Goal: Information Seeking & Learning: Learn about a topic

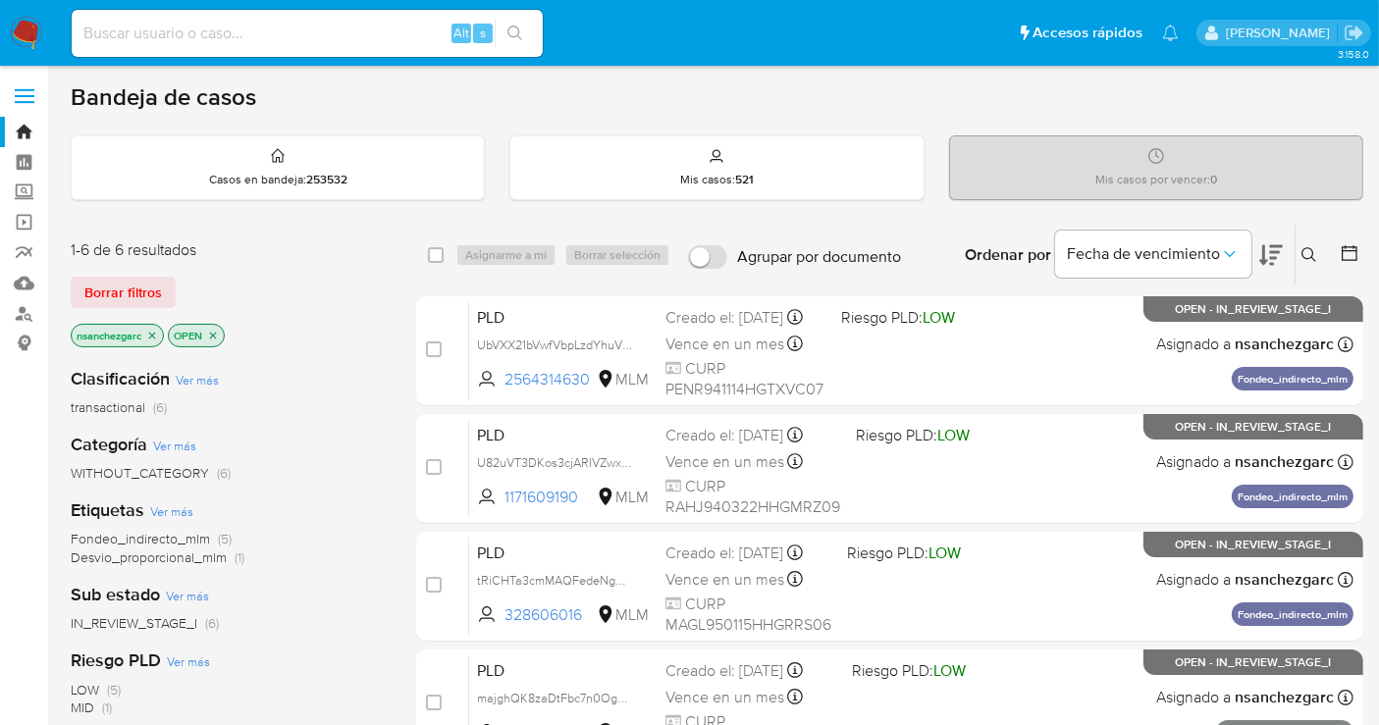
click at [1305, 251] on icon at bounding box center [1310, 255] width 16 height 16
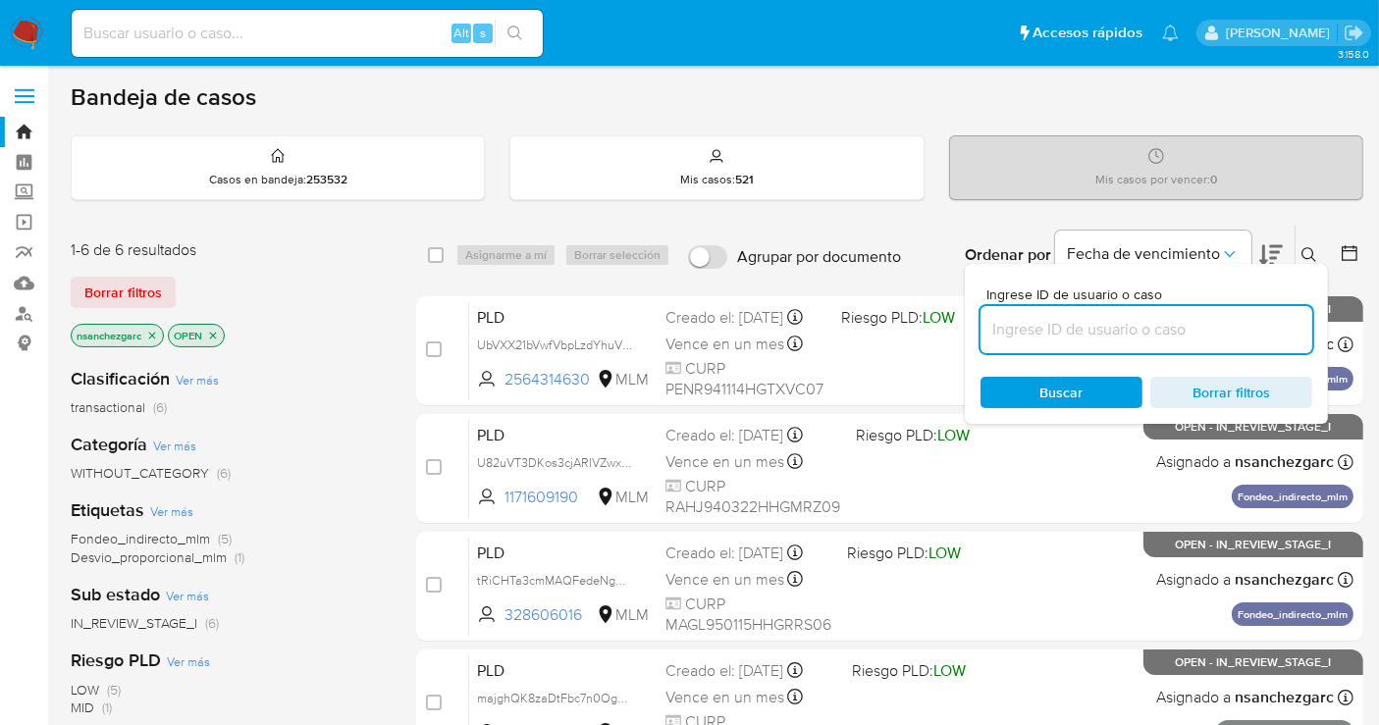
click at [1074, 326] on input at bounding box center [1147, 330] width 332 height 26
type input "1208776138"
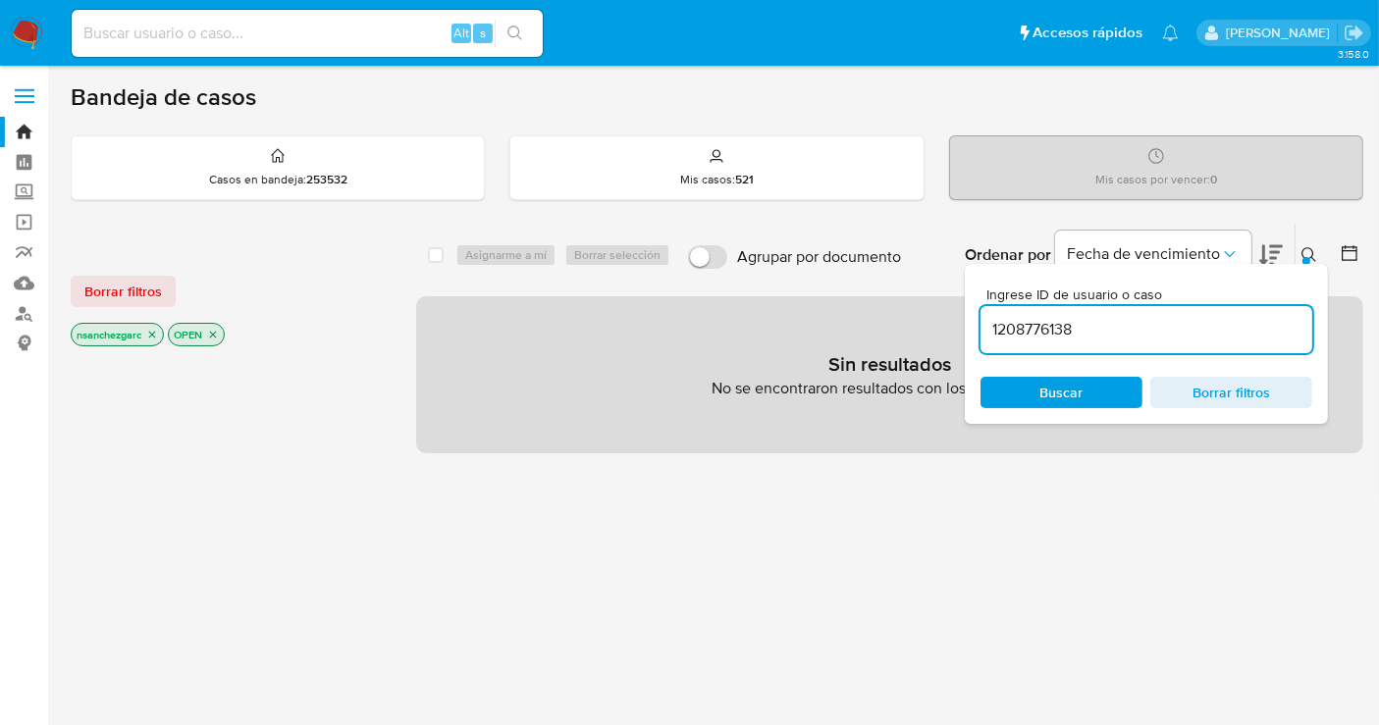
click at [157, 329] on icon "close-filter" at bounding box center [152, 335] width 12 height 12
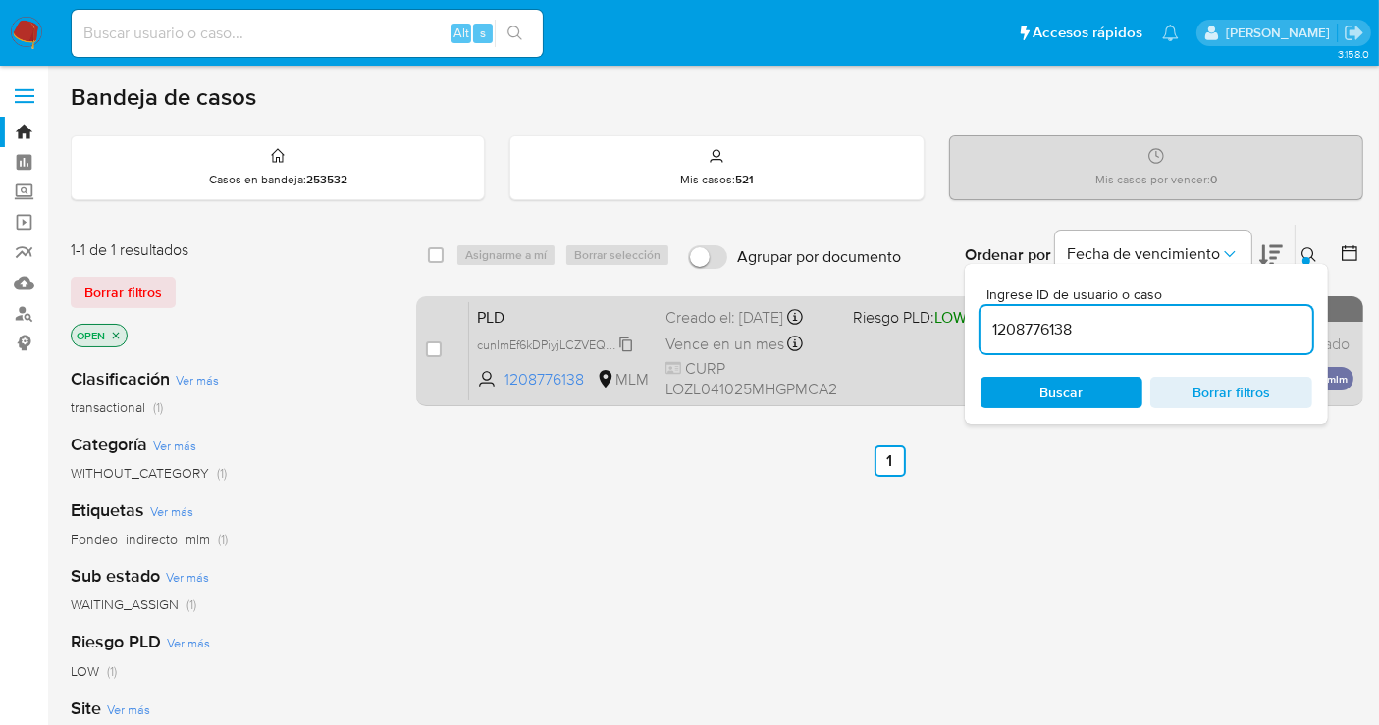
click at [629, 345] on span "cunImEf6kDPiyjLCZVEQbsv2" at bounding box center [554, 344] width 154 height 22
click at [427, 348] on input "checkbox" at bounding box center [434, 350] width 16 height 16
checkbox input "true"
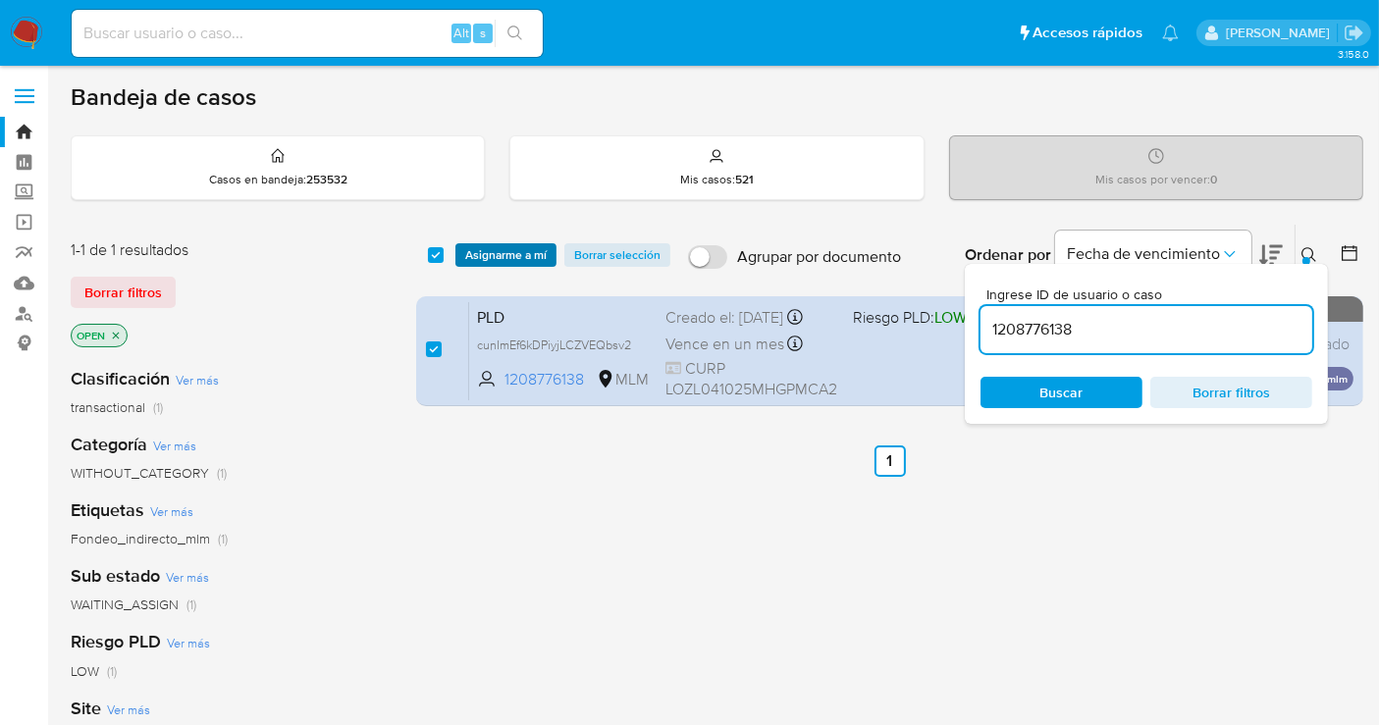
click at [505, 256] on span "Asignarme a mí" at bounding box center [505, 255] width 81 height 20
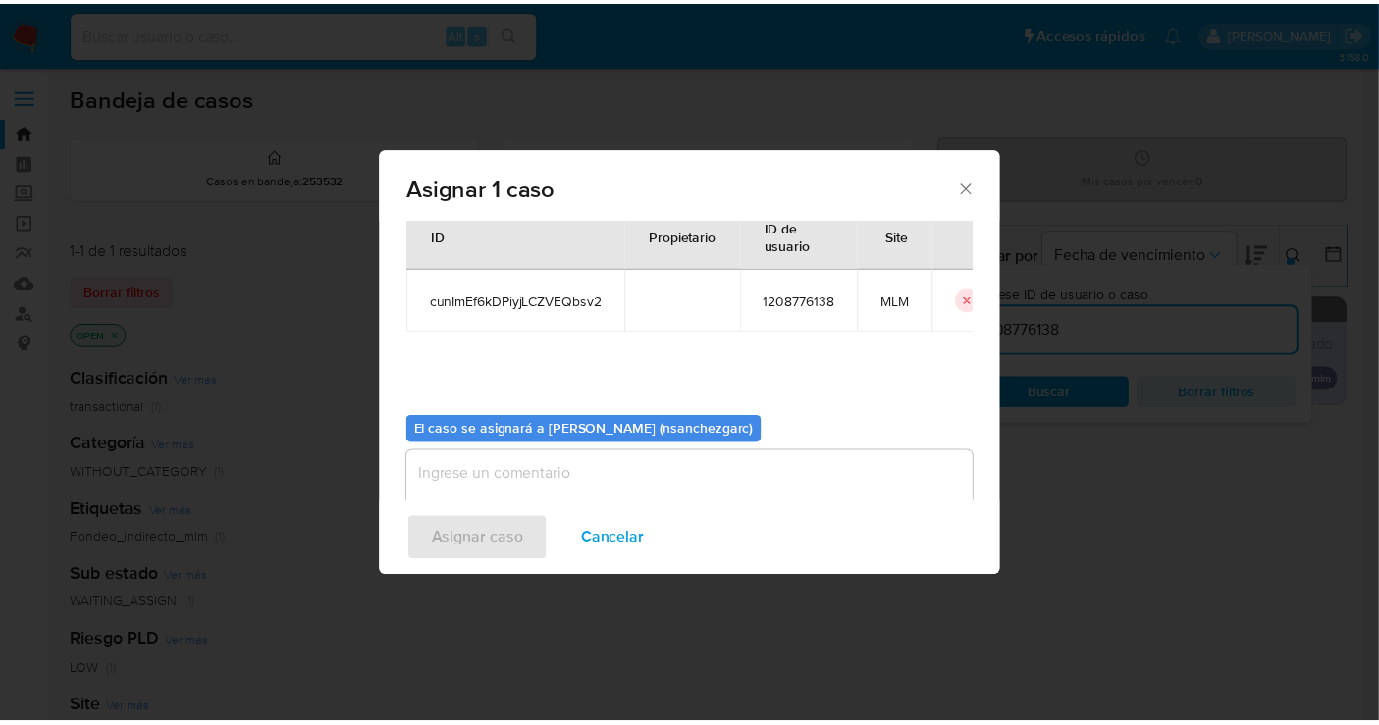
scroll to position [100, 0]
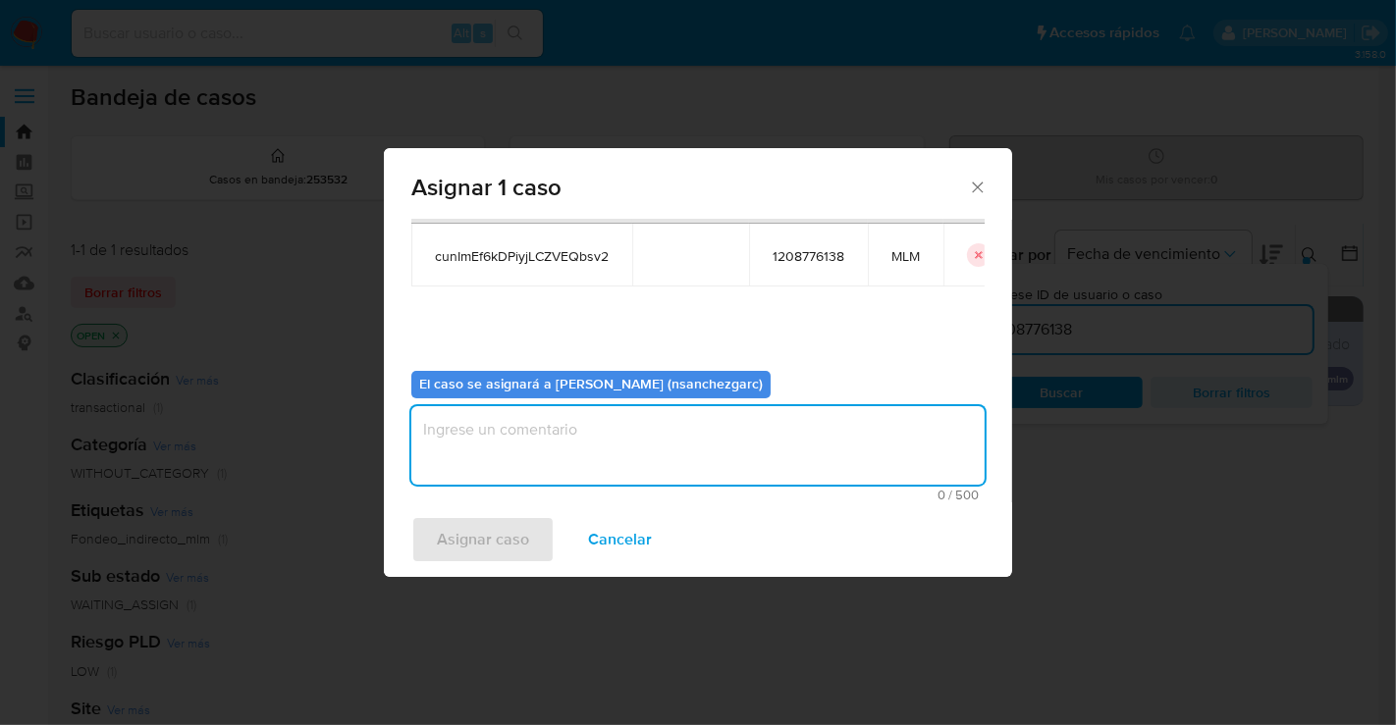
click at [486, 424] on textarea "assign-modal" at bounding box center [697, 445] width 573 height 79
type textarea "nesg"
click at [488, 537] on span "Asignar caso" at bounding box center [483, 539] width 92 height 43
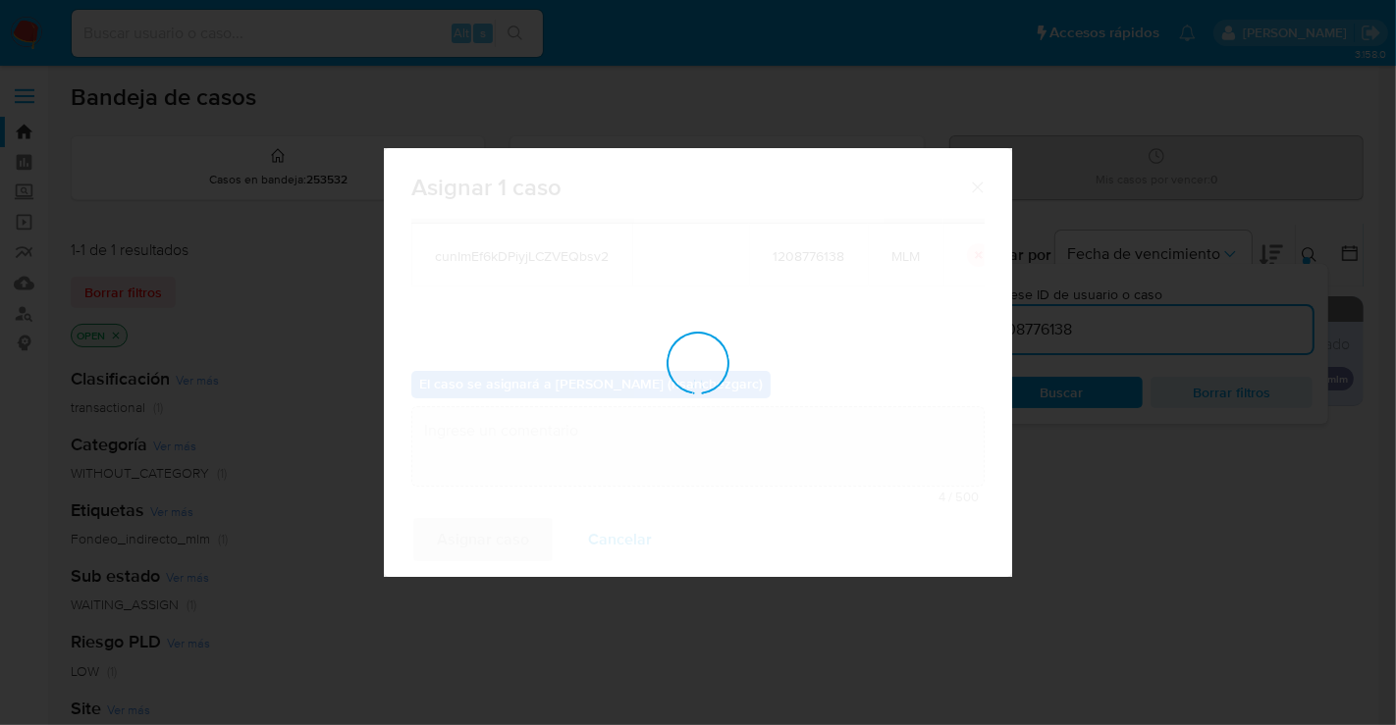
checkbox input "false"
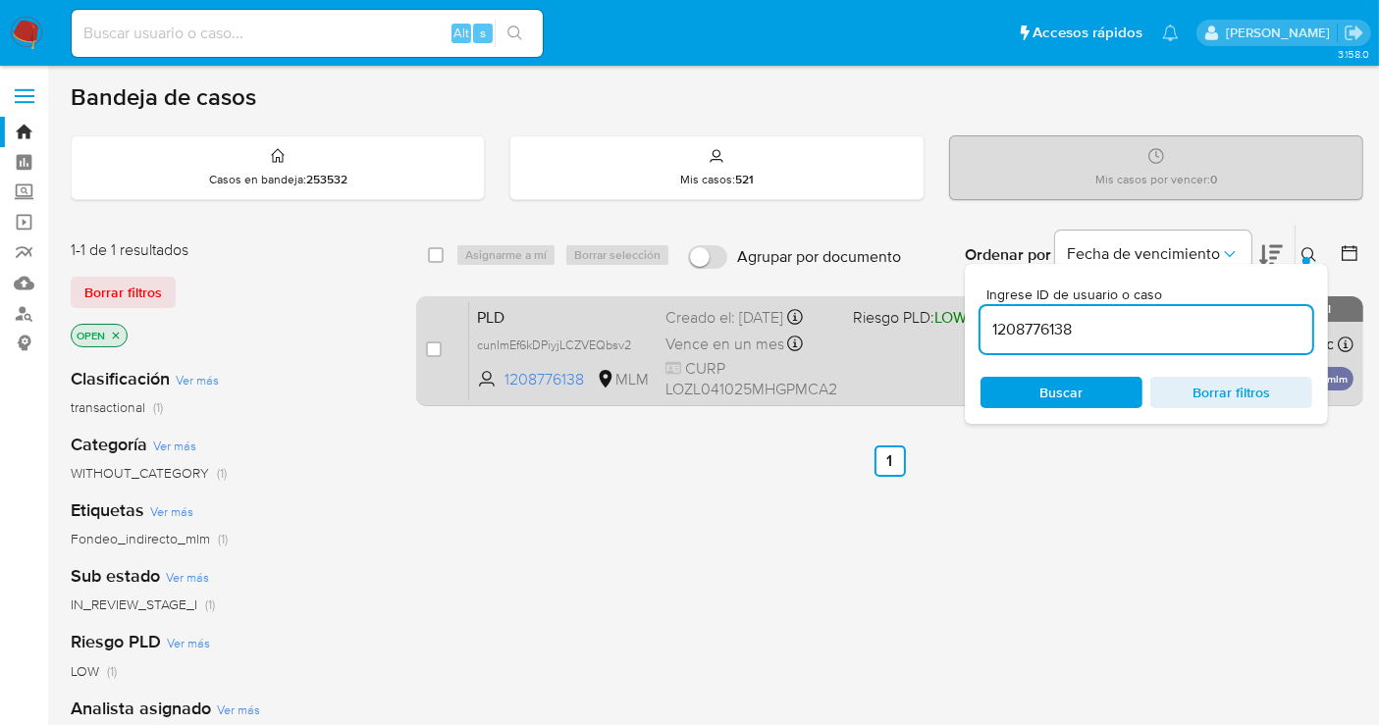
click at [709, 344] on span "Vence en un mes" at bounding box center [724, 345] width 119 height 22
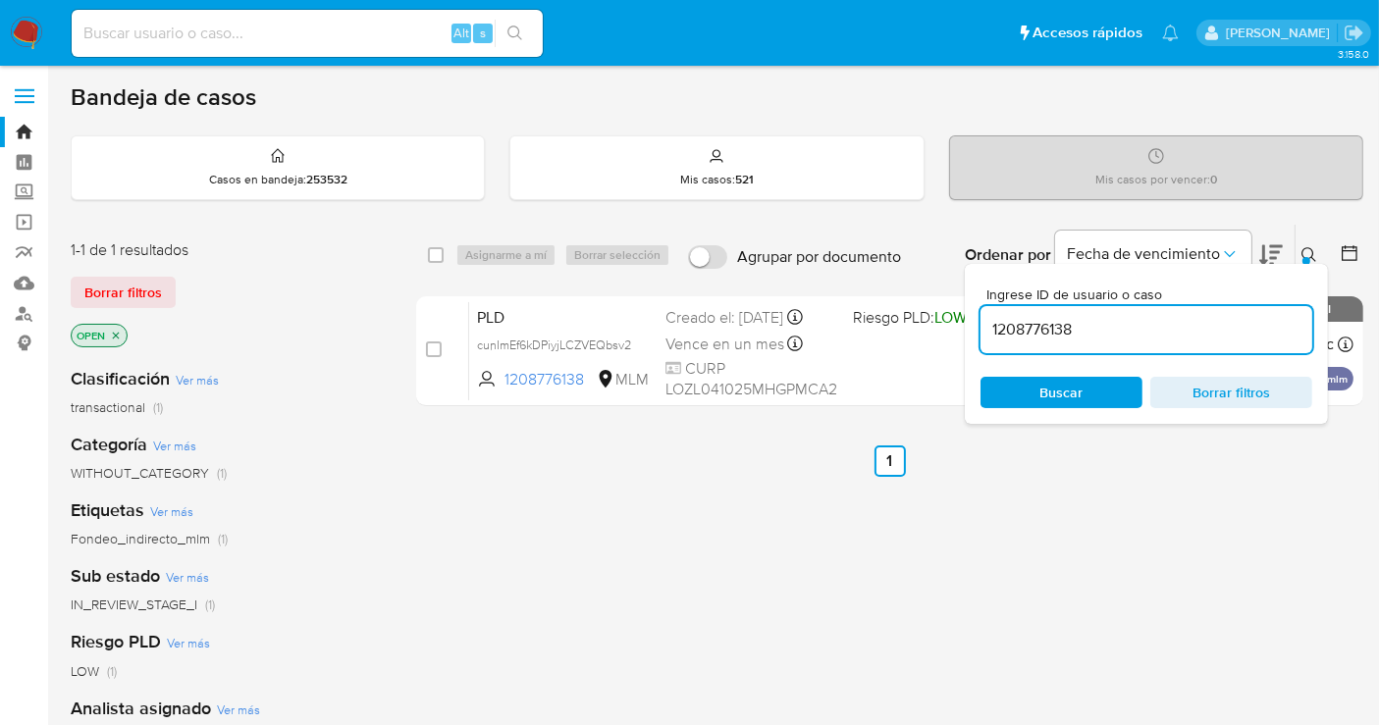
click at [31, 29] on img at bounding box center [26, 33] width 33 height 33
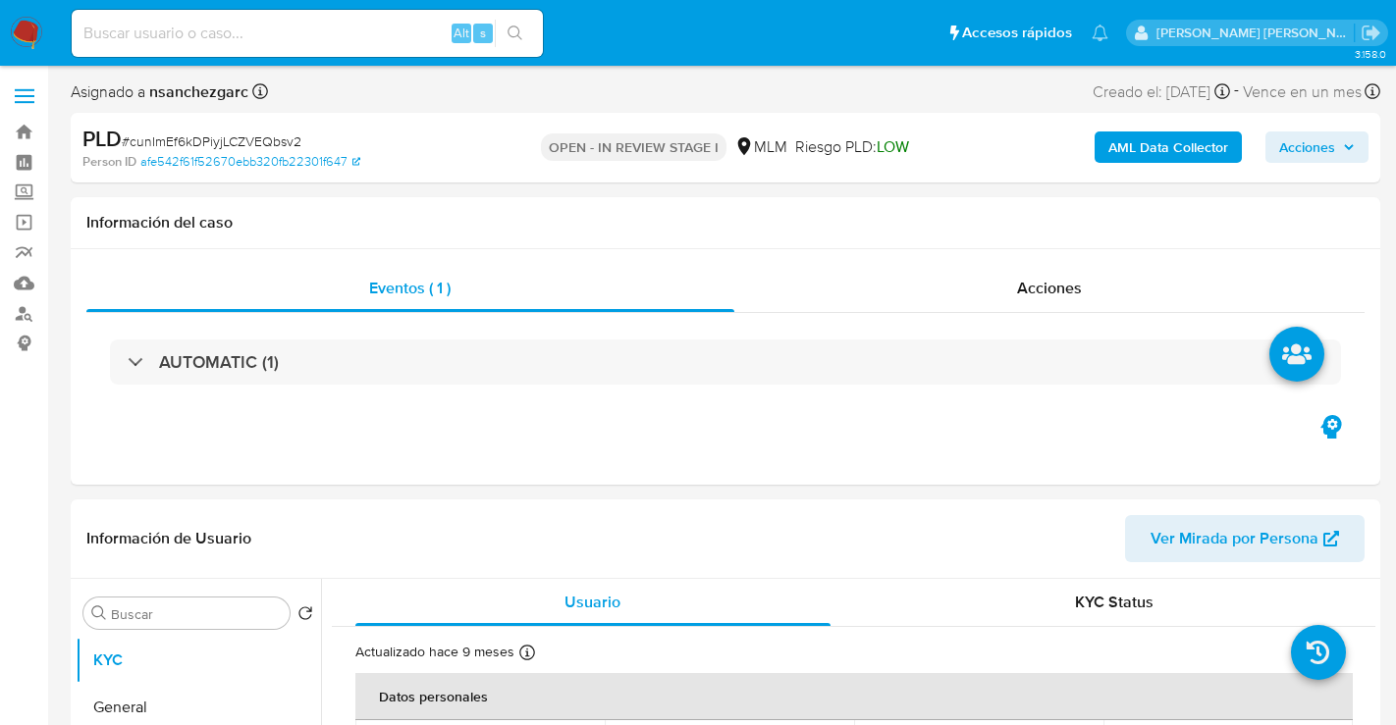
select select "10"
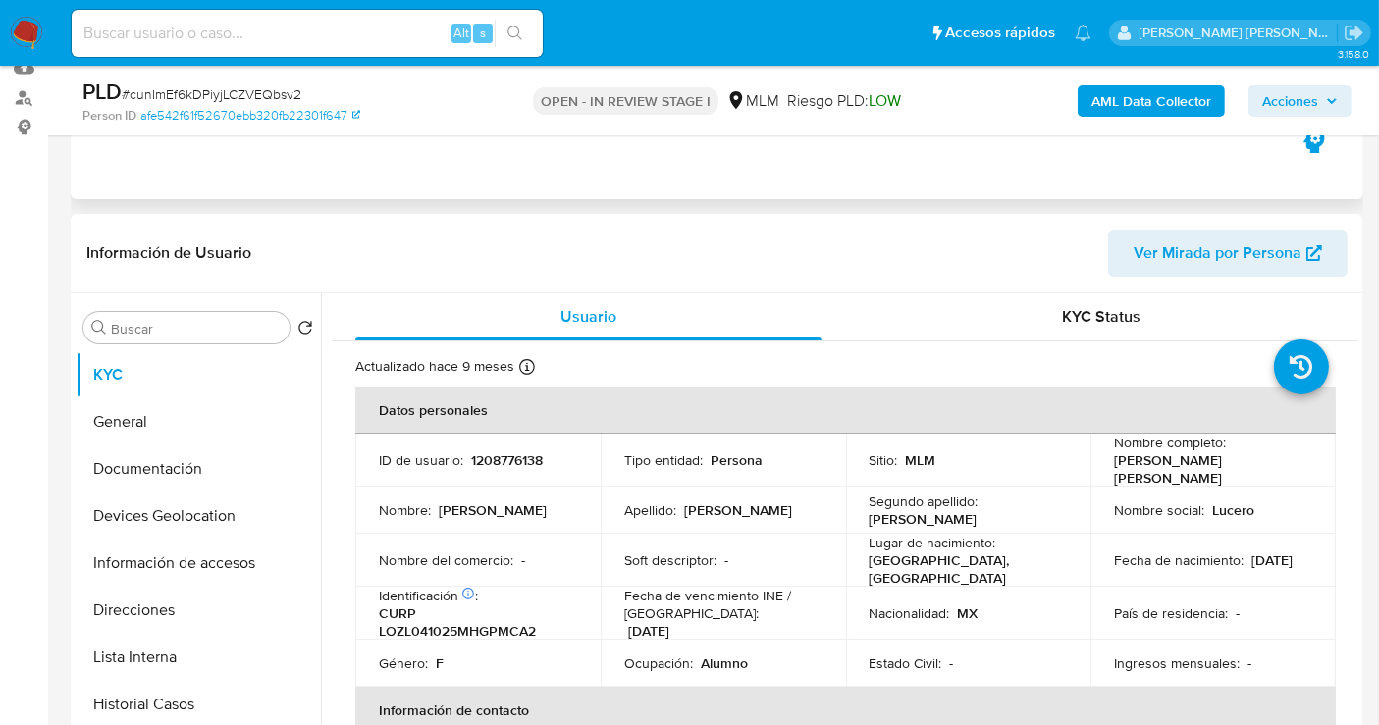
scroll to position [218, 0]
click at [150, 411] on button "General" at bounding box center [191, 420] width 230 height 47
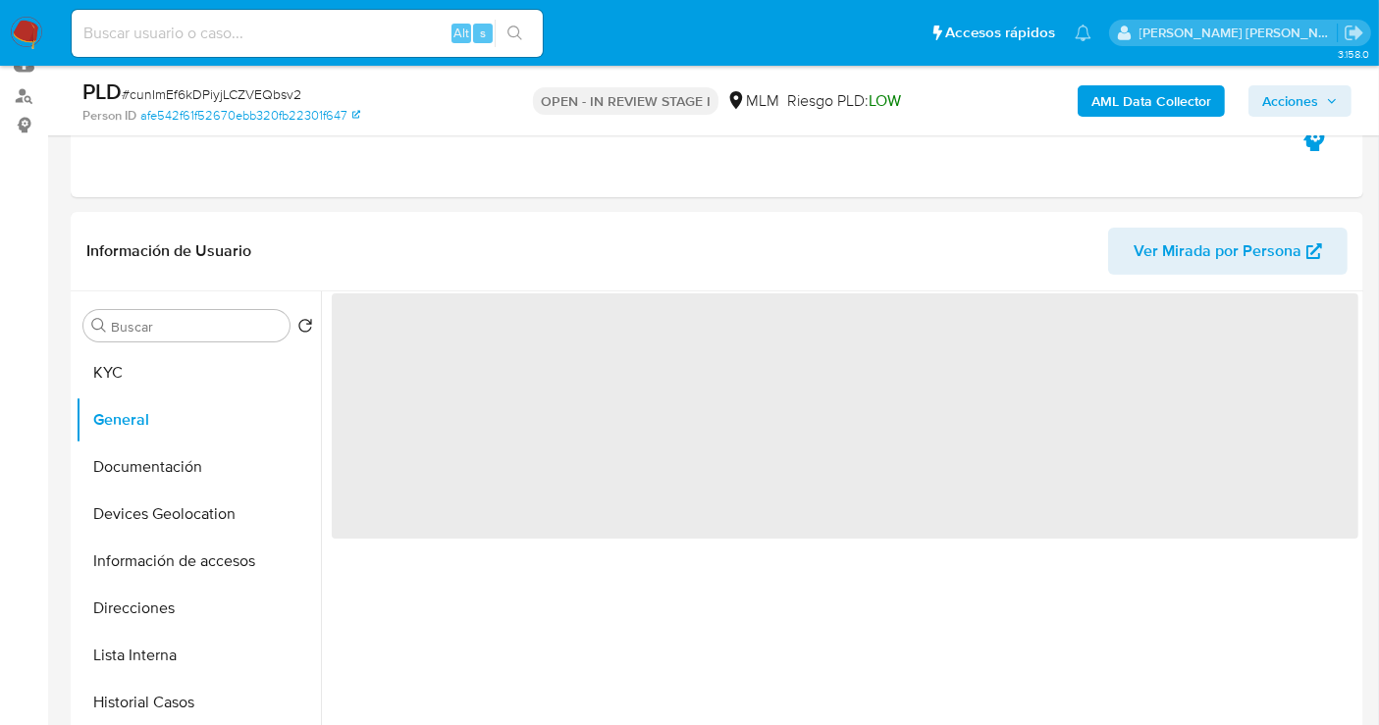
scroll to position [327, 0]
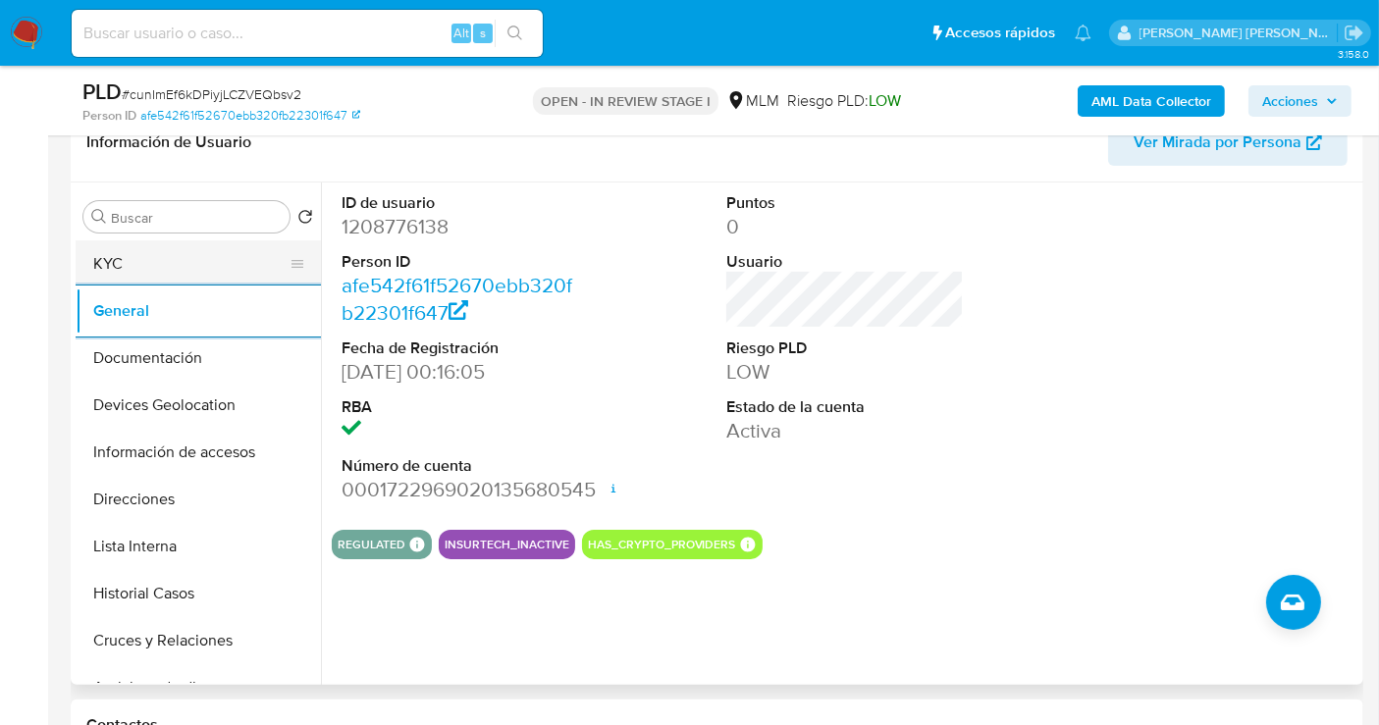
click at [109, 262] on button "KYC" at bounding box center [191, 263] width 230 height 47
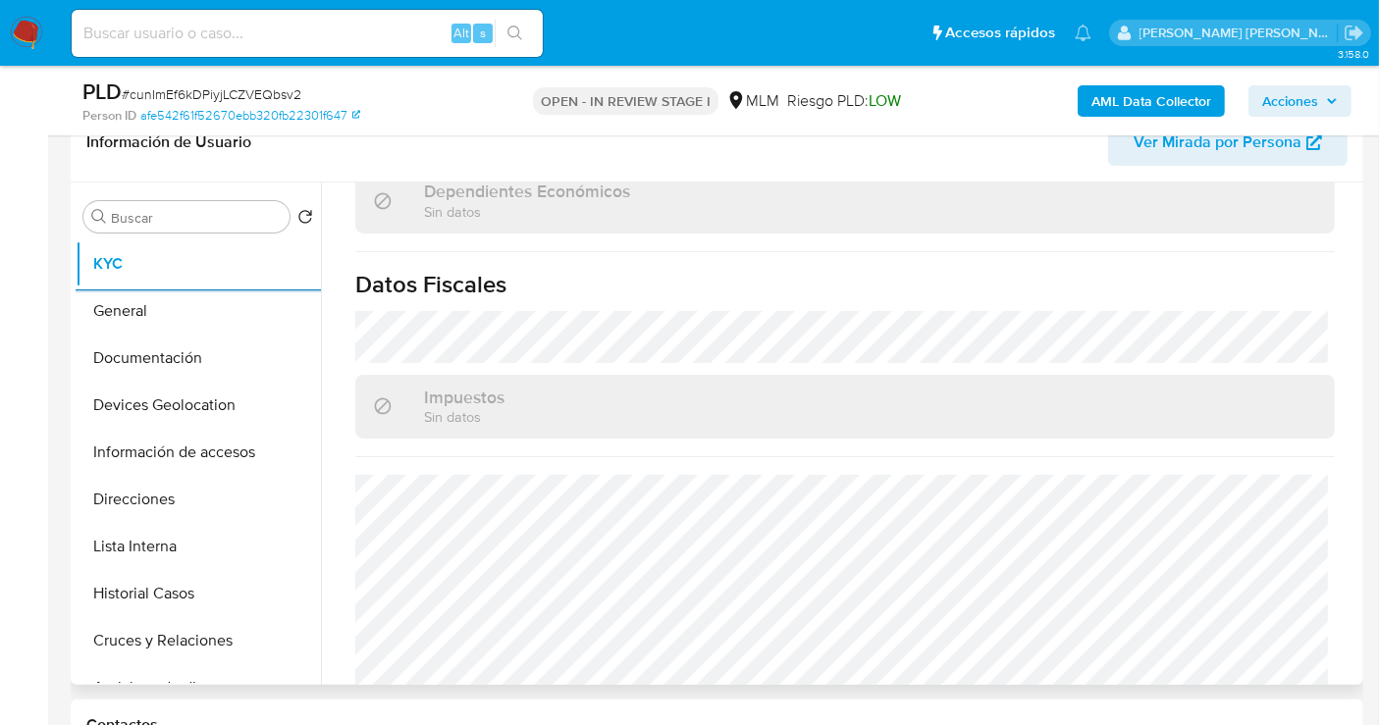
scroll to position [1239, 0]
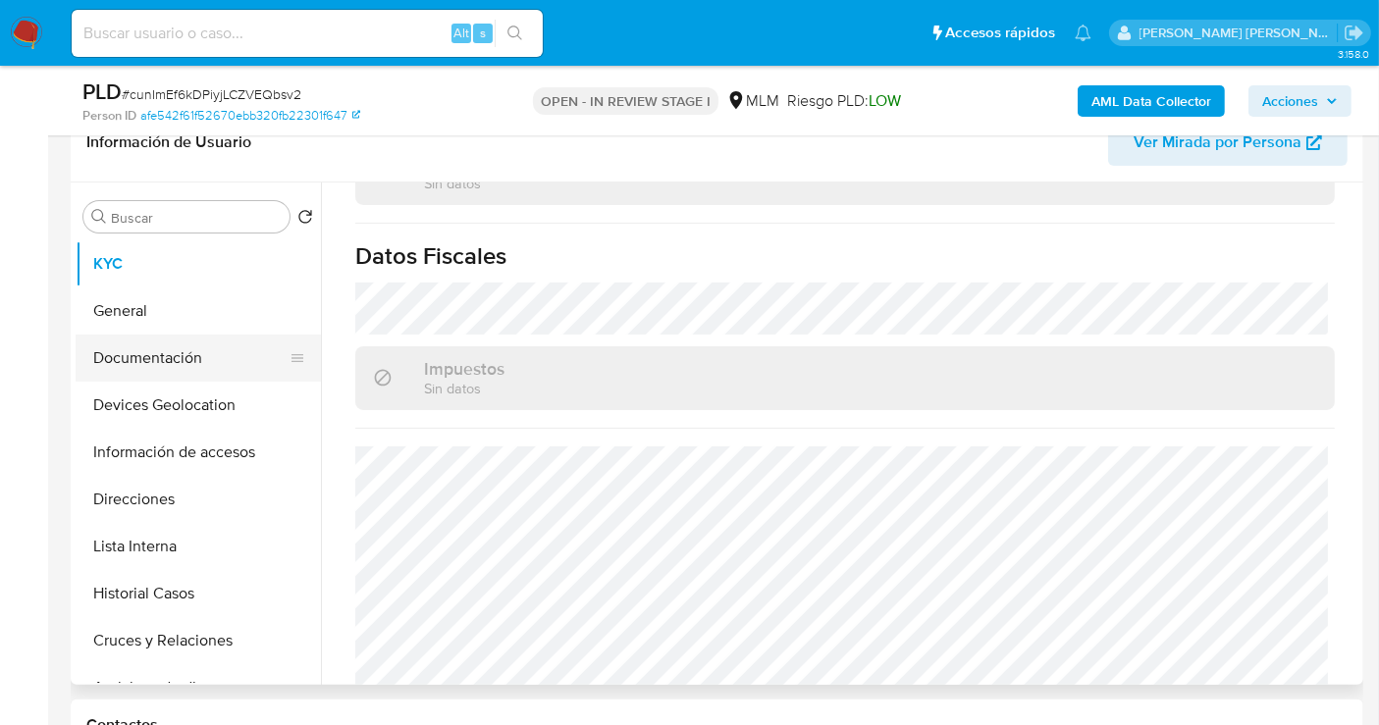
click at [144, 355] on button "Documentación" at bounding box center [191, 358] width 230 height 47
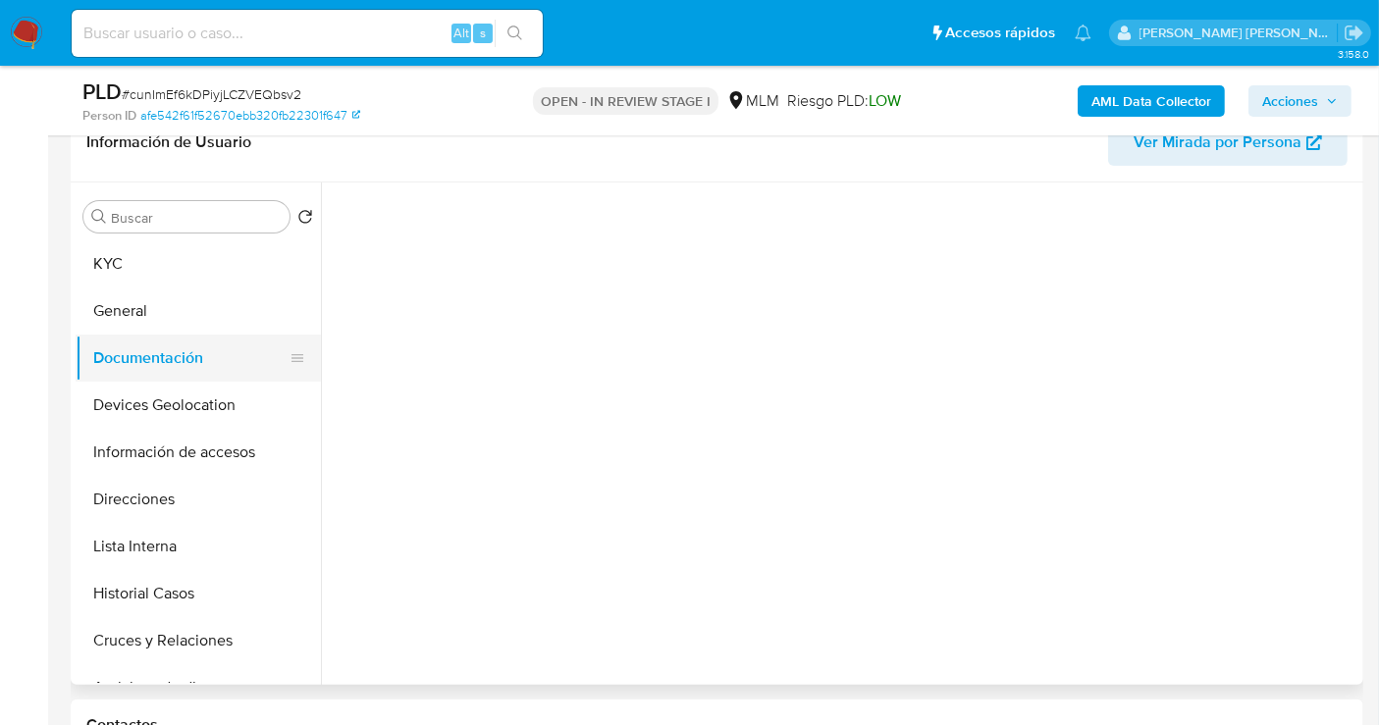
scroll to position [0, 0]
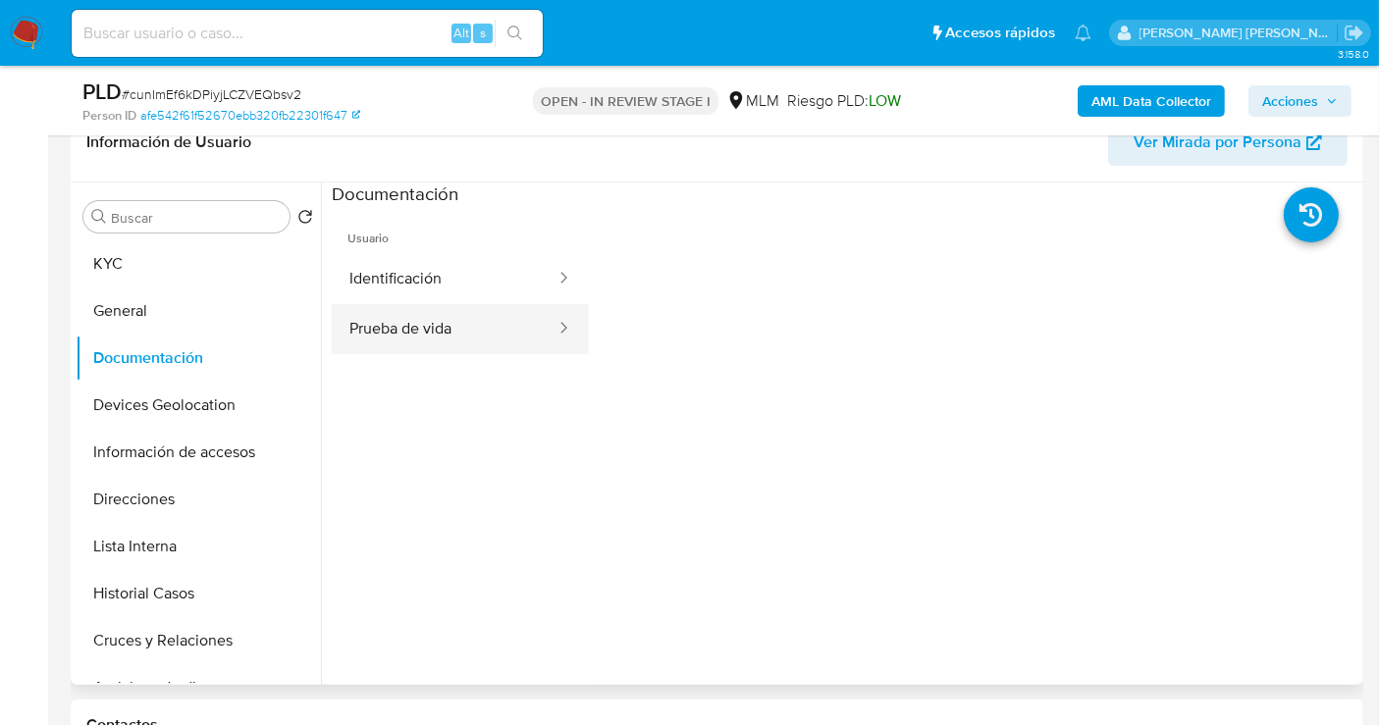
click at [423, 332] on button "Prueba de vida" at bounding box center [445, 329] width 226 height 50
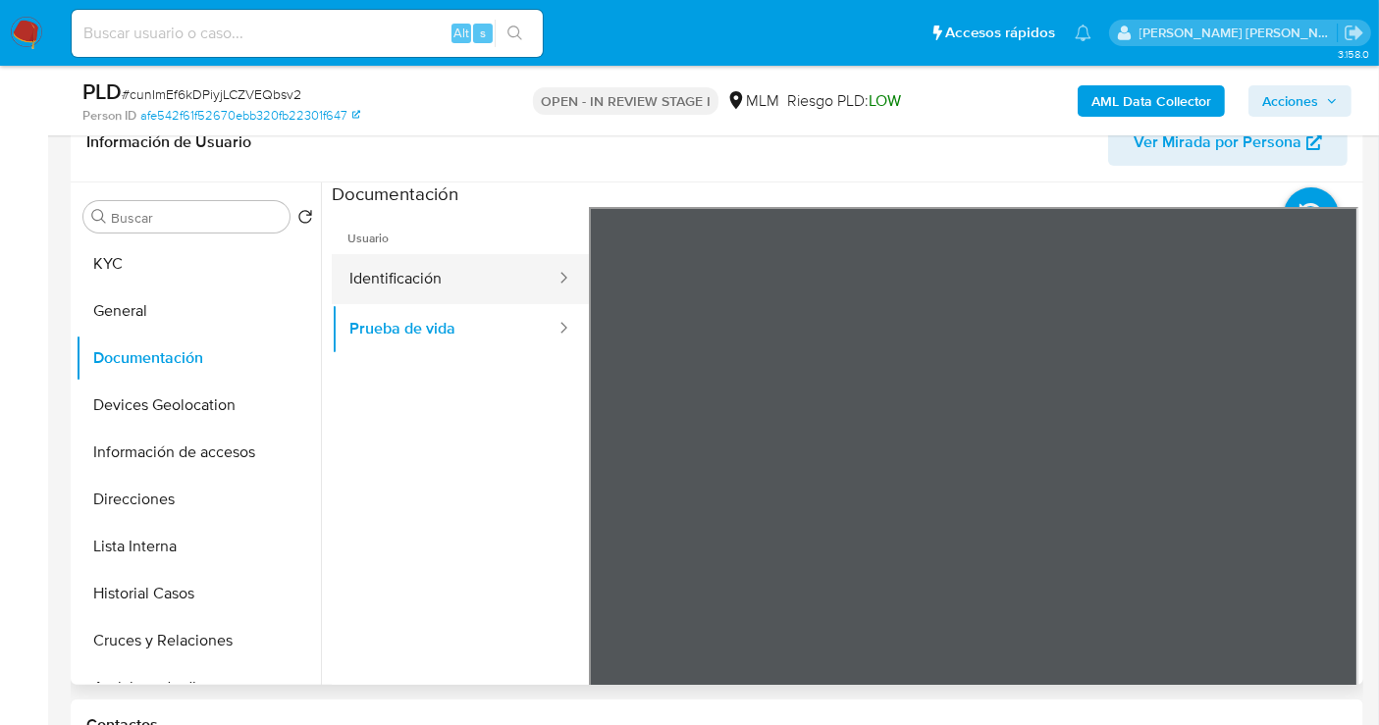
click at [430, 267] on button "Identificación" at bounding box center [445, 279] width 226 height 50
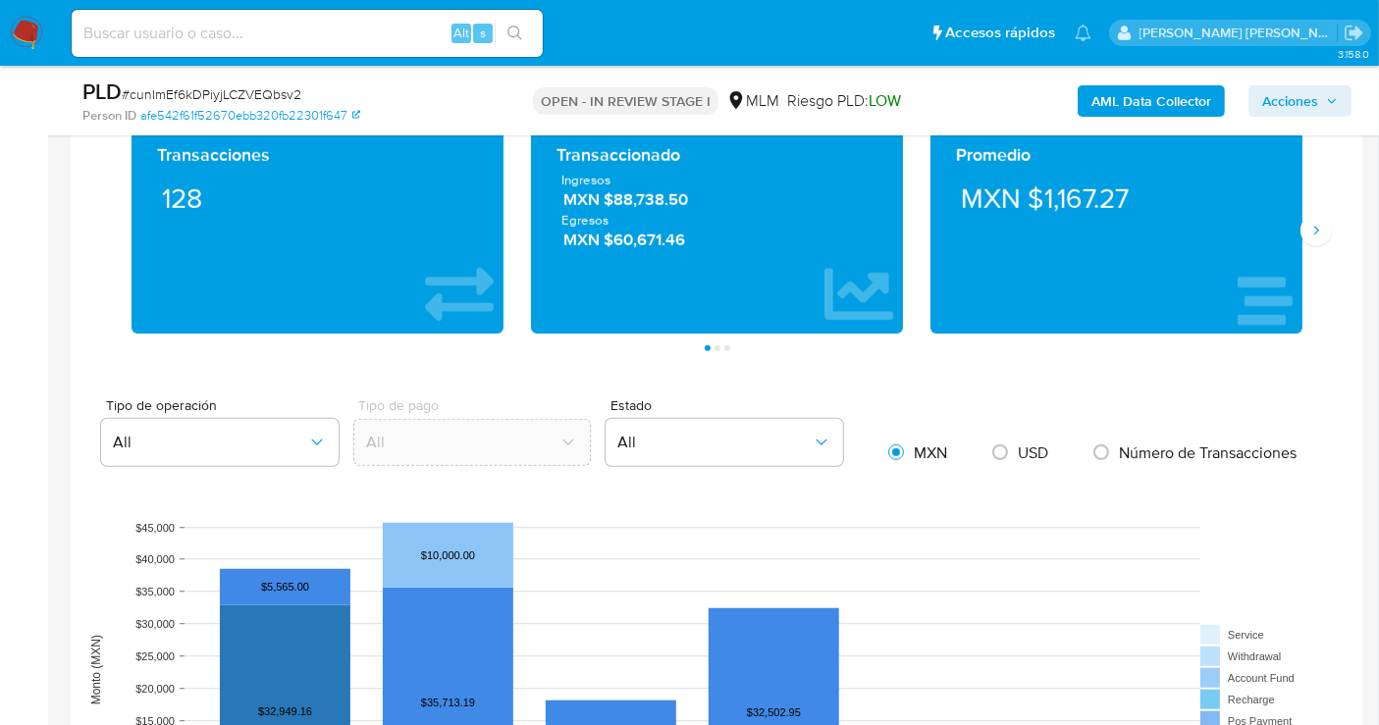
scroll to position [1160, 0]
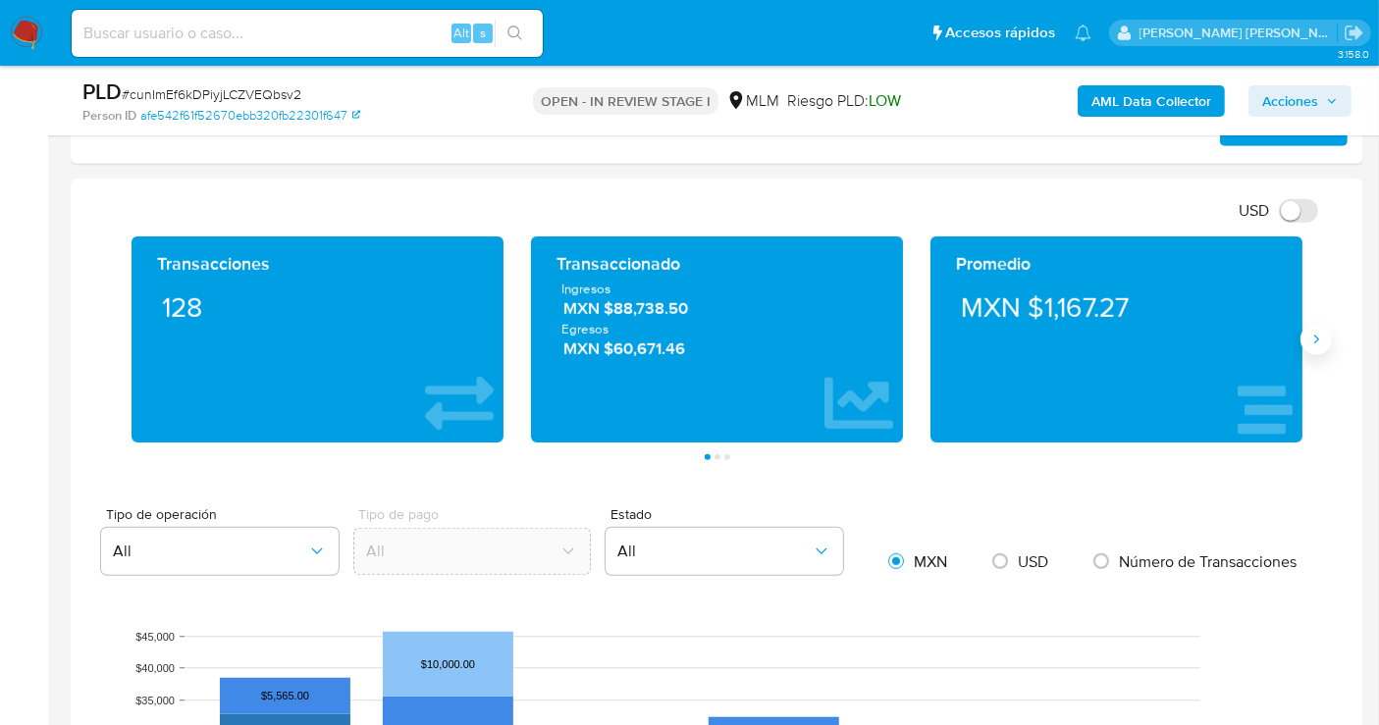
click at [1315, 336] on icon "Siguiente" at bounding box center [1316, 340] width 16 height 16
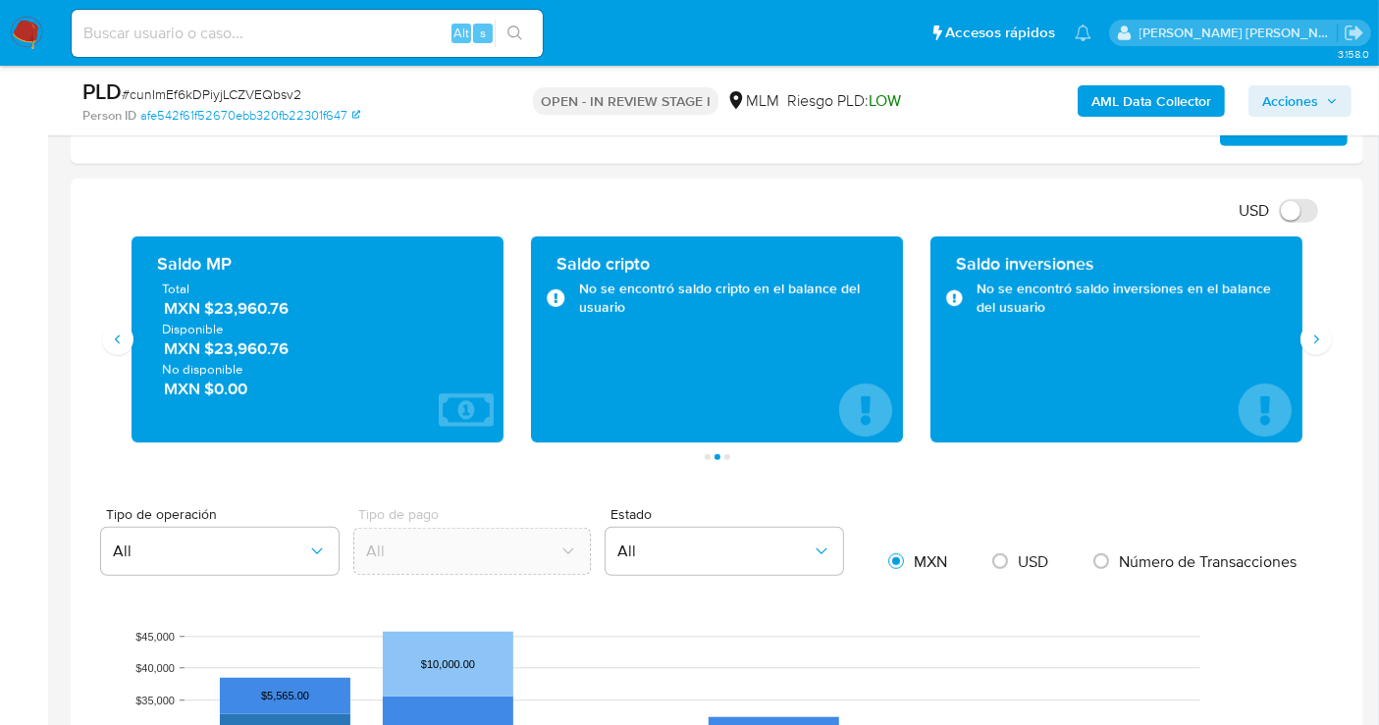
click at [233, 311] on span "MXN $23,960.76" at bounding box center [318, 309] width 309 height 23
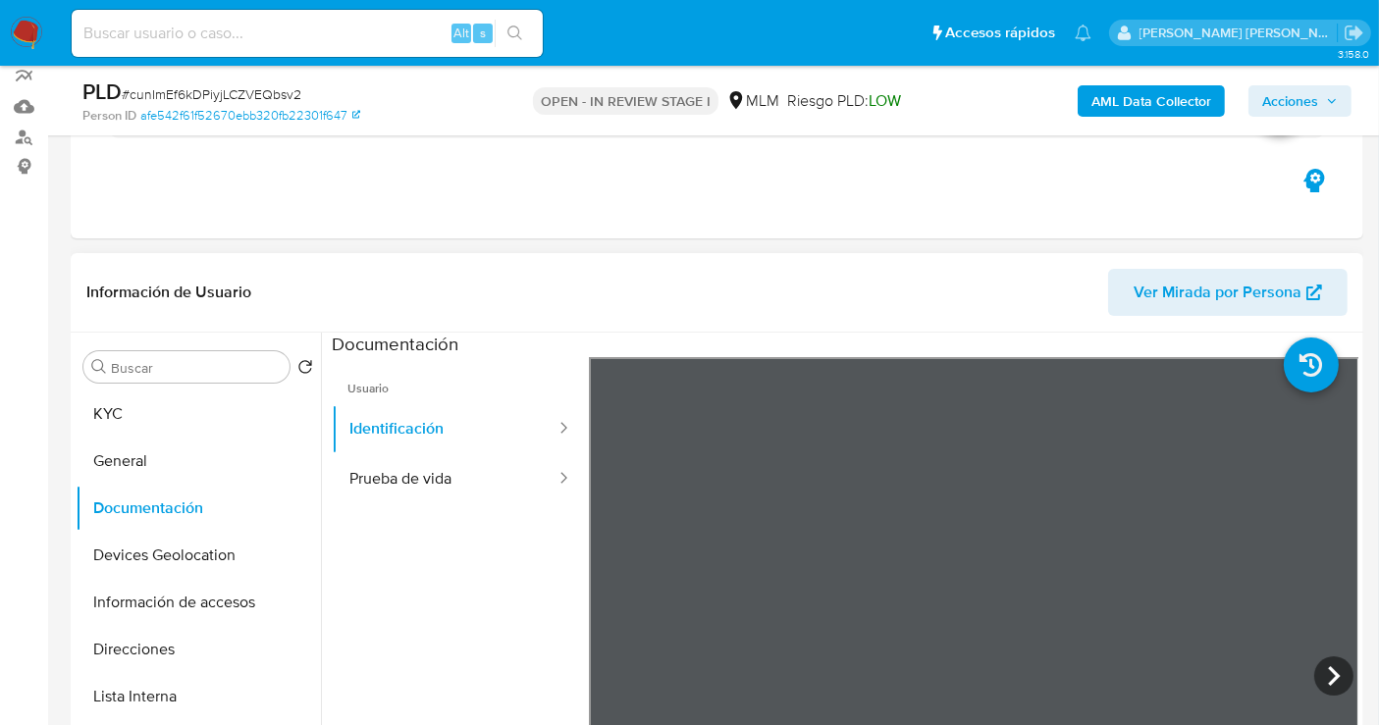
scroll to position [397, 0]
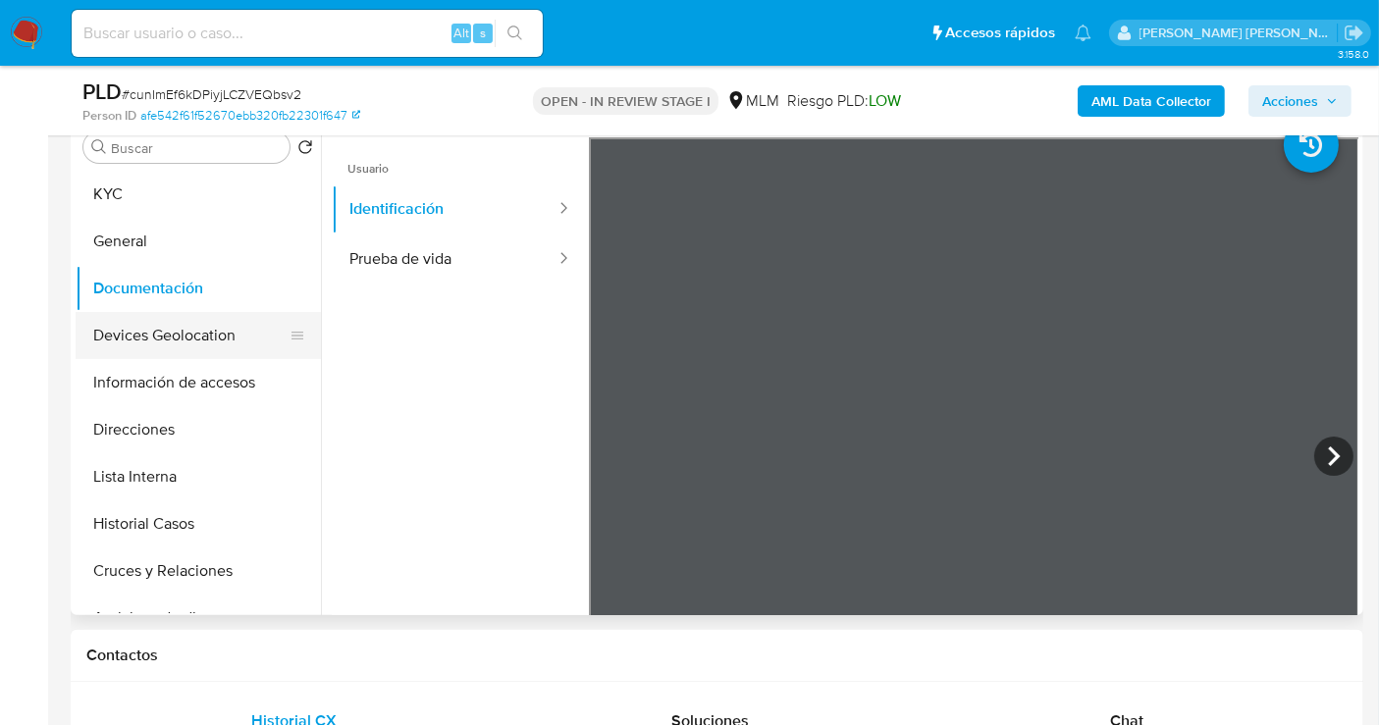
click at [169, 343] on button "Devices Geolocation" at bounding box center [191, 335] width 230 height 47
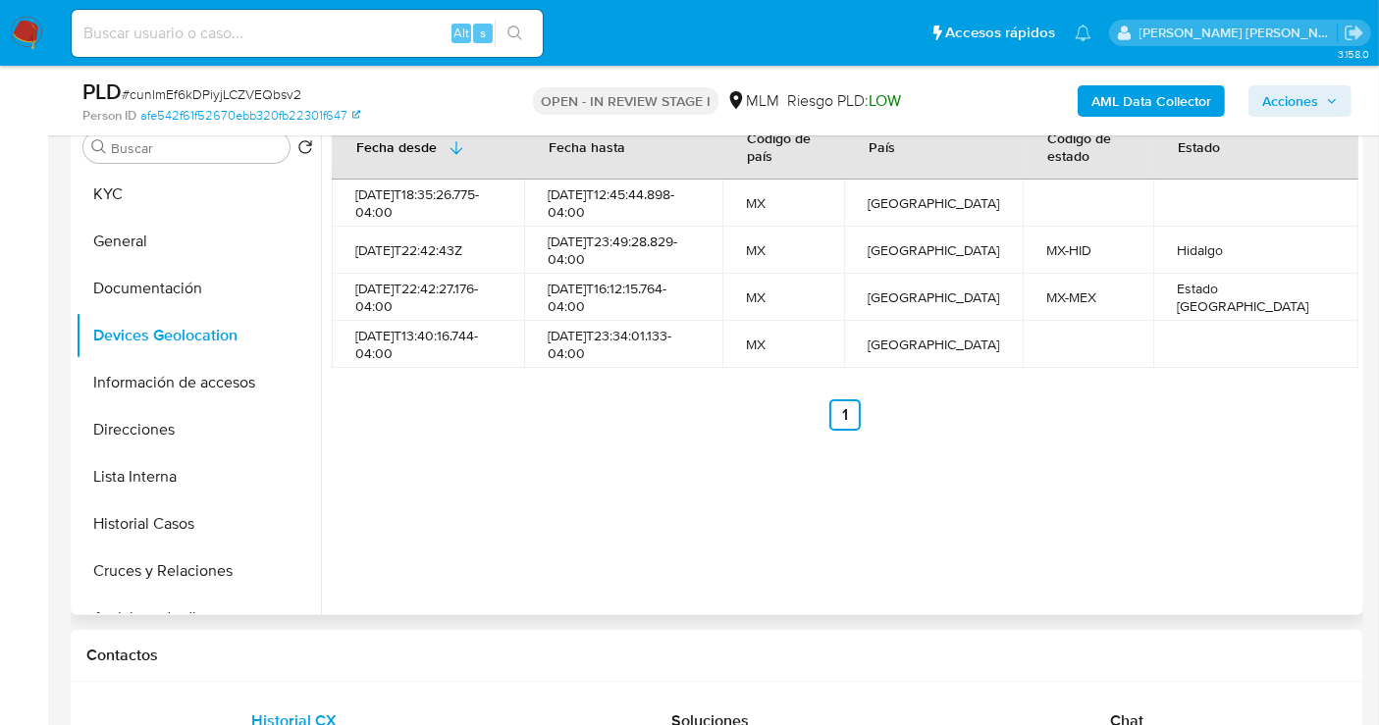
scroll to position [288, 0]
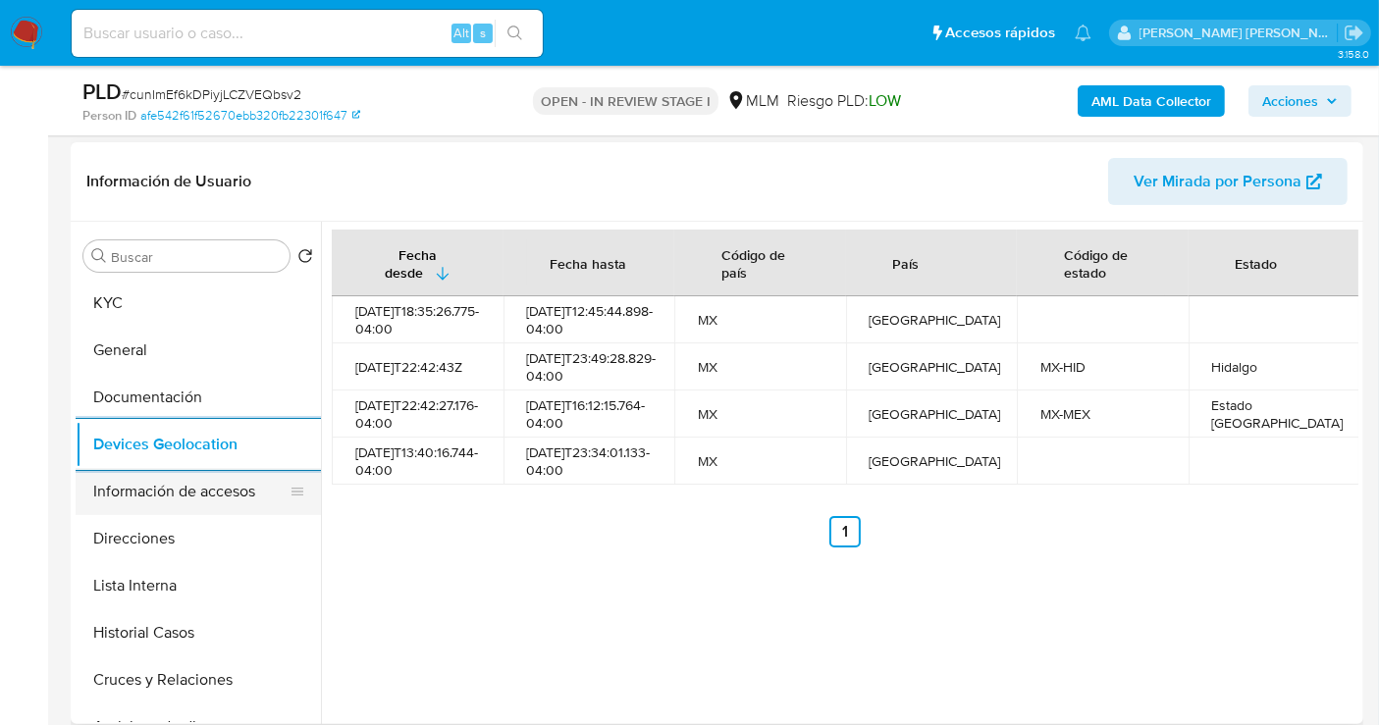
click at [223, 486] on button "Información de accesos" at bounding box center [191, 491] width 230 height 47
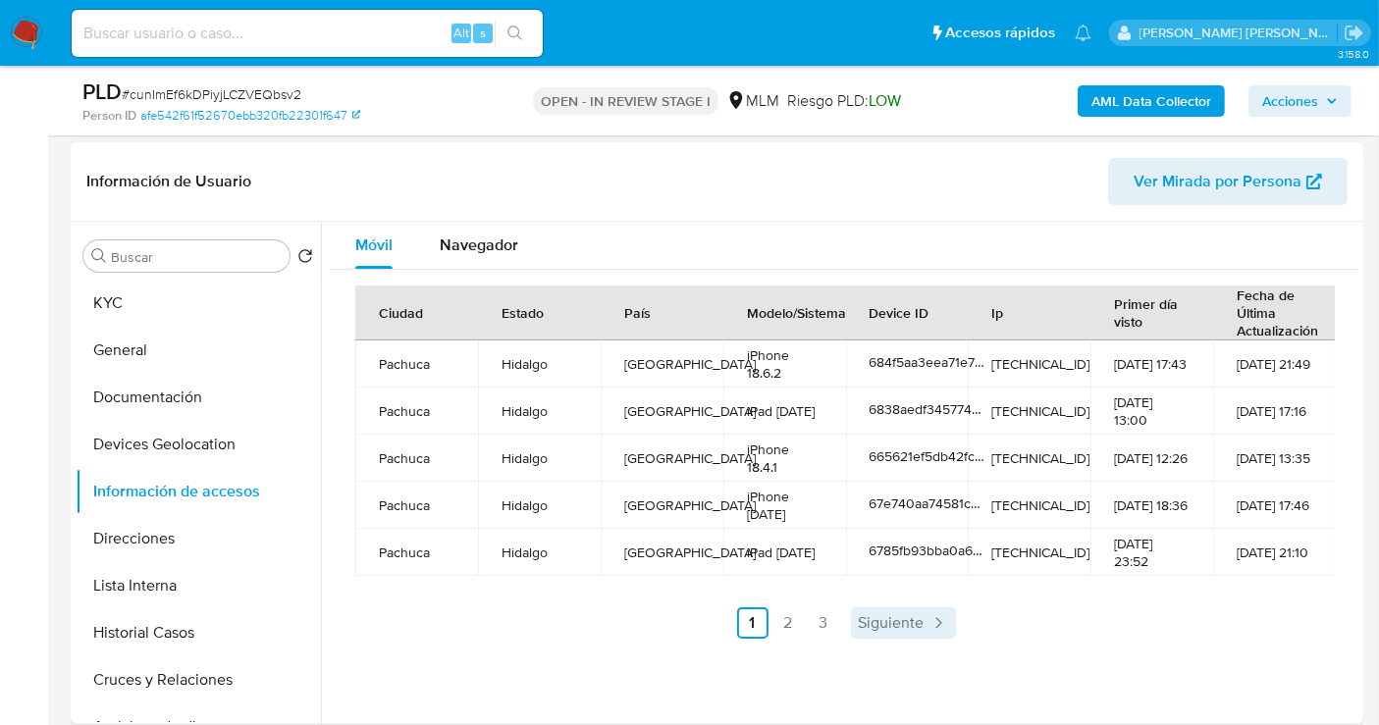
click at [886, 617] on span "Siguiente" at bounding box center [892, 623] width 66 height 16
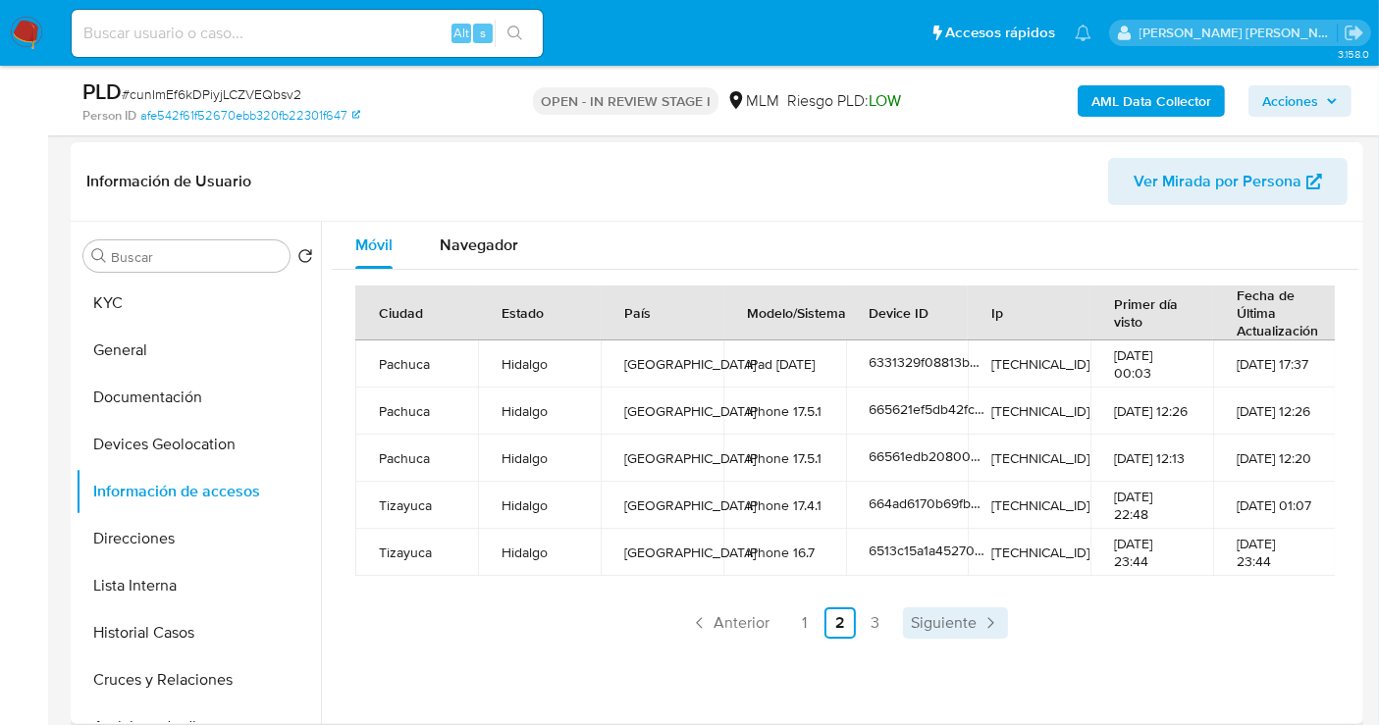
click at [946, 616] on span "Siguiente" at bounding box center [944, 623] width 66 height 16
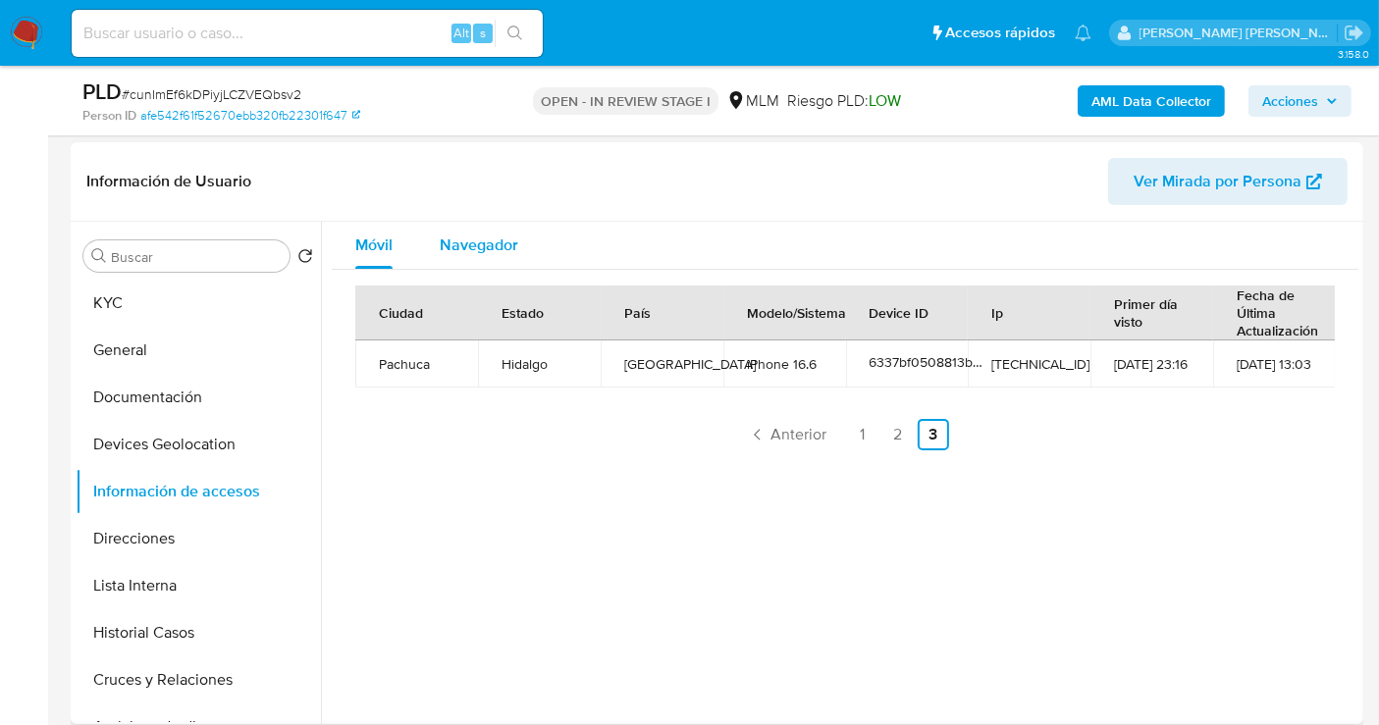
click at [493, 245] on span "Navegador" at bounding box center [479, 245] width 79 height 23
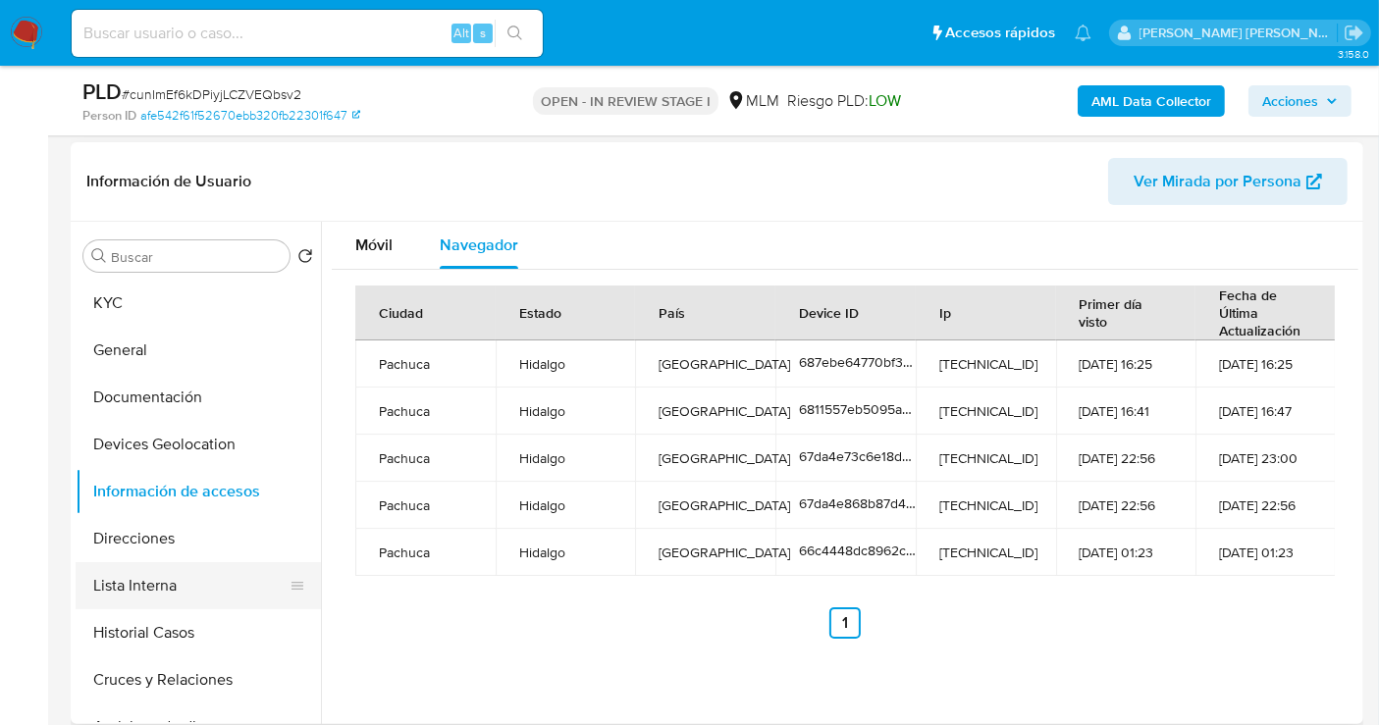
click at [131, 586] on button "Lista Interna" at bounding box center [191, 585] width 230 height 47
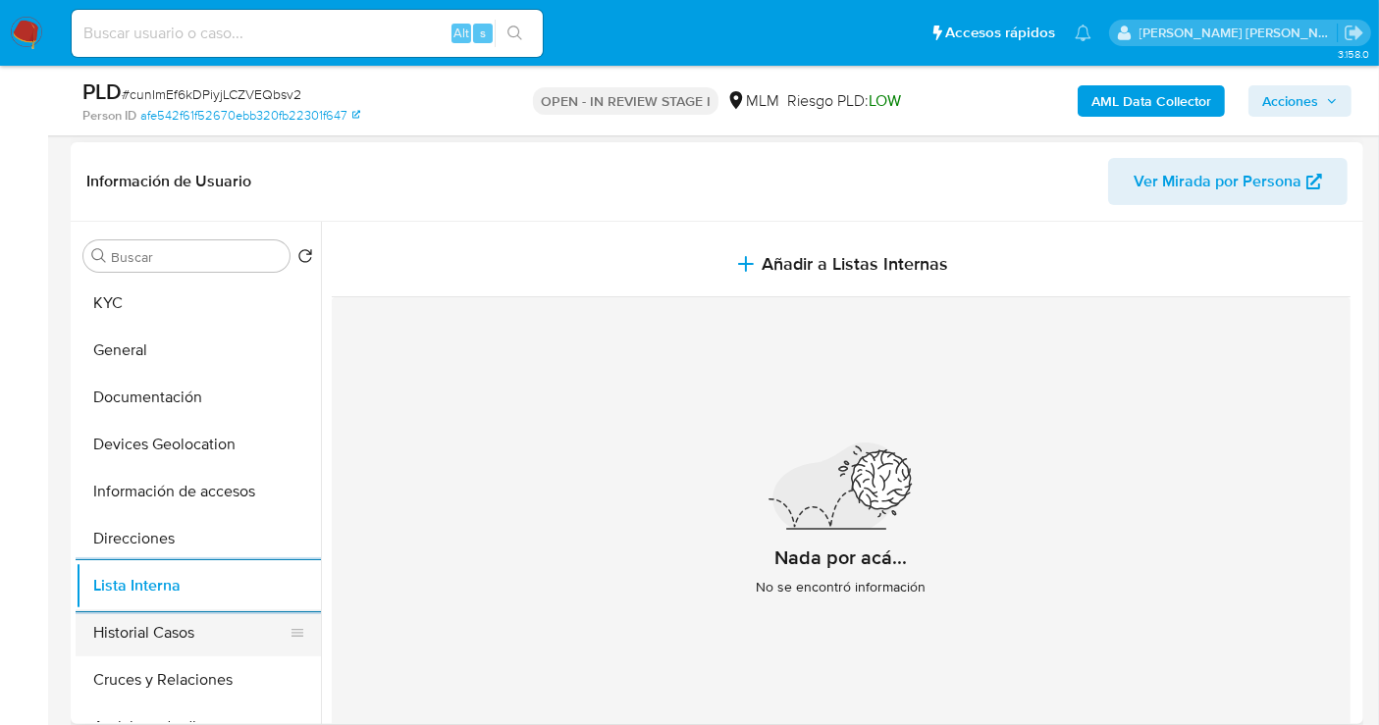
click at [137, 618] on button "Historial Casos" at bounding box center [191, 633] width 230 height 47
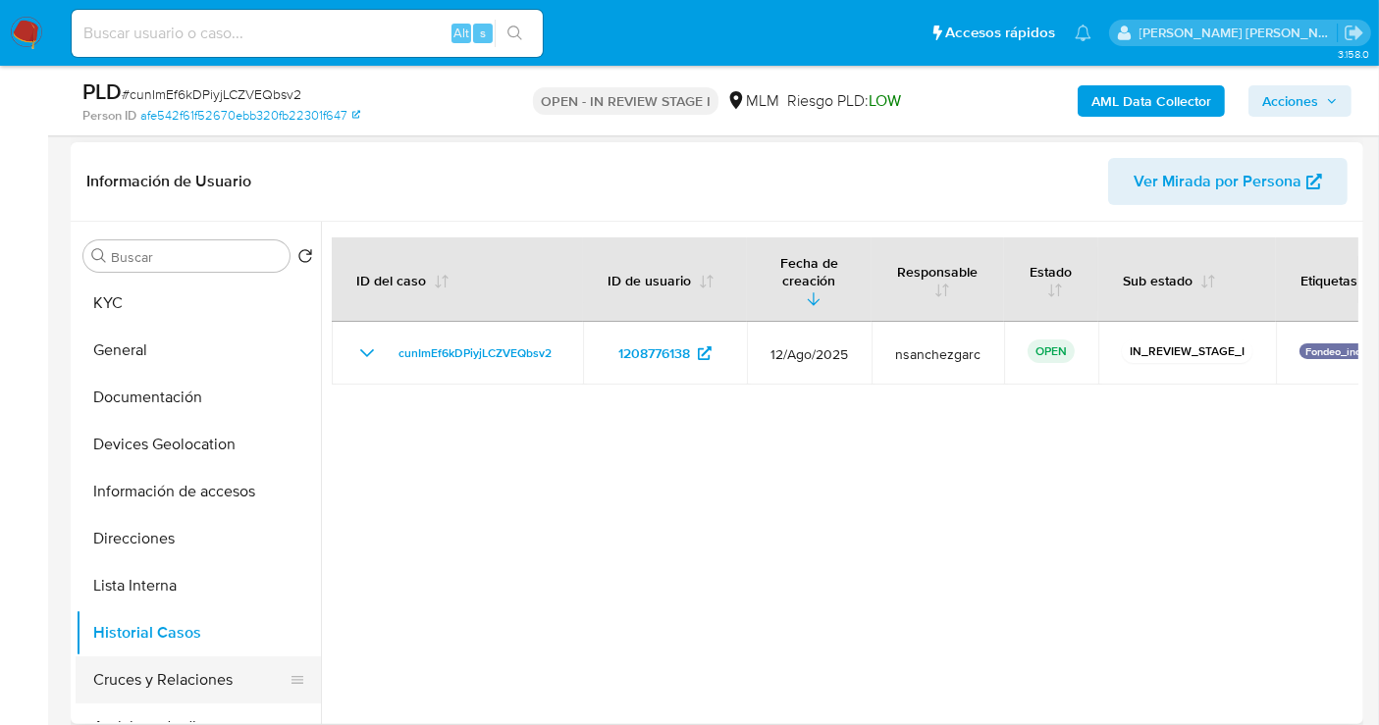
click at [165, 674] on button "Cruces y Relaciones" at bounding box center [191, 680] width 230 height 47
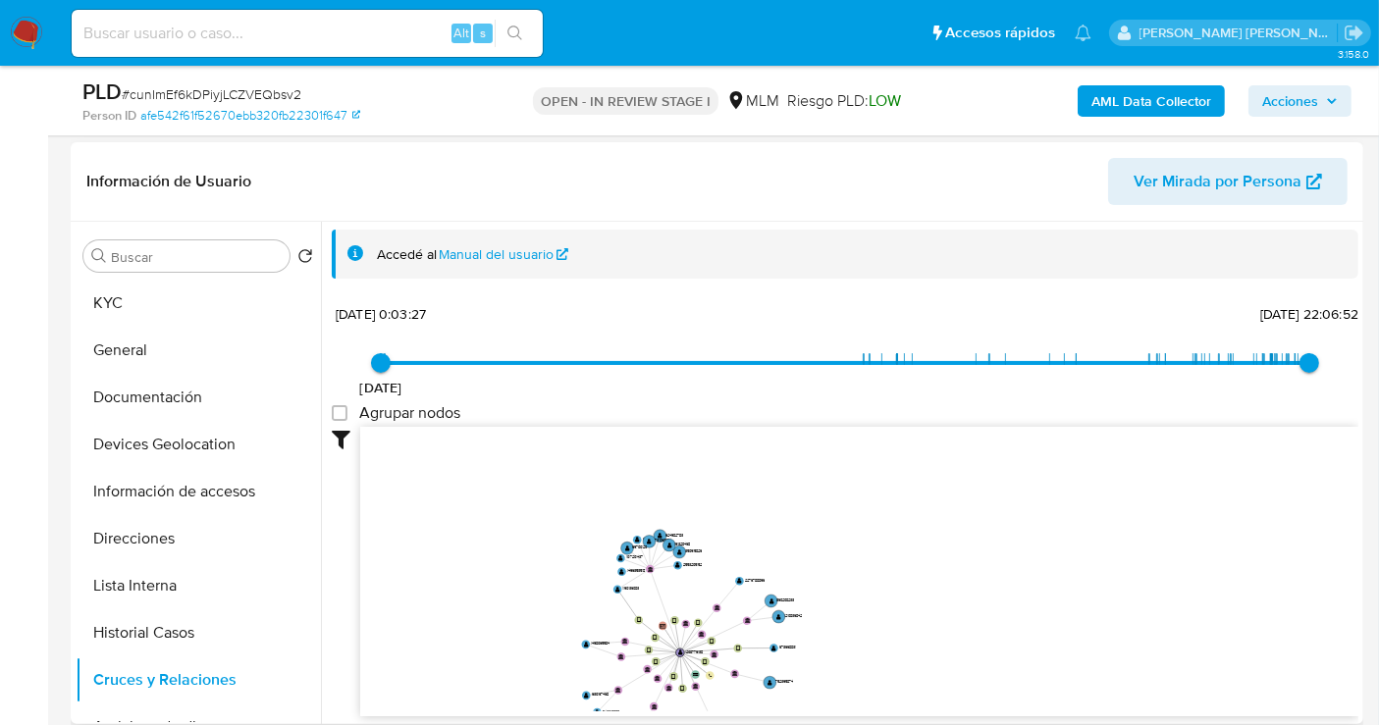
drag, startPoint x: 788, startPoint y: 514, endPoint x: 696, endPoint y: 620, distance: 140.5
click at [841, 638] on icon "user-1208776138  1208776138 device-66c4448dc8962c6d99742c50  device-66561edb2…" at bounding box center [859, 569] width 998 height 285
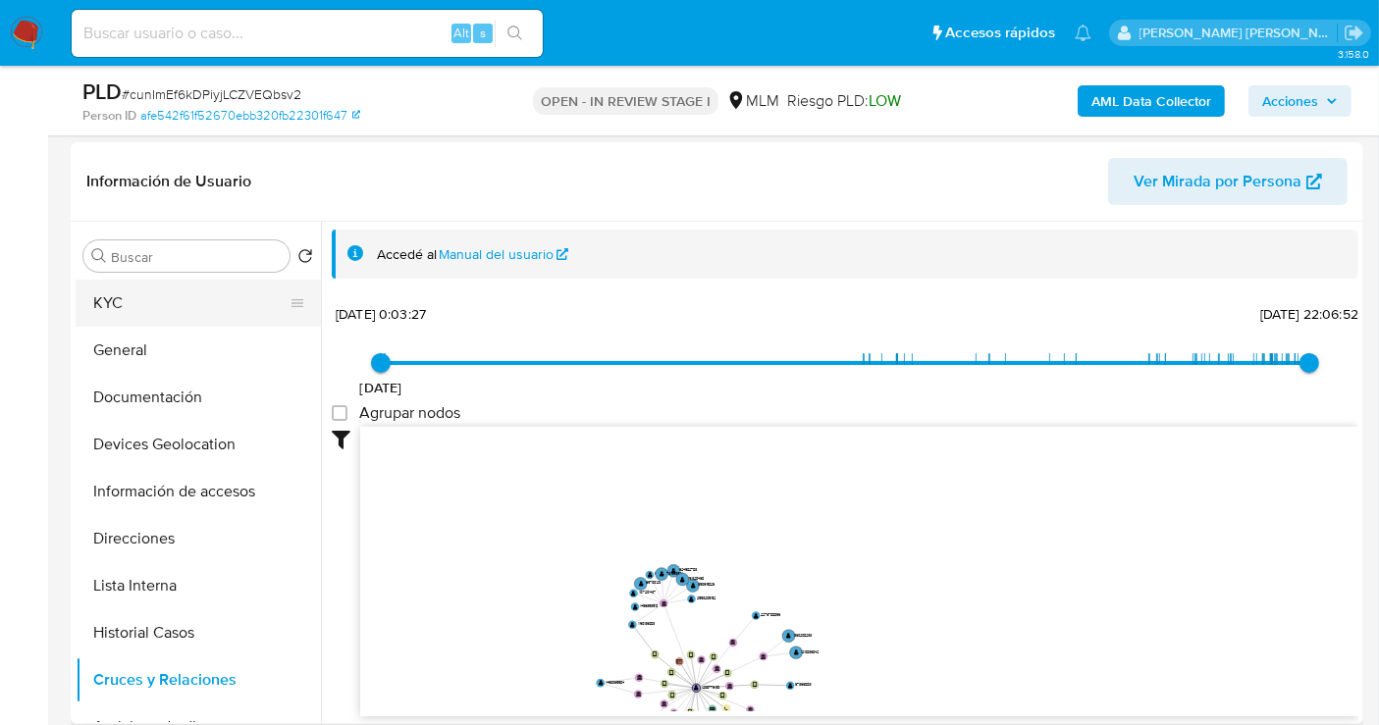
click at [137, 316] on button "KYC" at bounding box center [191, 303] width 230 height 47
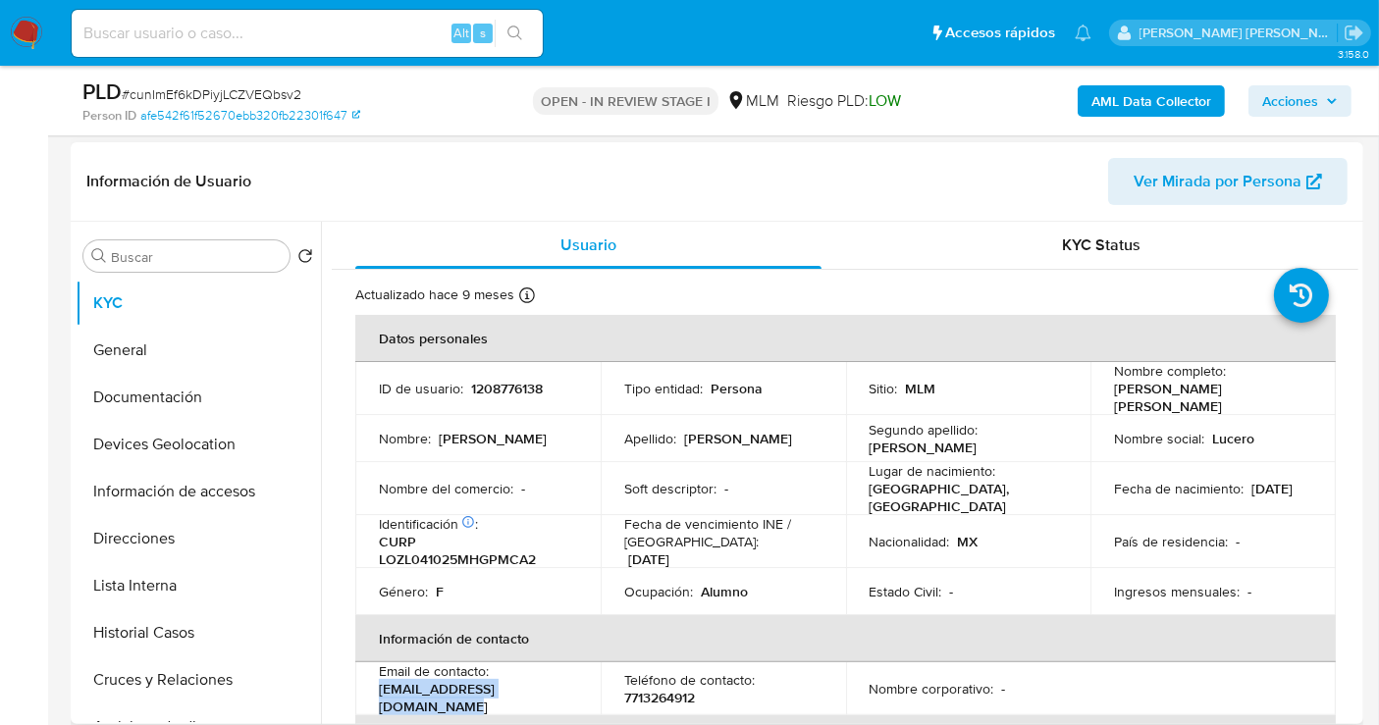
drag, startPoint x: 580, startPoint y: 685, endPoint x: 370, endPoint y: 689, distance: 210.1
click at [370, 689] on td "Email de contacto : lucerolopezzamora@gmail.com" at bounding box center [477, 689] width 245 height 53
copy p "lucerolopezzamora@gmail.com"
click at [680, 689] on p "7713264912" at bounding box center [659, 698] width 71 height 18
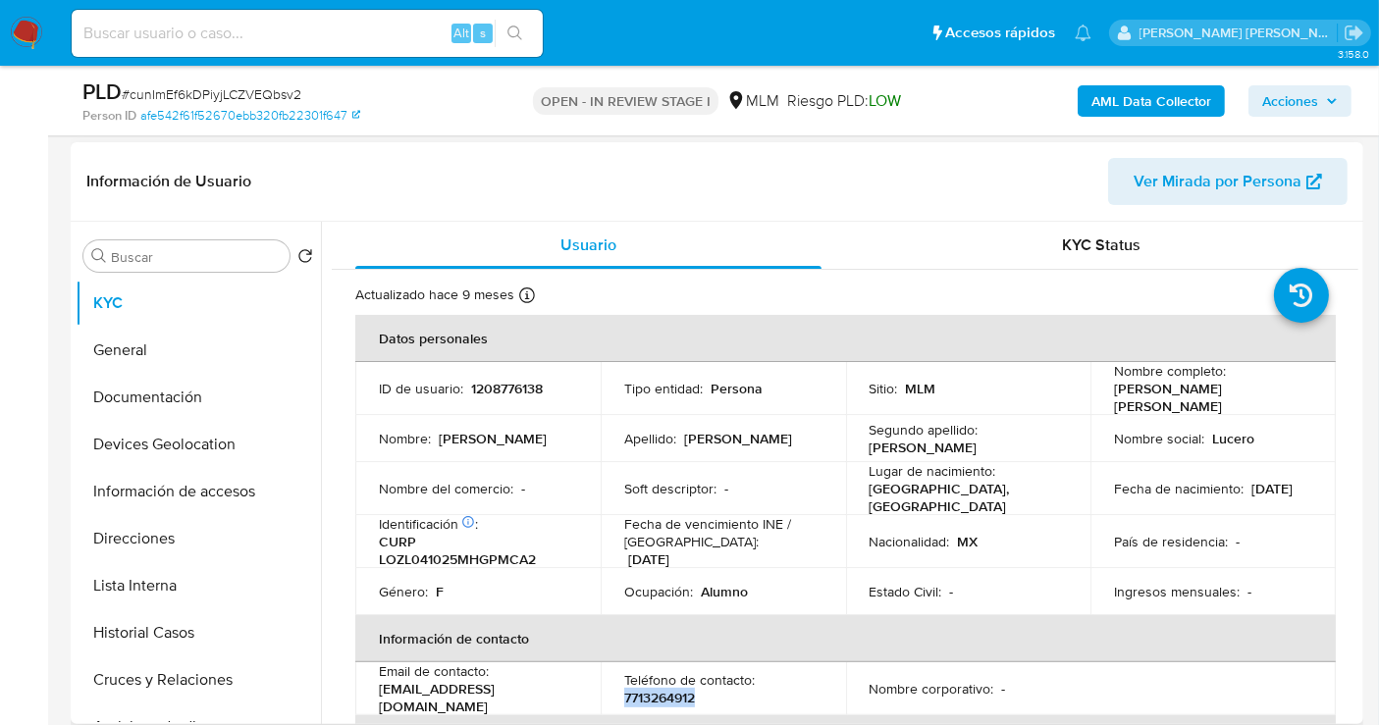
copy p "7713264912"
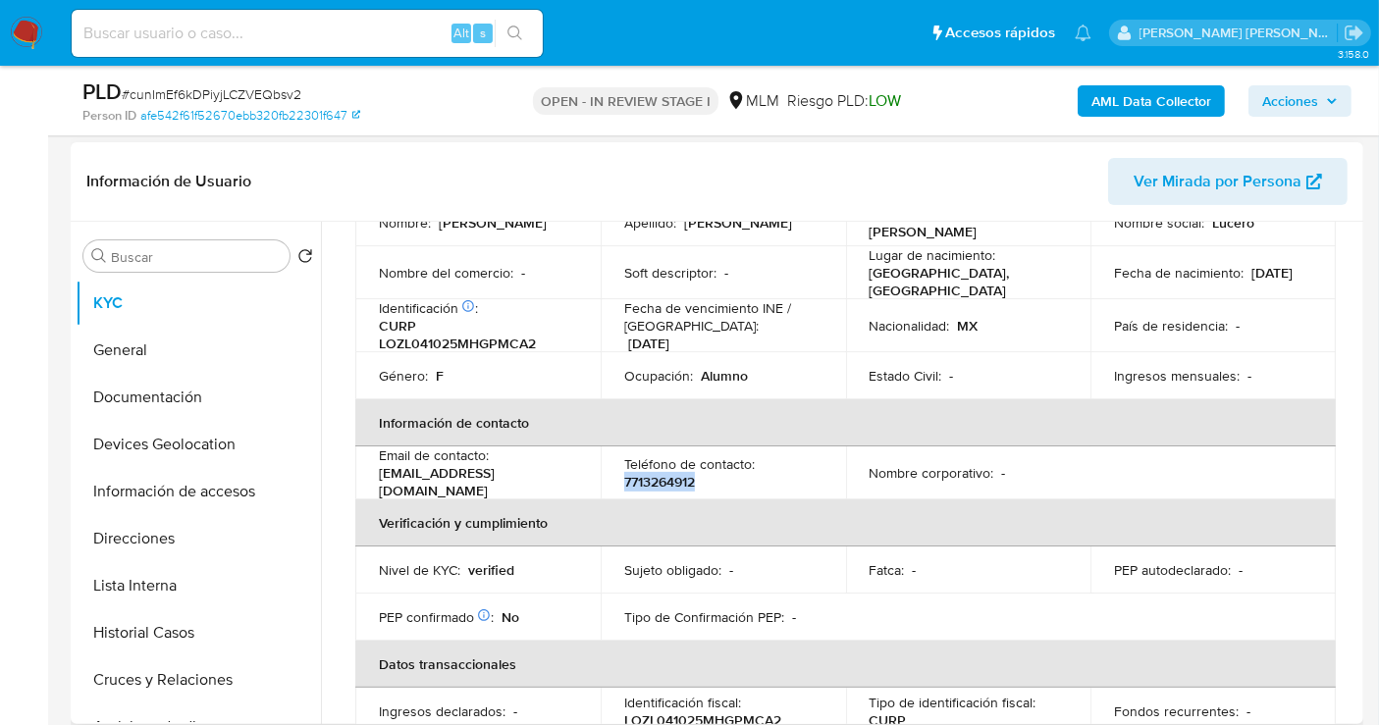
scroll to position [218, 0]
click at [167, 528] on button "Direcciones" at bounding box center [191, 538] width 230 height 47
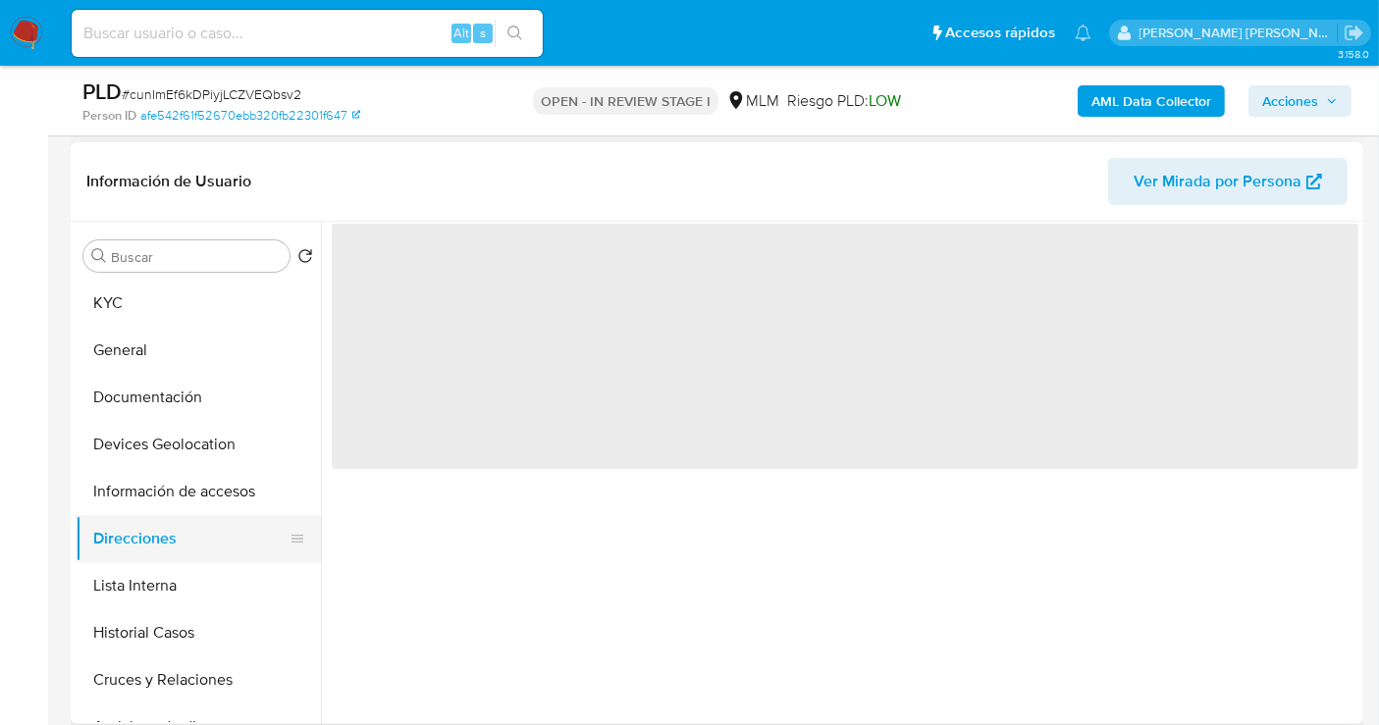
scroll to position [0, 0]
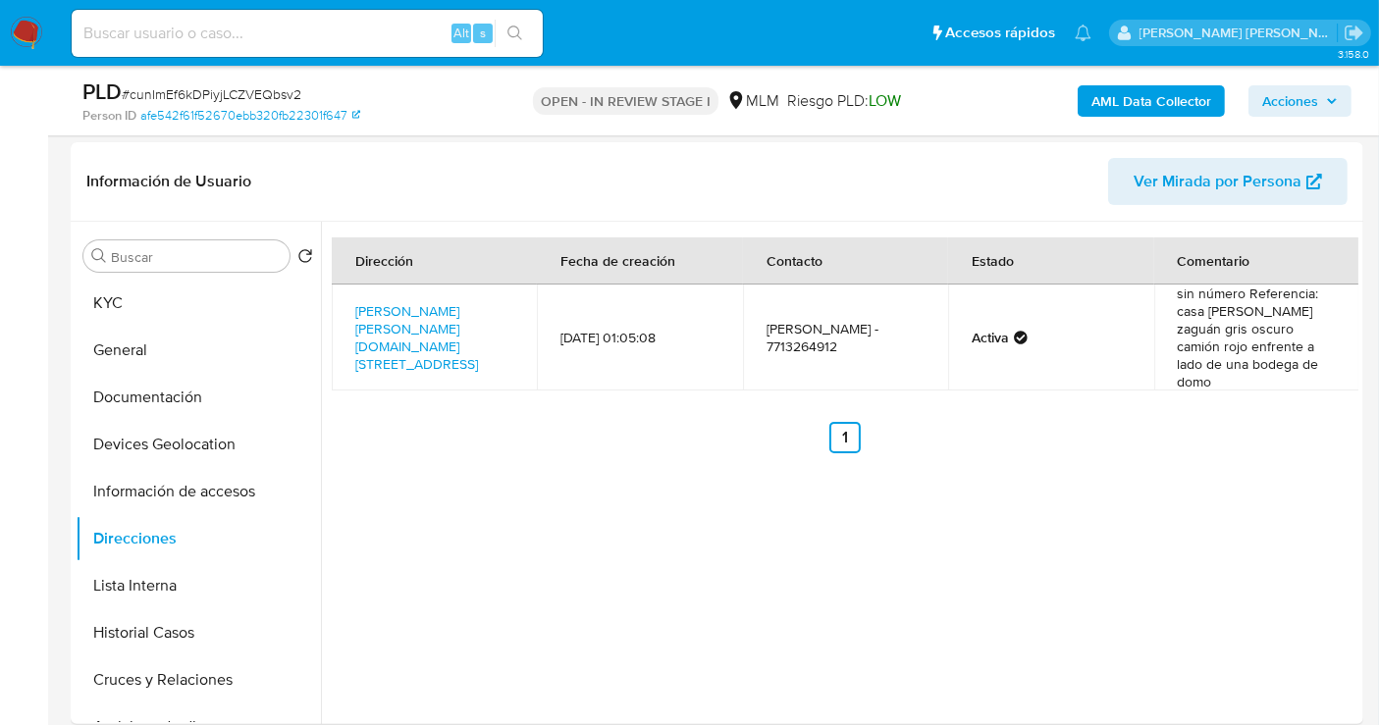
click at [221, 25] on input at bounding box center [307, 34] width 471 height 26
paste input "1190136083"
type input "1190136083"
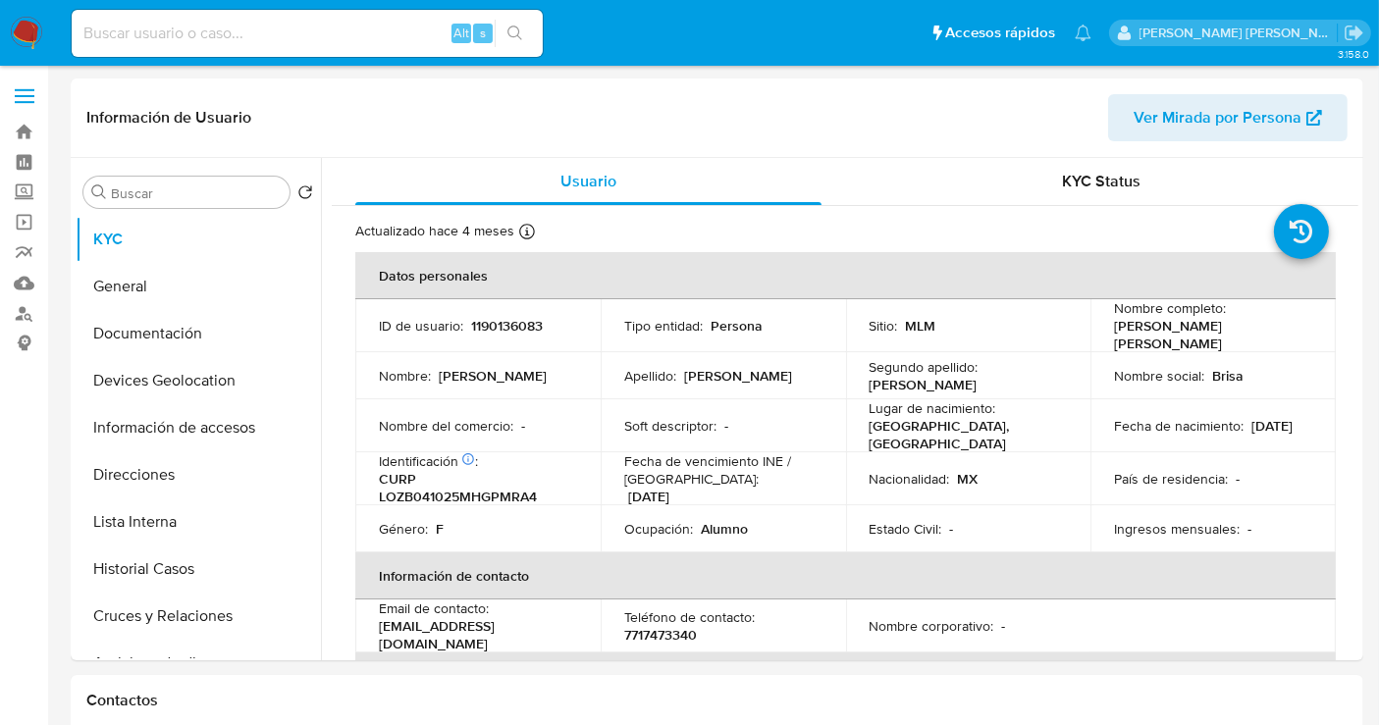
select select "10"
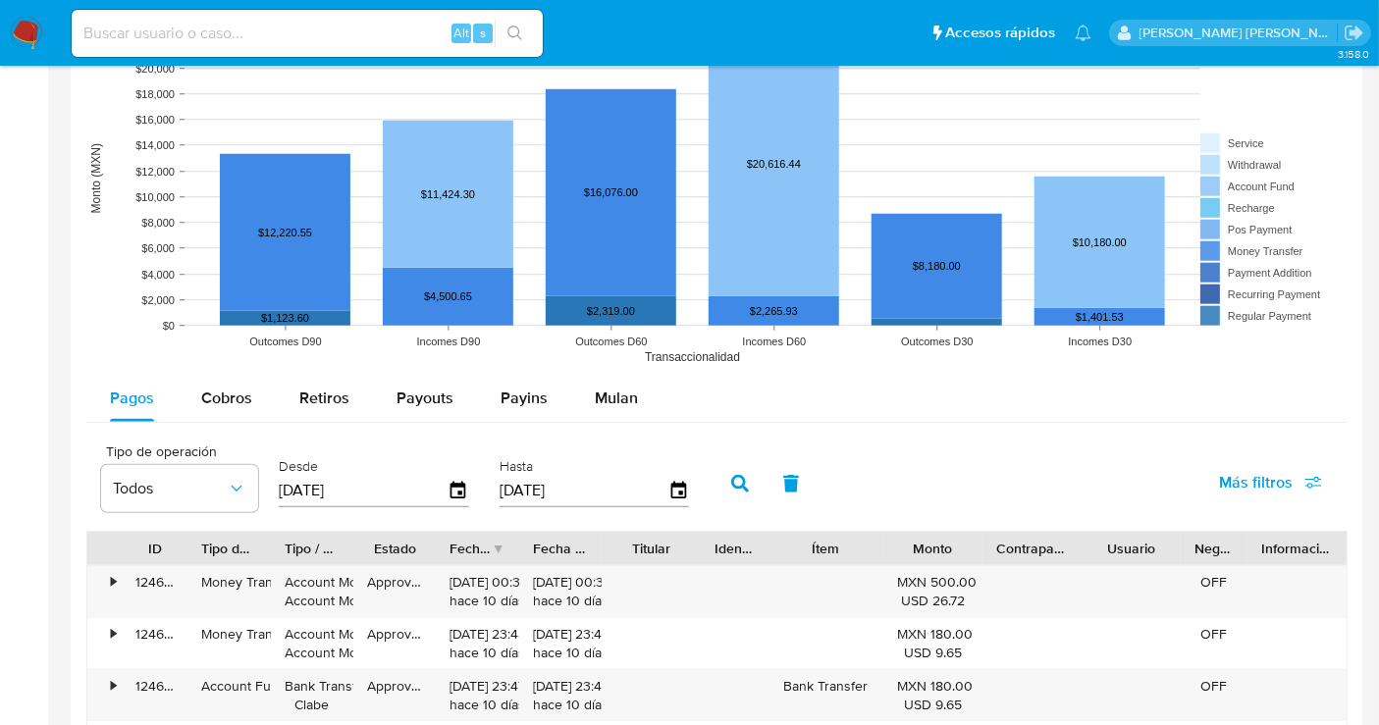
scroll to position [1853, 0]
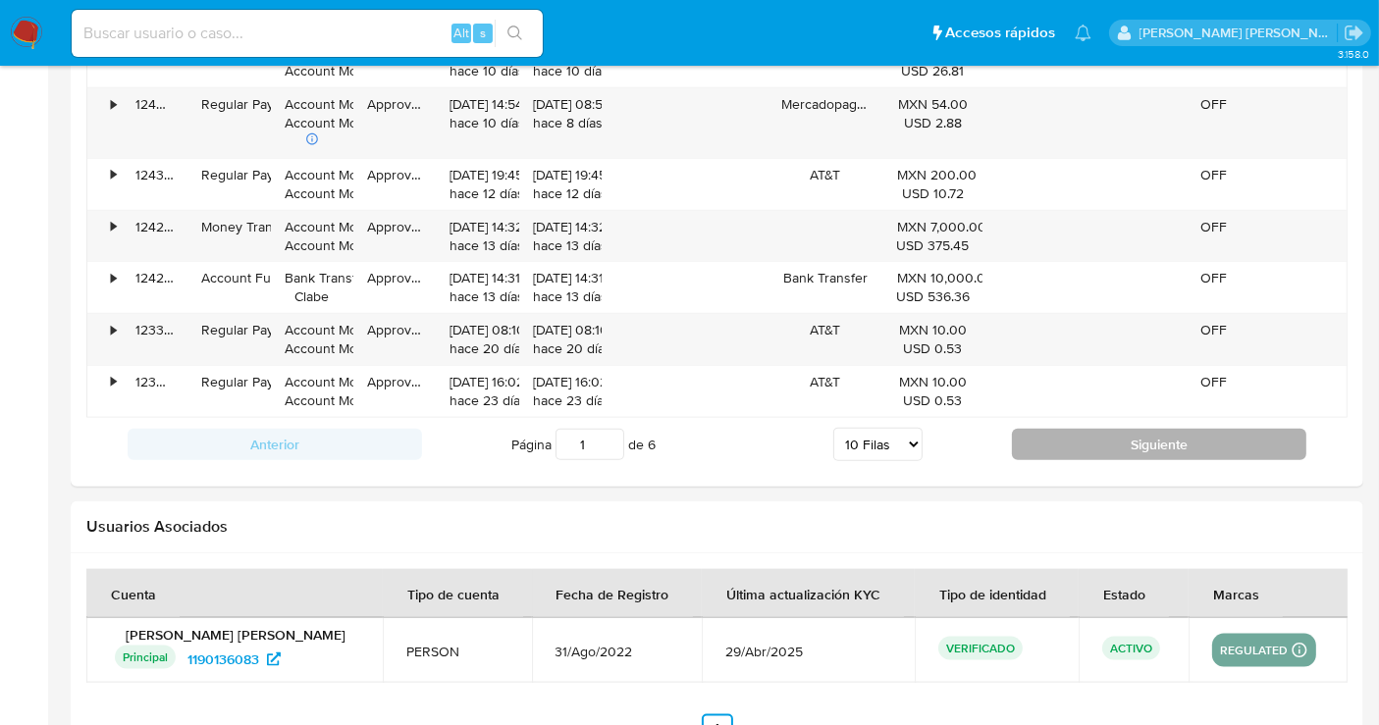
click at [1183, 439] on button "Siguiente" at bounding box center [1159, 444] width 294 height 31
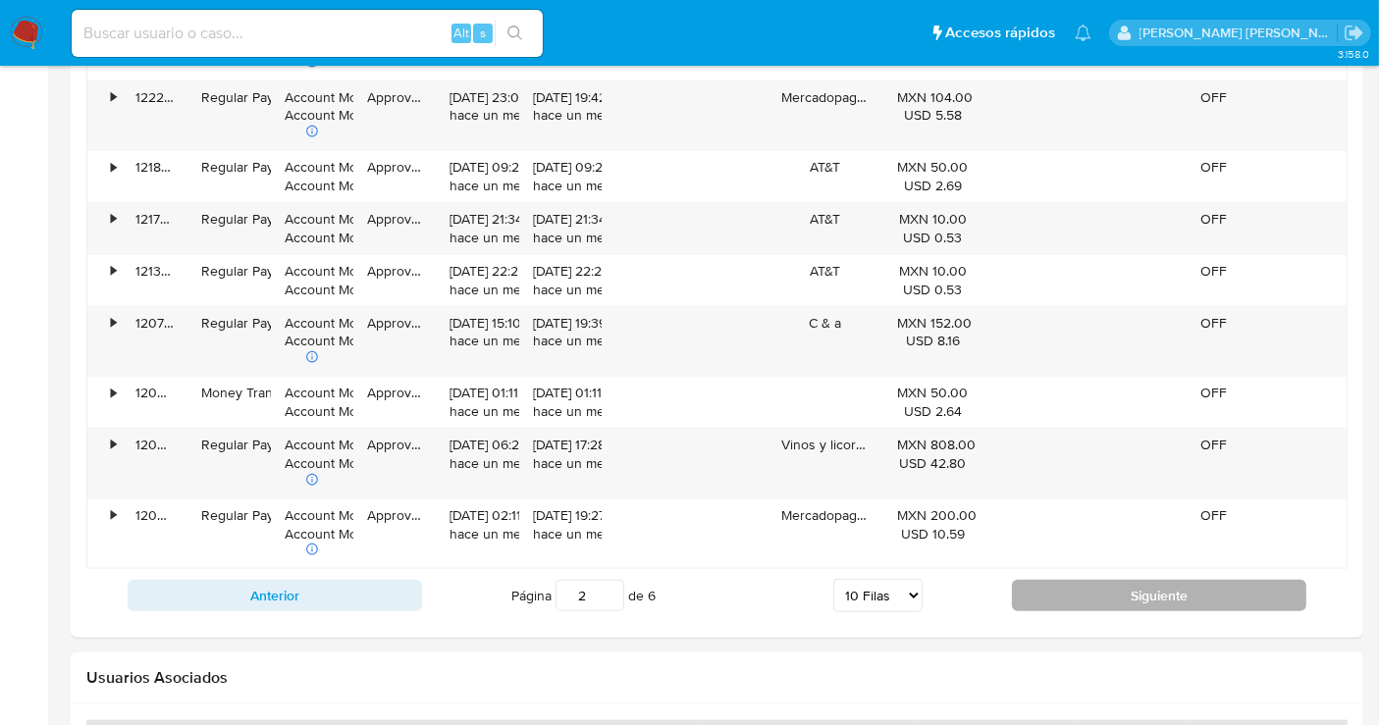
scroll to position [2181, 0]
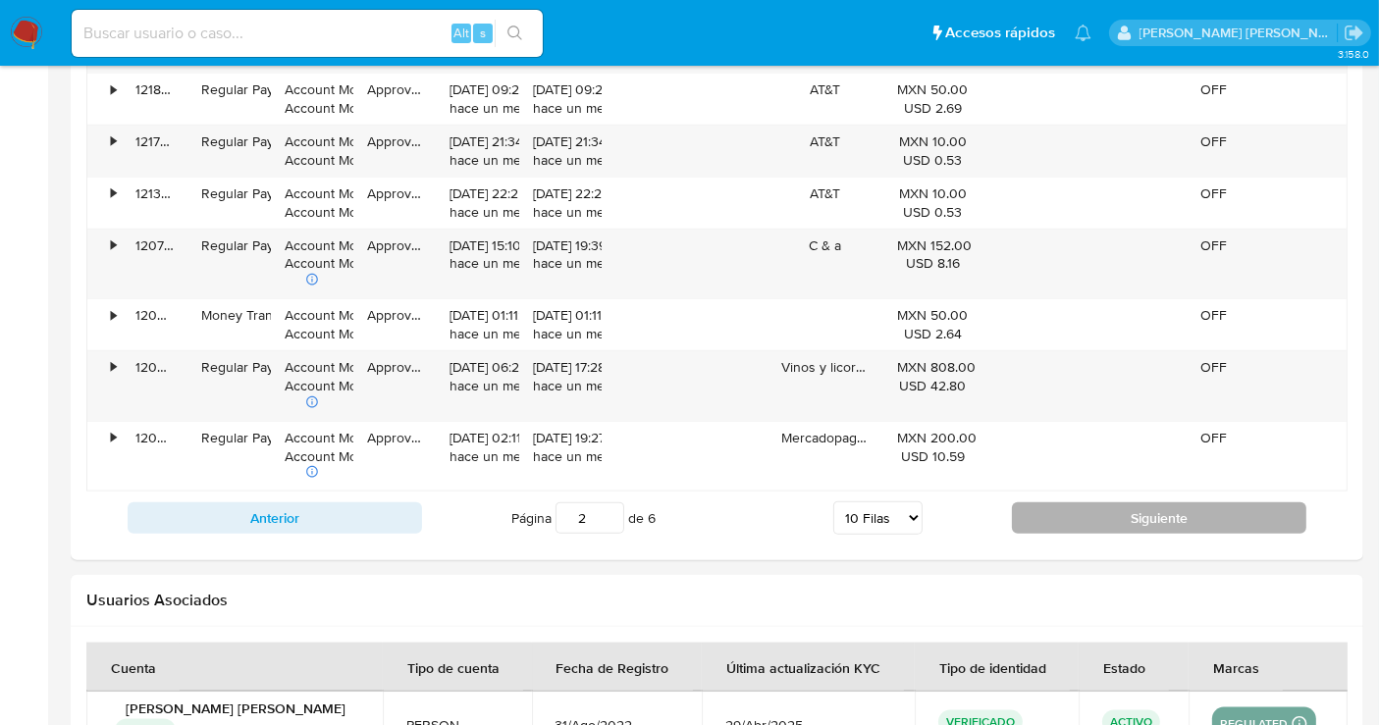
click at [1175, 503] on button "Siguiente" at bounding box center [1159, 518] width 294 height 31
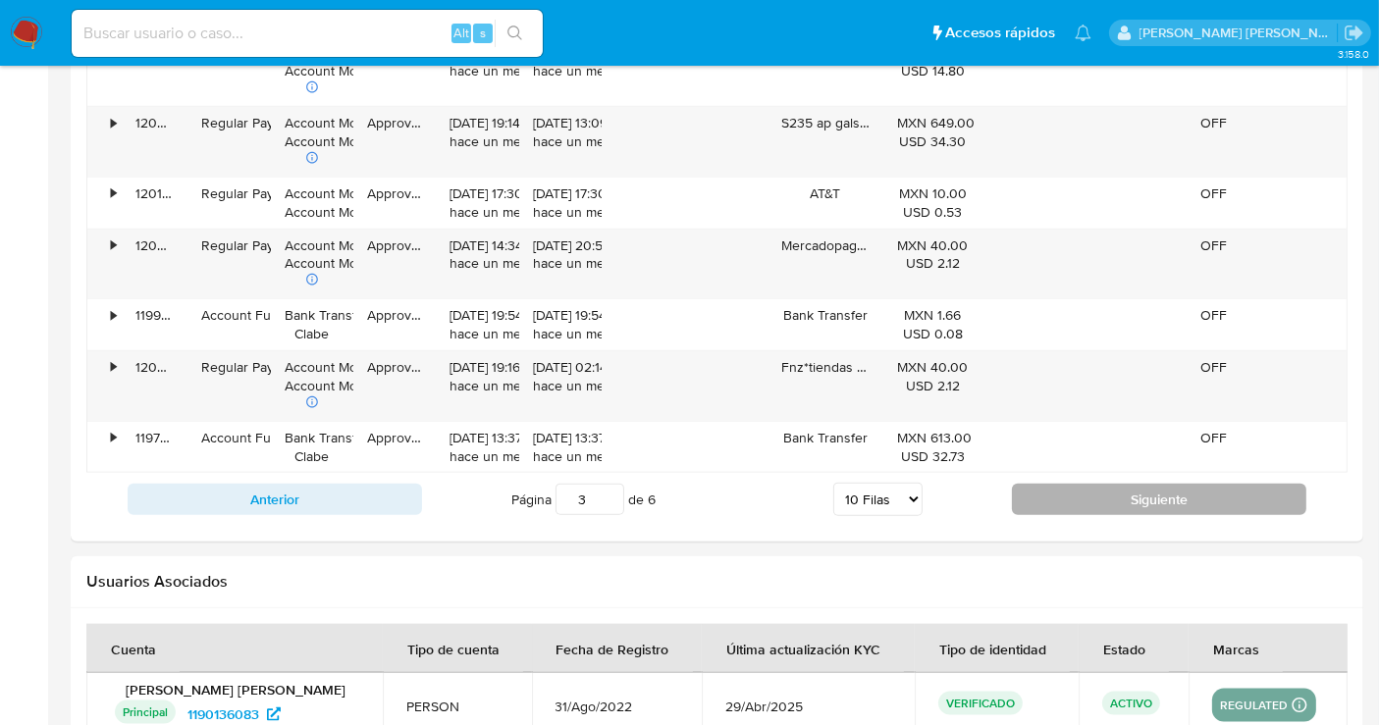
click at [1171, 502] on button "Siguiente" at bounding box center [1159, 499] width 294 height 31
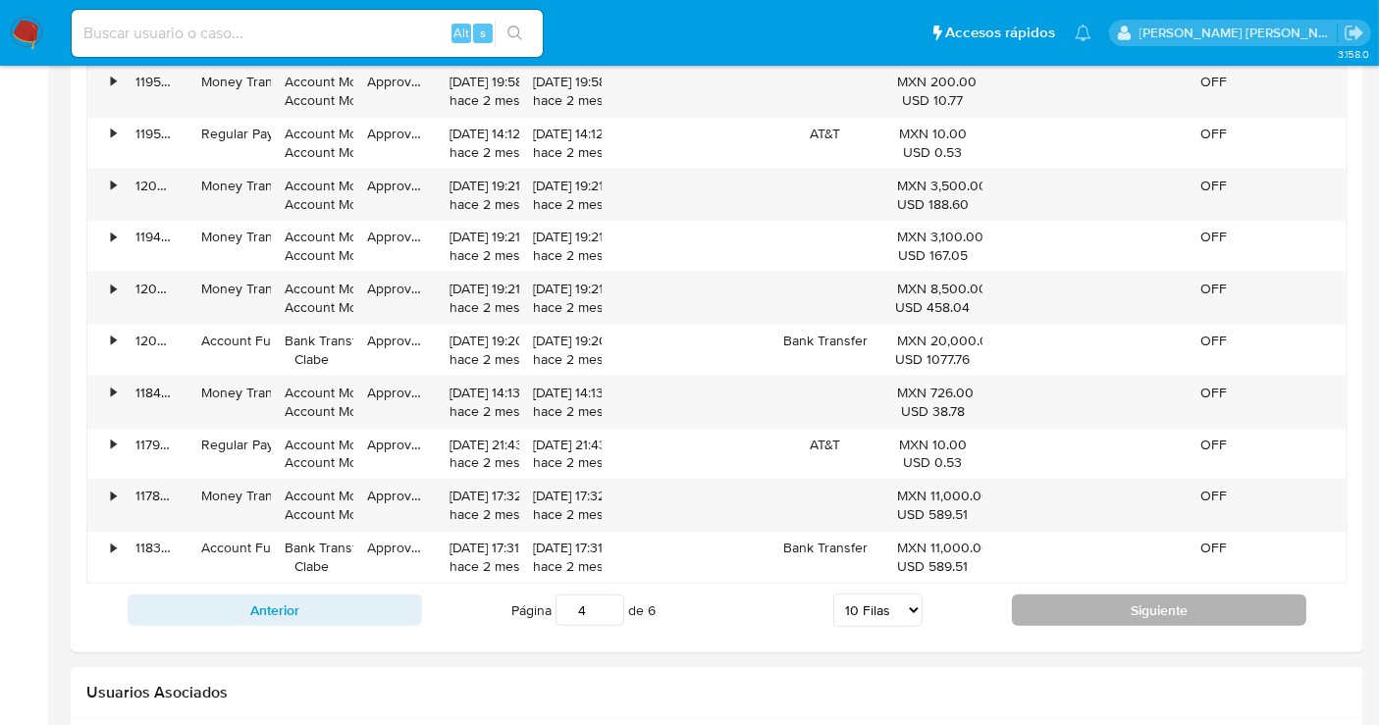
scroll to position [1963, 0]
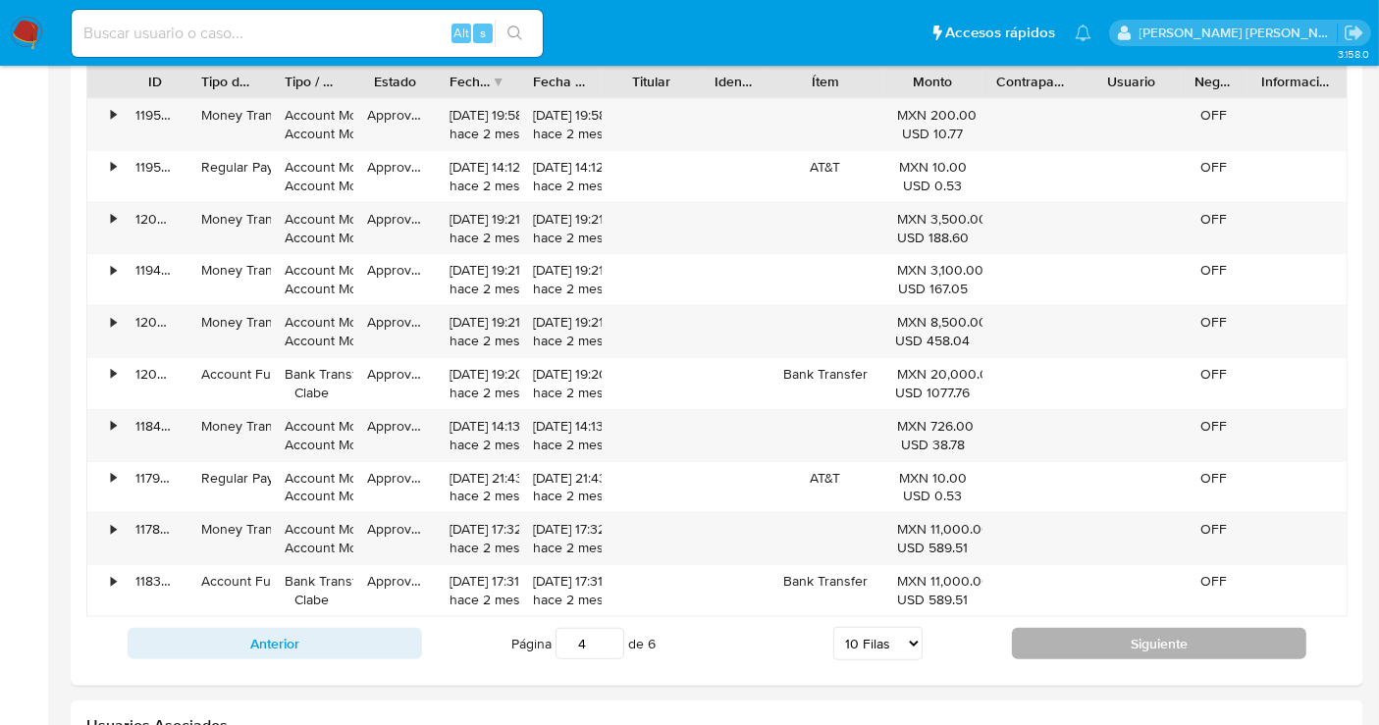
click at [1130, 642] on button "Siguiente" at bounding box center [1159, 643] width 294 height 31
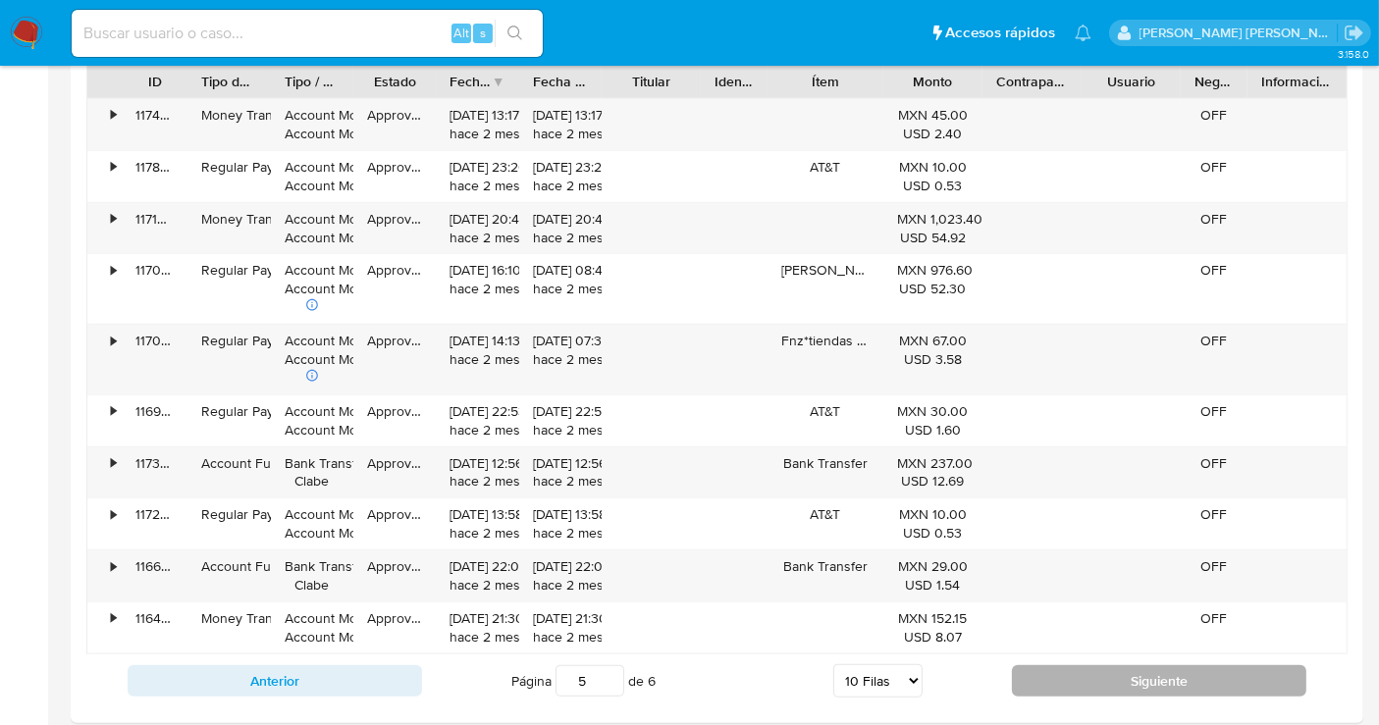
click at [1148, 682] on button "Siguiente" at bounding box center [1159, 680] width 294 height 31
type input "6"
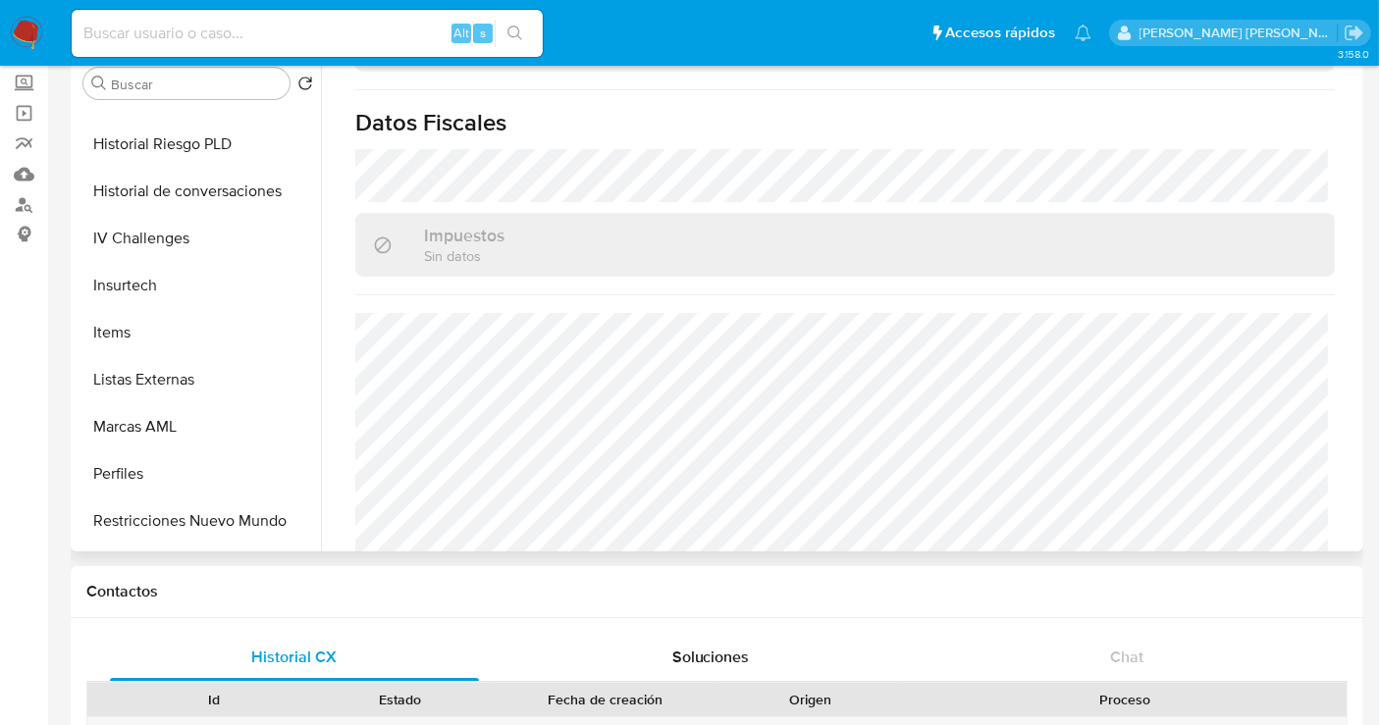
scroll to position [828, 0]
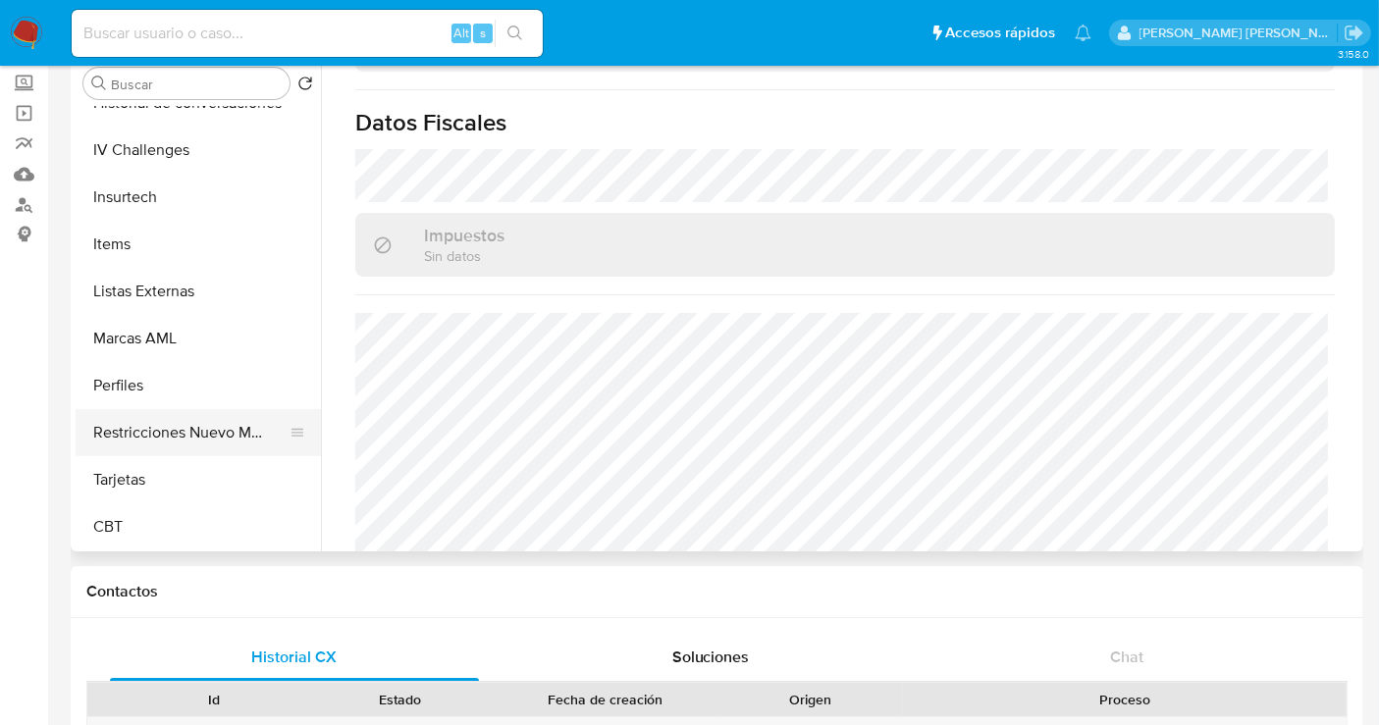
click at [186, 436] on button "Restricciones Nuevo Mundo" at bounding box center [191, 432] width 230 height 47
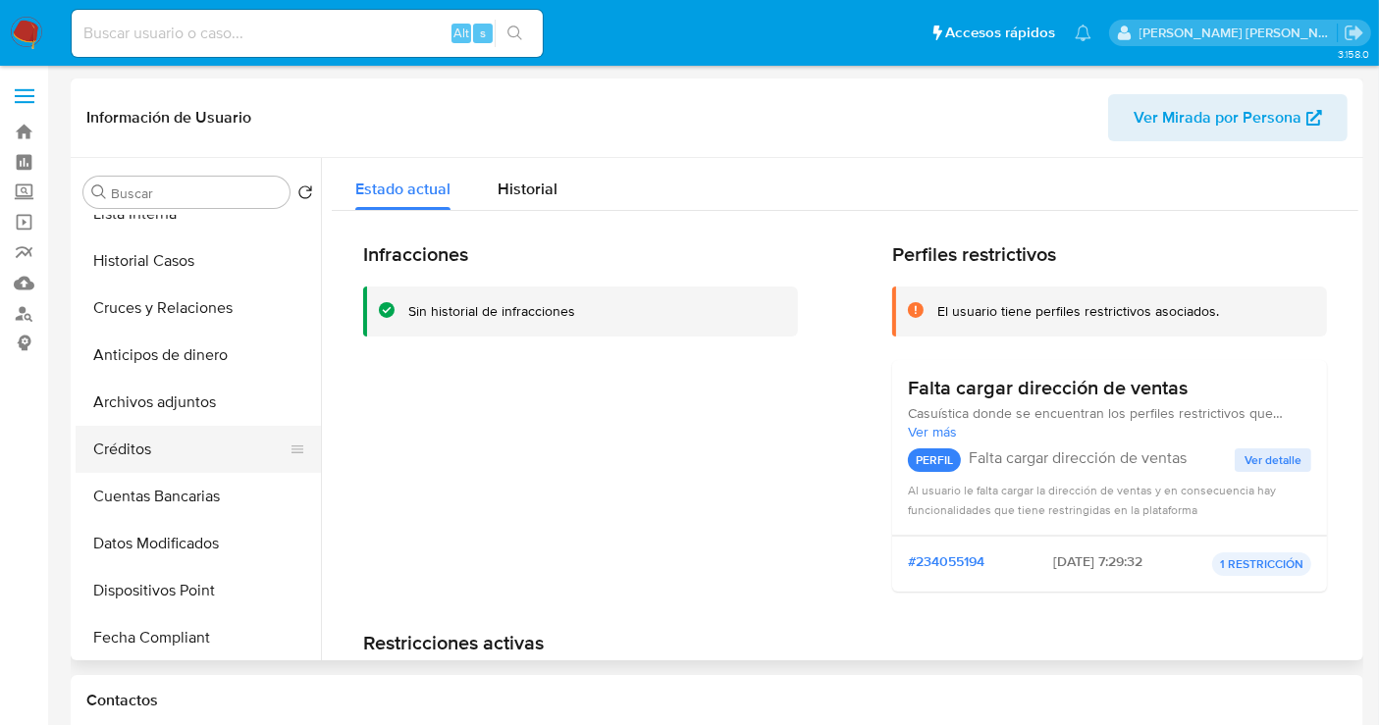
scroll to position [283, 0]
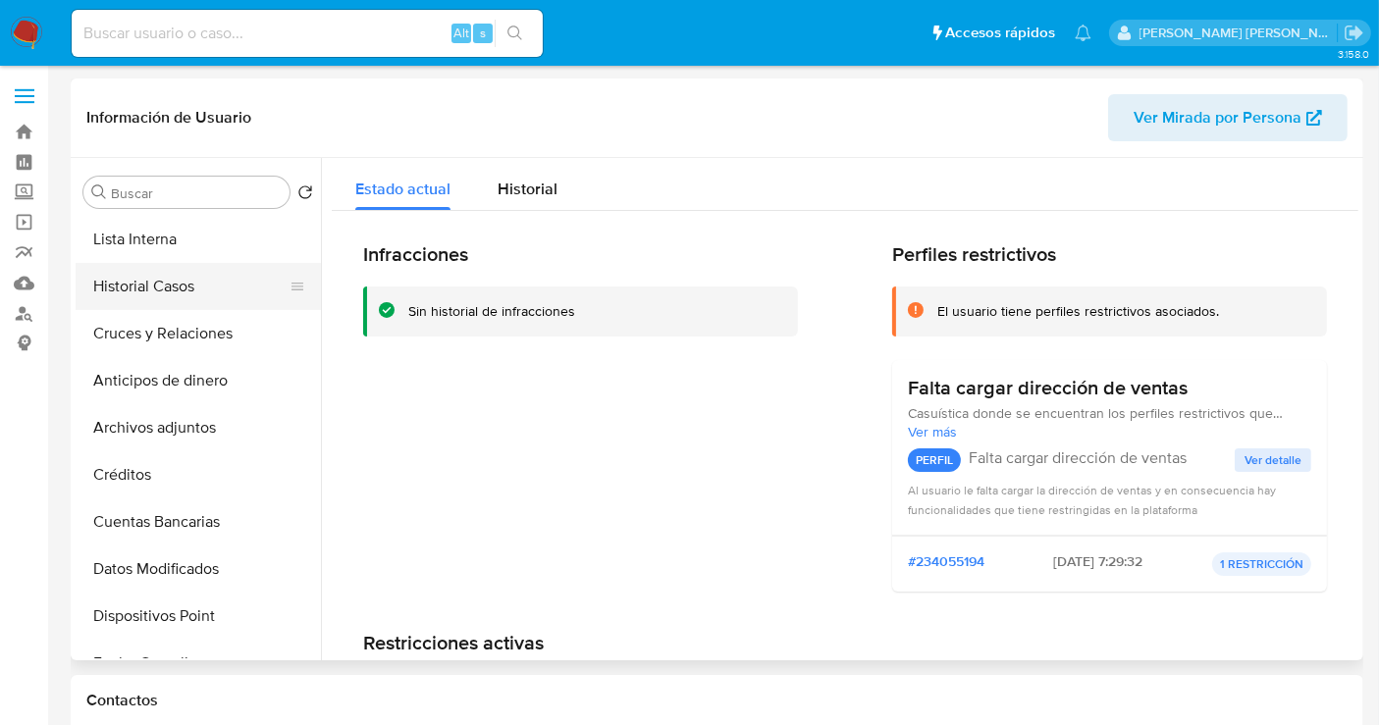
click at [172, 301] on button "Historial Casos" at bounding box center [191, 286] width 230 height 47
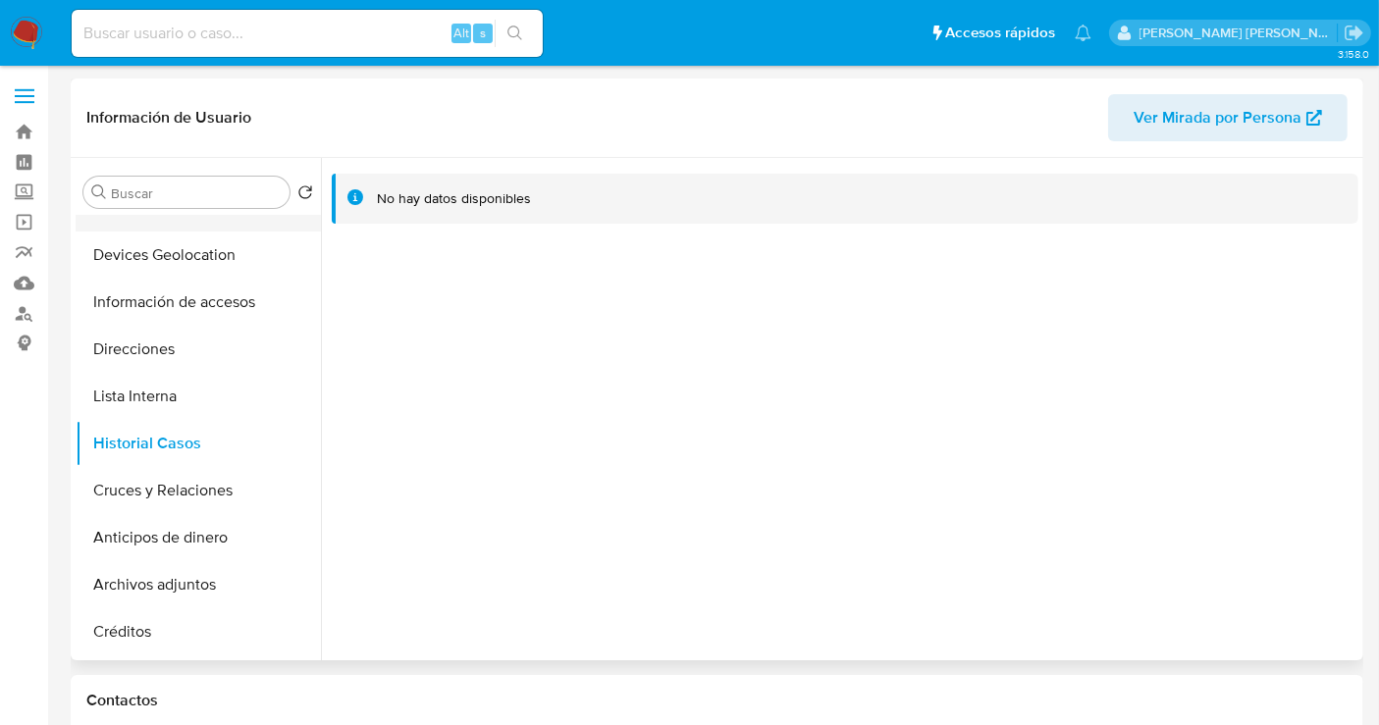
scroll to position [0, 0]
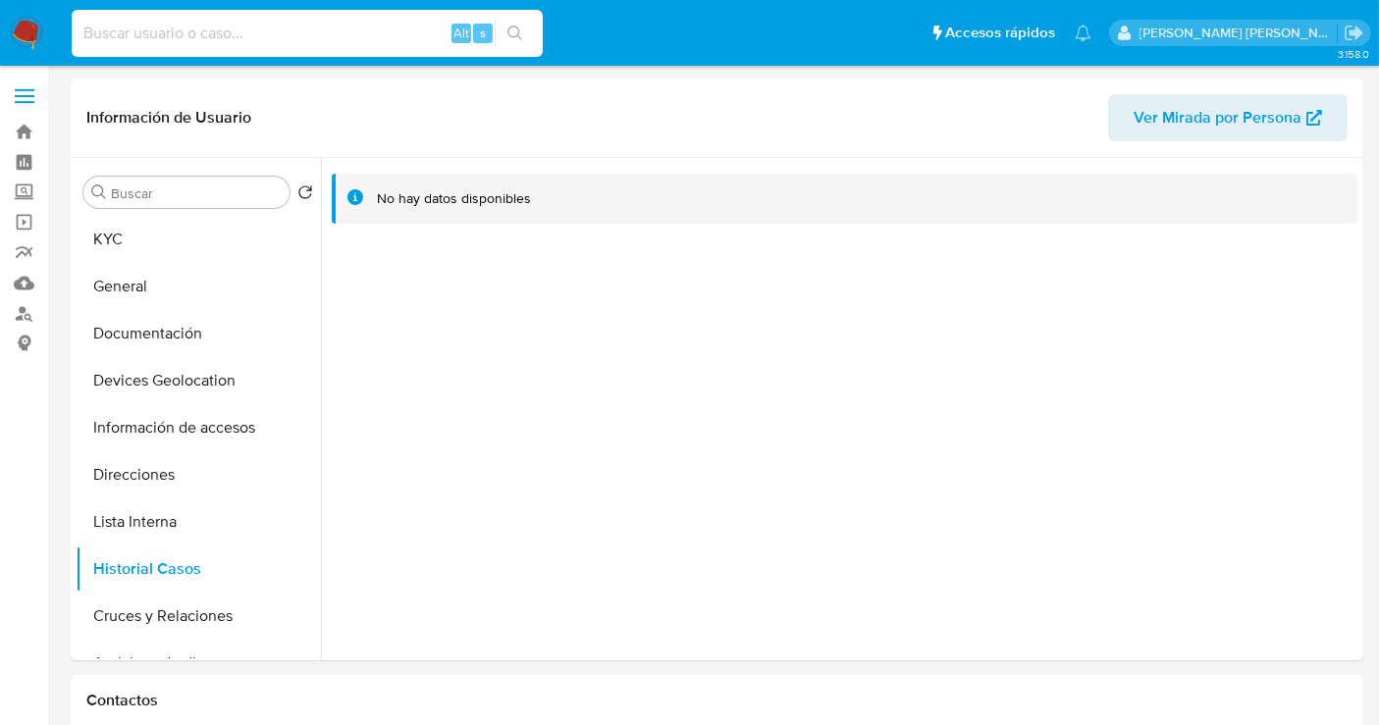
click at [227, 25] on input at bounding box center [307, 34] width 471 height 26
paste input "752395874"
type input "752395874"
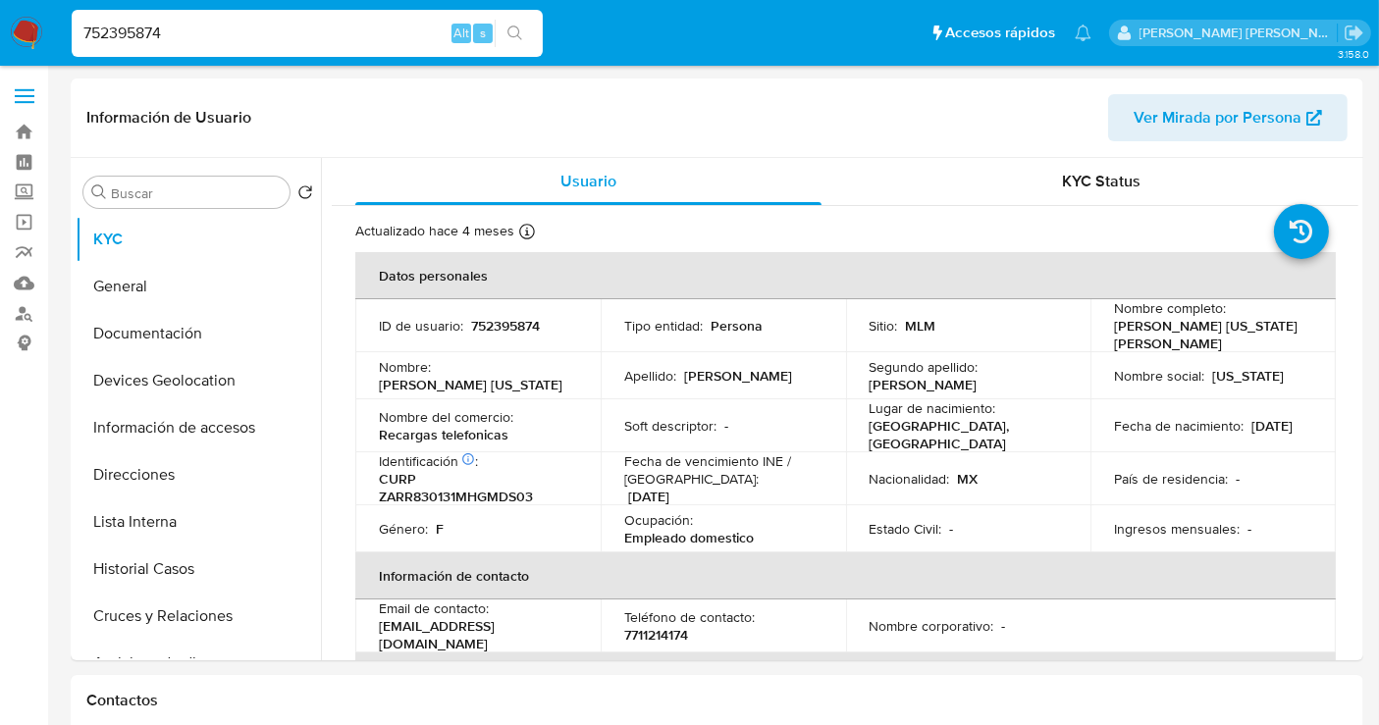
select select "10"
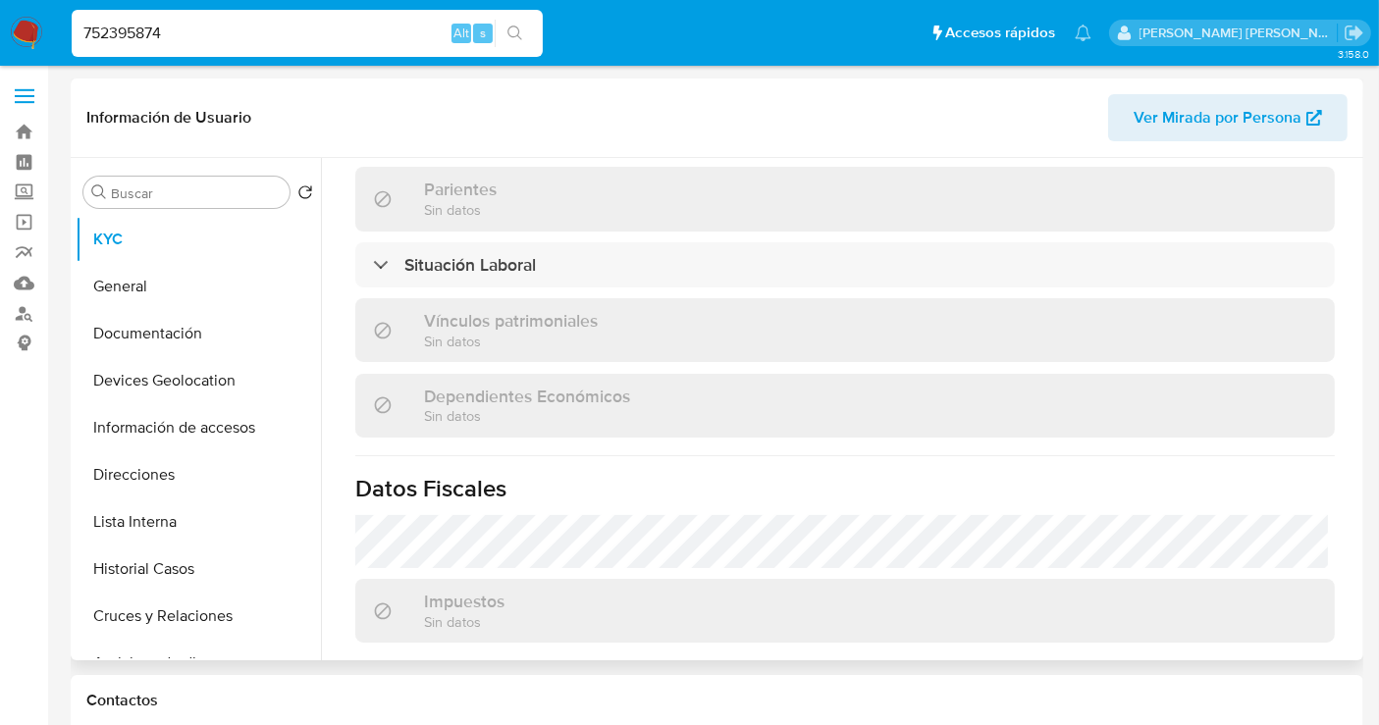
scroll to position [1245, 0]
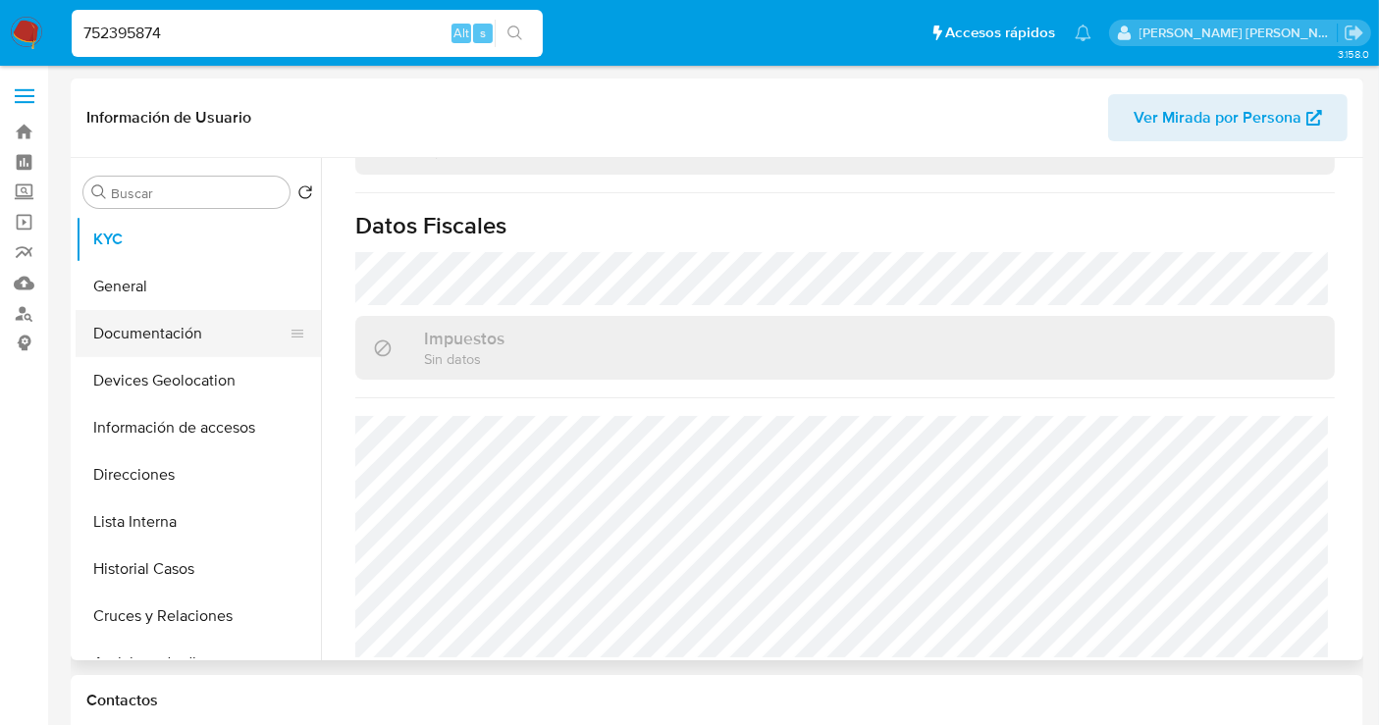
click at [179, 330] on button "Documentación" at bounding box center [191, 333] width 230 height 47
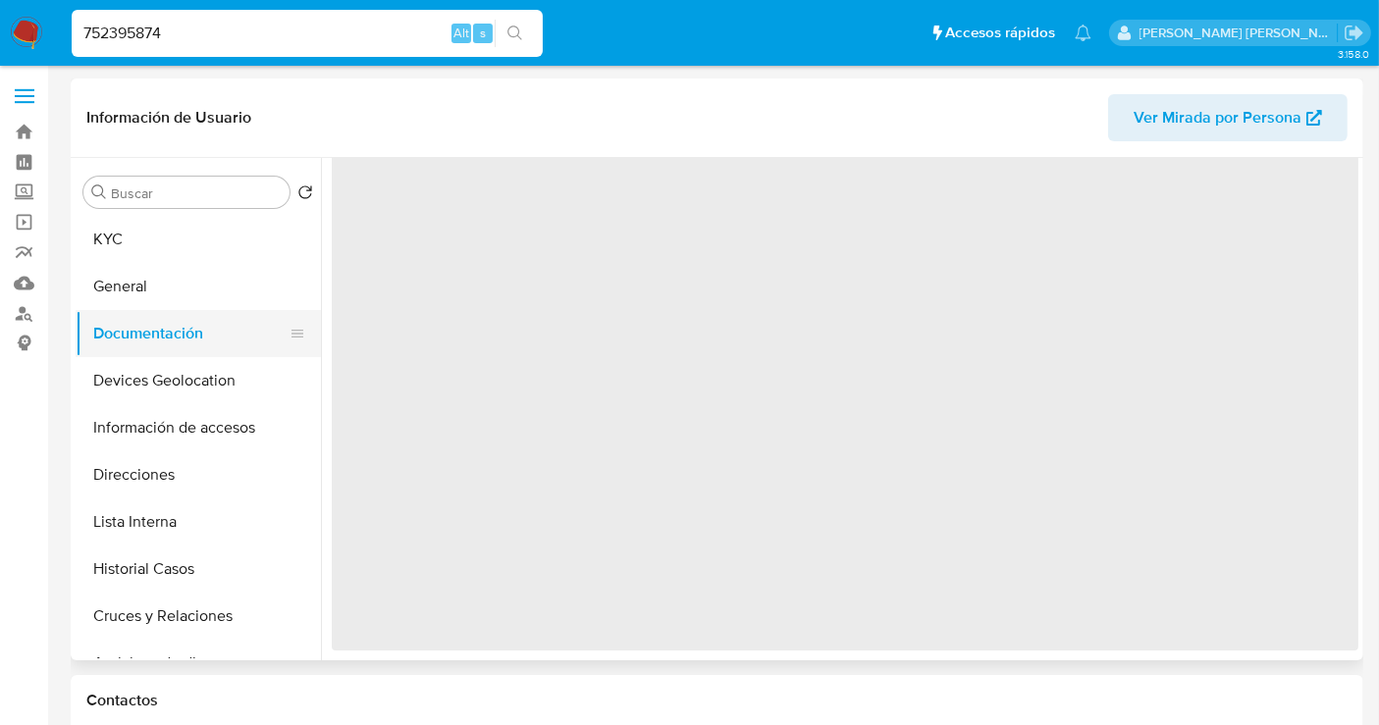
scroll to position [0, 0]
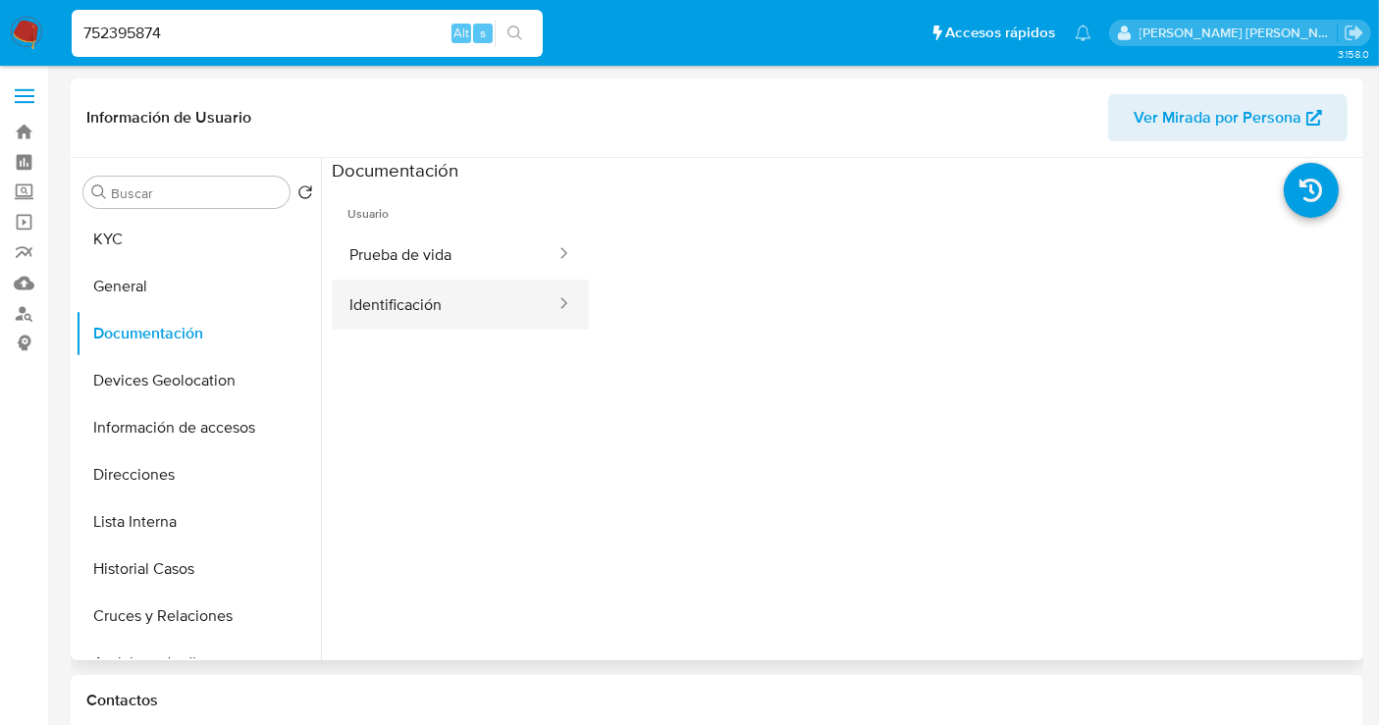
click at [434, 295] on button "Identificación" at bounding box center [445, 305] width 226 height 50
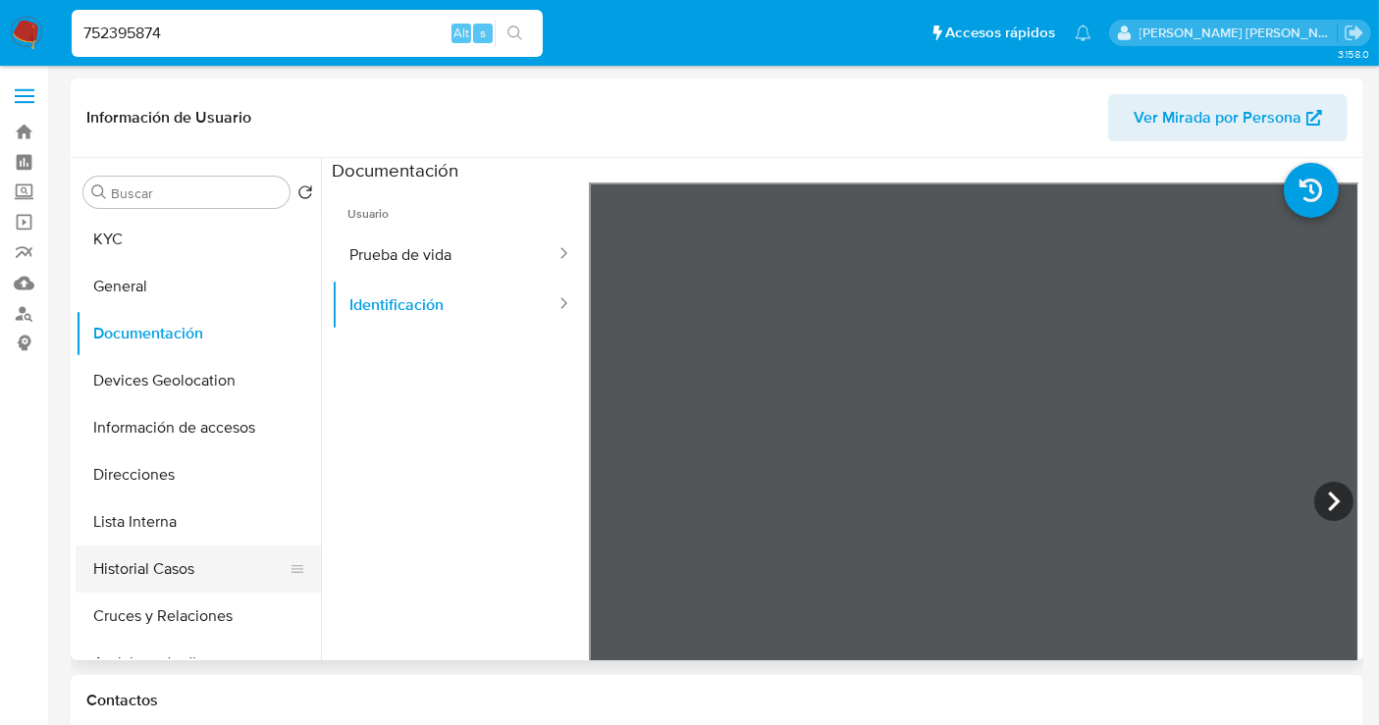
click at [145, 561] on button "Historial Casos" at bounding box center [191, 569] width 230 height 47
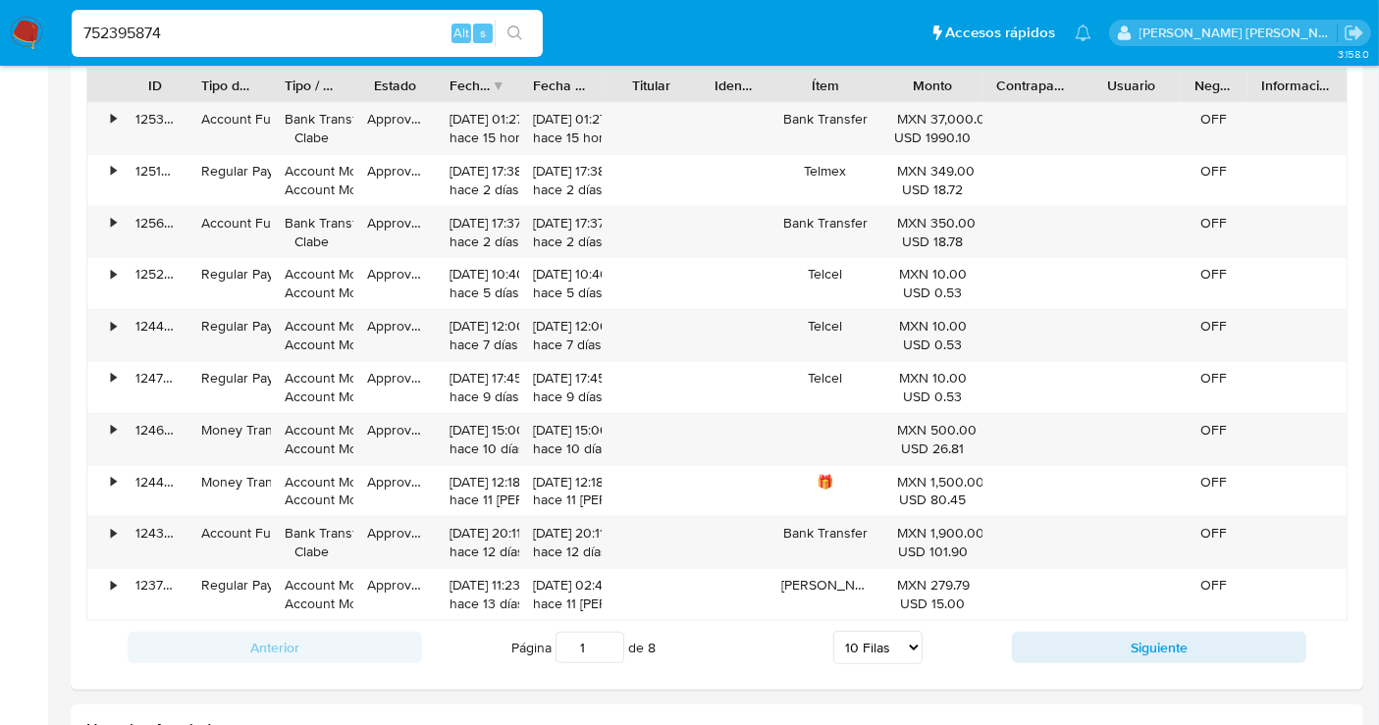
scroll to position [1963, 0]
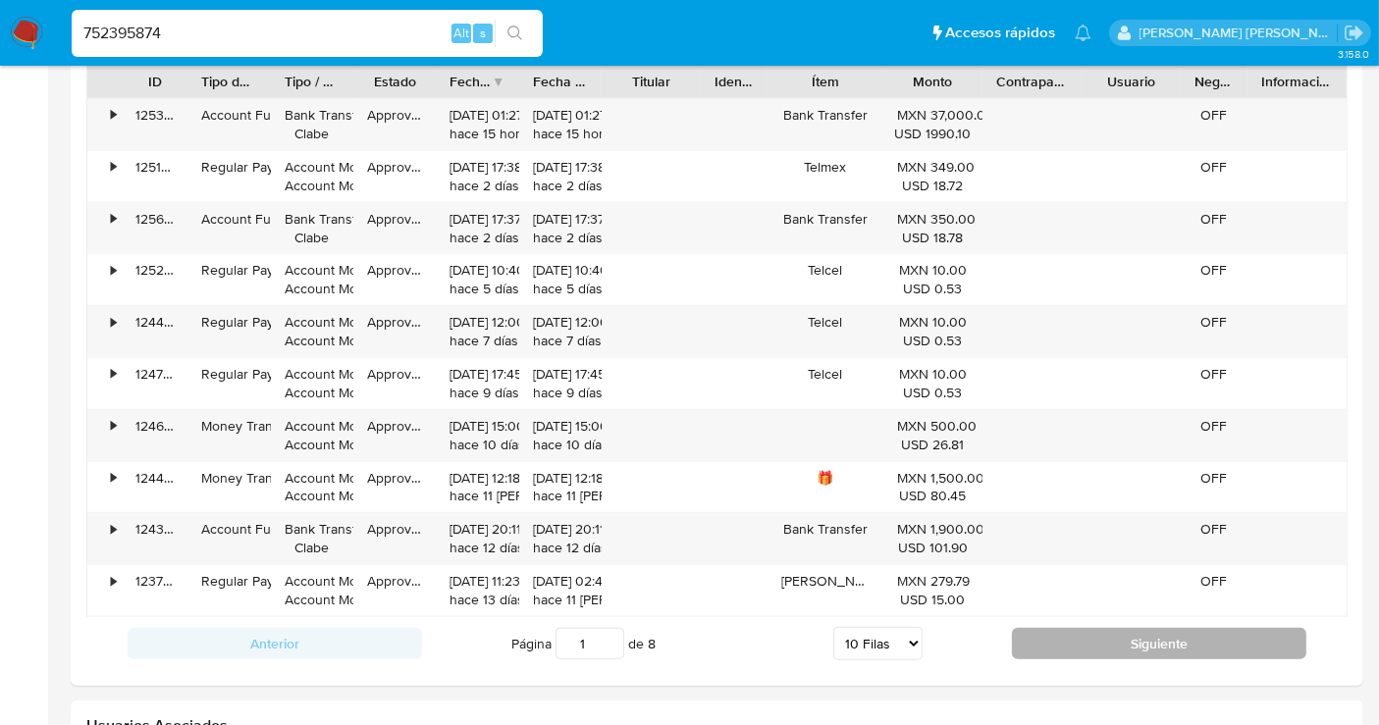
click at [1099, 636] on button "Siguiente" at bounding box center [1159, 643] width 294 height 31
type input "2"
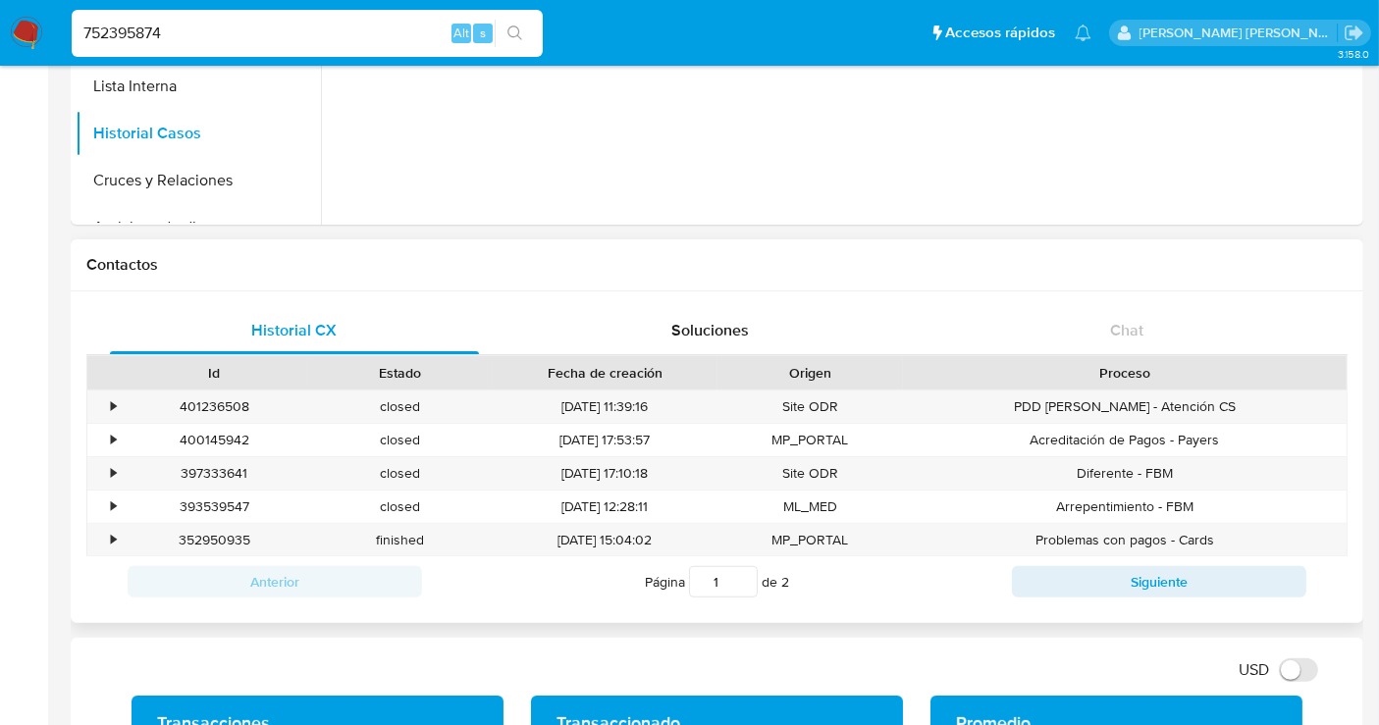
scroll to position [0, 0]
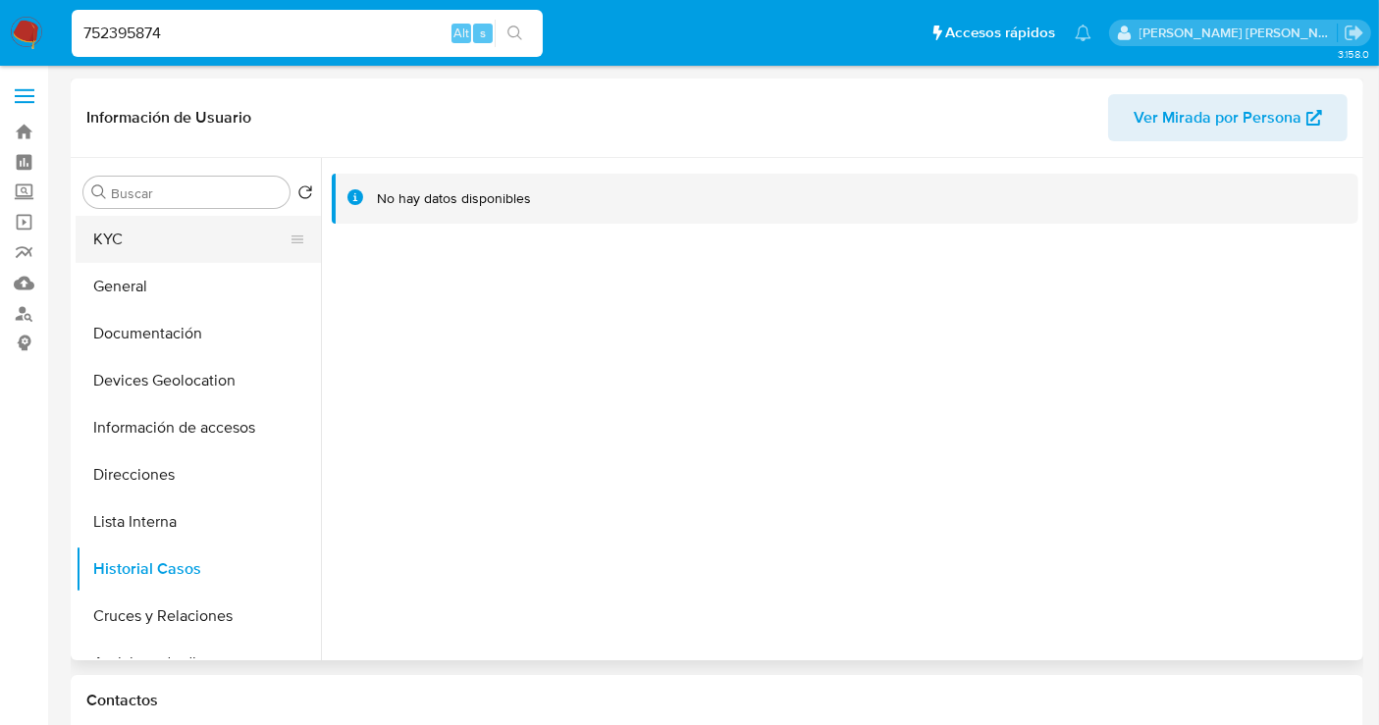
click at [157, 228] on button "KYC" at bounding box center [191, 239] width 230 height 47
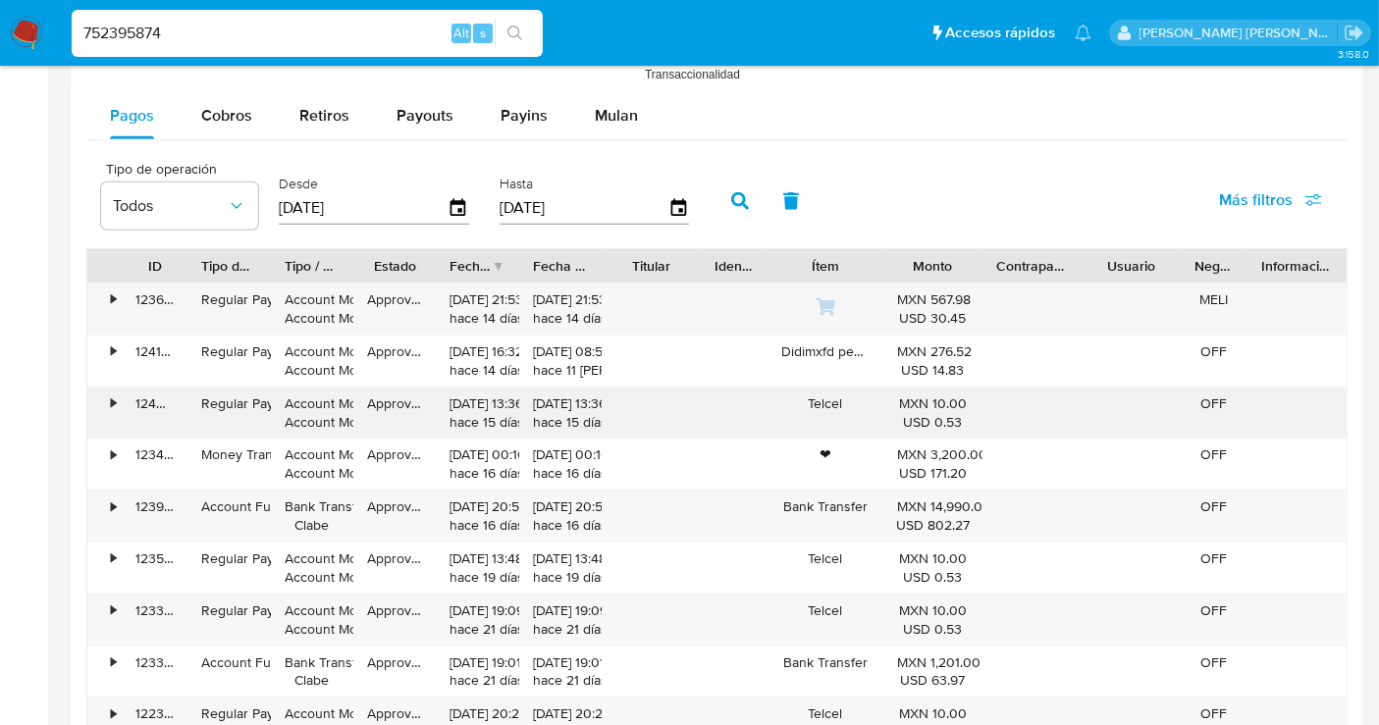
scroll to position [1744, 0]
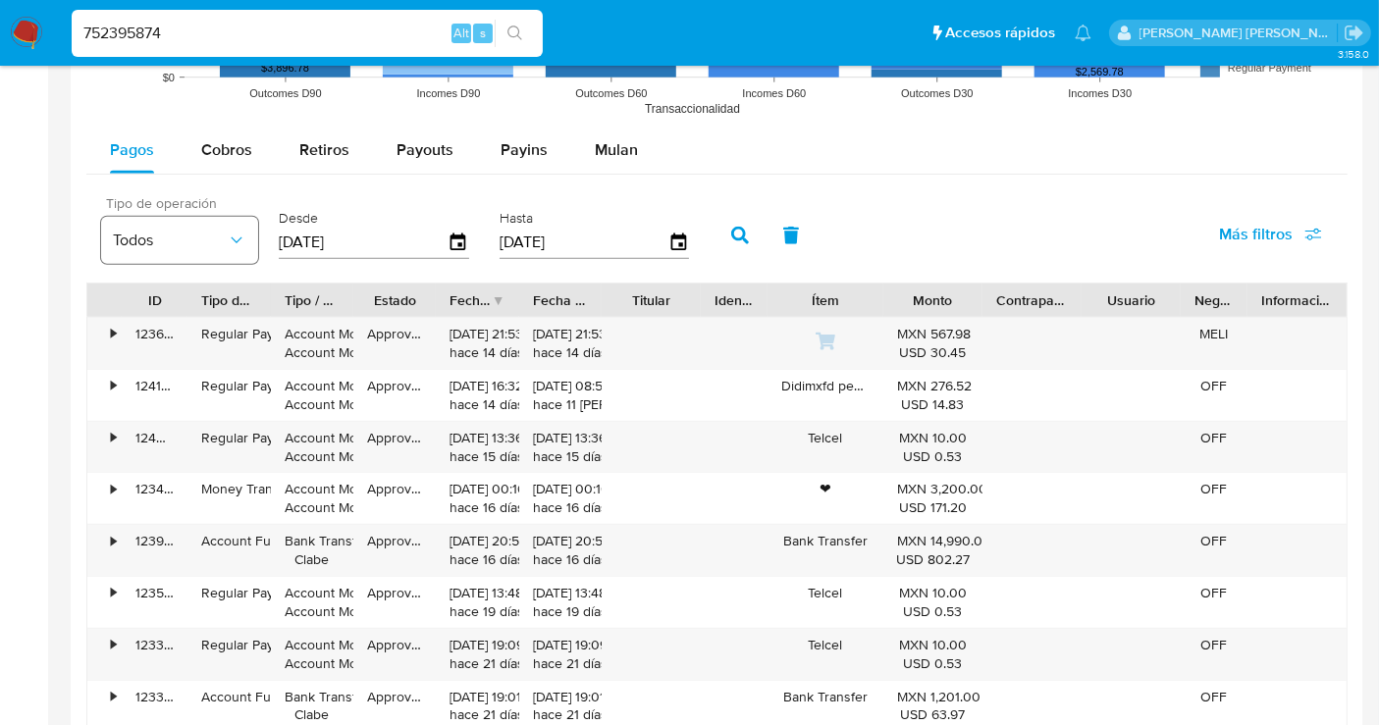
drag, startPoint x: 381, startPoint y: 243, endPoint x: 199, endPoint y: 243, distance: 181.6
click at [199, 243] on div "Tipo de operación Todos Desde 15/06/2025 Hasta 12/09/2025" at bounding box center [399, 233] width 617 height 79
type input "0_/__/____"
type input "01/04/2025"
click at [733, 227] on icon "button" at bounding box center [740, 236] width 18 height 18
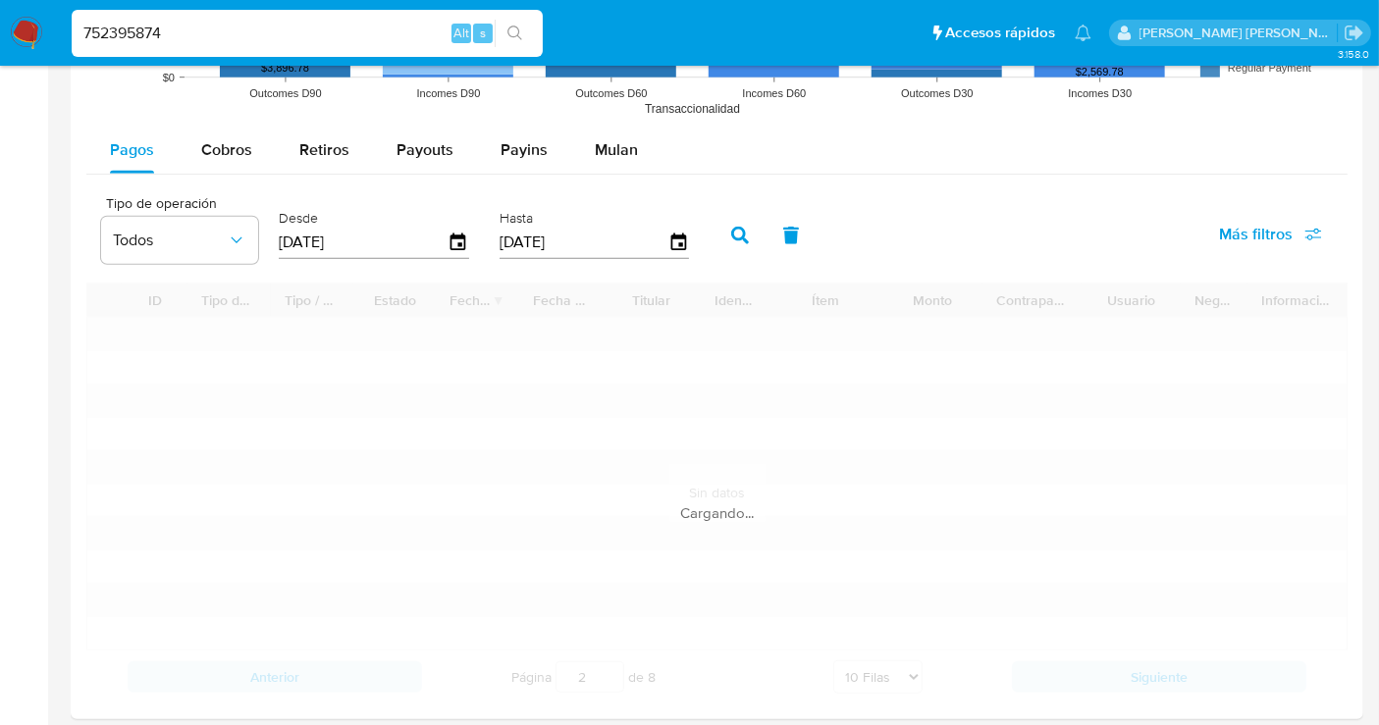
click at [735, 227] on icon "button" at bounding box center [740, 236] width 18 height 18
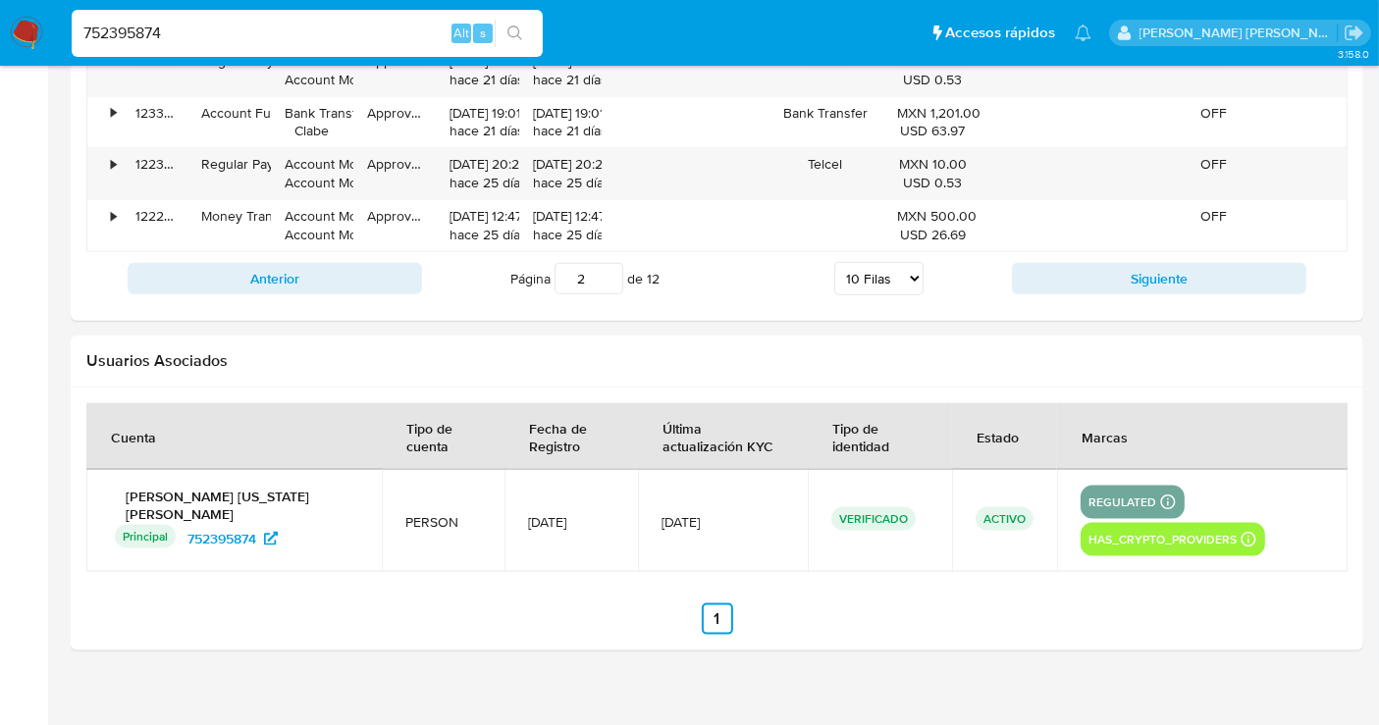
scroll to position [2344, 0]
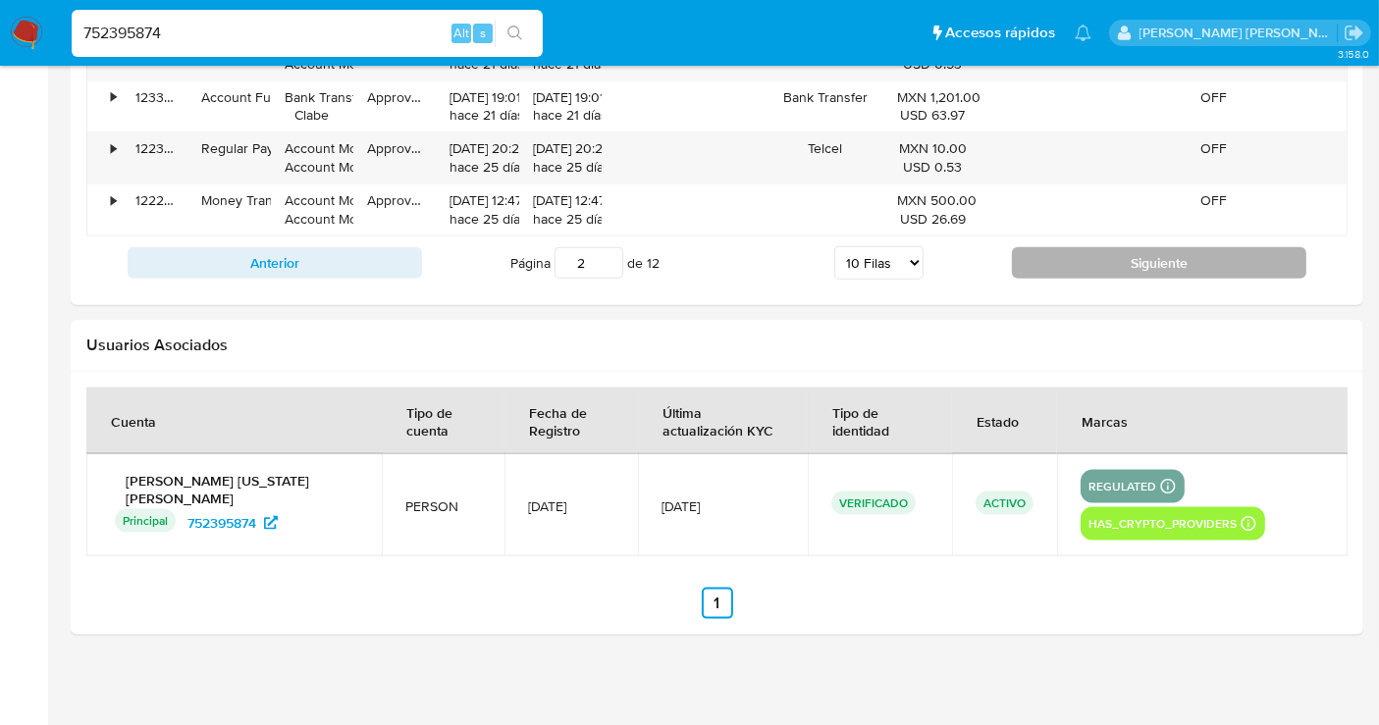
click at [1146, 253] on button "Siguiente" at bounding box center [1159, 262] width 294 height 31
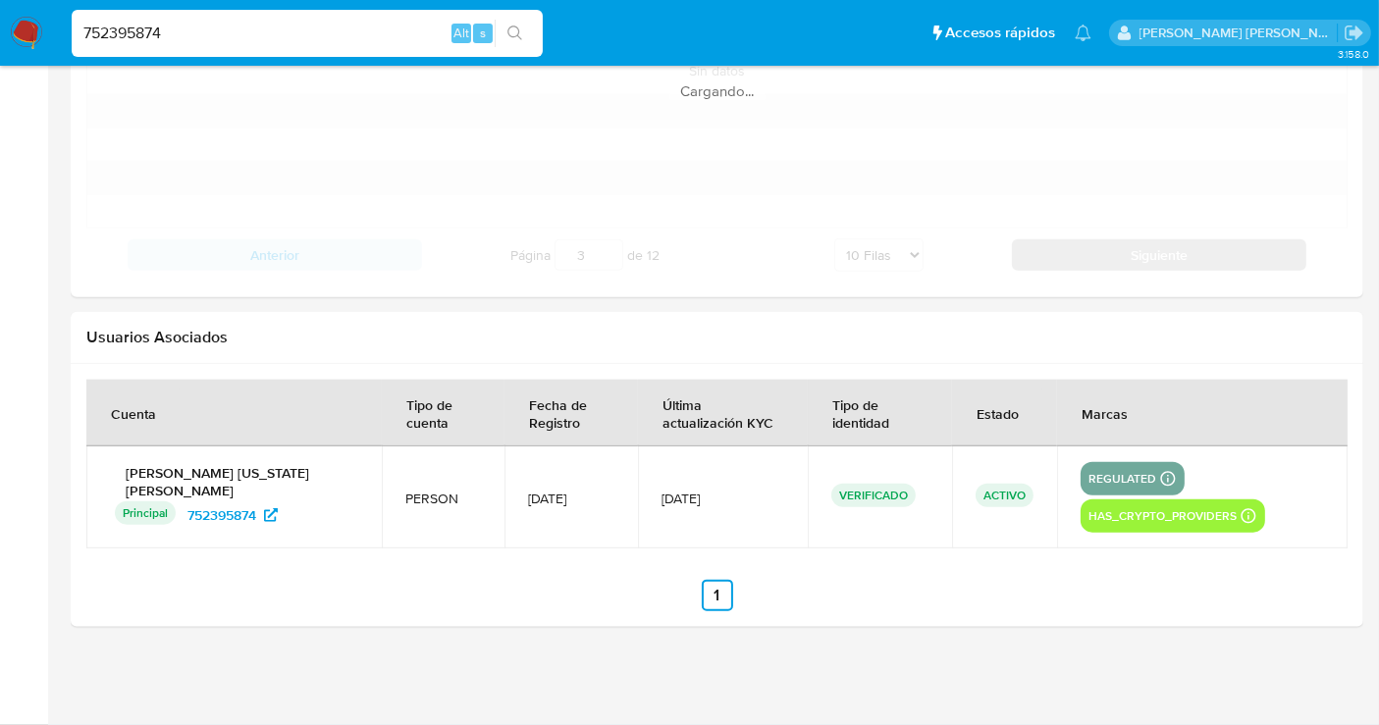
scroll to position [2159, 0]
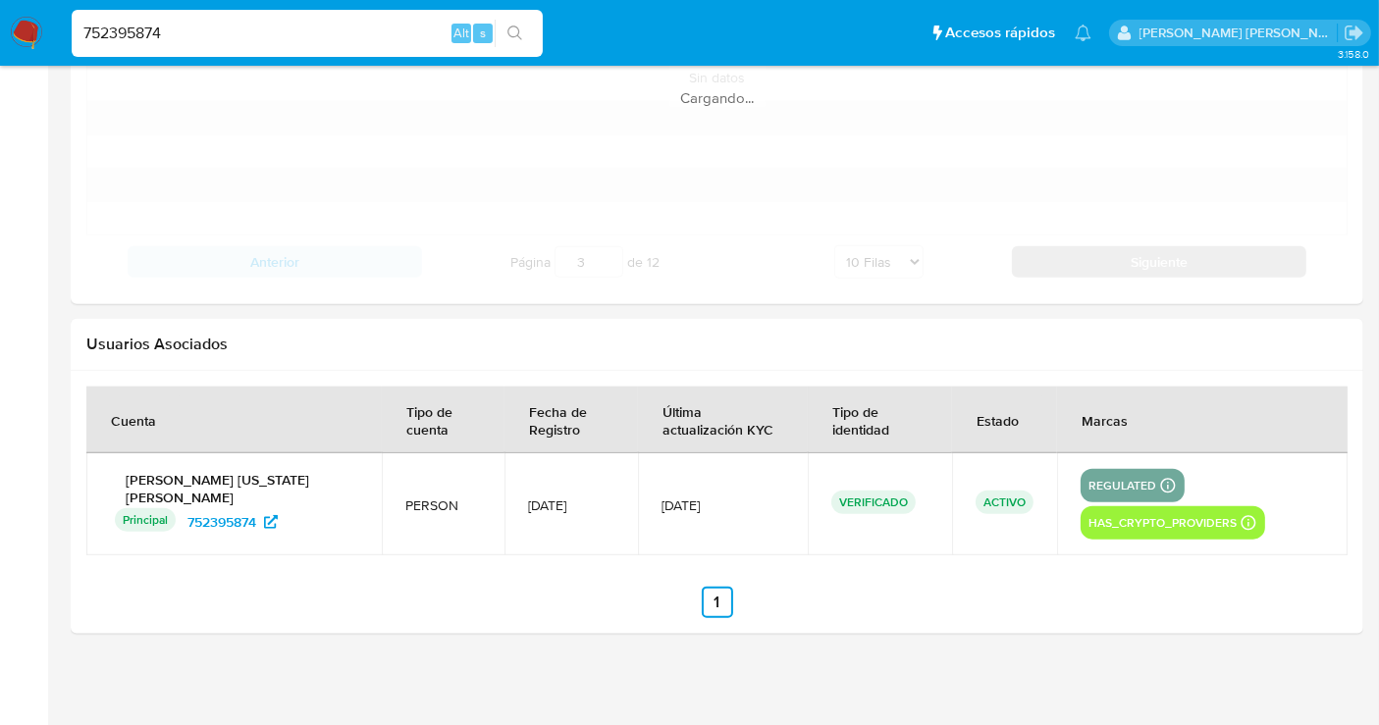
click at [1146, 253] on div "Cargando..." at bounding box center [716, 77] width 1261 height 421
click at [1146, 253] on div "ID Tipo de operación Tipo / Método Estado Fecha de creación Fecha de aprobación…" at bounding box center [716, 77] width 1261 height 421
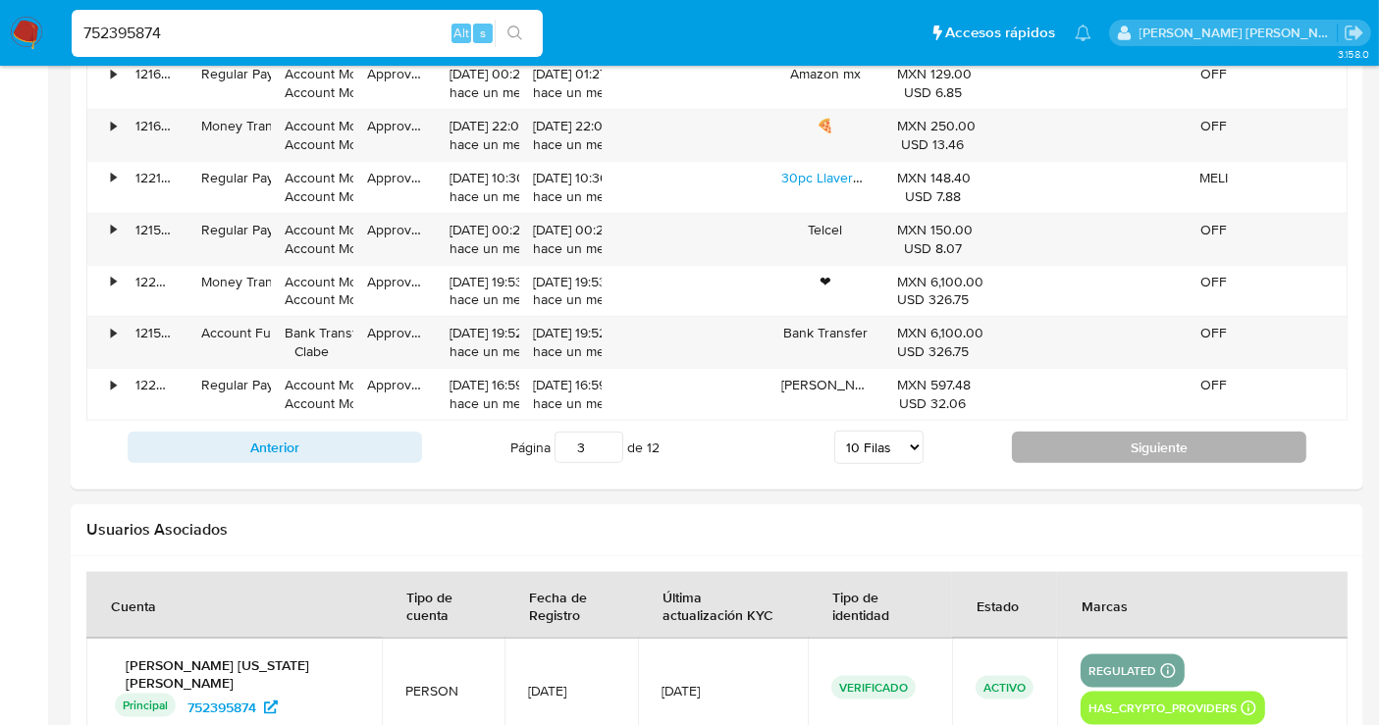
click at [1138, 437] on button "Siguiente" at bounding box center [1159, 447] width 294 height 31
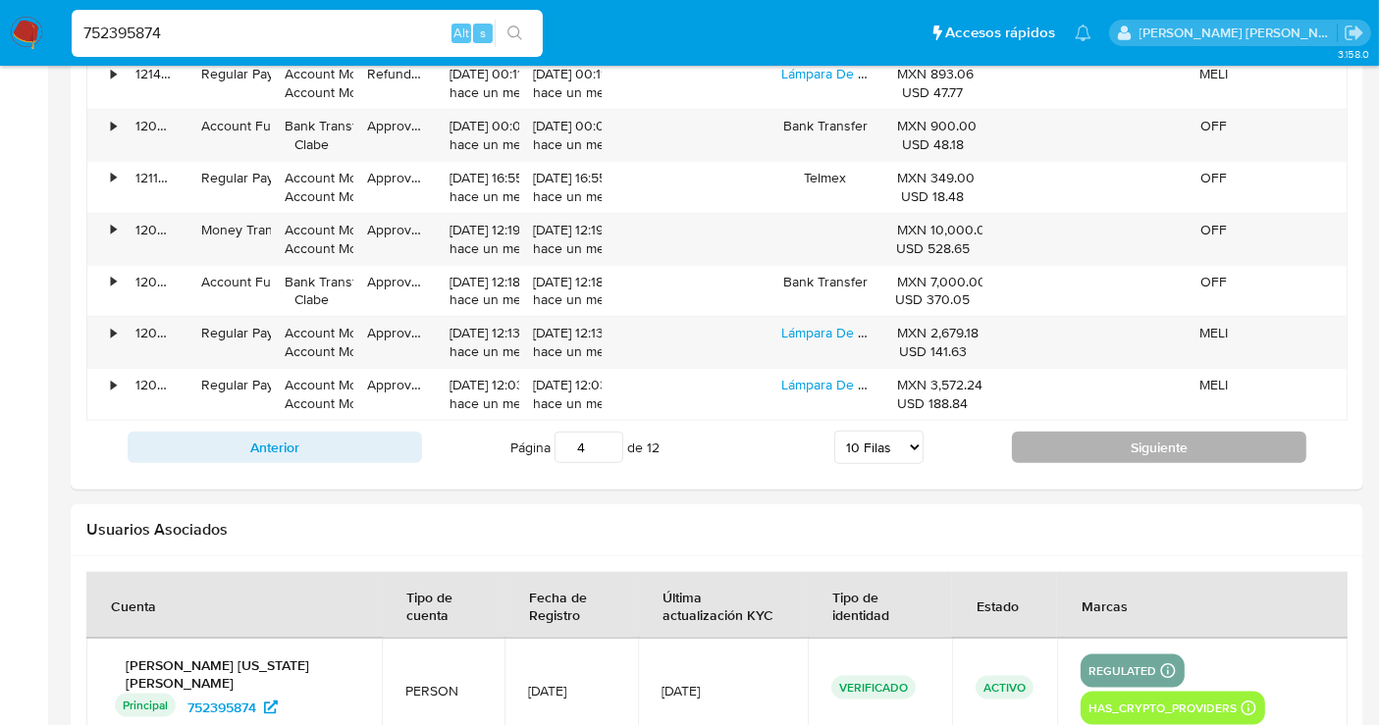
click at [1138, 437] on button "Siguiente" at bounding box center [1159, 447] width 294 height 31
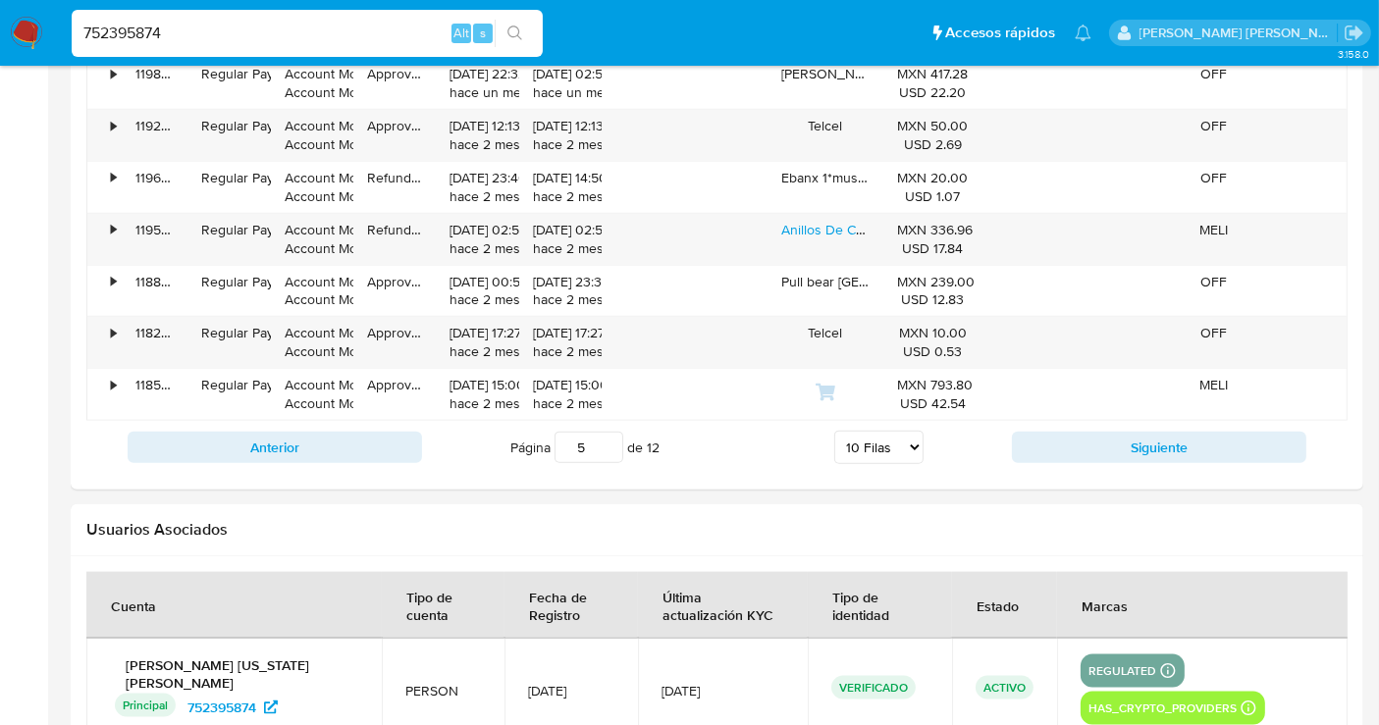
click at [1139, 439] on button "Siguiente" at bounding box center [1159, 447] width 294 height 31
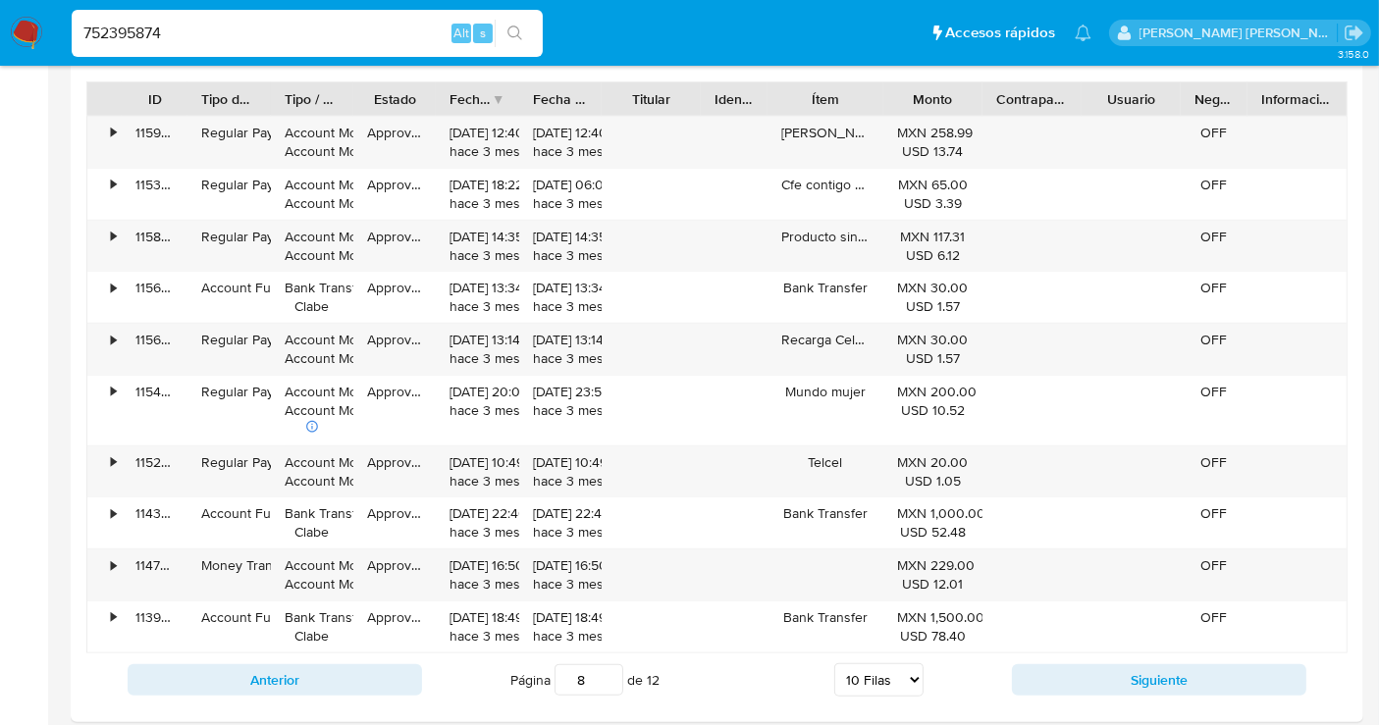
scroll to position [1941, 0]
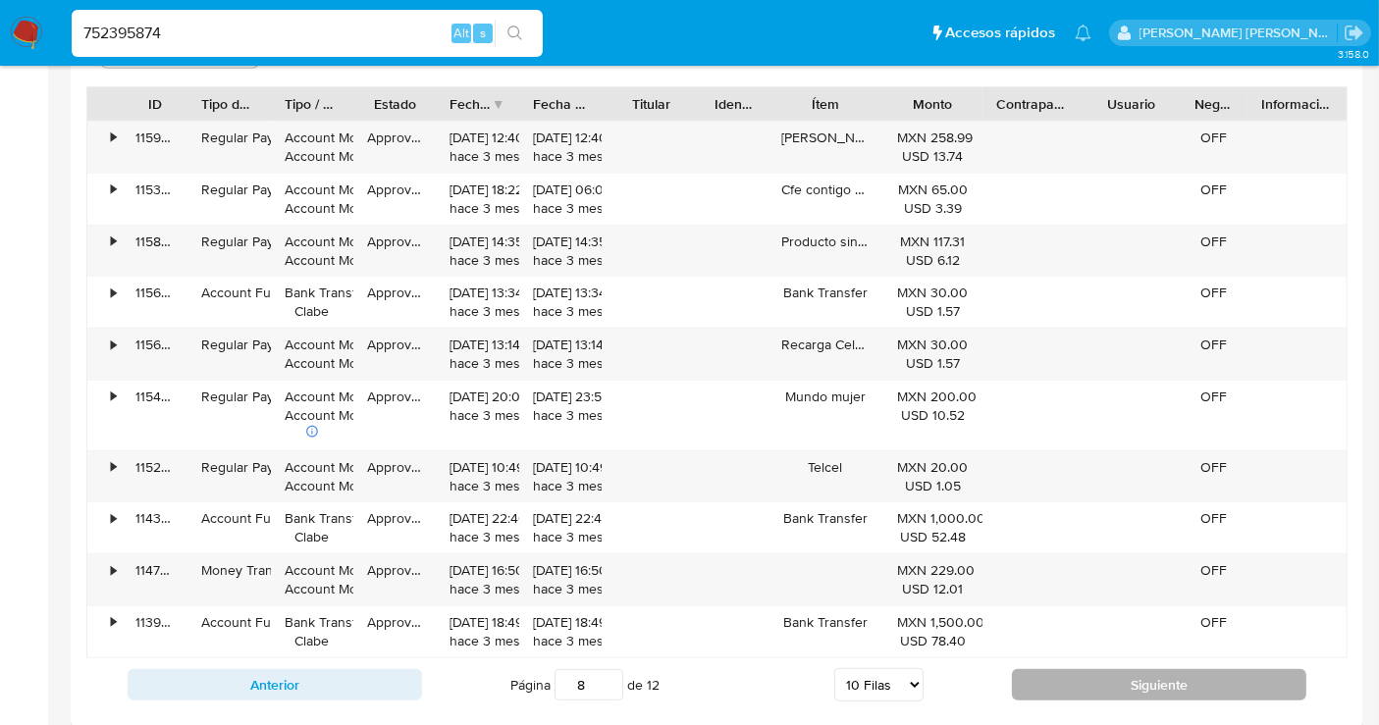
click at [1090, 673] on button "Siguiente" at bounding box center [1159, 684] width 294 height 31
type input "9"
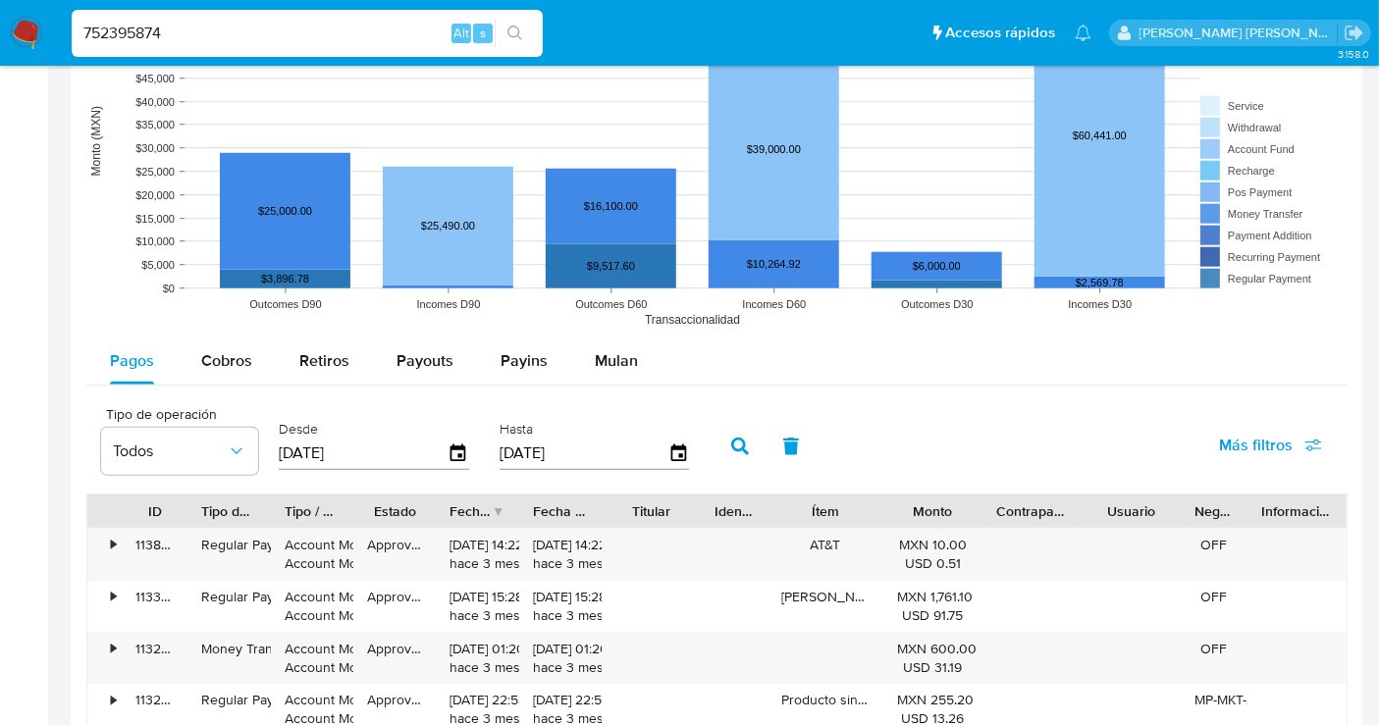
scroll to position [1505, 0]
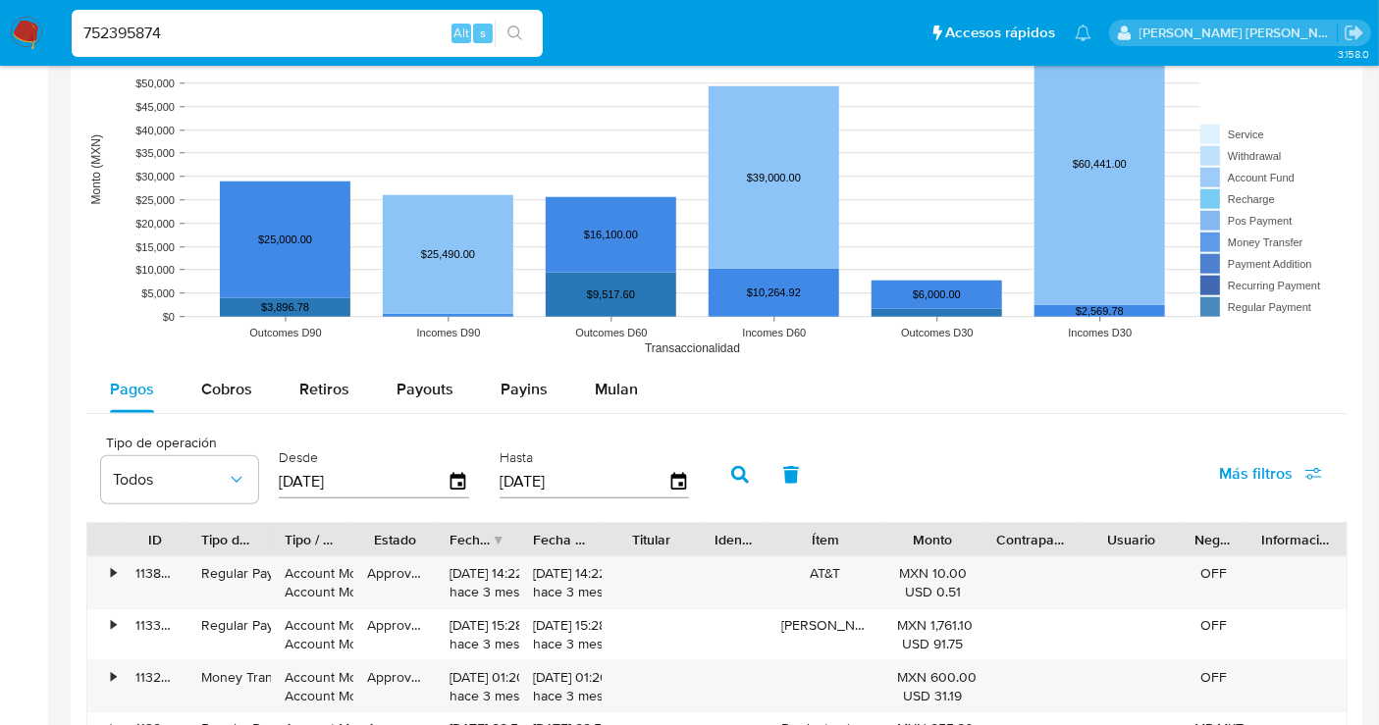
click at [131, 34] on input "752395874" at bounding box center [307, 34] width 471 height 26
paste input "574451595"
type input "574451595"
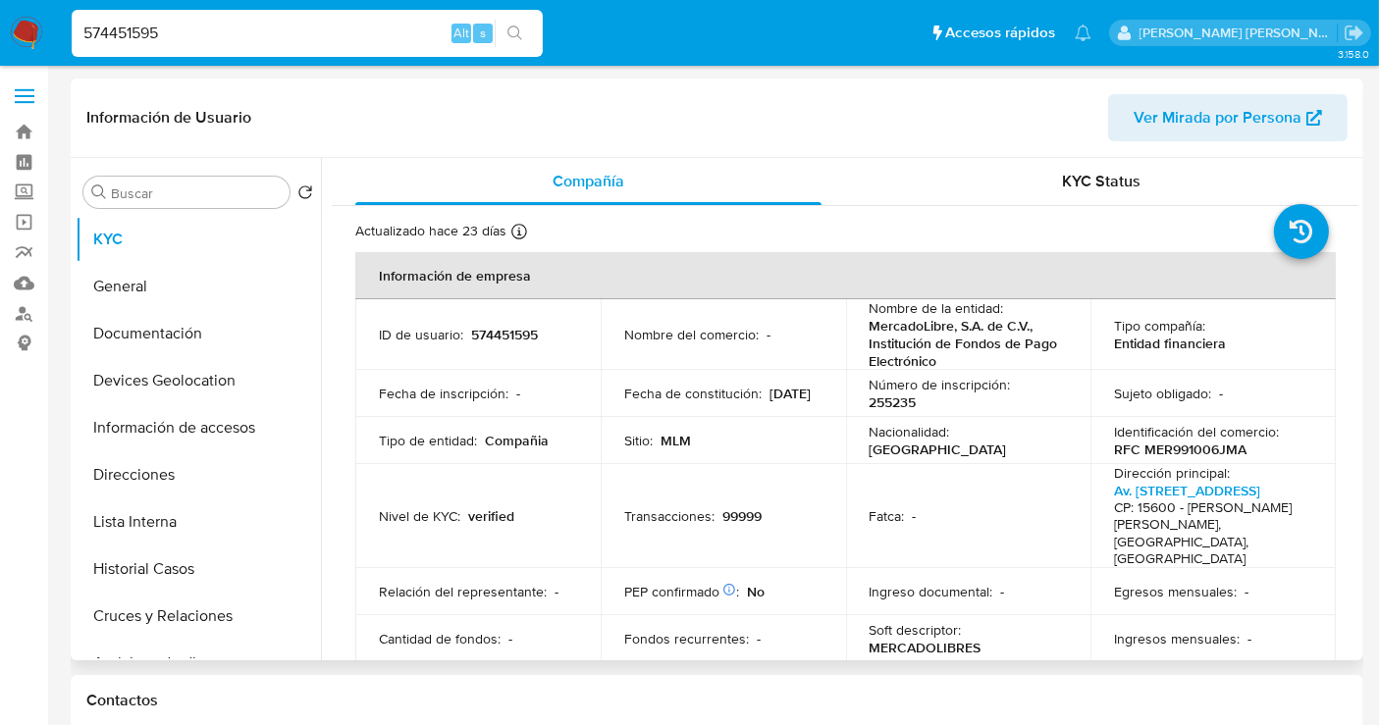
scroll to position [109, 0]
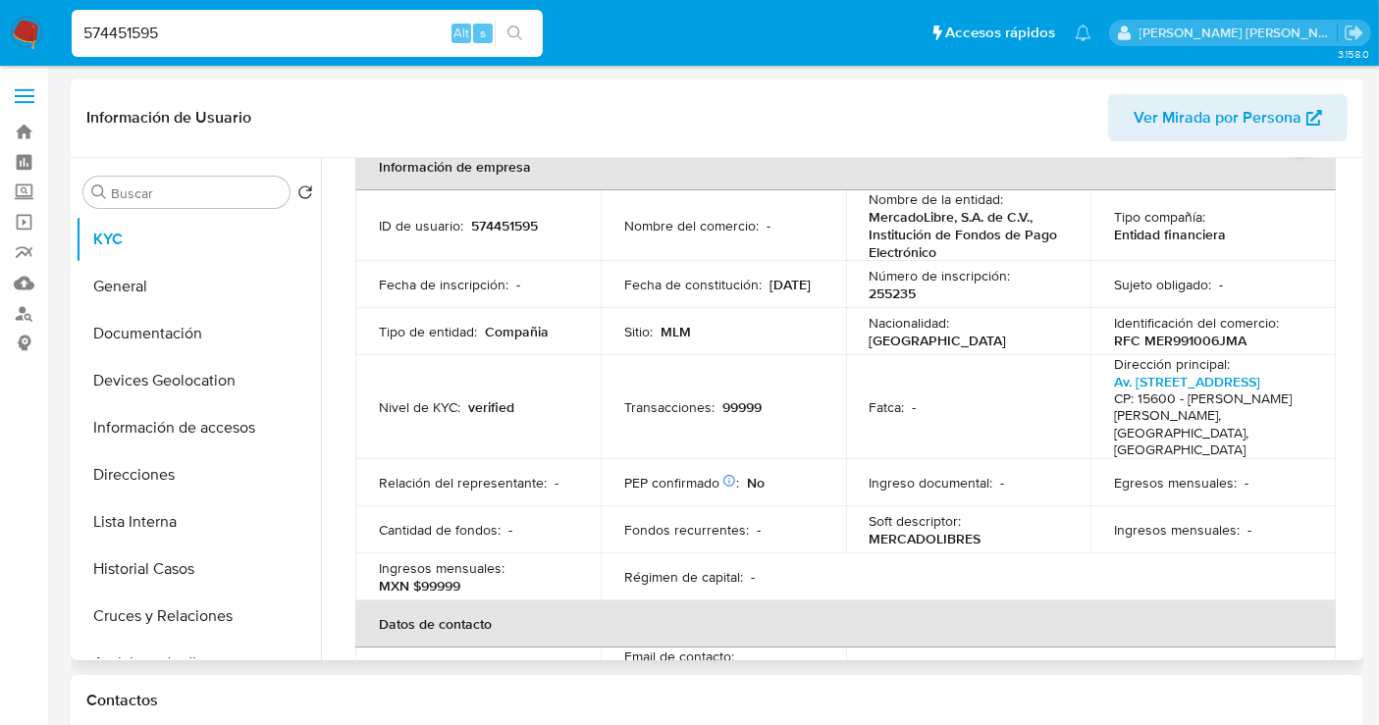
select select "10"
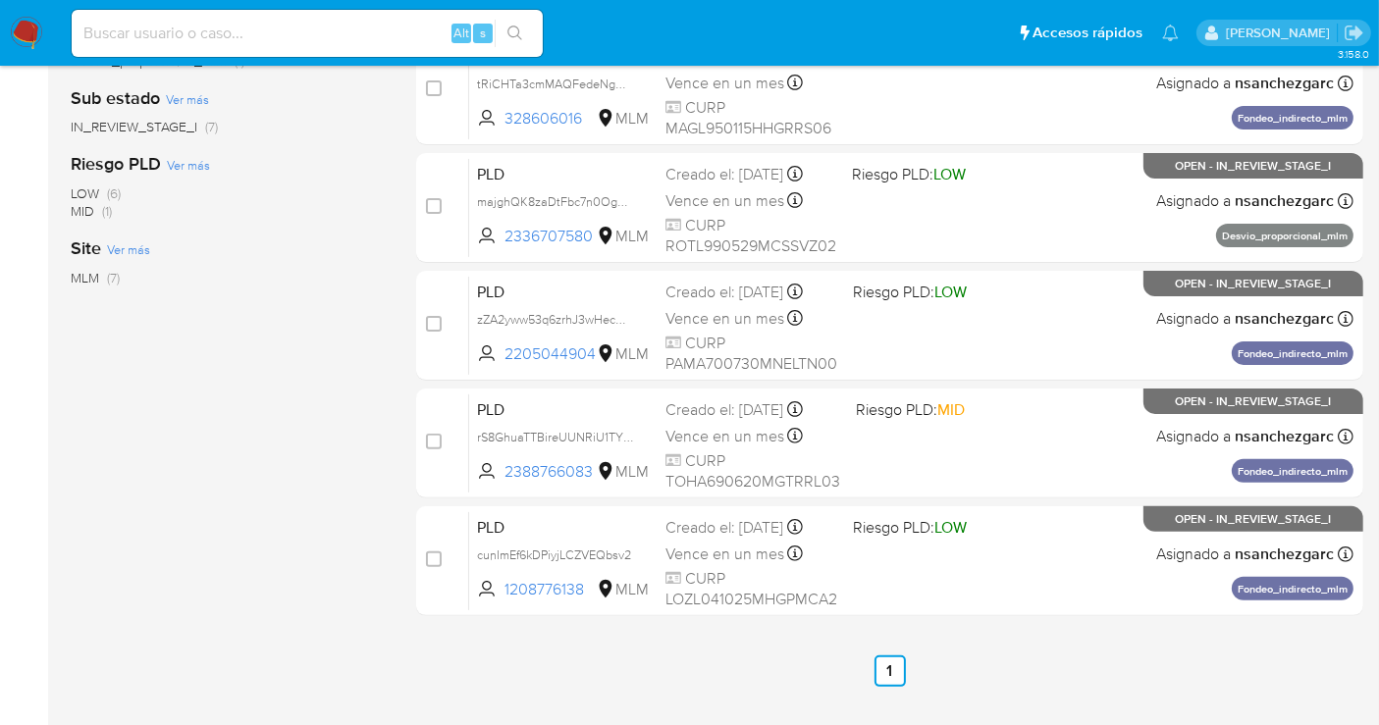
scroll to position [539, 0]
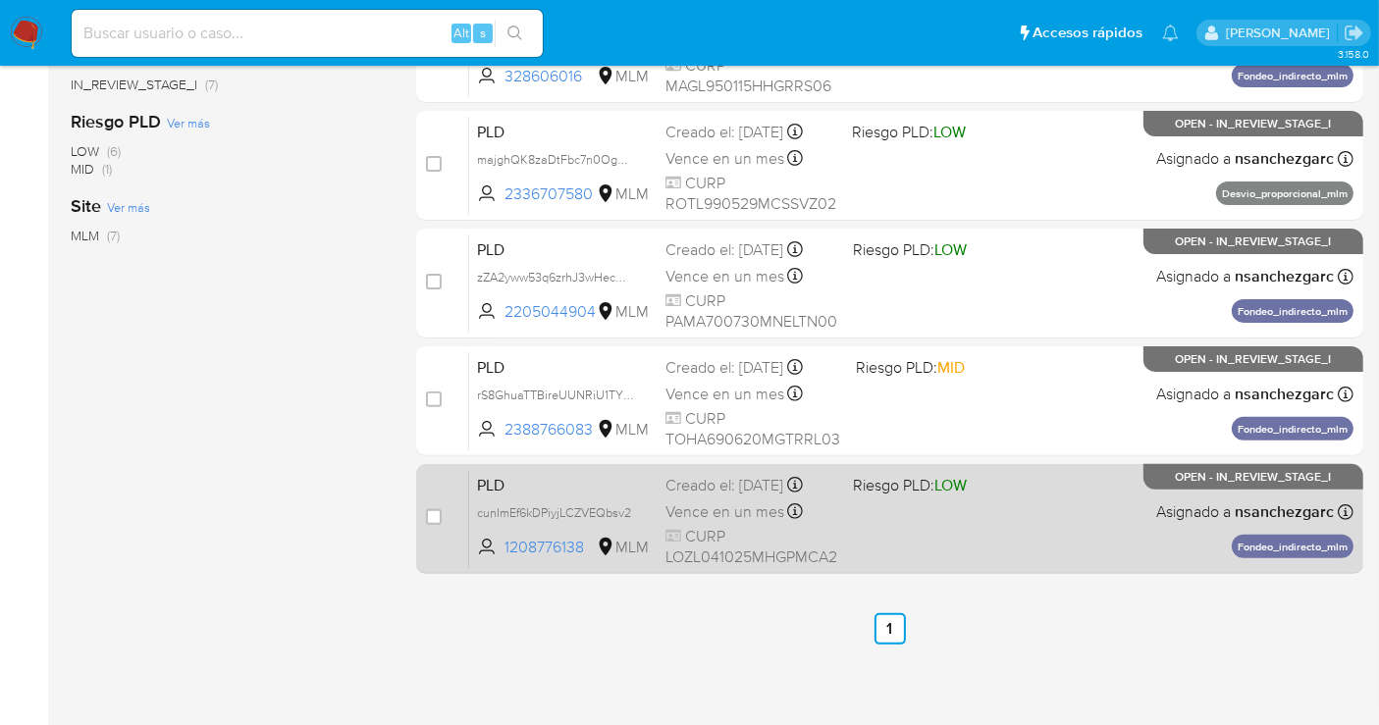
click at [714, 508] on span "Vence en un mes" at bounding box center [724, 513] width 119 height 22
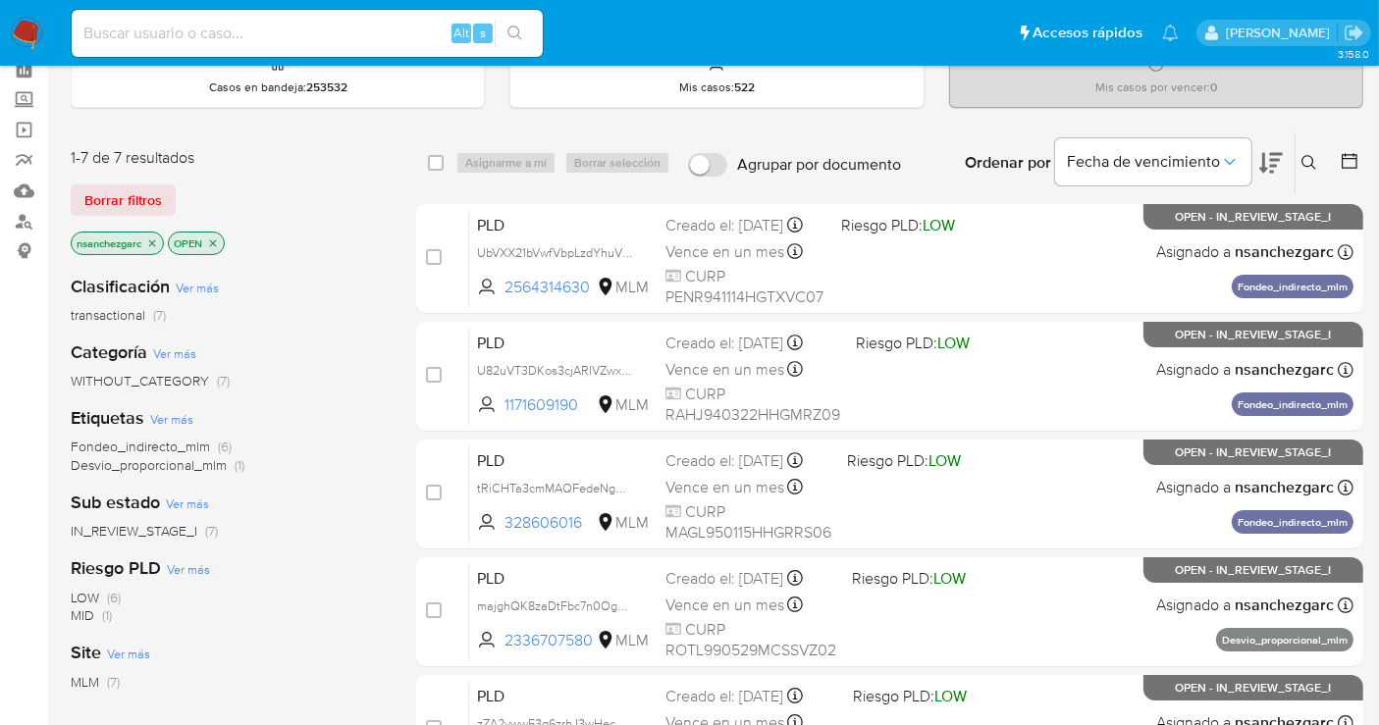
scroll to position [0, 0]
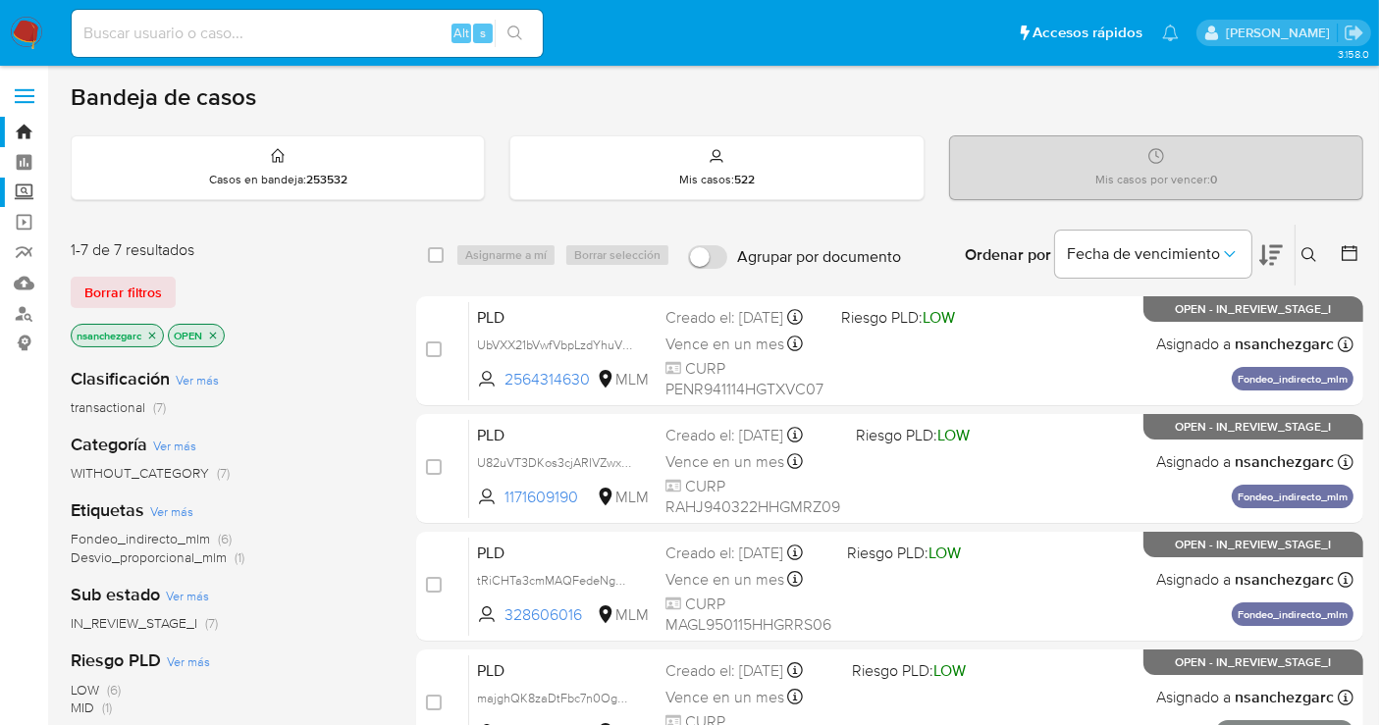
click at [20, 188] on label "Screening" at bounding box center [117, 193] width 234 height 30
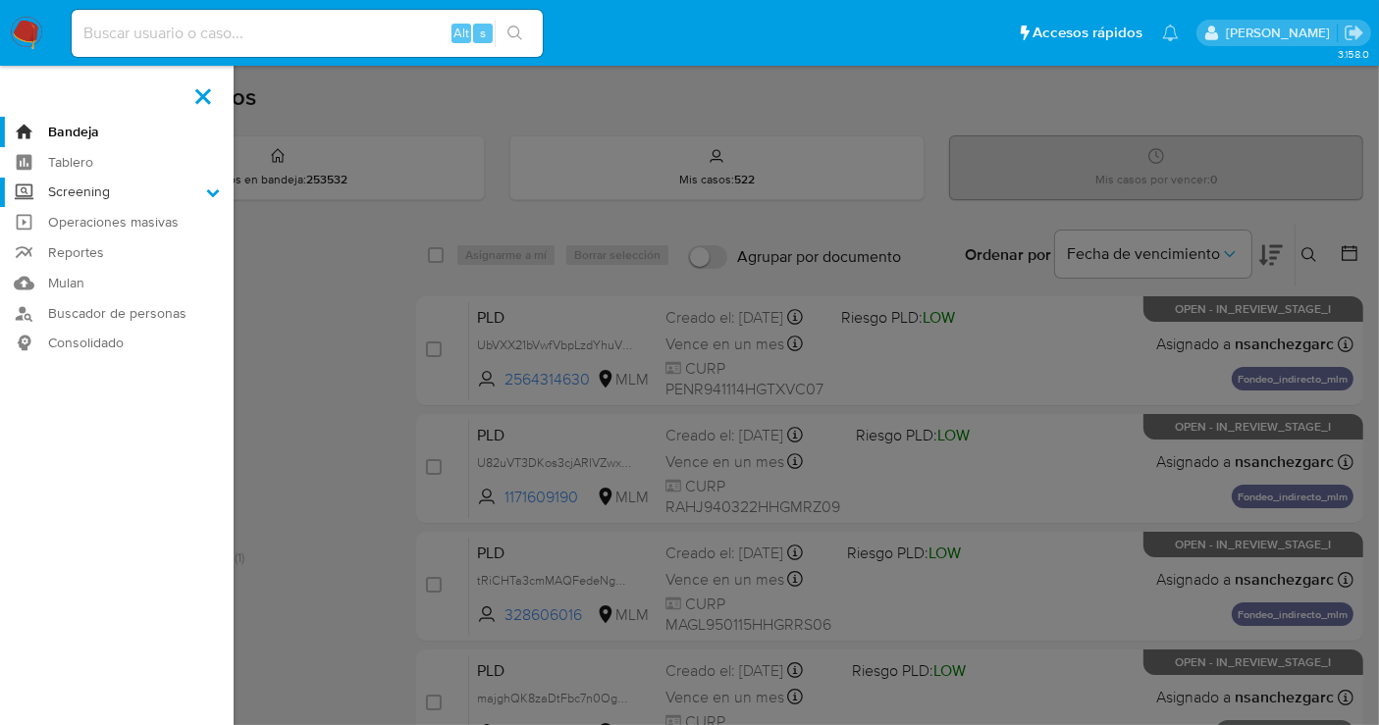
click at [0, 0] on input "Screening" at bounding box center [0, 0] width 0 height 0
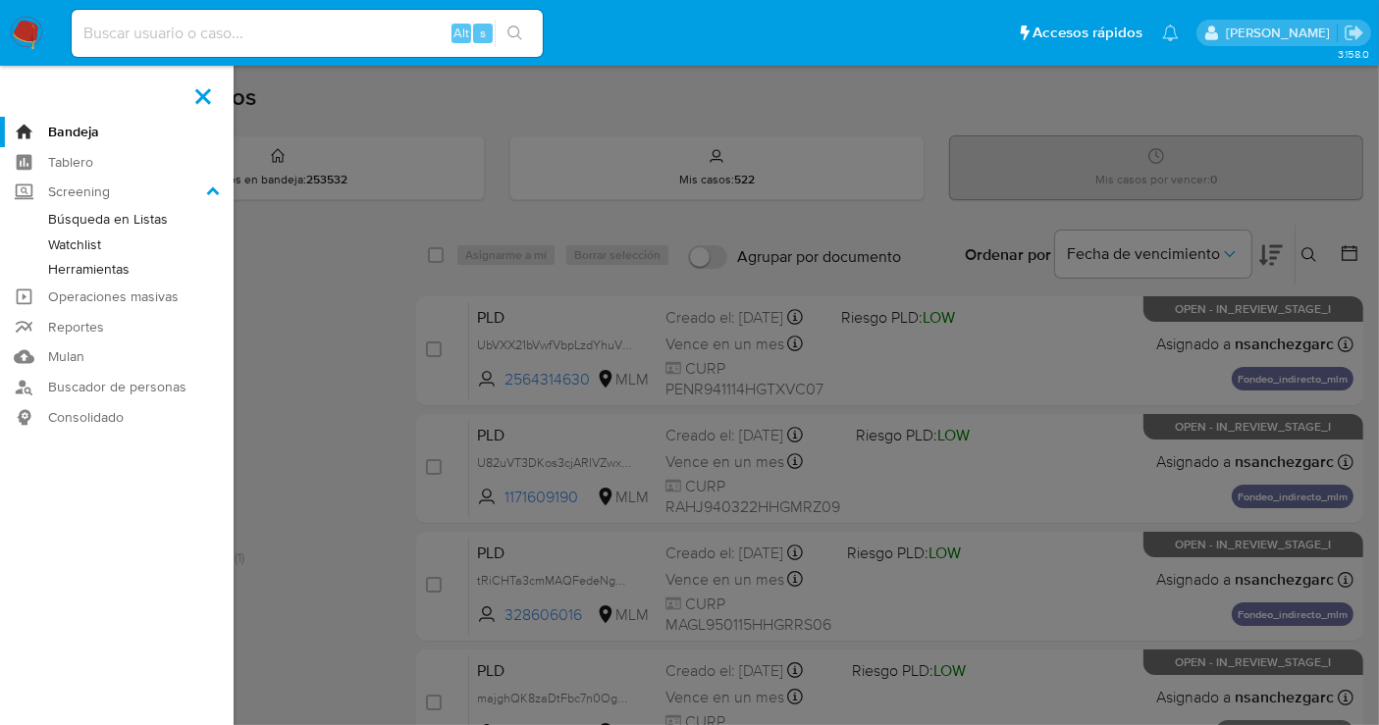
click at [94, 272] on link "Herramientas" at bounding box center [117, 269] width 234 height 25
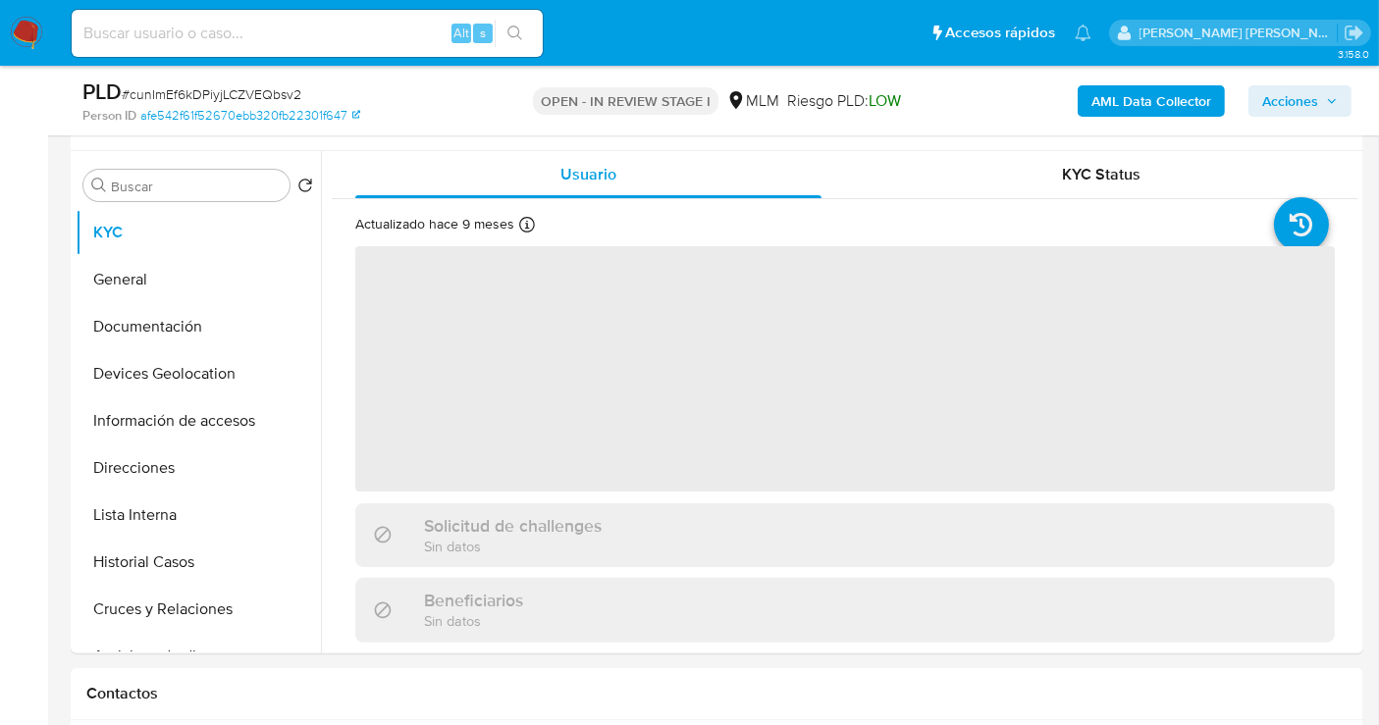
scroll to position [545, 0]
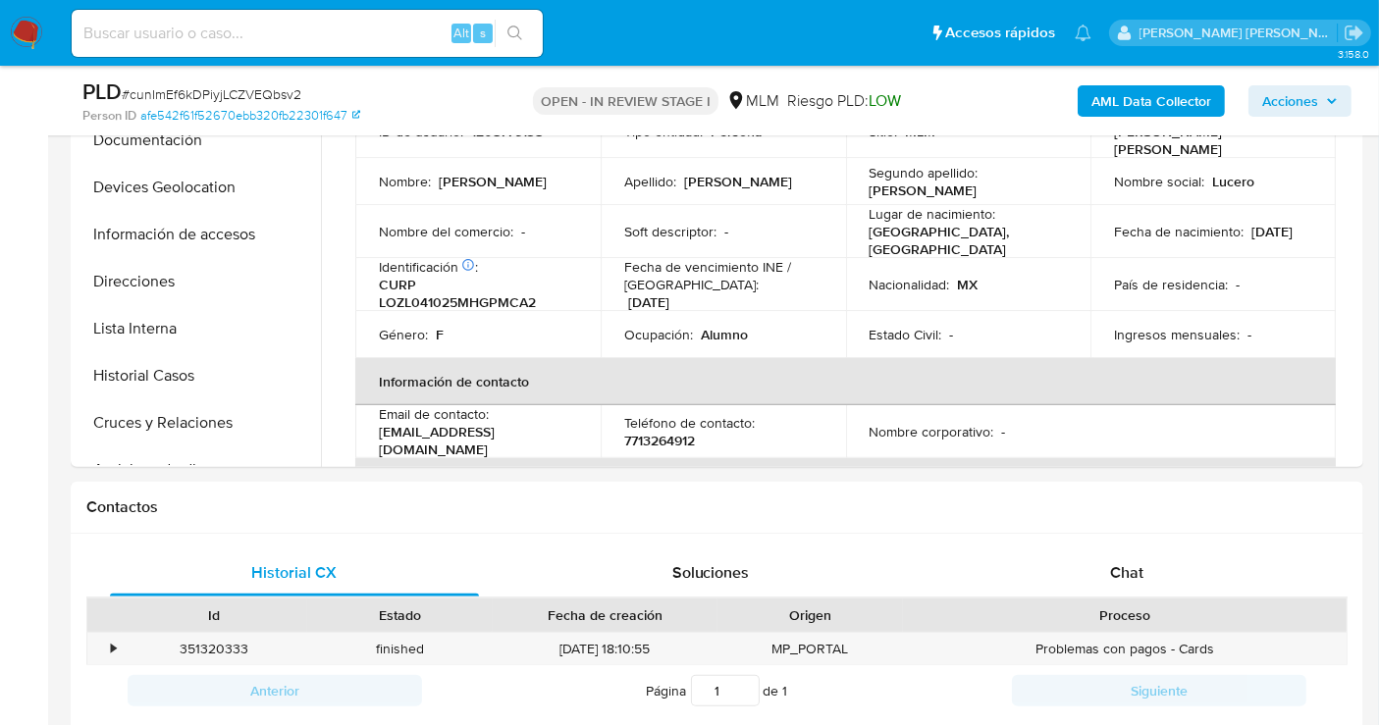
select select "10"
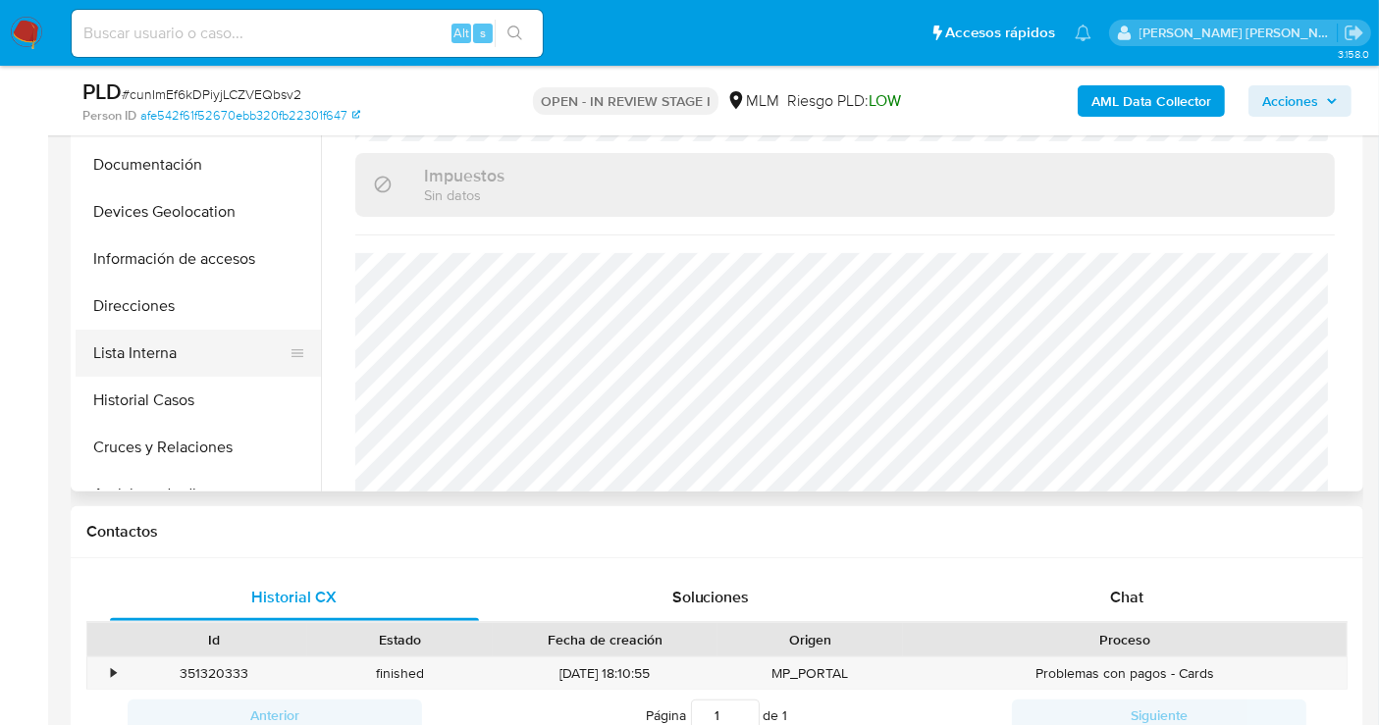
scroll to position [436, 0]
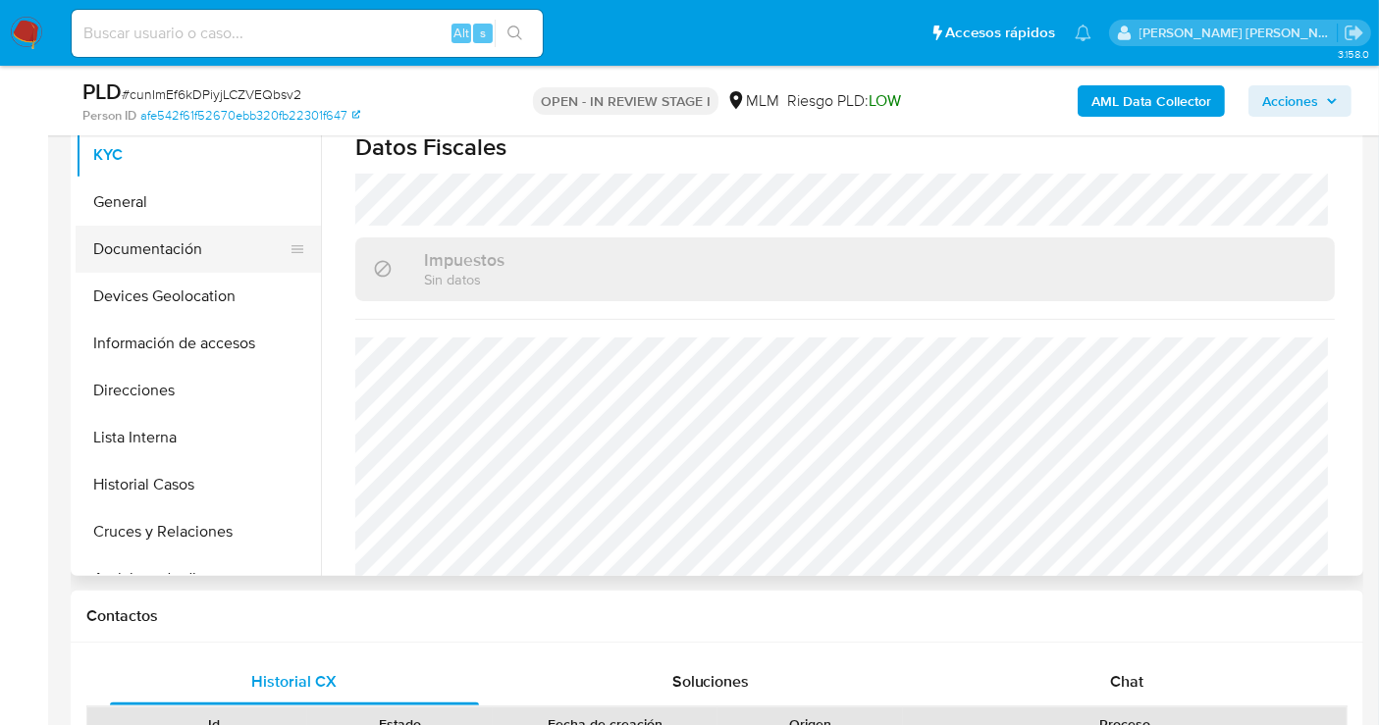
click at [158, 245] on button "Documentación" at bounding box center [191, 249] width 230 height 47
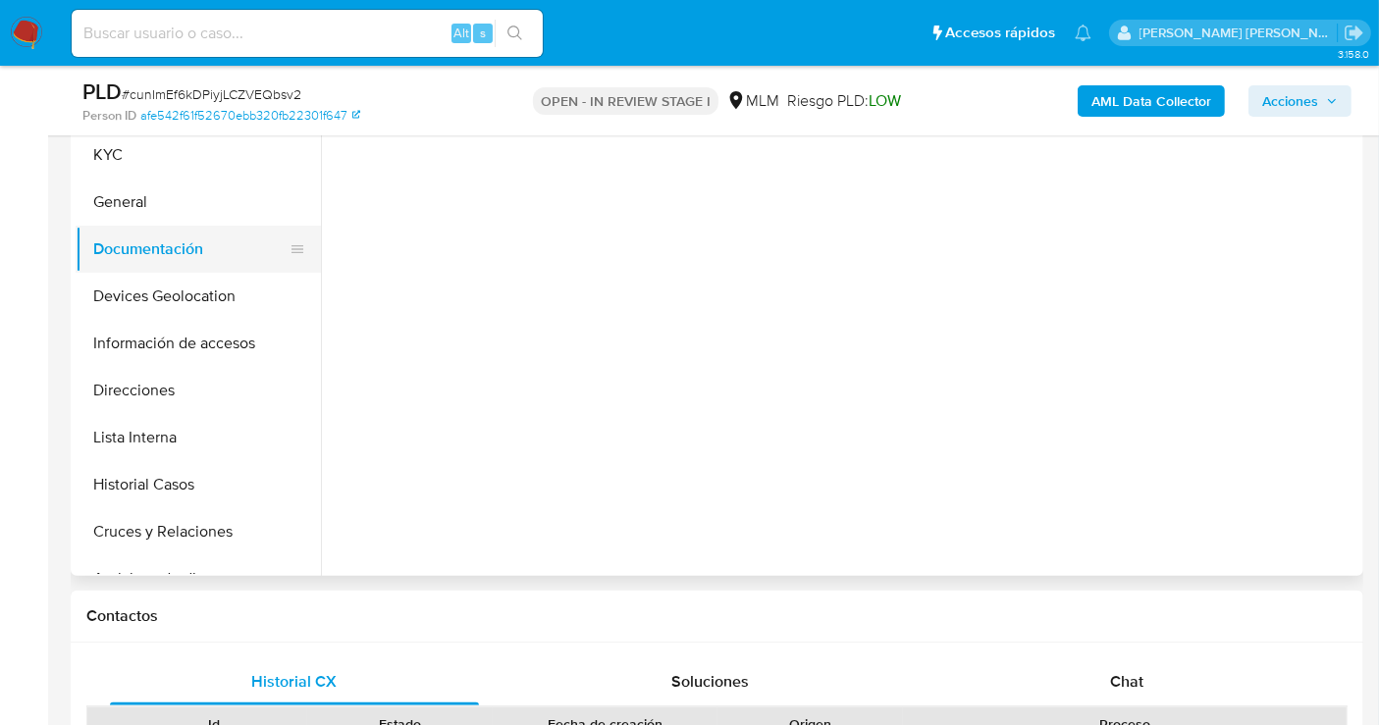
scroll to position [0, 0]
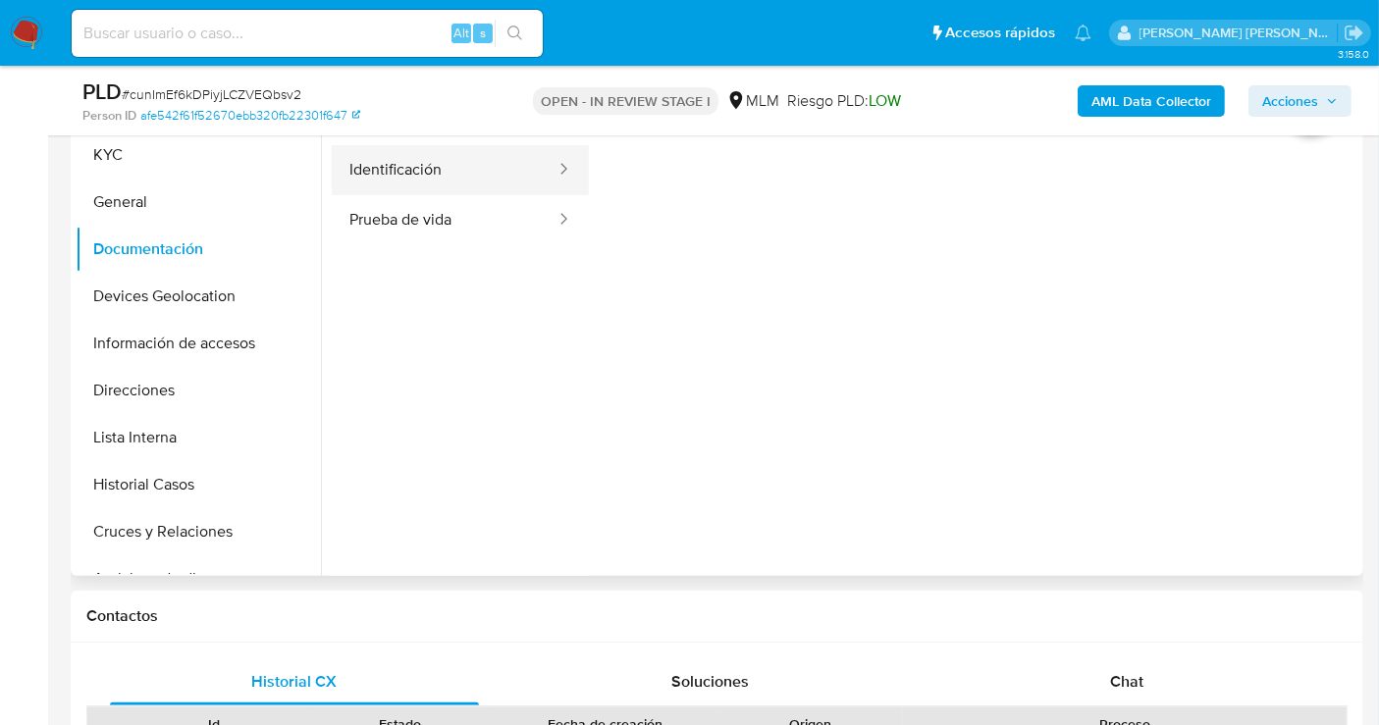
click at [384, 162] on button "Identificación" at bounding box center [445, 170] width 226 height 50
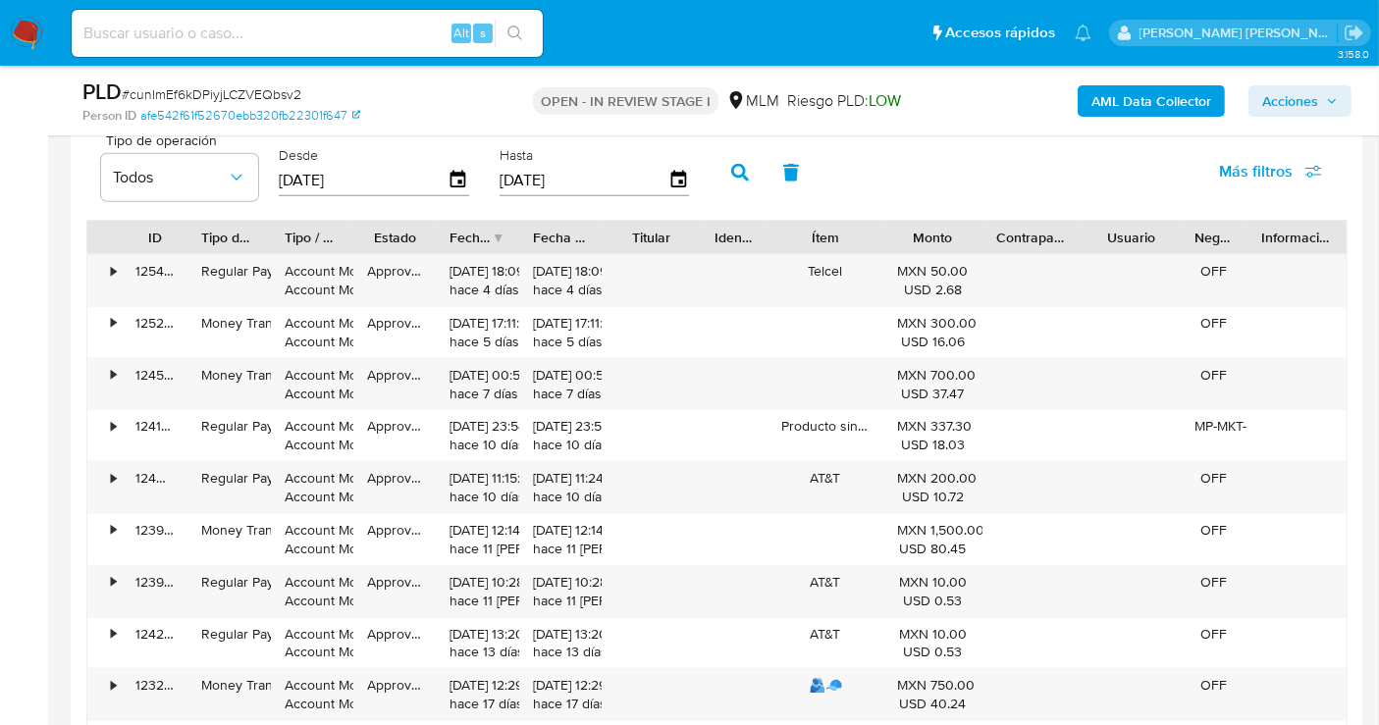
scroll to position [2181, 0]
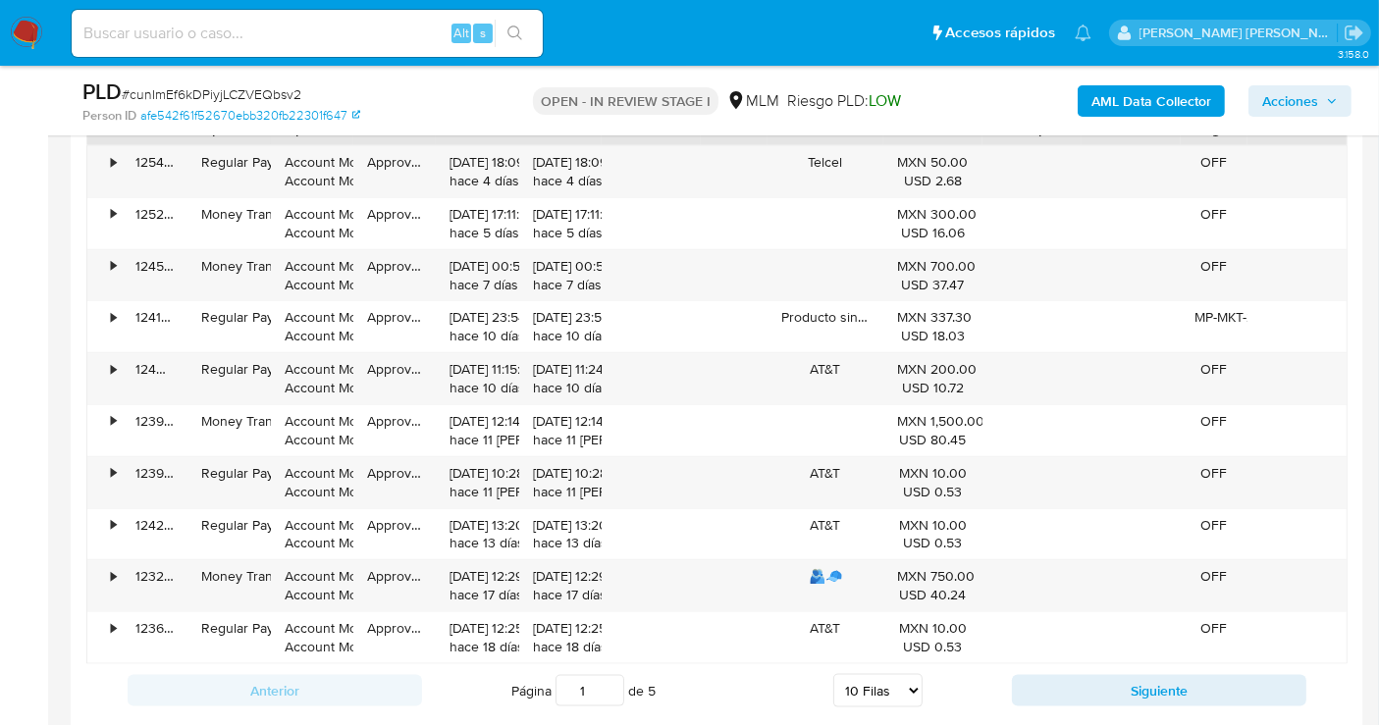
click at [1148, 705] on div "Anterior Página 1 de 5 5 Filas 10 Filas 20 Filas 25 Filas 50 Filas 100 Filas Si…" at bounding box center [716, 691] width 1261 height 53
click at [1135, 692] on button "Siguiente" at bounding box center [1159, 690] width 294 height 31
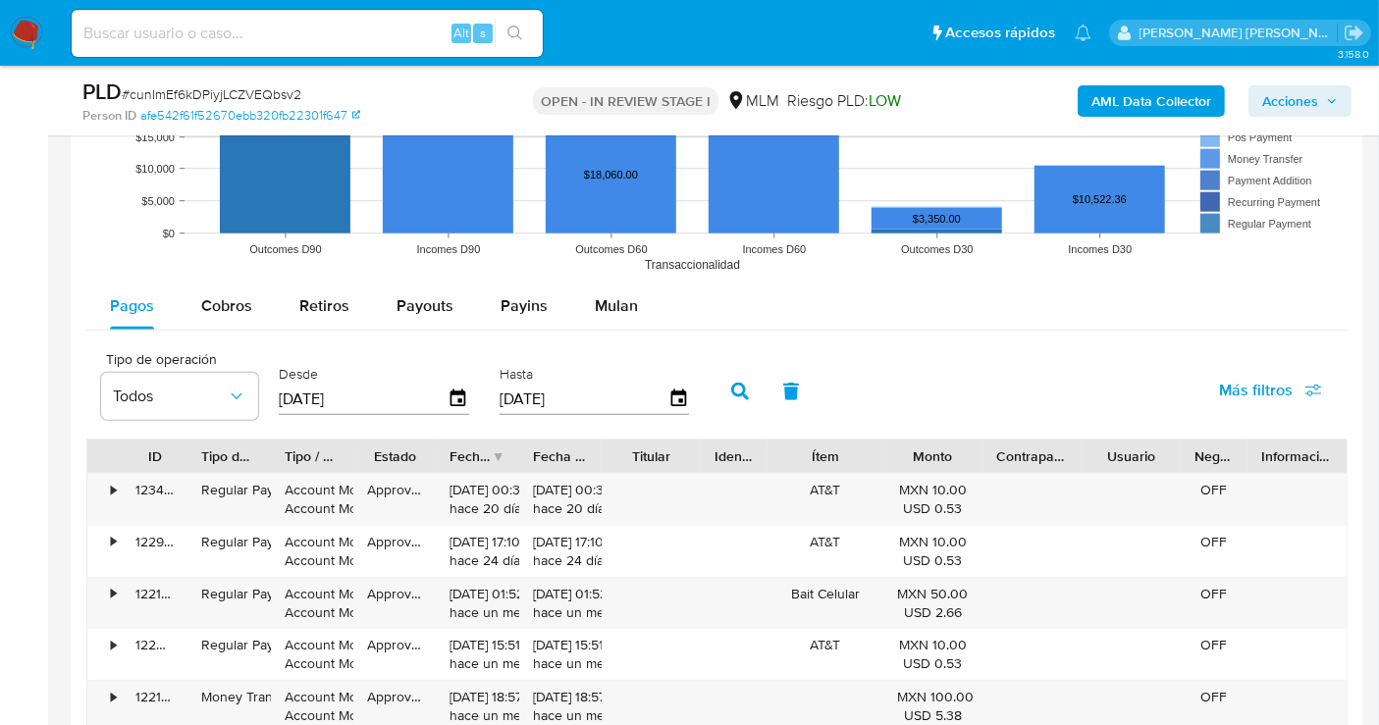
scroll to position [2399, 0]
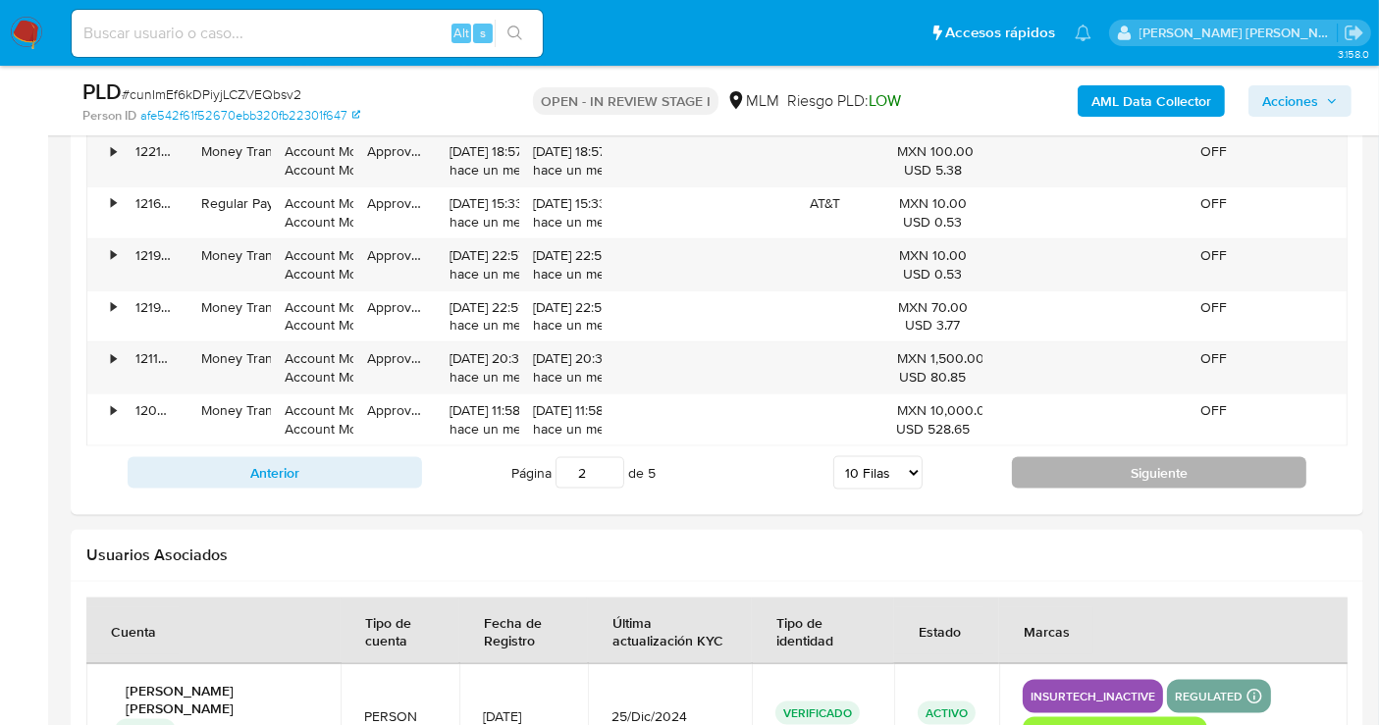
click at [1090, 462] on button "Siguiente" at bounding box center [1159, 472] width 294 height 31
type input "3"
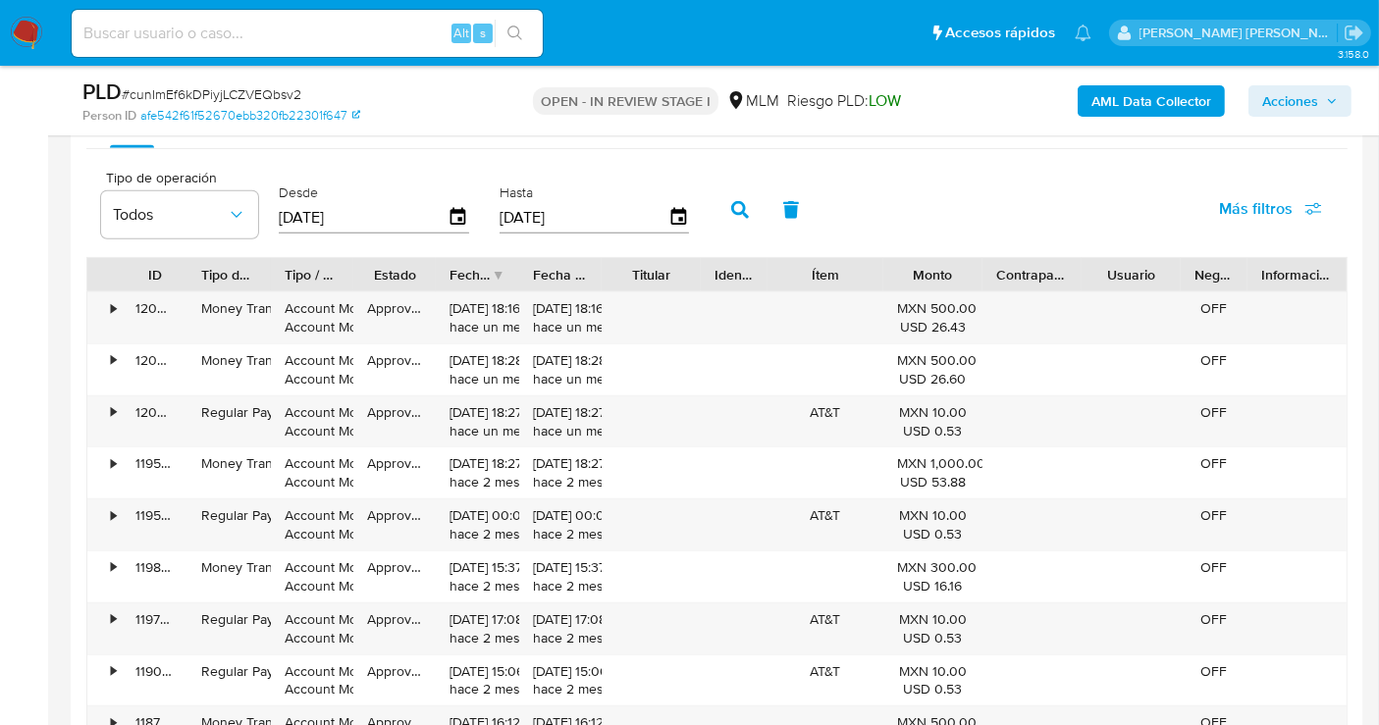
scroll to position [1963, 0]
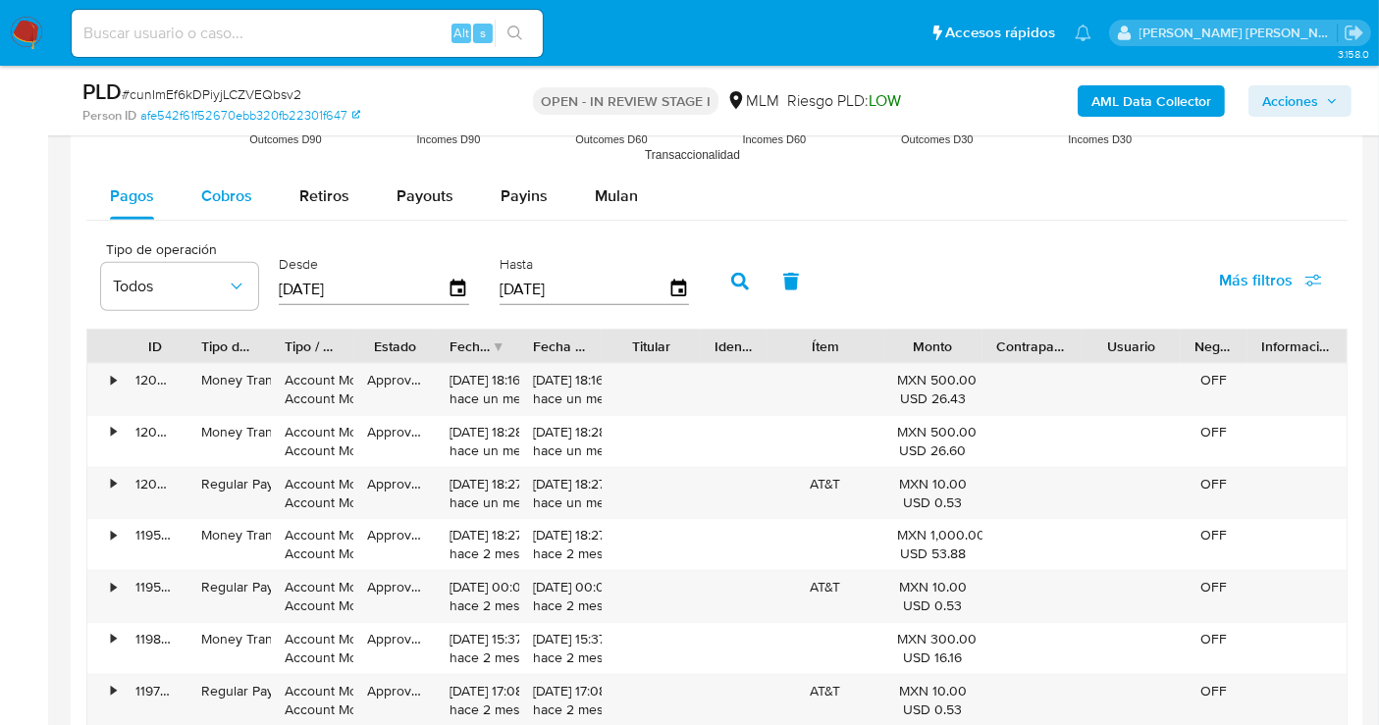
click at [238, 192] on span "Cobros" at bounding box center [226, 196] width 51 height 23
select select "10"
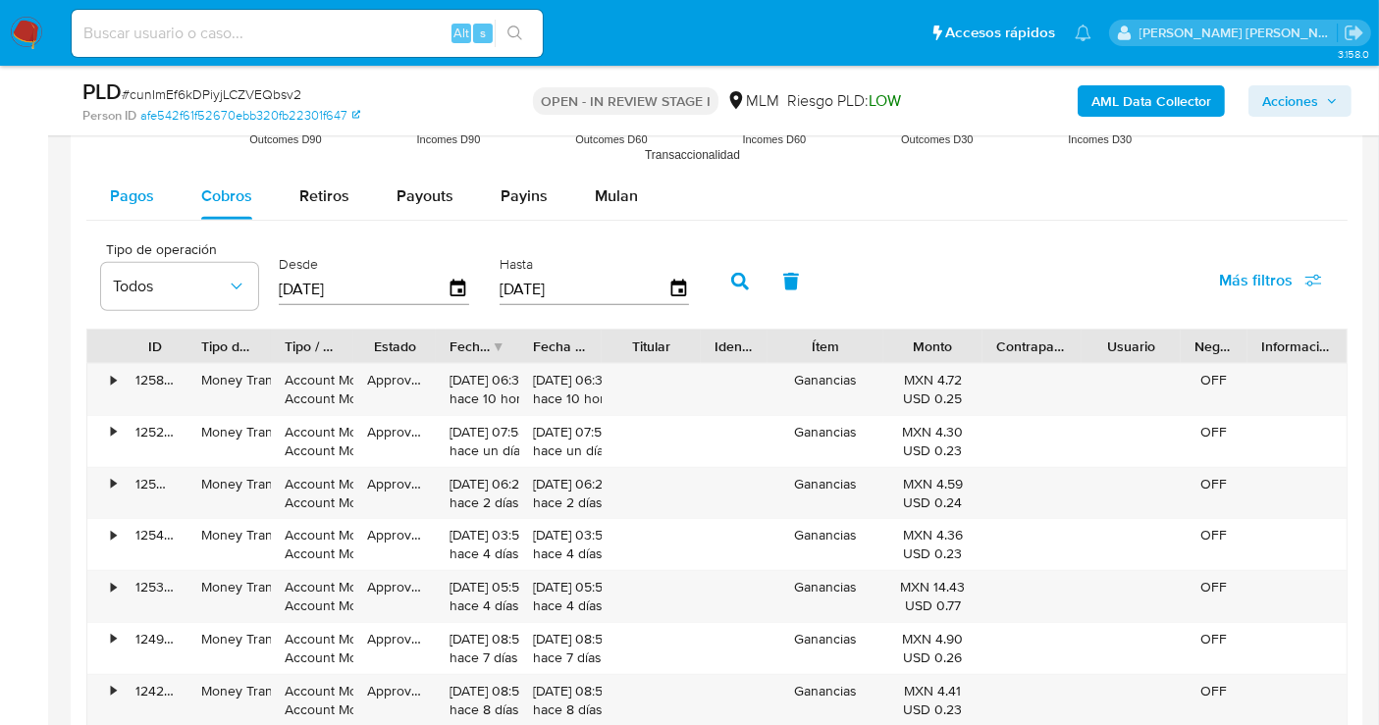
click at [121, 194] on span "Pagos" at bounding box center [132, 196] width 44 height 23
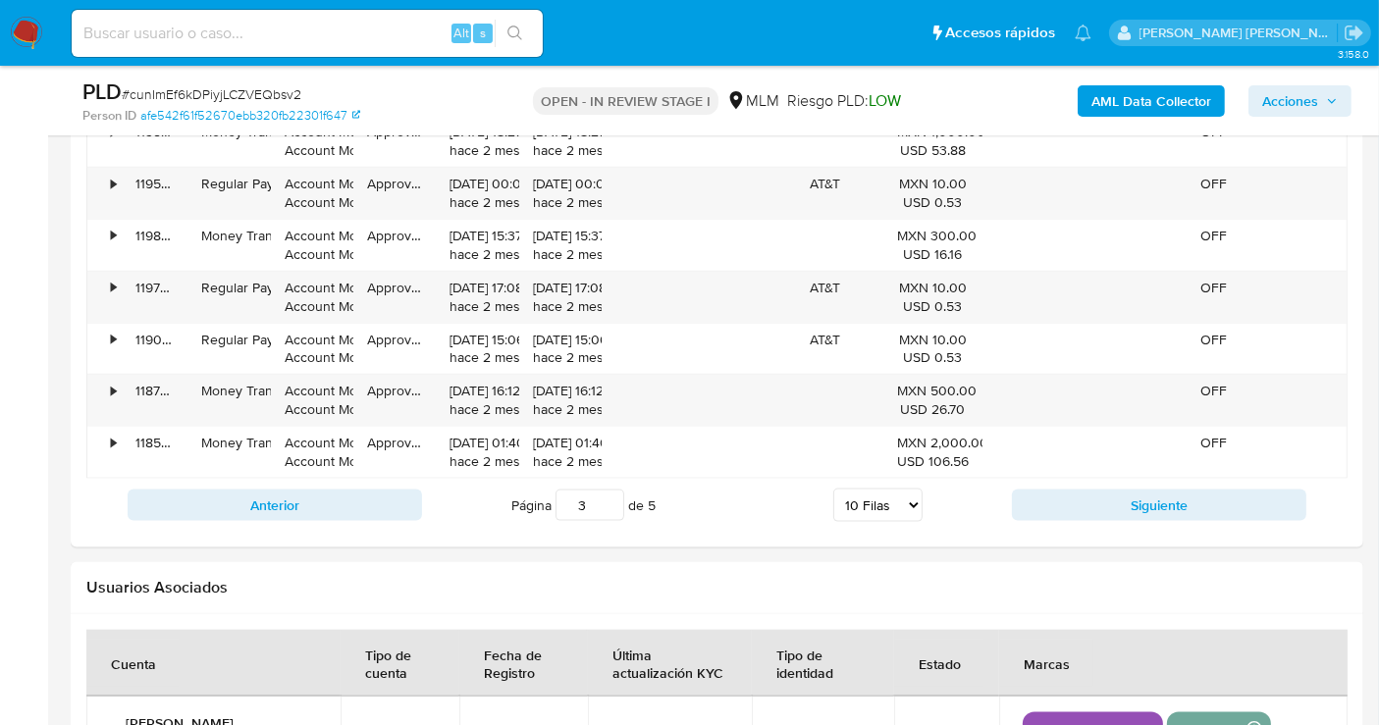
scroll to position [2399, 0]
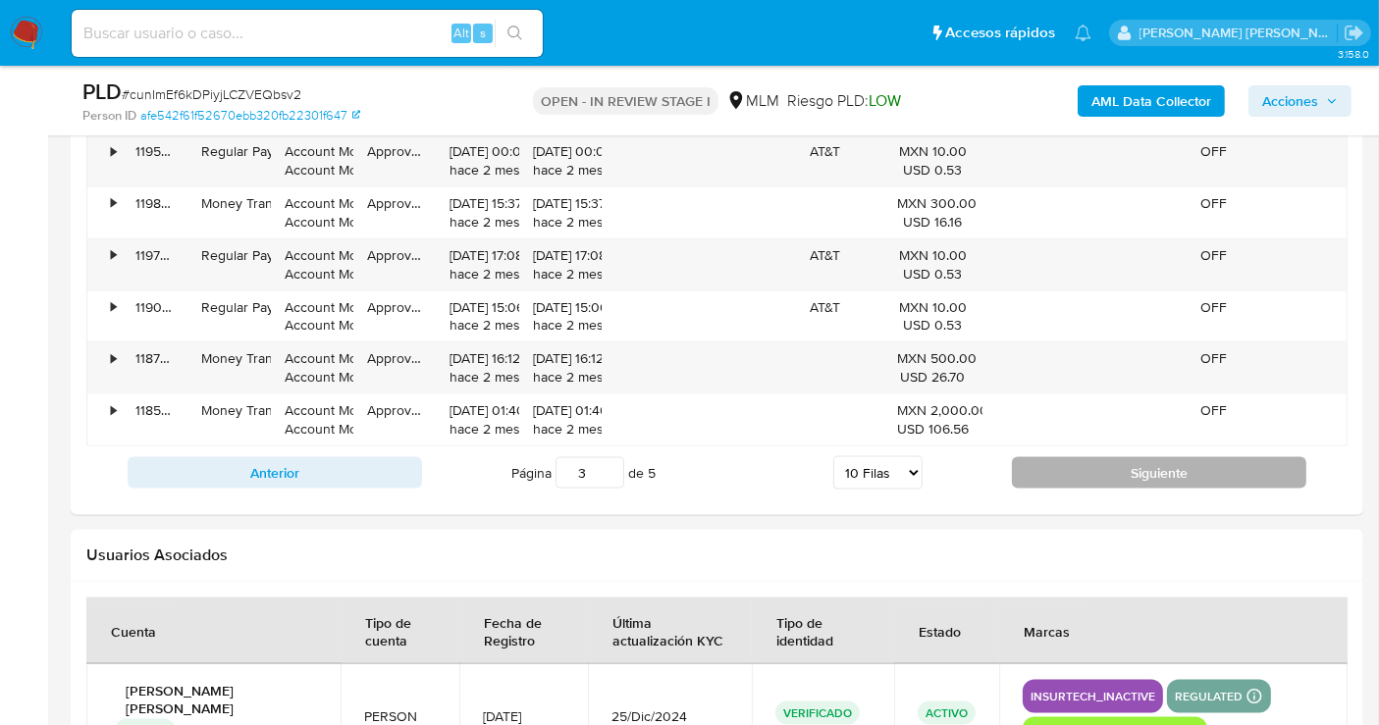
click at [1112, 475] on button "Siguiente" at bounding box center [1159, 472] width 294 height 31
type input "5"
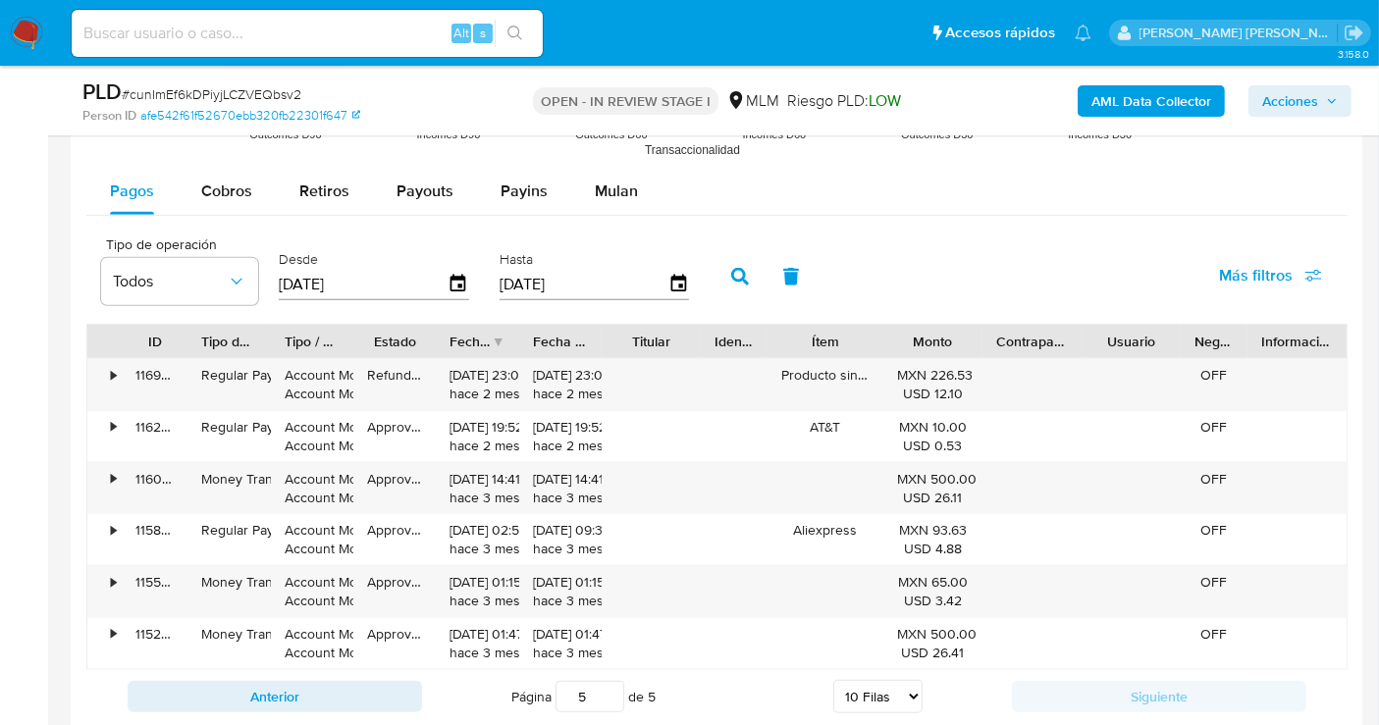
scroll to position [1963, 0]
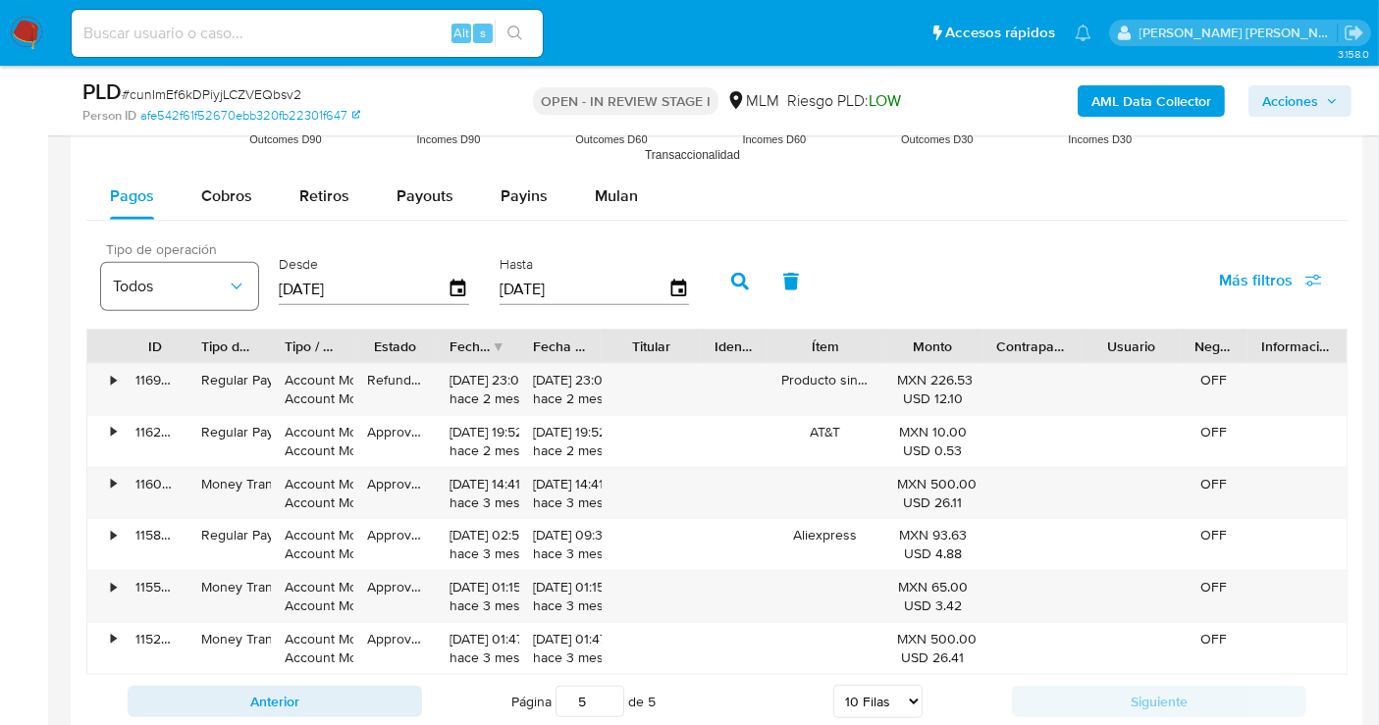
drag, startPoint x: 365, startPoint y: 289, endPoint x: 237, endPoint y: 288, distance: 128.6
click at [237, 288] on div "Tipo de operación Todos Desde 15/06/2025 Hasta 12/09/2025" at bounding box center [399, 279] width 617 height 79
type input "0_/__/____"
type input "01/04/2025"
click at [735, 279] on icon "button" at bounding box center [740, 282] width 18 height 18
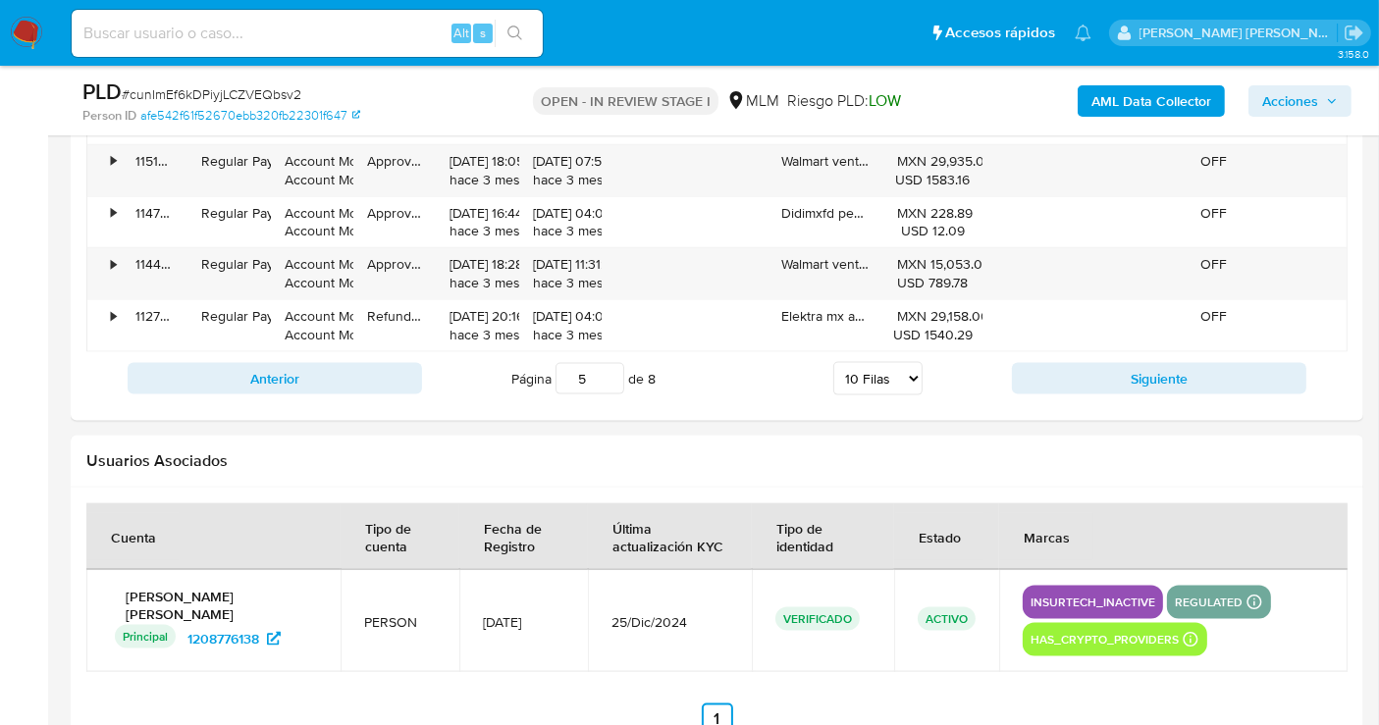
scroll to position [2617, 0]
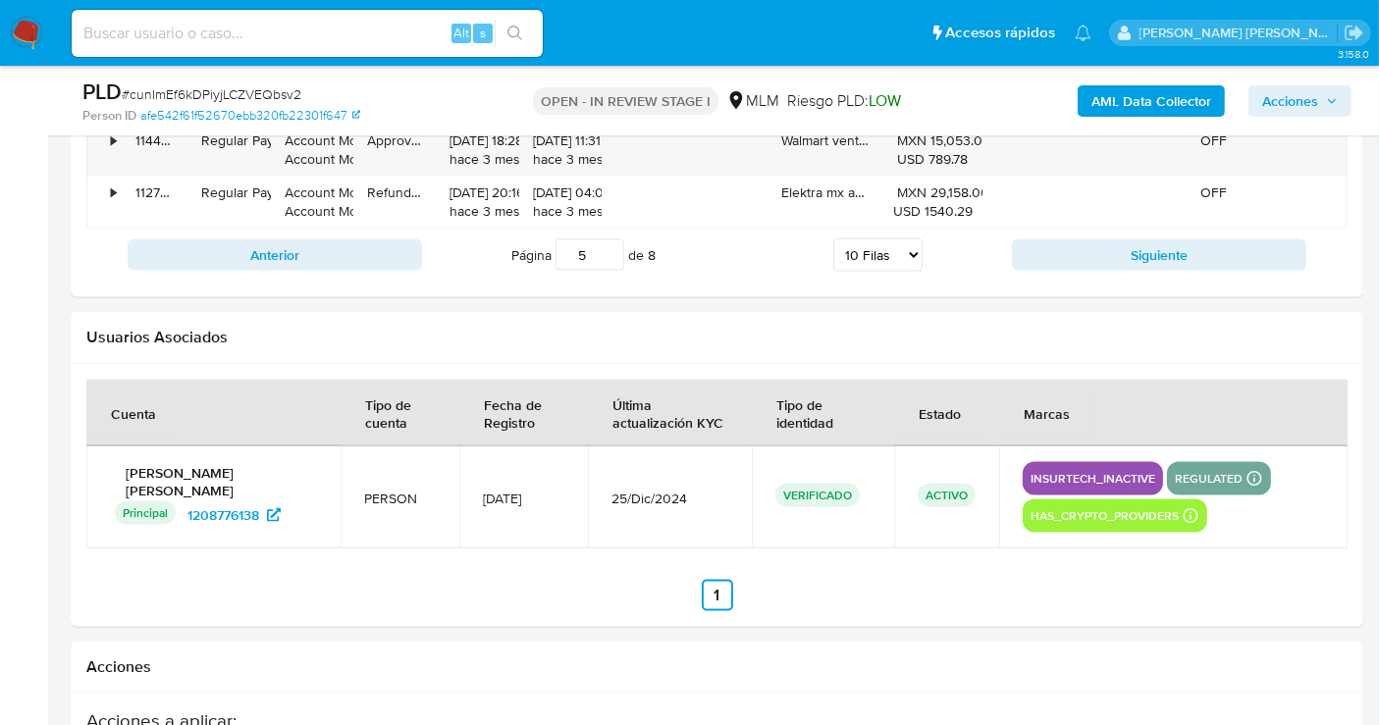
click at [905, 251] on select "5 Filas 10 Filas 20 Filas 25 Filas 50 Filas 100 Filas" at bounding box center [877, 255] width 89 height 33
click at [1077, 246] on button "Siguiente" at bounding box center [1159, 254] width 294 height 31
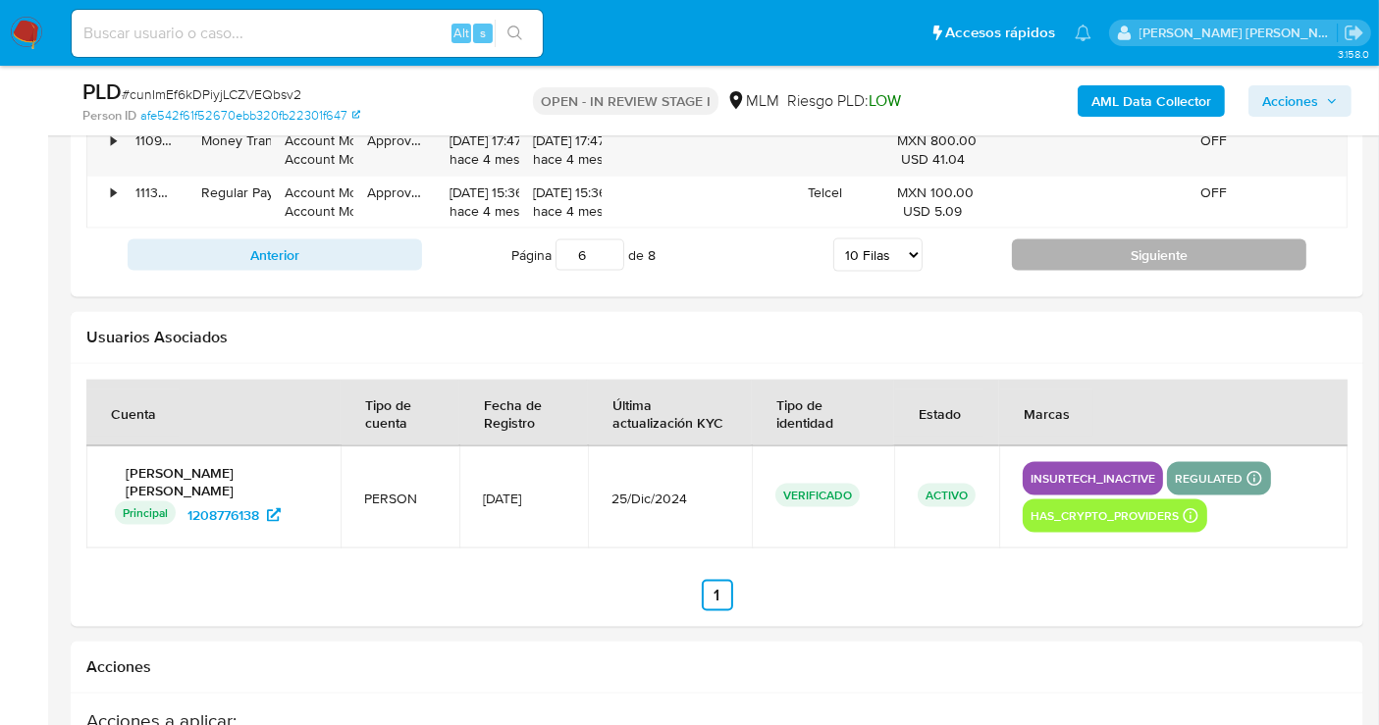
click at [1080, 259] on button "Siguiente" at bounding box center [1159, 254] width 294 height 31
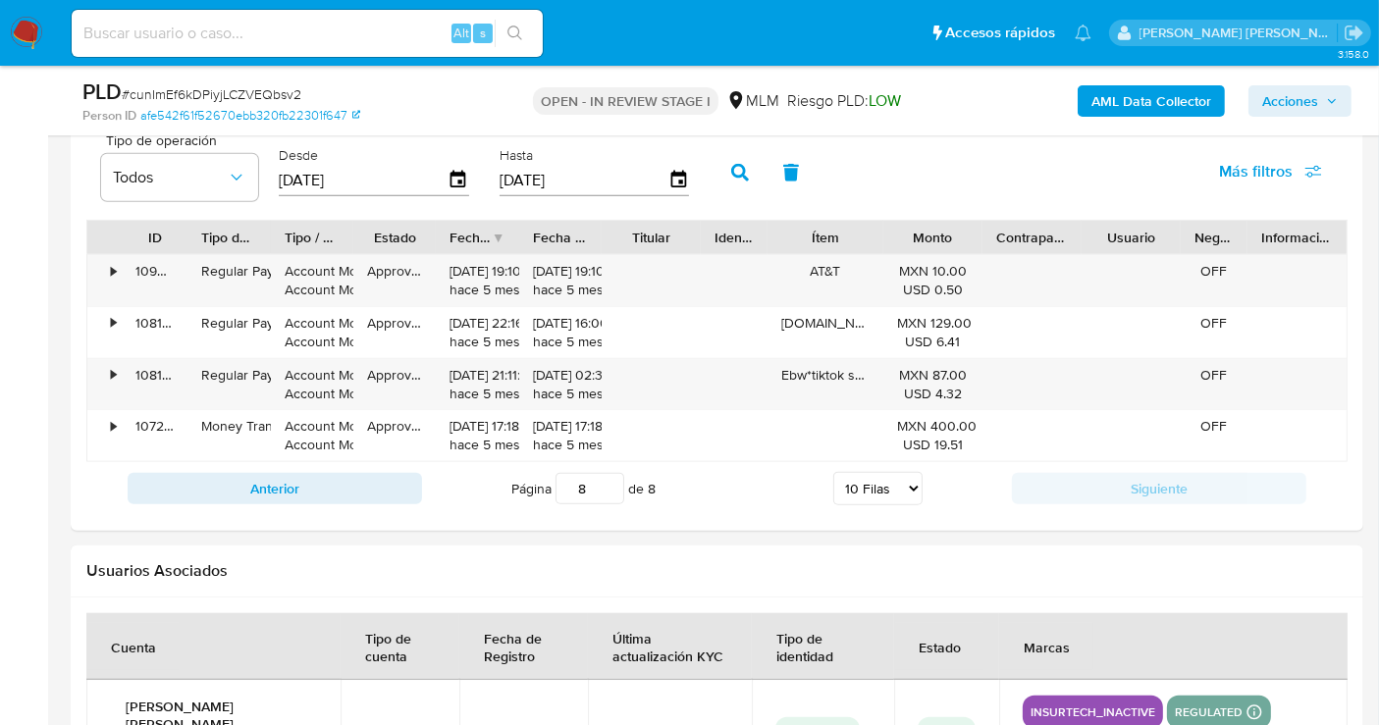
scroll to position [2181, 0]
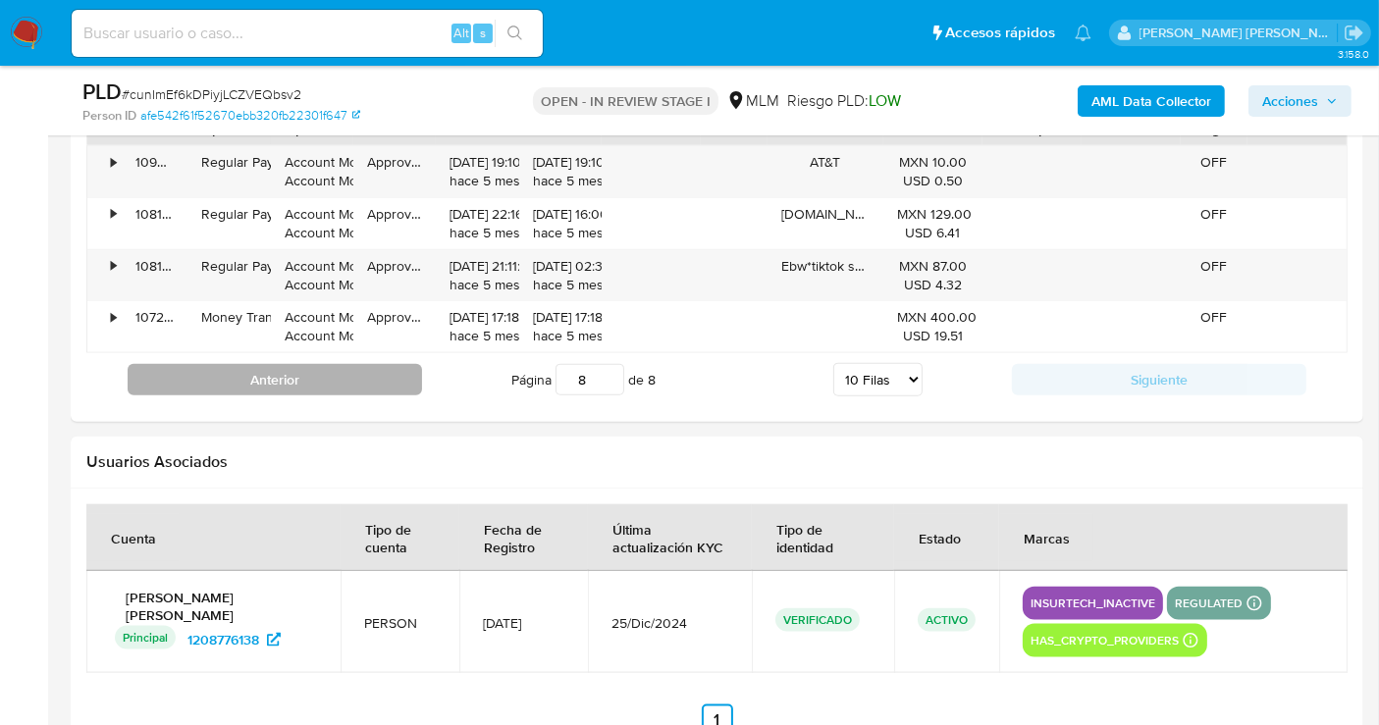
click at [315, 387] on button "Anterior" at bounding box center [275, 379] width 294 height 31
type input "7"
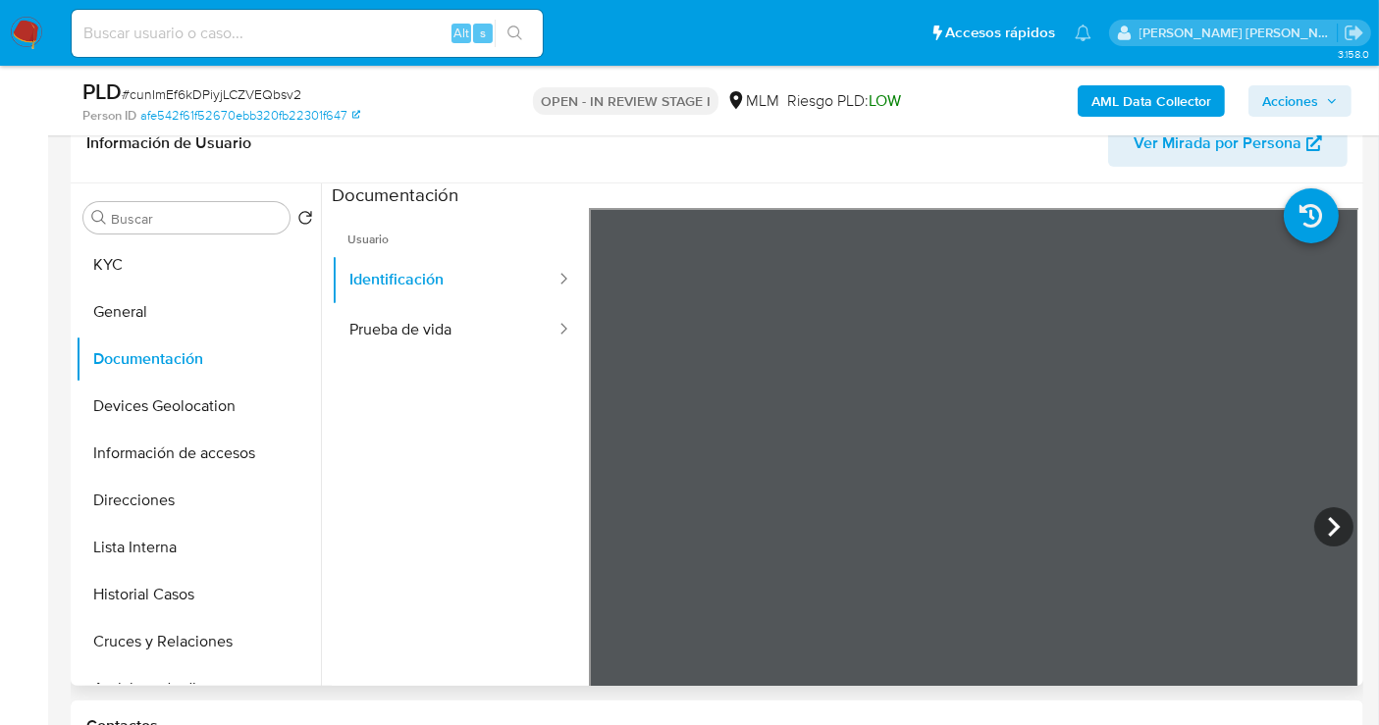
scroll to position [327, 0]
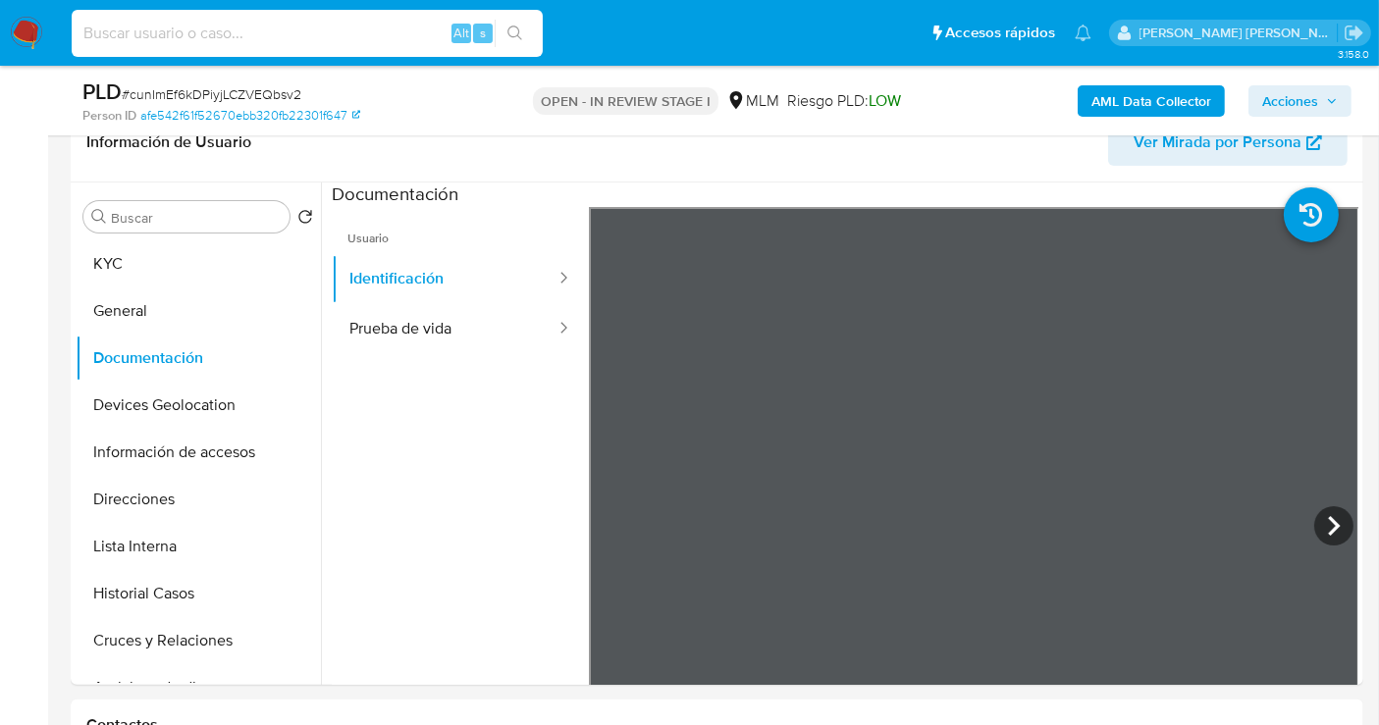
click at [268, 29] on input at bounding box center [307, 34] width 471 height 26
paste input "1190136083"
type input "1190136083"
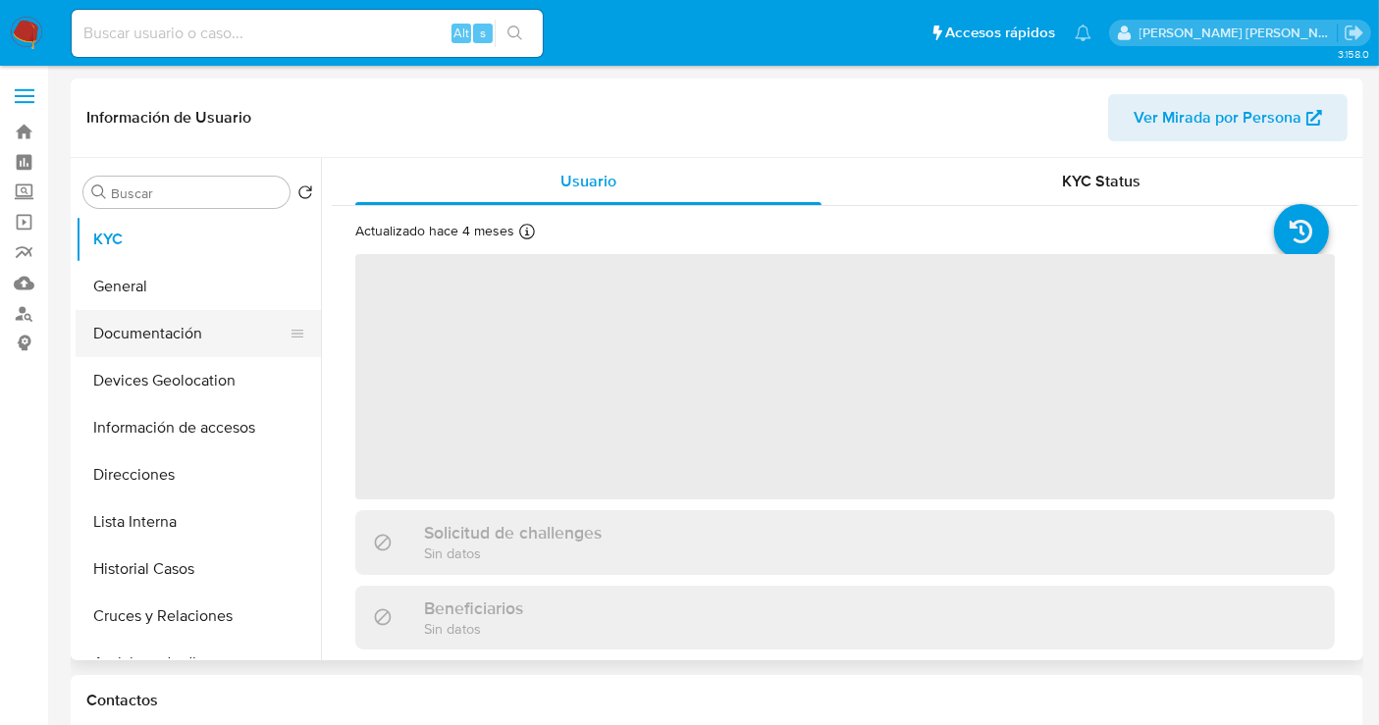
click at [173, 341] on button "Documentación" at bounding box center [191, 333] width 230 height 47
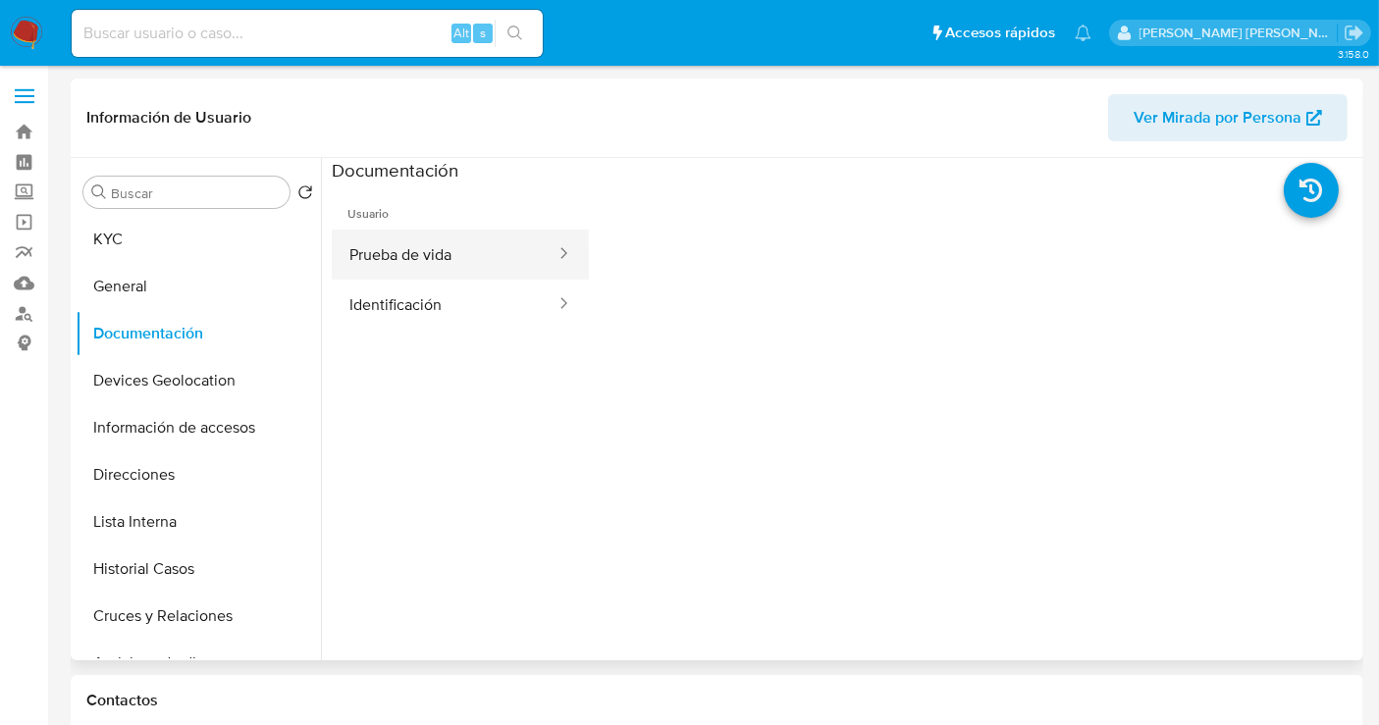
click at [413, 254] on button "Prueba de vida" at bounding box center [445, 255] width 226 height 50
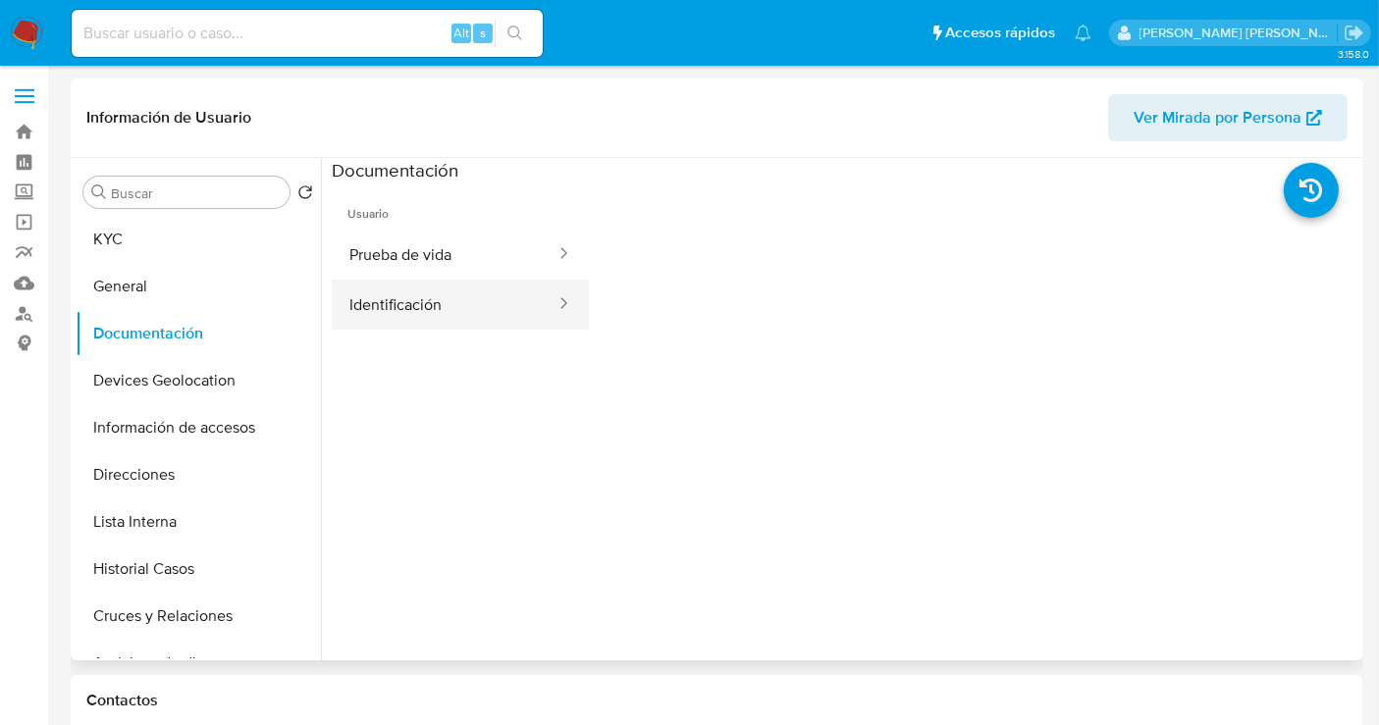
select select "10"
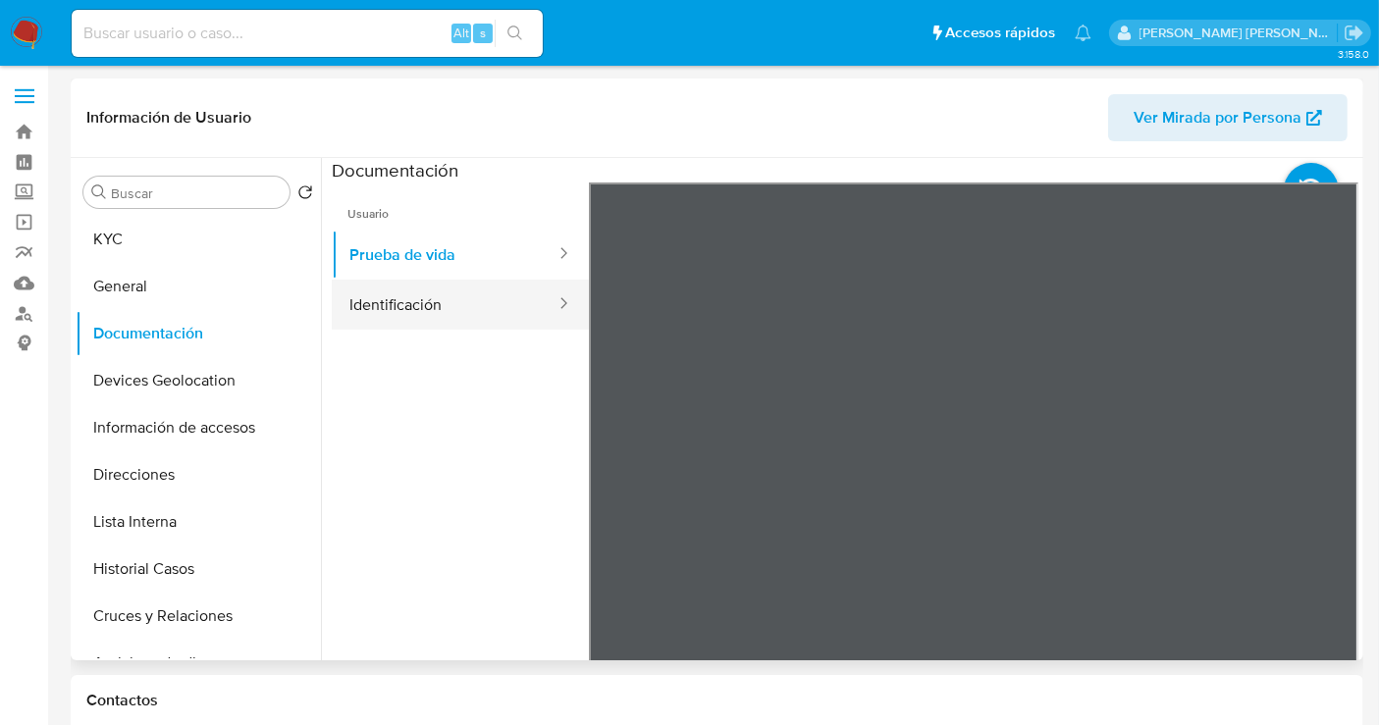
click at [434, 301] on button "Identificación" at bounding box center [445, 305] width 226 height 50
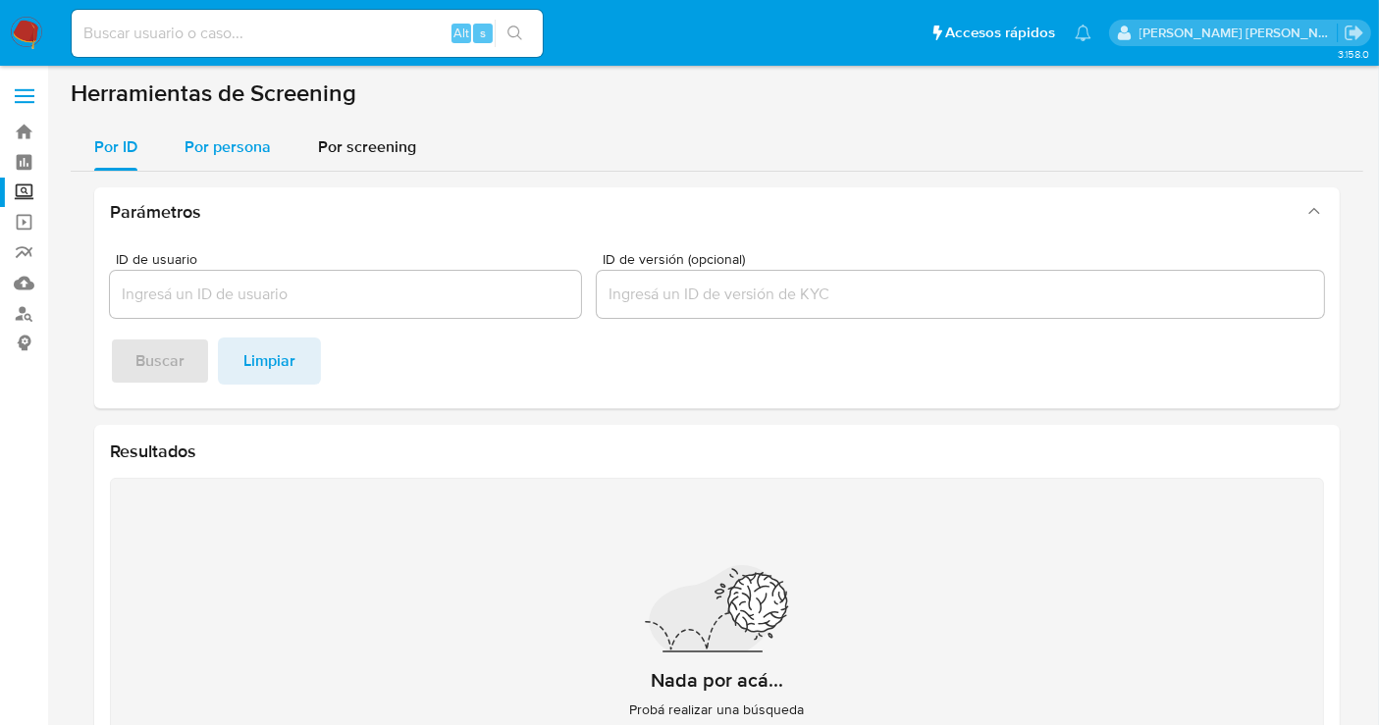
click at [202, 147] on span "Por persona" at bounding box center [228, 146] width 86 height 23
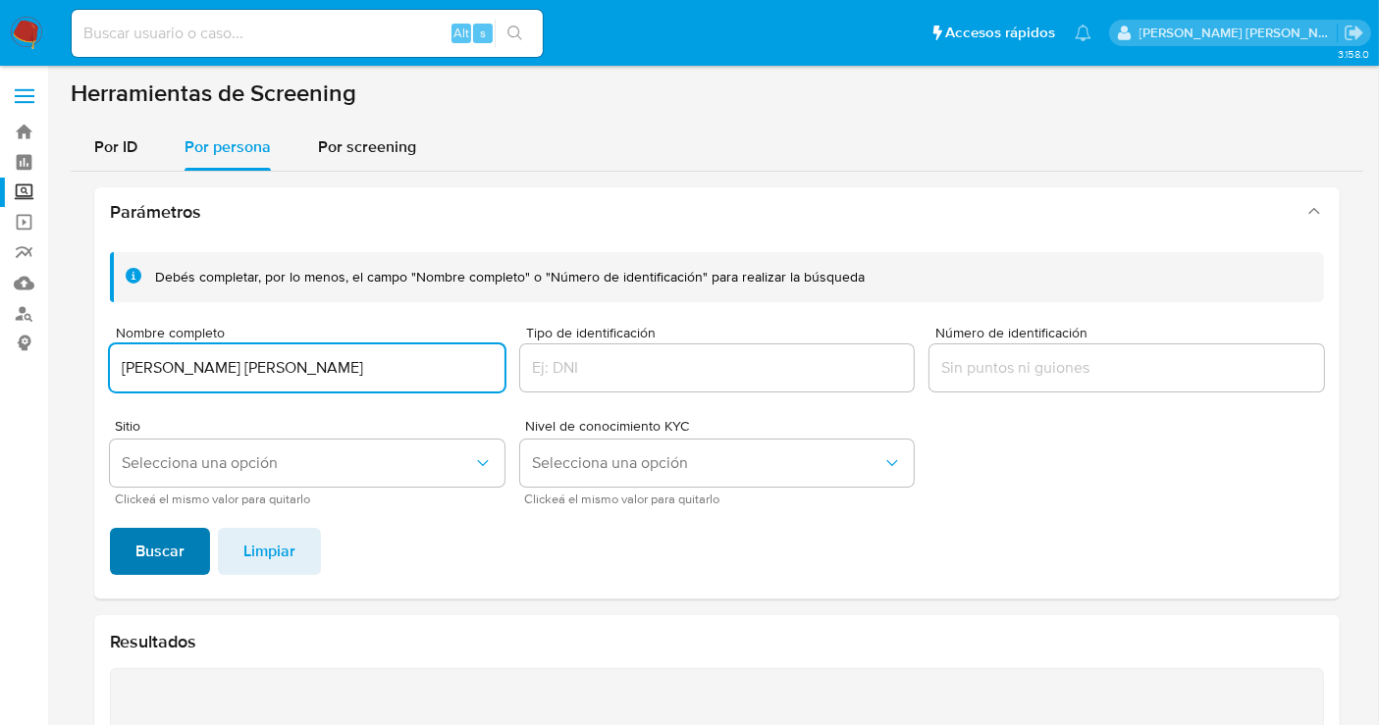
type input "[PERSON_NAME] [PERSON_NAME]"
click at [151, 551] on span "Buscar" at bounding box center [159, 551] width 49 height 43
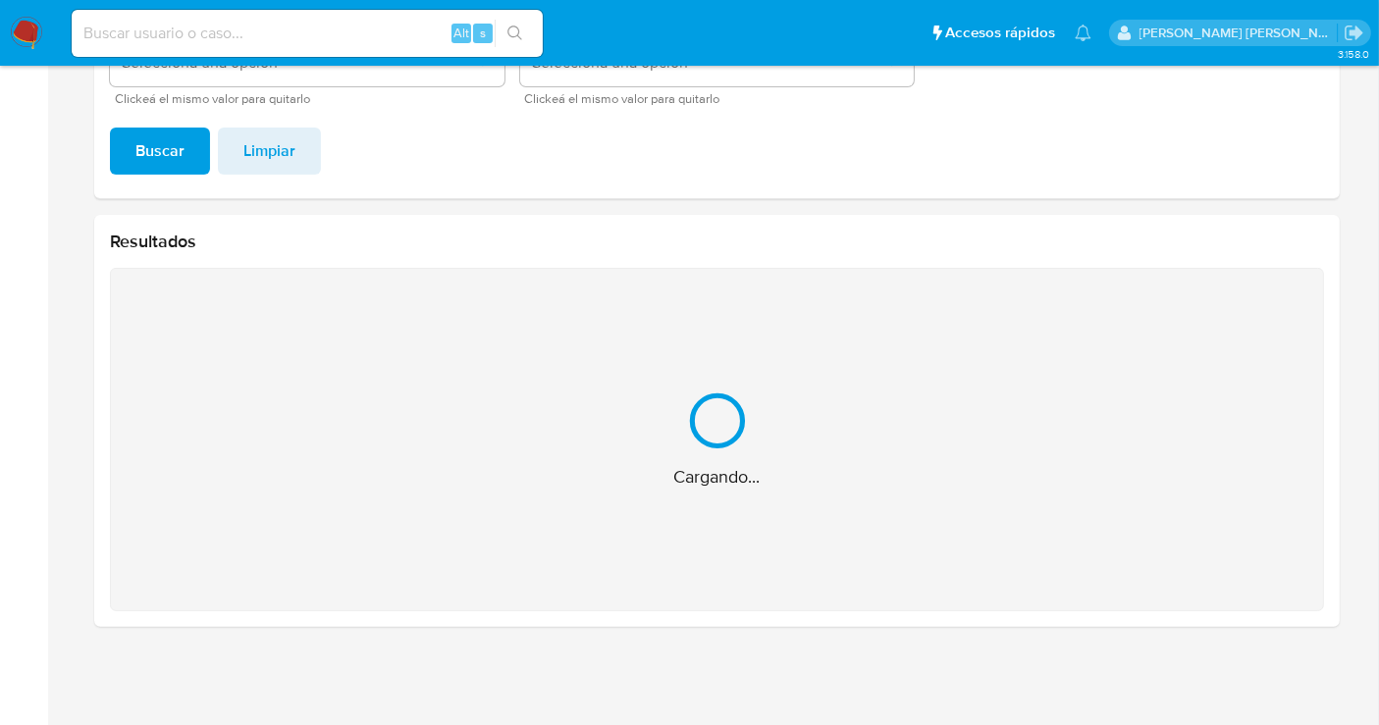
scroll to position [88, 0]
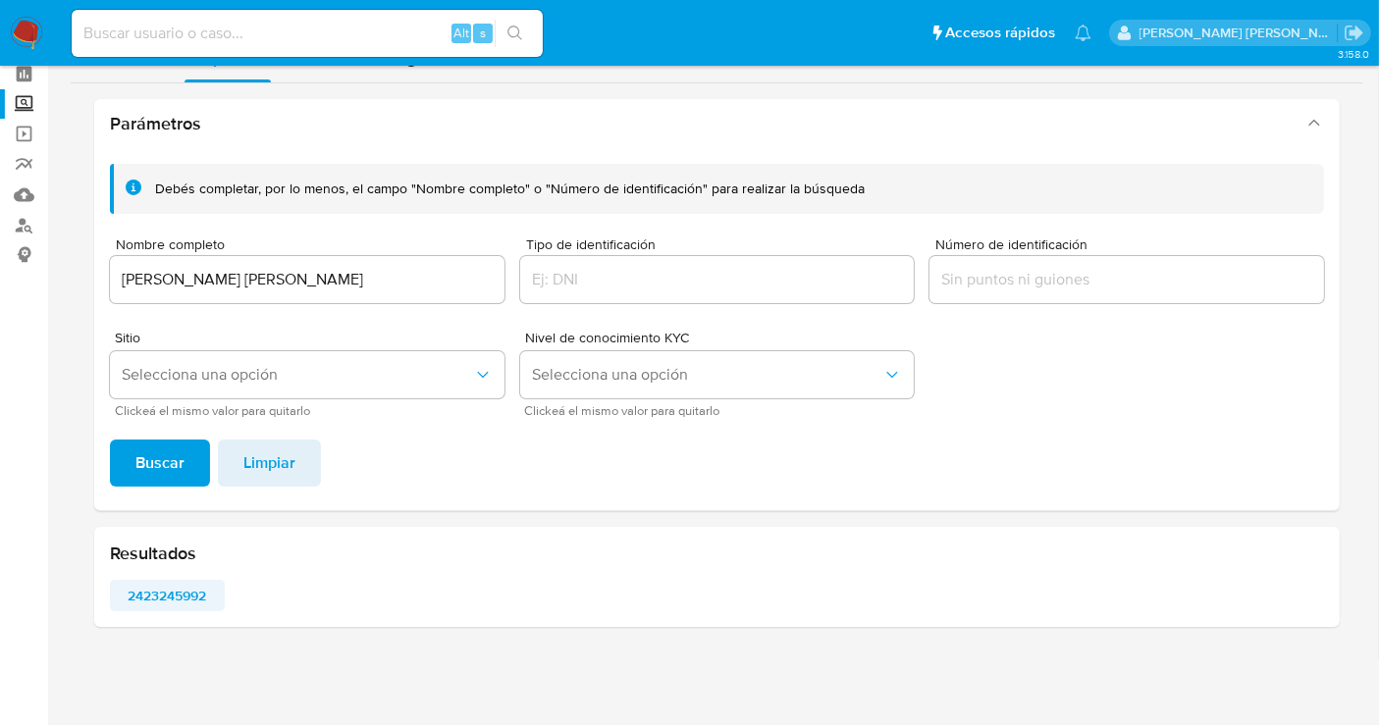
click at [168, 595] on span "2423245992" at bounding box center [167, 595] width 87 height 27
click at [198, 593] on span "2423245992" at bounding box center [167, 595] width 87 height 27
click at [27, 20] on img at bounding box center [26, 33] width 33 height 33
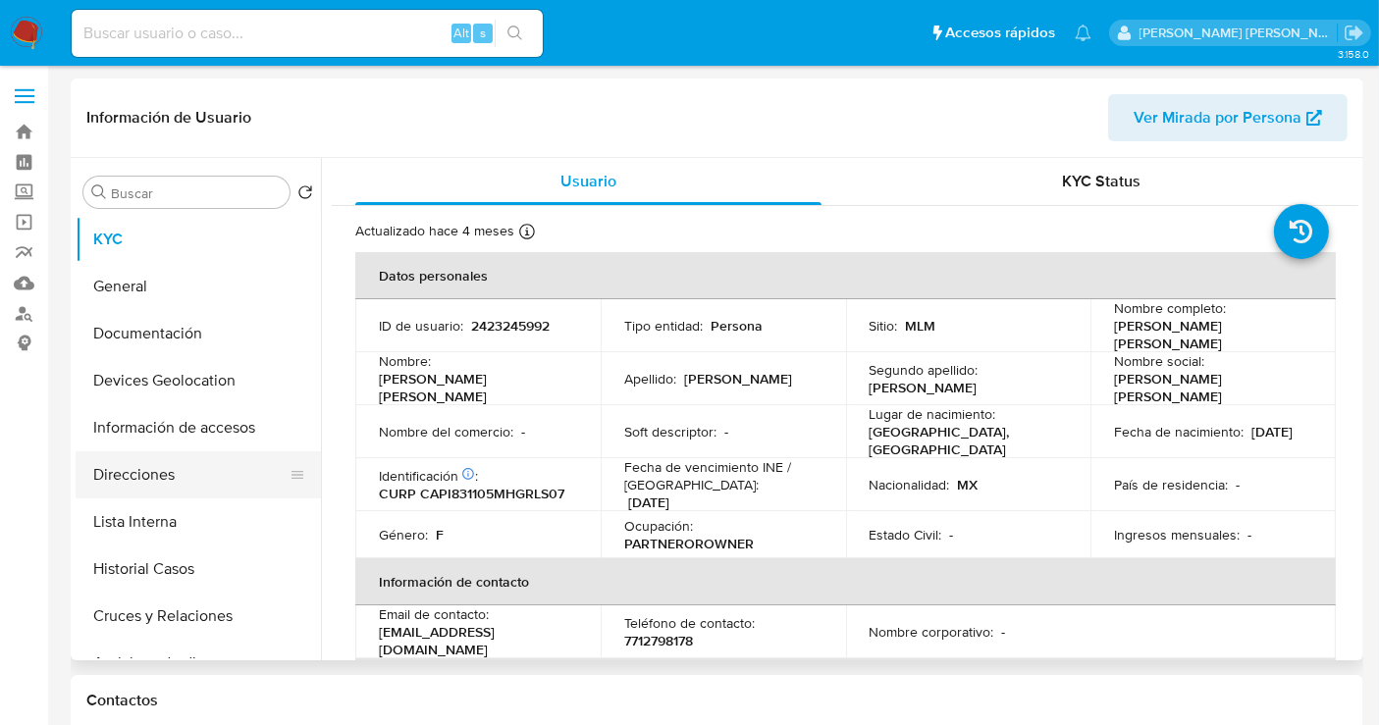
select select "10"
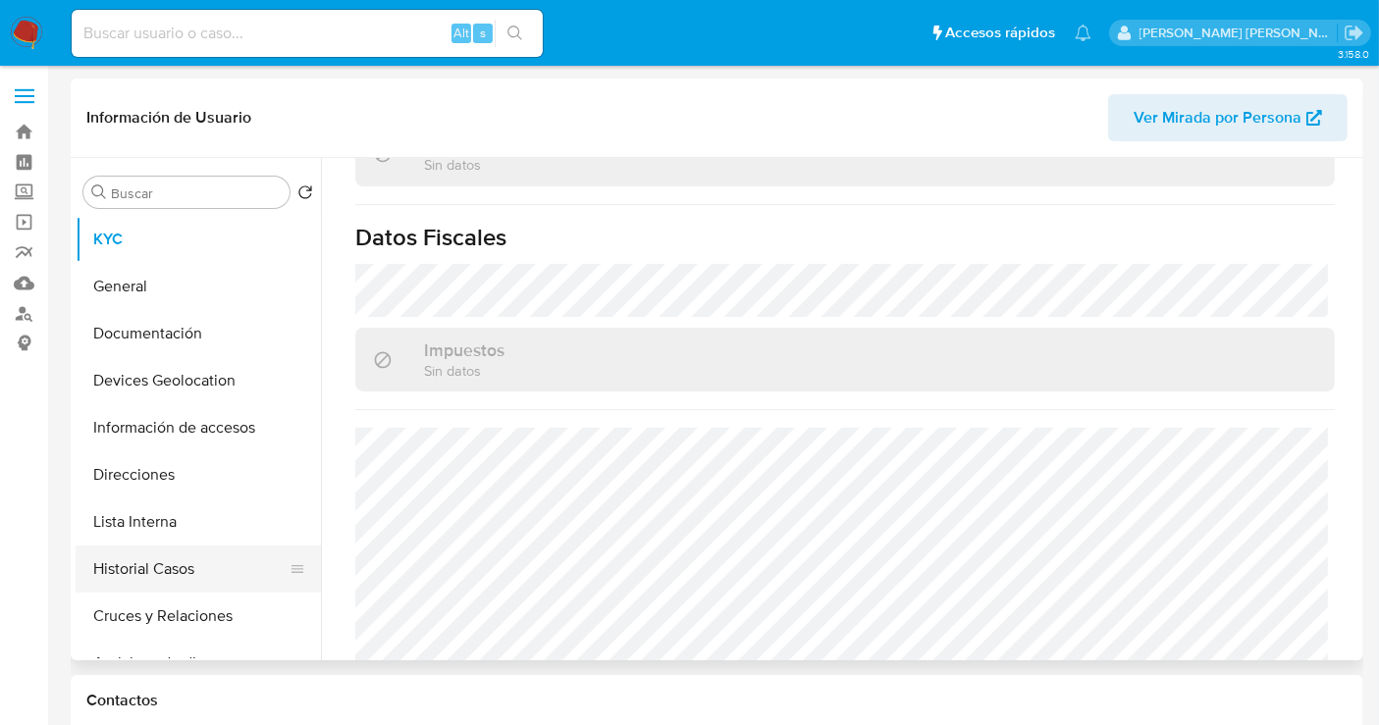
click at [162, 560] on button "Historial Casos" at bounding box center [191, 569] width 230 height 47
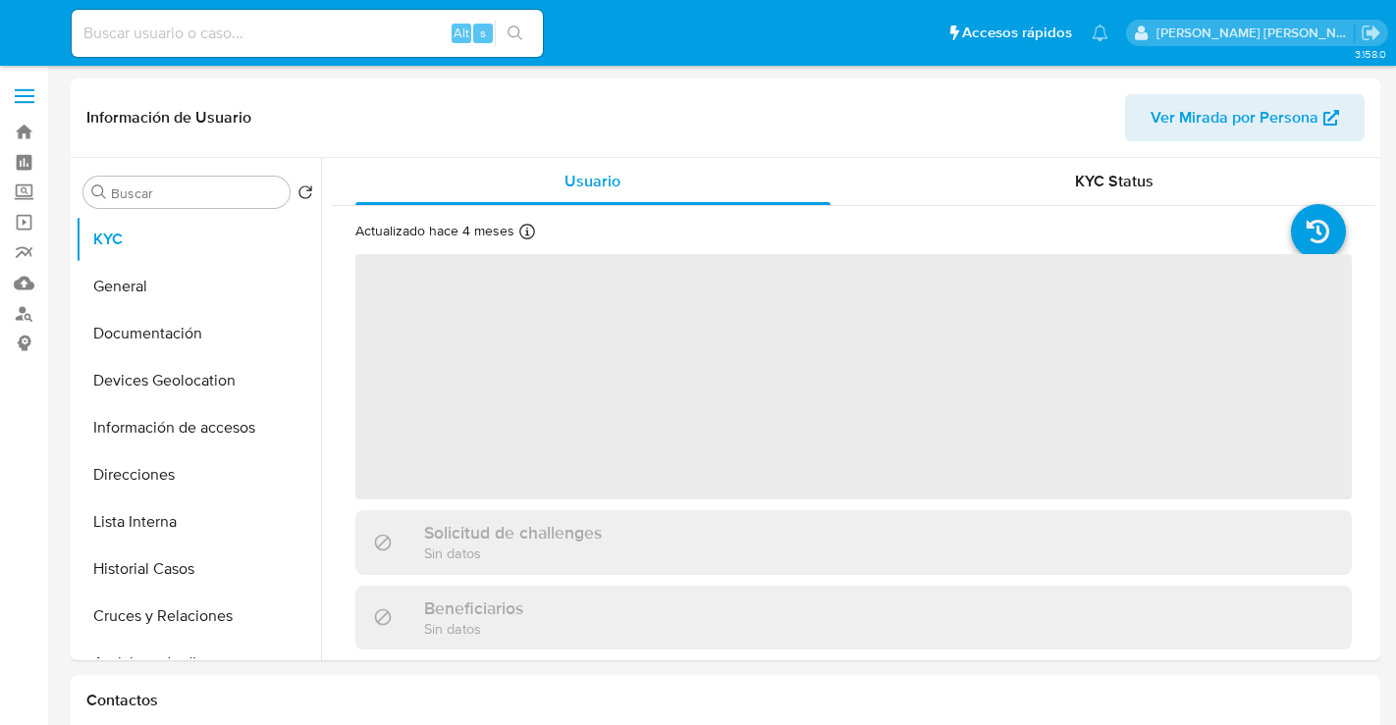
select select "10"
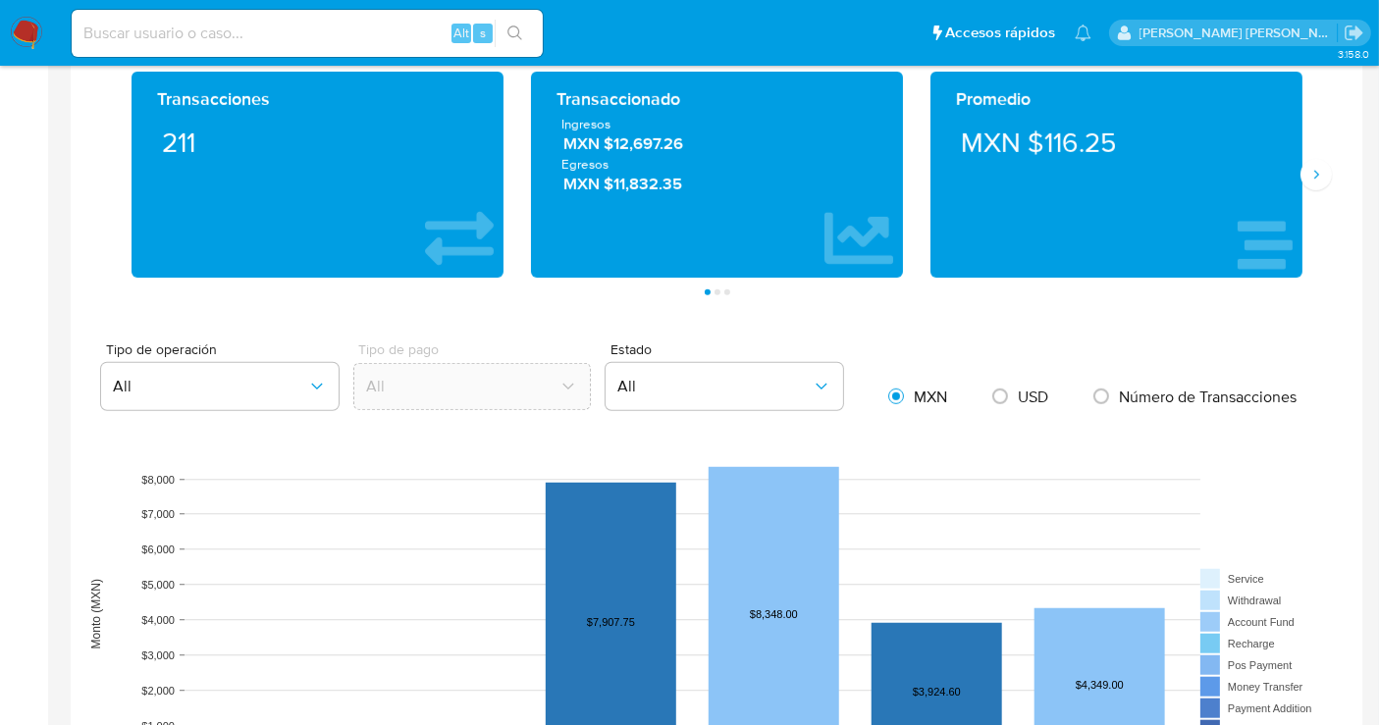
scroll to position [982, 0]
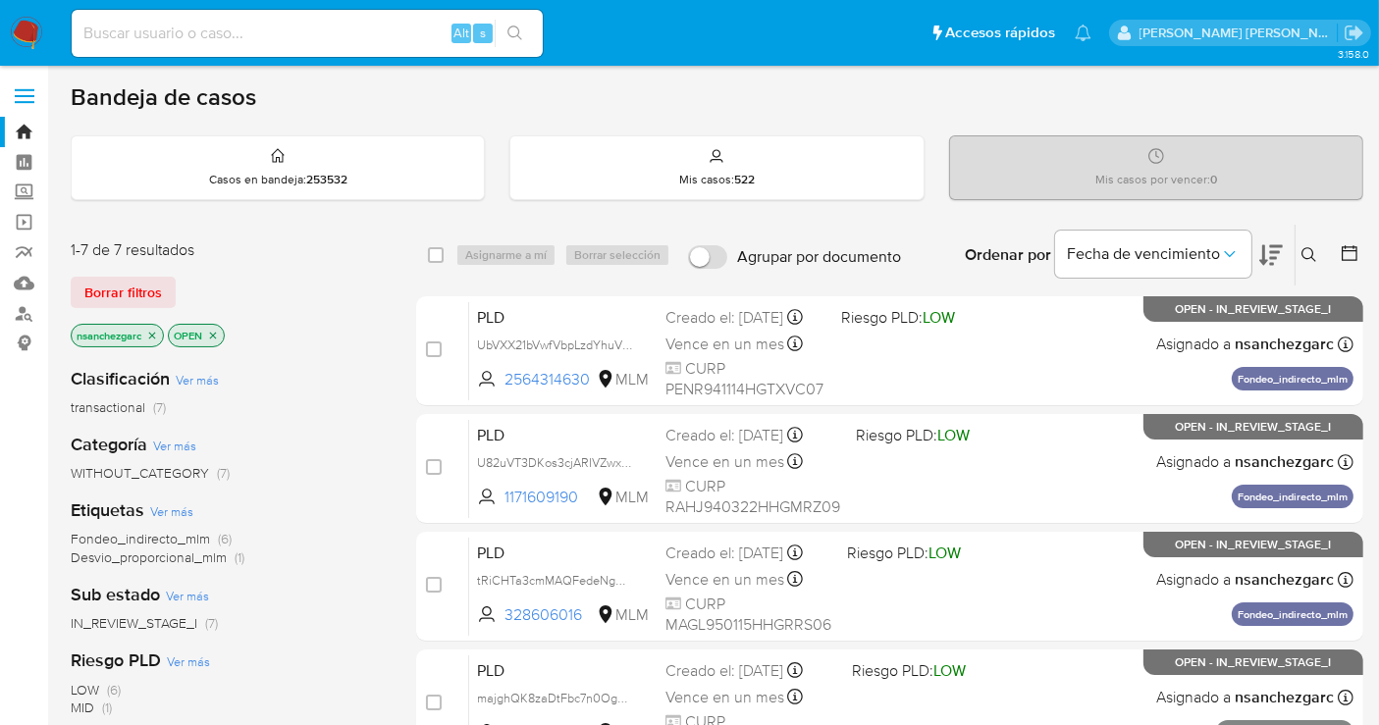
click at [245, 37] on input at bounding box center [307, 34] width 471 height 26
paste input "2025228157"
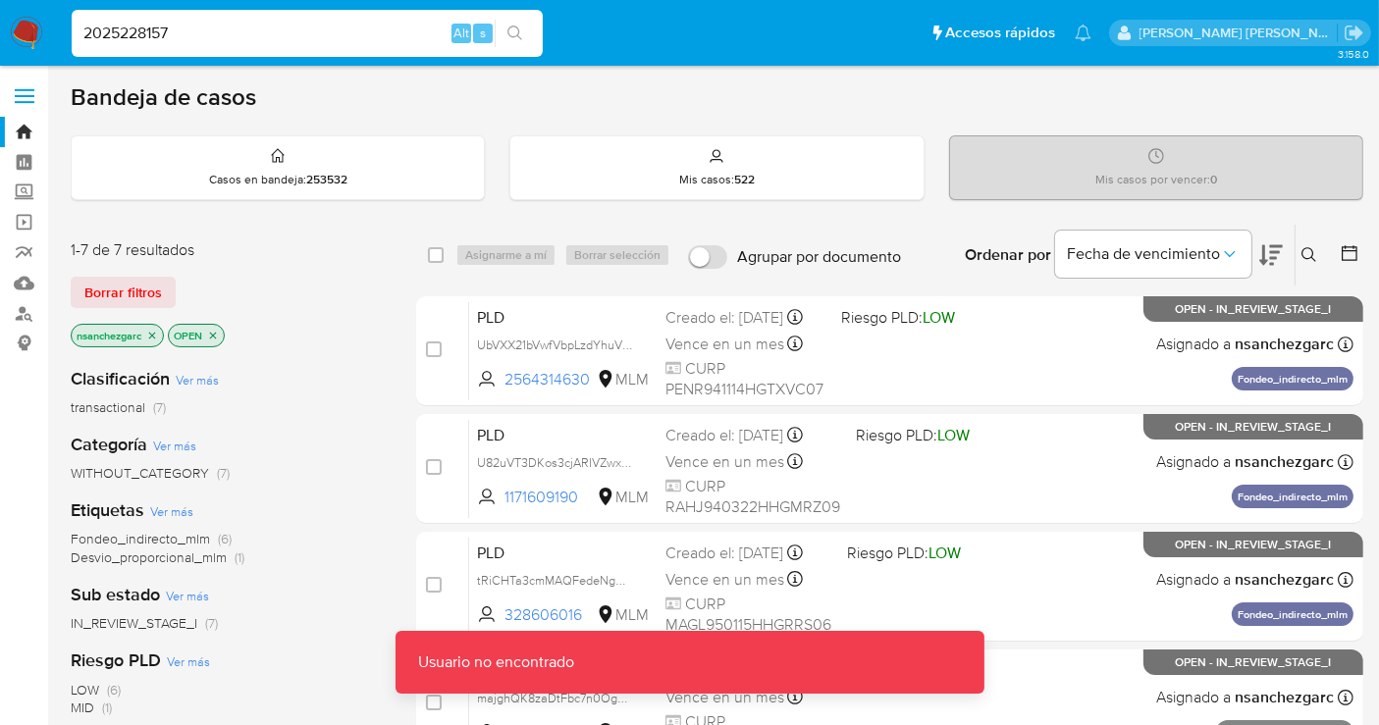
click at [271, 28] on input "2025228157" at bounding box center [307, 34] width 471 height 26
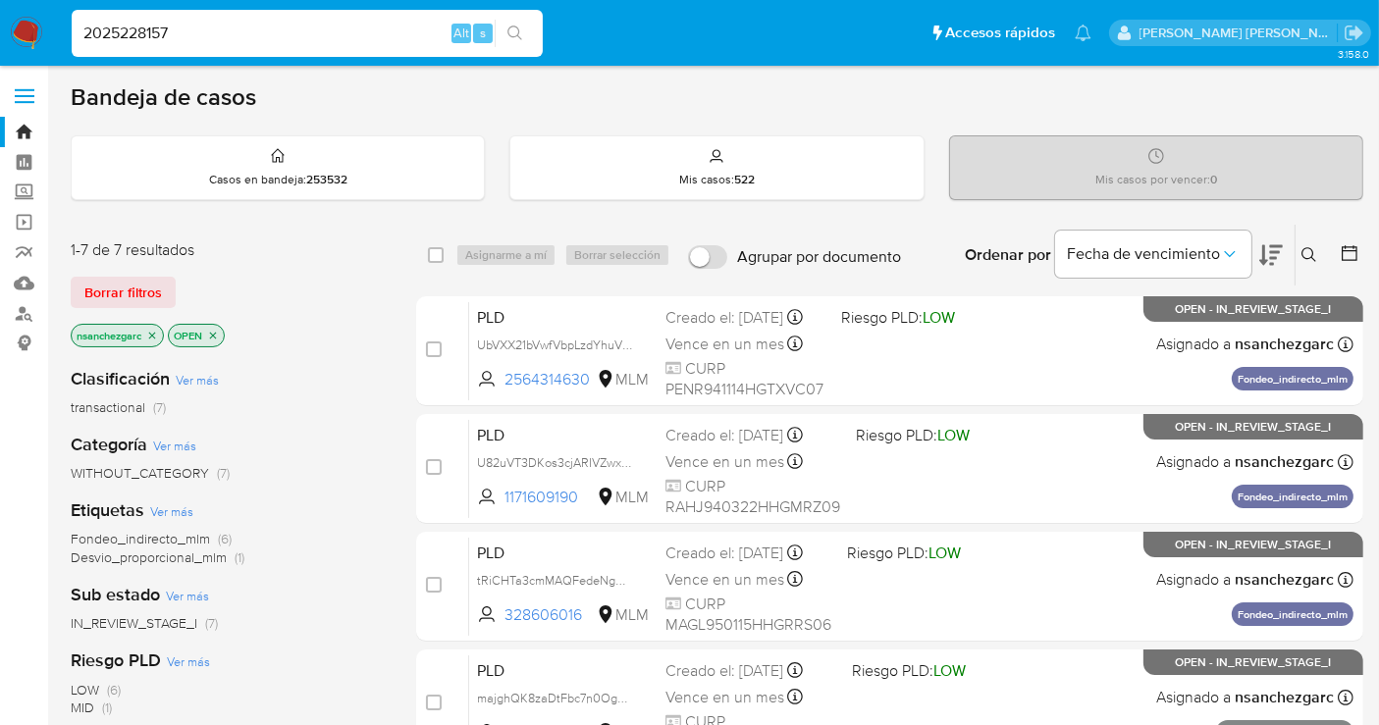
type input "2025228157"
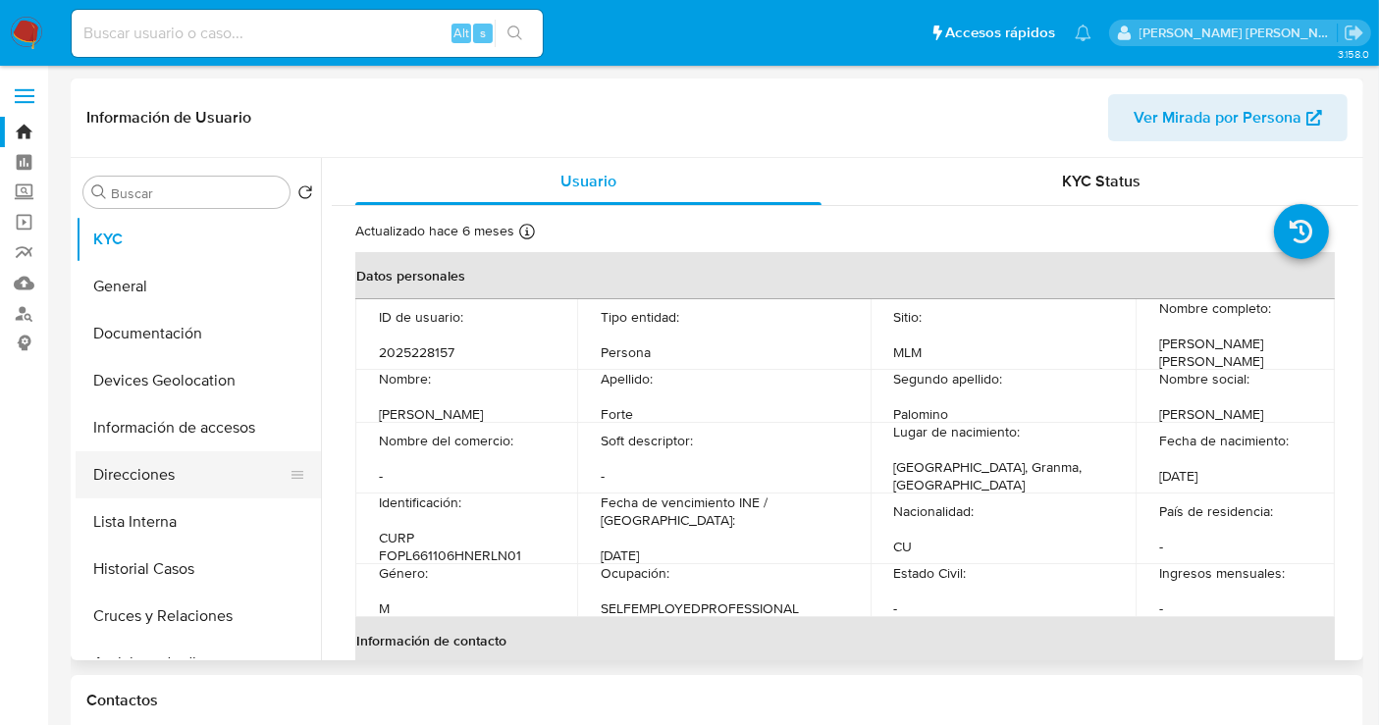
select select "10"
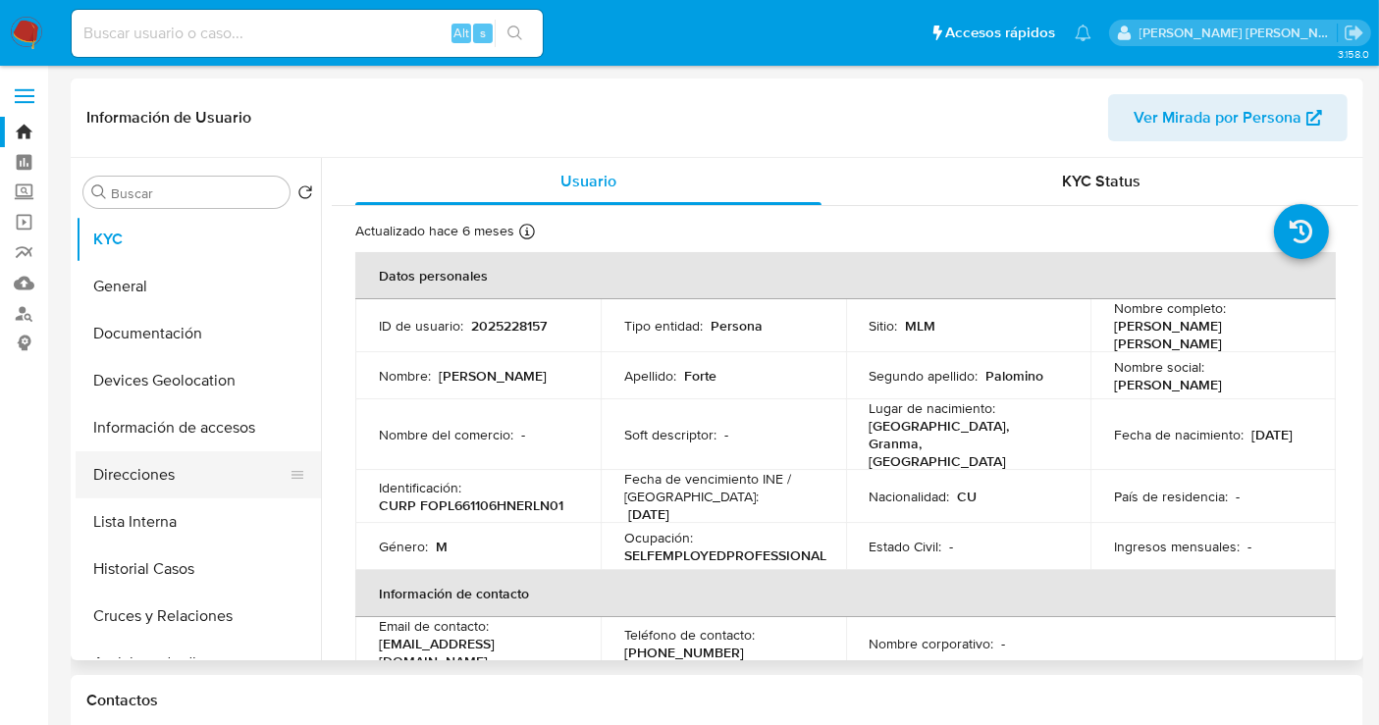
click at [127, 480] on button "Direcciones" at bounding box center [191, 475] width 230 height 47
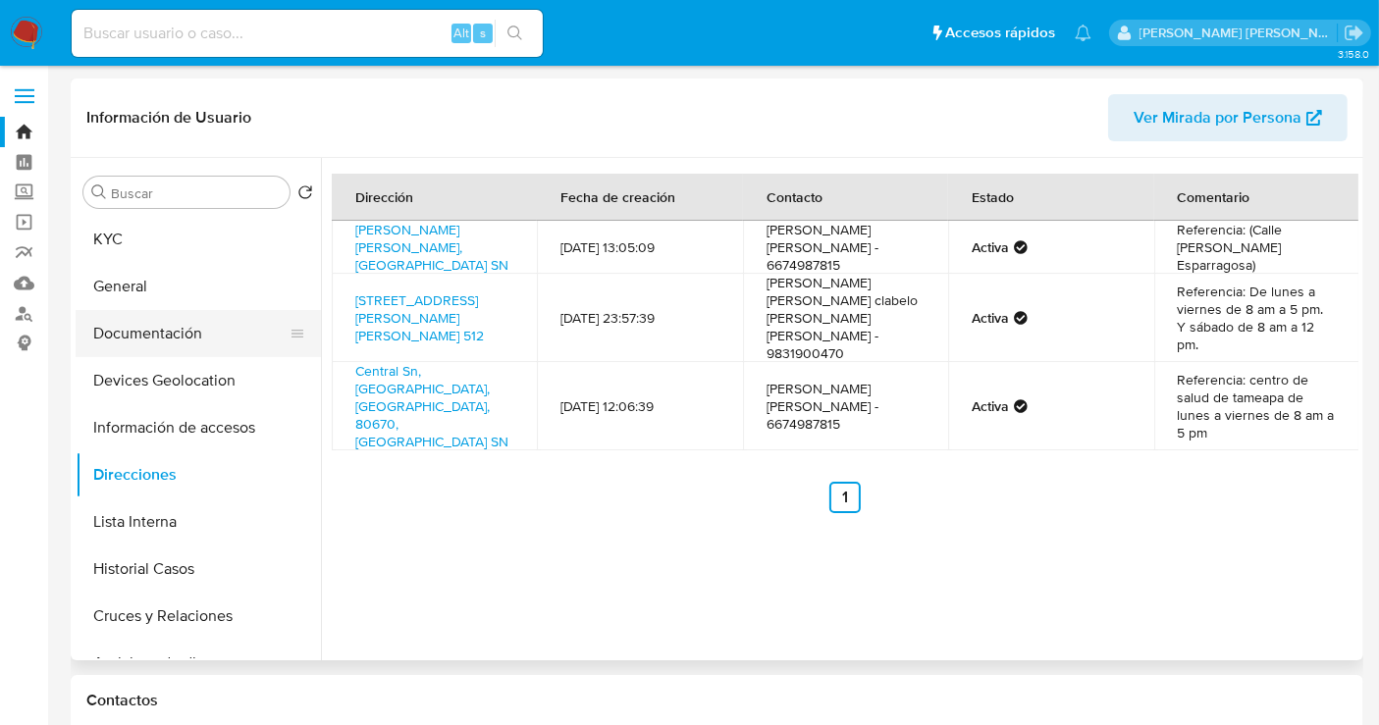
click at [158, 330] on button "Documentación" at bounding box center [191, 333] width 230 height 47
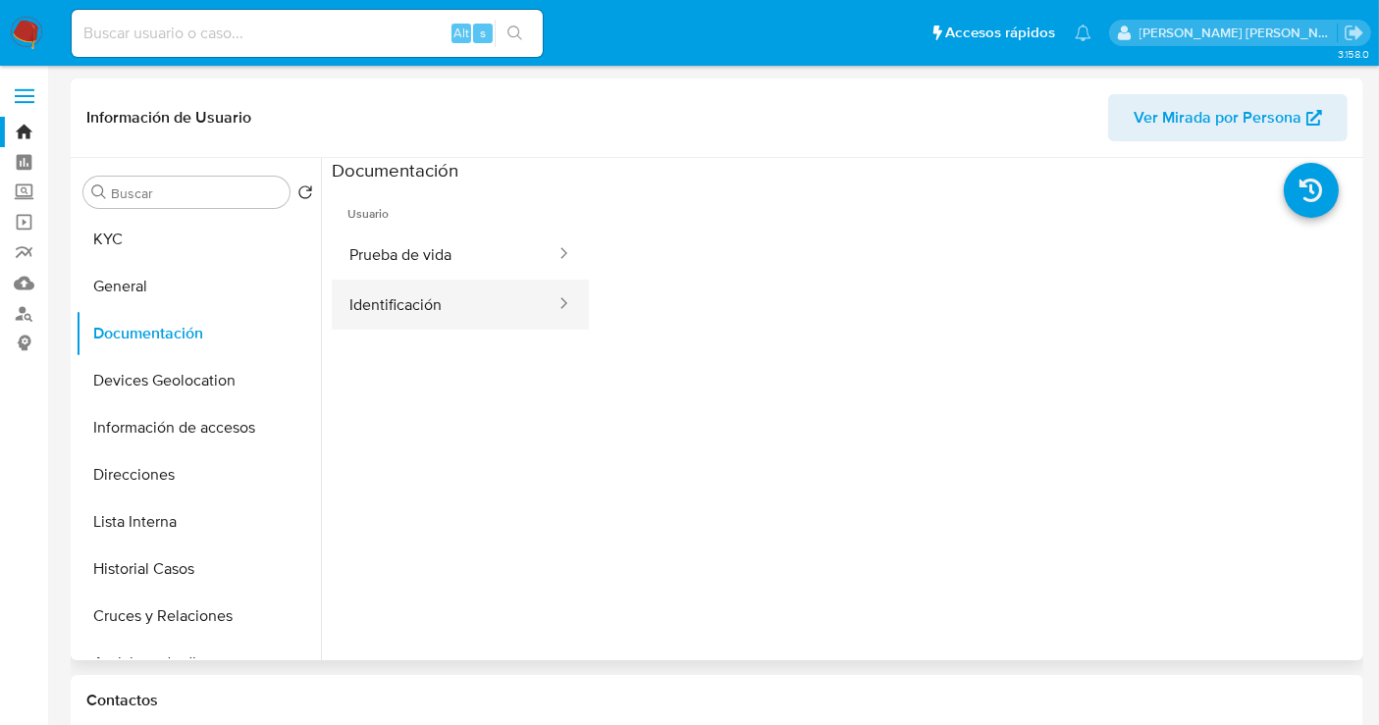
click at [428, 307] on button "Identificación" at bounding box center [445, 305] width 226 height 50
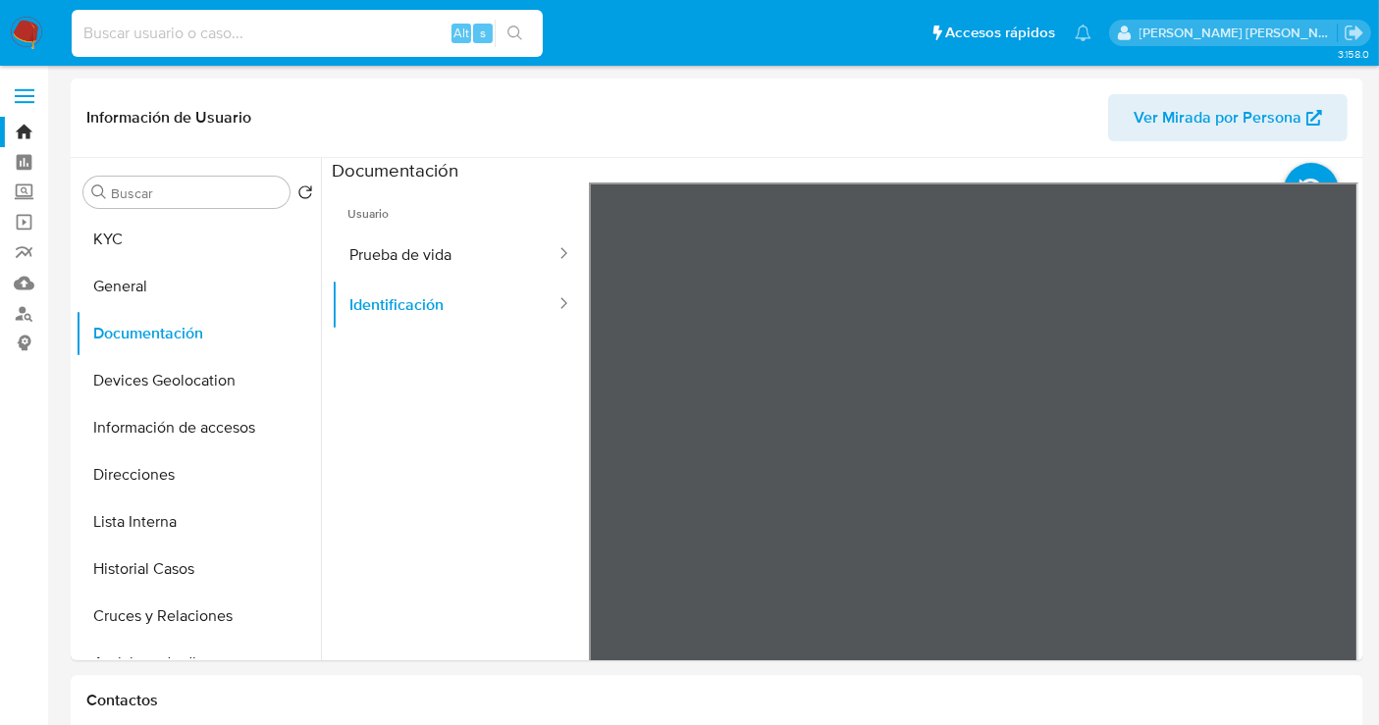
click at [187, 28] on input at bounding box center [307, 34] width 471 height 26
paste input "752395874"
type input "752395874"
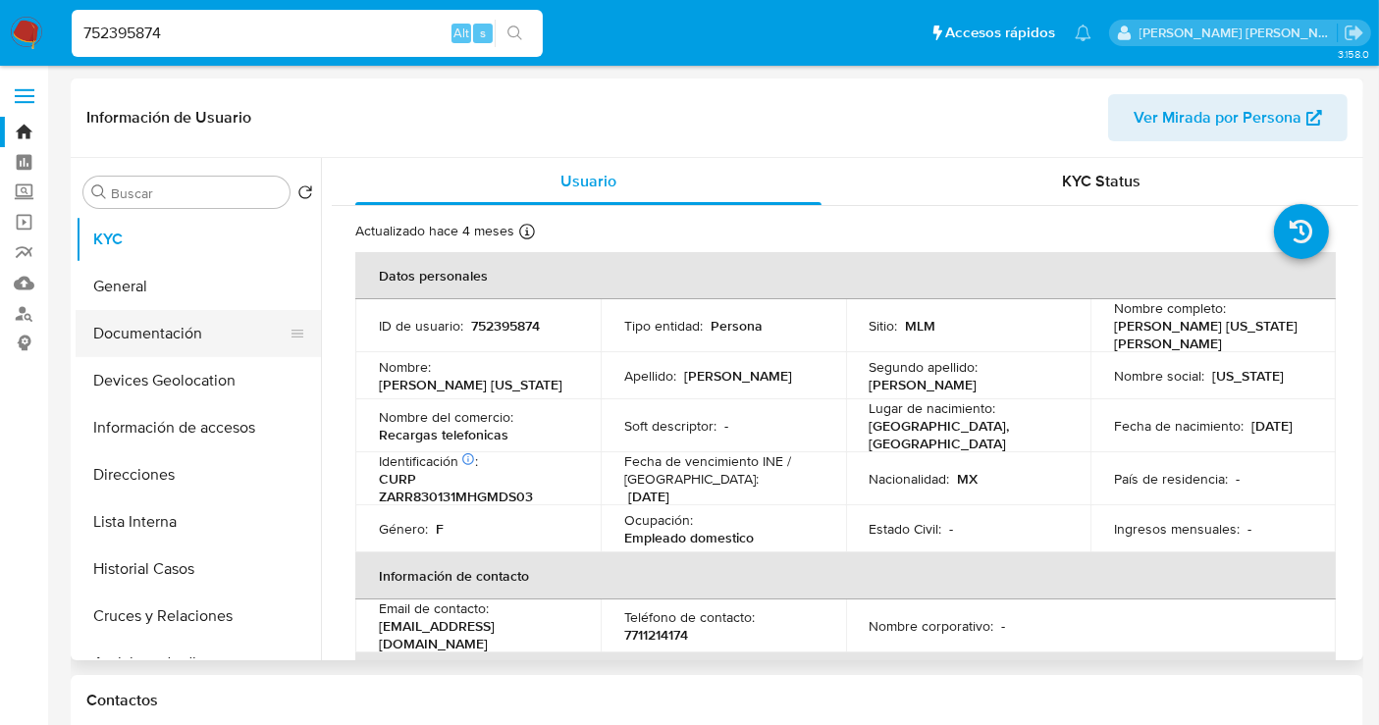
select select "10"
click at [148, 339] on button "Documentación" at bounding box center [191, 333] width 230 height 47
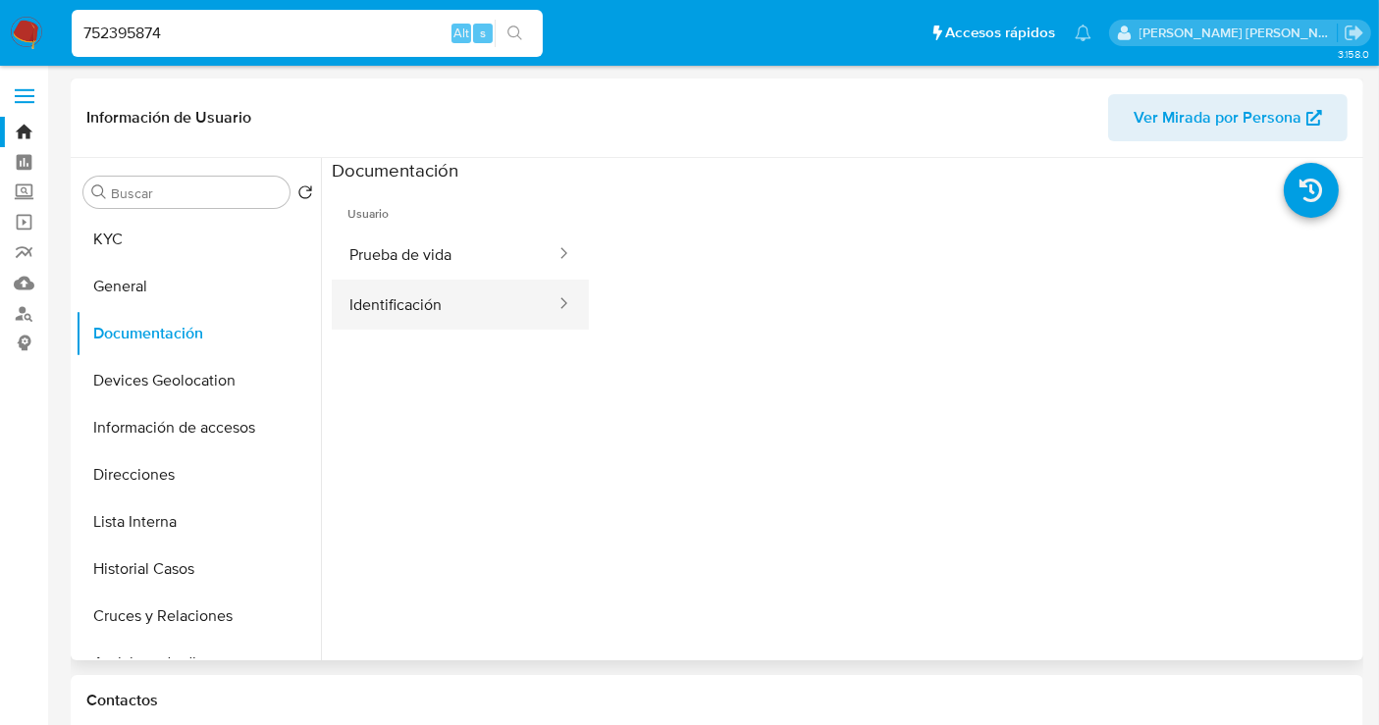
click at [420, 304] on button "Identificación" at bounding box center [445, 305] width 226 height 50
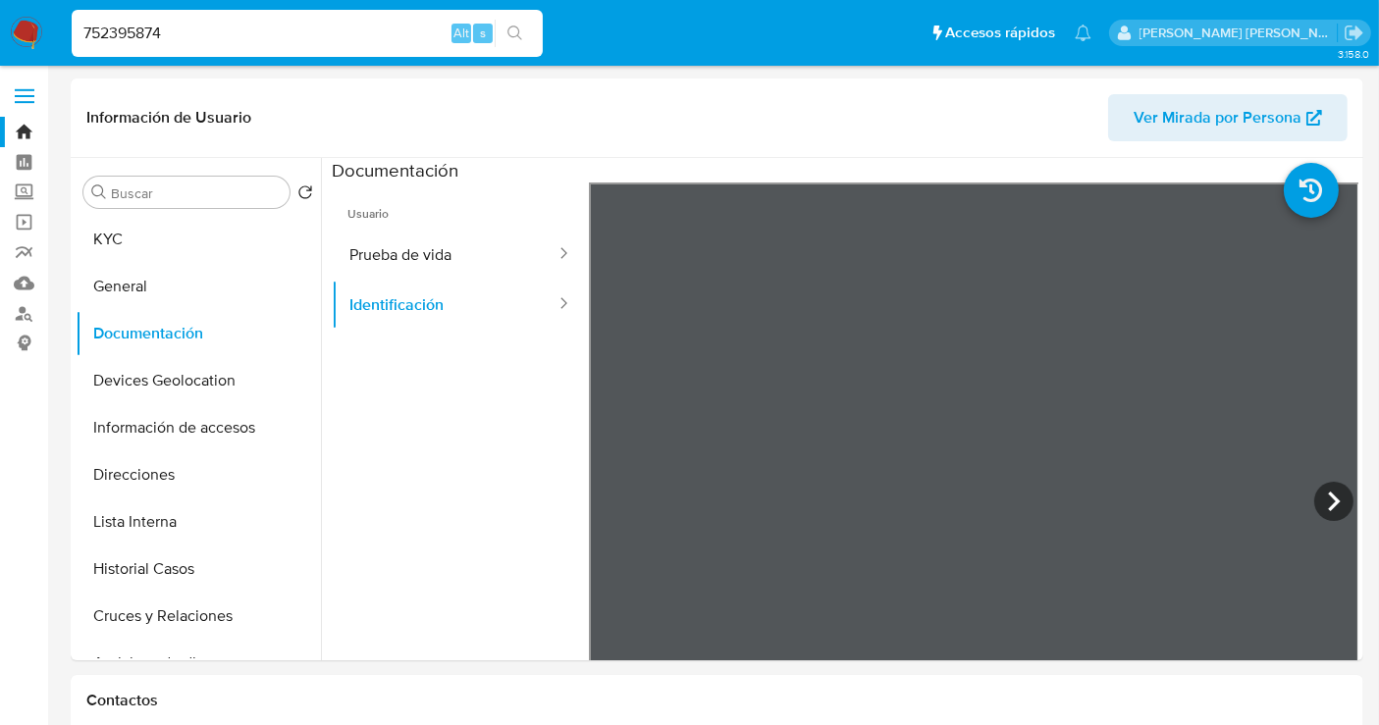
click at [155, 25] on input "752395874" at bounding box center [307, 34] width 471 height 26
paste input "1190136083"
type input "1190136083"
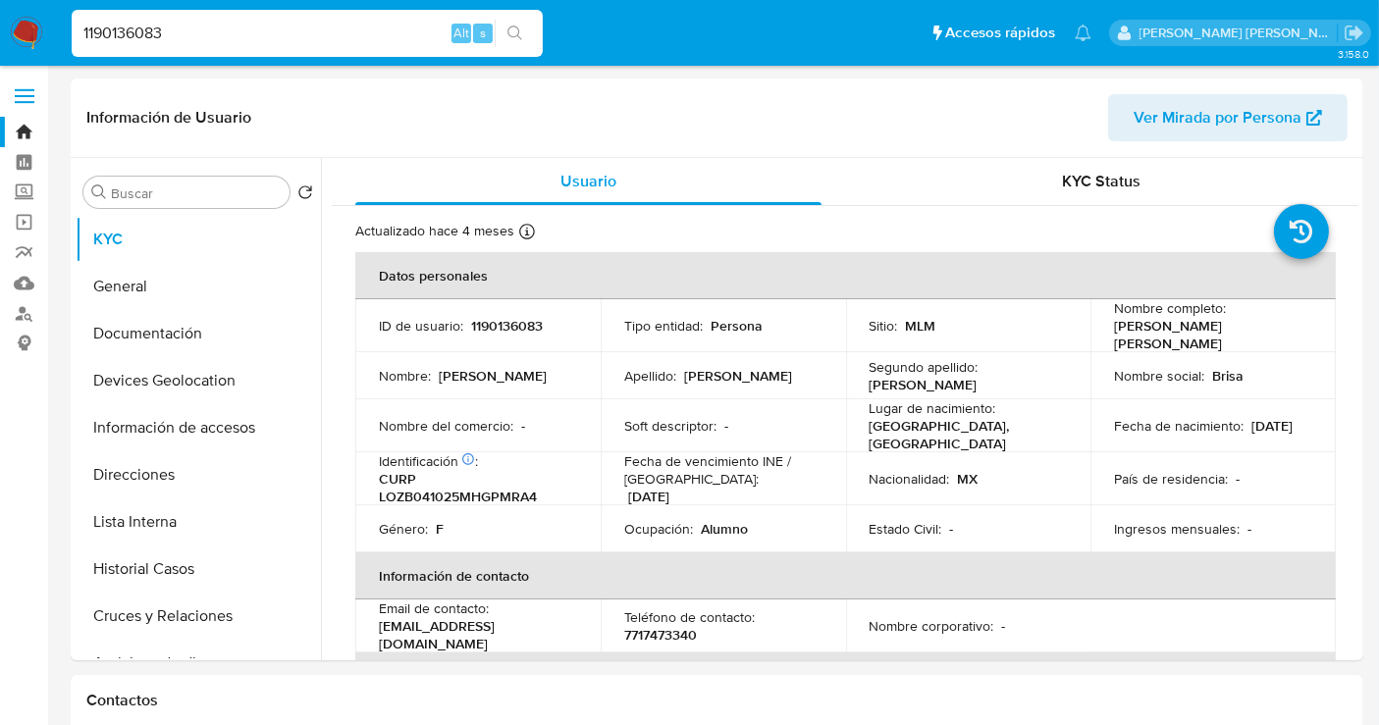
select select "10"
click at [163, 337] on button "Documentación" at bounding box center [191, 333] width 230 height 47
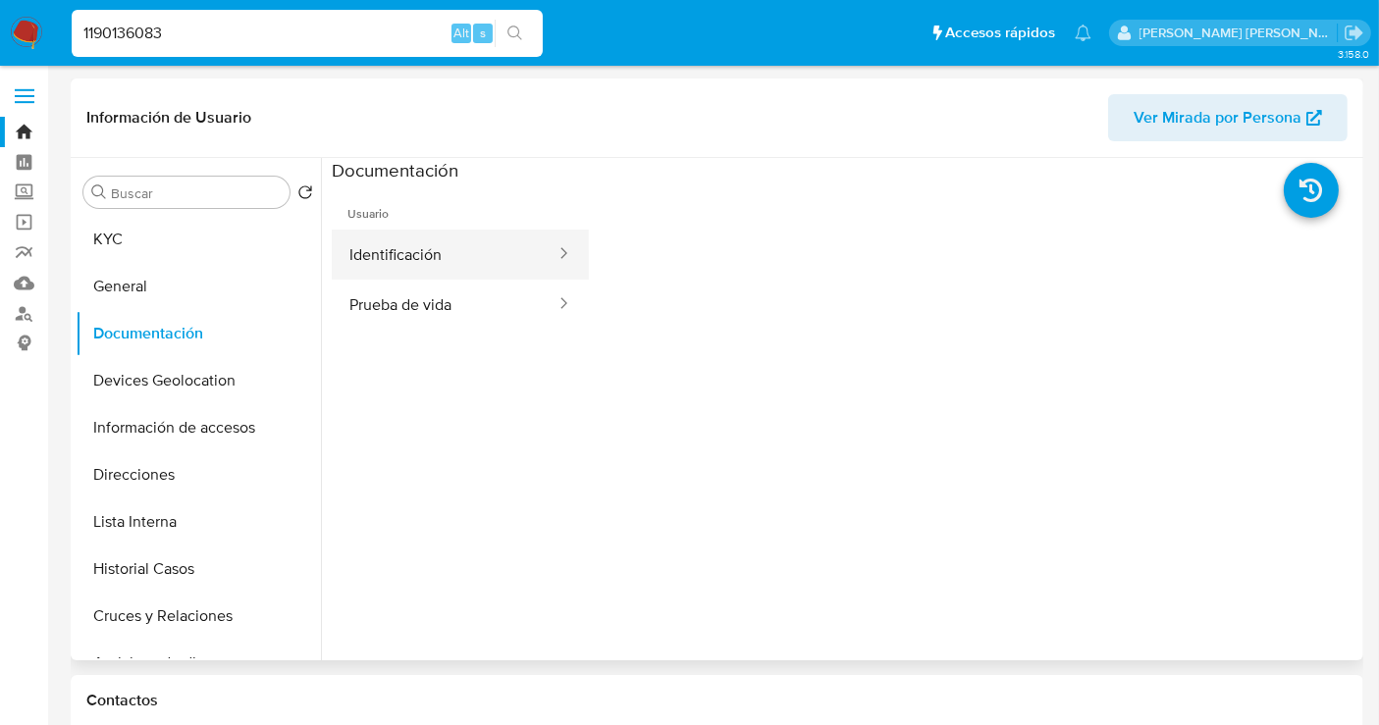
click at [421, 254] on button "Identificación" at bounding box center [445, 255] width 226 height 50
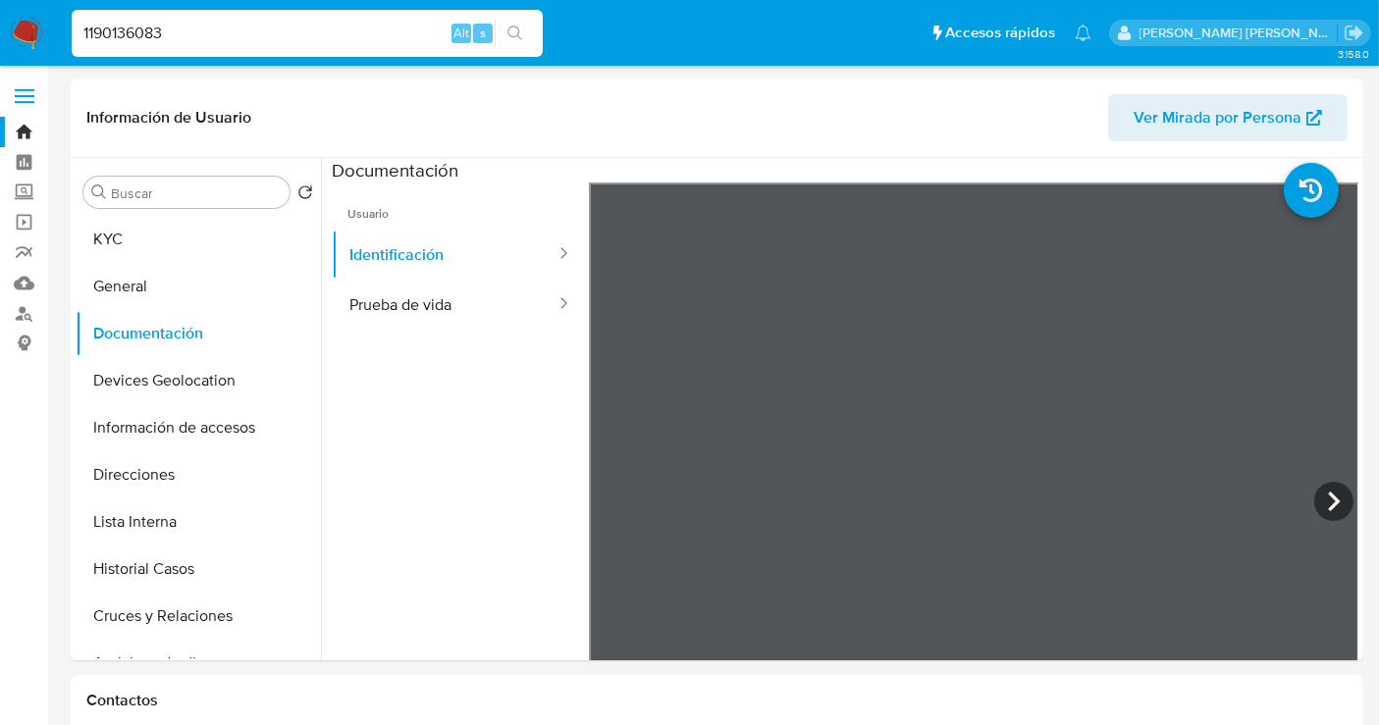
click at [30, 24] on img at bounding box center [26, 33] width 33 height 33
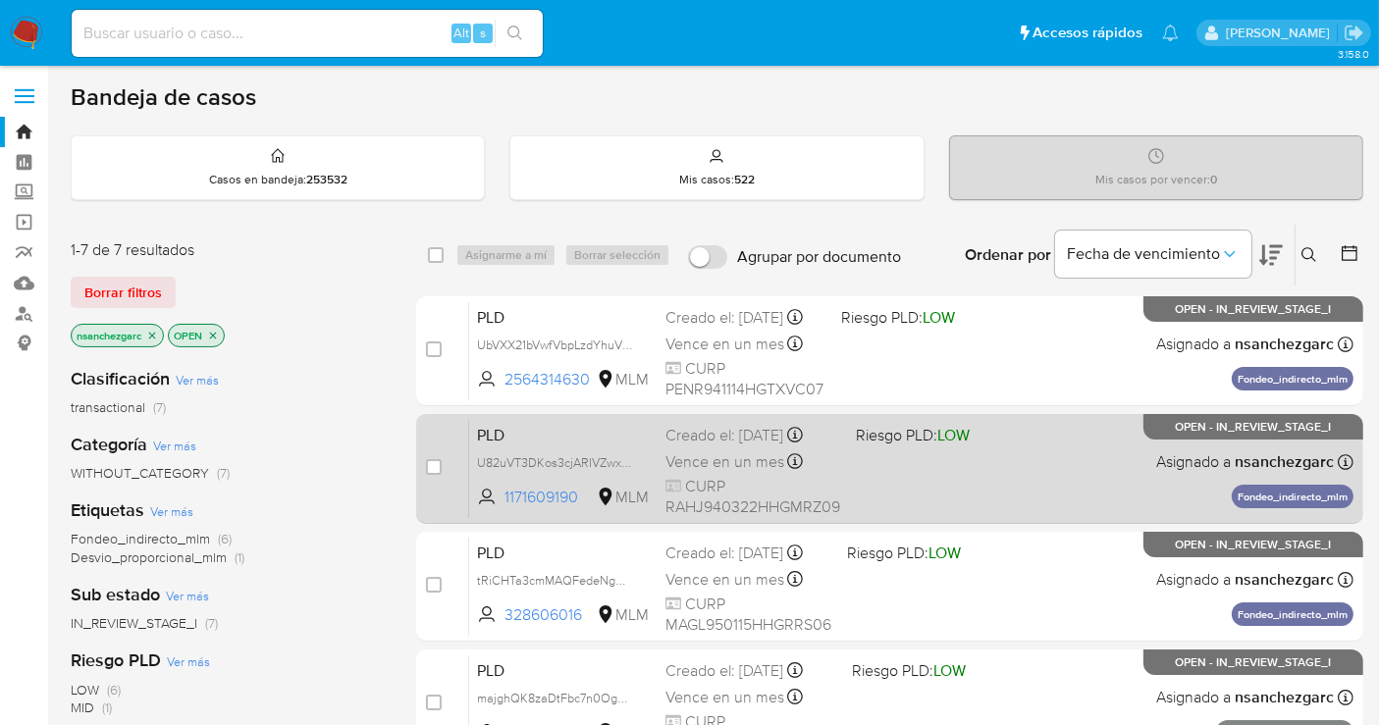
click at [723, 449] on div "Vence en un mes Vence el [DATE] 02:09:21" at bounding box center [752, 462] width 175 height 27
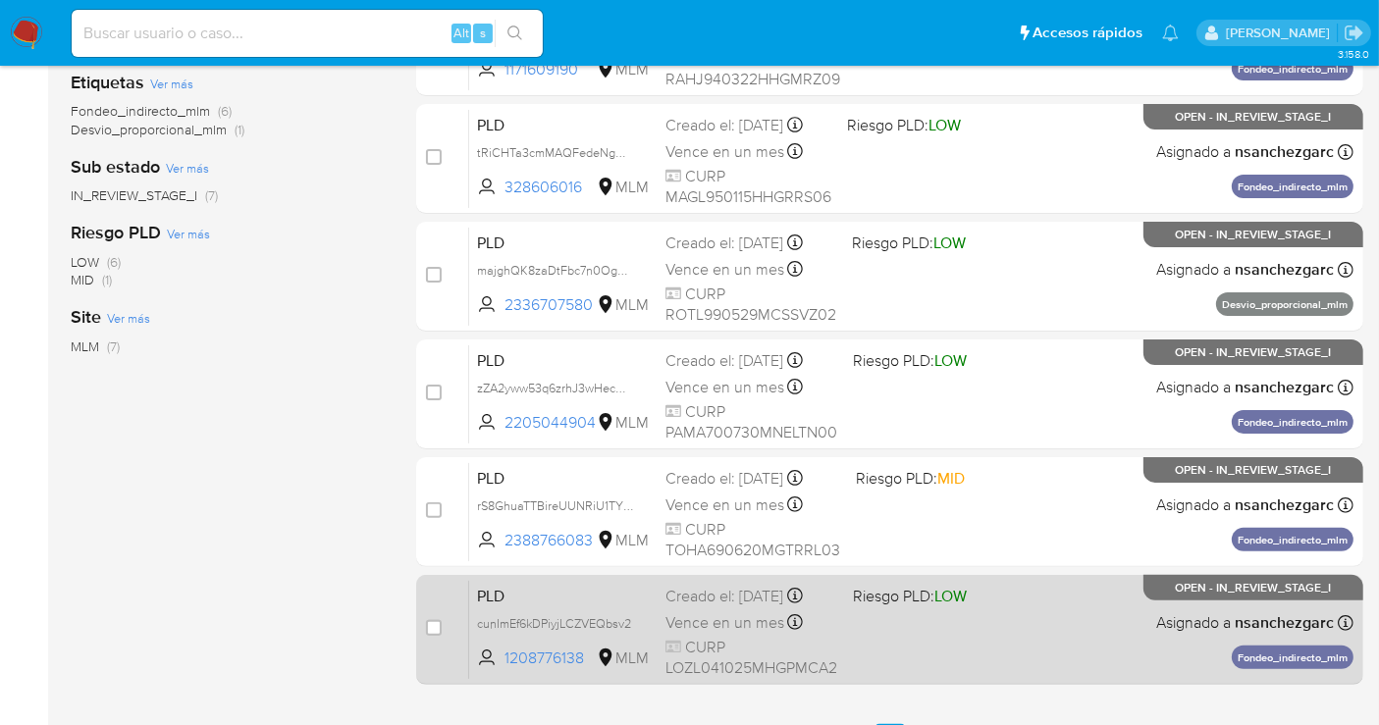
scroll to position [218, 0]
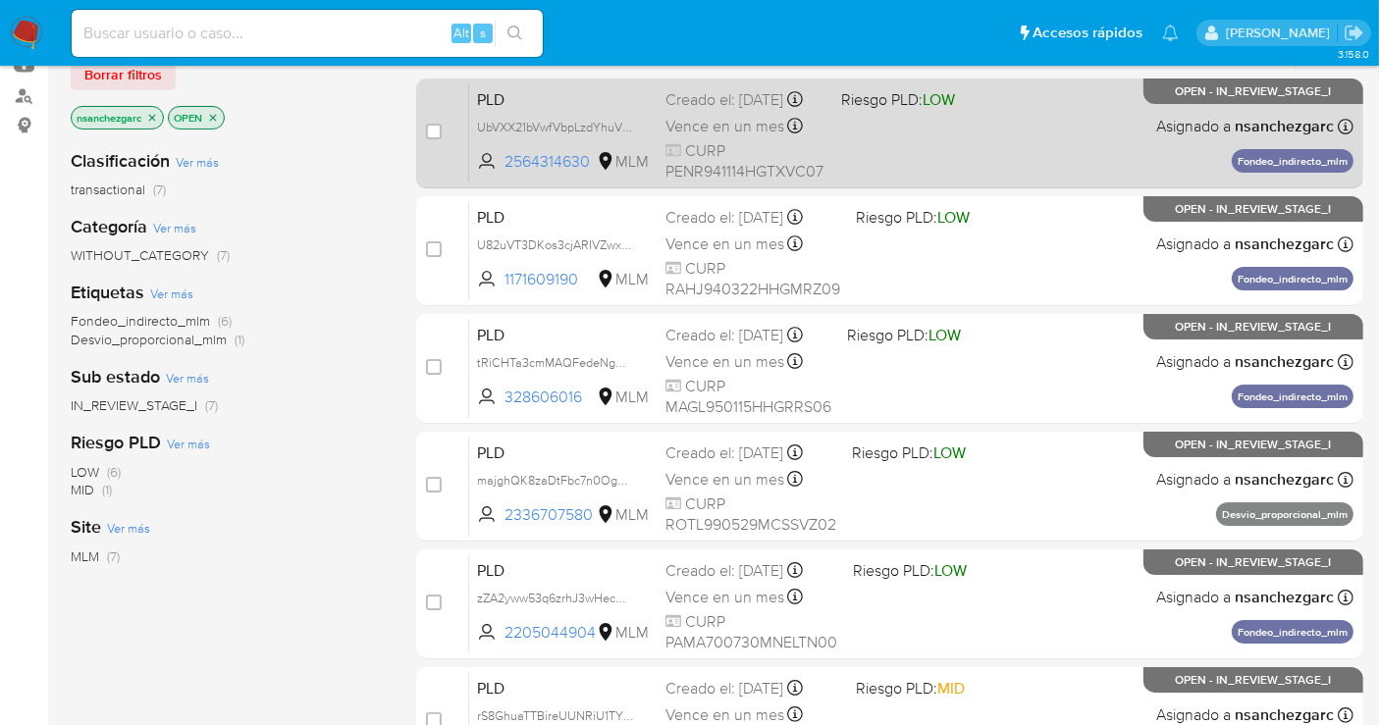
click at [709, 137] on span "Vence en un mes" at bounding box center [724, 127] width 119 height 22
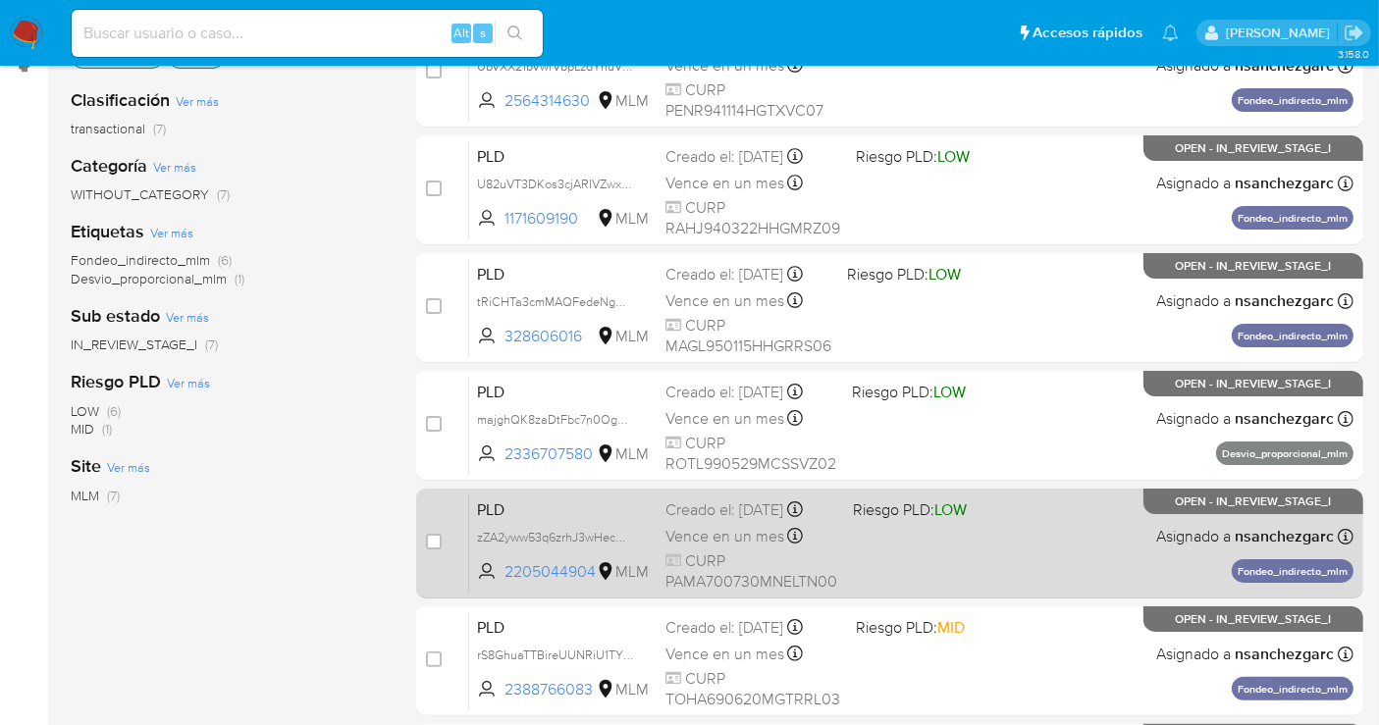
scroll to position [327, 0]
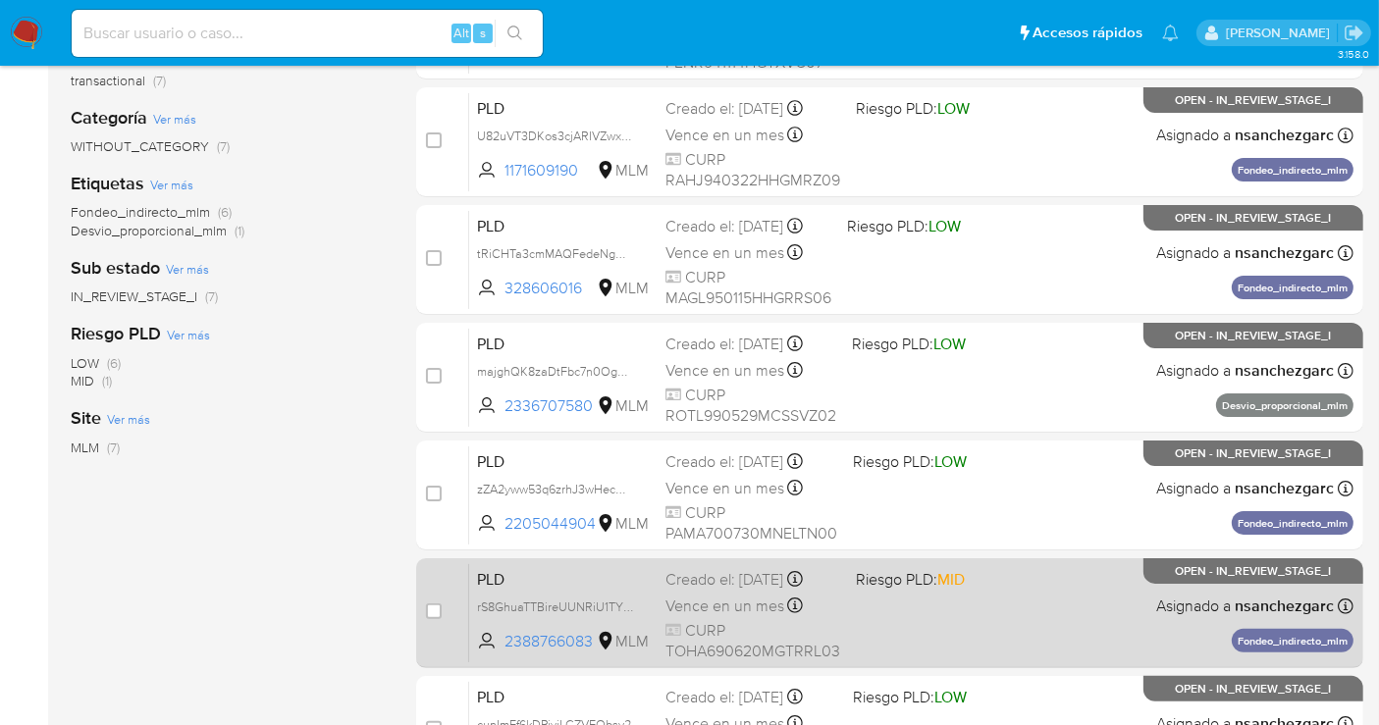
click at [716, 596] on span "Vence en un mes" at bounding box center [724, 607] width 119 height 22
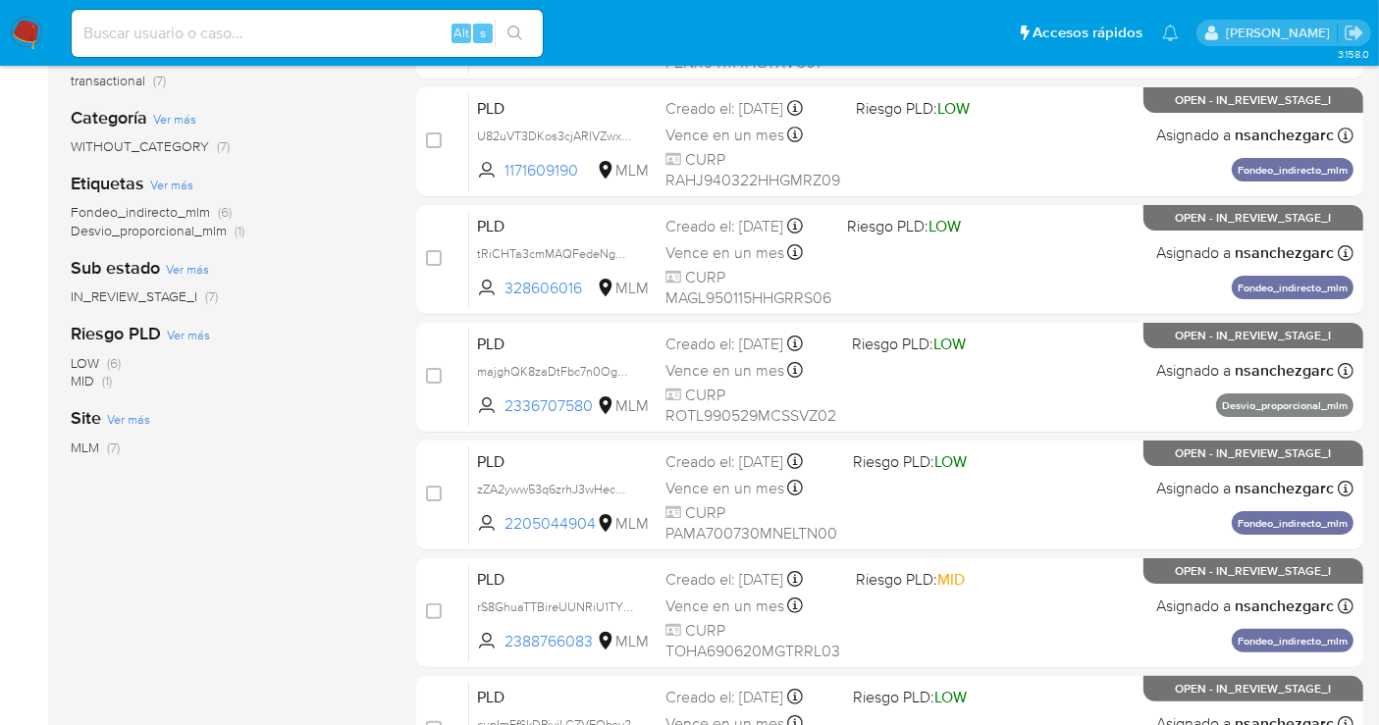
click at [33, 31] on img at bounding box center [26, 33] width 33 height 33
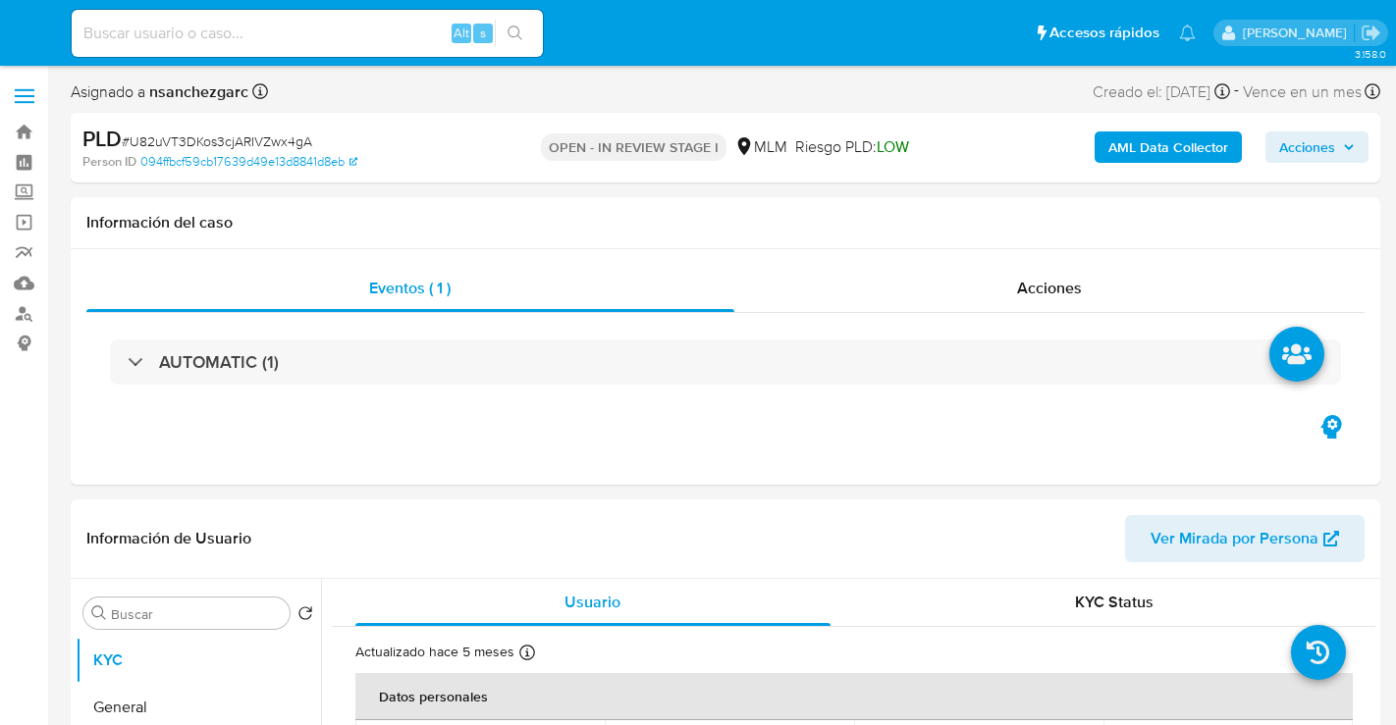
select select "10"
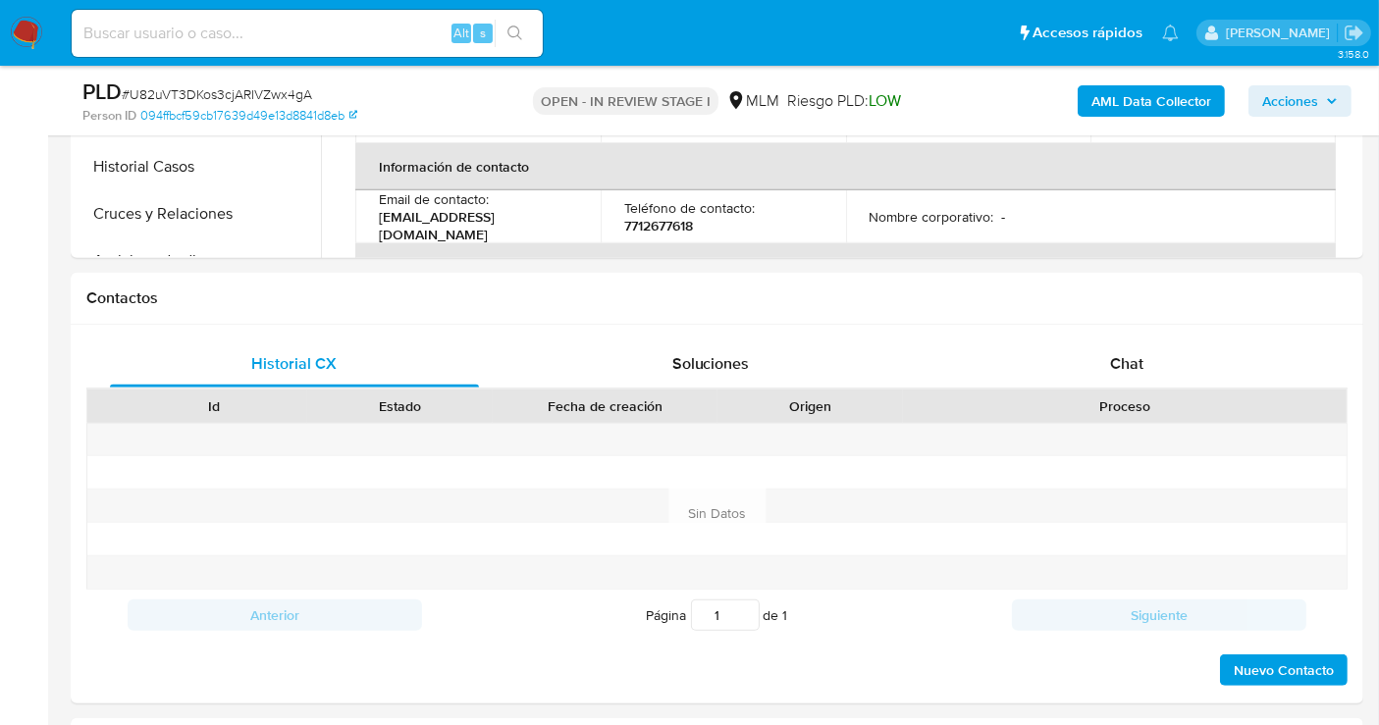
scroll to position [763, 0]
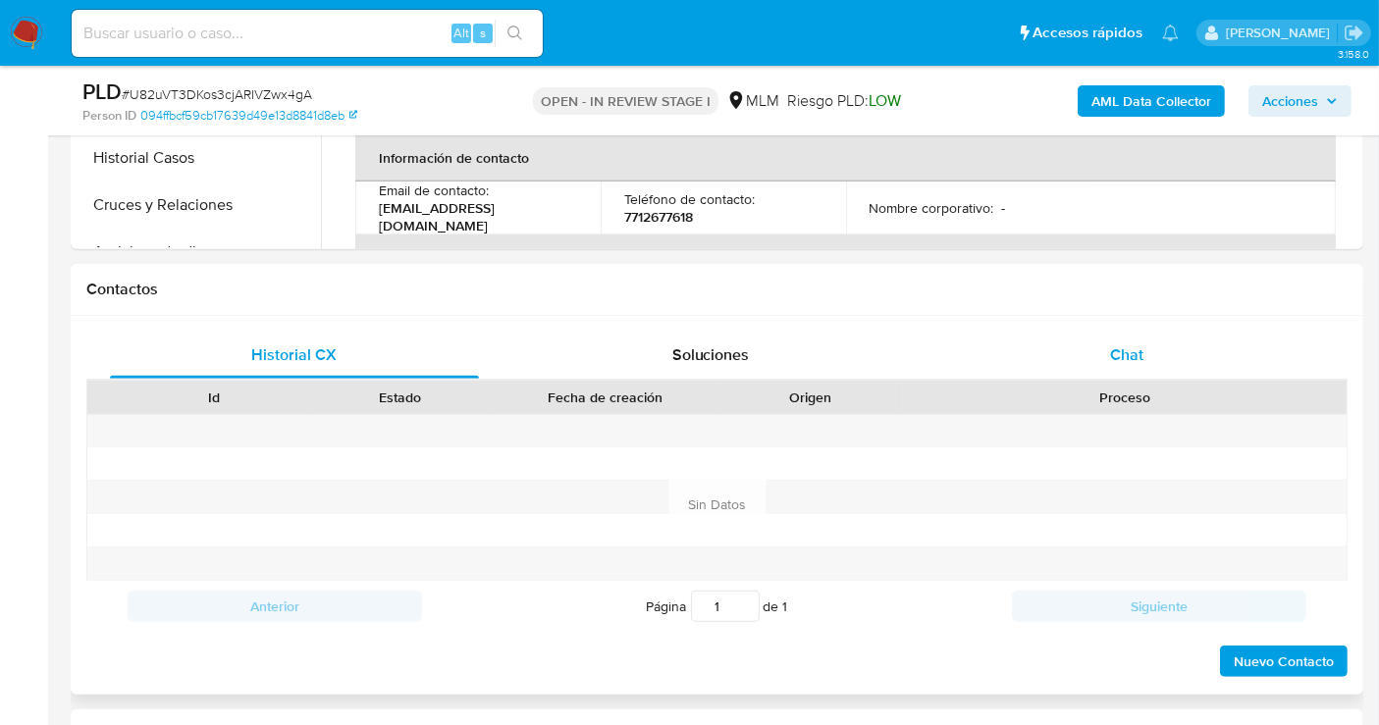
click at [1136, 351] on span "Chat" at bounding box center [1126, 355] width 33 height 23
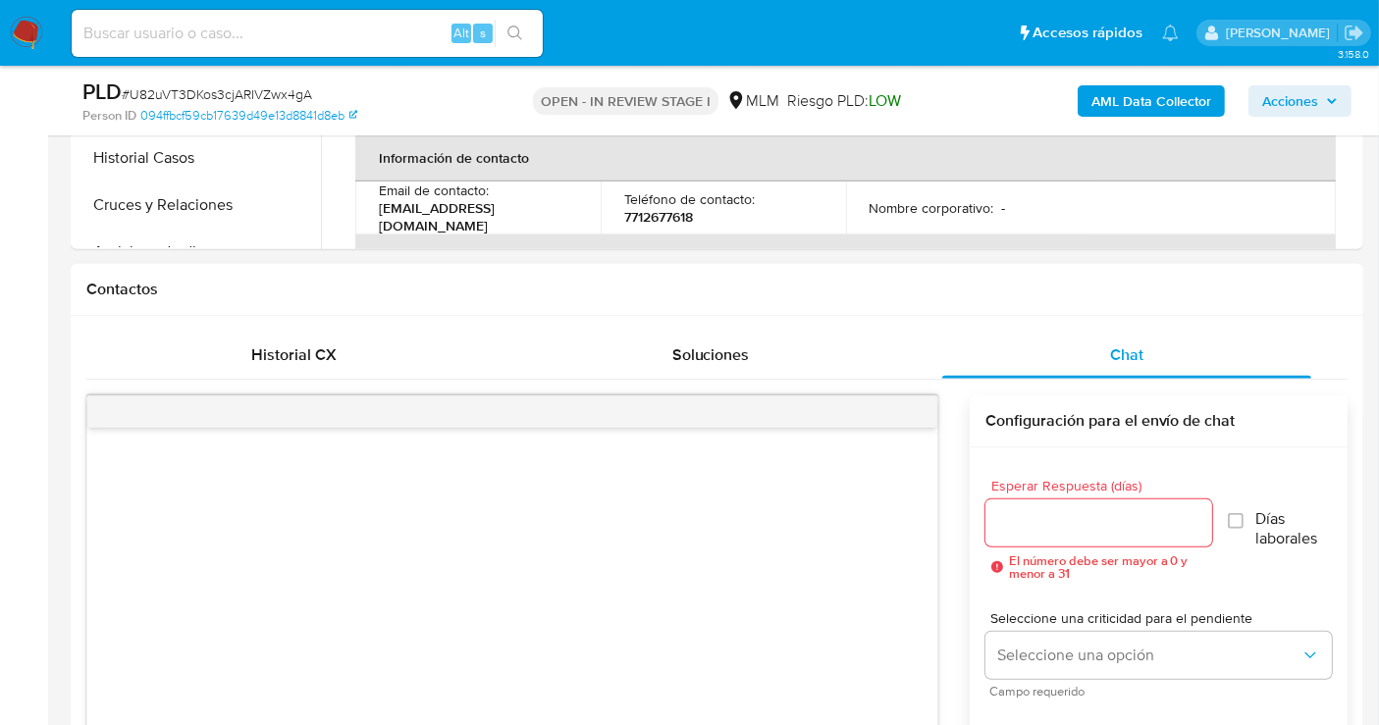
click at [1040, 514] on input "Esperar Respuesta (días)" at bounding box center [1098, 523] width 227 height 26
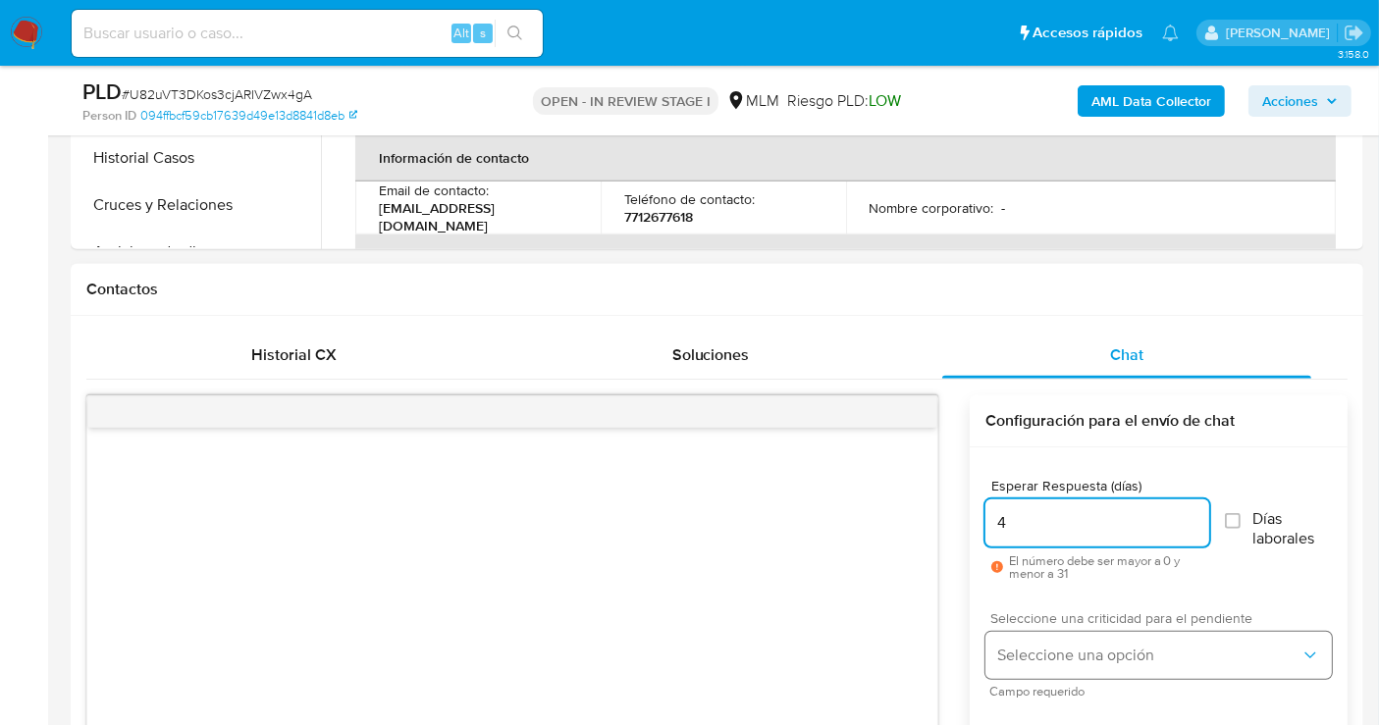
type input "4"
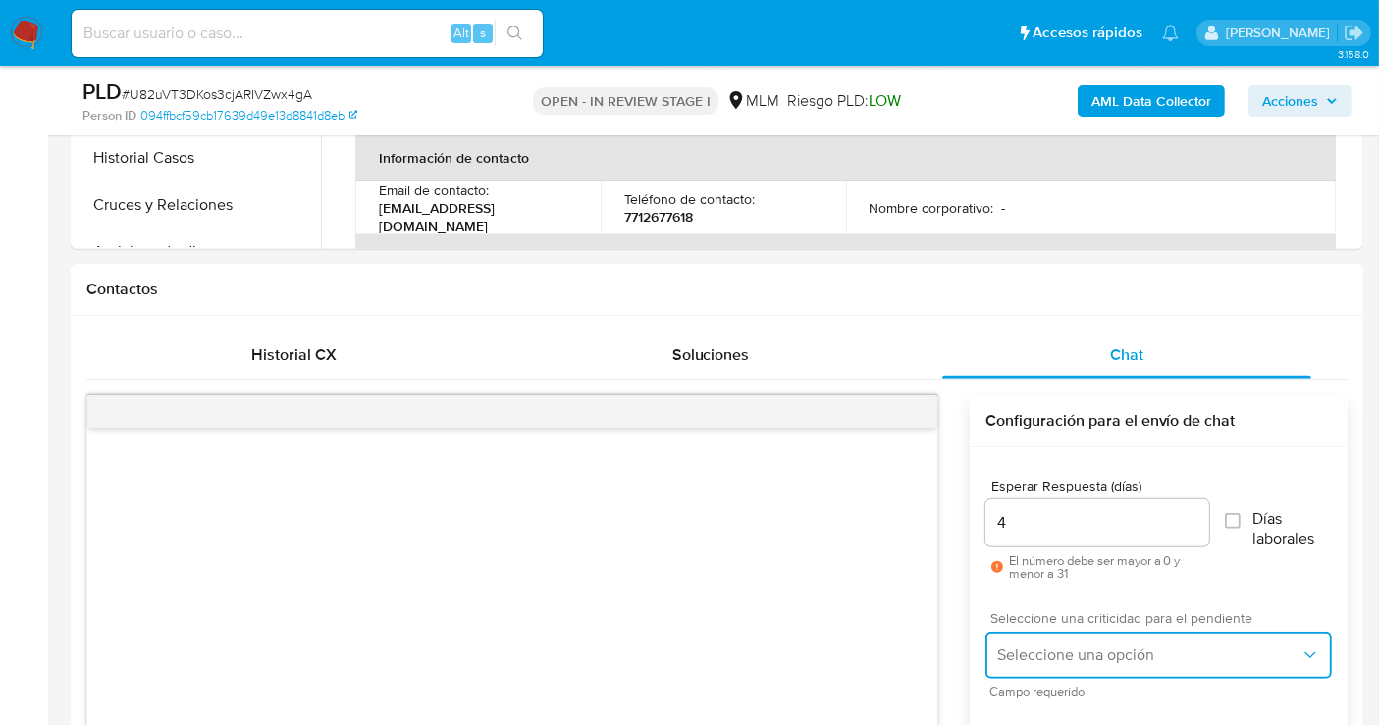
click at [1065, 646] on span "Seleccione una opción" at bounding box center [1148, 656] width 303 height 20
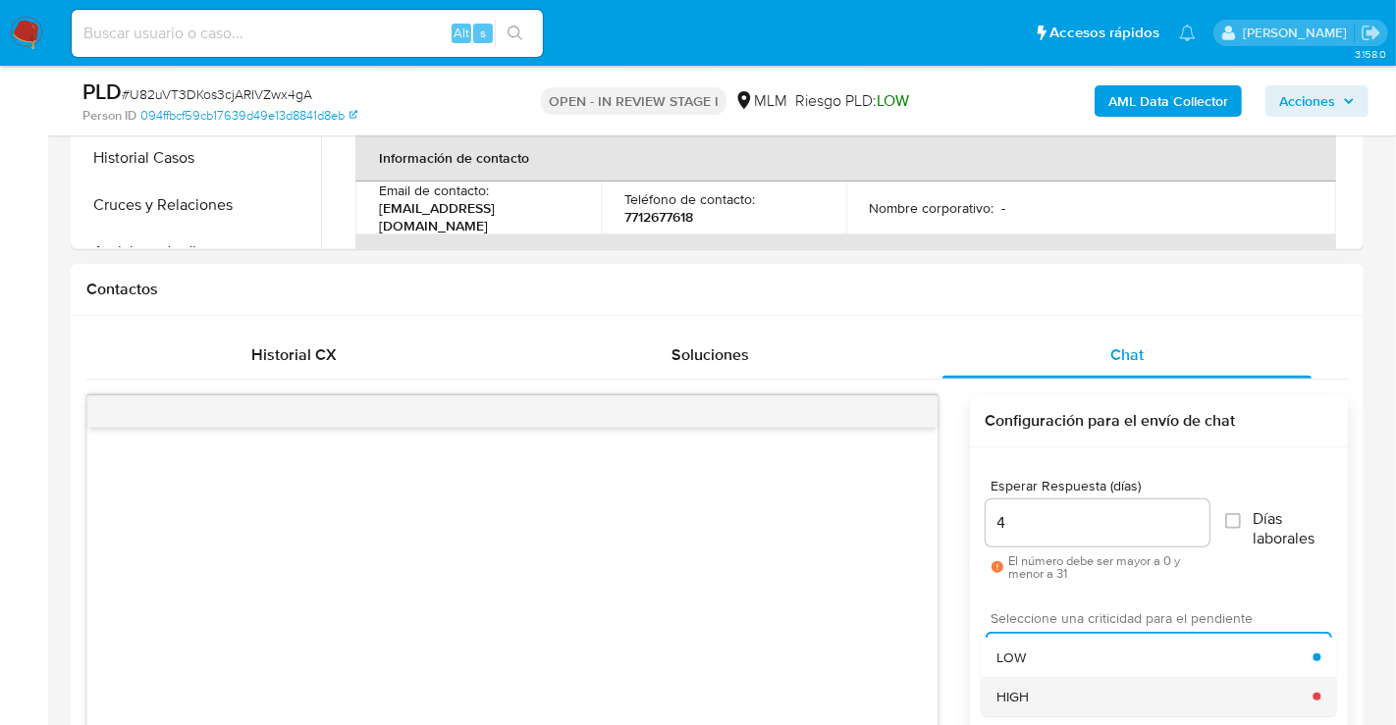
click at [1053, 685] on div "HIGH" at bounding box center [1154, 696] width 316 height 39
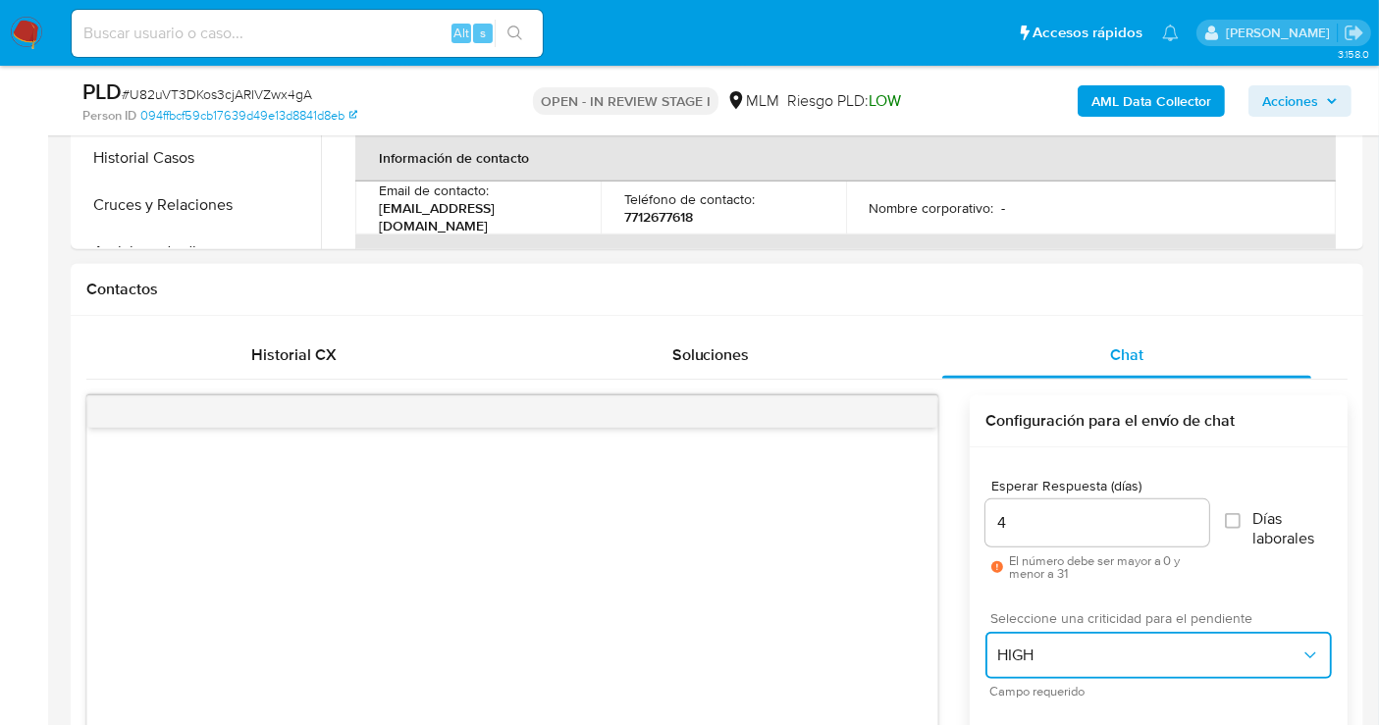
scroll to position [1090, 0]
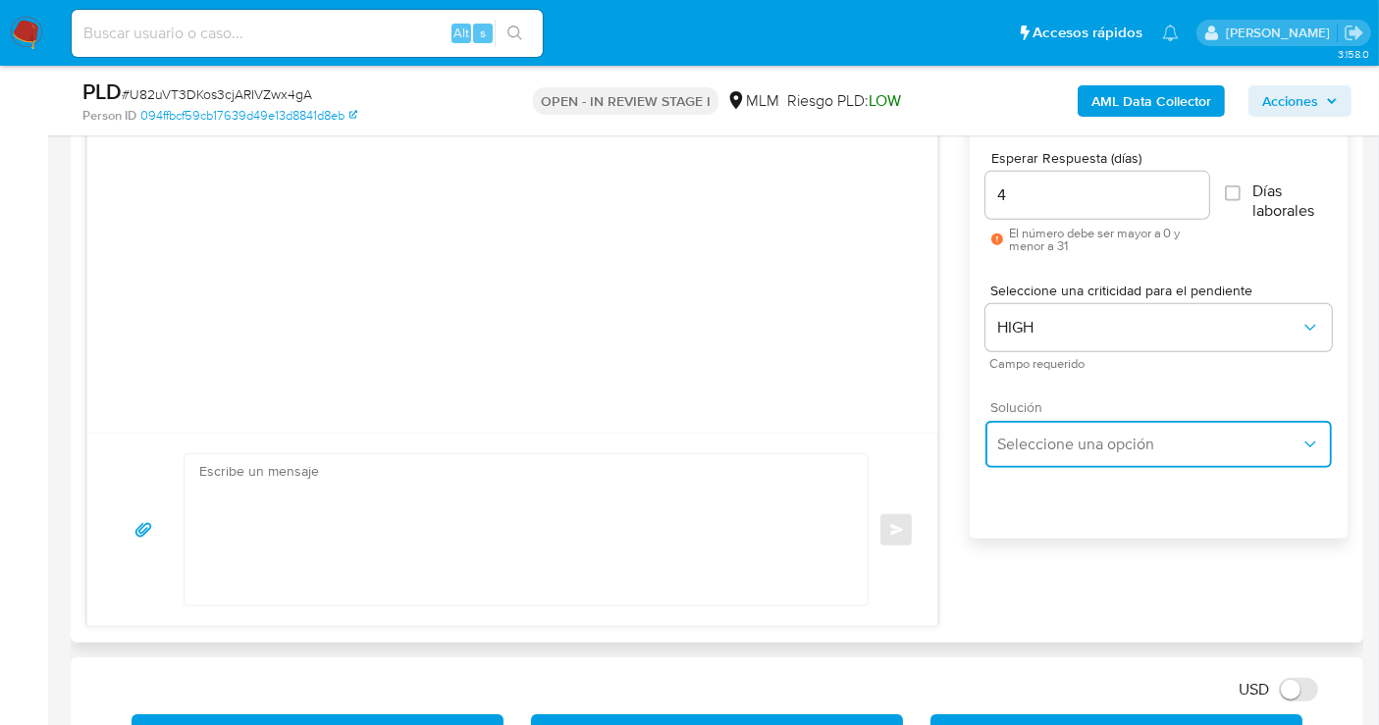
click at [1024, 454] on button "Seleccione una opción" at bounding box center [1158, 444] width 346 height 47
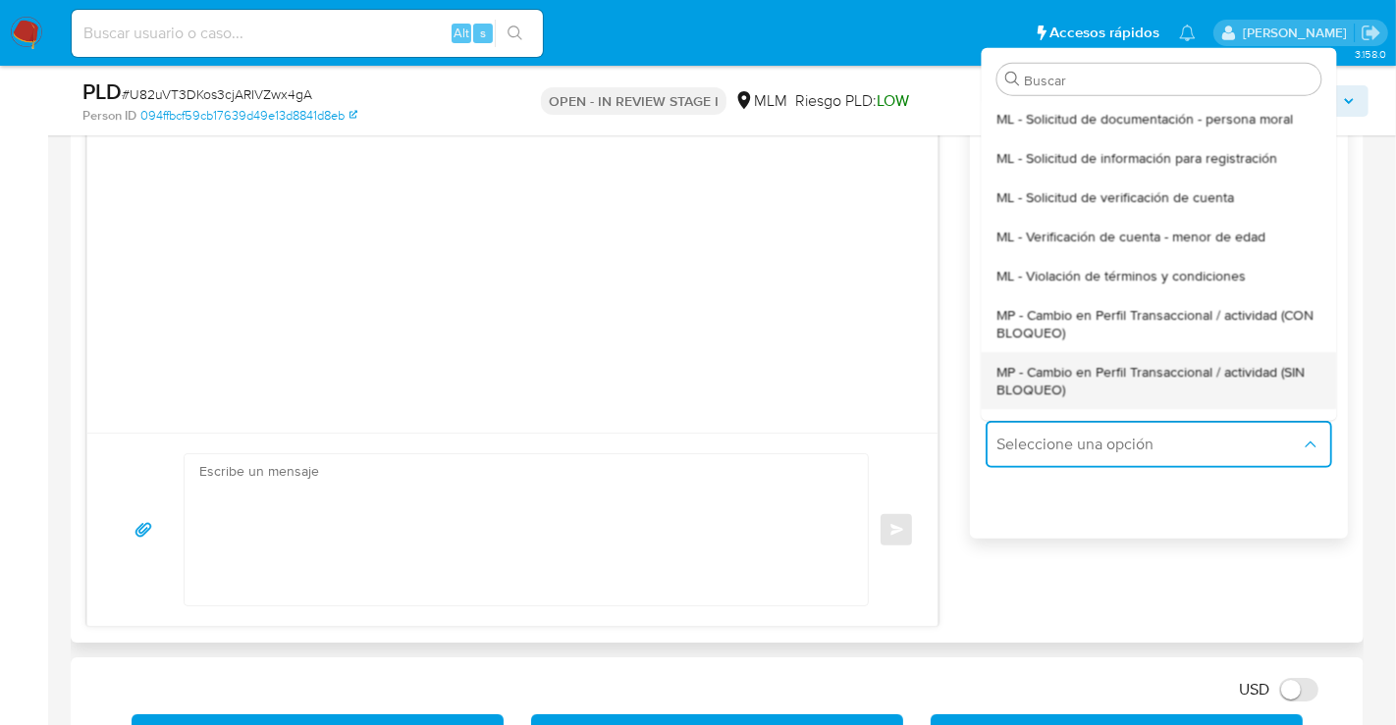
click at [1026, 373] on span "MP - Cambio en Perfil Transaccional / actividad (SIN BLOQUEO)" at bounding box center [1158, 379] width 324 height 35
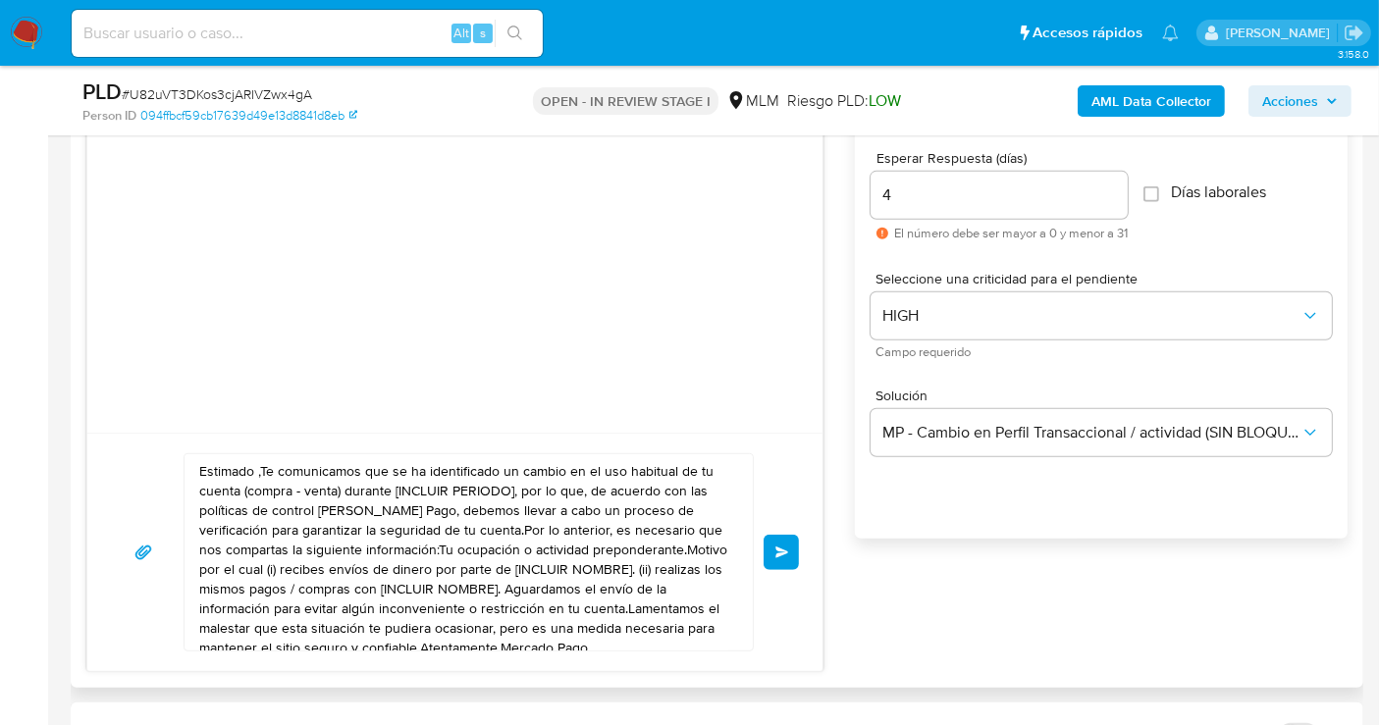
click at [364, 532] on textarea "Estimado ,Te comunicamos que se ha identificado un cambio en el uso habitual de…" at bounding box center [463, 552] width 529 height 196
paste textarea "cliente se ha identificado un cambio en el uso habitual de tu cuenta para garan…"
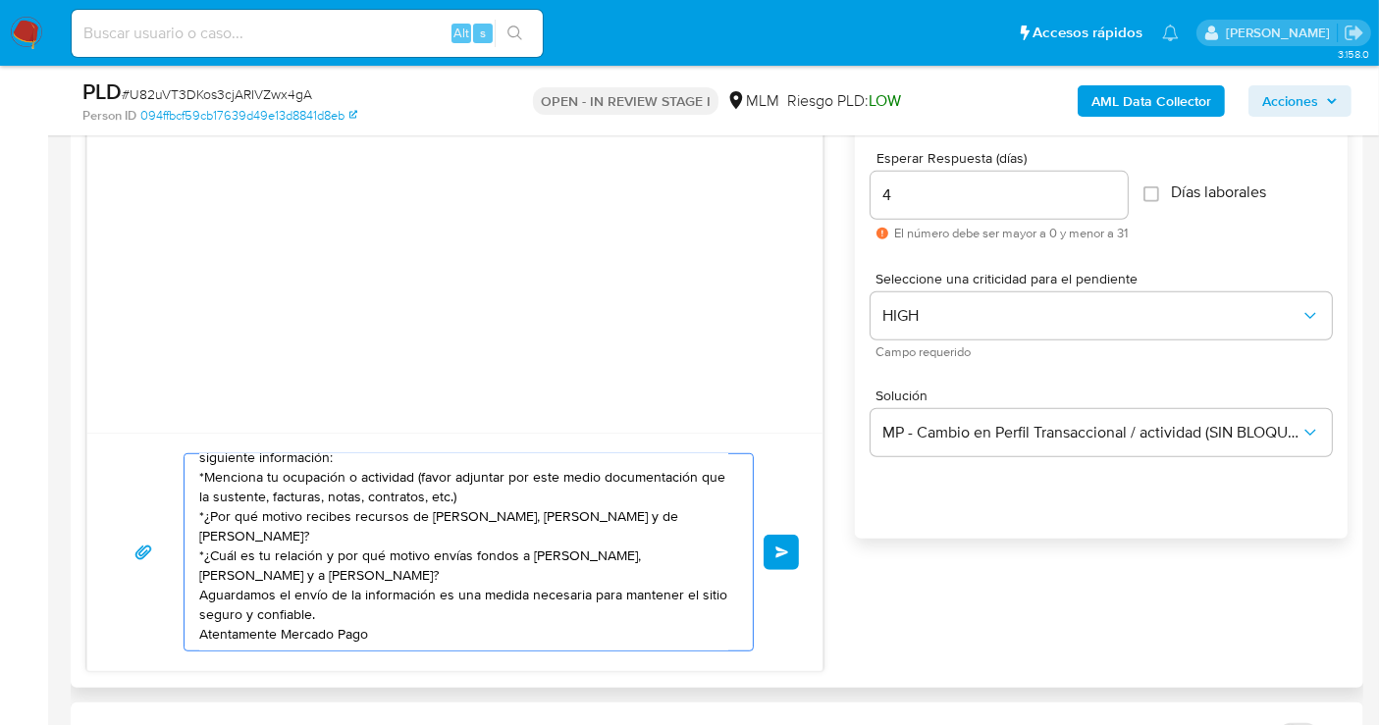
scroll to position [53, 0]
type textarea "Estimado cliente se ha identificado un cambio en el uso habitual de tu cuenta p…"
click at [779, 550] on span "Enviar" at bounding box center [782, 553] width 14 height 12
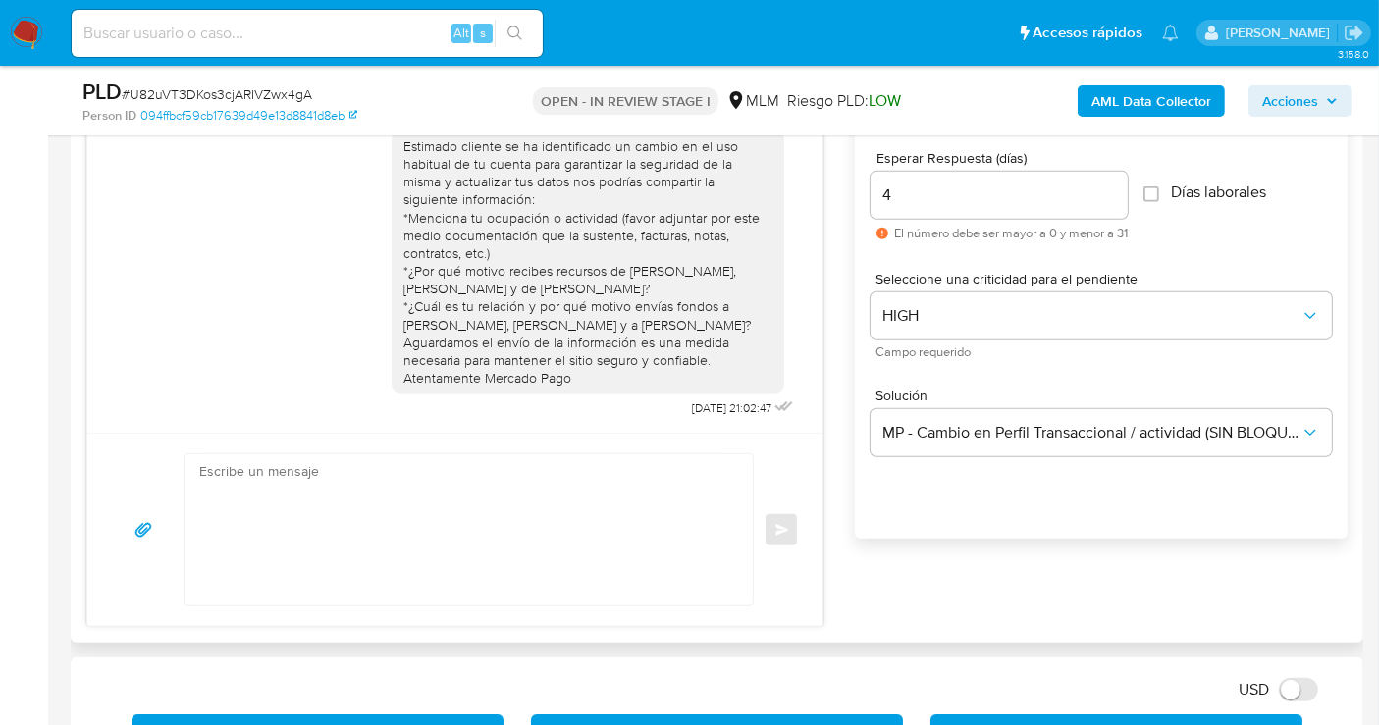
scroll to position [0, 0]
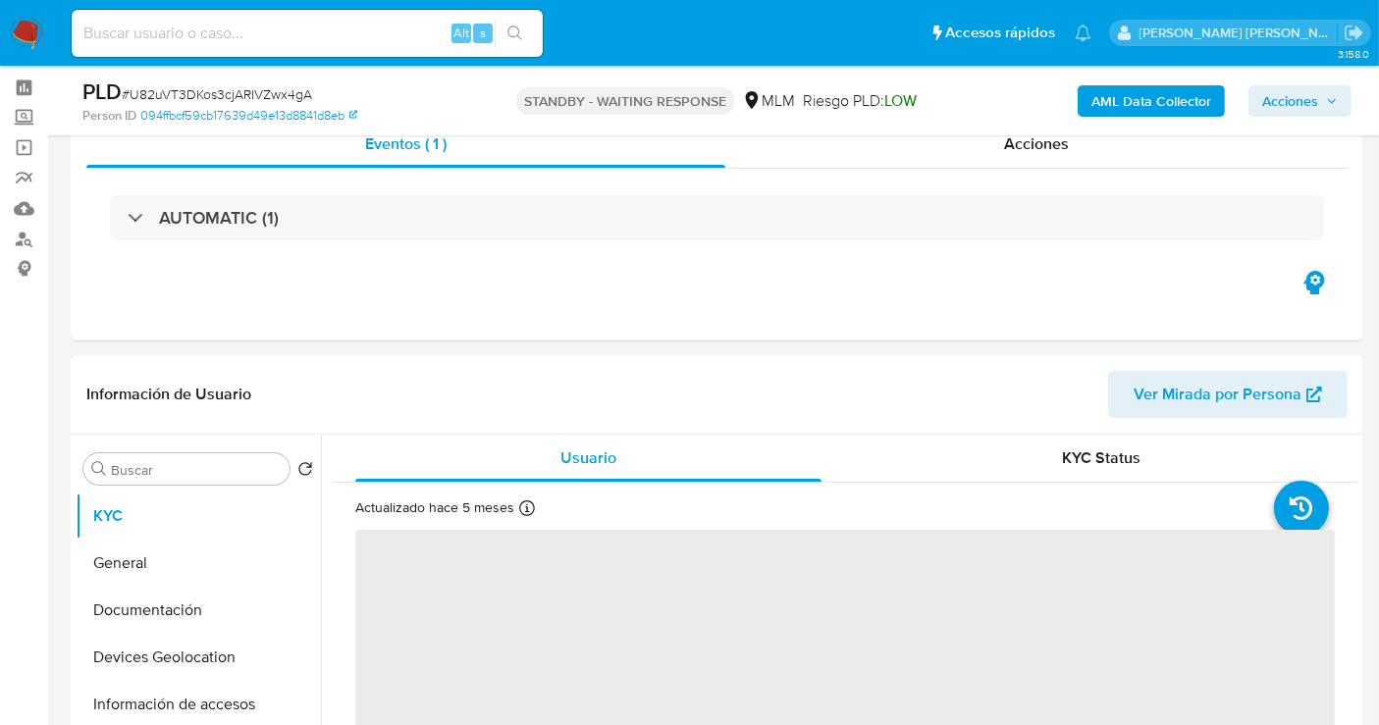
scroll to position [109, 0]
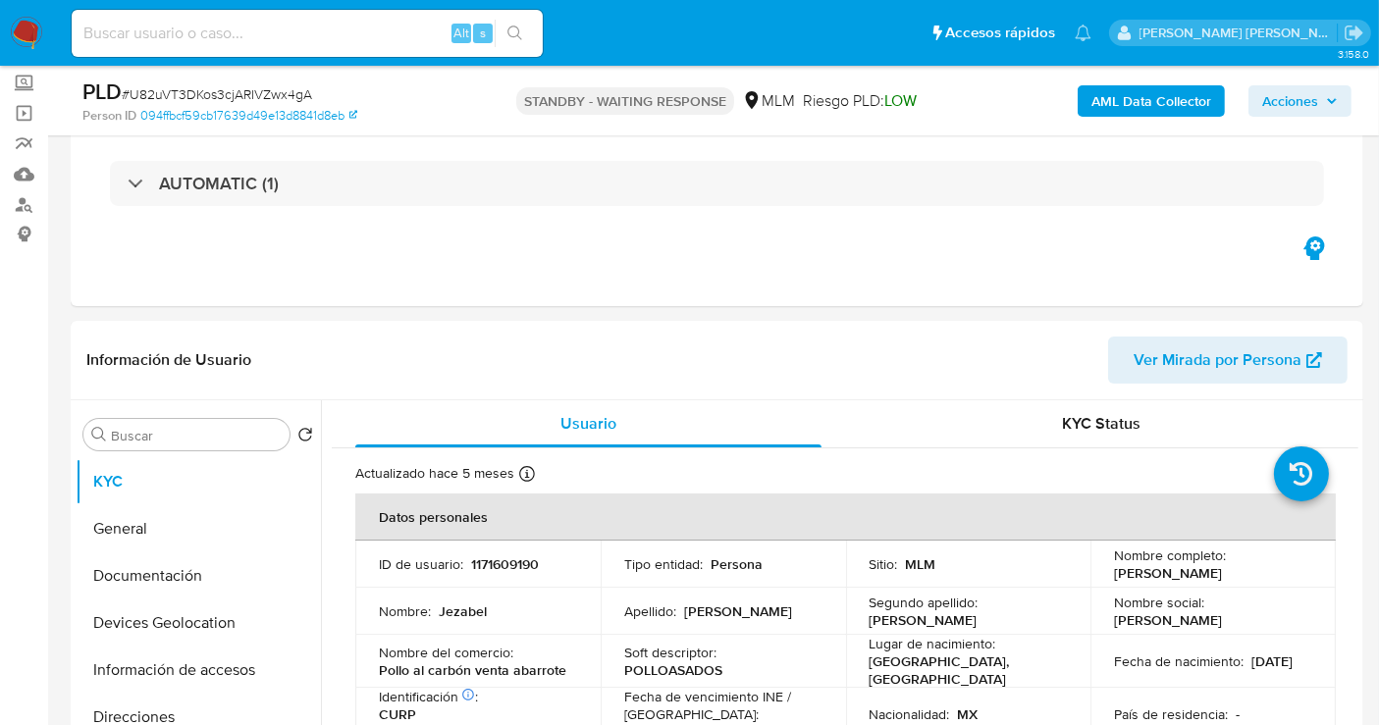
select select "10"
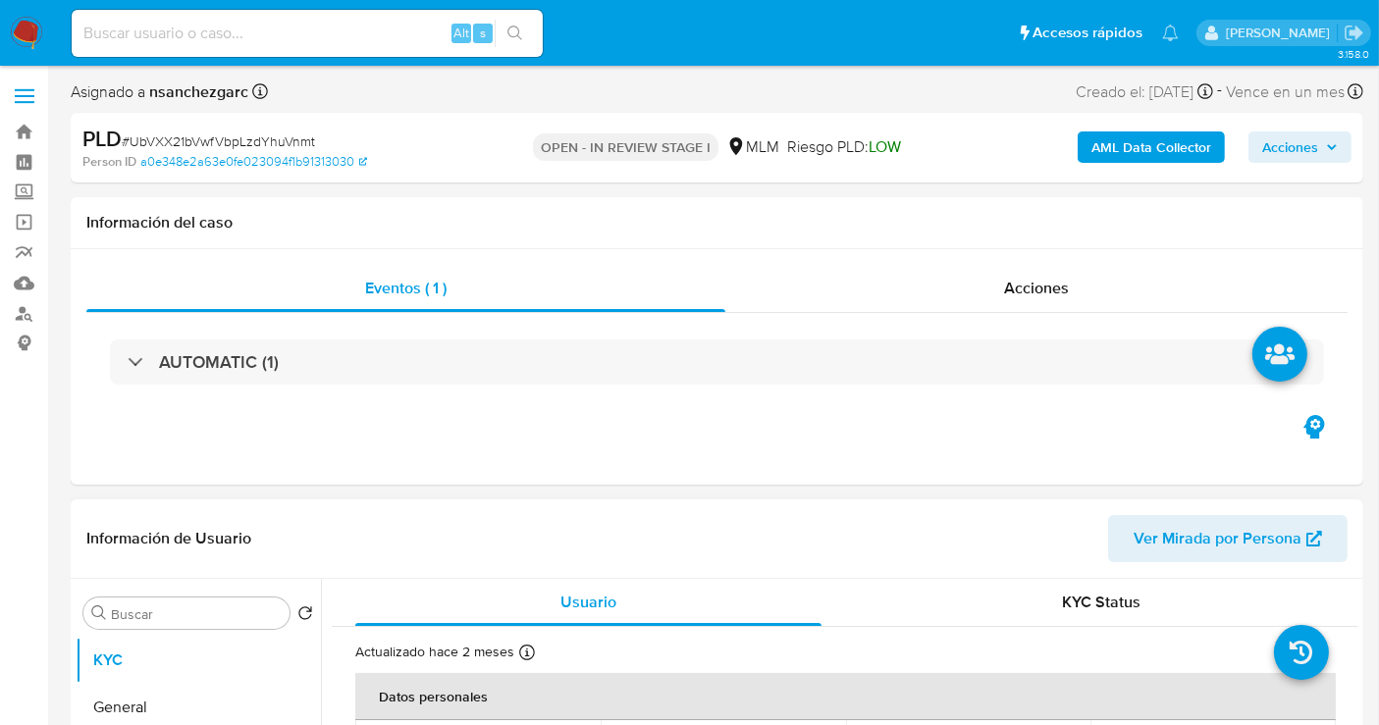
select select "10"
drag, startPoint x: 1297, startPoint y: 146, endPoint x: 1395, endPoint y: 512, distance: 379.0
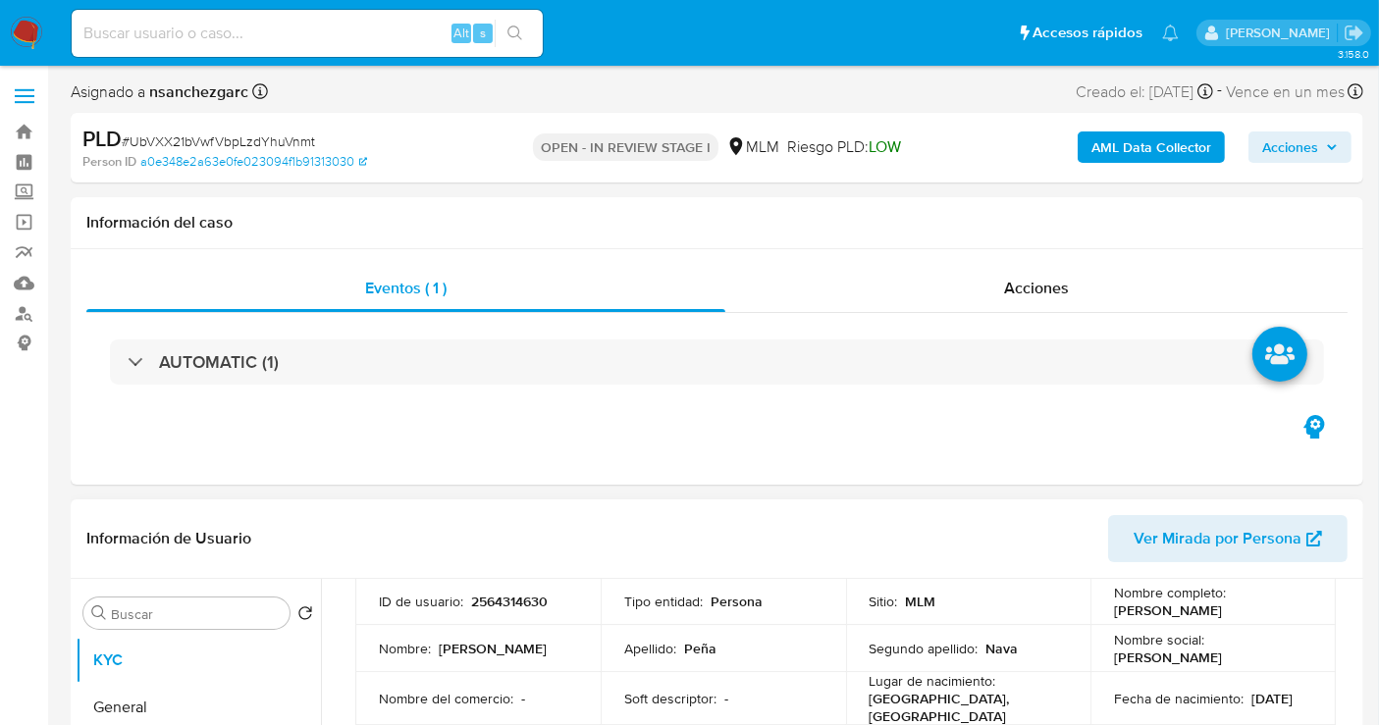
scroll to position [109, 0]
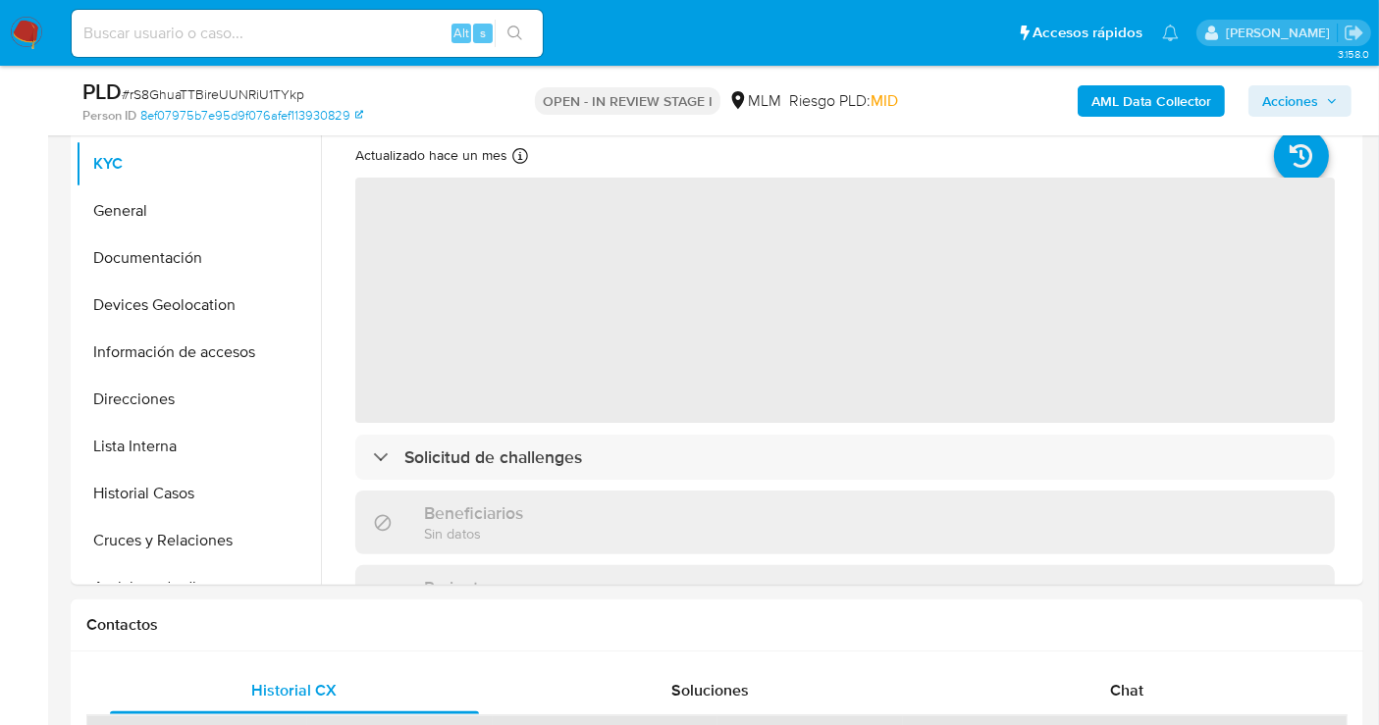
scroll to position [545, 0]
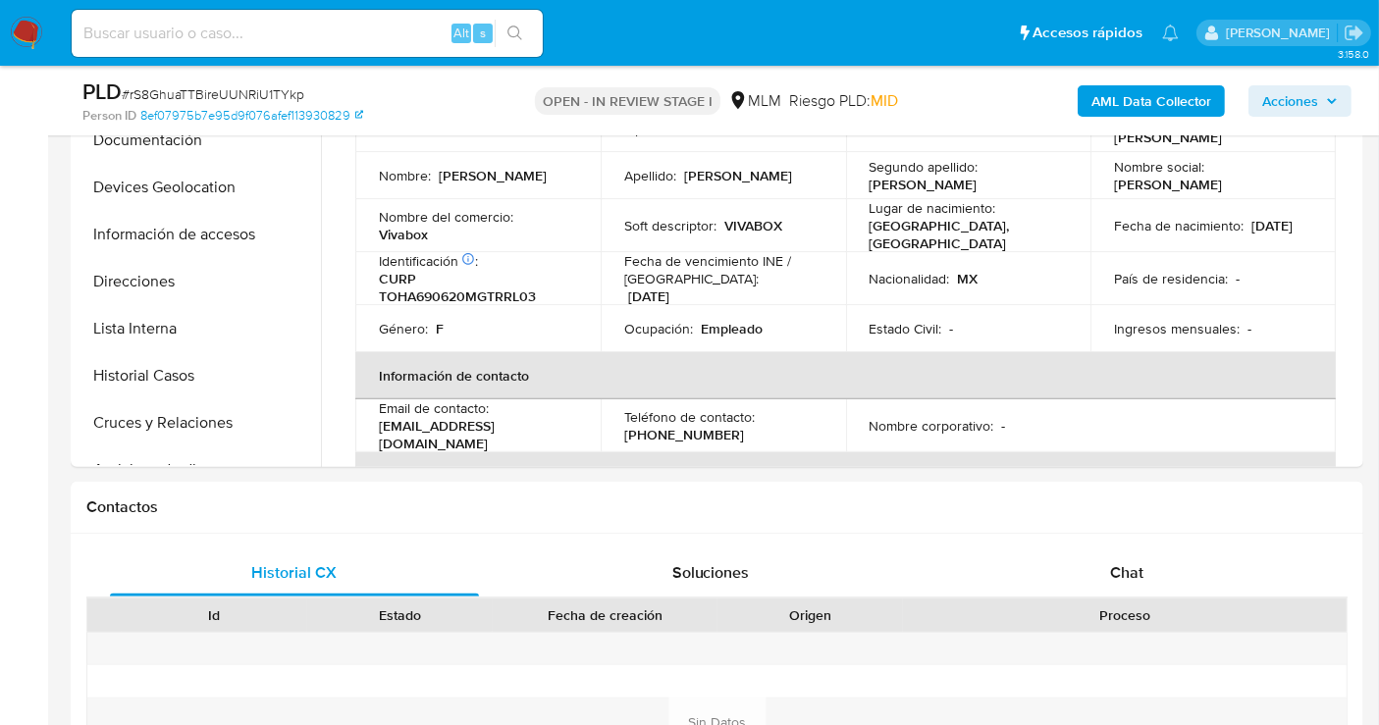
select select "10"
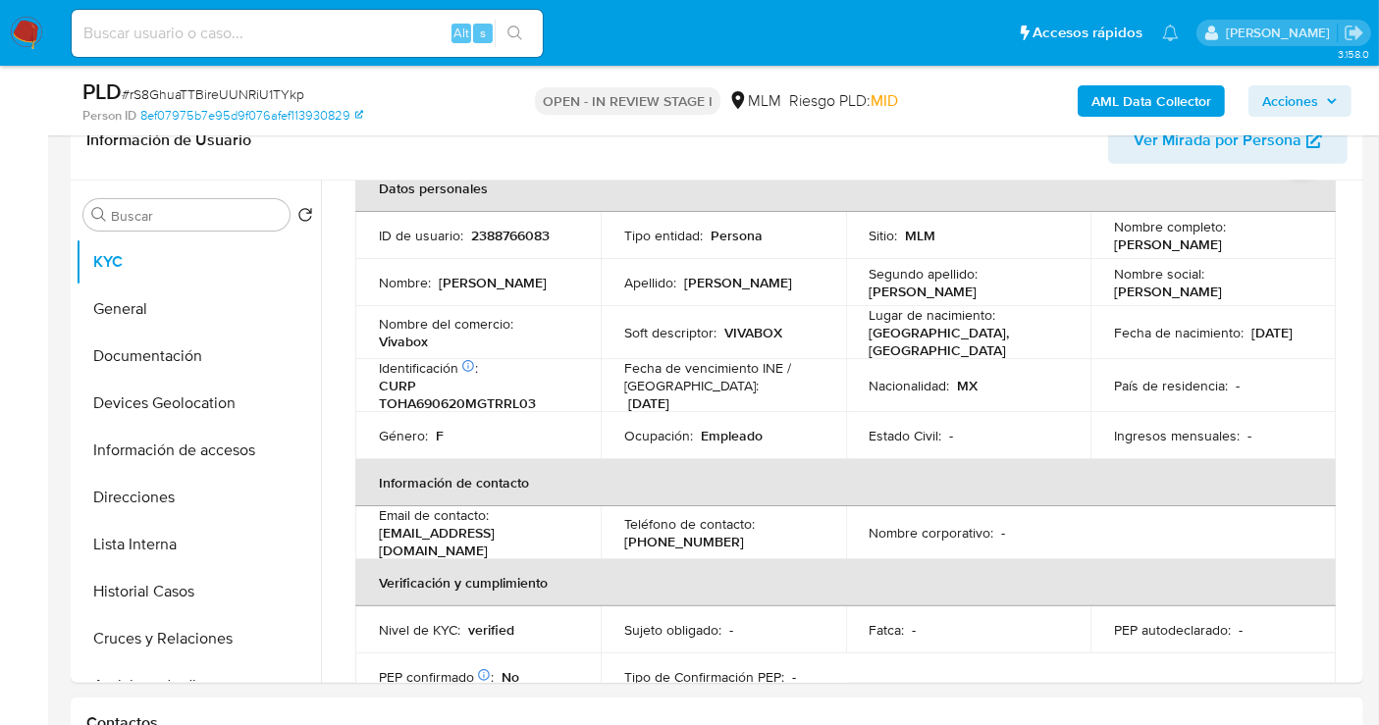
scroll to position [327, 0]
click at [1310, 105] on span "Acciones" at bounding box center [1290, 100] width 56 height 31
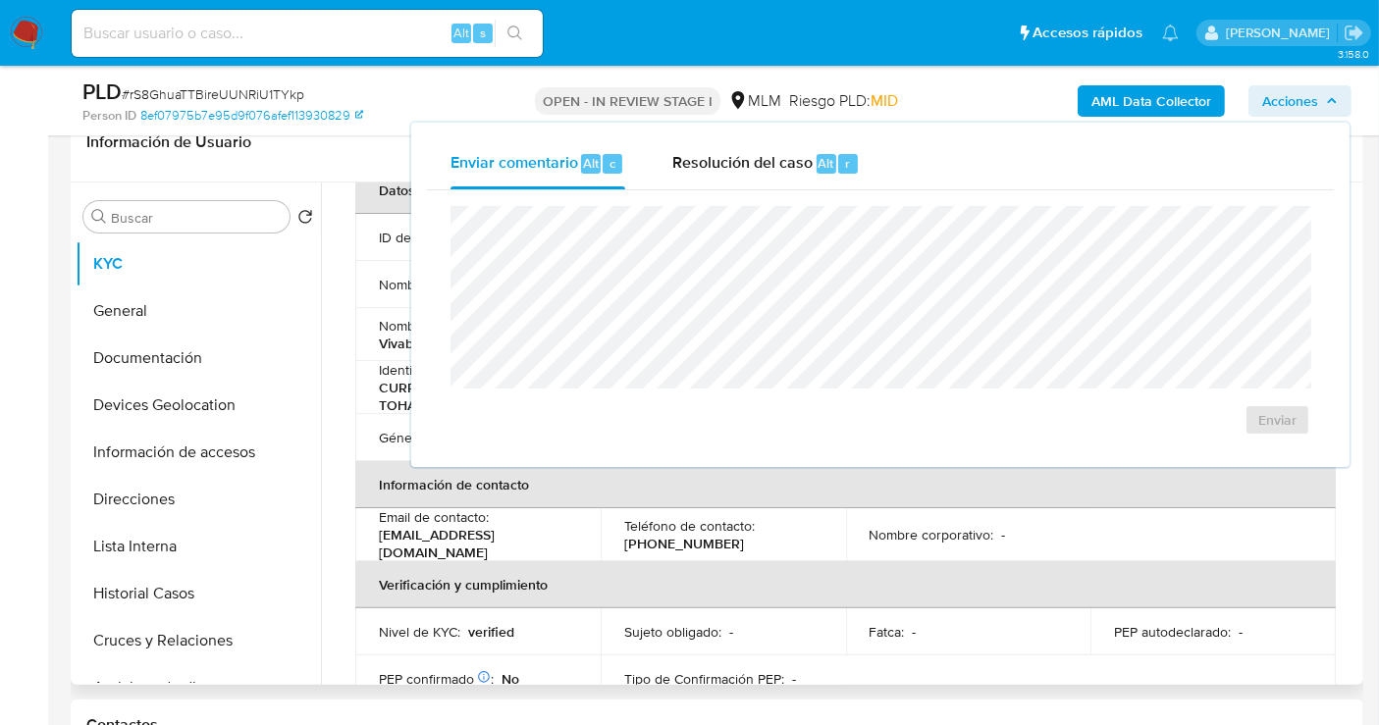
click at [1362, 544] on div "Buscar Volver al orden por defecto KYC General Documentación Devices Geolocatio…" at bounding box center [717, 434] width 1293 height 503
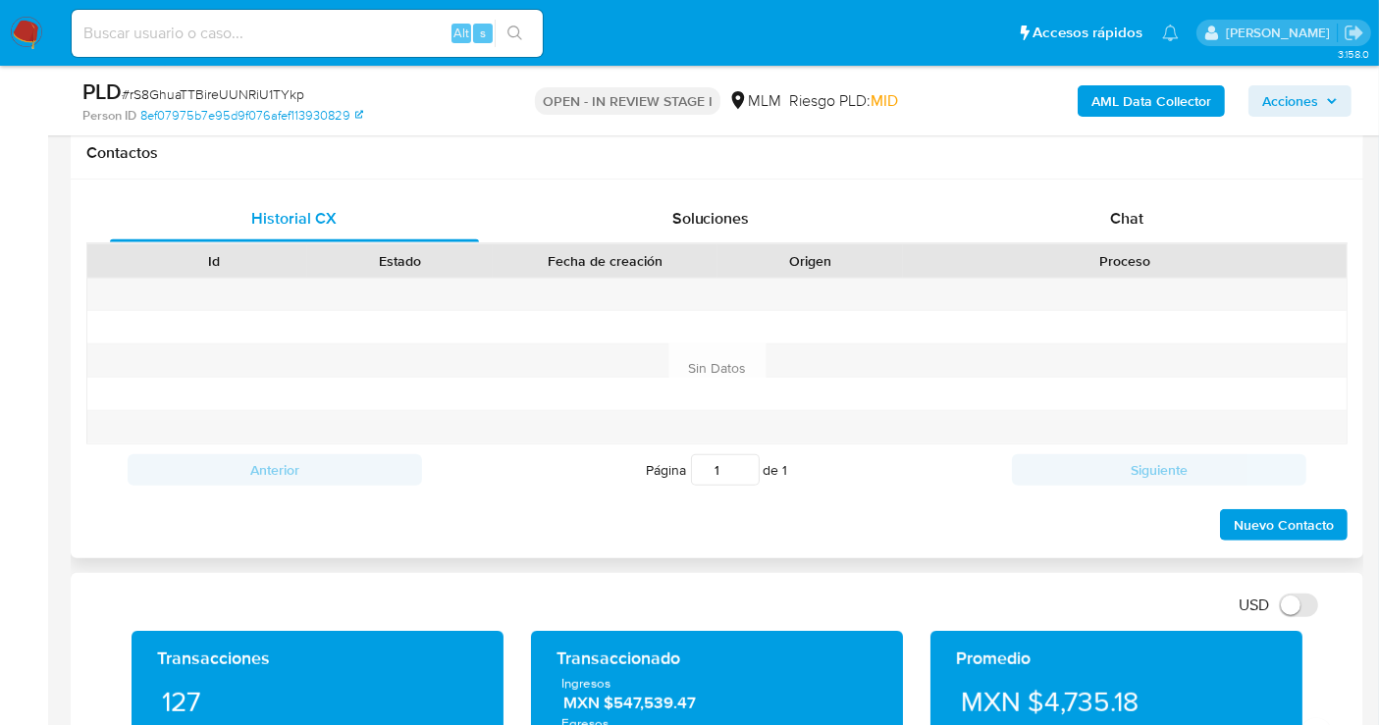
scroll to position [763, 0]
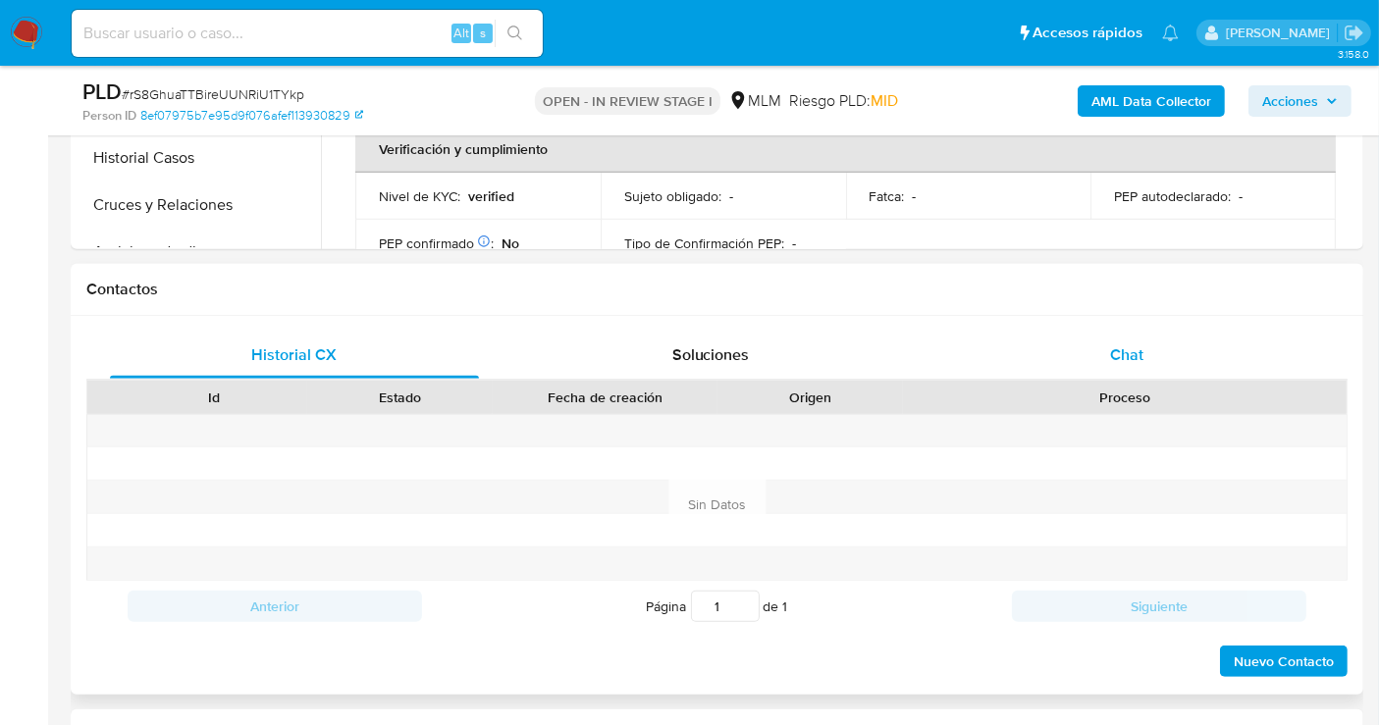
click at [1136, 354] on span "Chat" at bounding box center [1126, 355] width 33 height 23
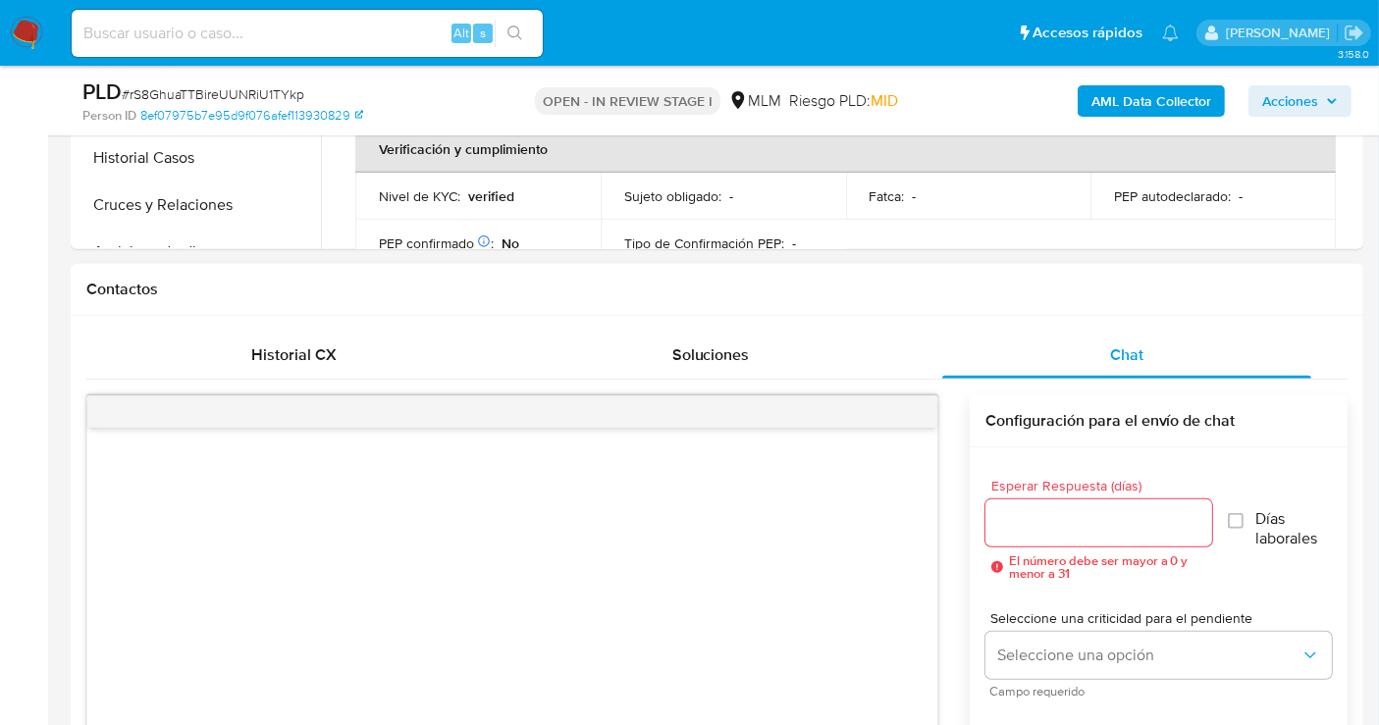
click at [1041, 514] on input "Esperar Respuesta (días)" at bounding box center [1098, 523] width 227 height 26
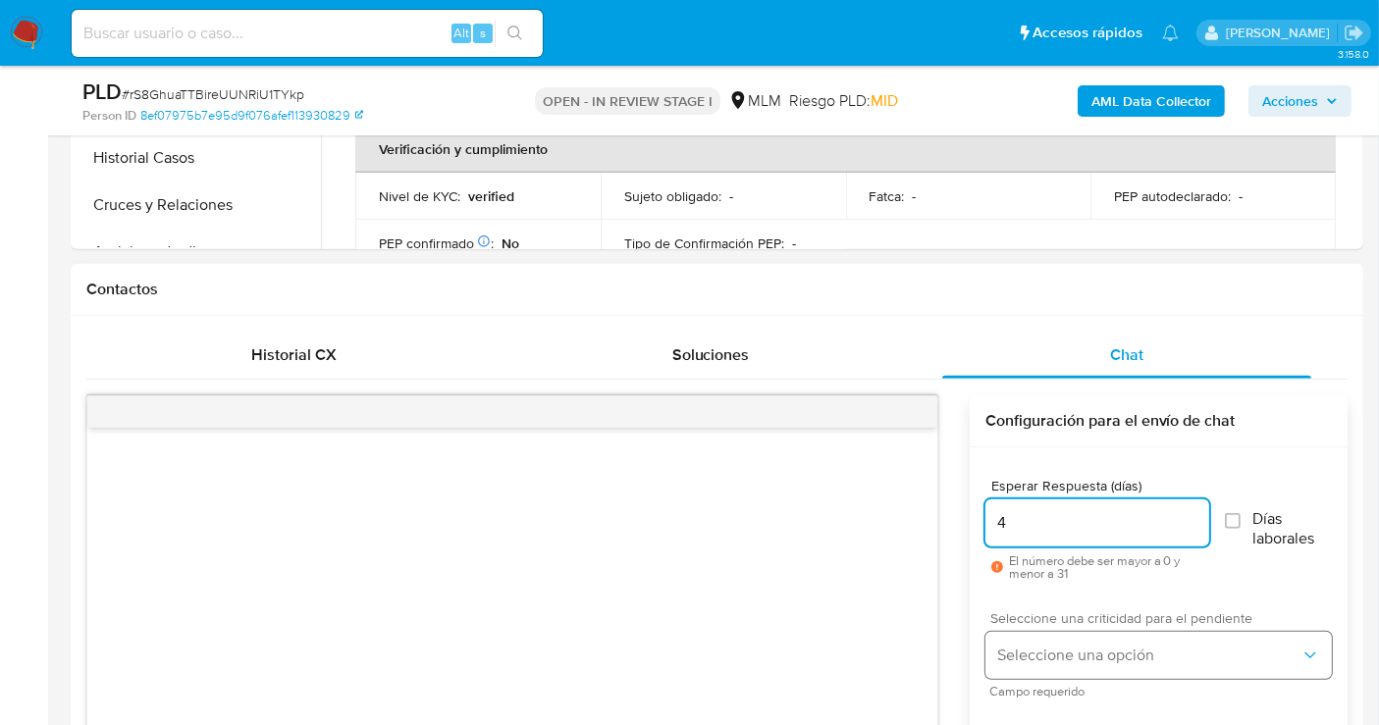
type input "4"
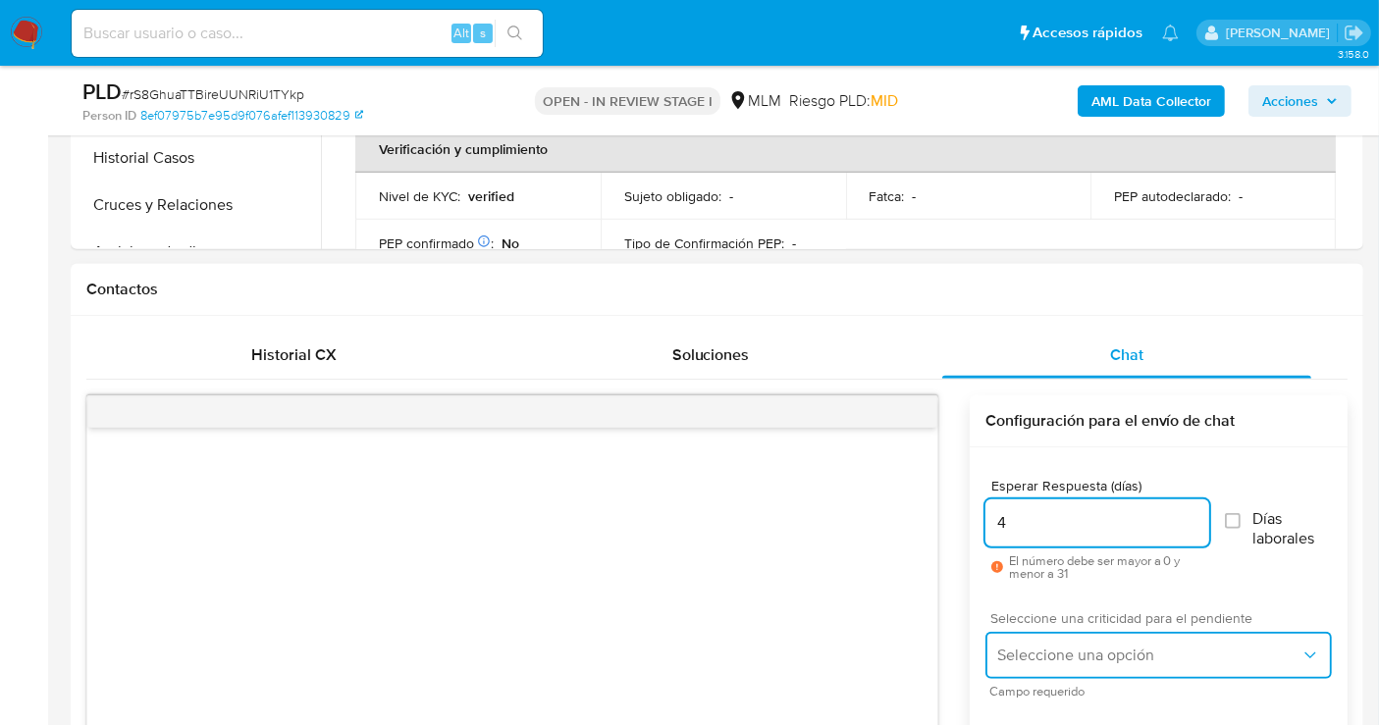
click at [1046, 660] on span "Seleccione una opción" at bounding box center [1148, 656] width 303 height 20
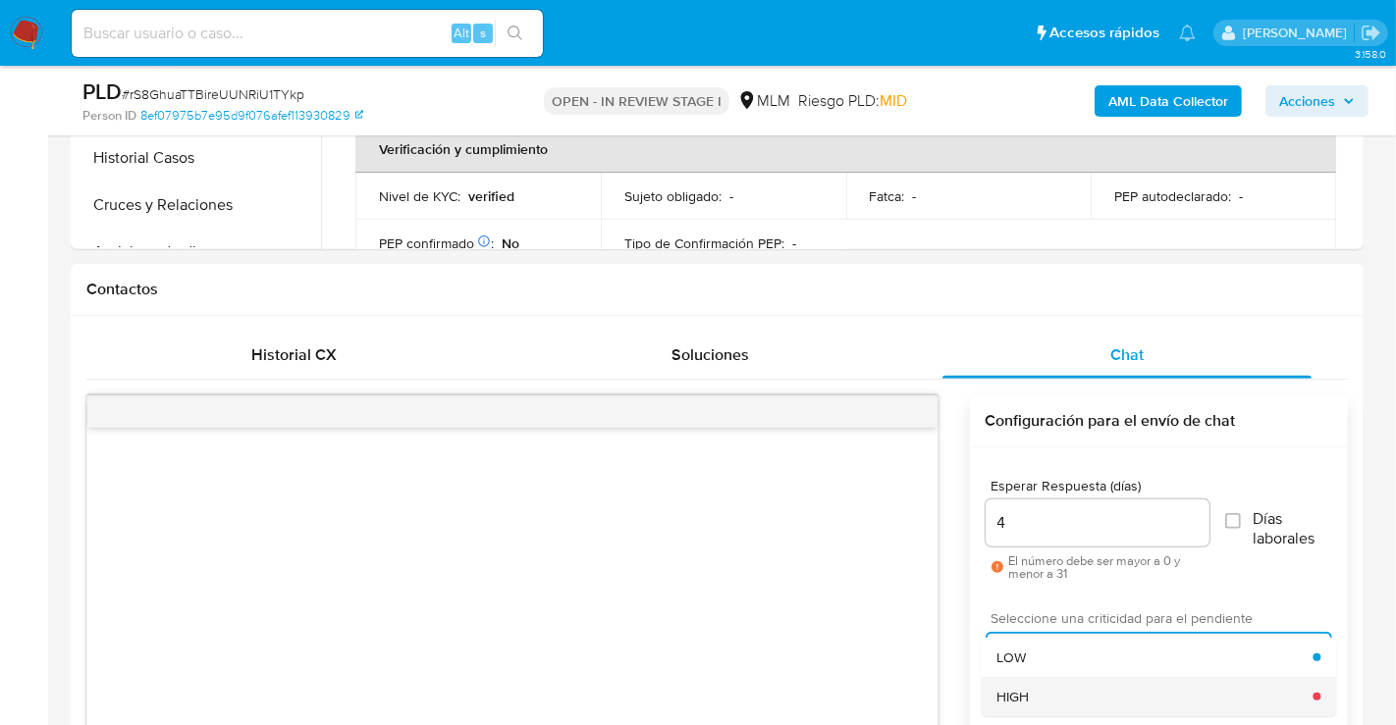
click at [1036, 696] on div "HIGH" at bounding box center [1154, 696] width 316 height 39
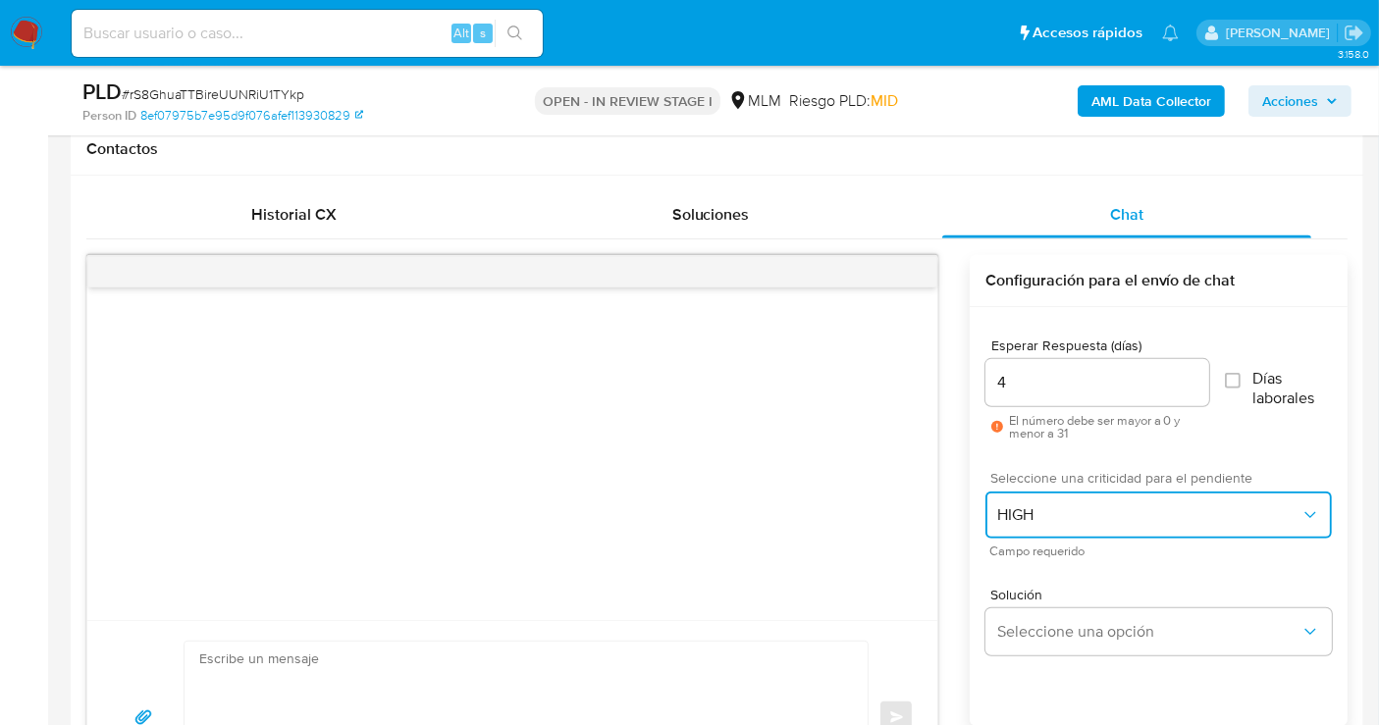
scroll to position [1090, 0]
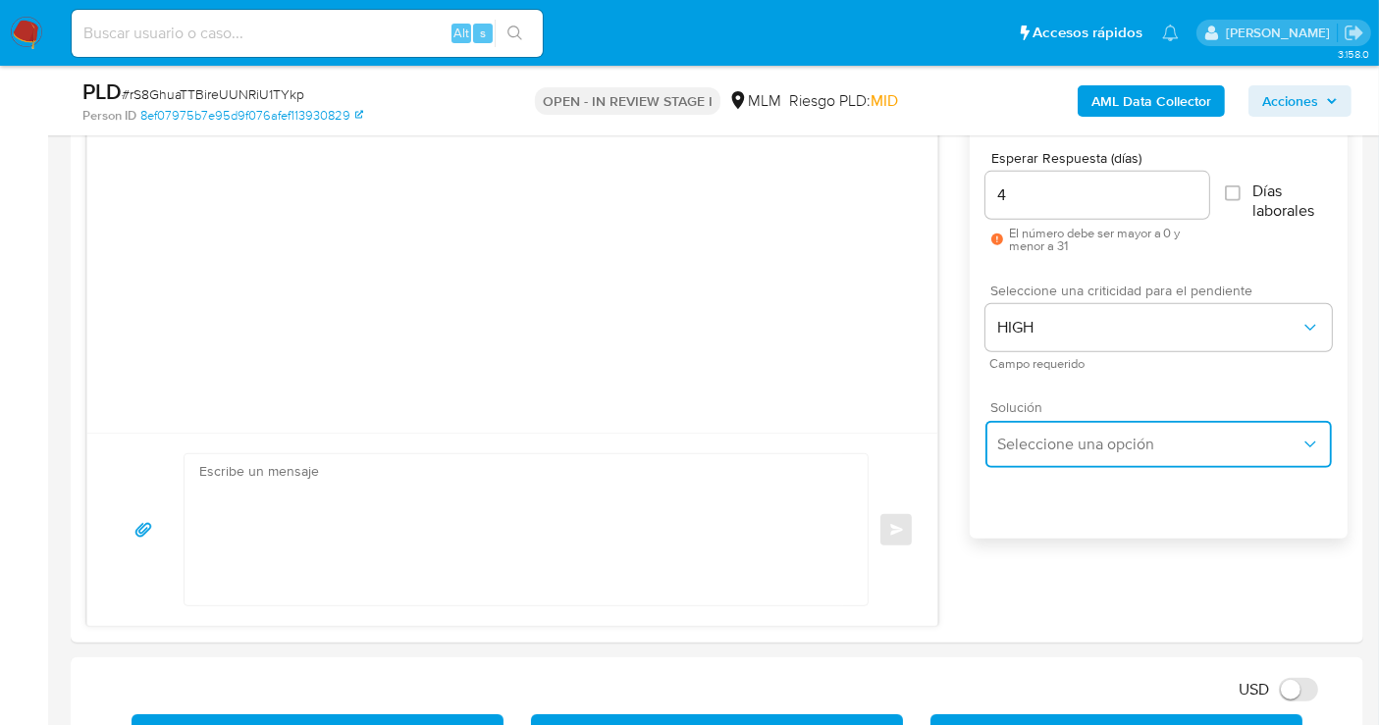
click at [1026, 431] on button "Seleccione una opción" at bounding box center [1158, 444] width 346 height 47
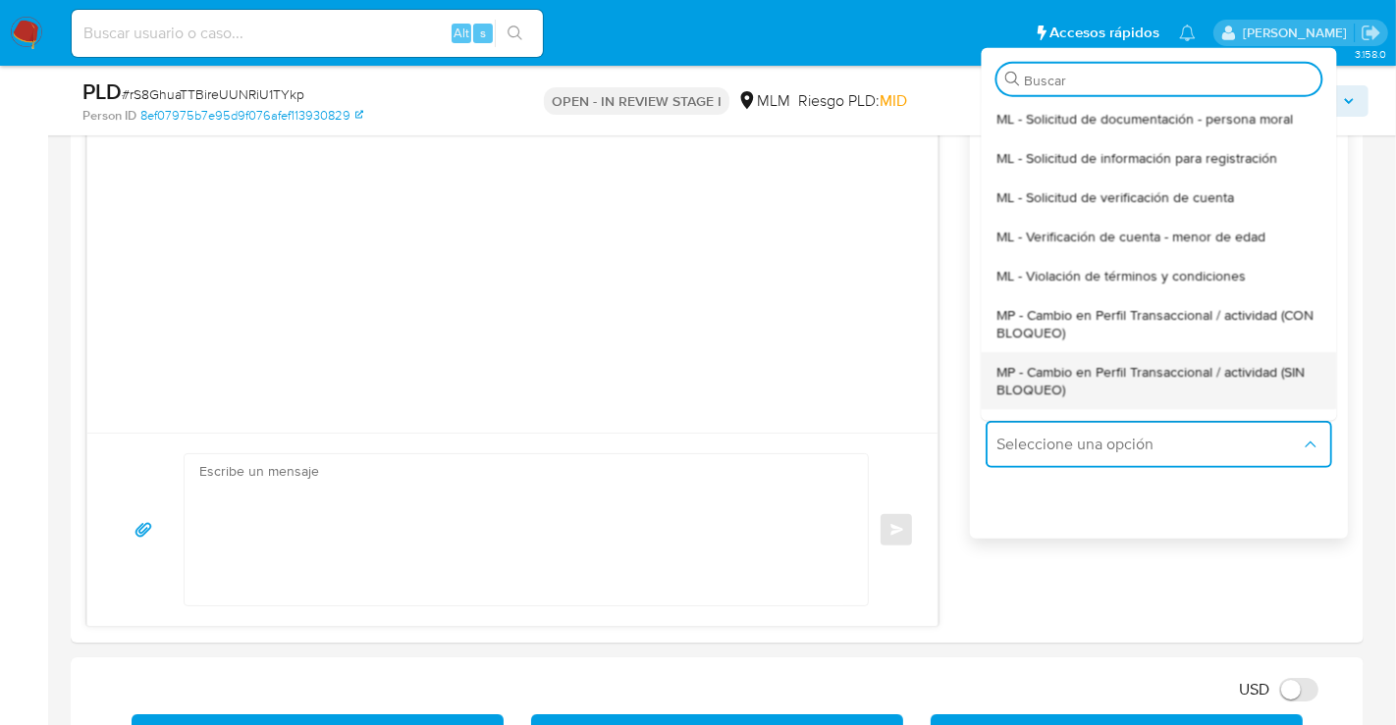
click at [1053, 377] on span "MP - Cambio en Perfil Transaccional / actividad (SIN BLOQUEO)" at bounding box center [1158, 379] width 324 height 35
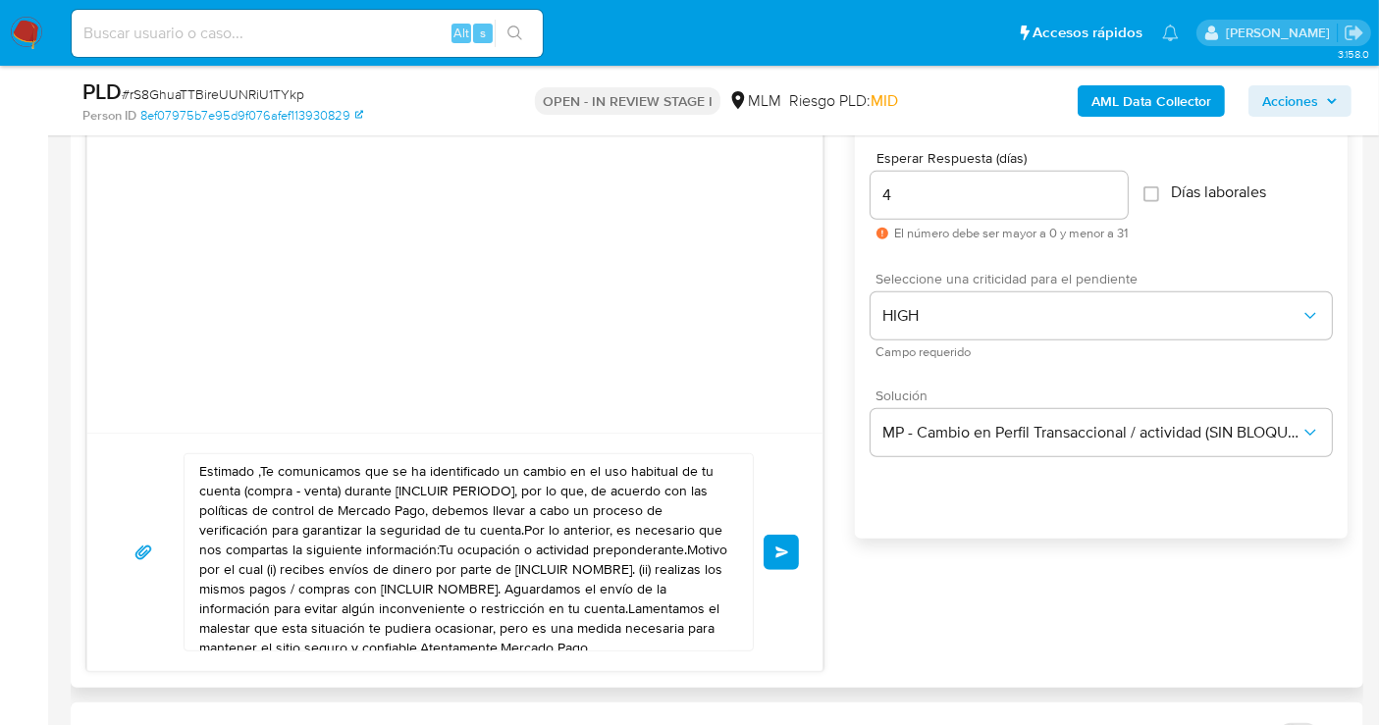
click at [417, 576] on textarea "Estimado ,Te comunicamos que se ha identificado un cambio en el uso habitual de…" at bounding box center [463, 552] width 529 height 196
paste textarea "cliente se ha identificado un cambio en el uso habitual de tu cuenta para garan…"
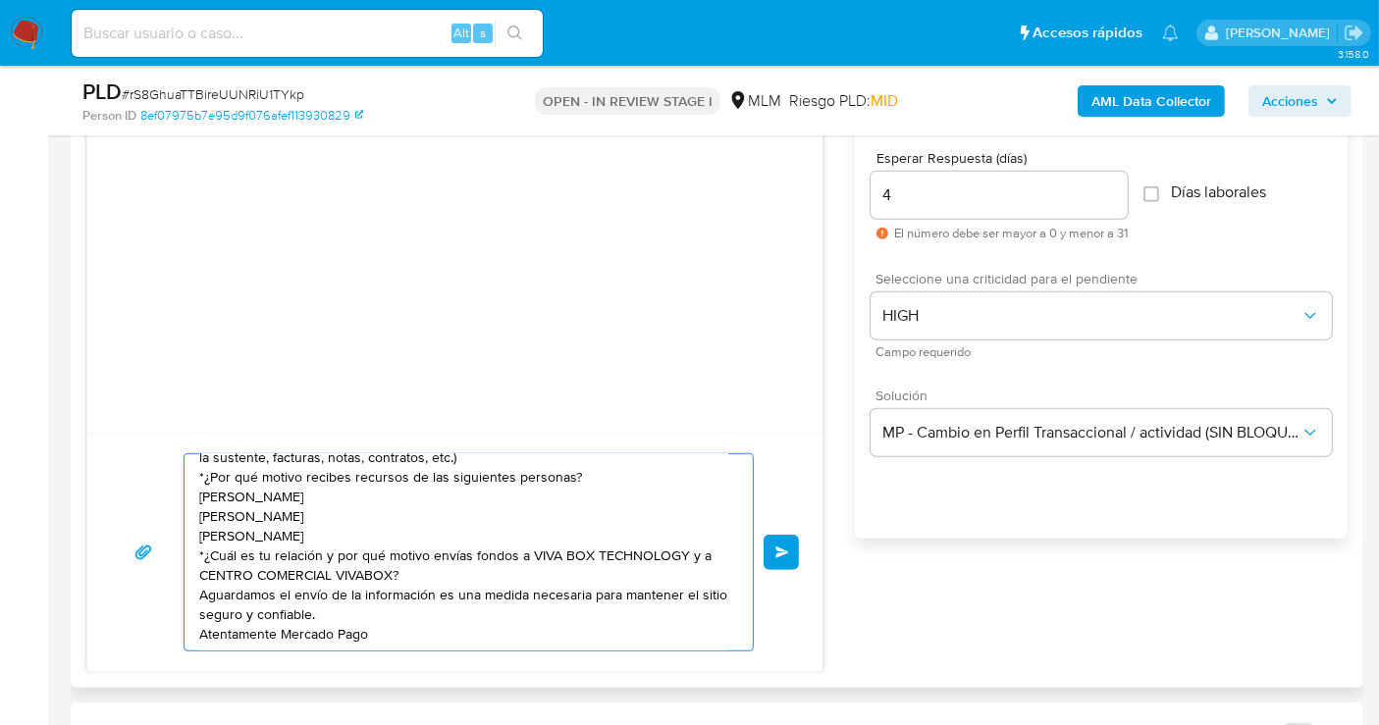
scroll to position [92, 0]
type textarea "Estimado cliente se ha identificado un cambio en el uso habitual de tu cuenta p…"
click at [789, 558] on button "Enviar" at bounding box center [781, 552] width 35 height 35
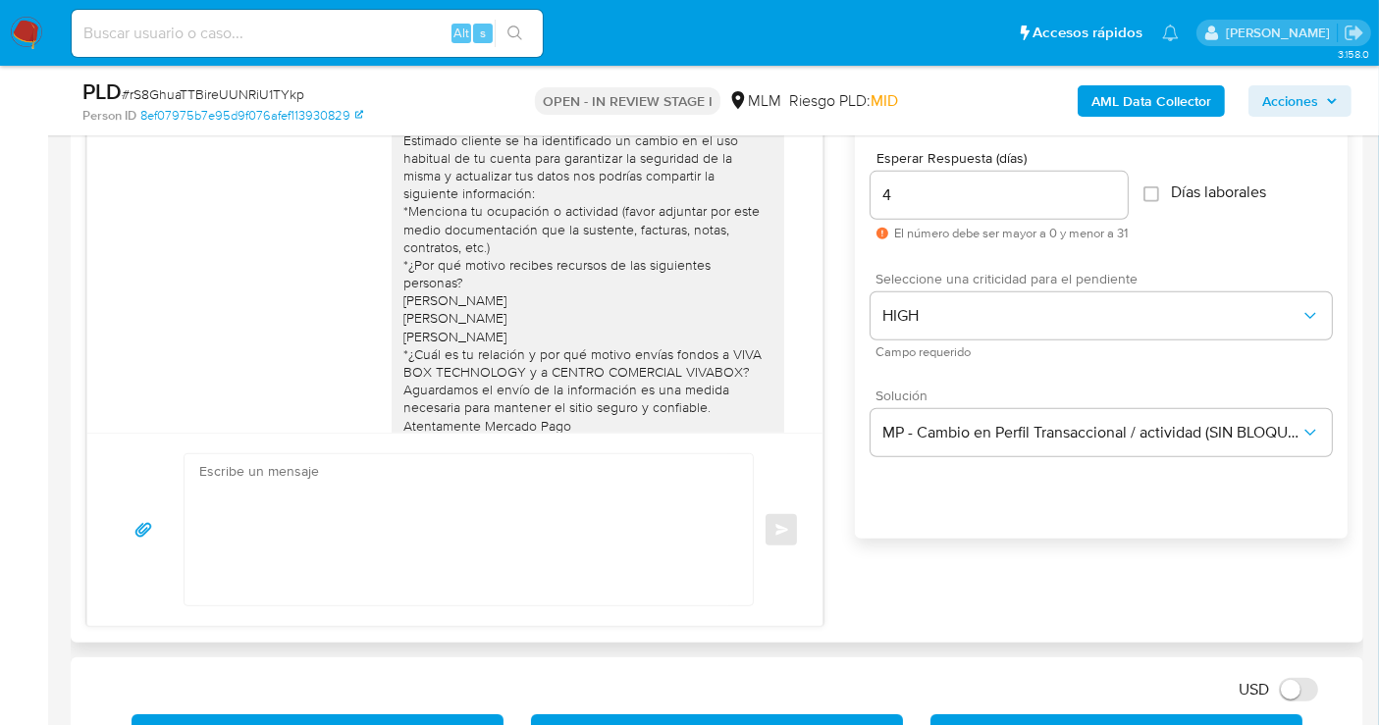
scroll to position [47, 0]
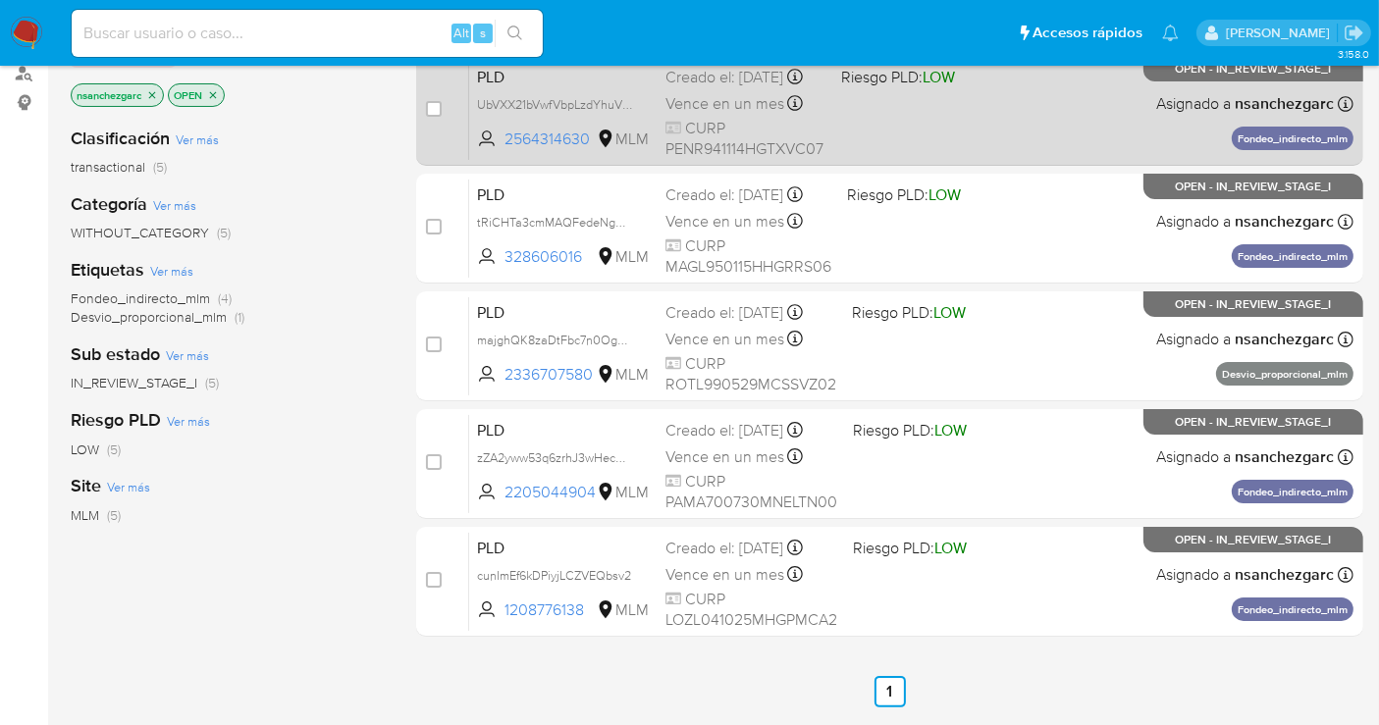
scroll to position [327, 0]
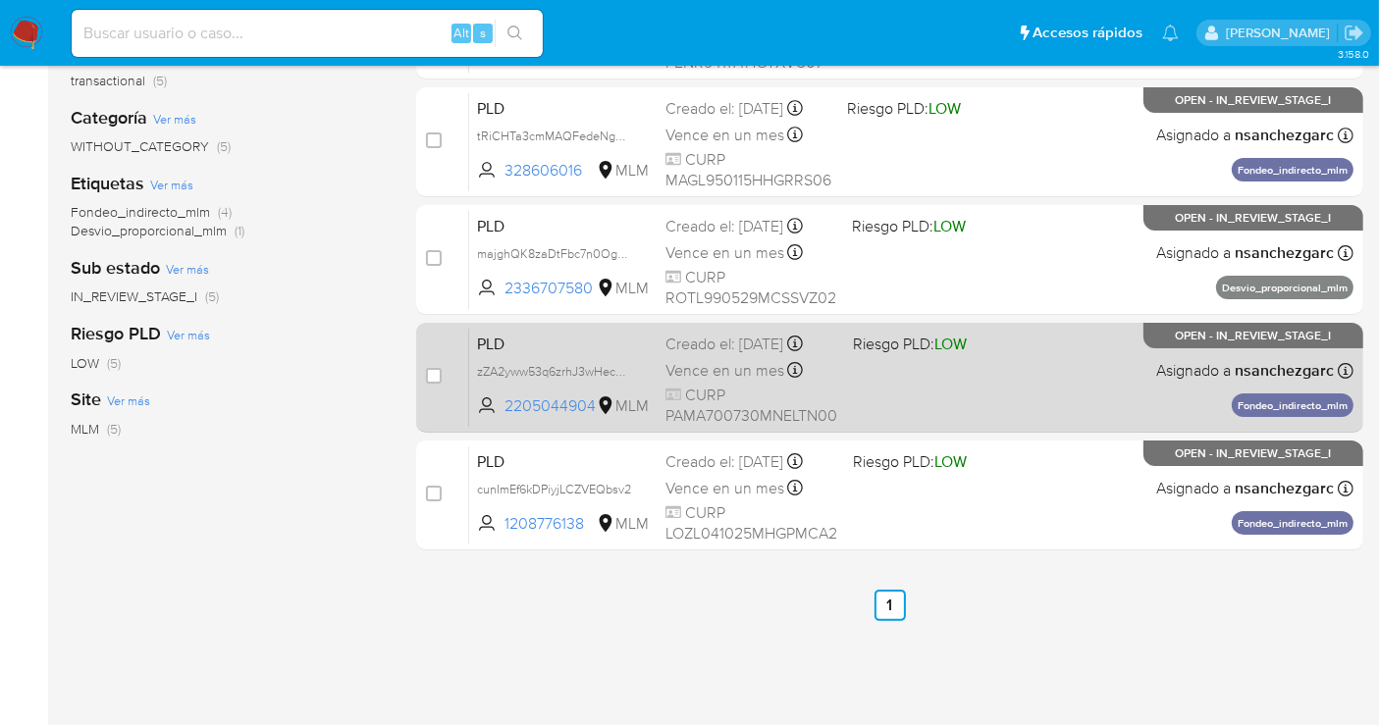
click at [715, 376] on span "Vence en un mes" at bounding box center [724, 371] width 119 height 22
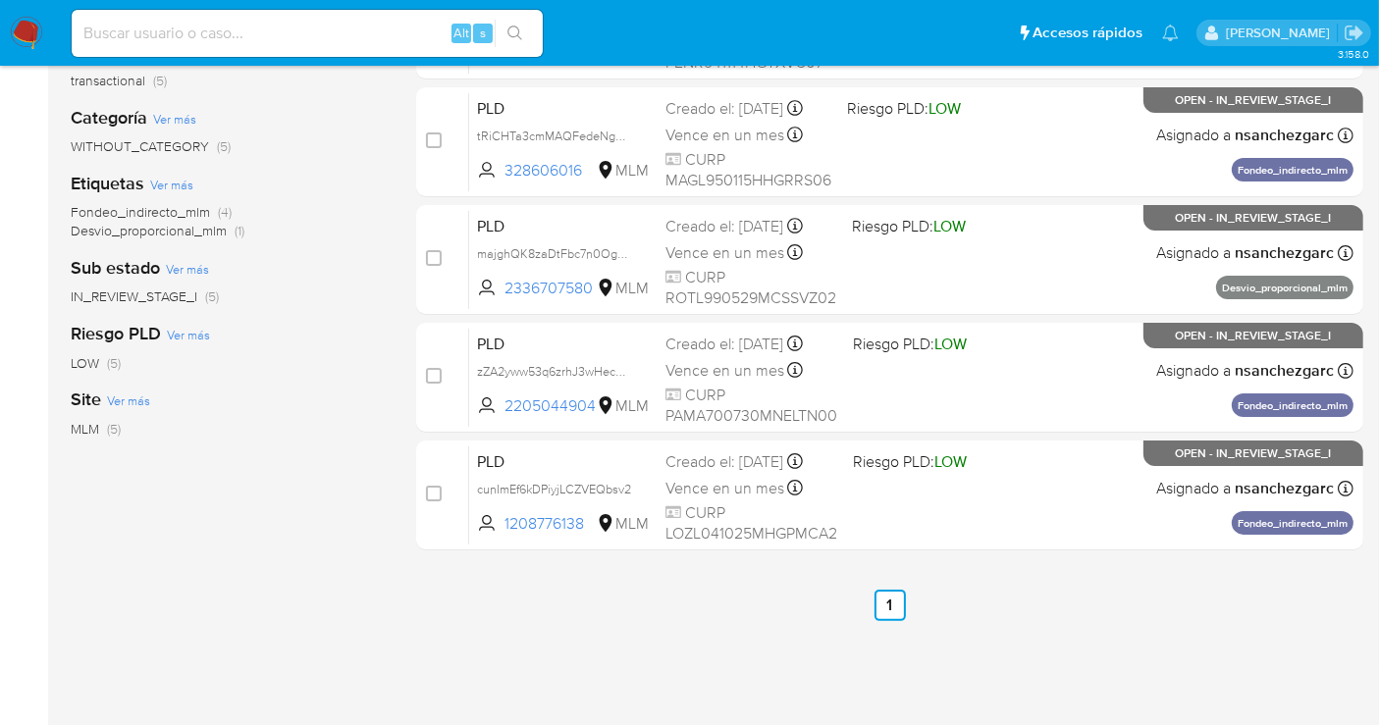
click at [24, 30] on img at bounding box center [26, 33] width 33 height 33
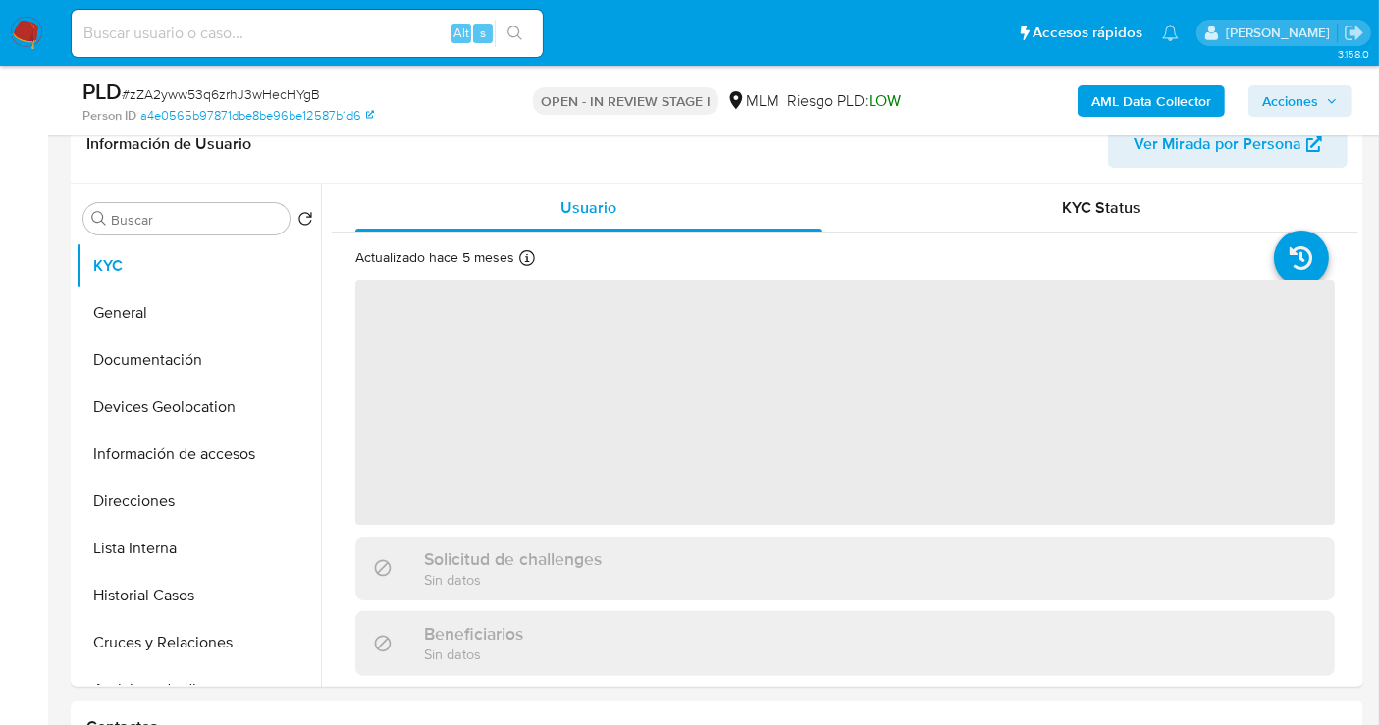
scroll to position [327, 0]
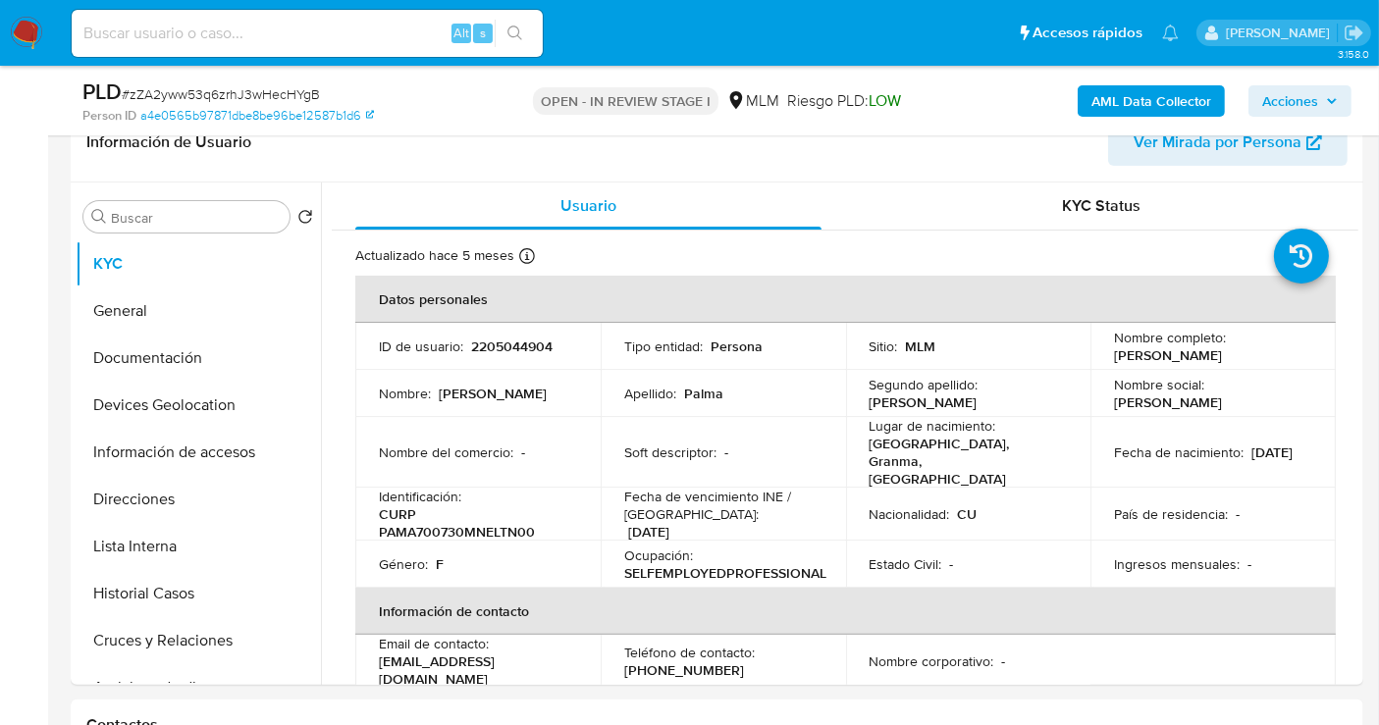
select select "10"
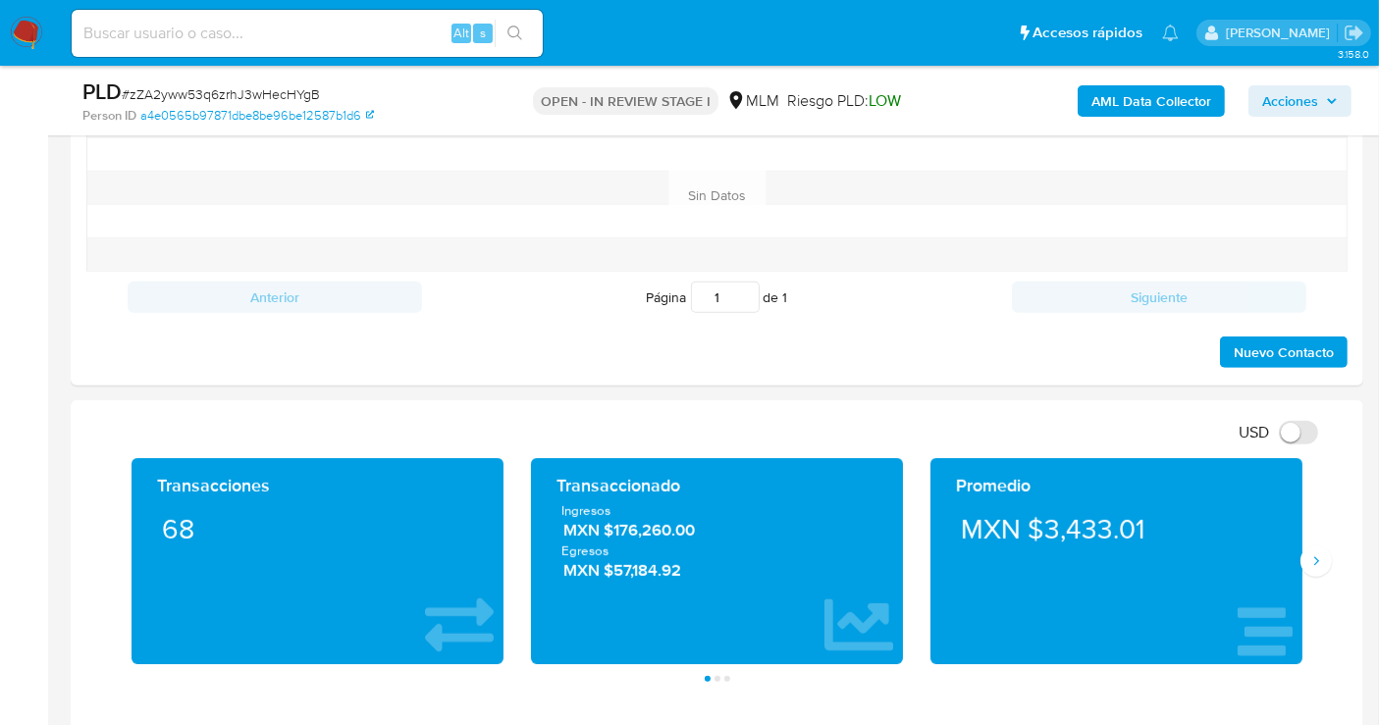
scroll to position [872, 0]
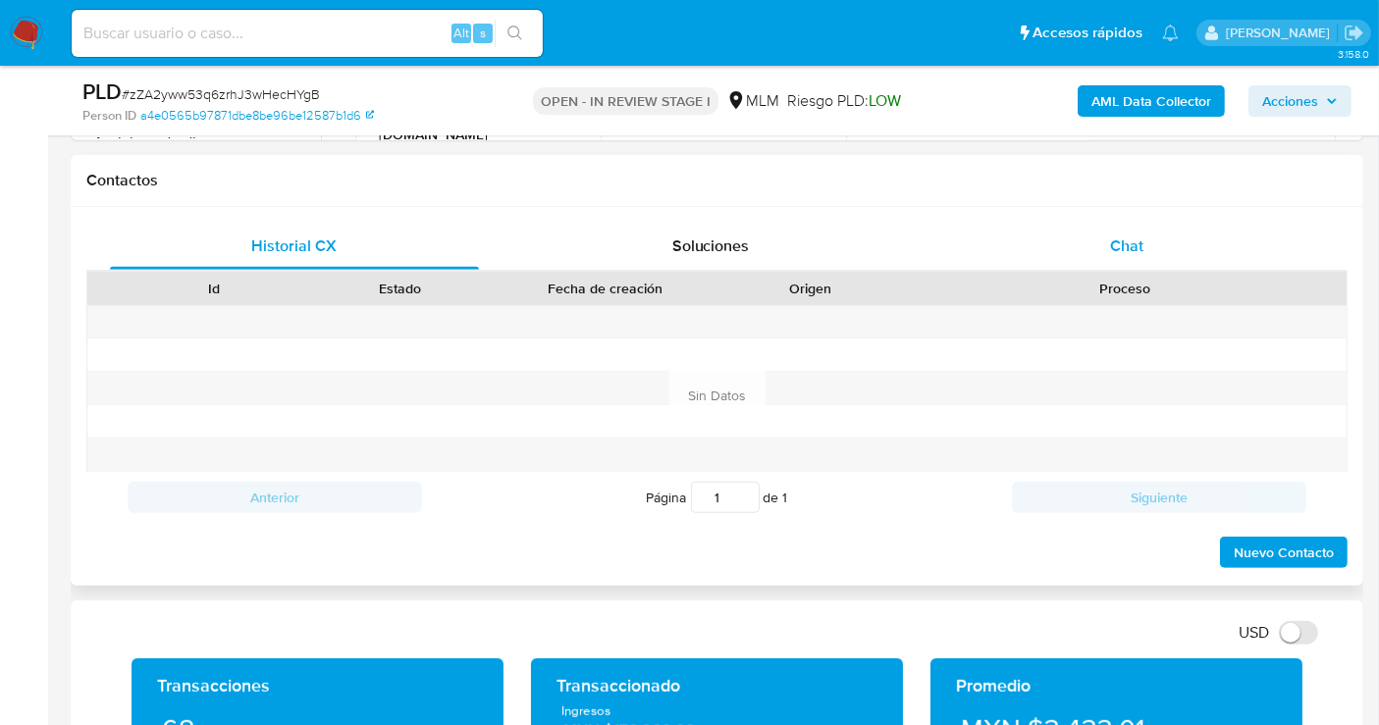
click at [1116, 239] on span "Chat" at bounding box center [1126, 246] width 33 height 23
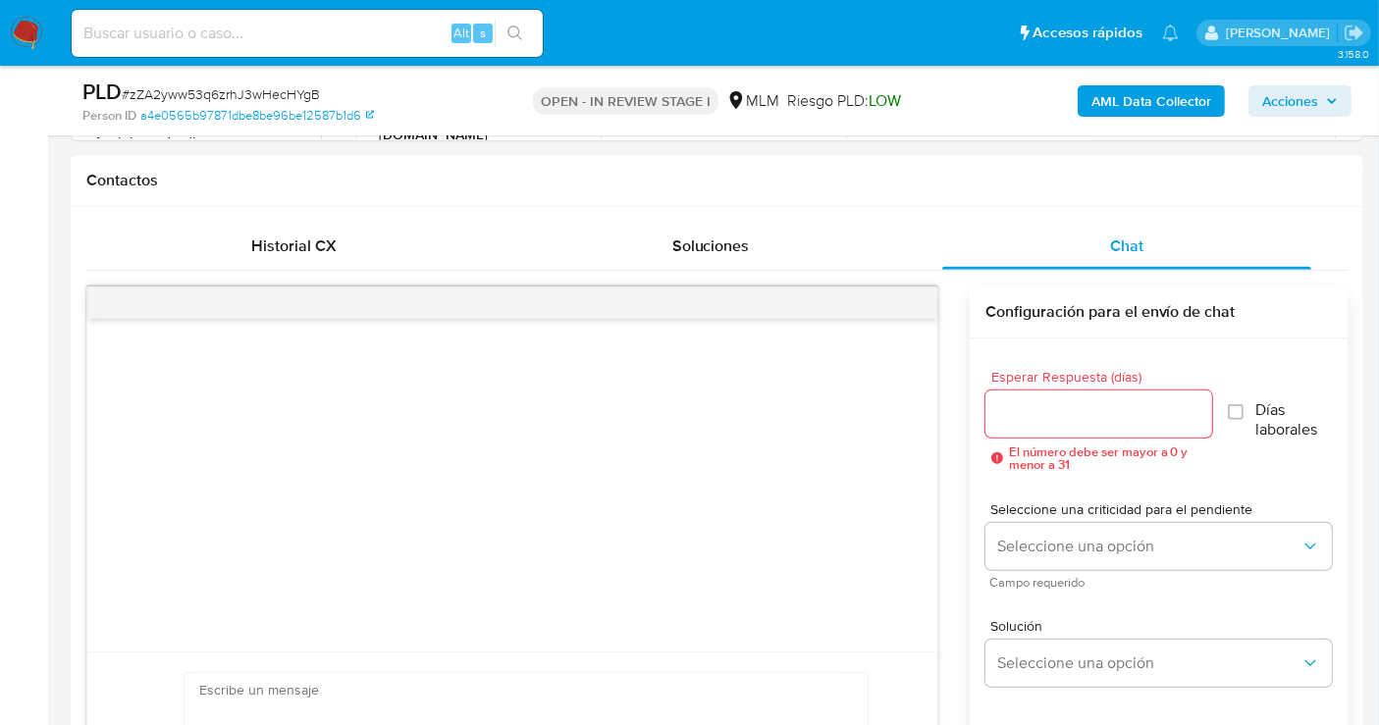
click at [1026, 413] on input "Esperar Respuesta (días)" at bounding box center [1098, 414] width 227 height 26
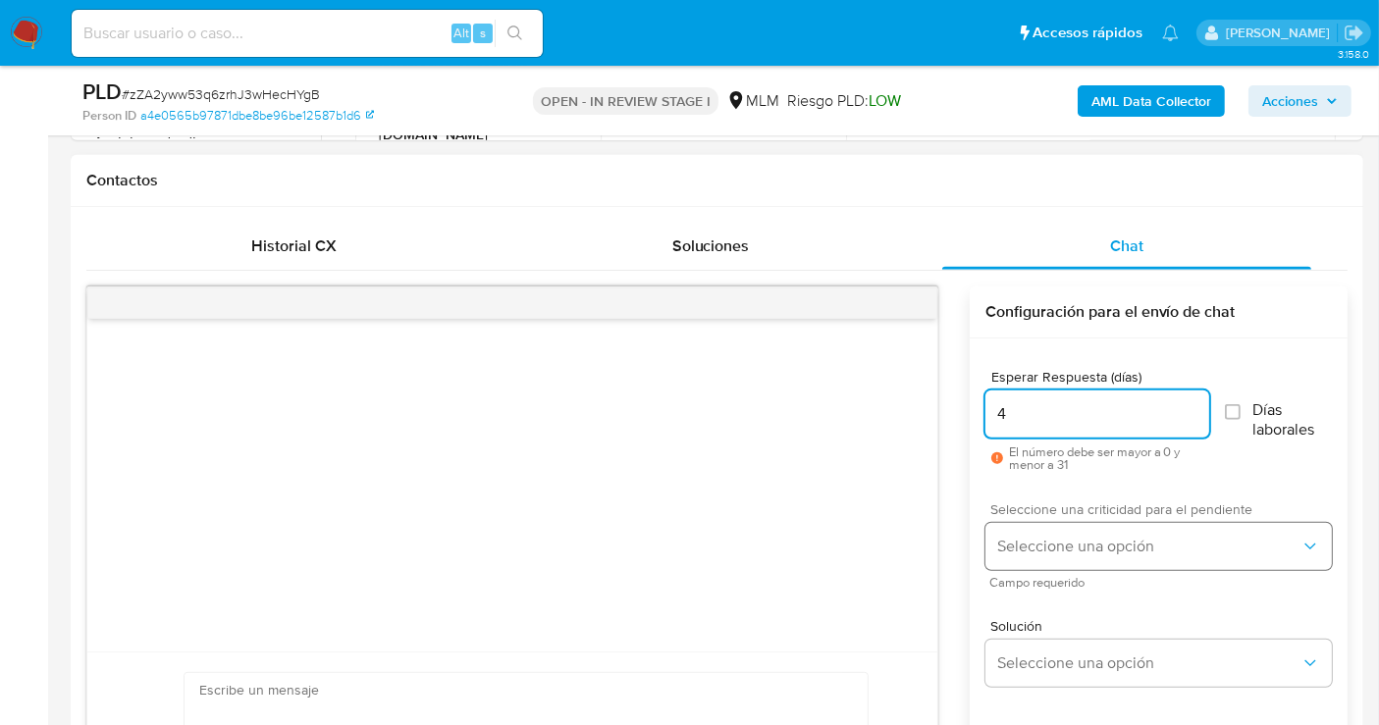
type input "4"
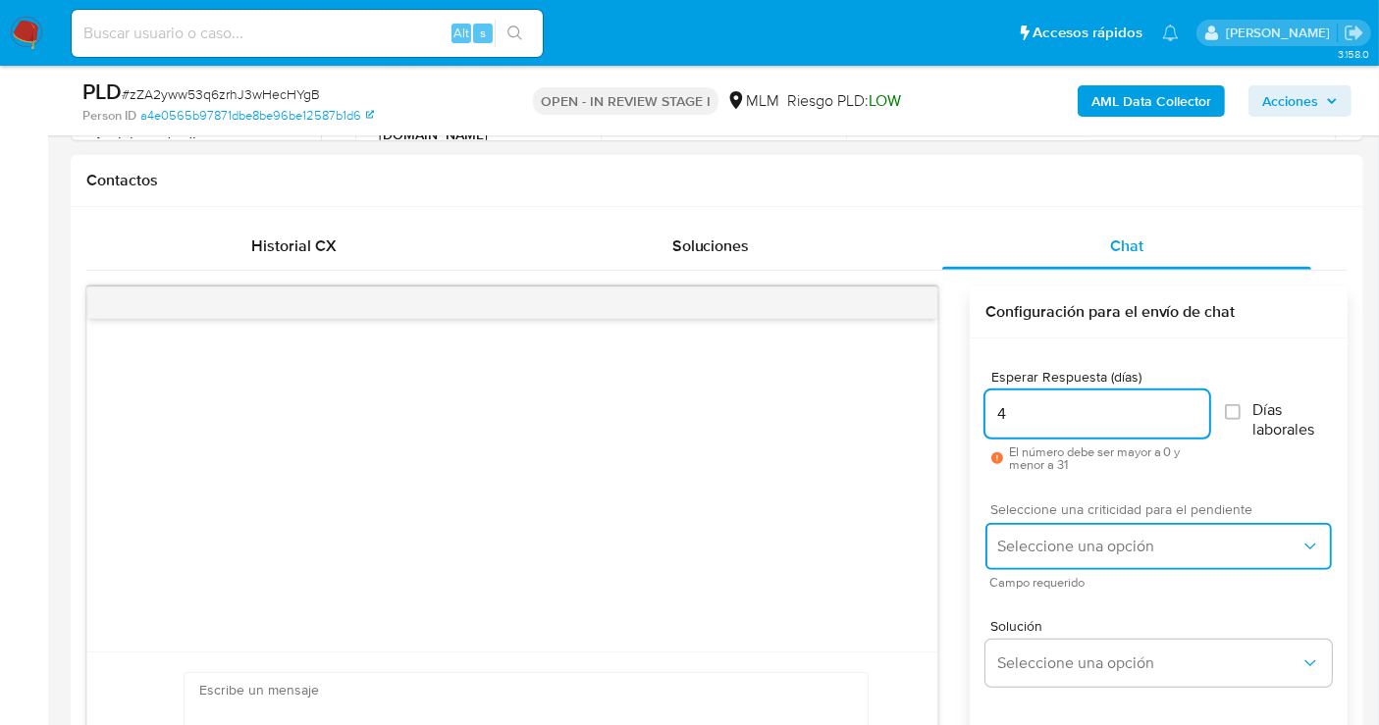
click at [1060, 551] on span "Seleccione una opción" at bounding box center [1148, 547] width 303 height 20
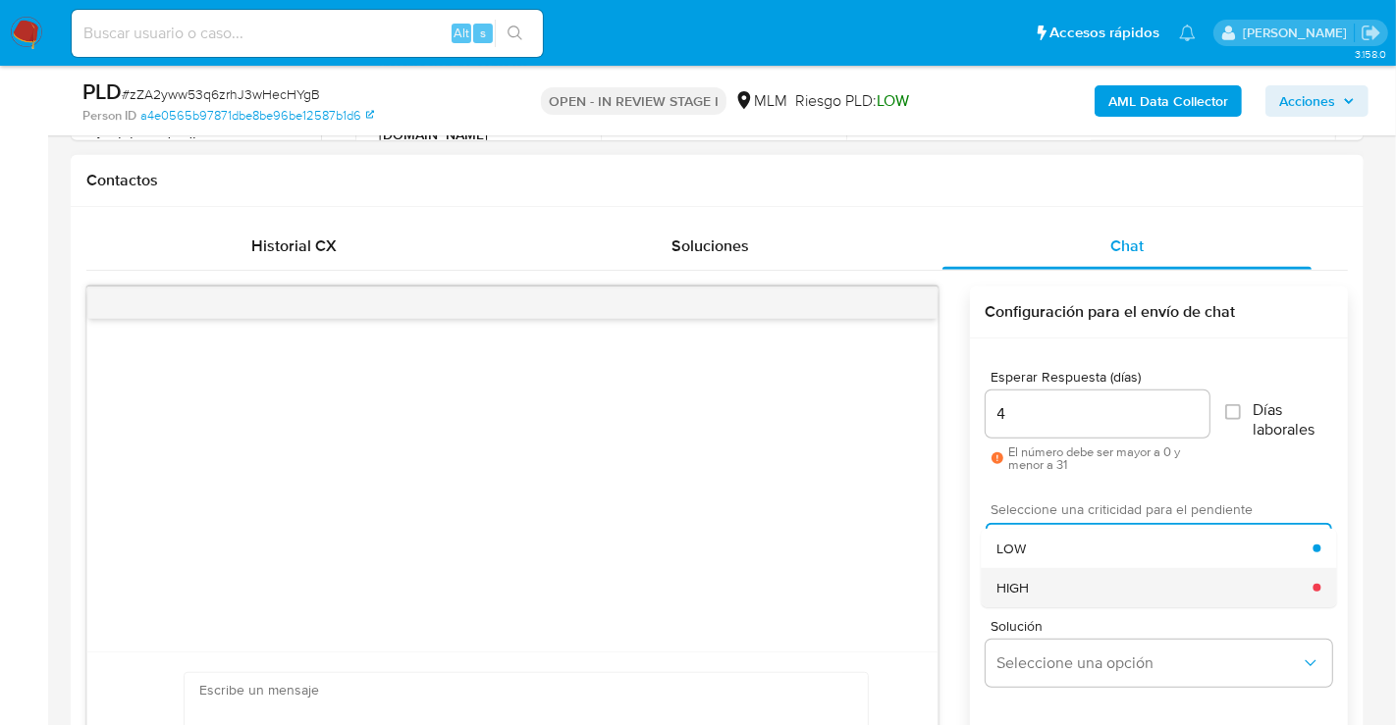
click at [1028, 579] on span "HIGH" at bounding box center [1012, 588] width 32 height 18
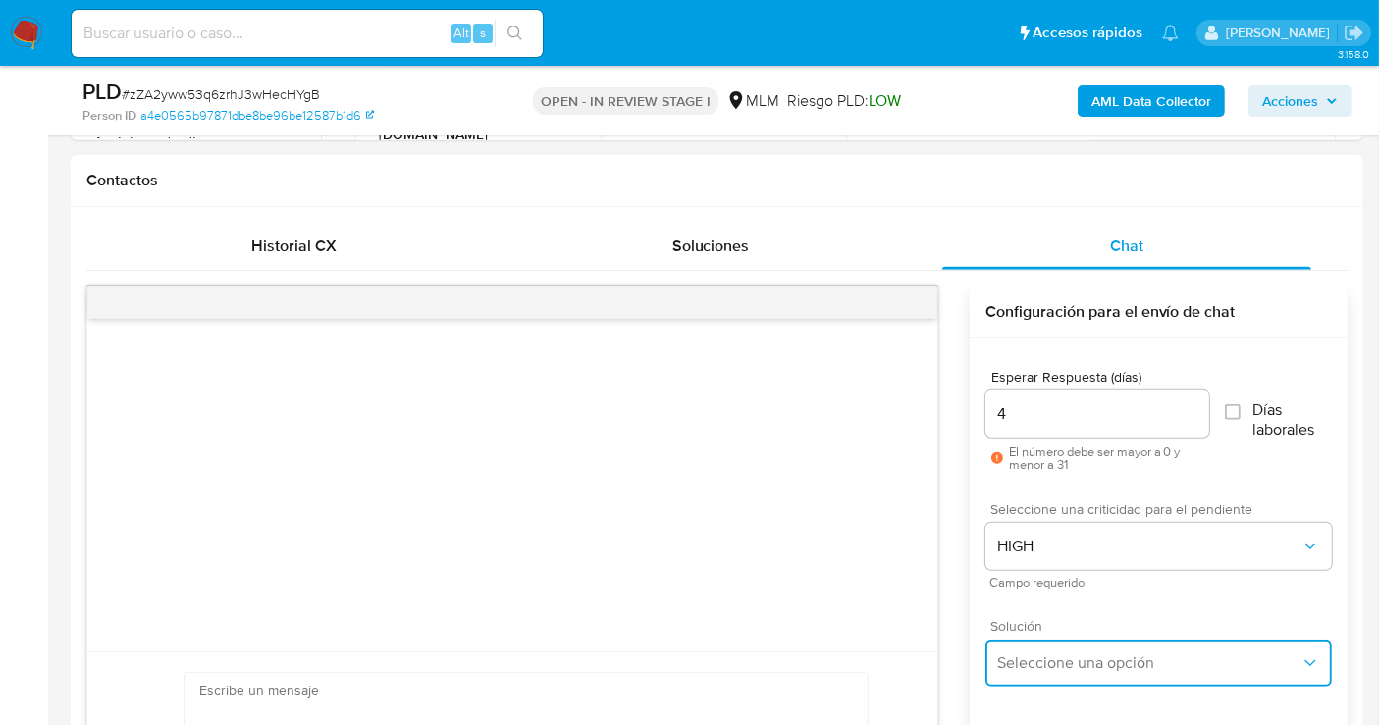
click at [1054, 671] on button "Seleccione una opción" at bounding box center [1158, 663] width 346 height 47
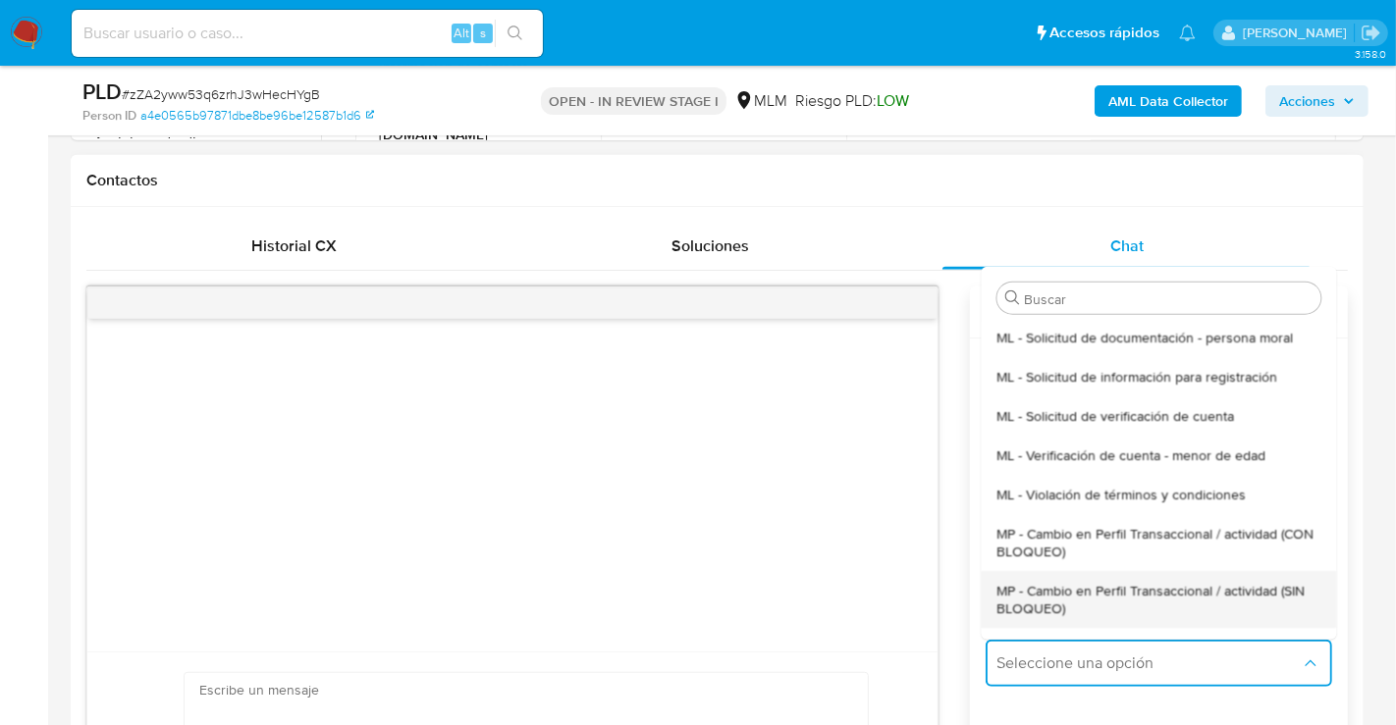
click at [1048, 593] on span "MP - Cambio en Perfil Transaccional / actividad (SIN BLOQUEO)" at bounding box center [1158, 598] width 324 height 35
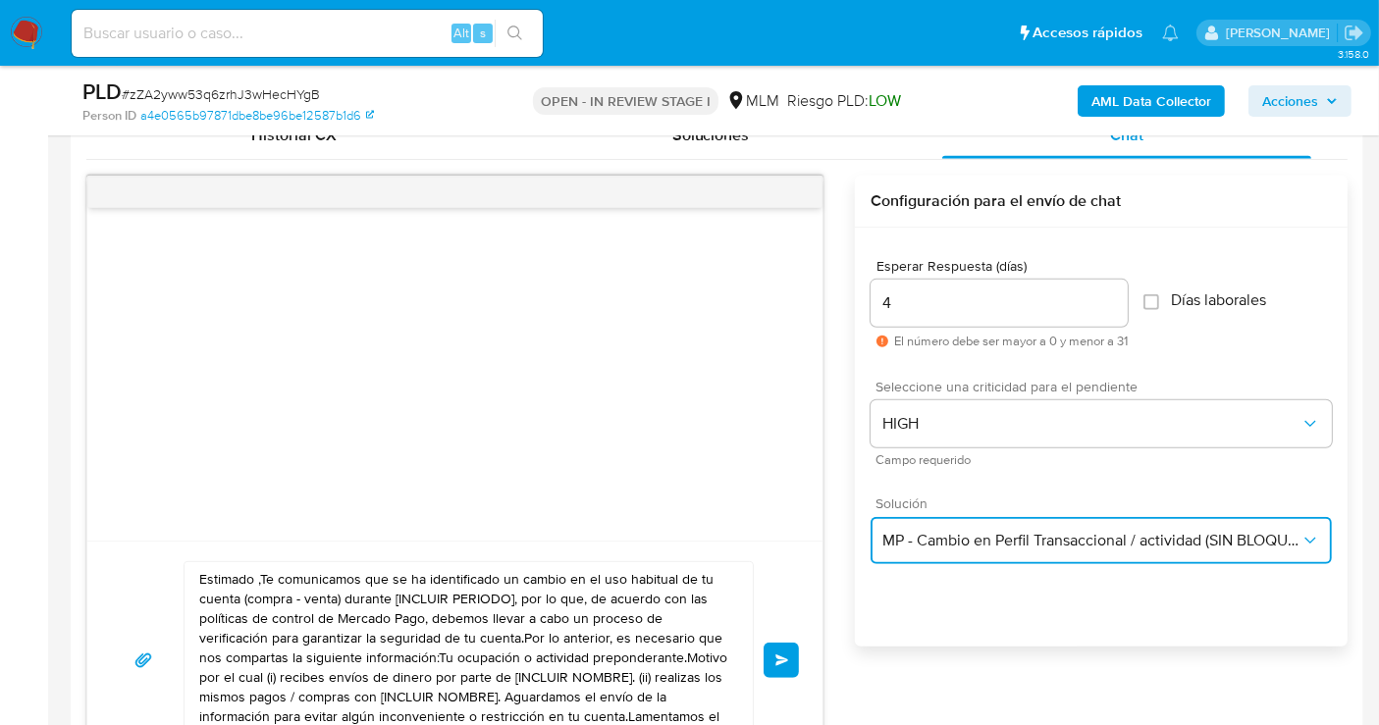
scroll to position [1090, 0]
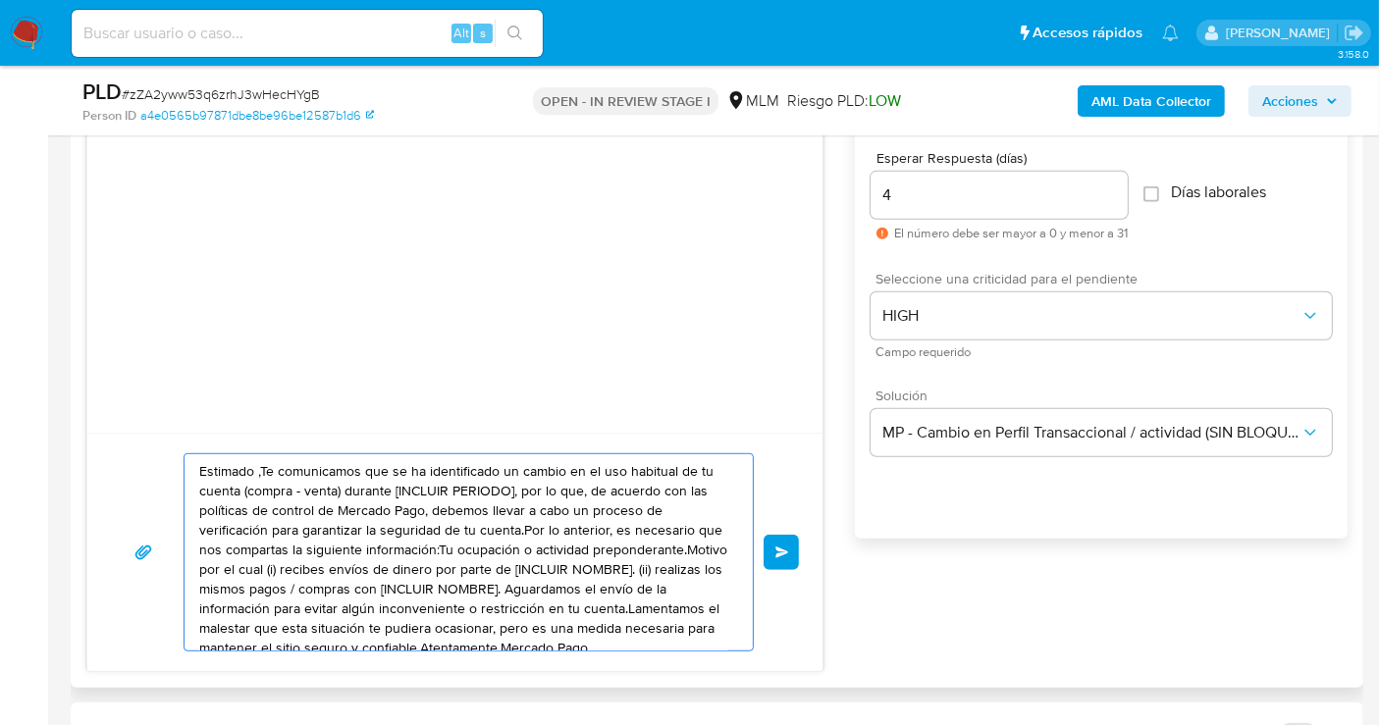
click at [380, 576] on textarea "Estimado ,Te comunicamos que se ha identificado un cambio en el uso habitual de…" at bounding box center [463, 552] width 529 height 196
paste textarea "cliente se ha identificado un cambio en el uso habitual de tu cuenta para garan…"
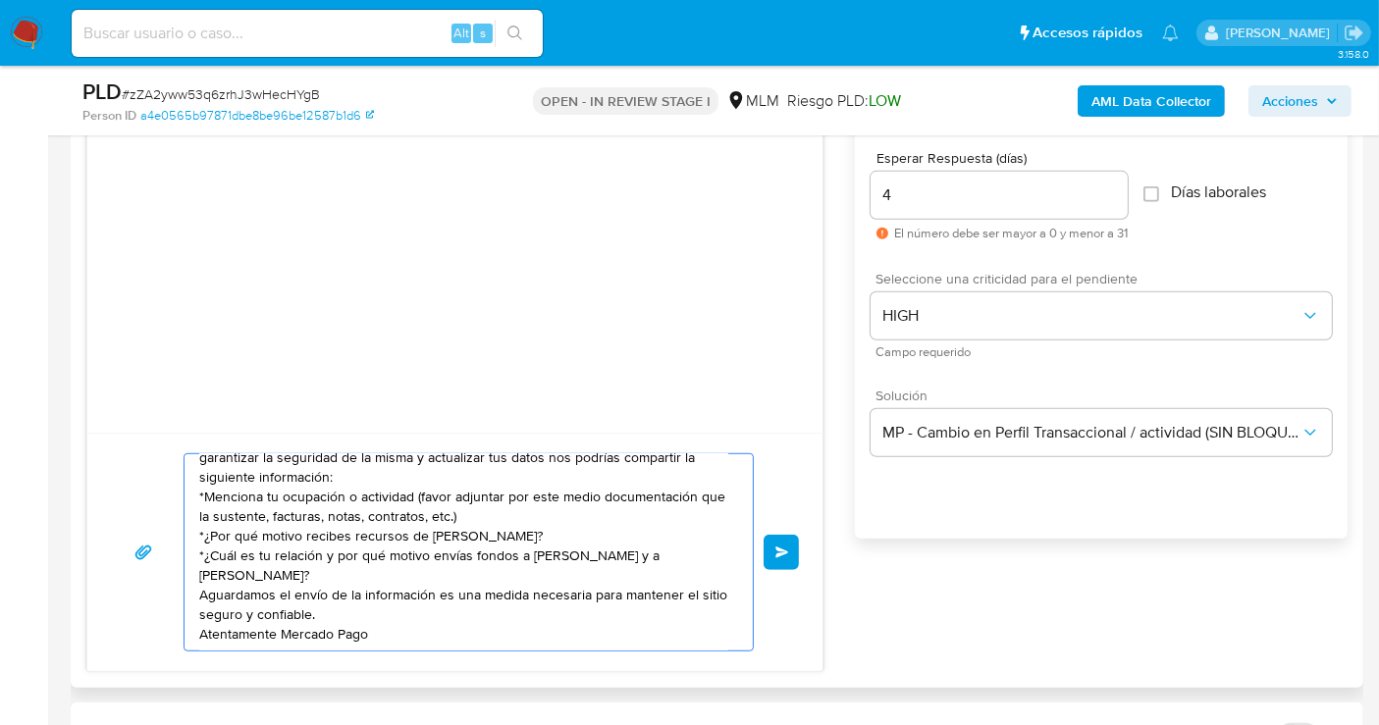
scroll to position [33, 0]
type textarea "Estimado cliente se ha identificado un cambio en el uso habitual de tu cuenta p…"
click at [766, 557] on button "Enviar" at bounding box center [781, 552] width 35 height 35
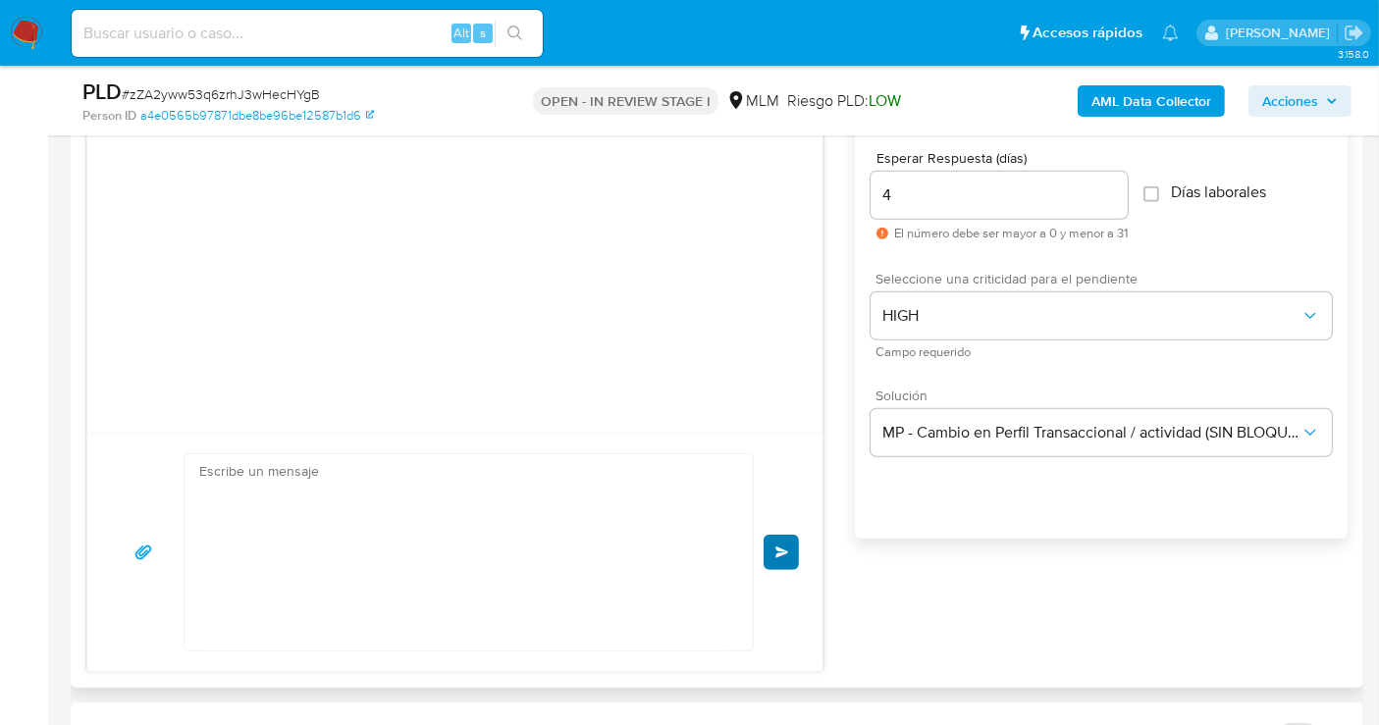
scroll to position [0, 0]
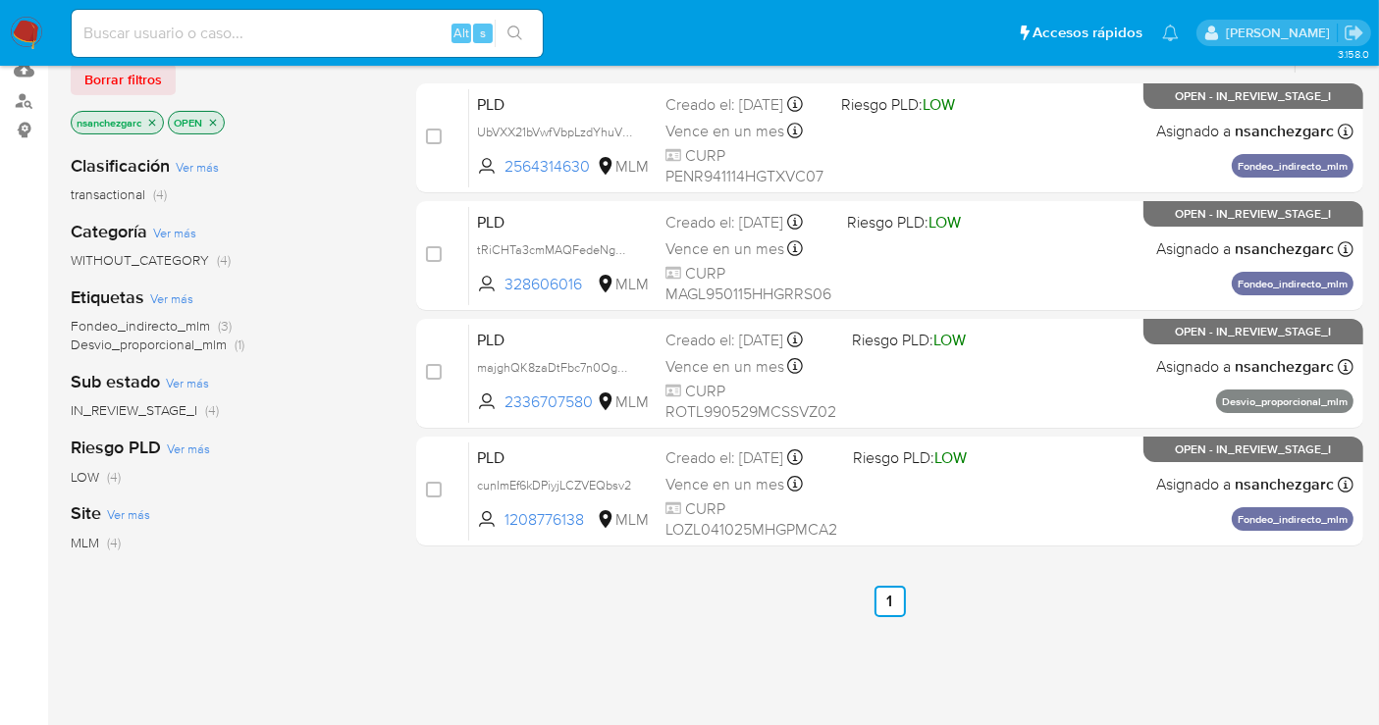
scroll to position [218, 0]
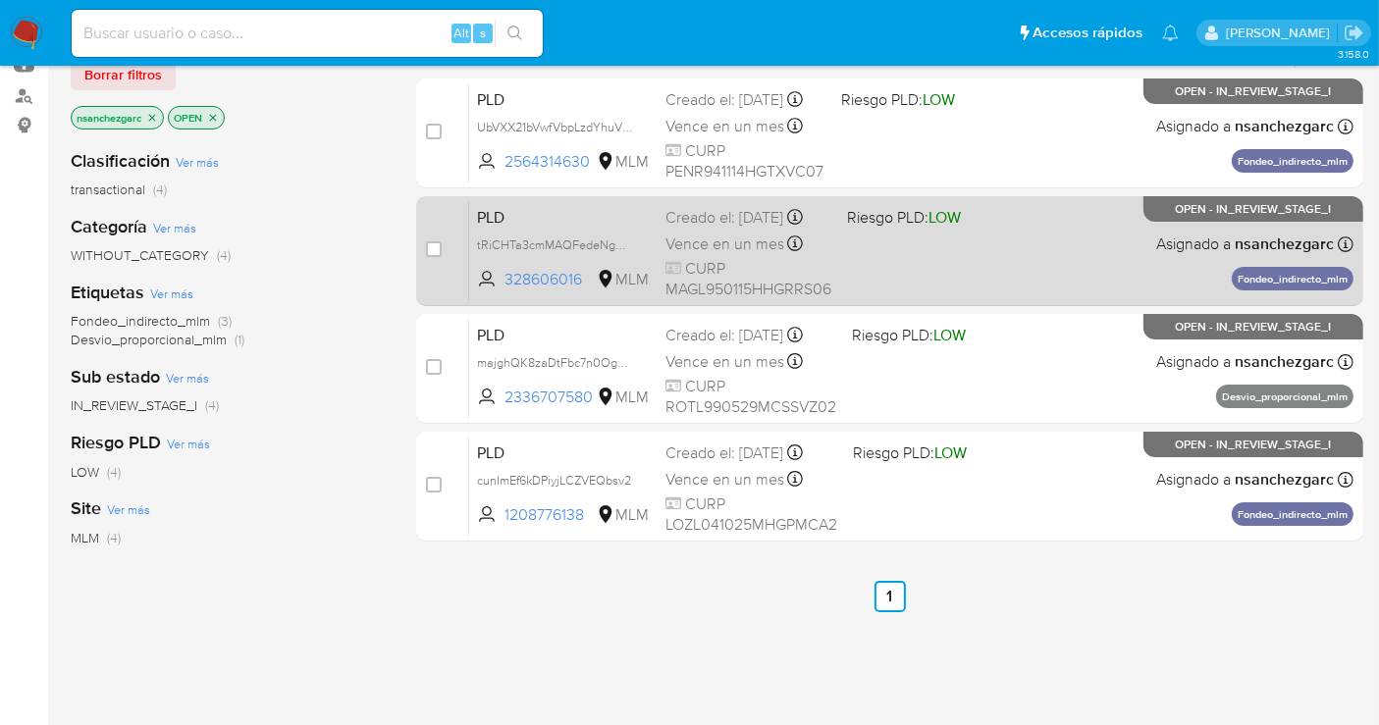
click at [708, 220] on div "Creado el: [DATE] Creado el: [DATE] 02:09:15" at bounding box center [748, 218] width 166 height 22
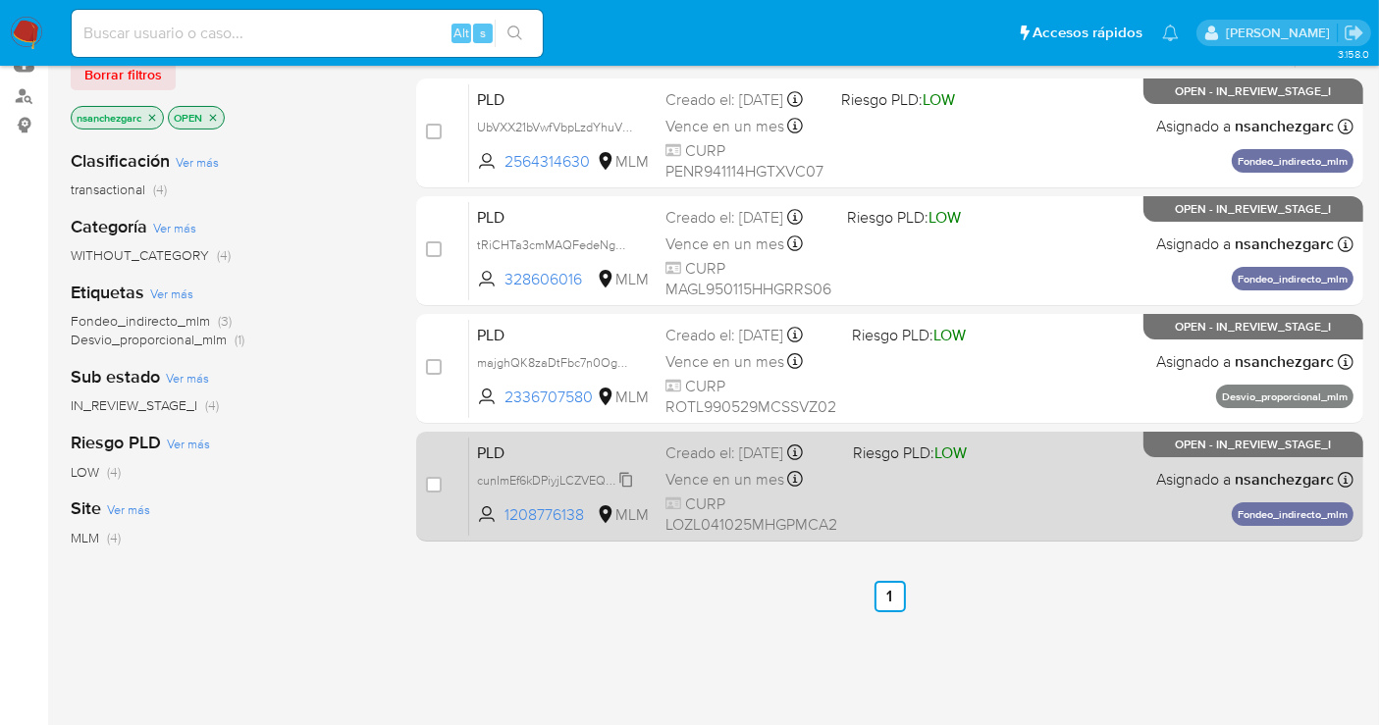
scroll to position [0, 0]
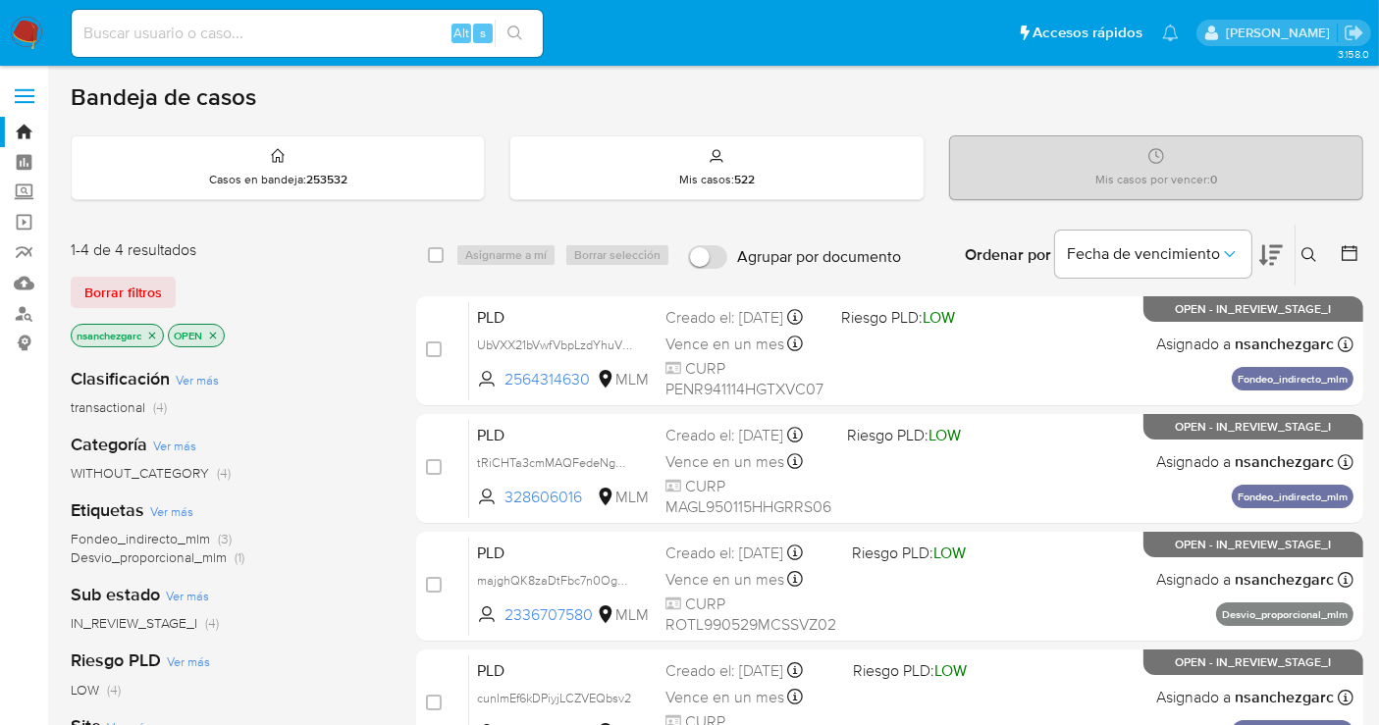
click at [13, 26] on img at bounding box center [26, 33] width 33 height 33
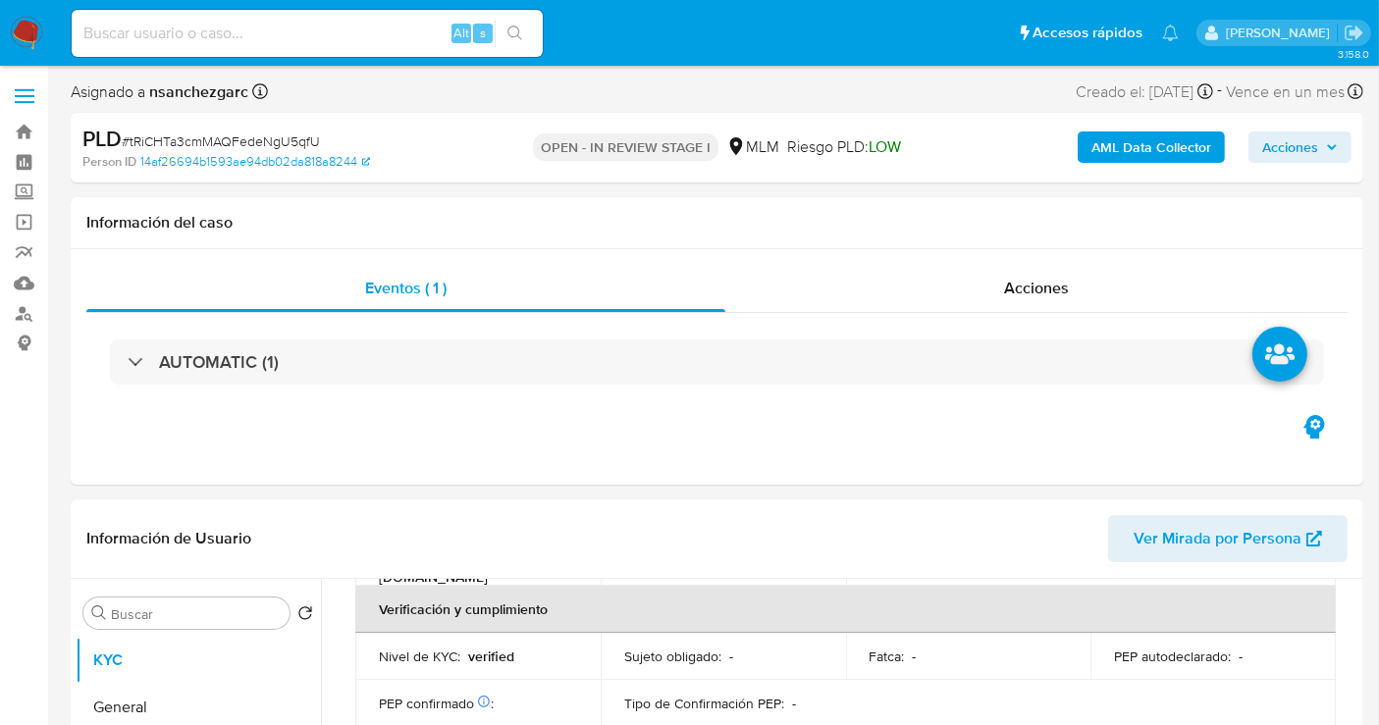
scroll to position [1123, 0]
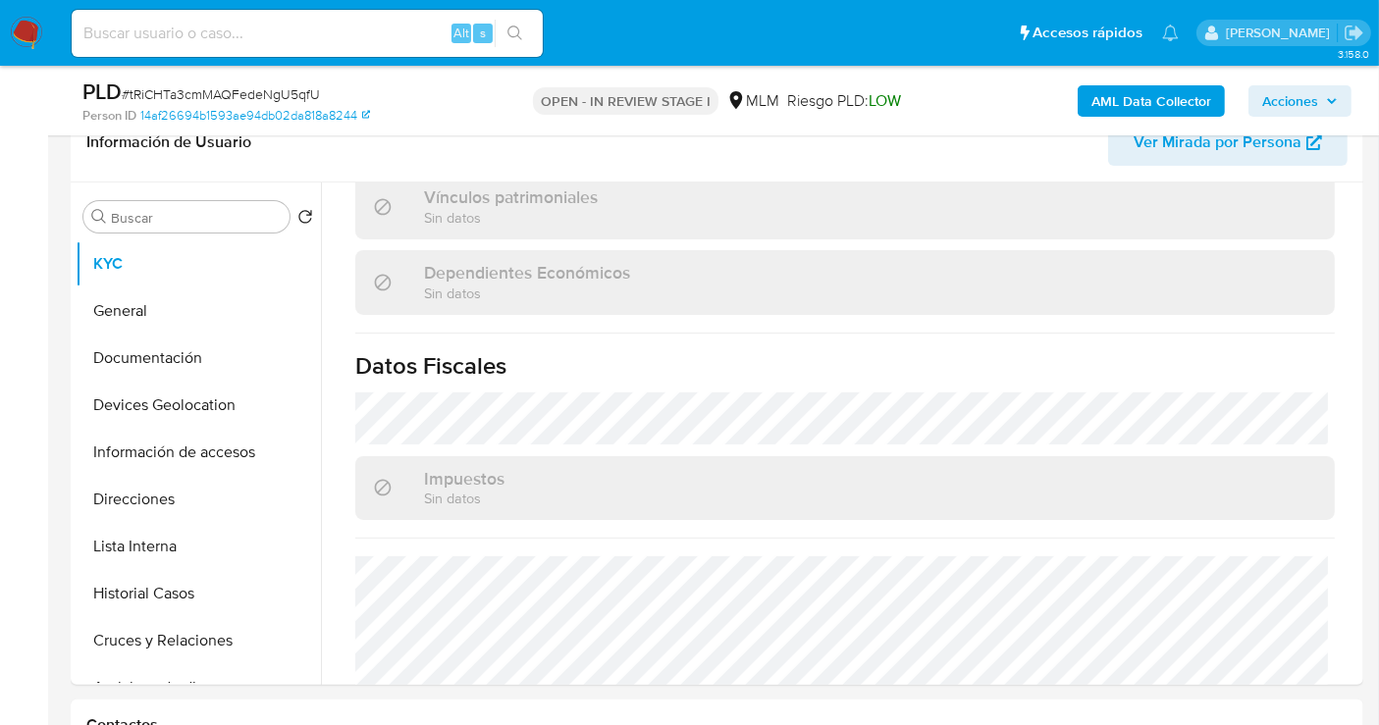
select select "10"
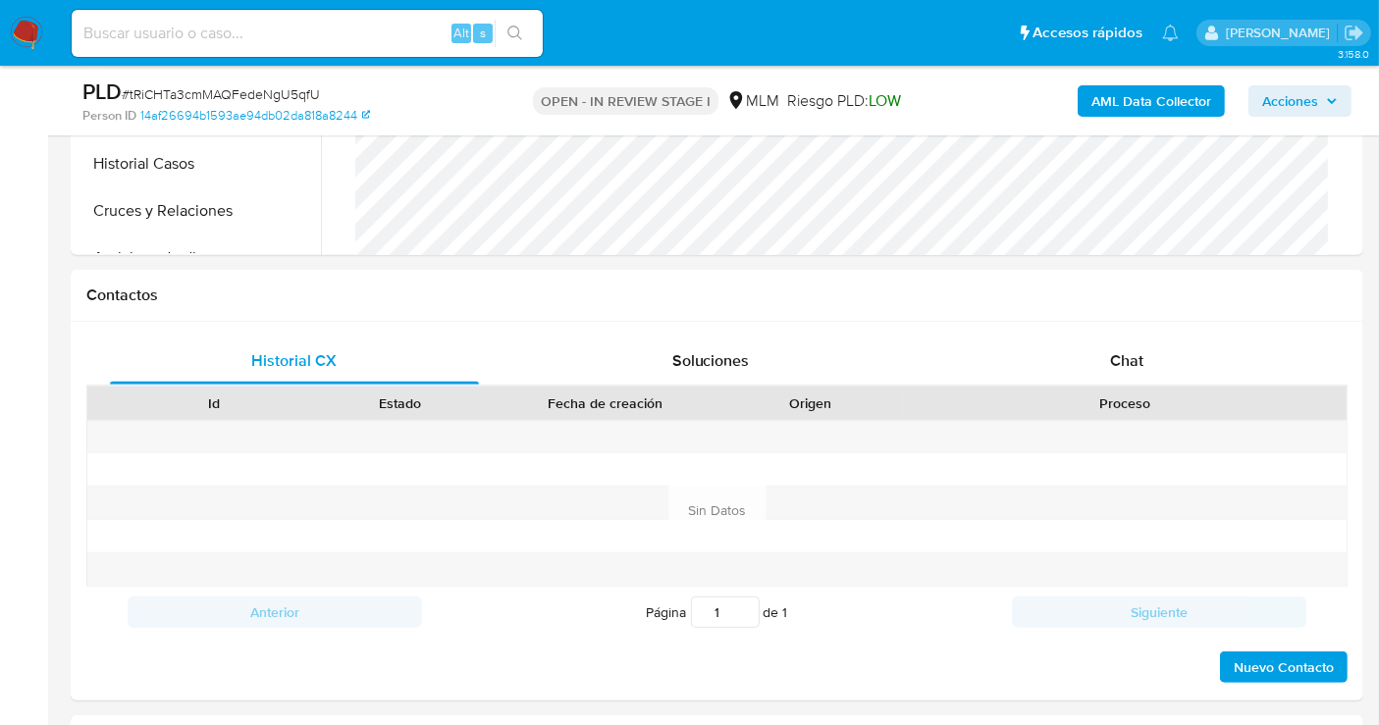
scroll to position [872, 0]
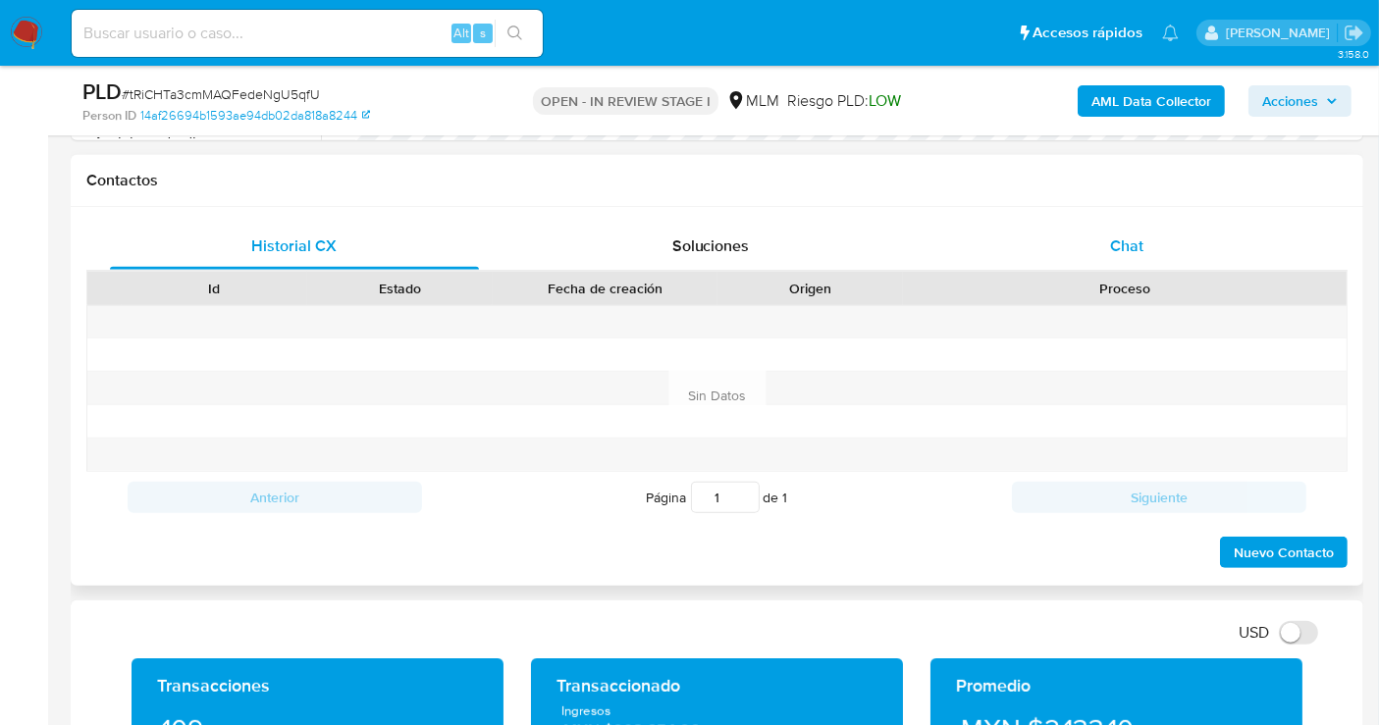
click at [1128, 243] on span "Chat" at bounding box center [1126, 246] width 33 height 23
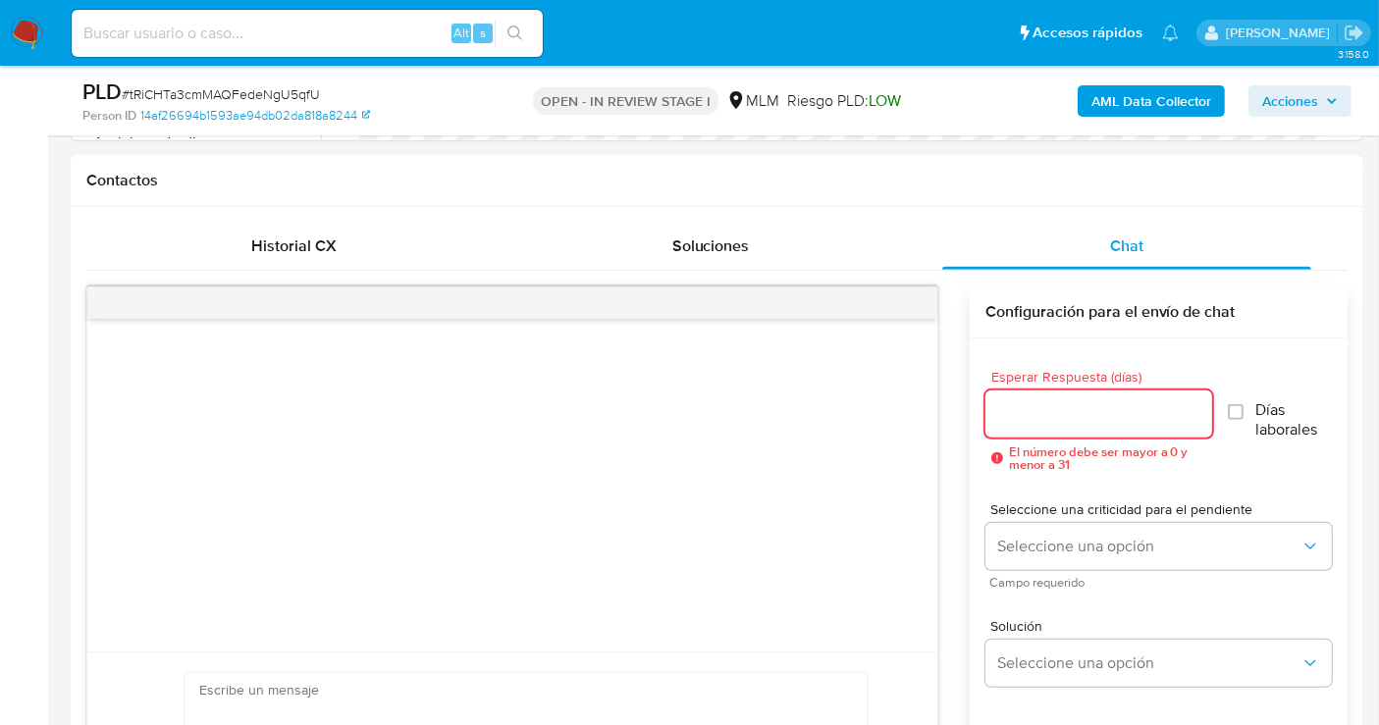
click at [1019, 408] on input "Esperar Respuesta (días)" at bounding box center [1098, 414] width 227 height 26
type input "5"
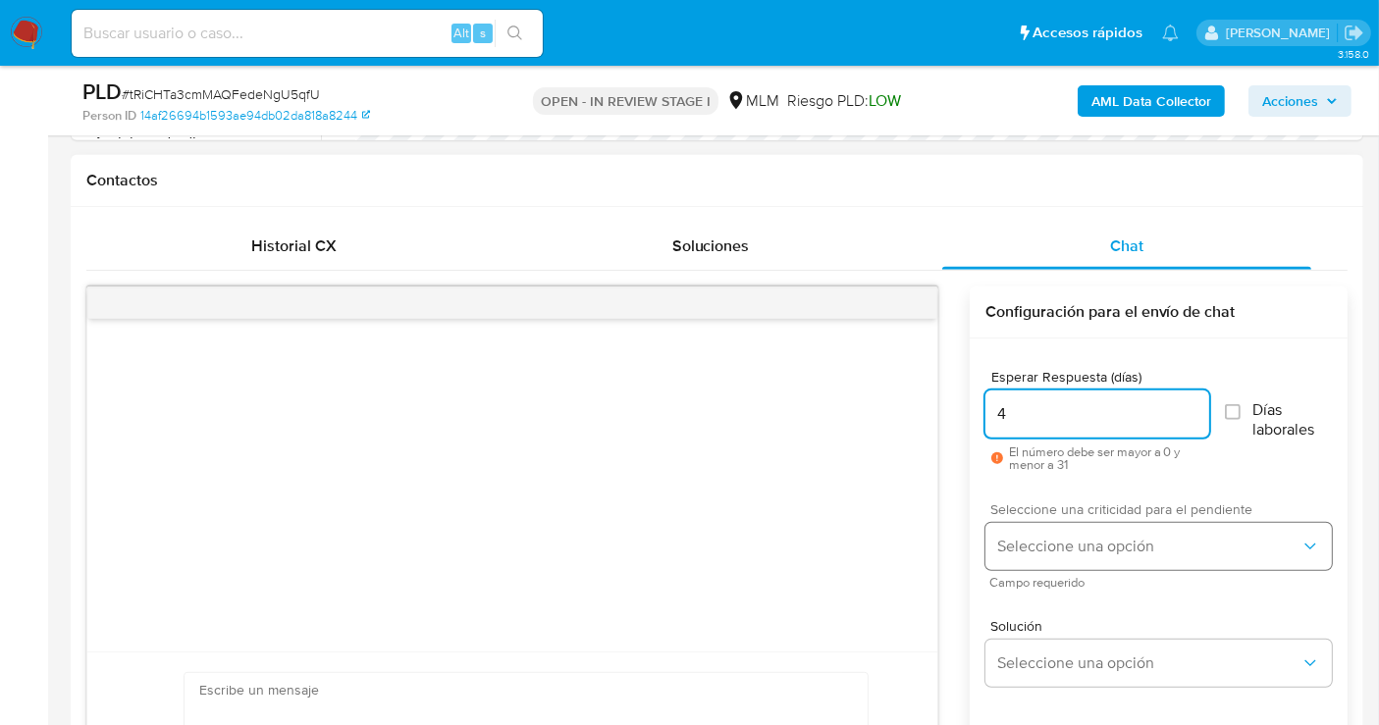
type input "4"
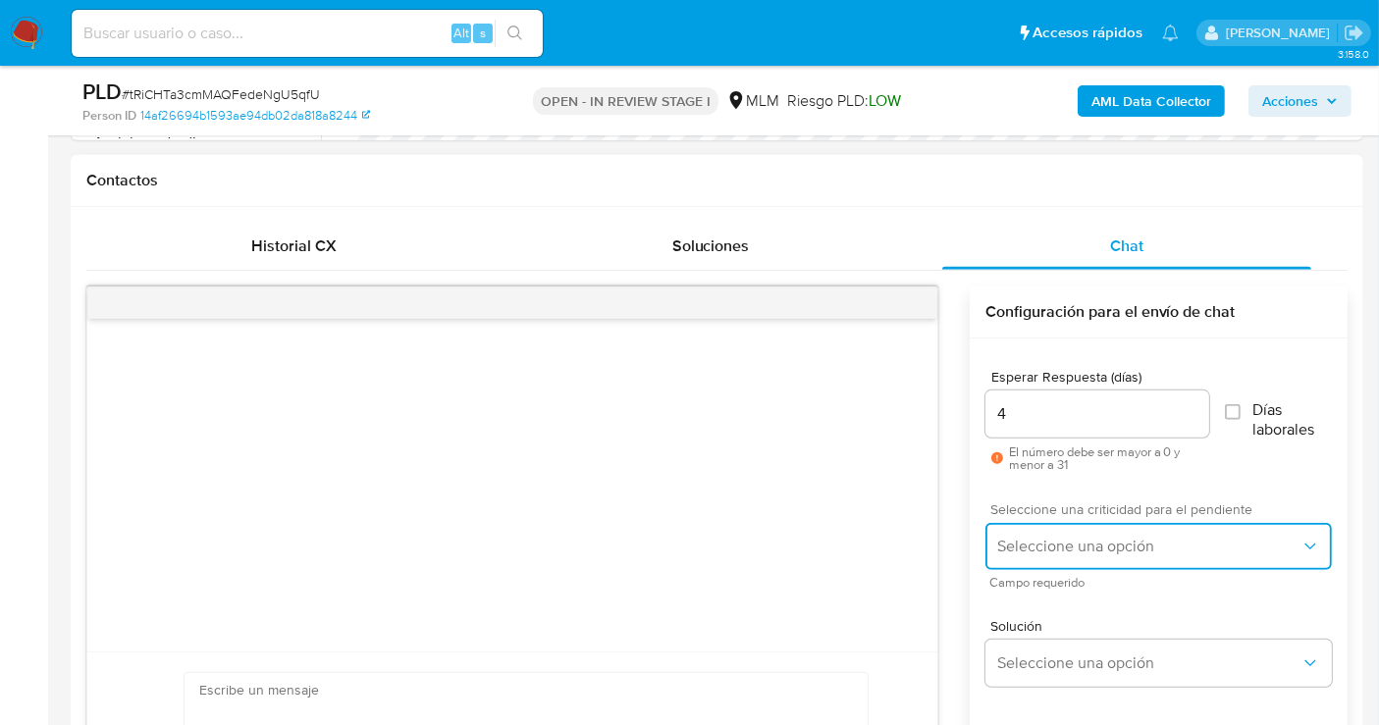
click at [1046, 537] on span "Seleccione una opción" at bounding box center [1148, 547] width 303 height 20
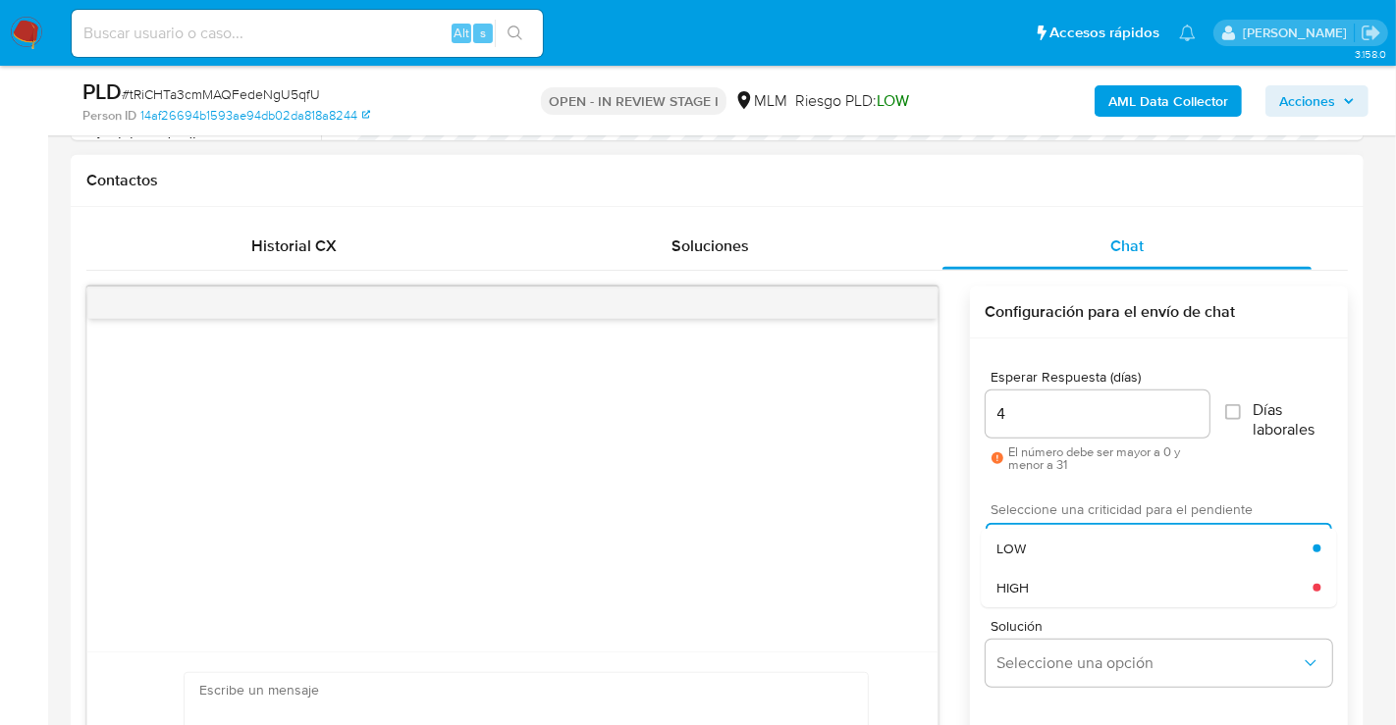
click at [1035, 573] on div "HIGH" at bounding box center [1154, 587] width 316 height 39
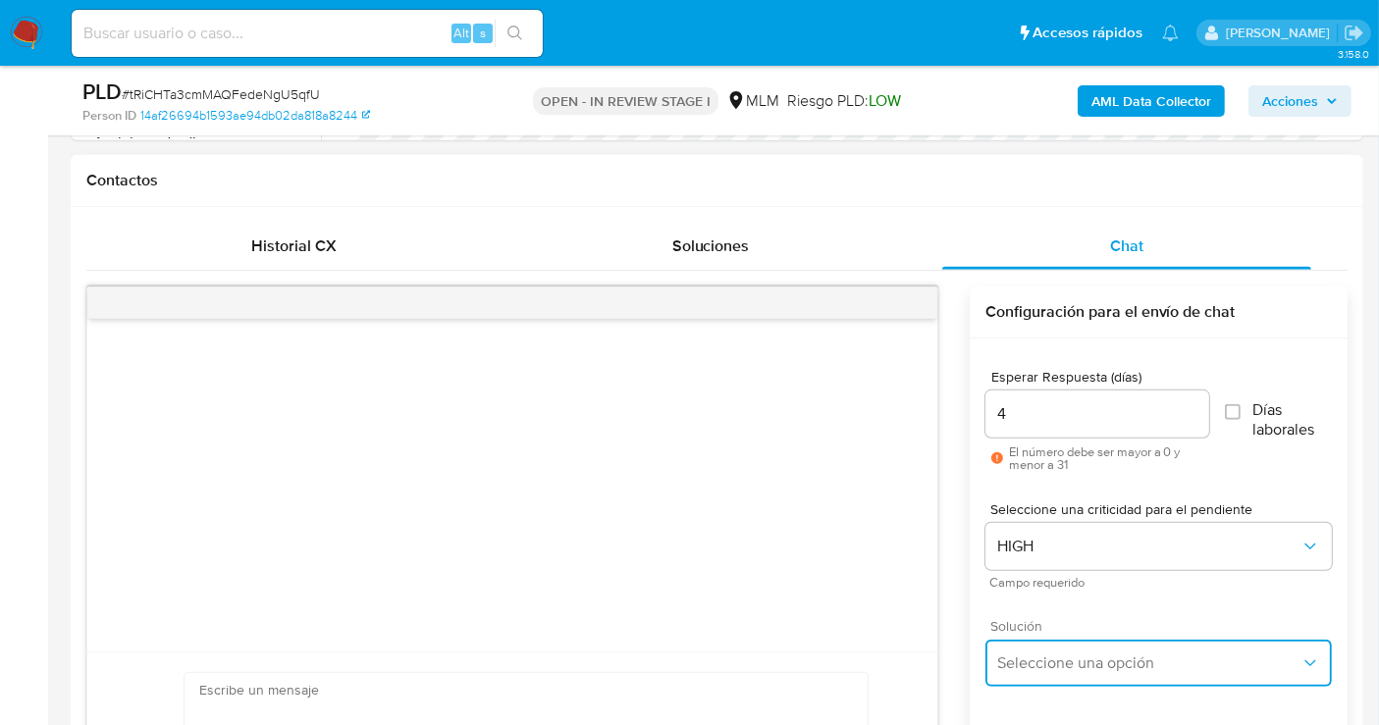
click at [1082, 655] on span "Seleccione una opción" at bounding box center [1148, 664] width 303 height 20
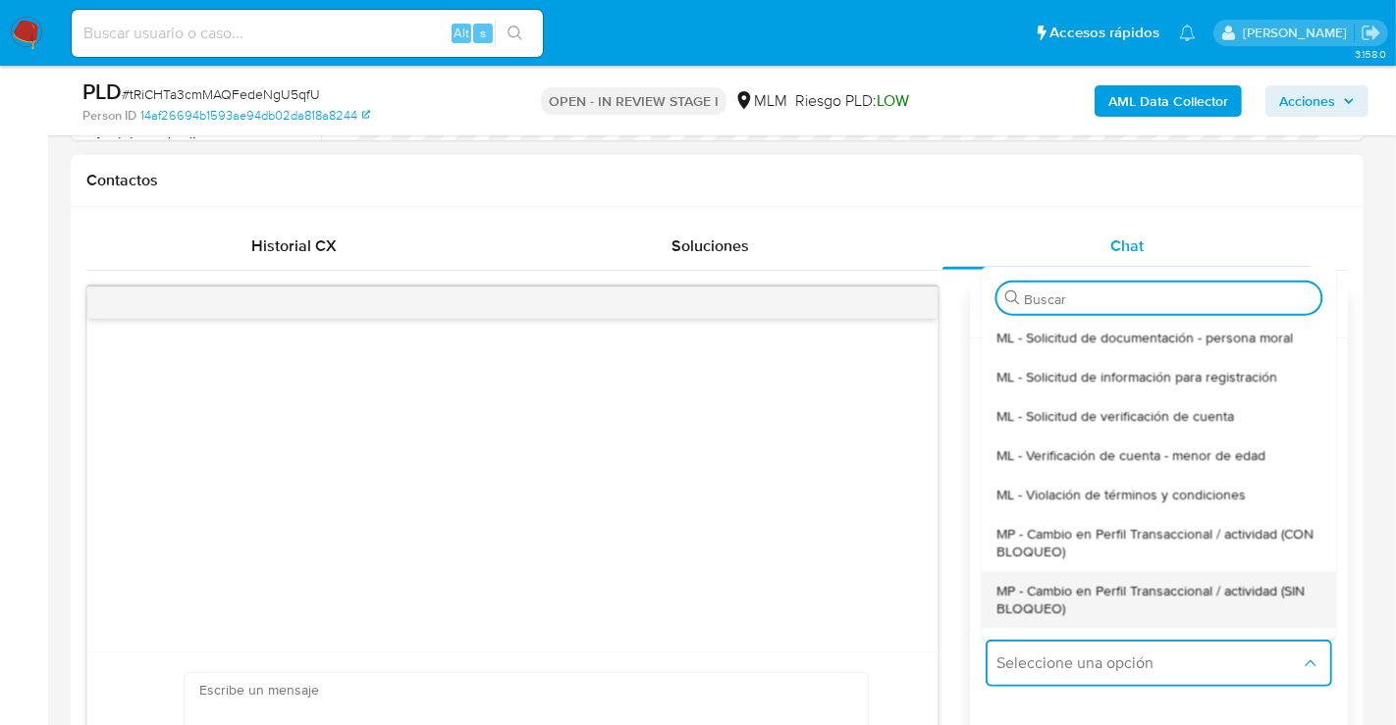
click at [1037, 590] on span "MP - Cambio en Perfil Transaccional / actividad (SIN BLOQUEO)" at bounding box center [1158, 598] width 324 height 35
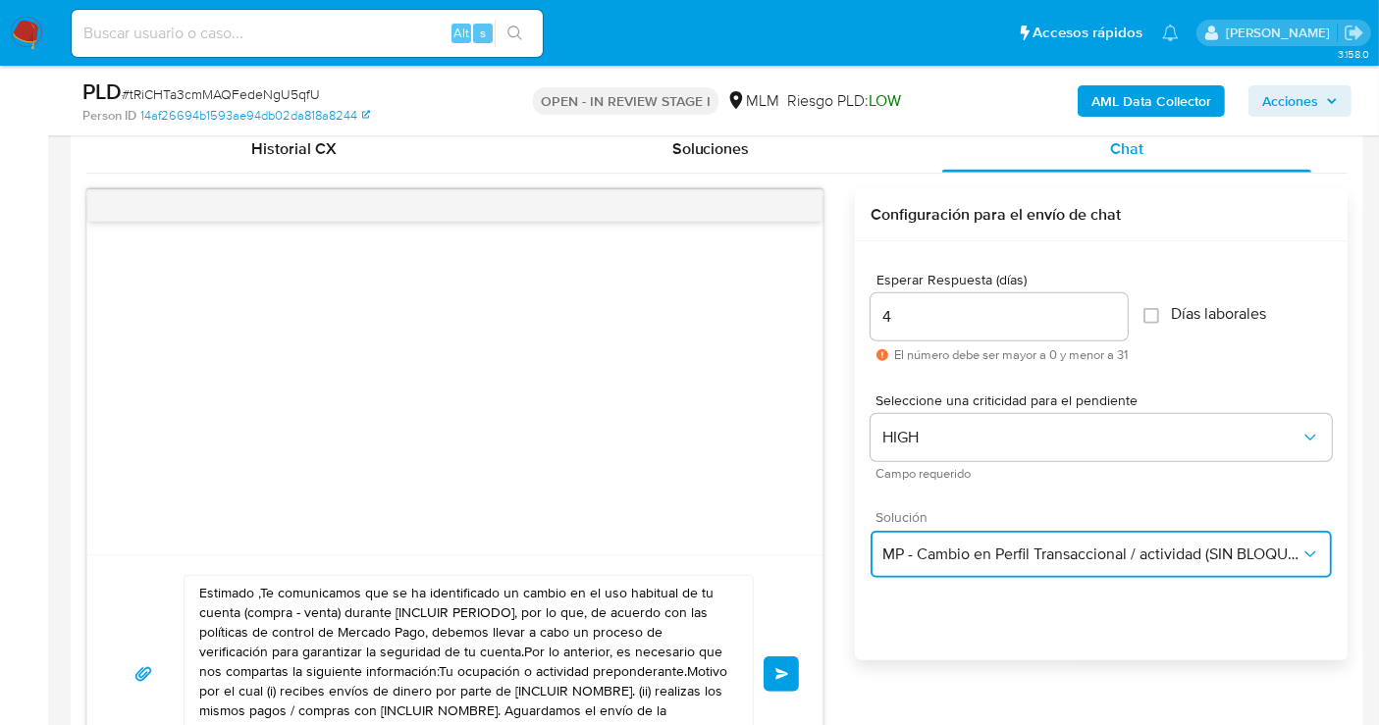
scroll to position [1090, 0]
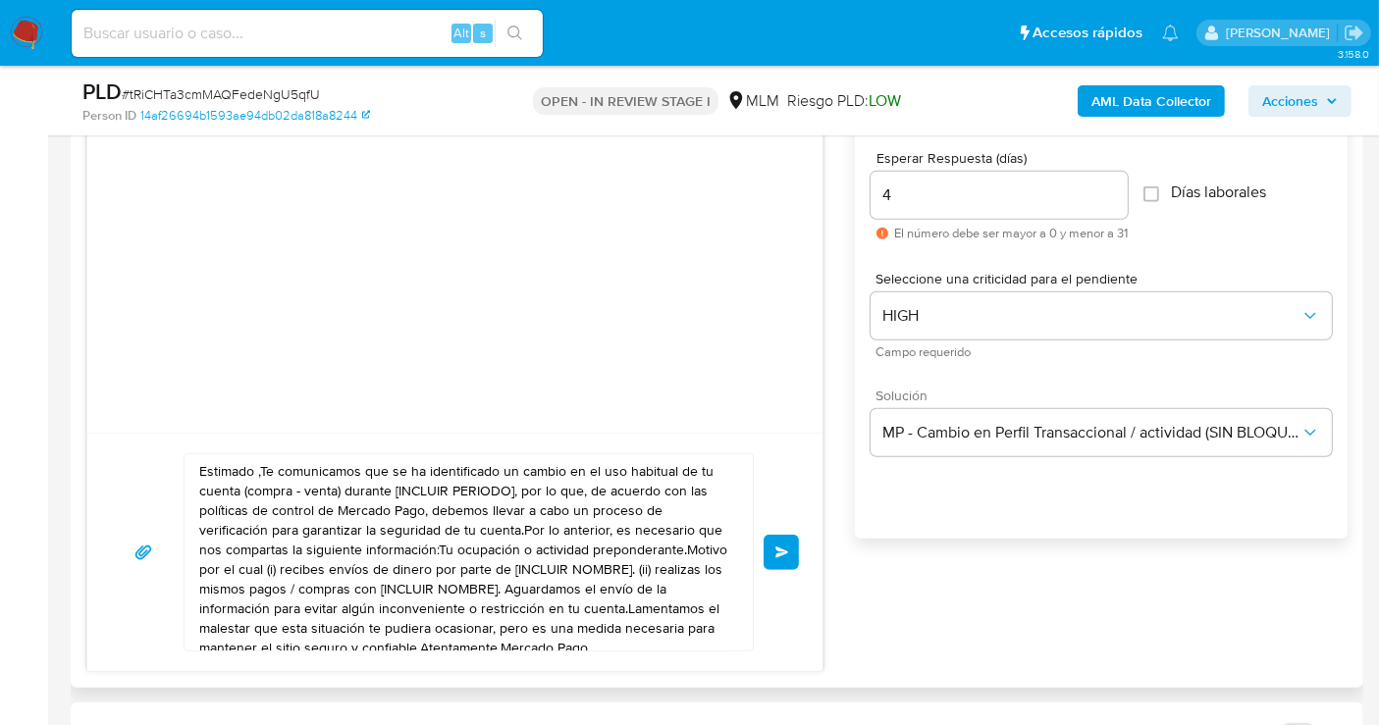
click at [453, 570] on textarea "Estimado ,Te comunicamos que se ha identificado un cambio en el uso habitual de…" at bounding box center [463, 552] width 529 height 196
paste textarea "cliente se ha identificado un cambio en el uso habitual de tu cuenta para garan…"
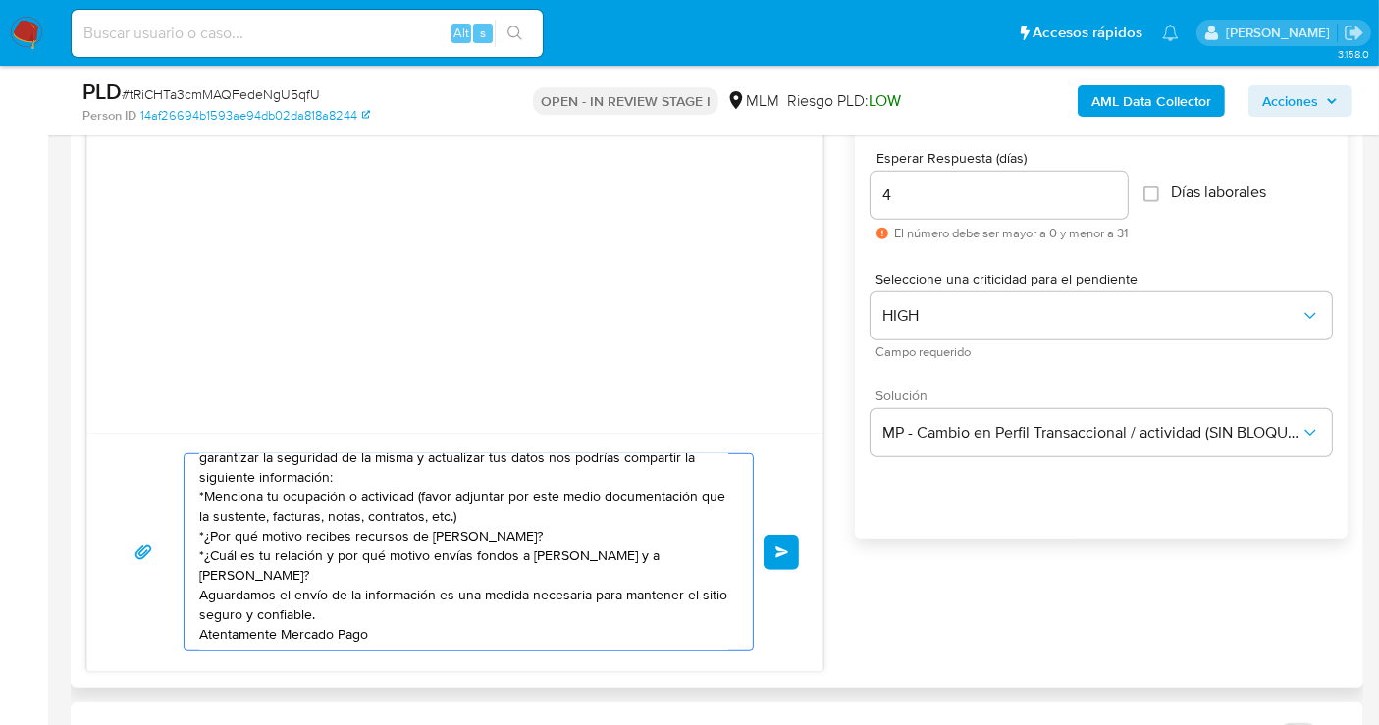
scroll to position [33, 0]
type textarea "Estimado cliente se ha identificado un cambio en el uso habitual de tu cuenta p…"
click at [798, 551] on button "Enviar" at bounding box center [781, 552] width 35 height 35
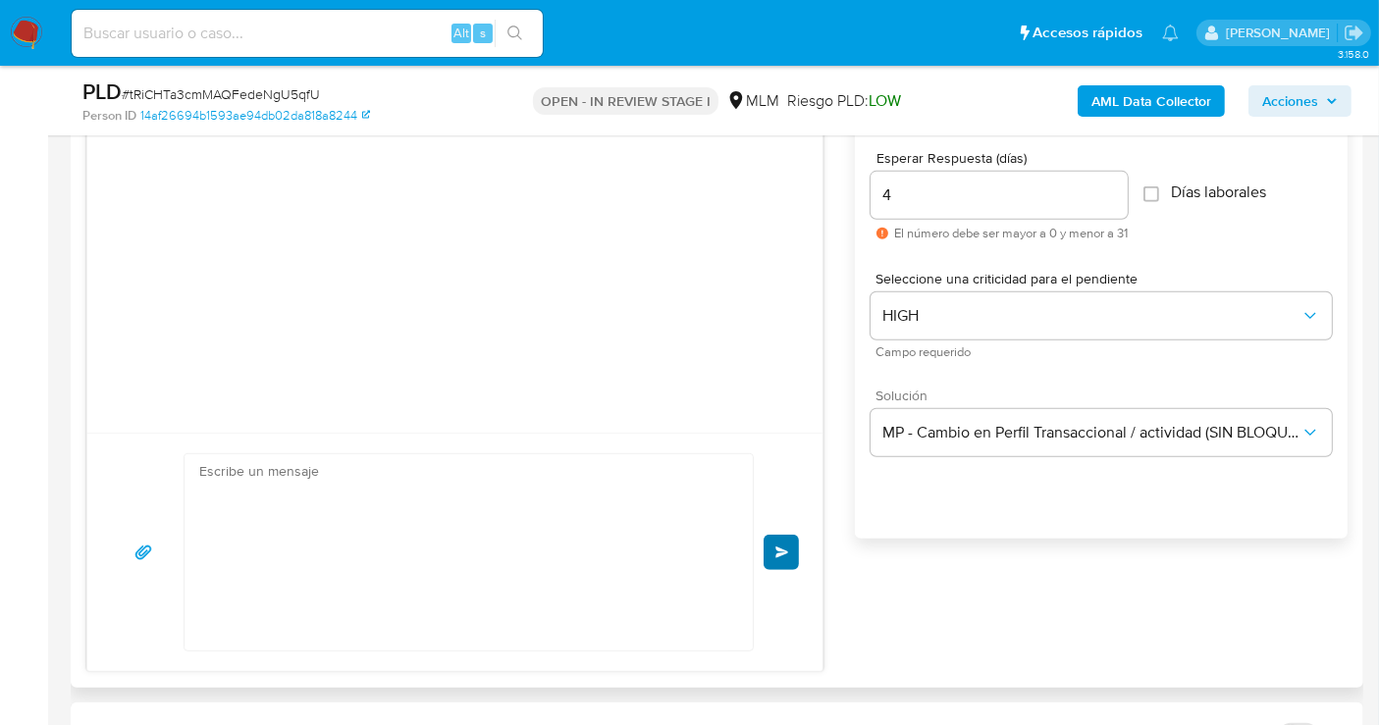
scroll to position [11, 0]
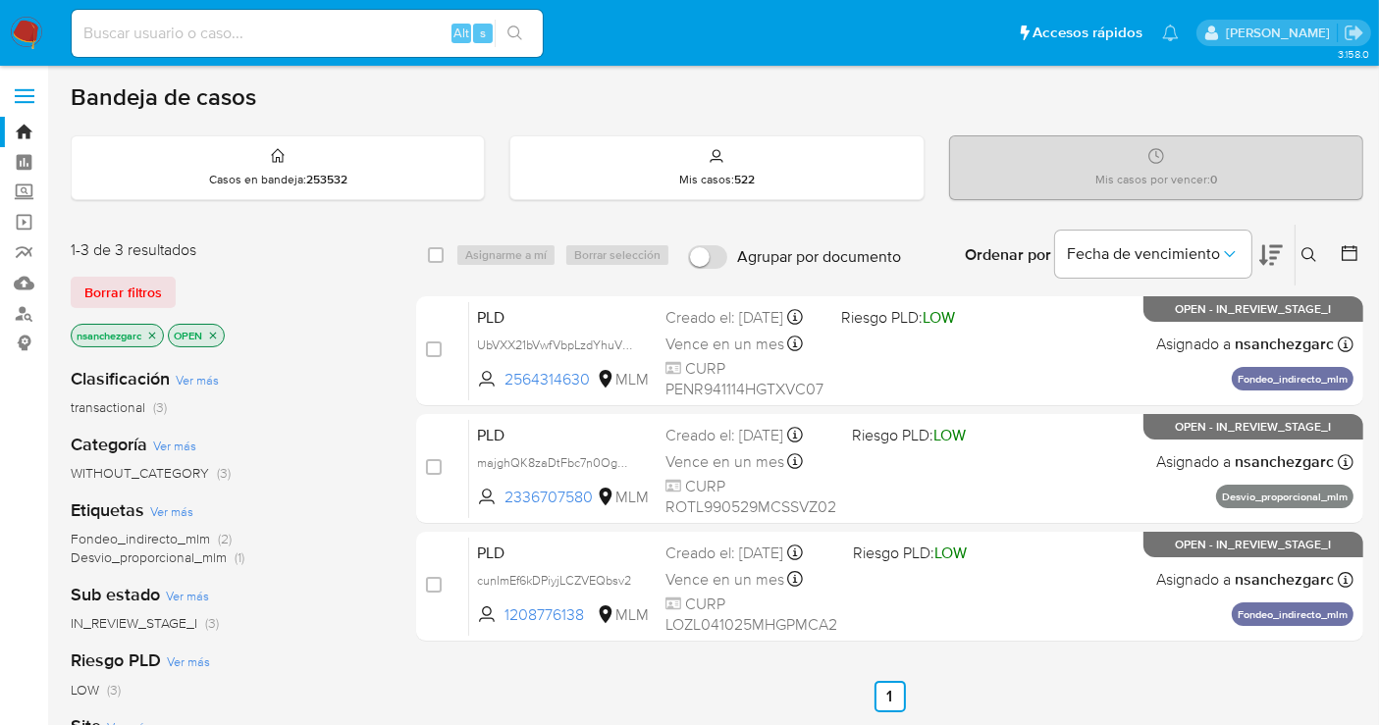
click at [153, 335] on icon "close-filter" at bounding box center [152, 336] width 12 height 12
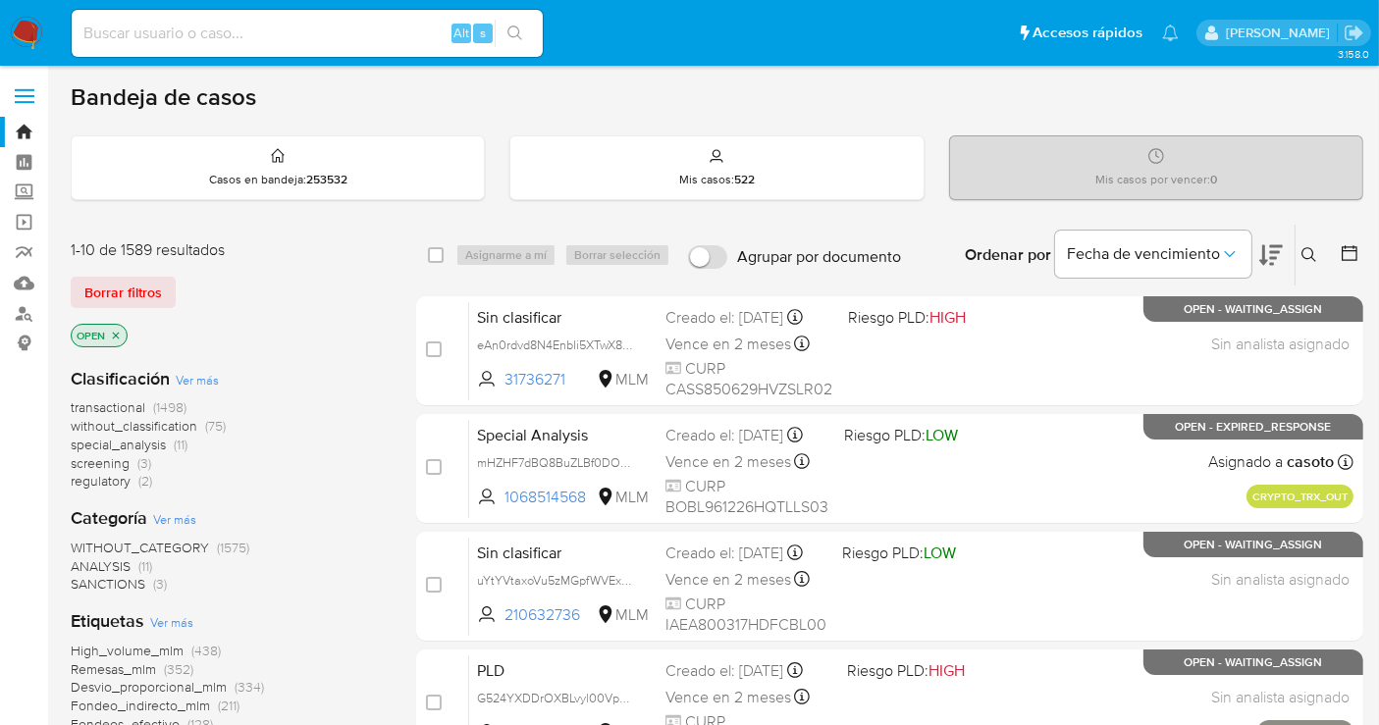
click at [144, 422] on span "without_classification" at bounding box center [134, 426] width 127 height 20
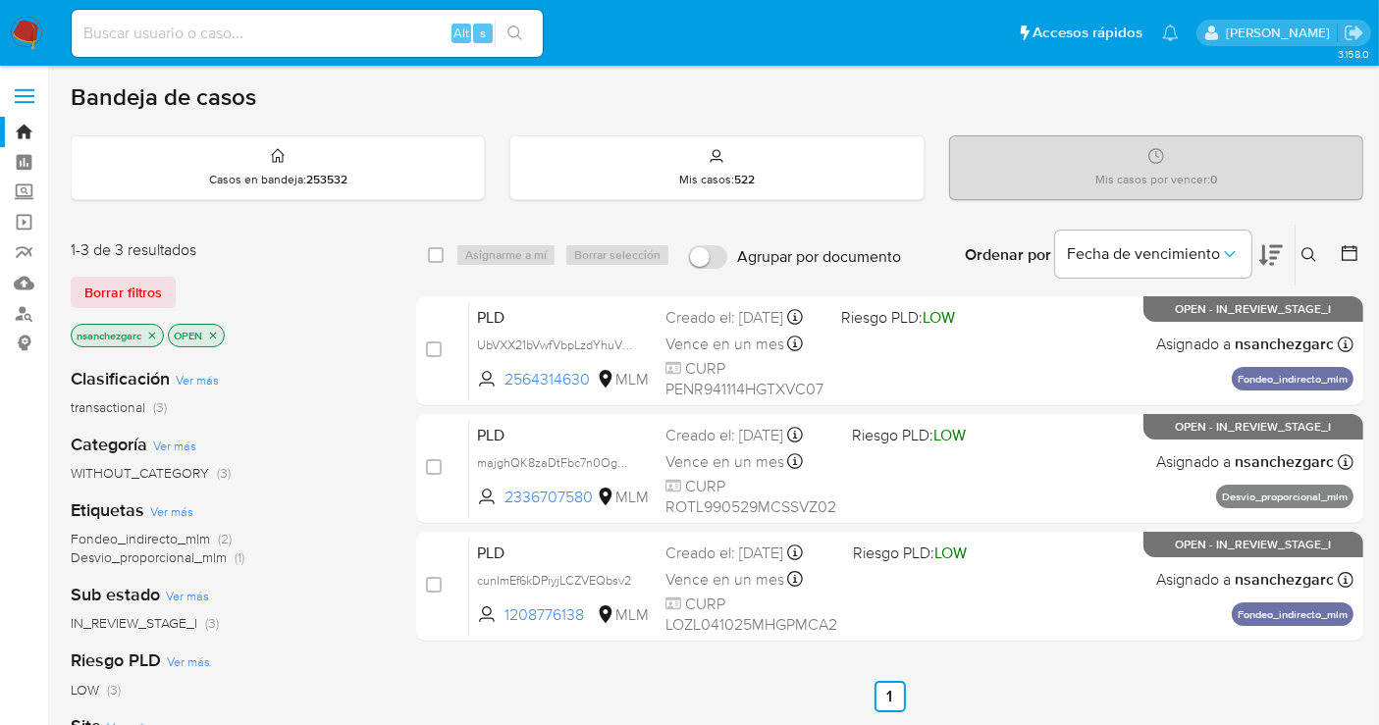
click at [151, 332] on icon "close-filter" at bounding box center [152, 335] width 7 height 7
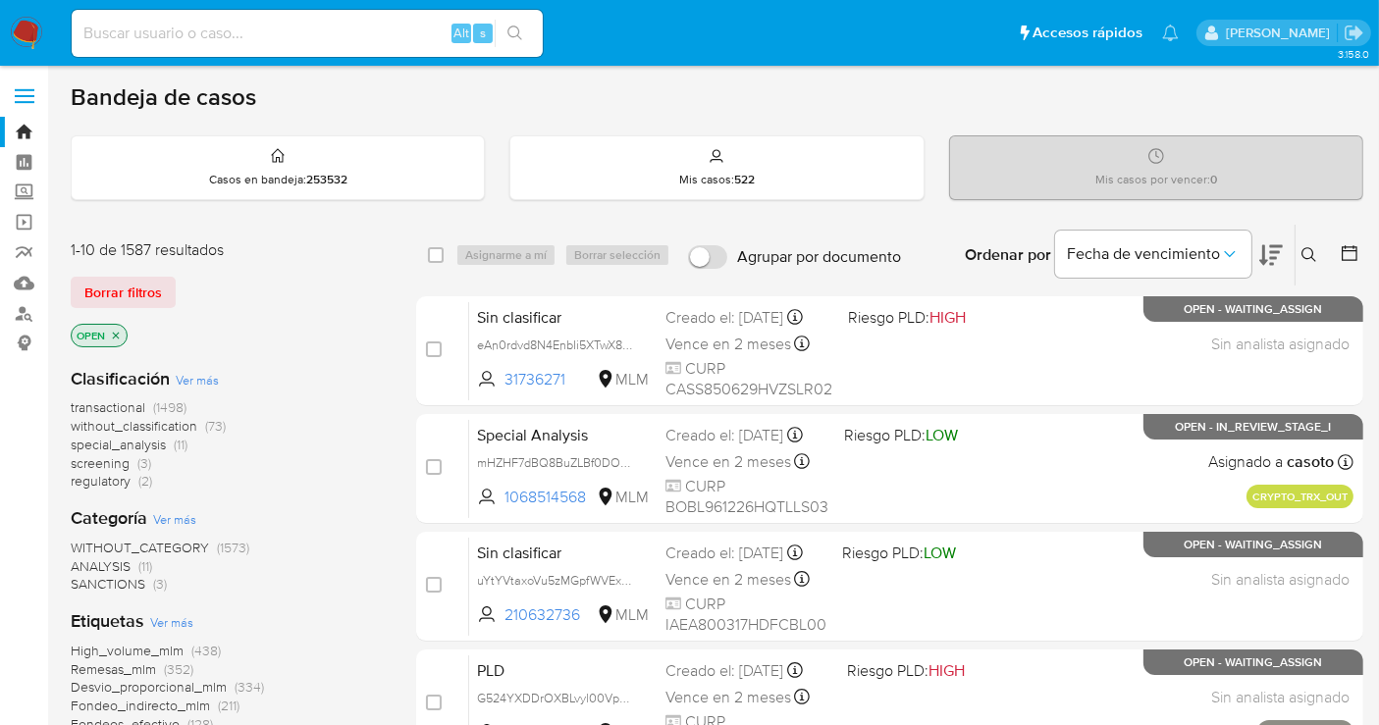
click at [173, 422] on span "without_classification" at bounding box center [134, 426] width 127 height 20
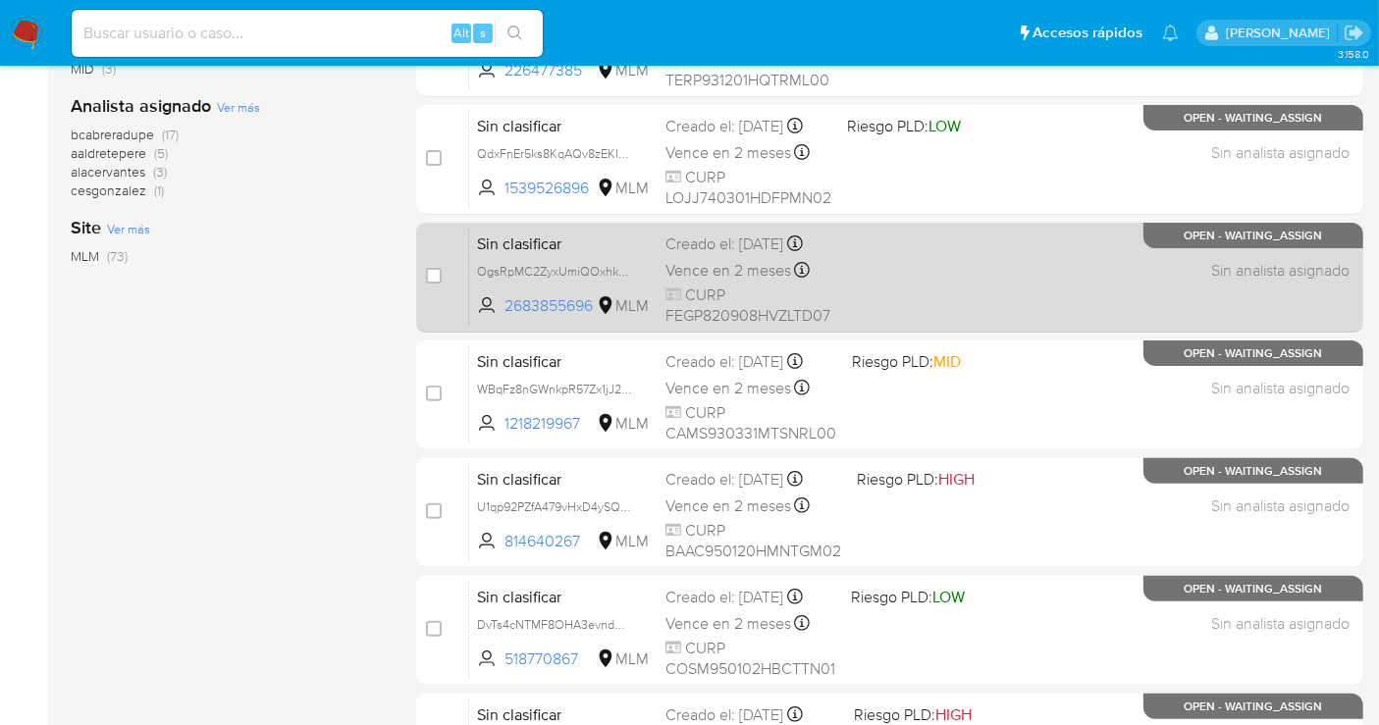
scroll to position [892, 0]
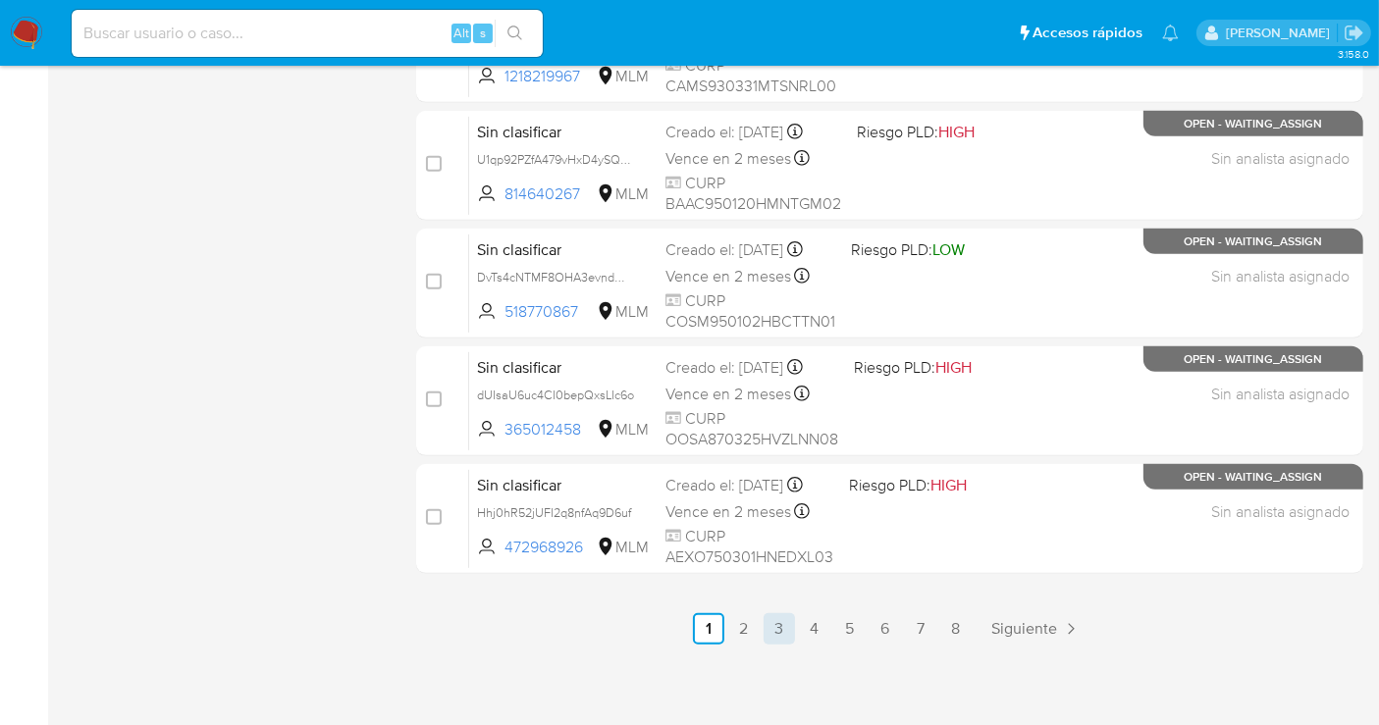
click at [772, 618] on link "3" at bounding box center [779, 628] width 31 height 31
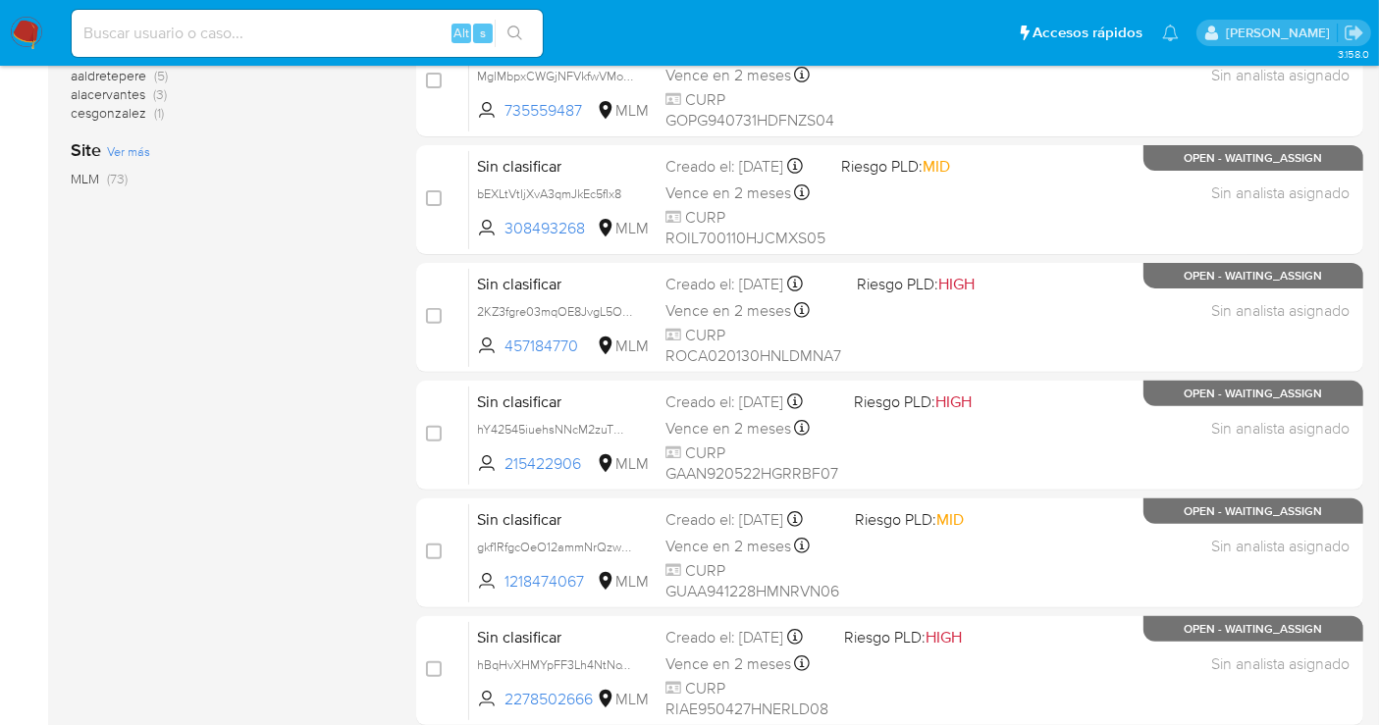
scroll to position [872, 0]
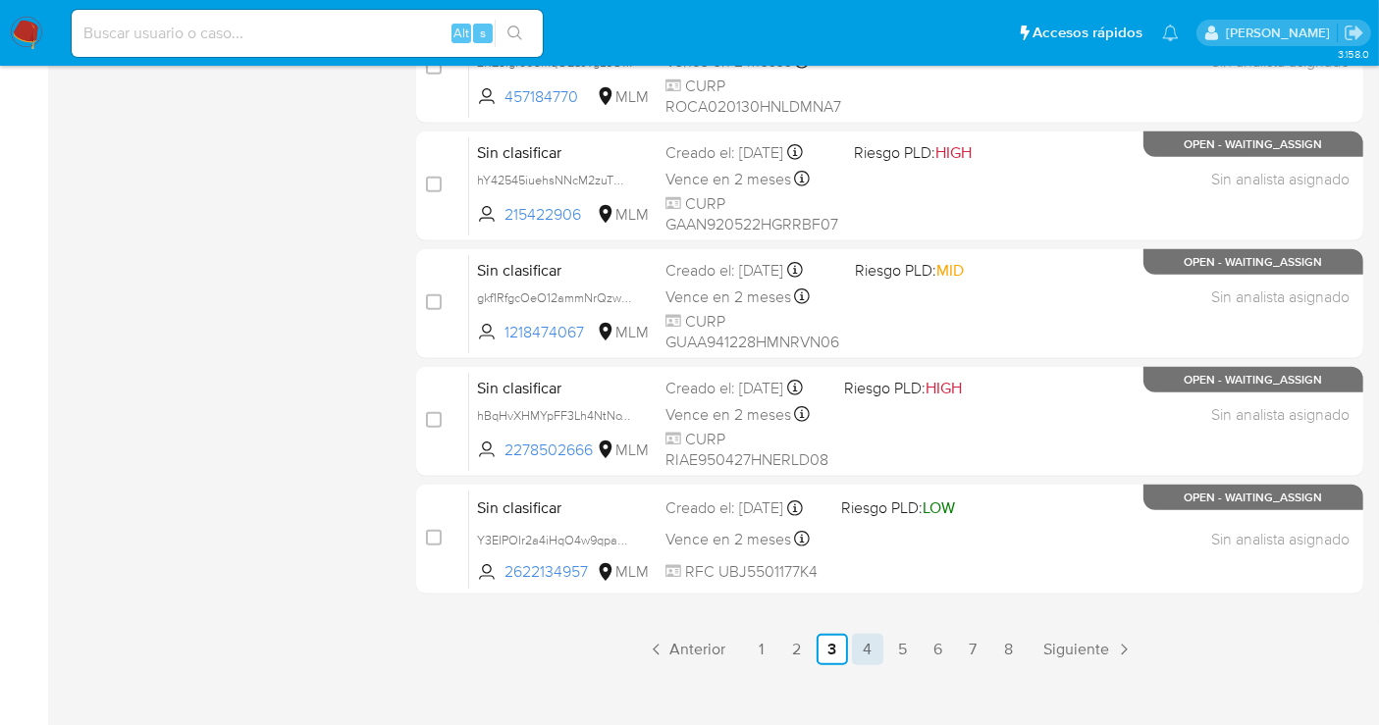
click at [875, 641] on link "4" at bounding box center [867, 649] width 31 height 31
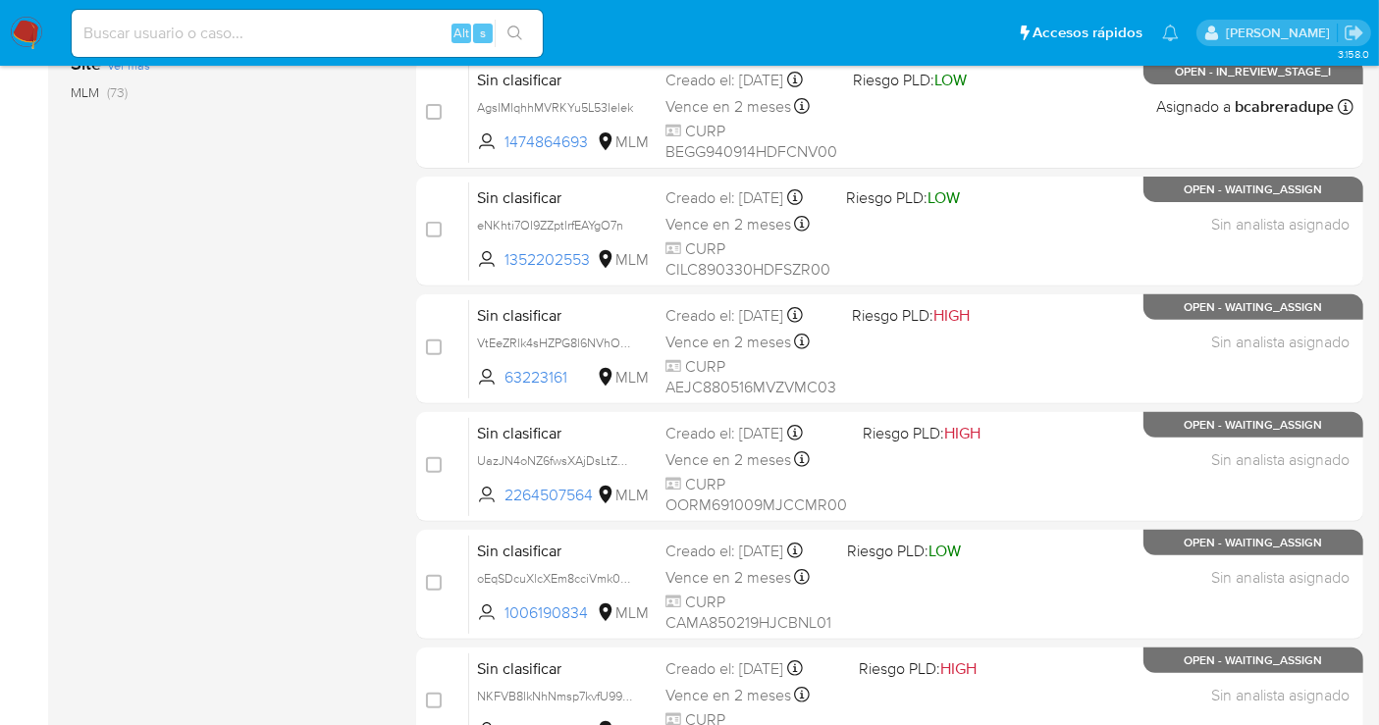
scroll to position [892, 0]
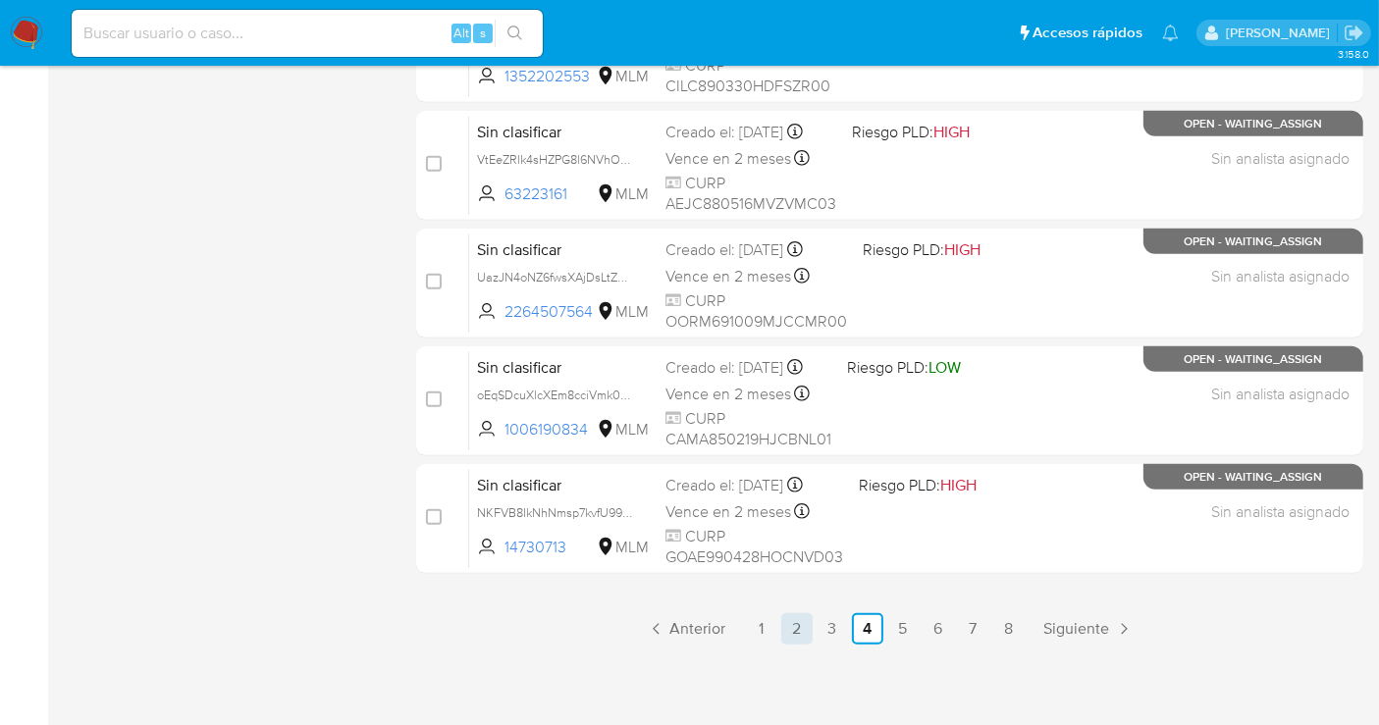
click at [794, 624] on link "2" at bounding box center [796, 628] width 31 height 31
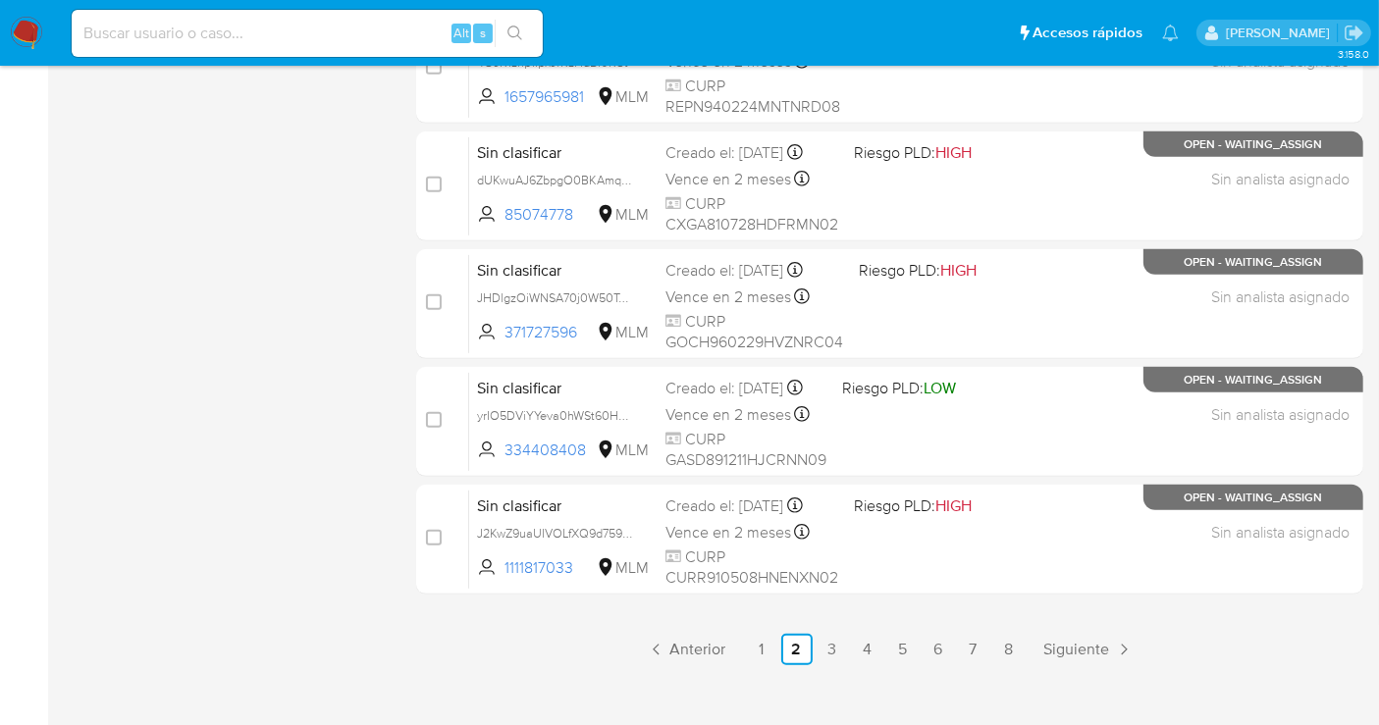
scroll to position [892, 0]
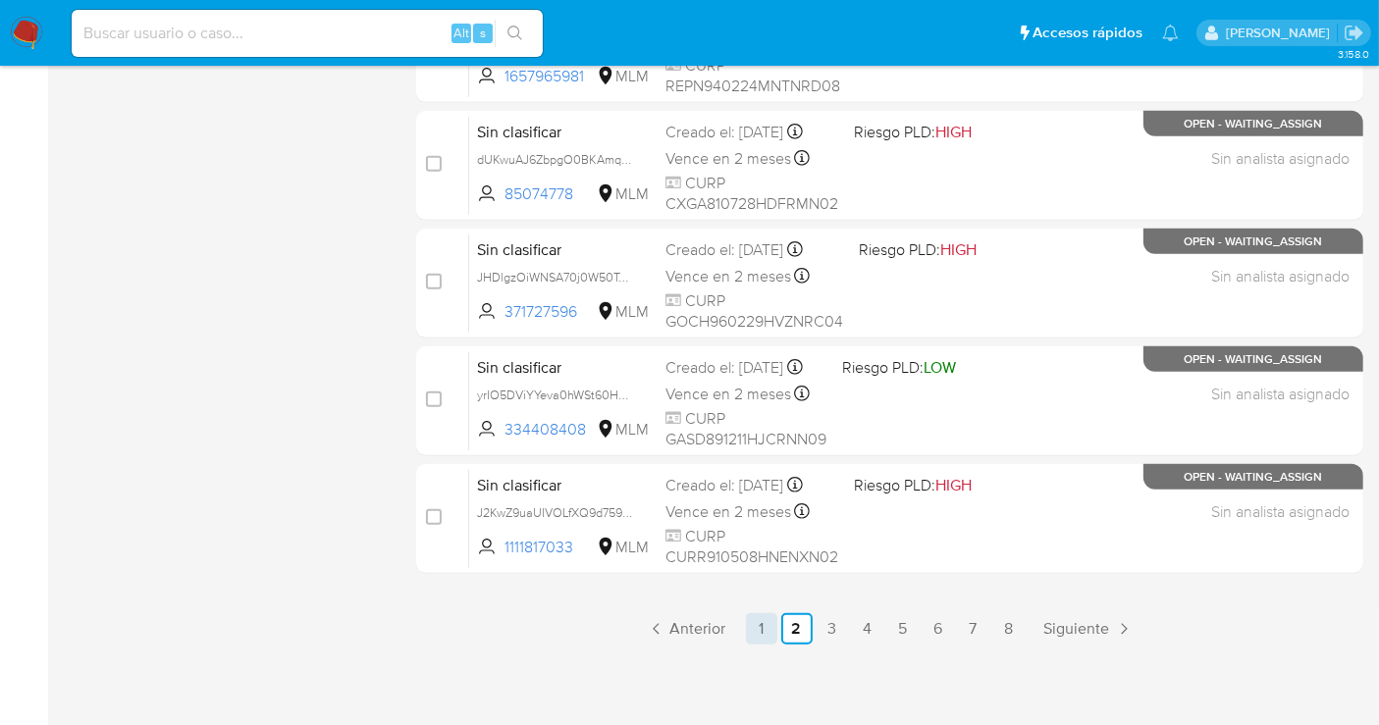
click at [754, 623] on link "1" at bounding box center [761, 628] width 31 height 31
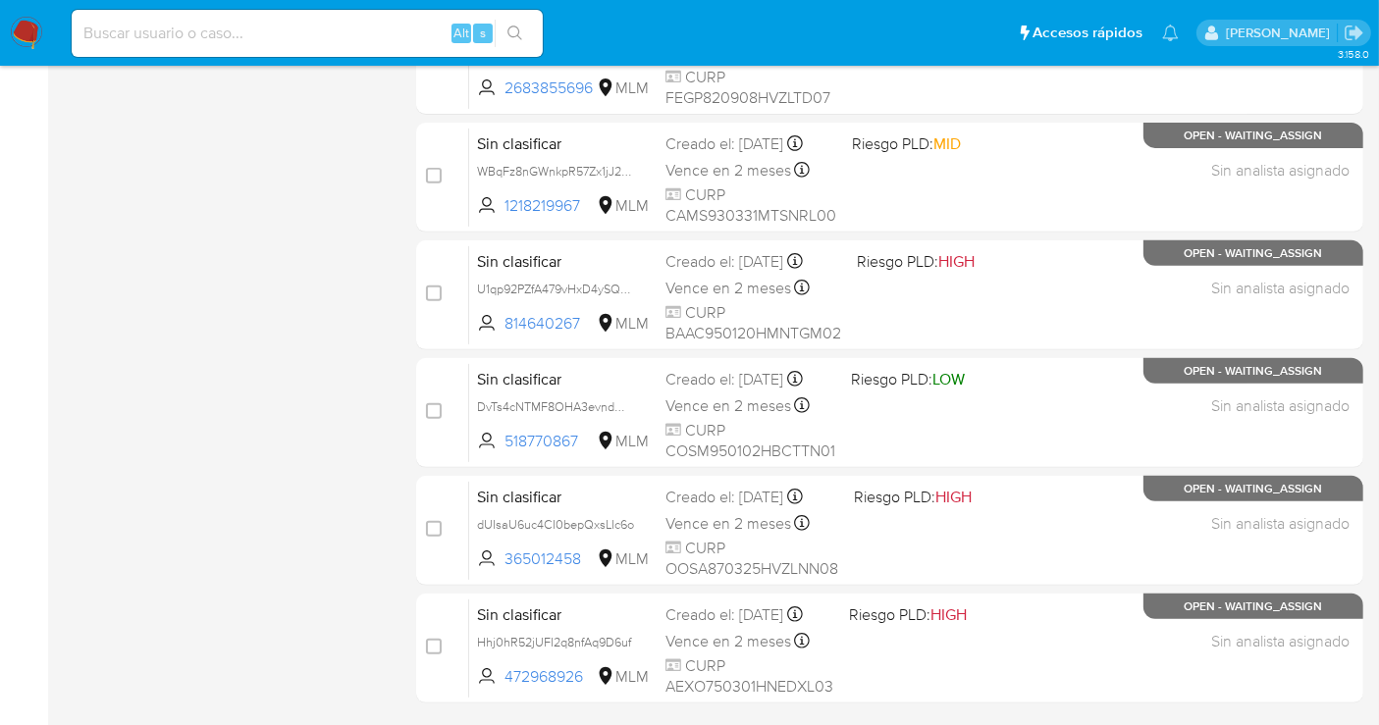
scroll to position [872, 0]
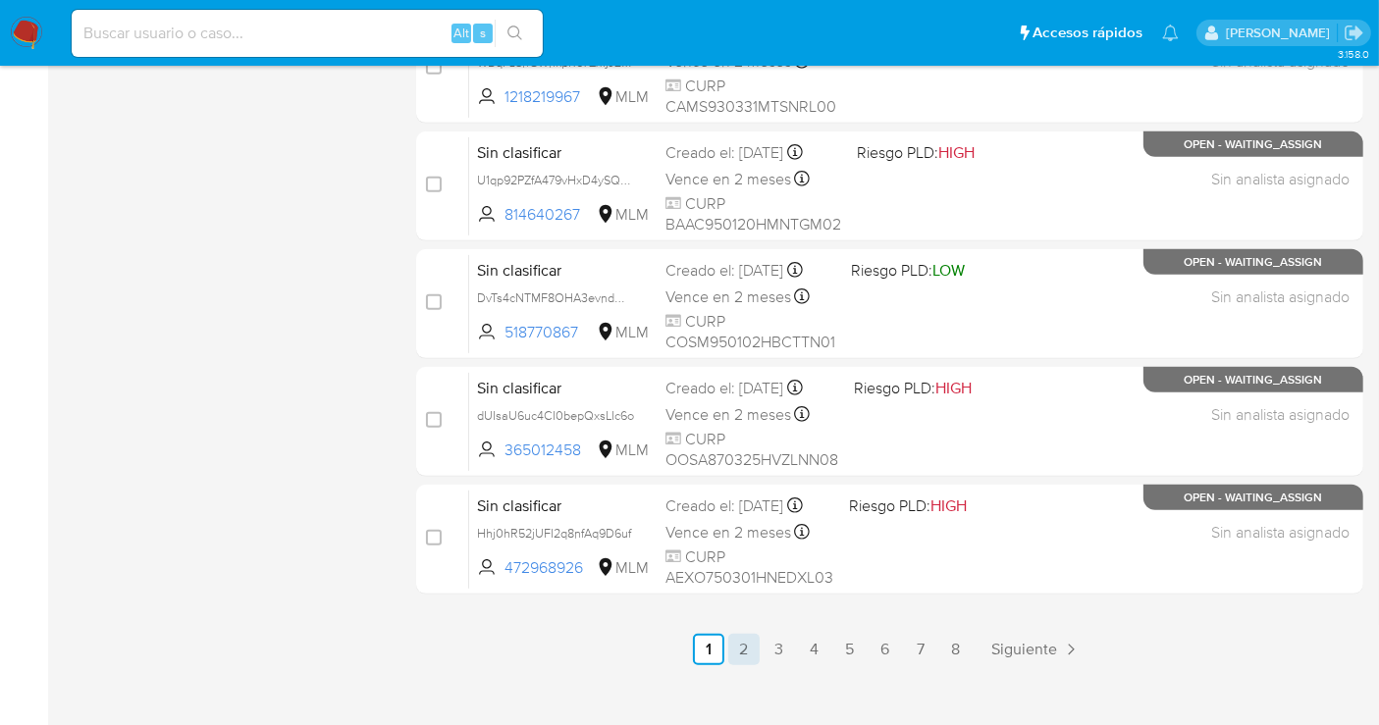
click at [747, 640] on link "2" at bounding box center [743, 649] width 31 height 31
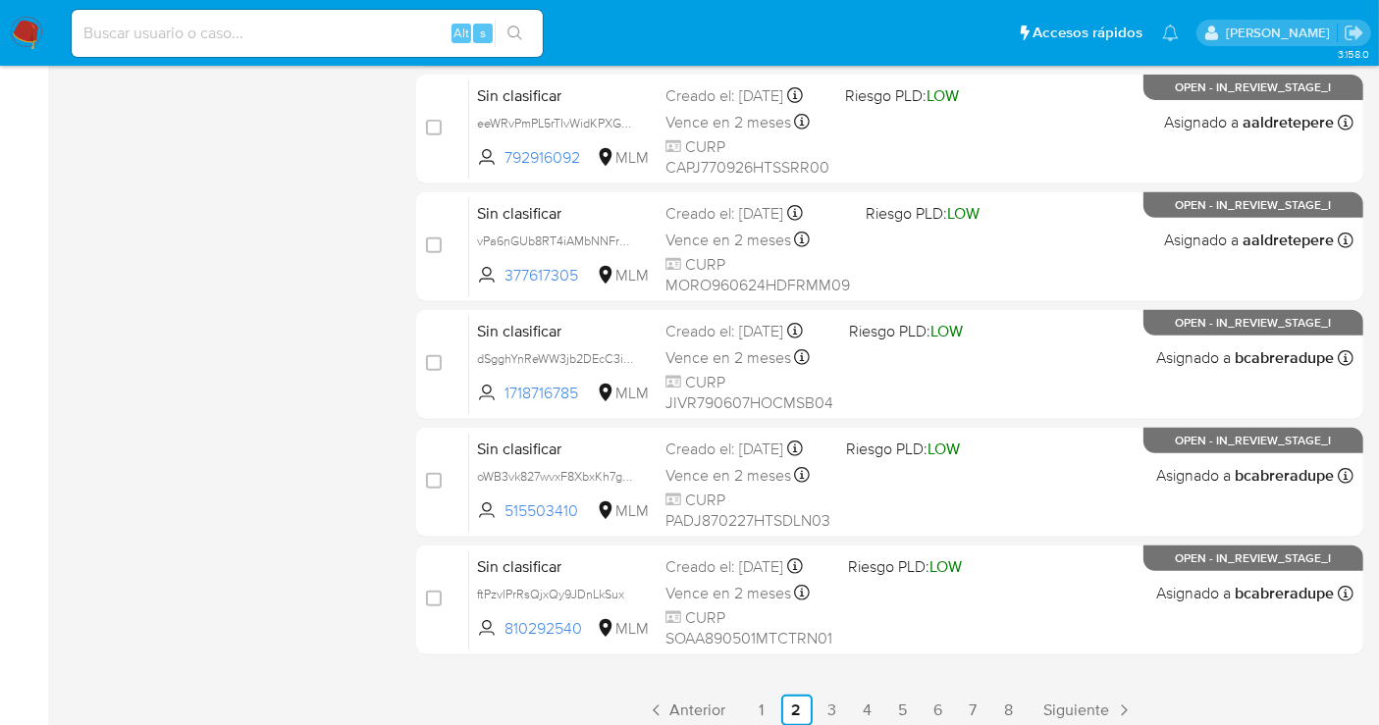
scroll to position [892, 0]
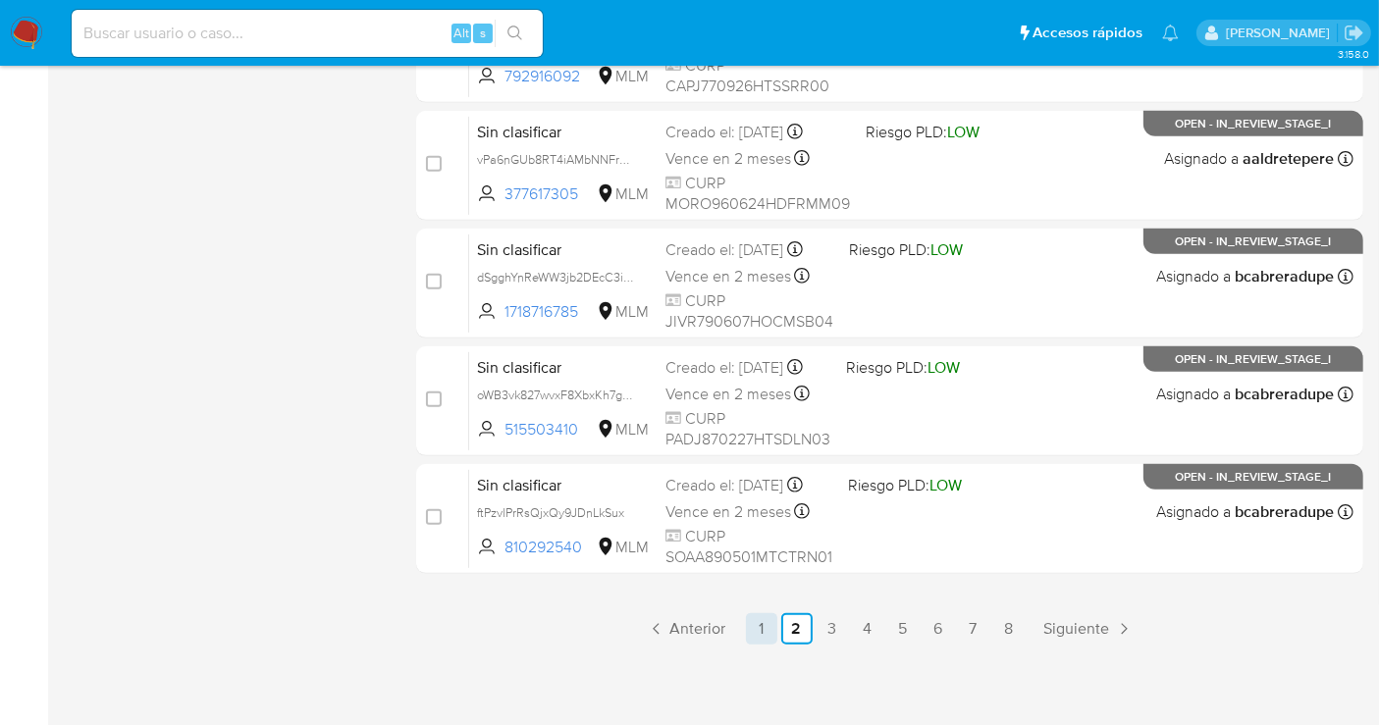
click at [751, 618] on link "1" at bounding box center [761, 628] width 31 height 31
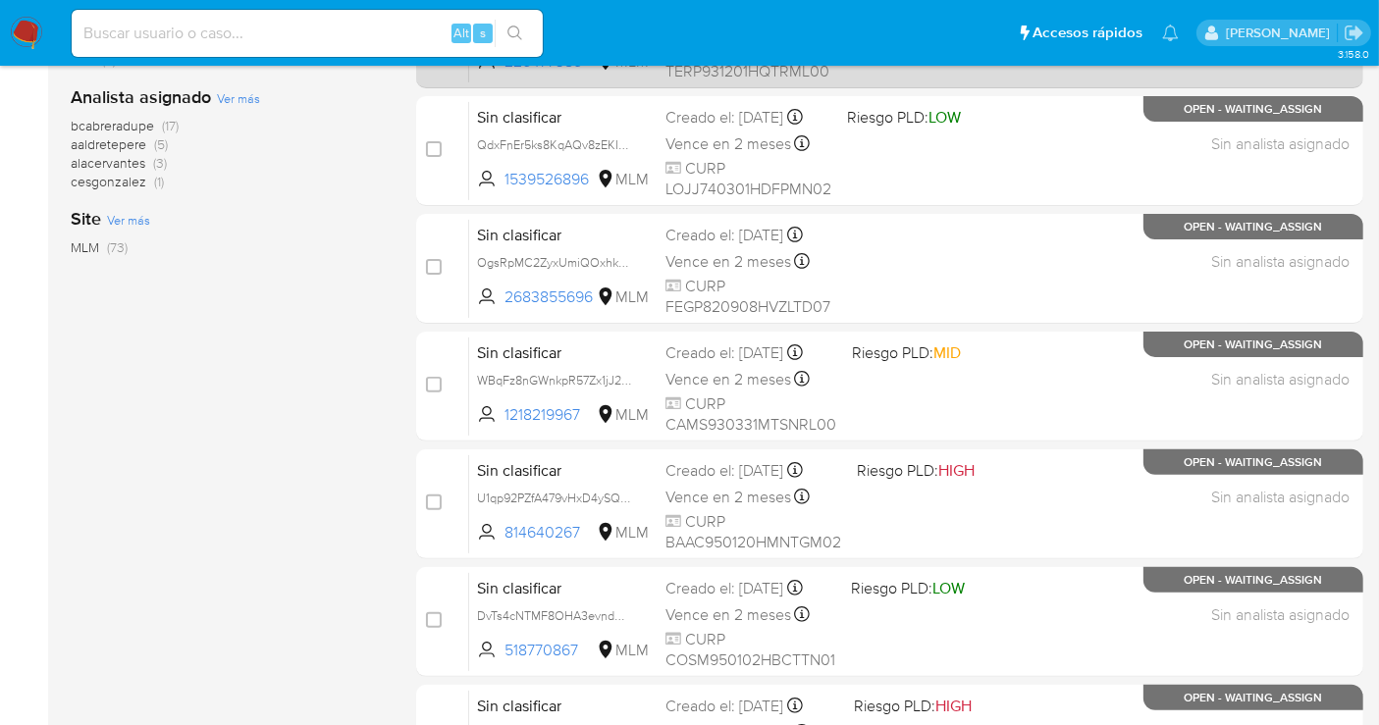
scroll to position [872, 0]
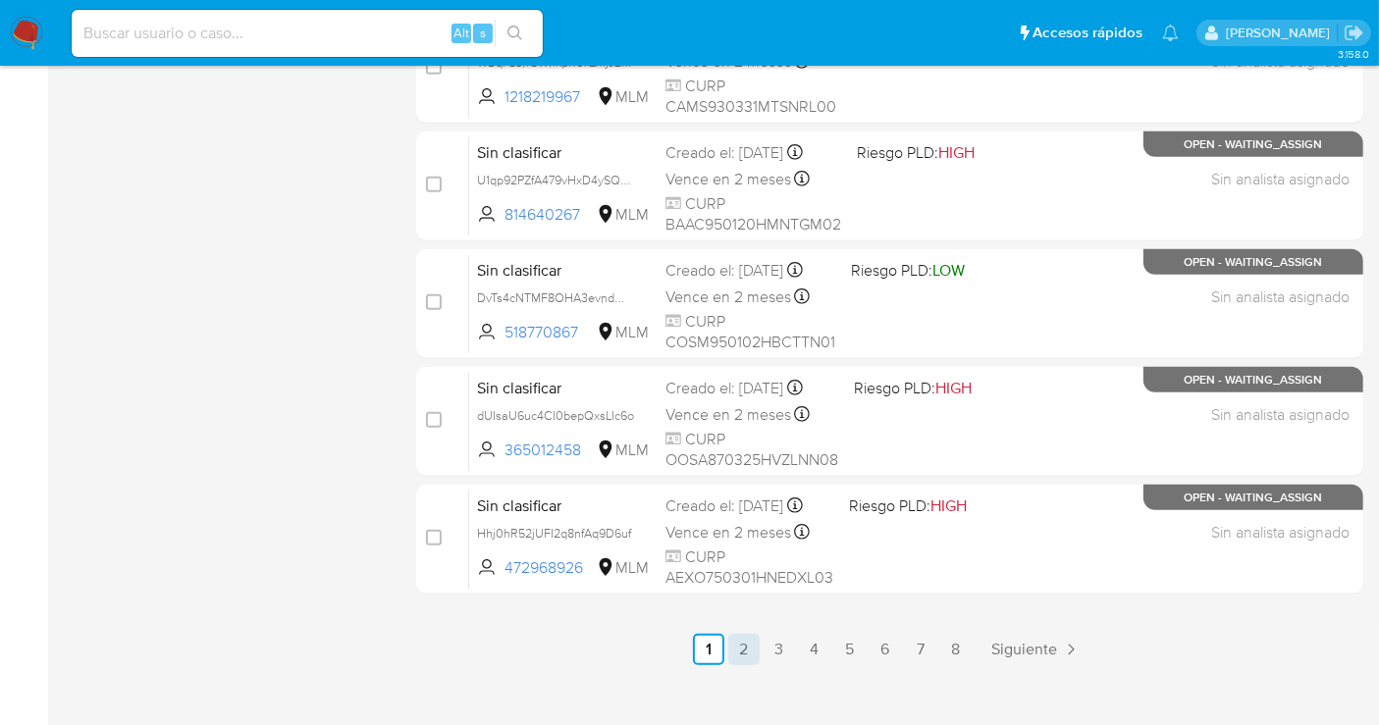
click at [748, 643] on link "2" at bounding box center [743, 649] width 31 height 31
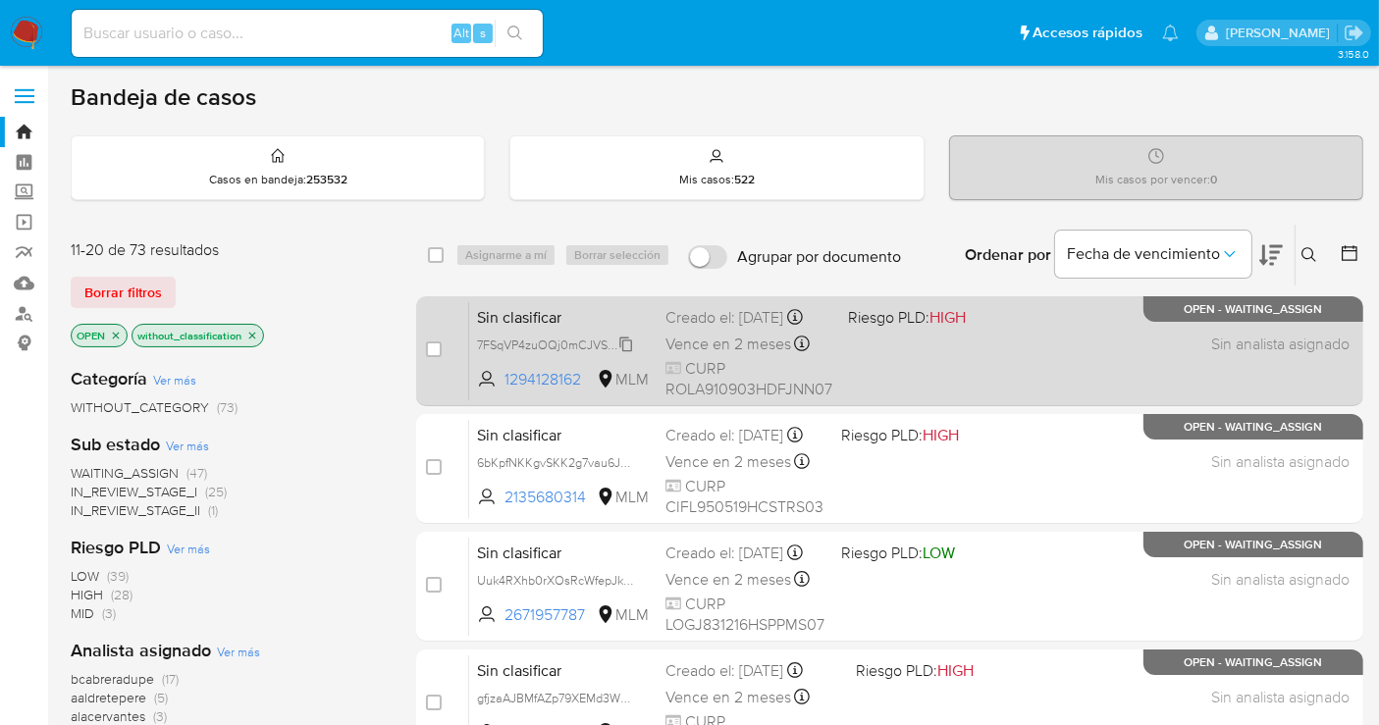
click at [619, 354] on span "7FSqVP4zuOQj0mCJVSRmpHTC" at bounding box center [567, 344] width 180 height 22
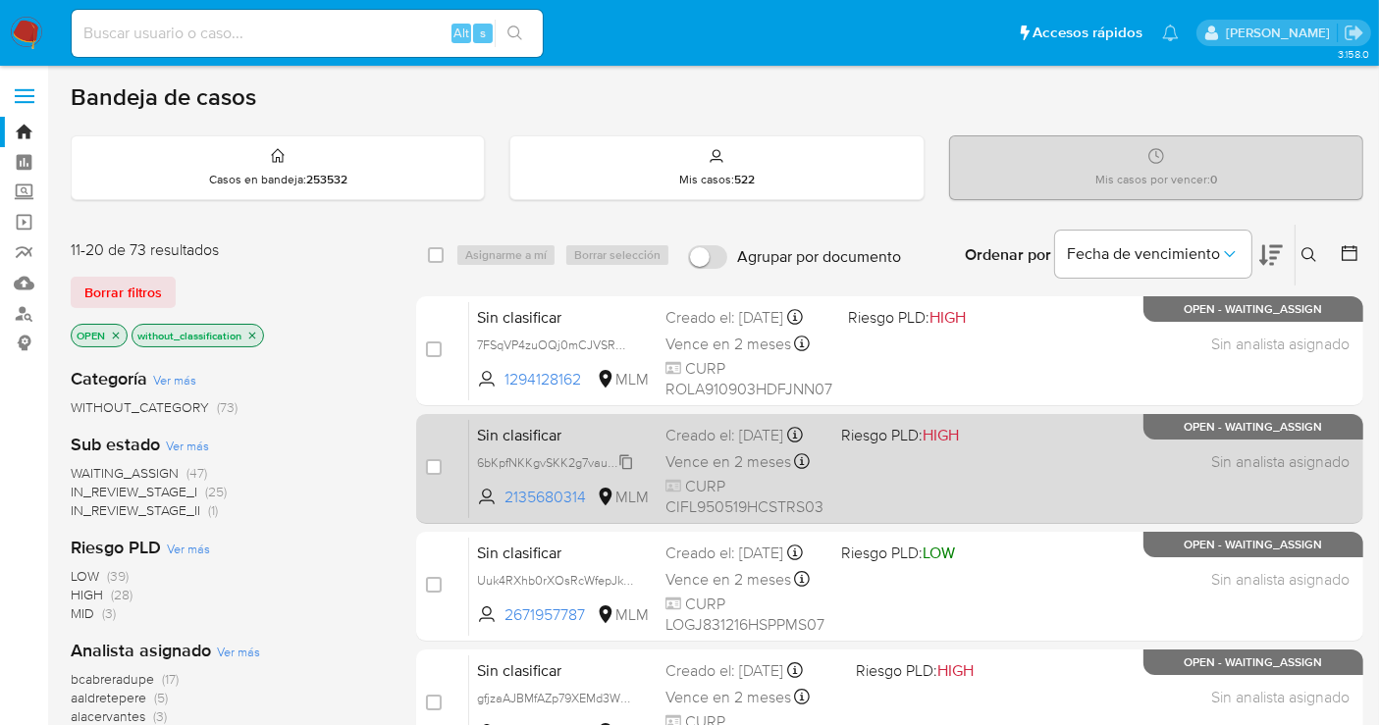
click at [626, 472] on span "6bKpfNKKgvSKK2g7vau6JksL" at bounding box center [557, 462] width 161 height 22
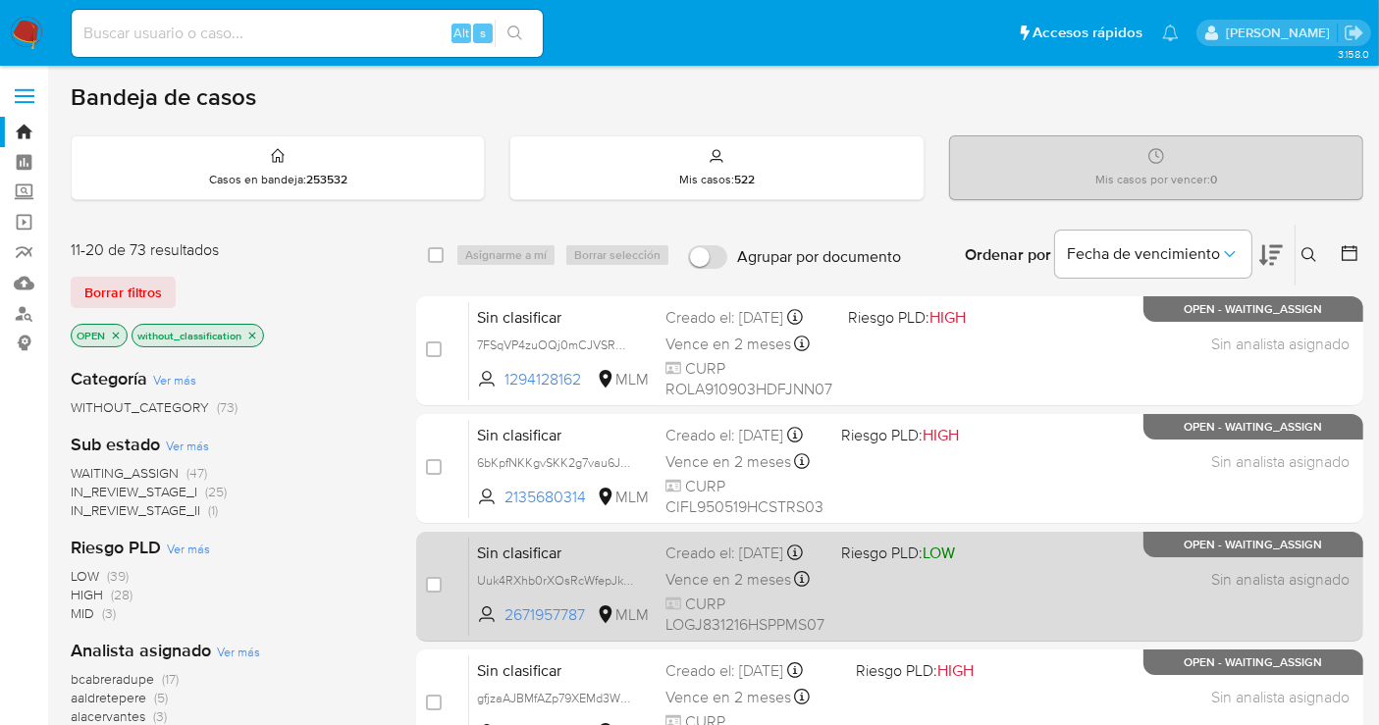
click at [639, 591] on span "Uuk4RXhb0rXOsRcWfepJkHPL" at bounding box center [563, 580] width 173 height 22
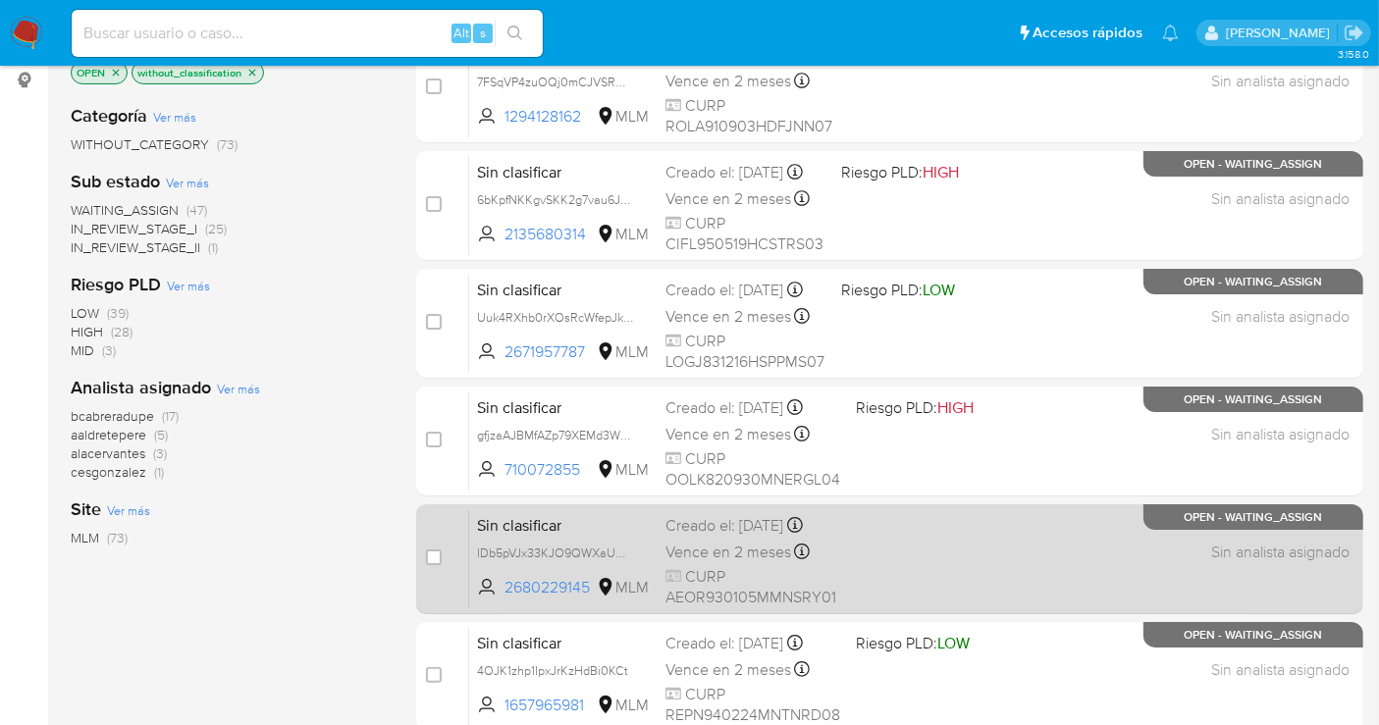
scroll to position [327, 0]
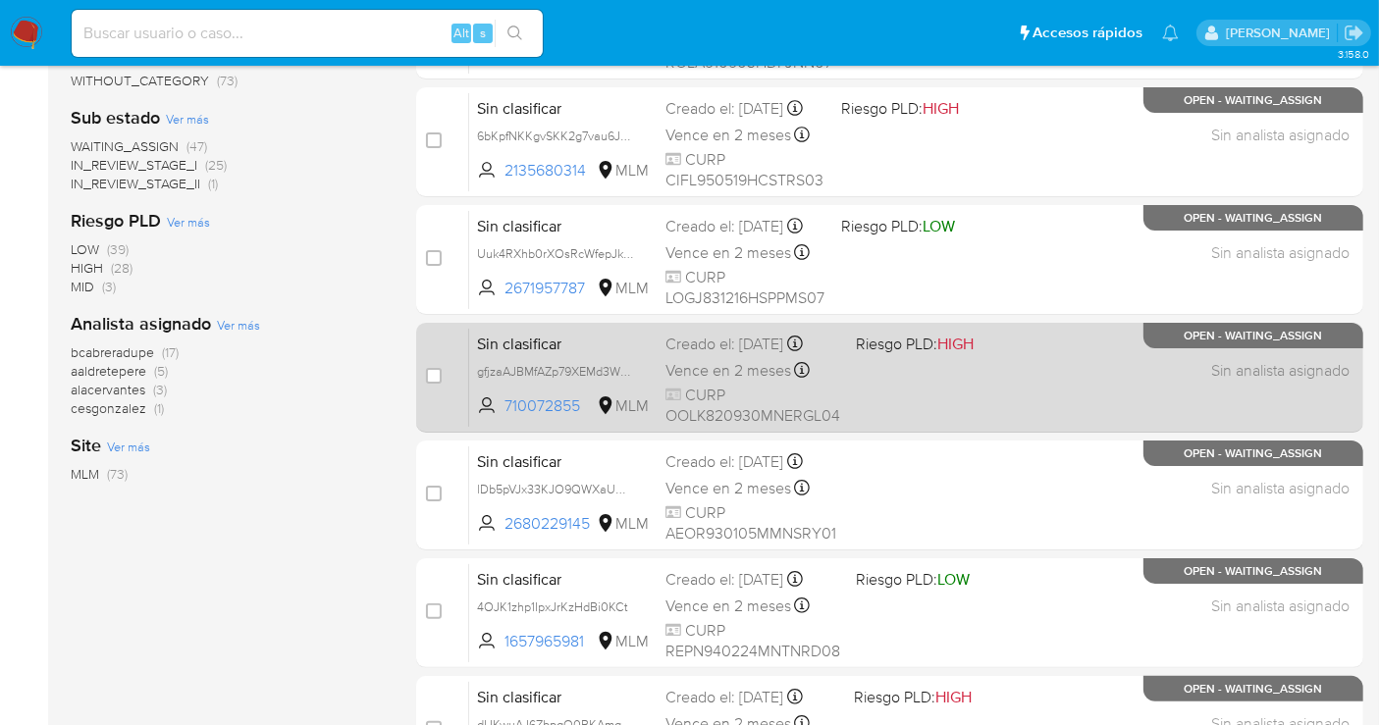
click at [634, 365] on span "gfjzaAJBMfAZp79XEMd3WbpV" at bounding box center [563, 371] width 173 height 22
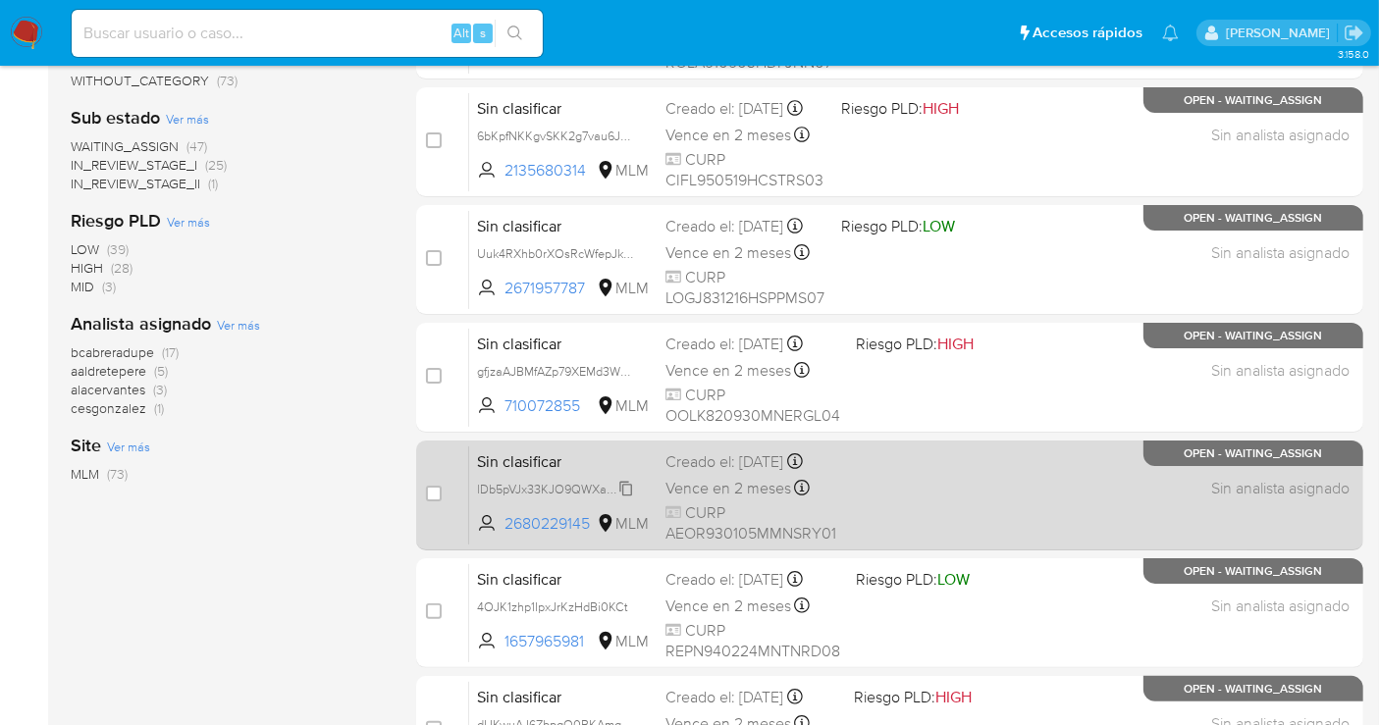
click at [628, 494] on span "lDb5pVJx33KJO9QWXaUDDf9l" at bounding box center [561, 488] width 169 height 22
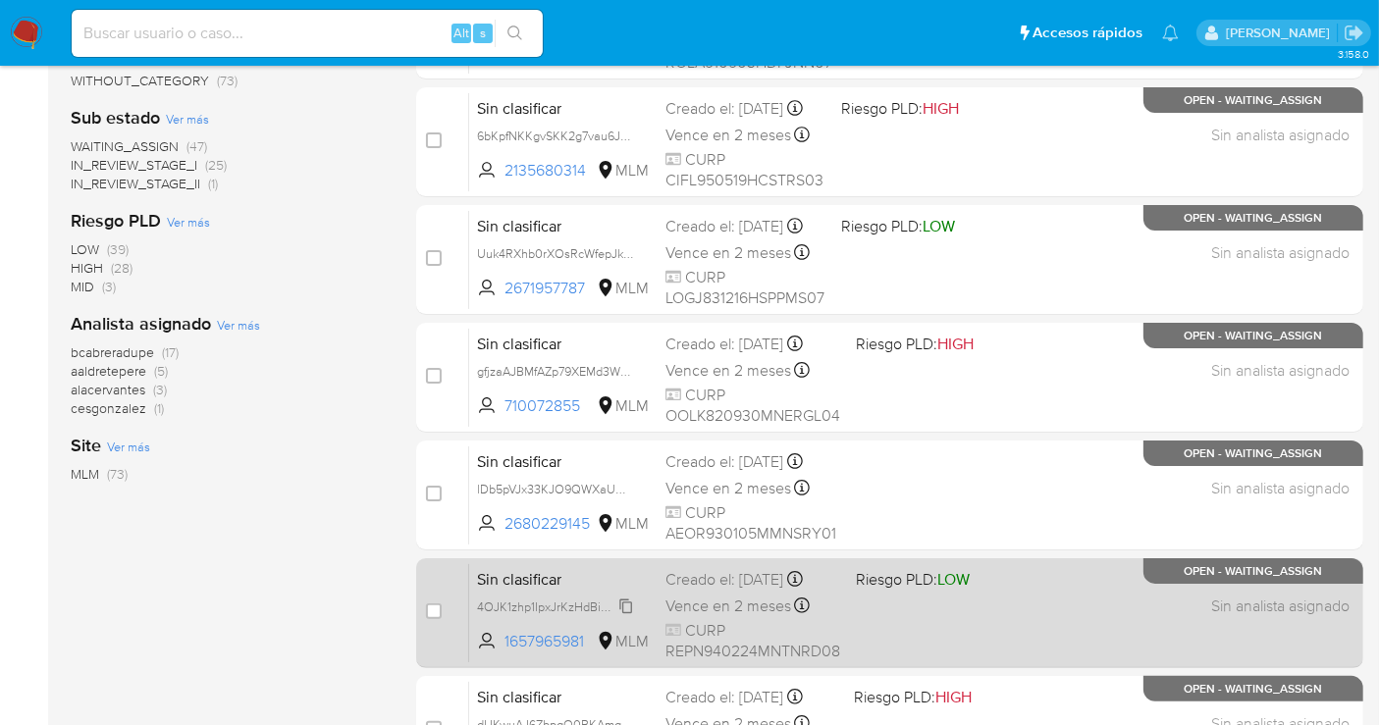
click at [623, 602] on span "4OJK1zhp1IpxJrKzHdBi0KCt" at bounding box center [552, 606] width 151 height 22
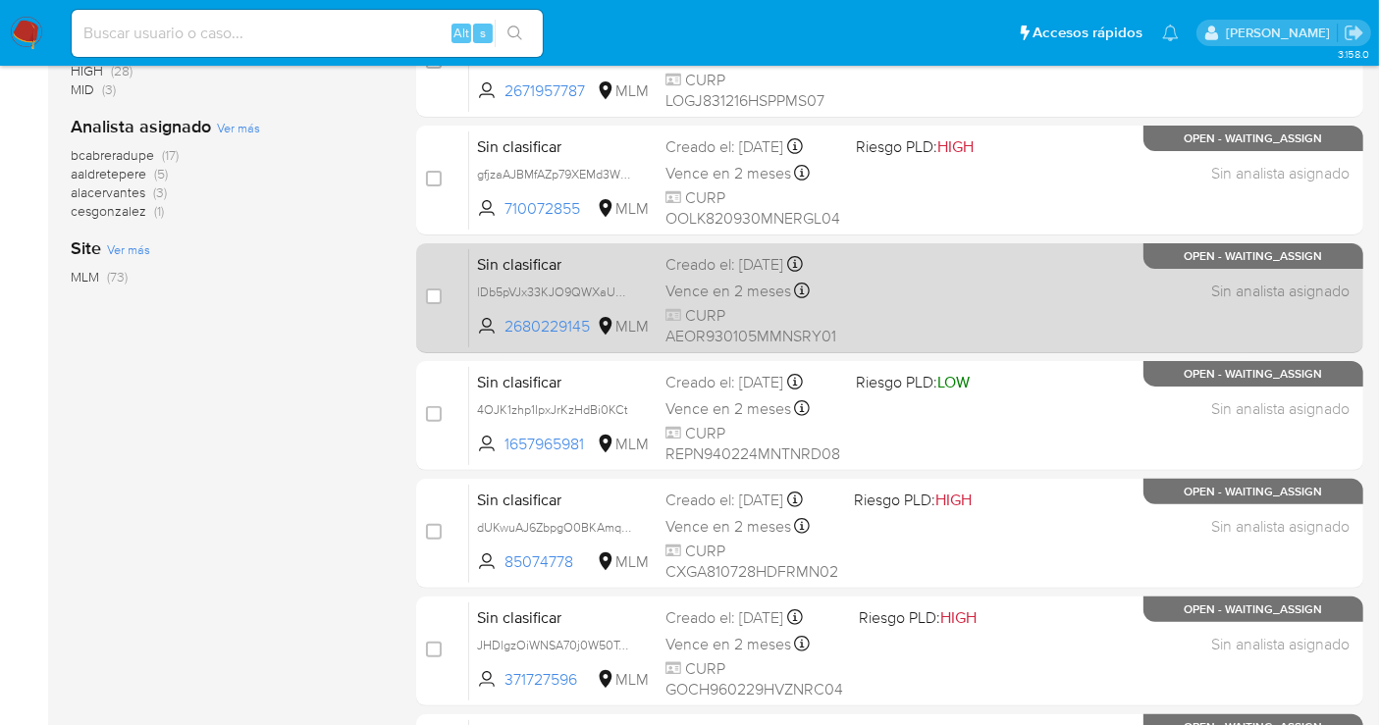
scroll to position [545, 0]
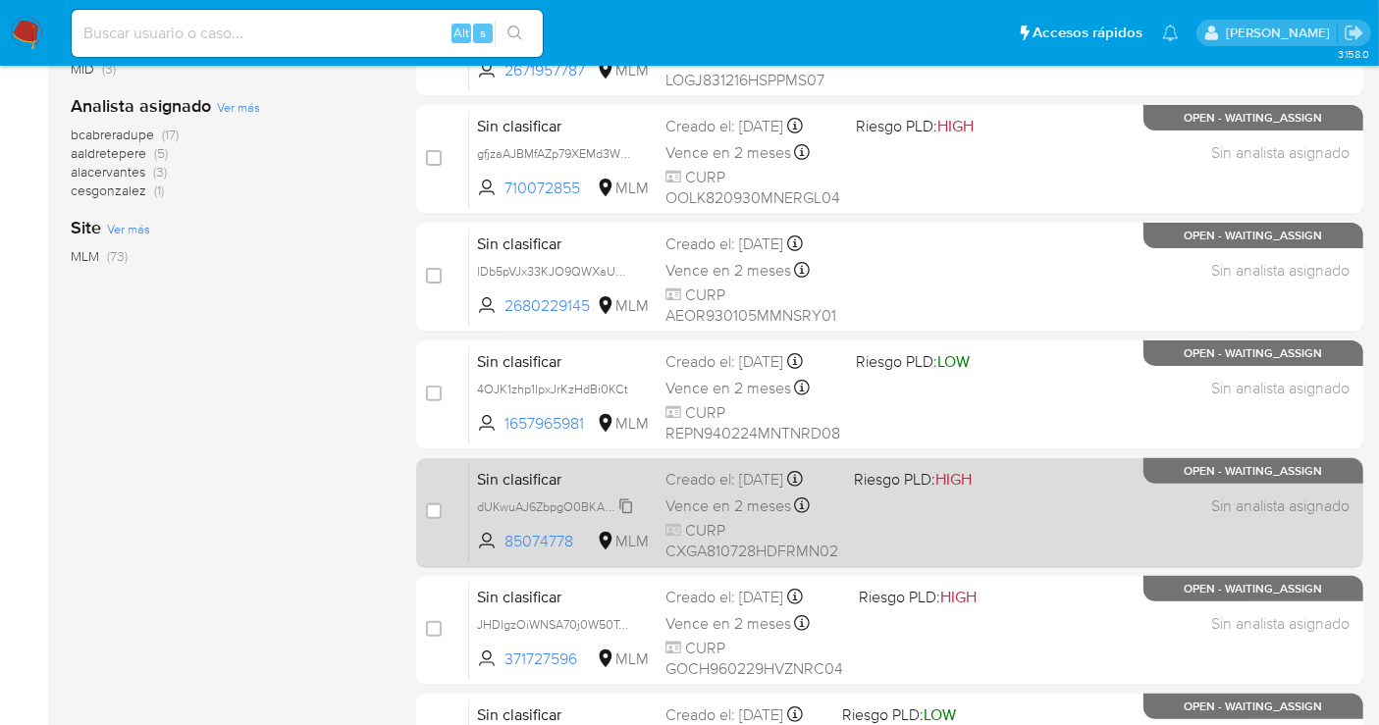
click at [628, 516] on span "dUKwuAJ6ZbpgO0BKAmqRu0Ob" at bounding box center [569, 506] width 184 height 22
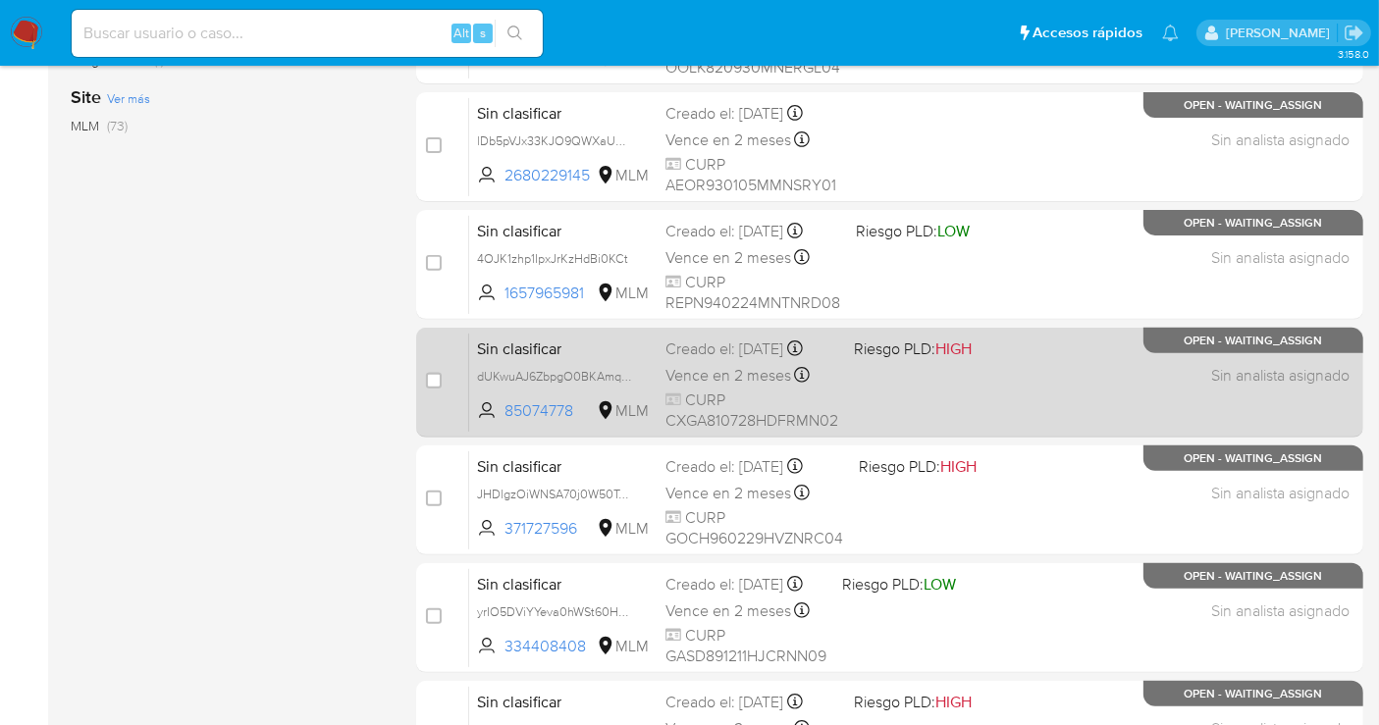
scroll to position [763, 0]
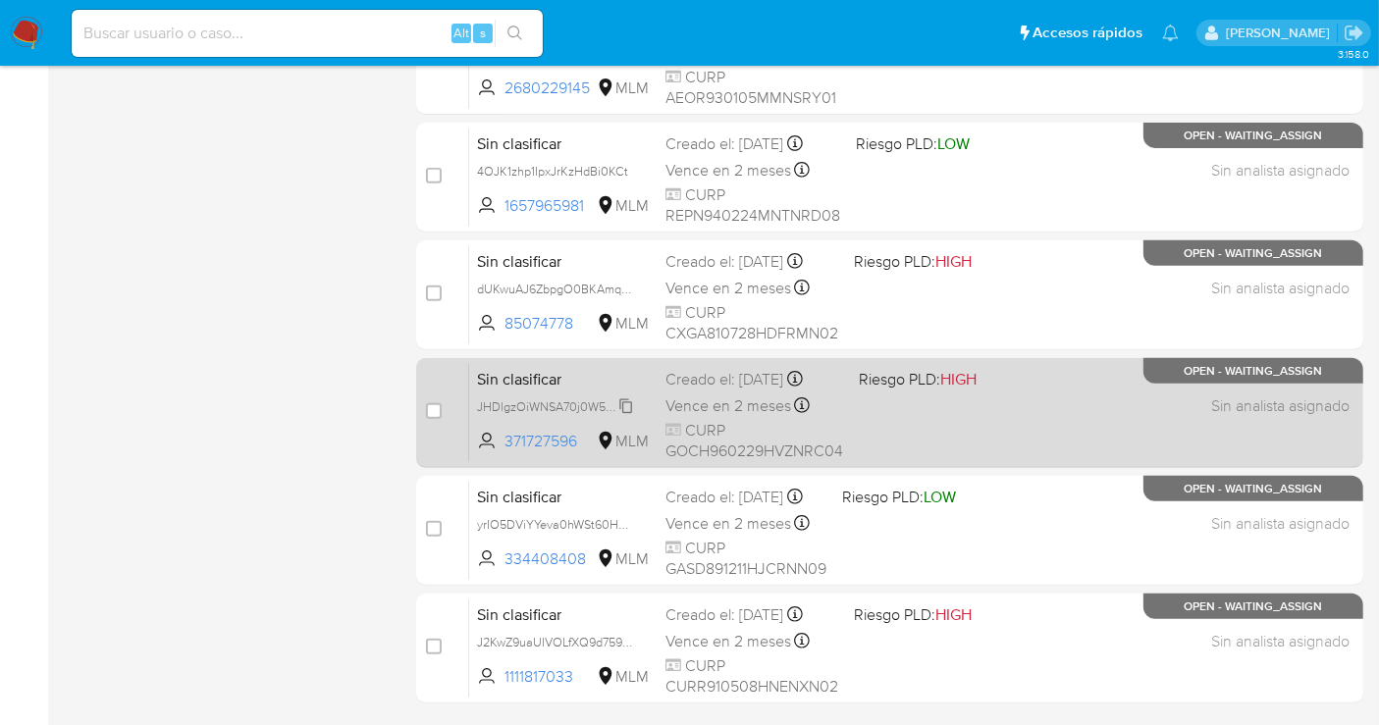
click at [632, 399] on span "JHDlgzOiWNSA70j0W50Tqr2L" at bounding box center [559, 406] width 165 height 22
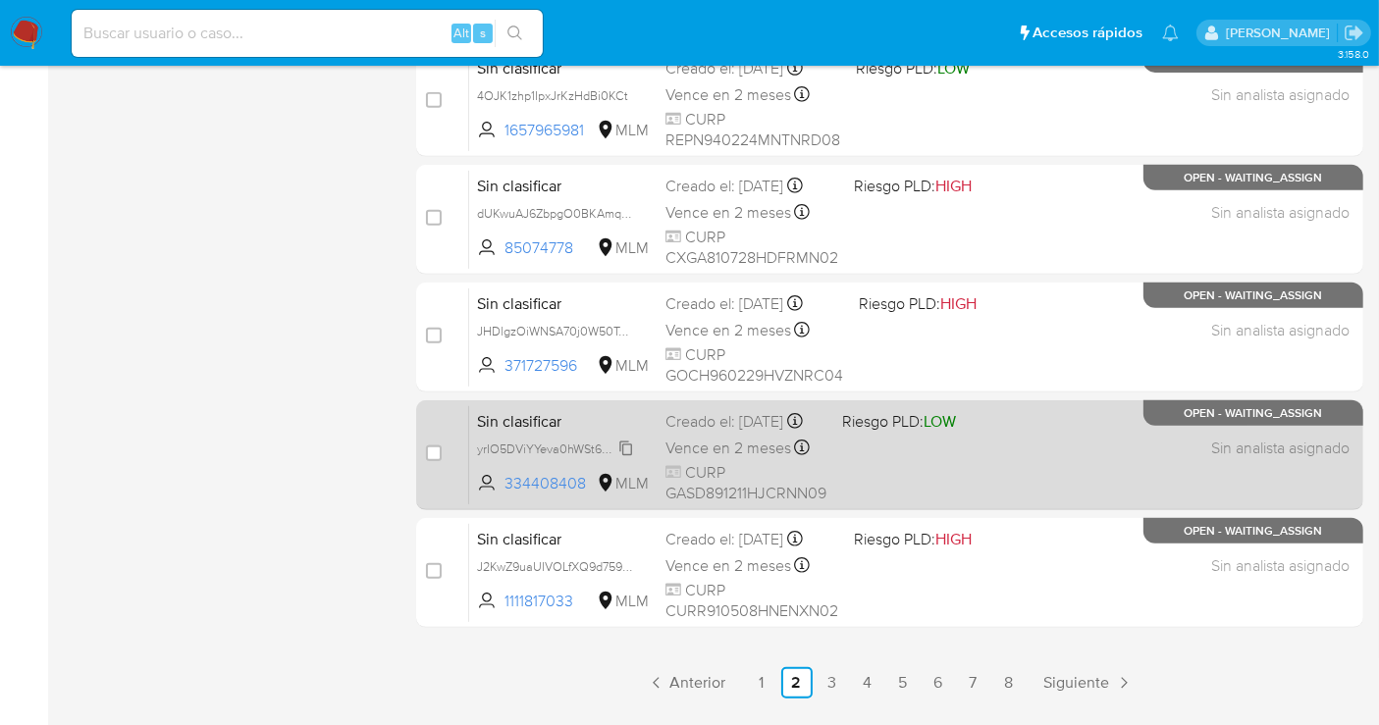
scroll to position [872, 0]
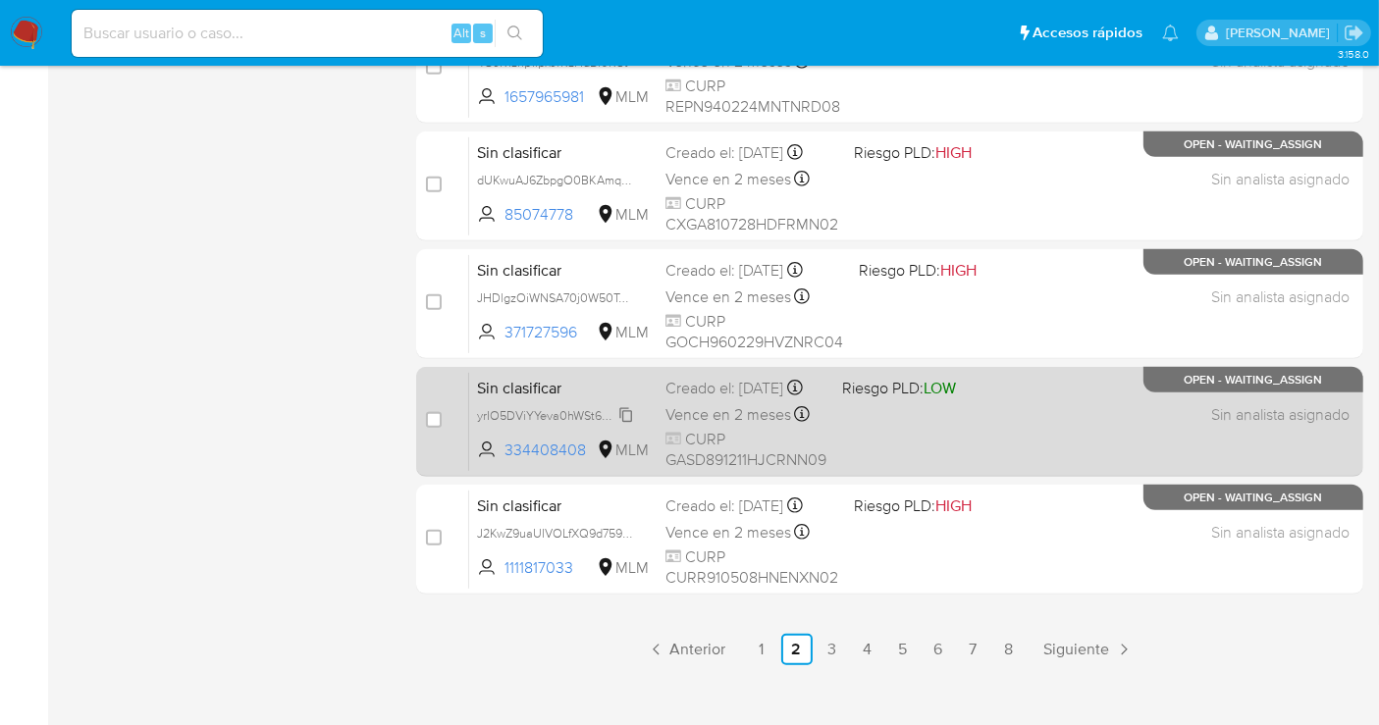
click at [624, 422] on span "yrIO5DViYYeva0hWSt60HsGA" at bounding box center [559, 414] width 164 height 22
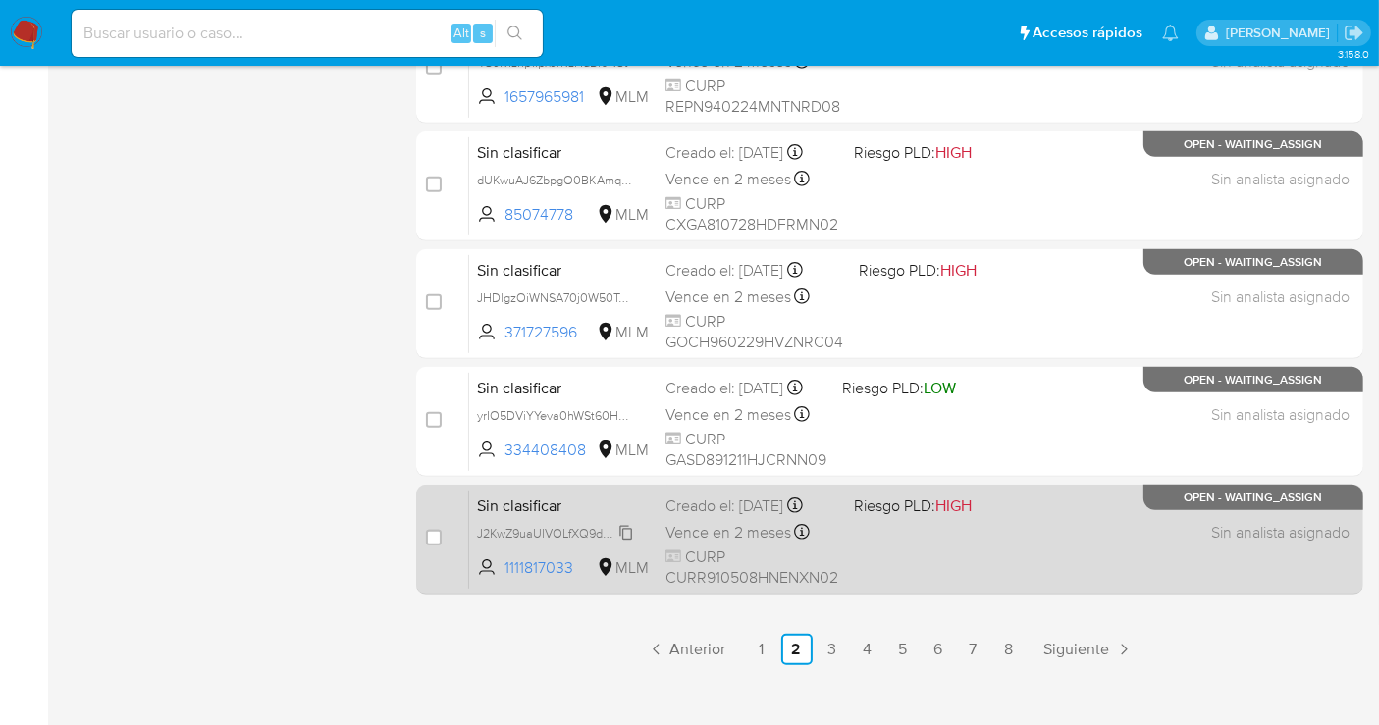
click at [623, 541] on span "J2KwZ9uaUIVOLfXQ9d759HO8" at bounding box center [562, 532] width 171 height 22
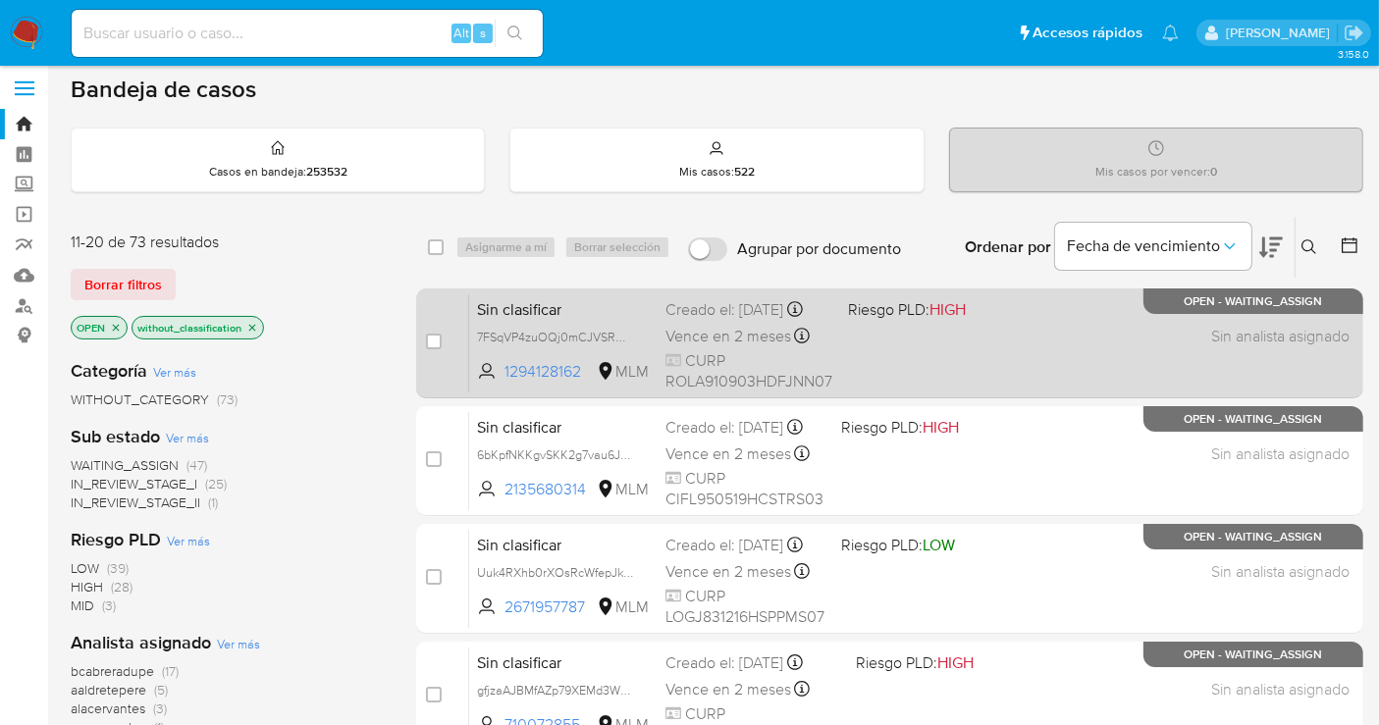
scroll to position [0, 0]
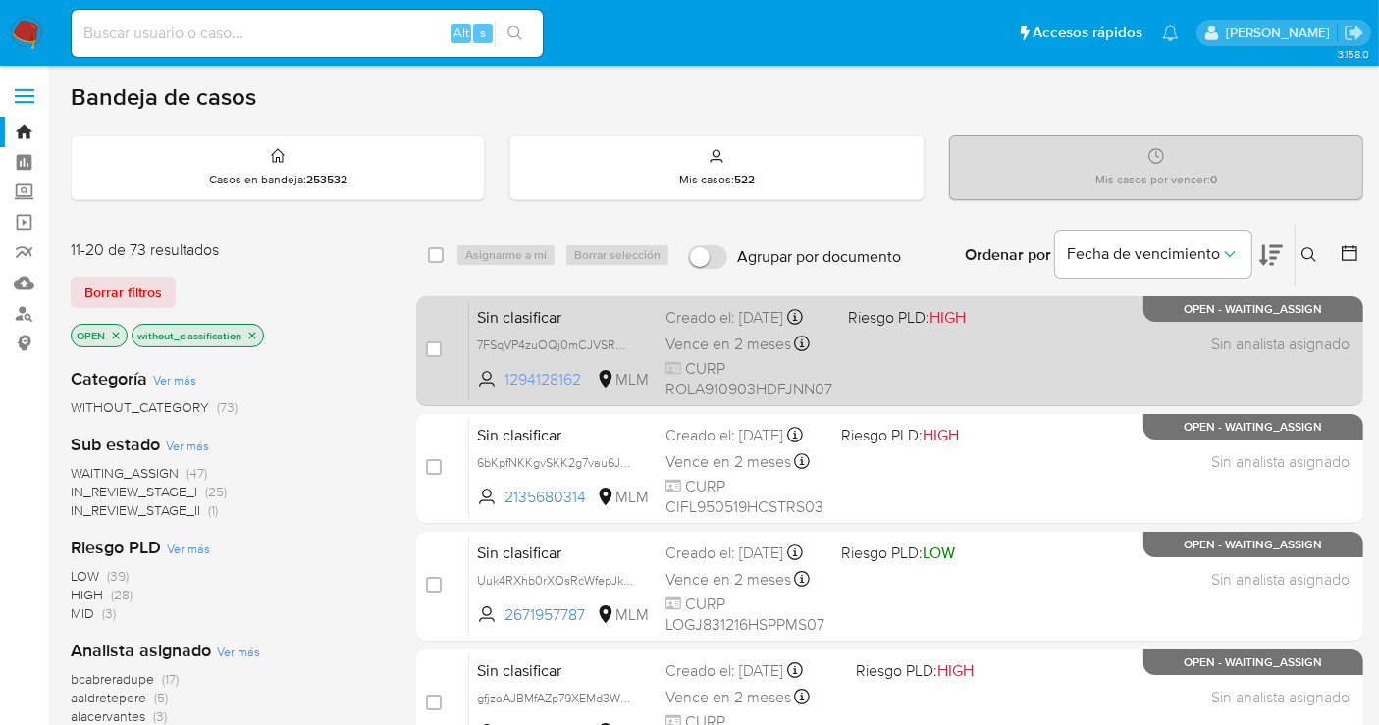
drag, startPoint x: 584, startPoint y: 395, endPoint x: 504, endPoint y: 396, distance: 80.5
click at [504, 391] on span "1294128162 MLM" at bounding box center [563, 380] width 173 height 22
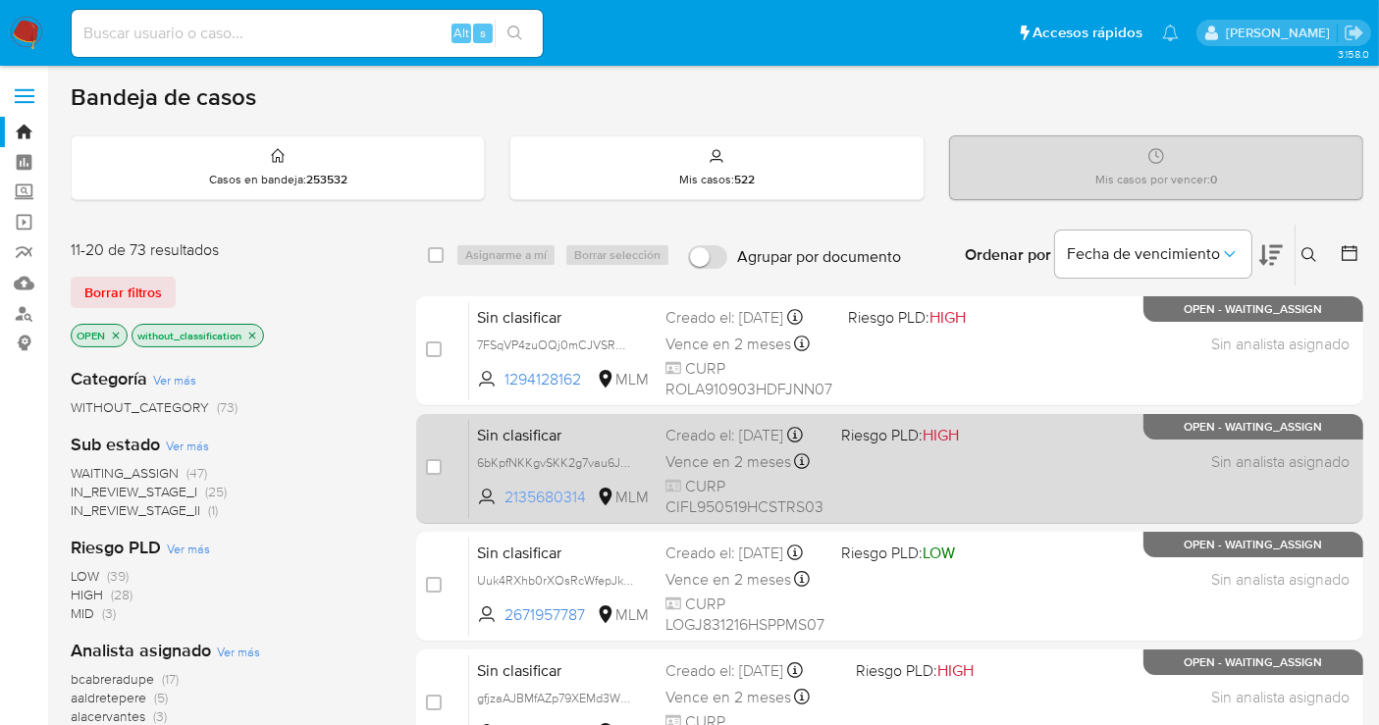
drag, startPoint x: 592, startPoint y: 503, endPoint x: 500, endPoint y: 505, distance: 92.3
click at [500, 505] on span "2135680314 MLM" at bounding box center [563, 498] width 173 height 22
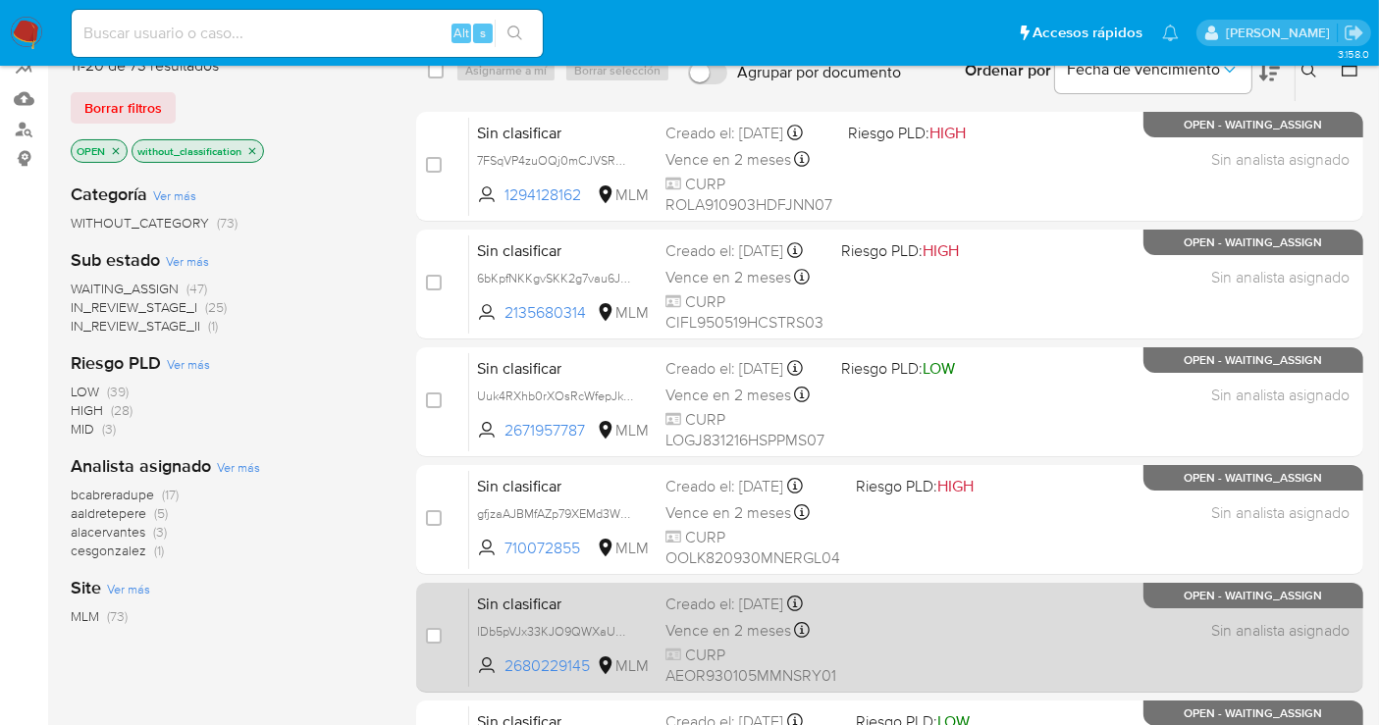
scroll to position [218, 0]
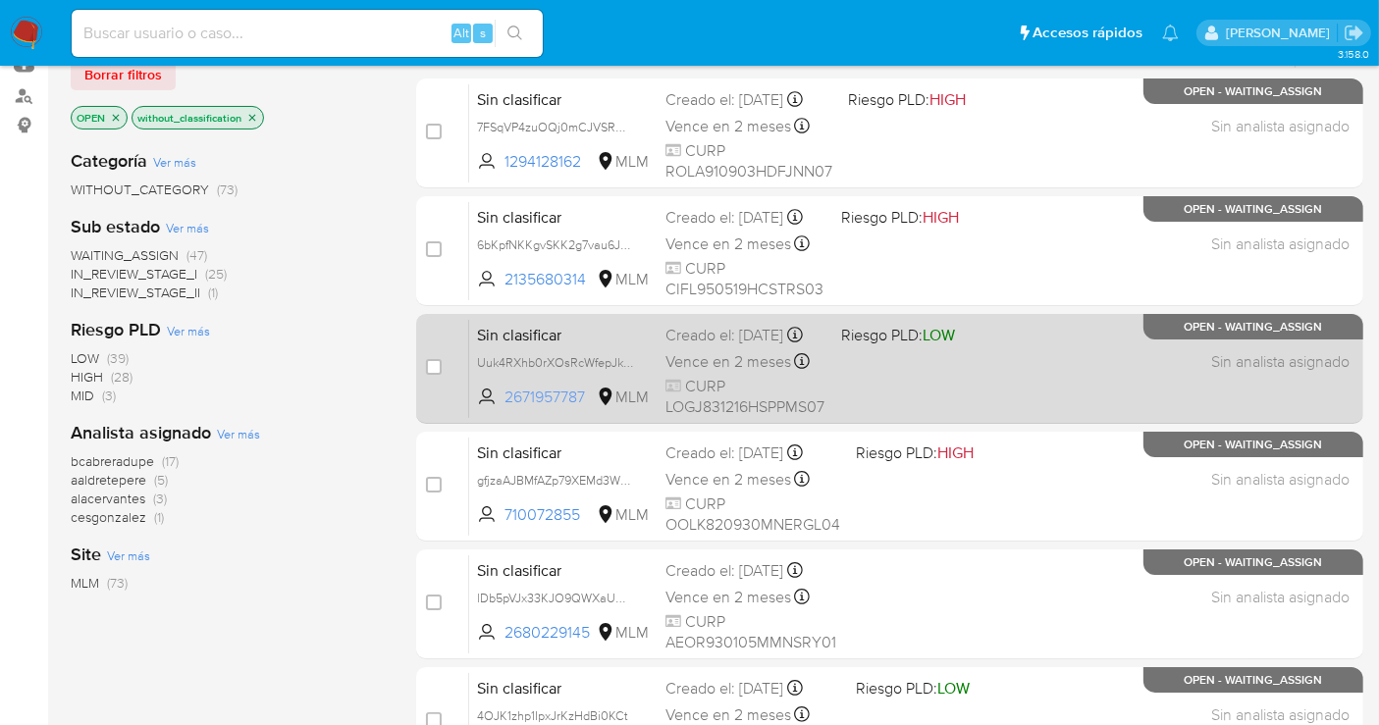
drag, startPoint x: 589, startPoint y: 404, endPoint x: 504, endPoint y: 411, distance: 85.7
click at [504, 408] on span "2671957787 MLM" at bounding box center [563, 398] width 173 height 22
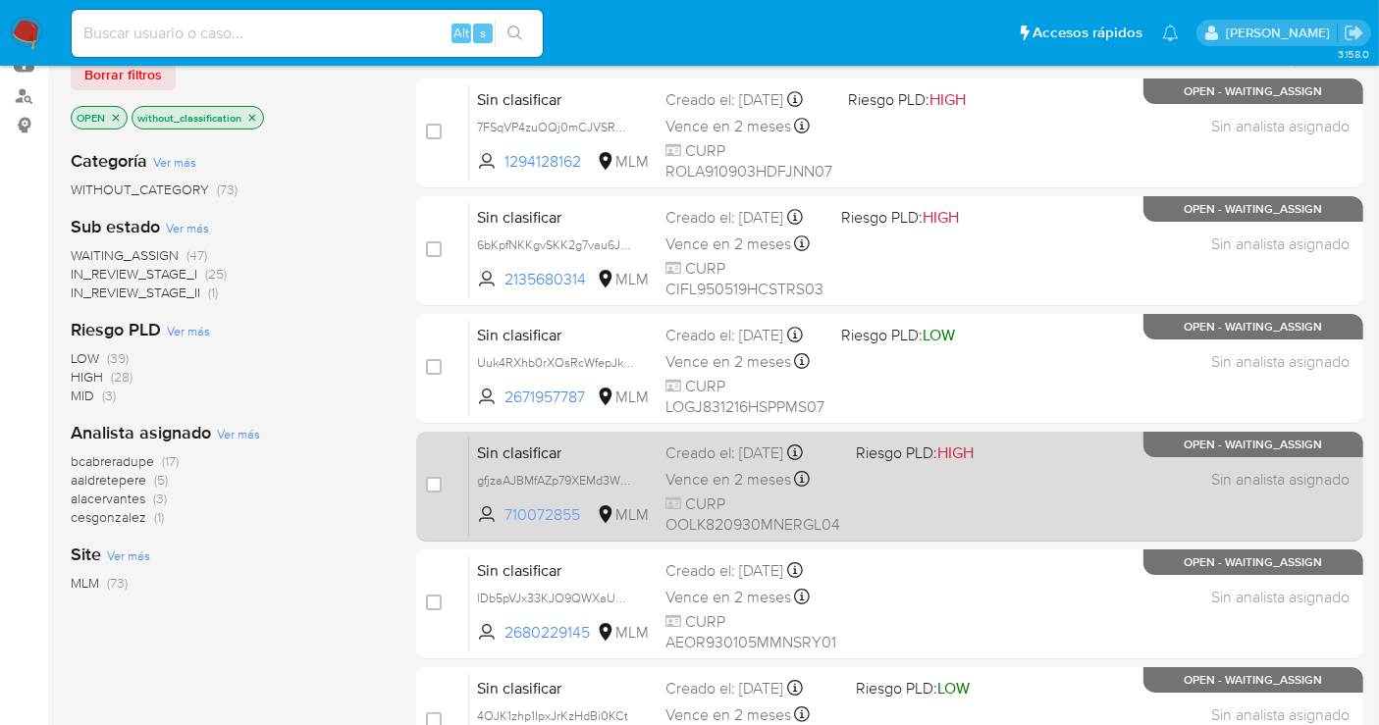
drag, startPoint x: 589, startPoint y: 512, endPoint x: 506, endPoint y: 514, distance: 82.5
click at [506, 514] on span "710072855" at bounding box center [549, 516] width 88 height 22
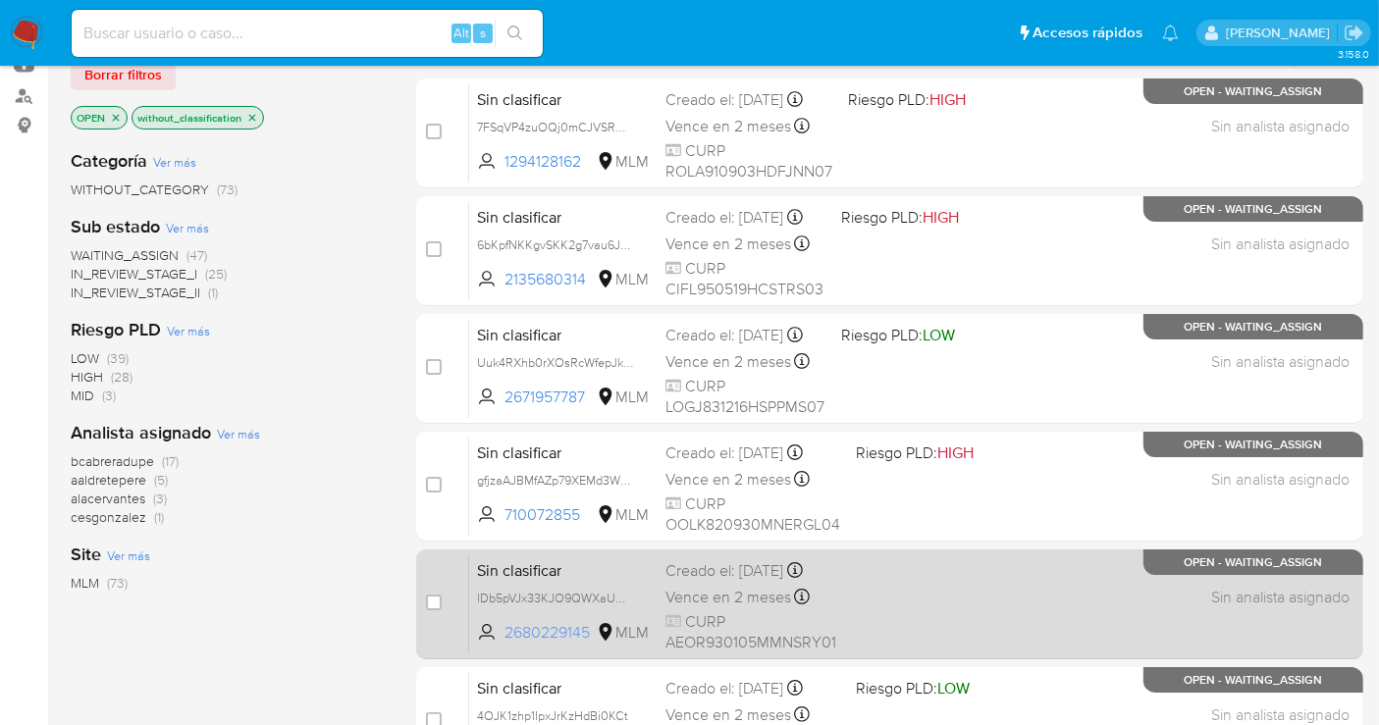
drag, startPoint x: 596, startPoint y: 645, endPoint x: 505, endPoint y: 645, distance: 91.3
click at [505, 644] on span "2680229145 MLM" at bounding box center [563, 633] width 173 height 22
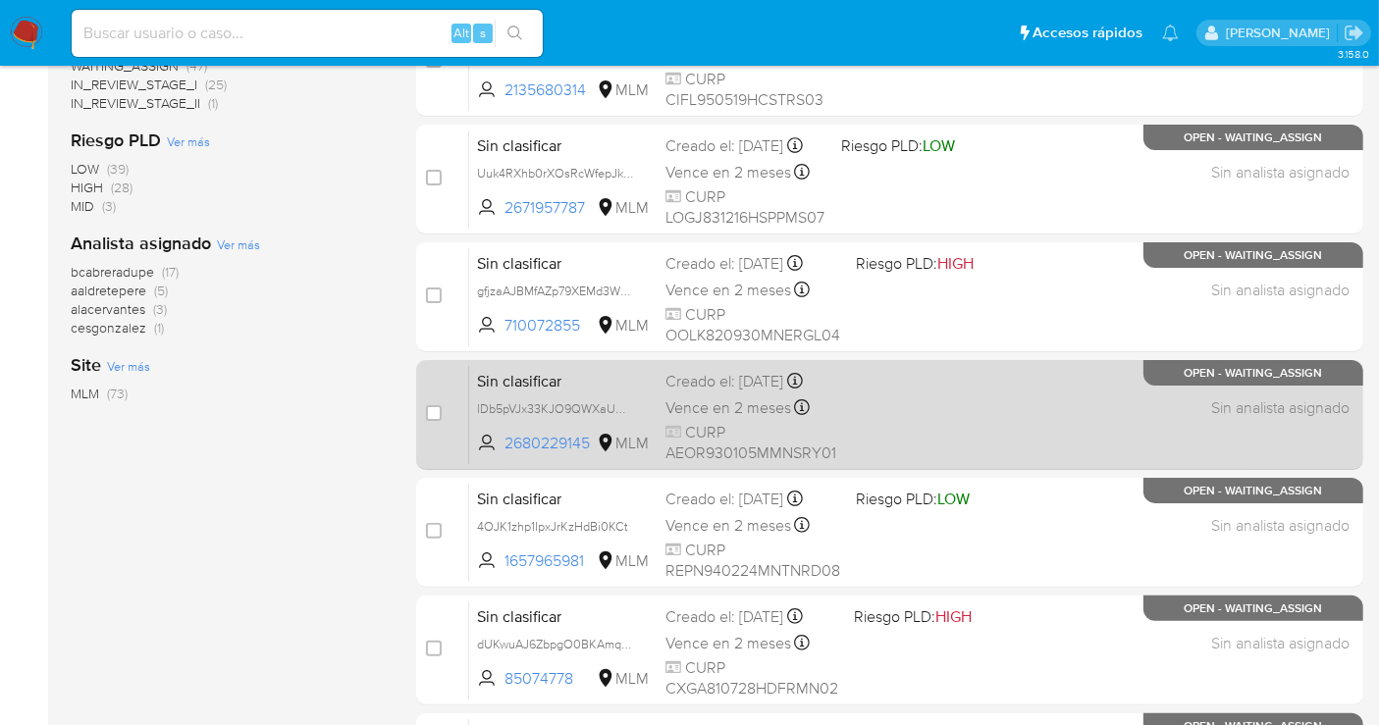
scroll to position [545, 0]
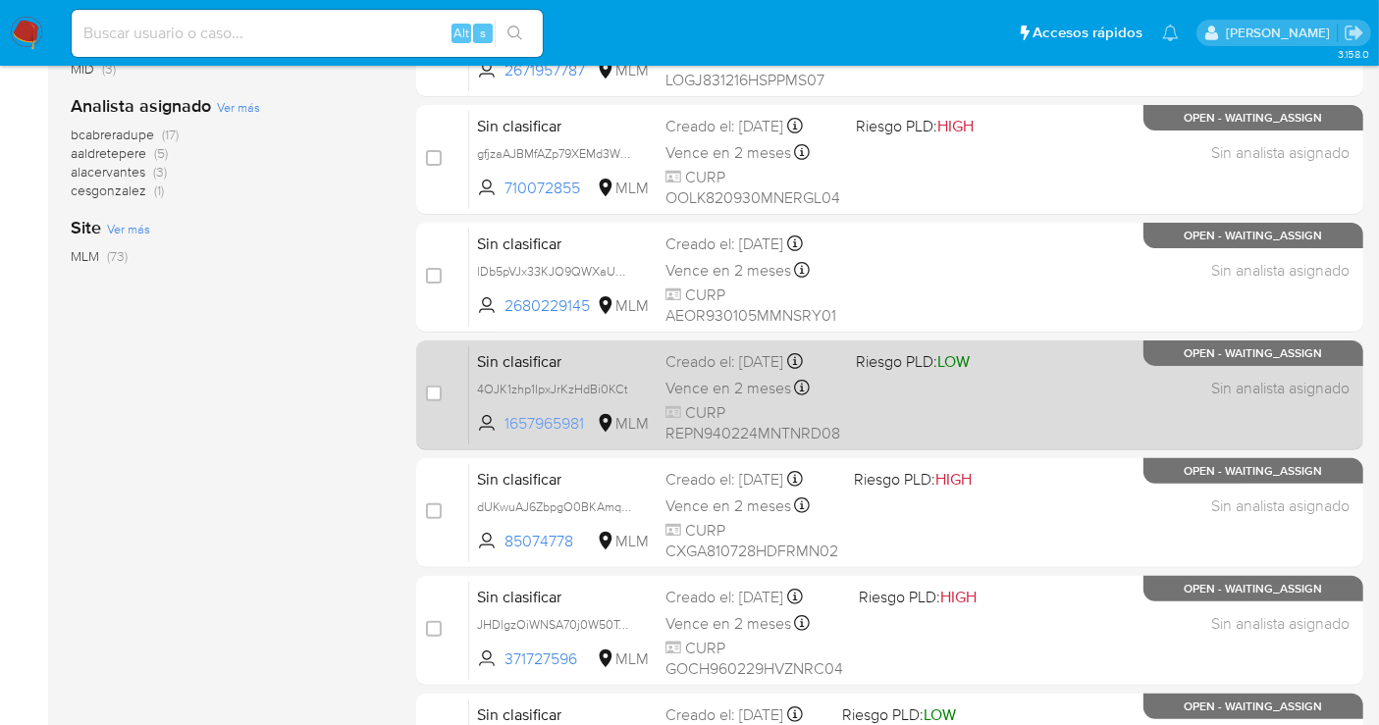
drag, startPoint x: 590, startPoint y: 424, endPoint x: 505, endPoint y: 428, distance: 85.5
click at [505, 428] on span "1657965981" at bounding box center [549, 424] width 88 height 22
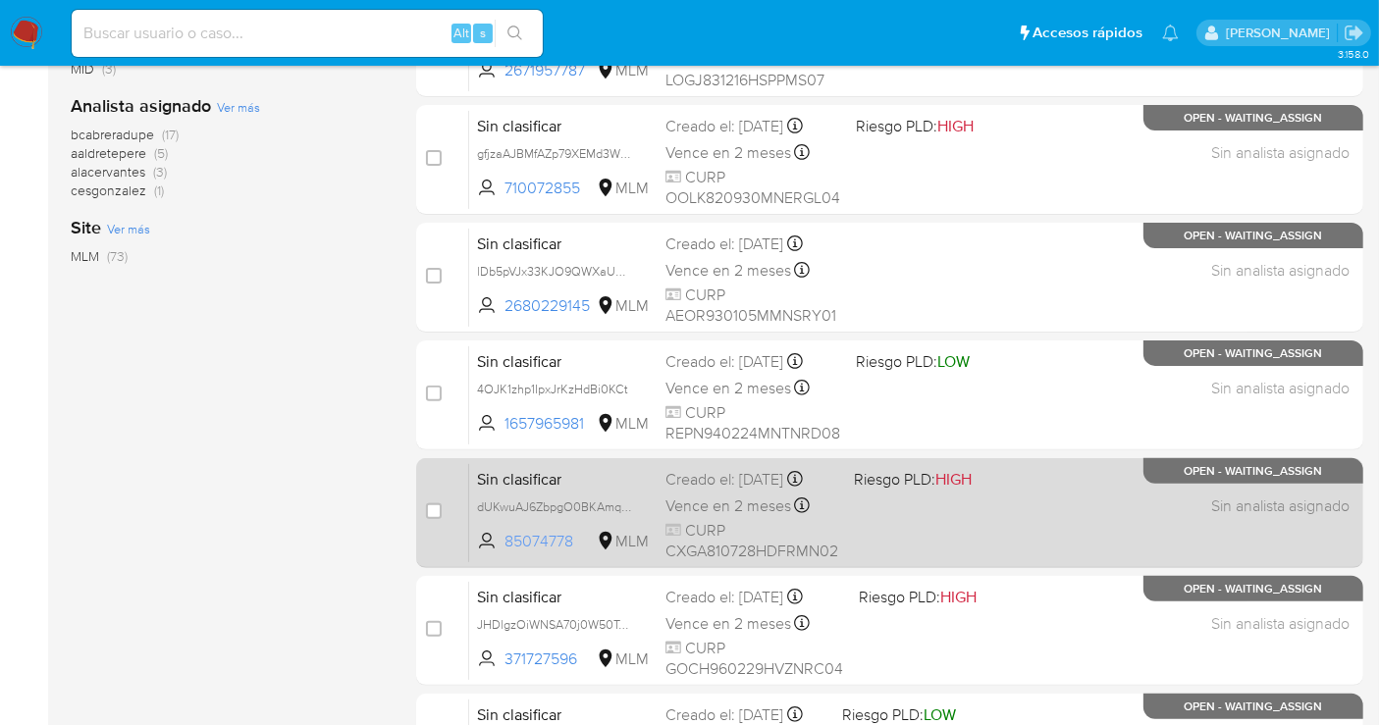
drag, startPoint x: 587, startPoint y: 556, endPoint x: 505, endPoint y: 557, distance: 82.5
click at [505, 553] on span "85074778" at bounding box center [549, 542] width 88 height 22
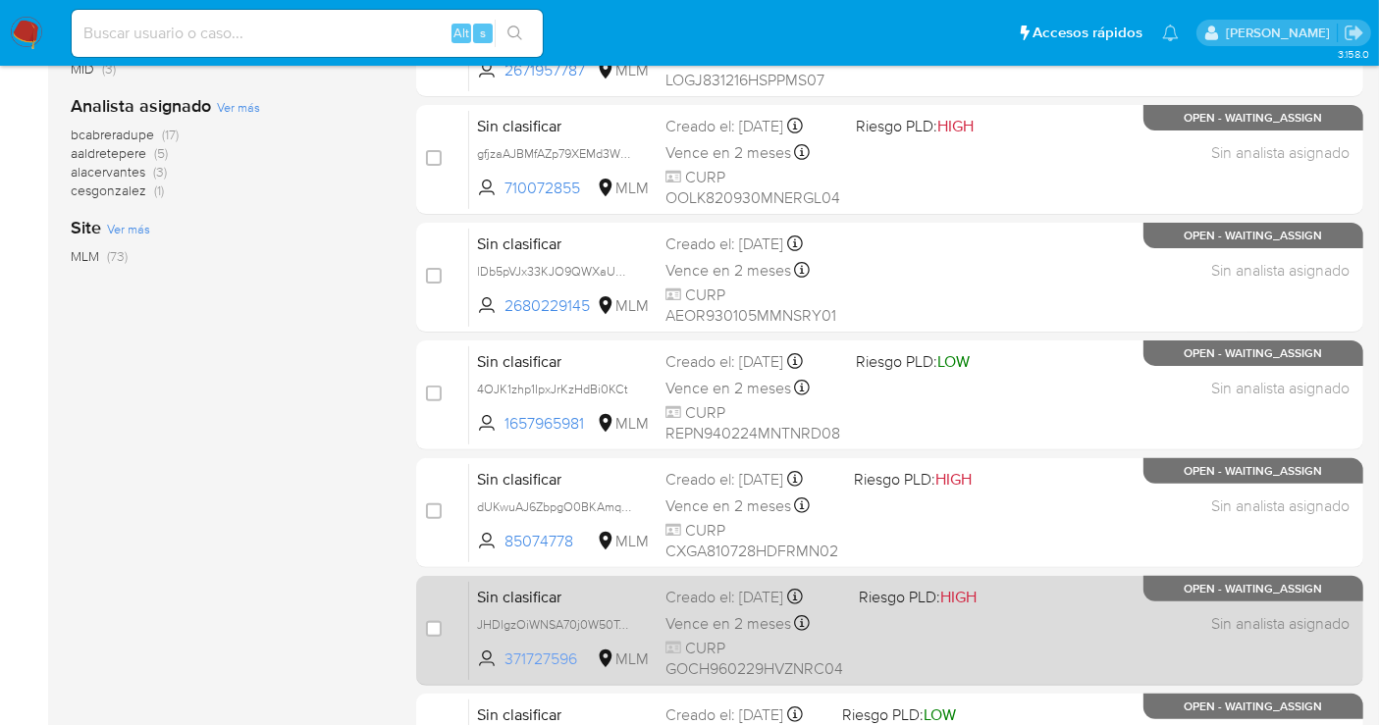
drag, startPoint x: 586, startPoint y: 657, endPoint x: 501, endPoint y: 665, distance: 85.8
click at [501, 665] on span "371727596 MLM" at bounding box center [563, 660] width 173 height 22
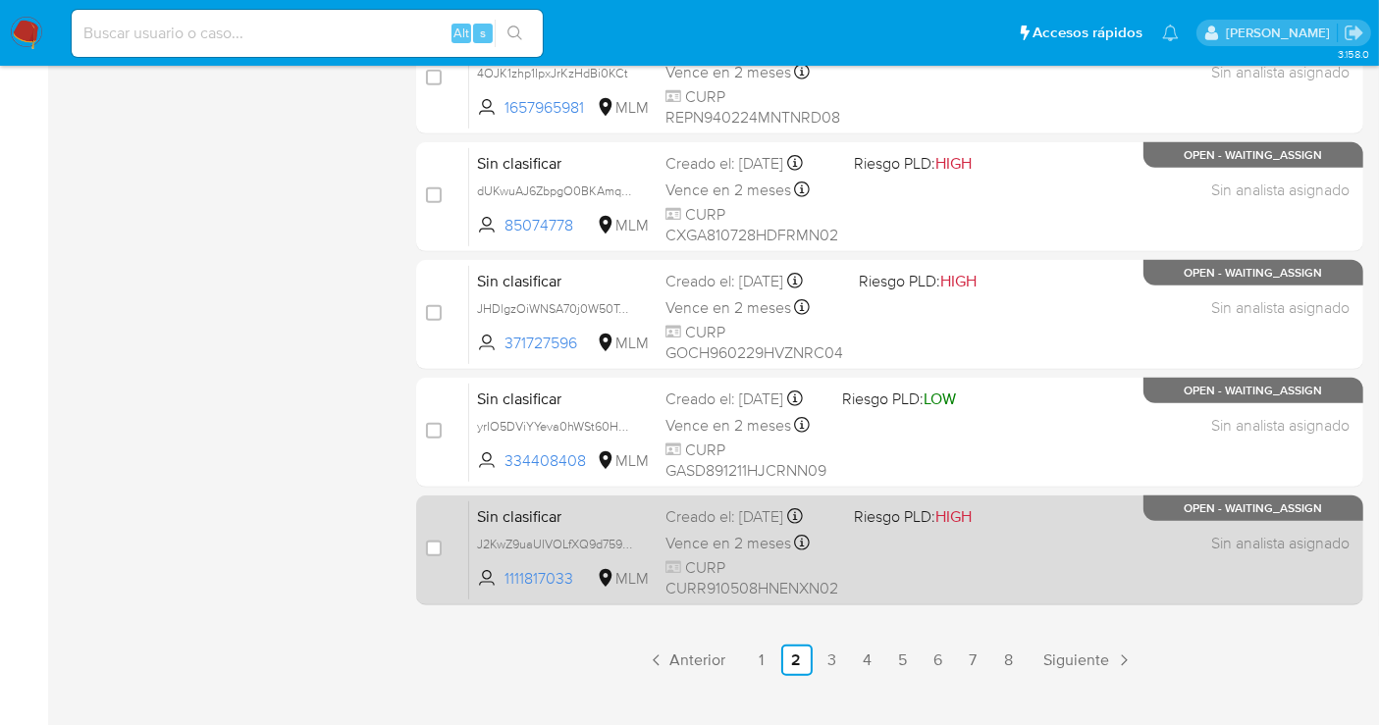
scroll to position [872, 0]
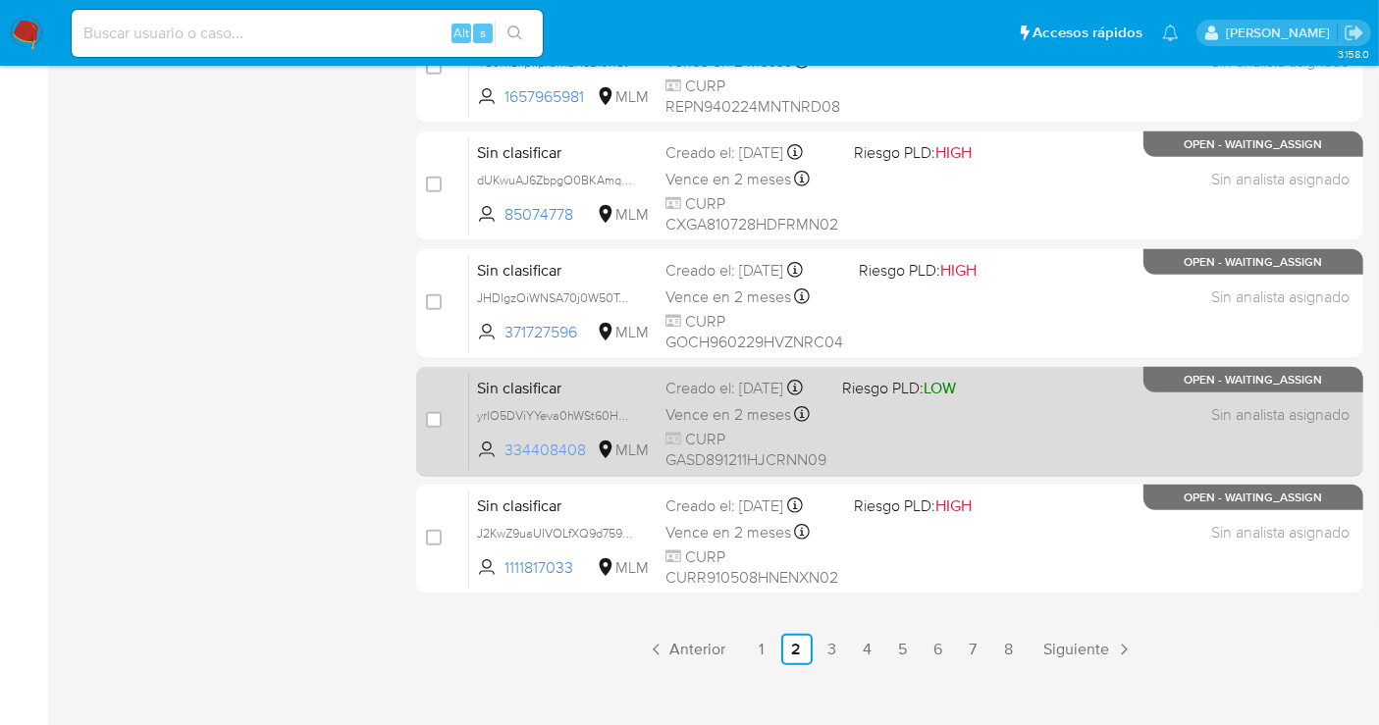
drag, startPoint x: 591, startPoint y: 460, endPoint x: 507, endPoint y: 465, distance: 83.6
click at [507, 461] on span "334408408" at bounding box center [549, 451] width 88 height 22
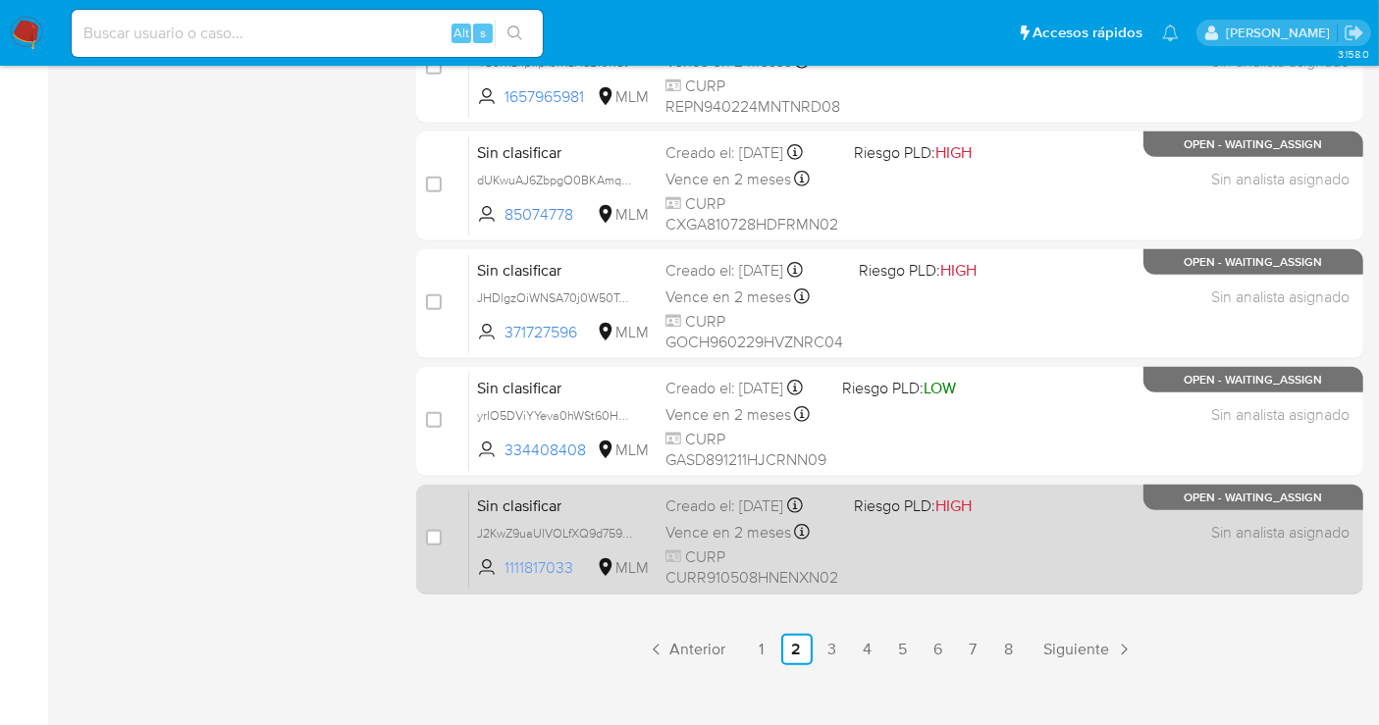
drag, startPoint x: 582, startPoint y: 570, endPoint x: 502, endPoint y: 579, distance: 81.0
click at [502, 579] on span "1111817033 MLM" at bounding box center [563, 569] width 173 height 22
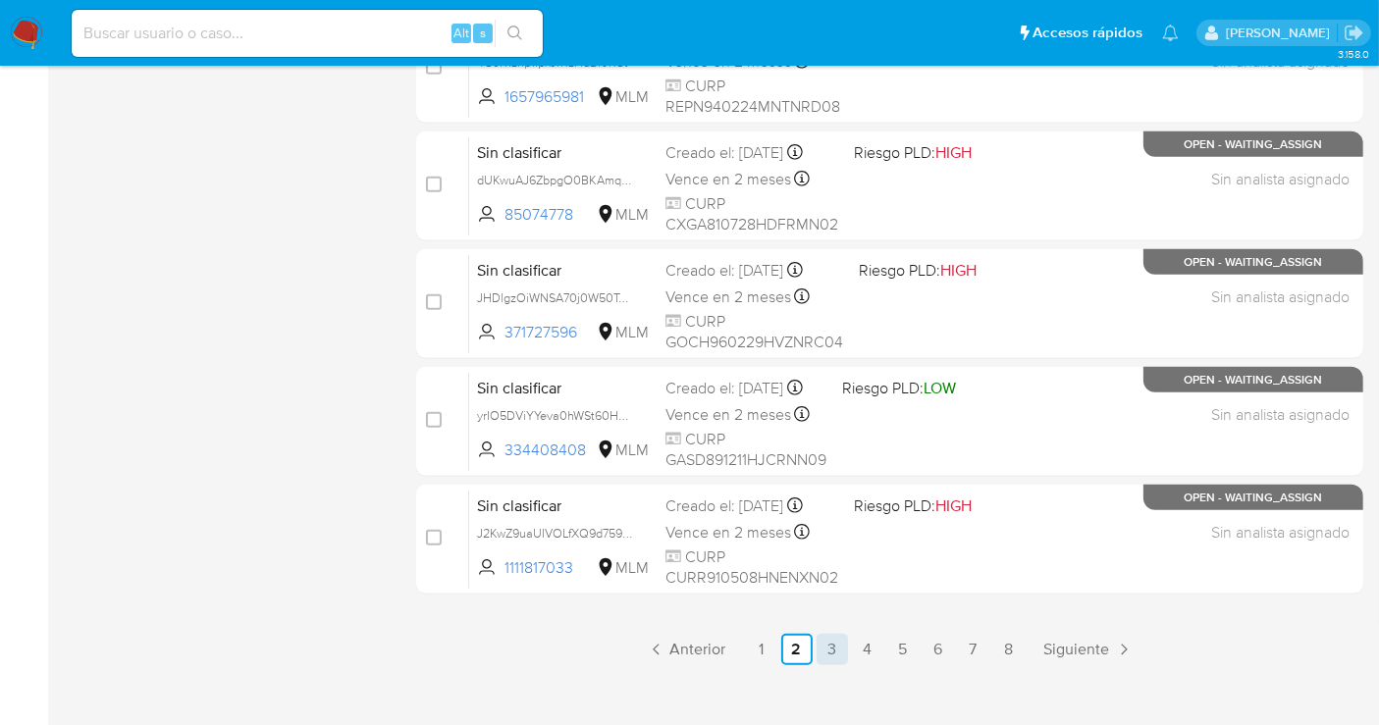
click at [838, 643] on link "3" at bounding box center [832, 649] width 31 height 31
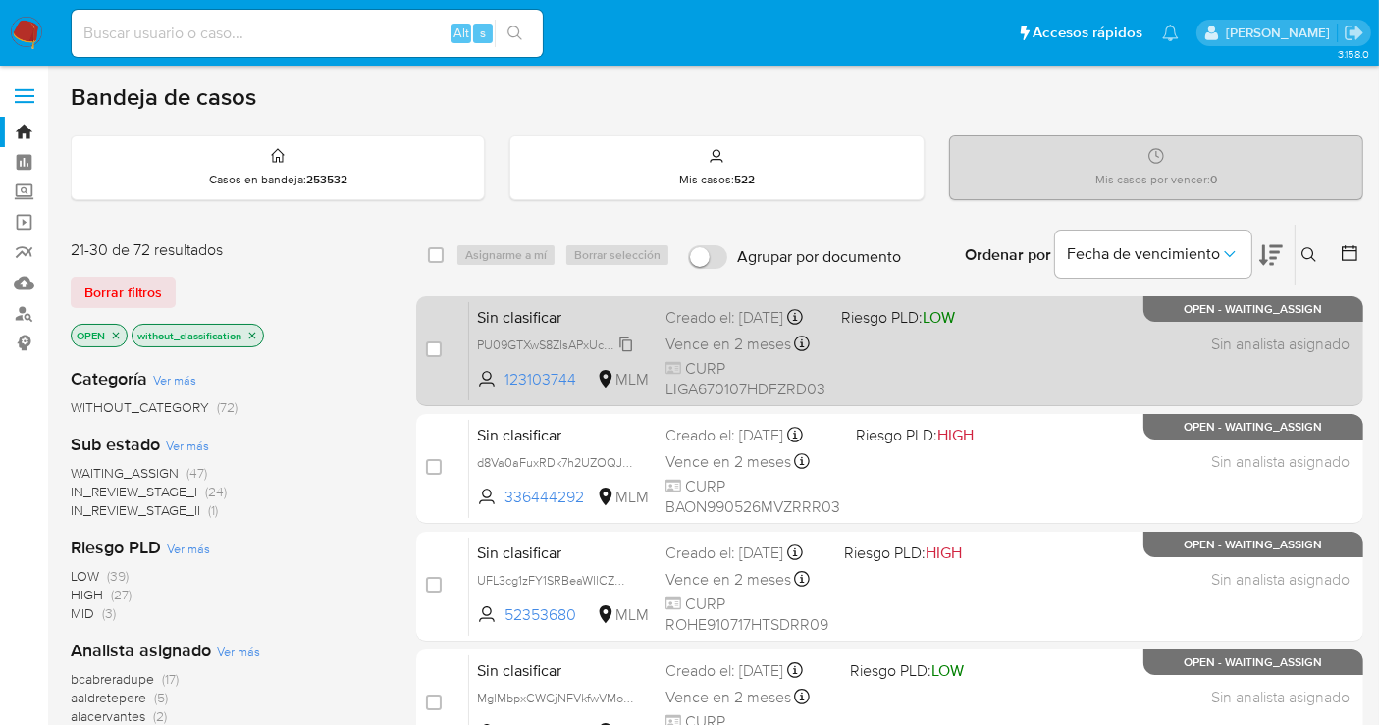
click at [630, 354] on span "PU09GTXwS8ZIsAPxUcMcI7X3" at bounding box center [560, 344] width 166 height 22
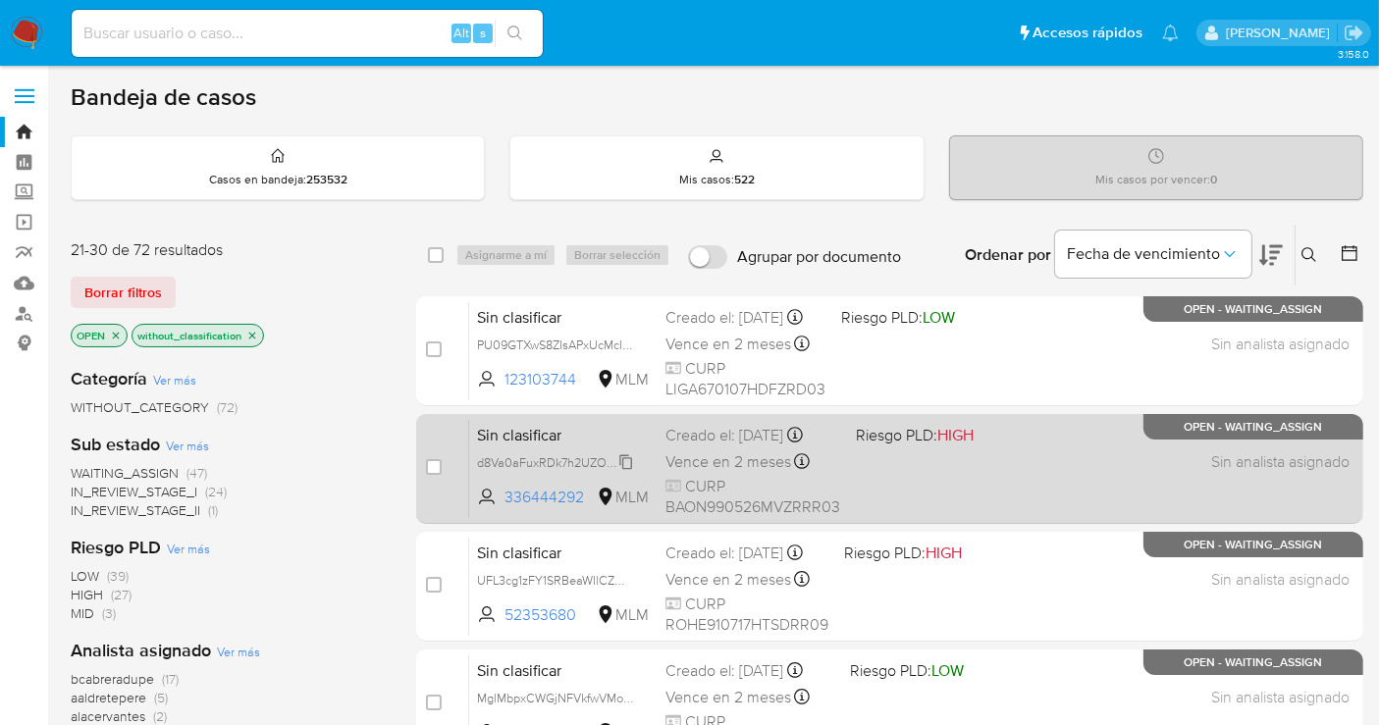
click at [623, 461] on span "d8Va0aFuxRDk7h2UZOQJuPWt" at bounding box center [564, 462] width 174 height 22
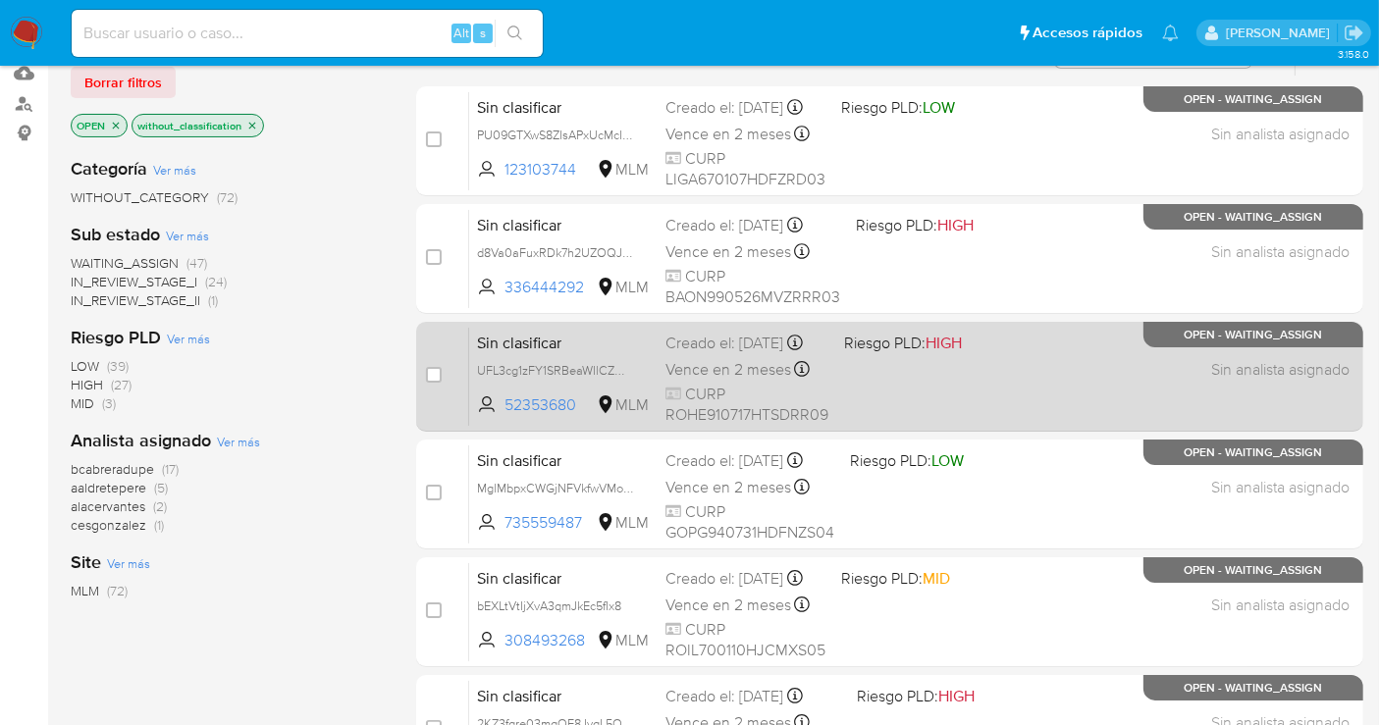
scroll to position [218, 0]
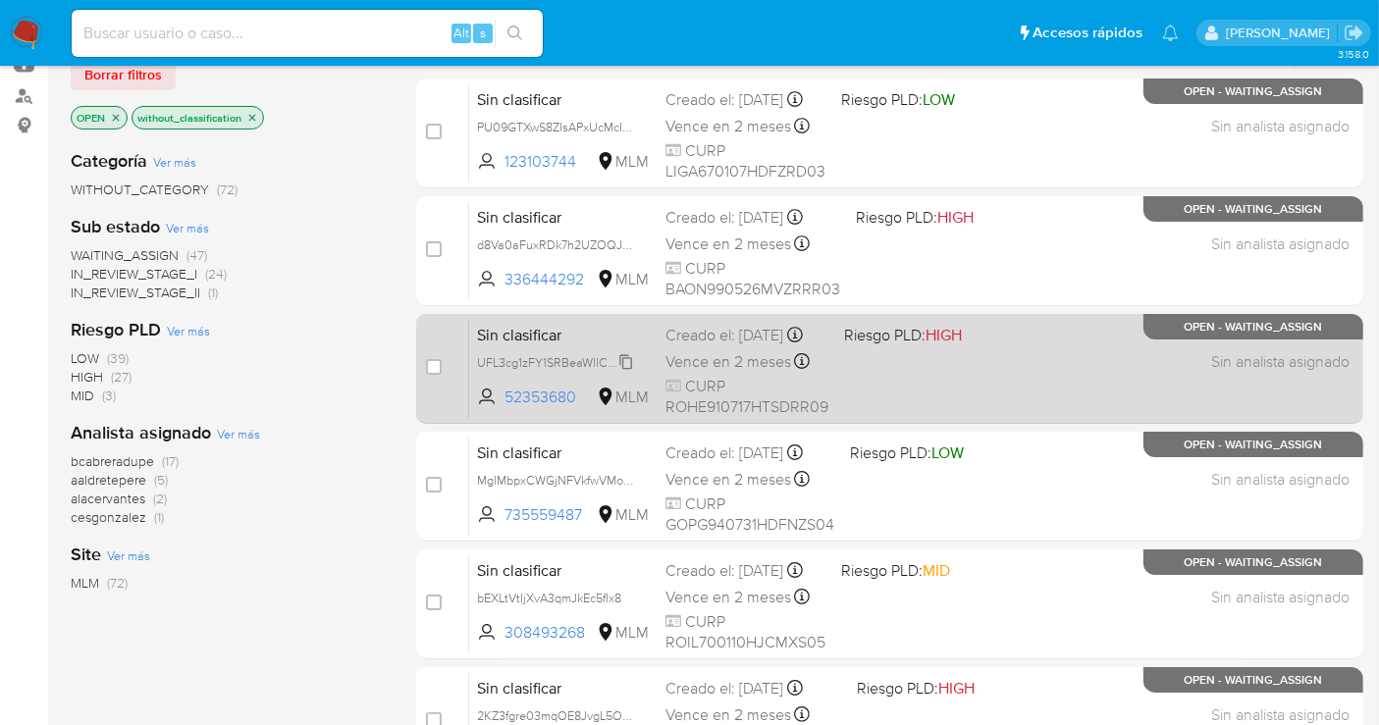
click at [629, 370] on span "UFL3cg1zFY1SRBeaWIlCZMQ3" at bounding box center [559, 361] width 164 height 22
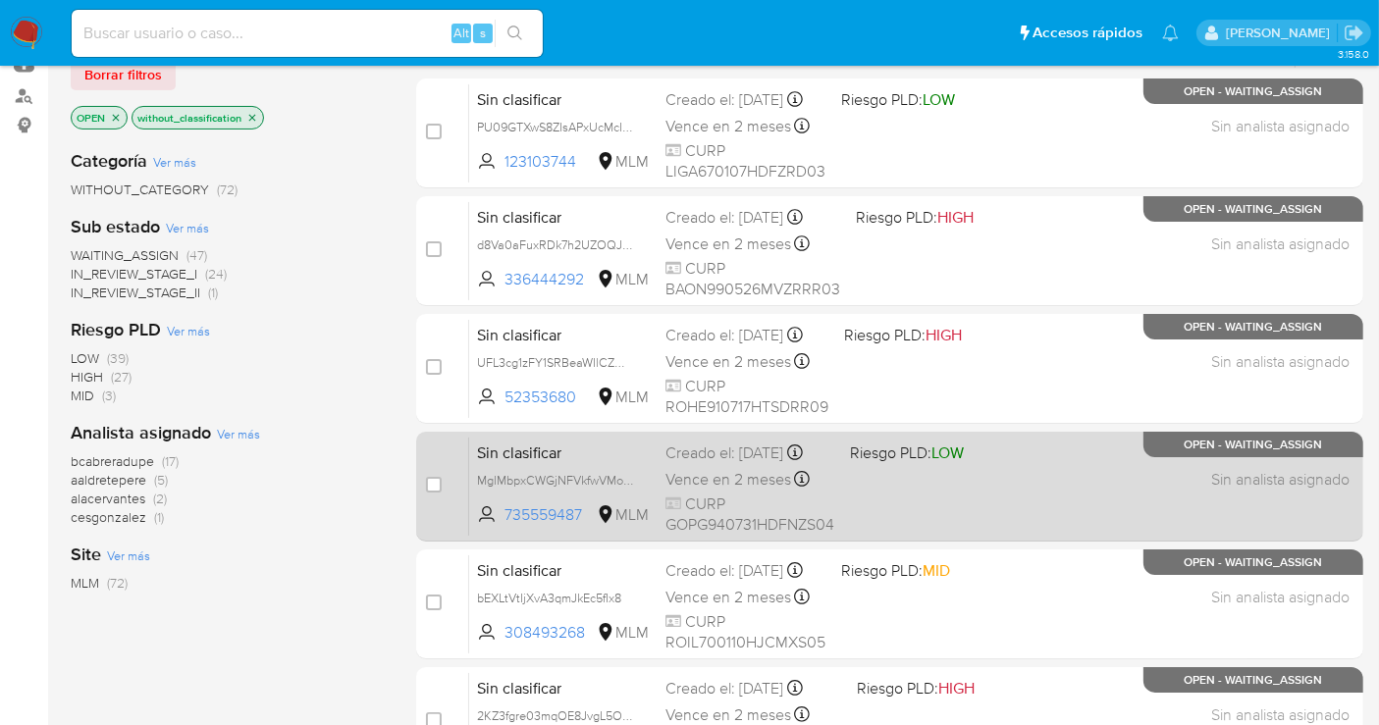
click at [626, 480] on div "Sin clasificar MglMbpxCWGjNFVkfwVMofLhy 735559487 MLM Riesgo PLD: LOW Creado el…" at bounding box center [911, 486] width 884 height 99
click at [626, 488] on span "MglMbpxCWGjNFVkfwVMofLhy" at bounding box center [561, 479] width 168 height 22
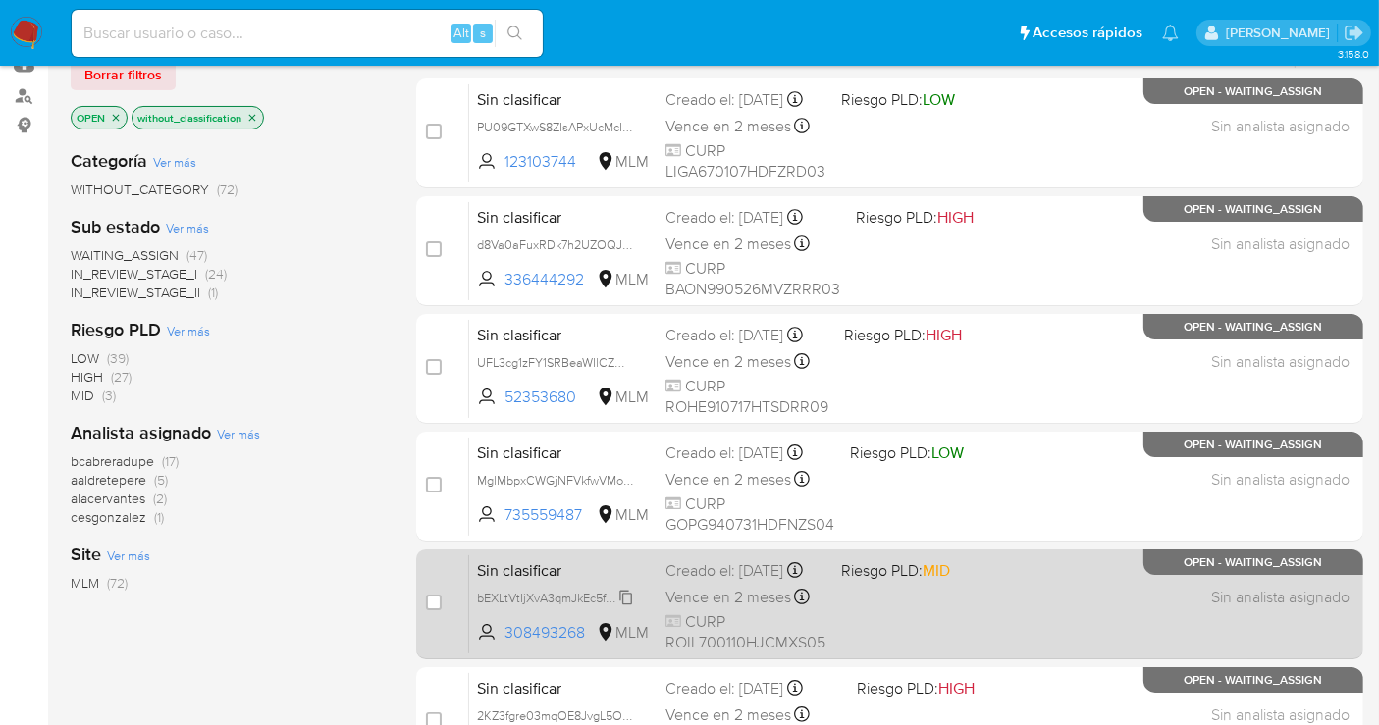
click at [627, 606] on icon at bounding box center [626, 598] width 16 height 16
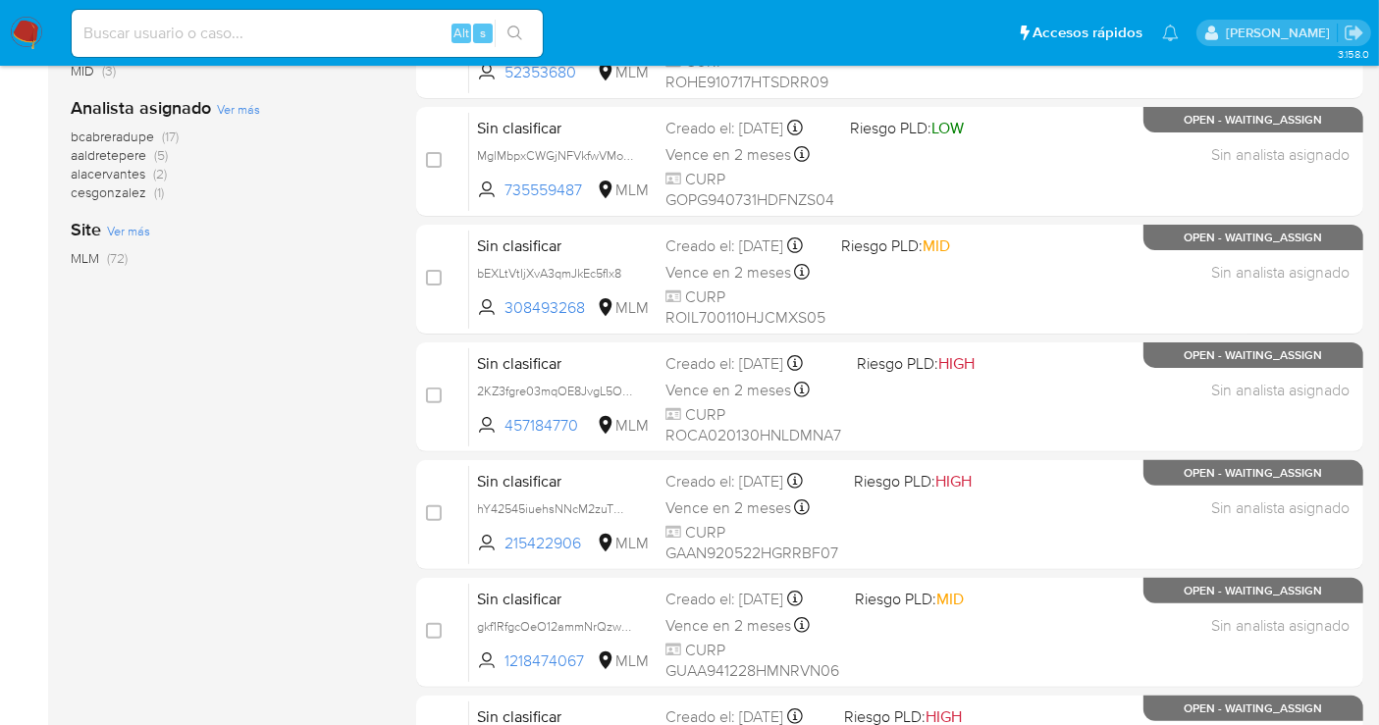
scroll to position [545, 0]
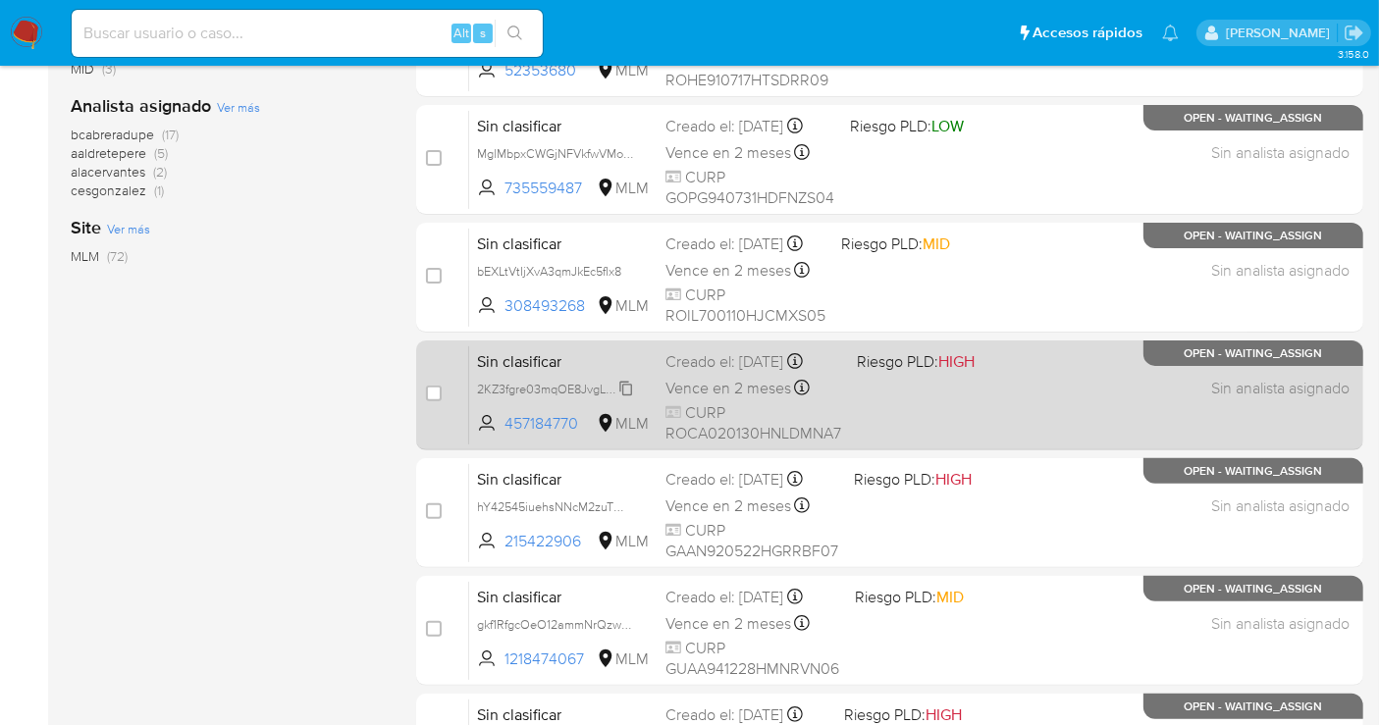
click at [630, 393] on span "2KZ3fgre03mqOE8JvgL5OcA6" at bounding box center [560, 388] width 166 height 22
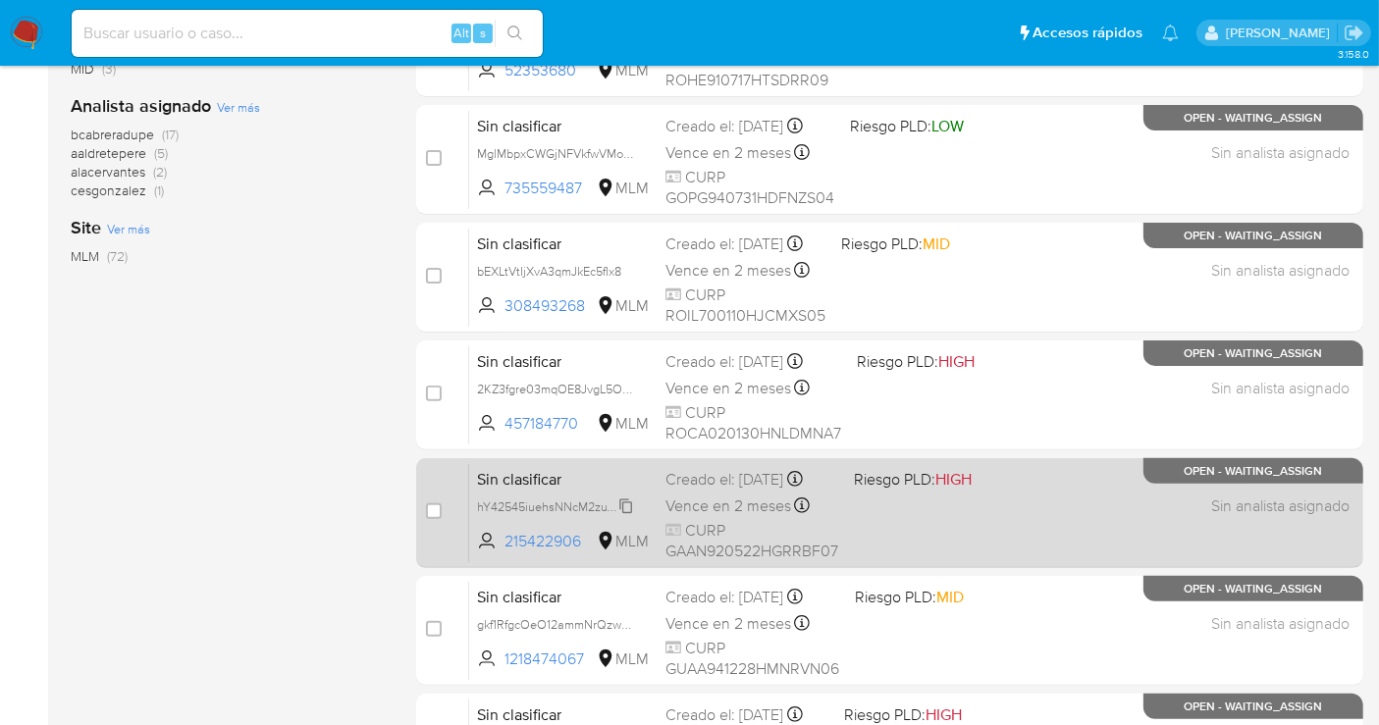
click at [619, 516] on span "hY42545iuehsNNcM2zuTW4gI" at bounding box center [559, 506] width 164 height 22
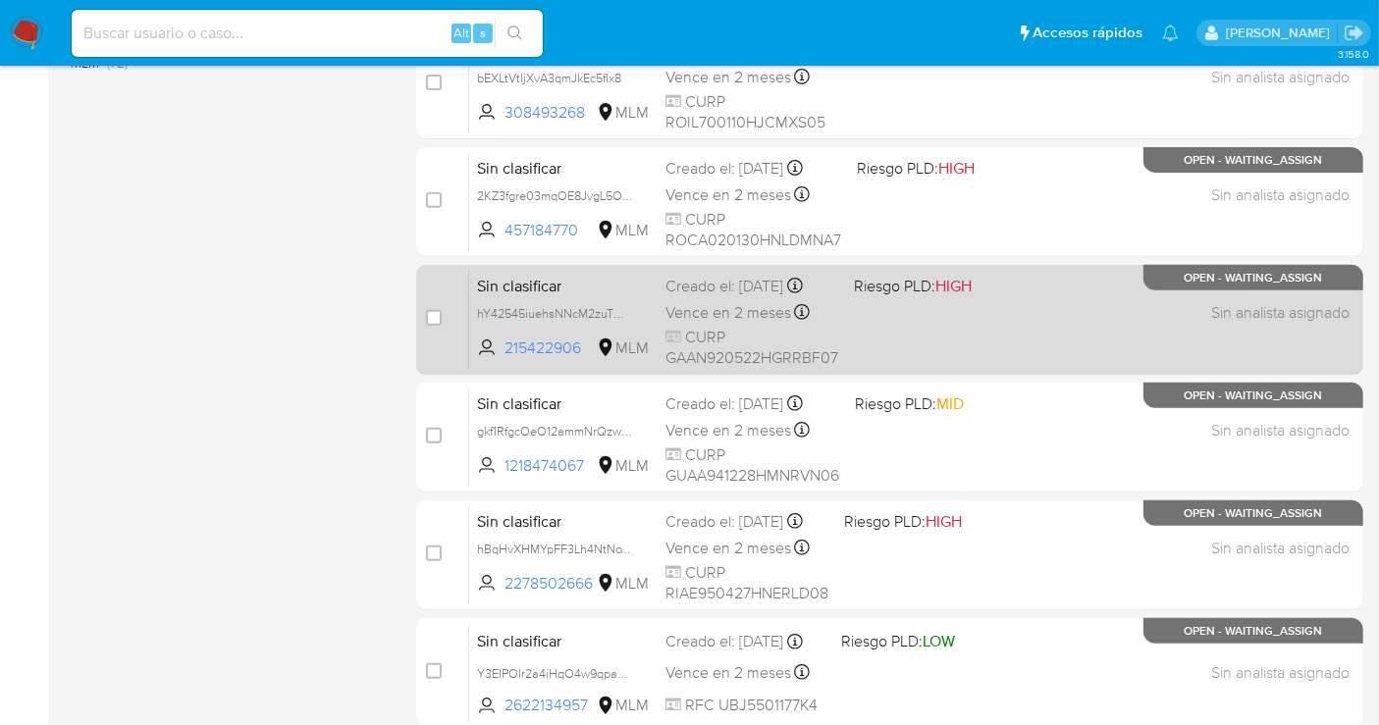
scroll to position [872, 0]
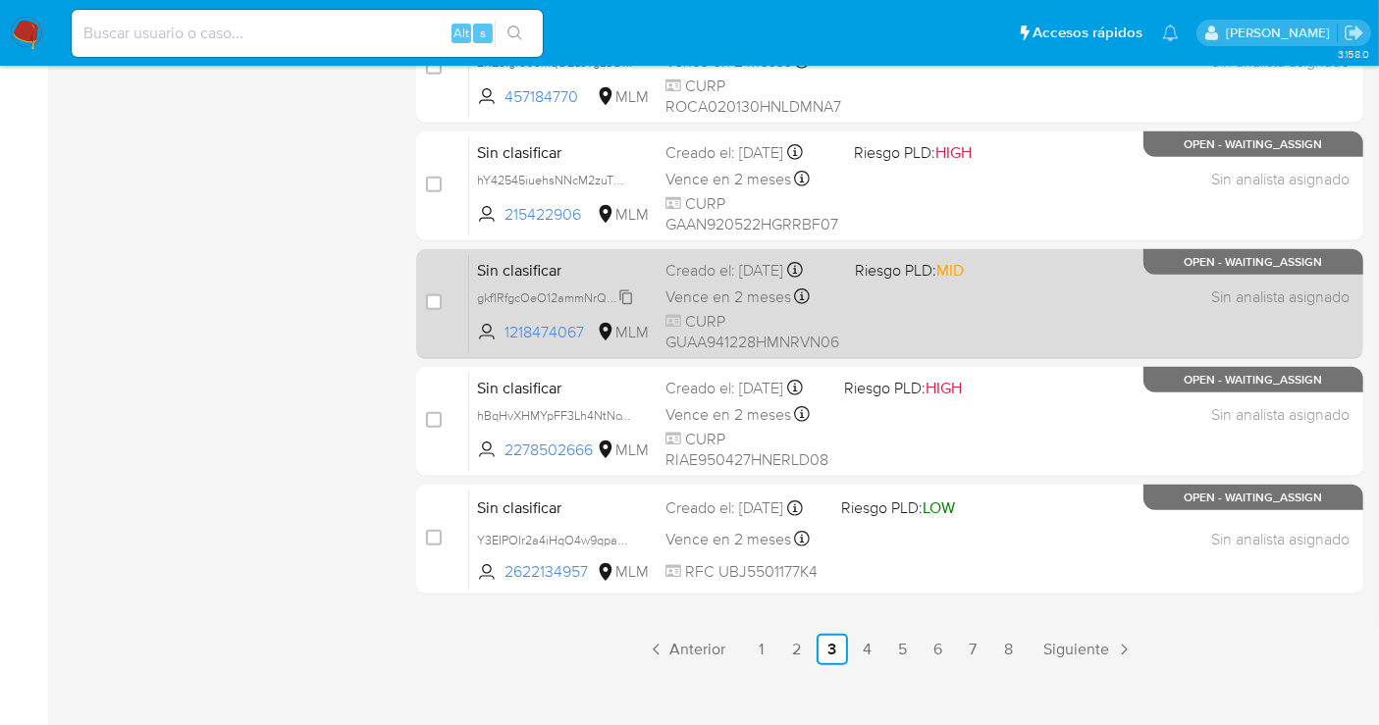
click at [628, 305] on span "gkf1RfgcOeO12ammNrQzwP7s" at bounding box center [558, 297] width 163 height 22
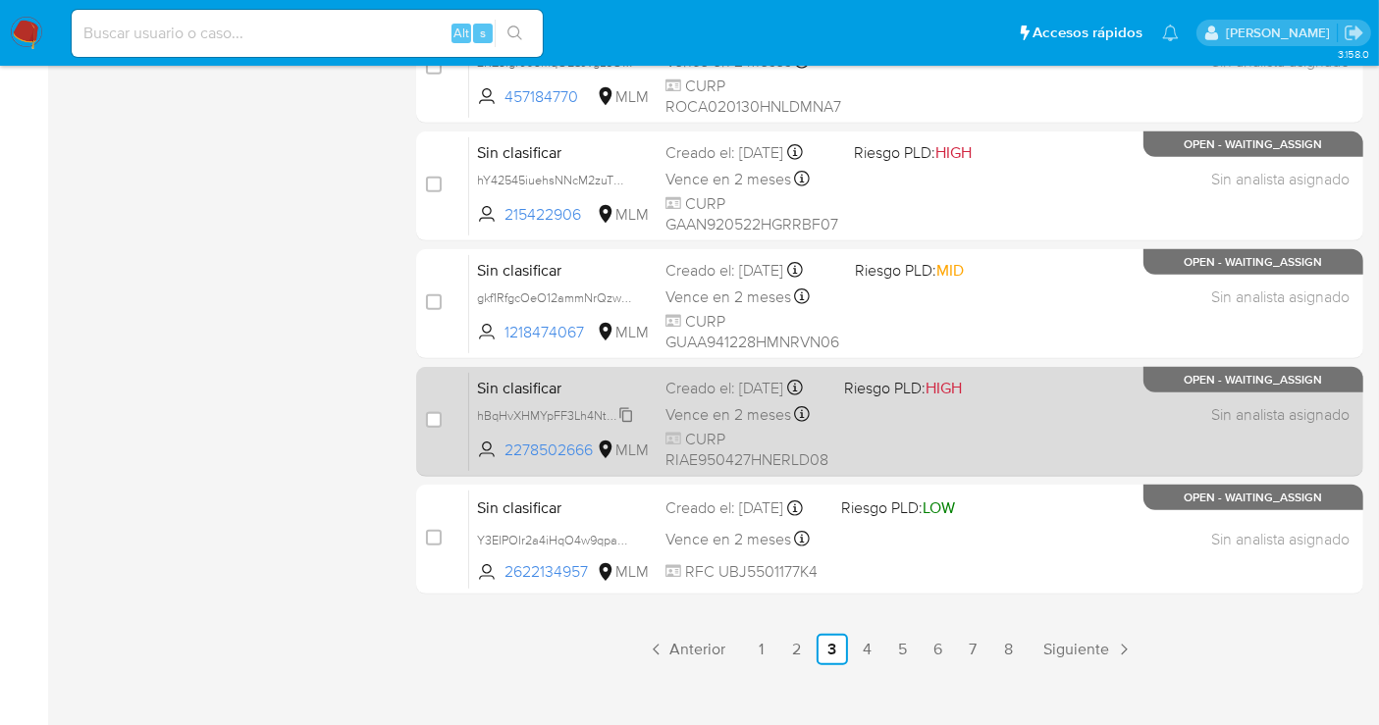
click at [625, 424] on span "hBqHvXHMYpFF3Lh4NtNoT1Rf" at bounding box center [559, 414] width 165 height 22
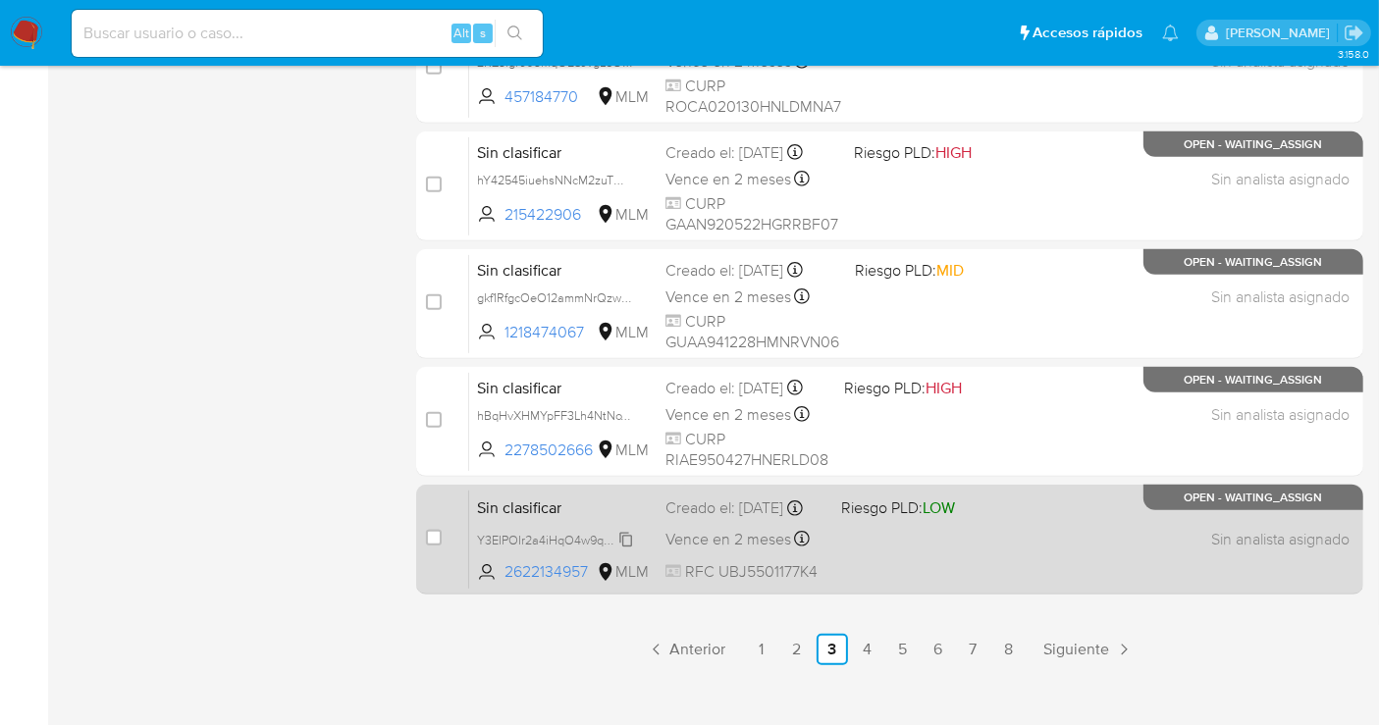
click at [626, 542] on span "Y3EIPOIr2a4iHqO4w9qpaQOB" at bounding box center [561, 539] width 168 height 22
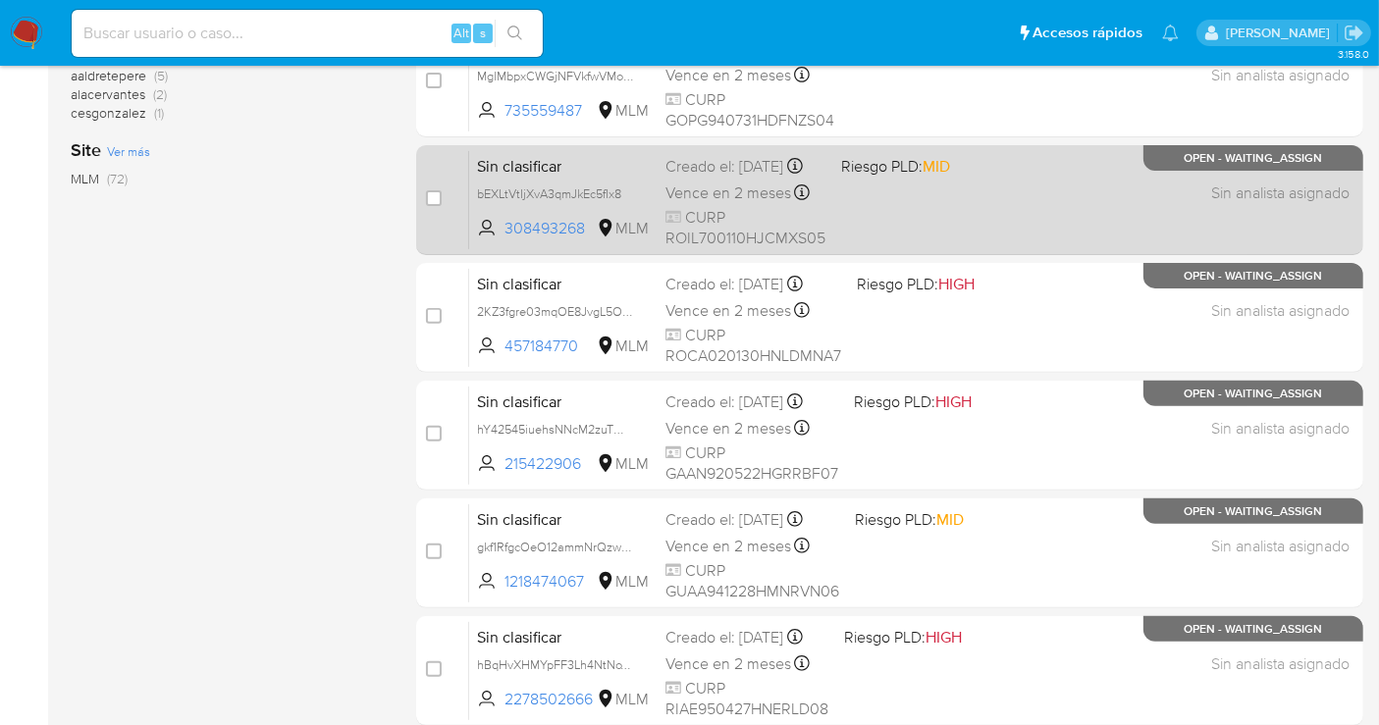
scroll to position [763, 0]
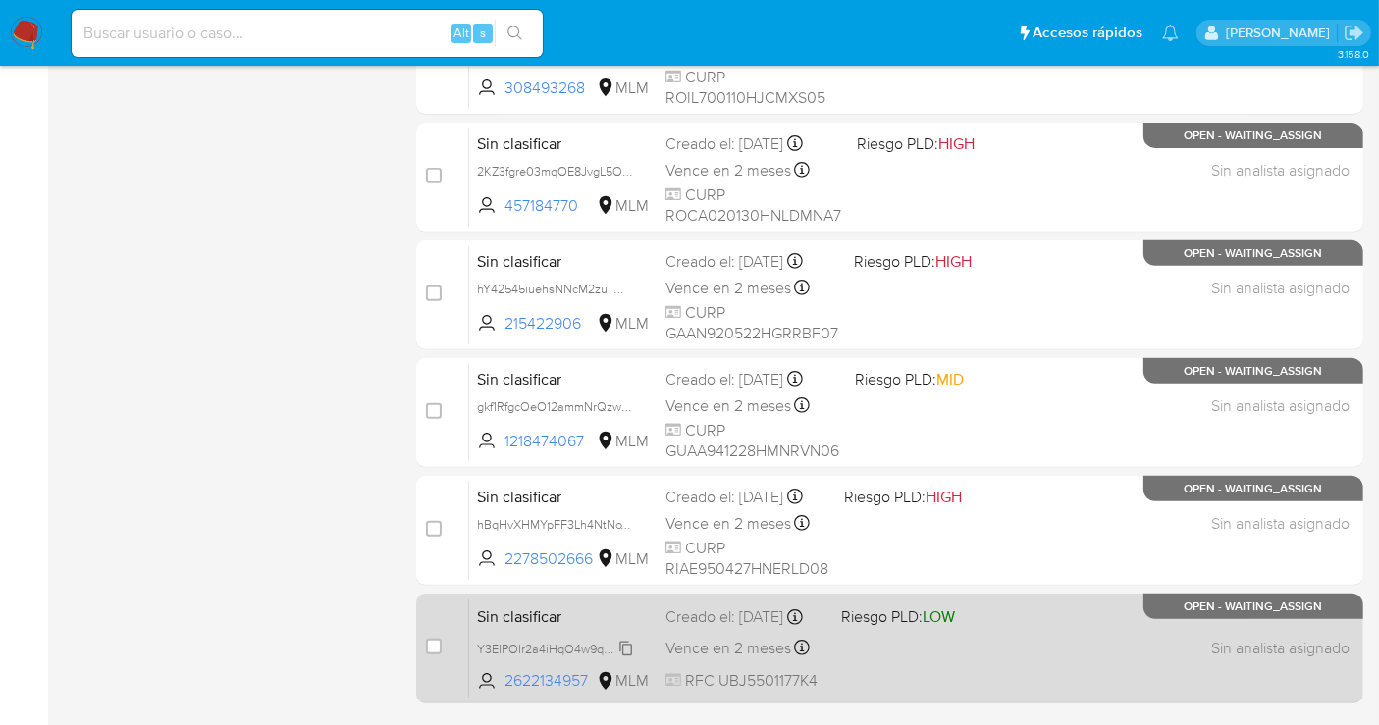
click at [625, 644] on div "Y3EIPOIr2a4iHqO4w9qpaQOB" at bounding box center [555, 649] width 157 height 22
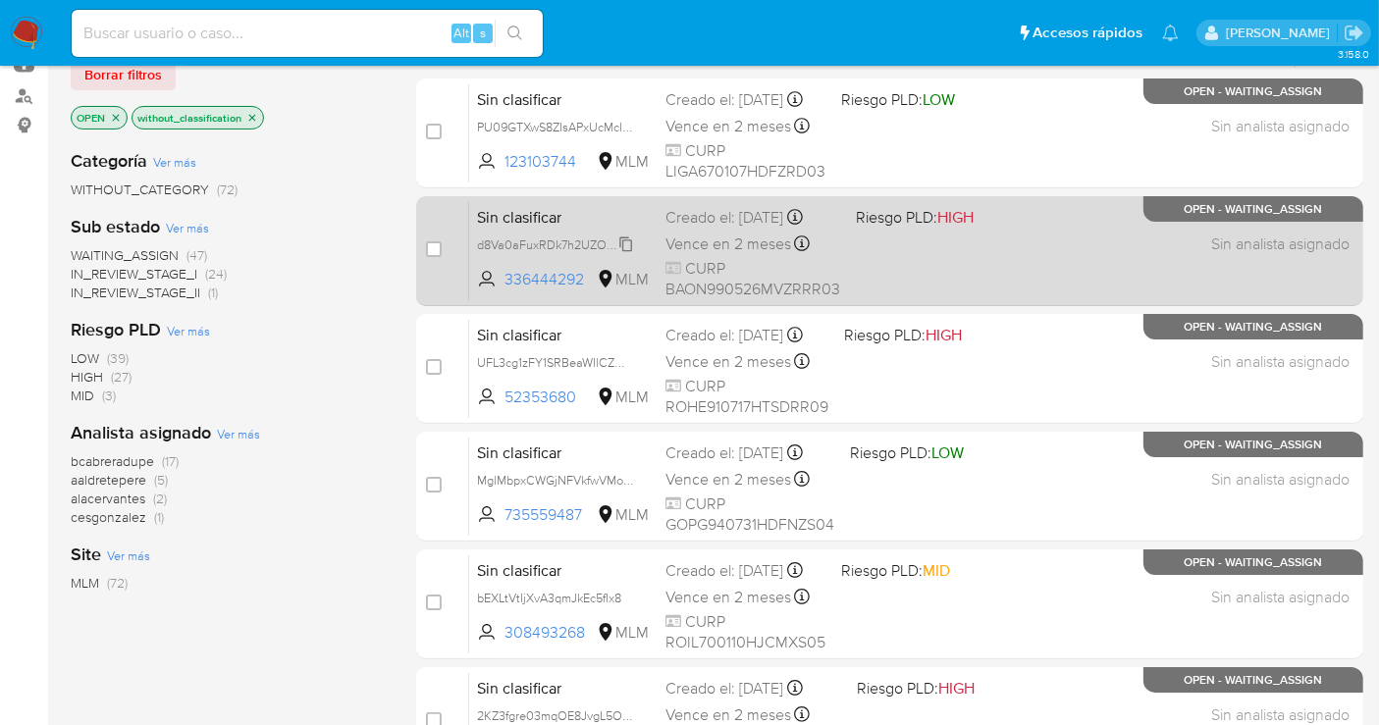
scroll to position [109, 0]
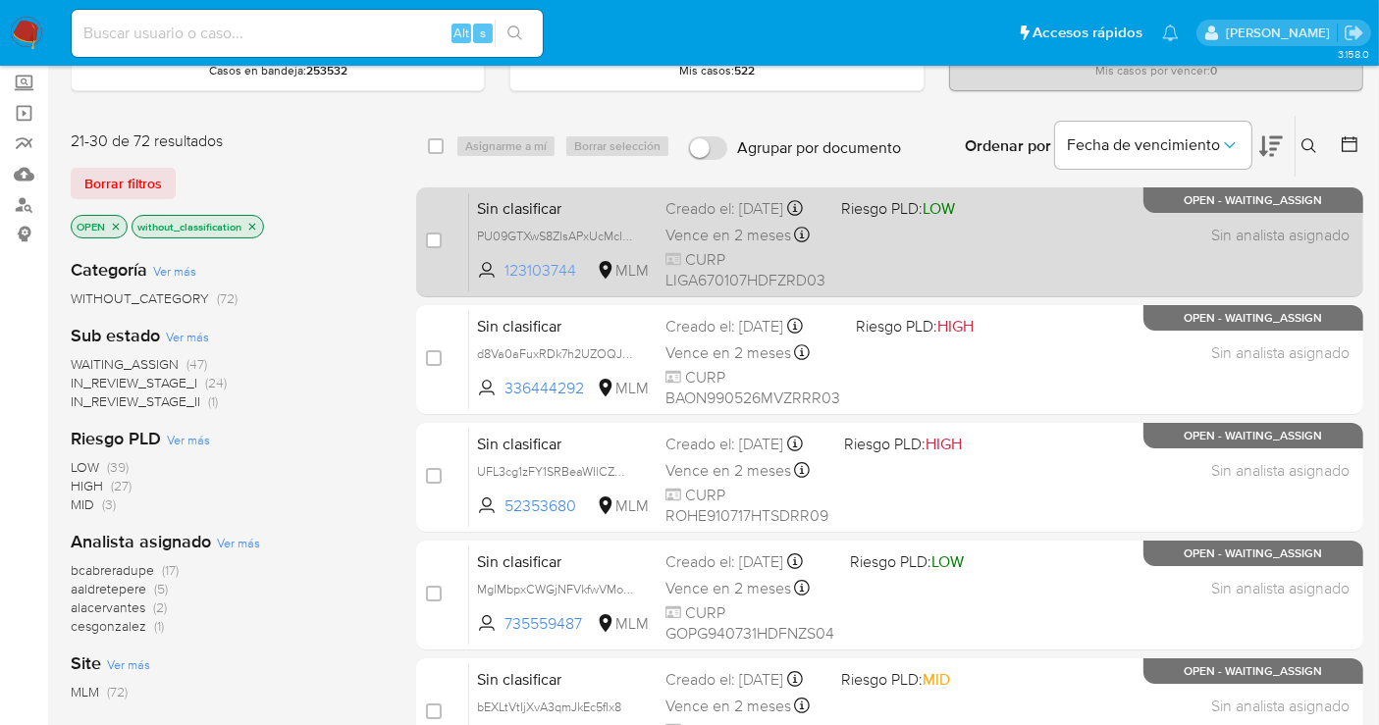
drag, startPoint x: 578, startPoint y: 280, endPoint x: 499, endPoint y: 281, distance: 79.5
click at [499, 281] on span "123103744 MLM" at bounding box center [563, 271] width 173 height 22
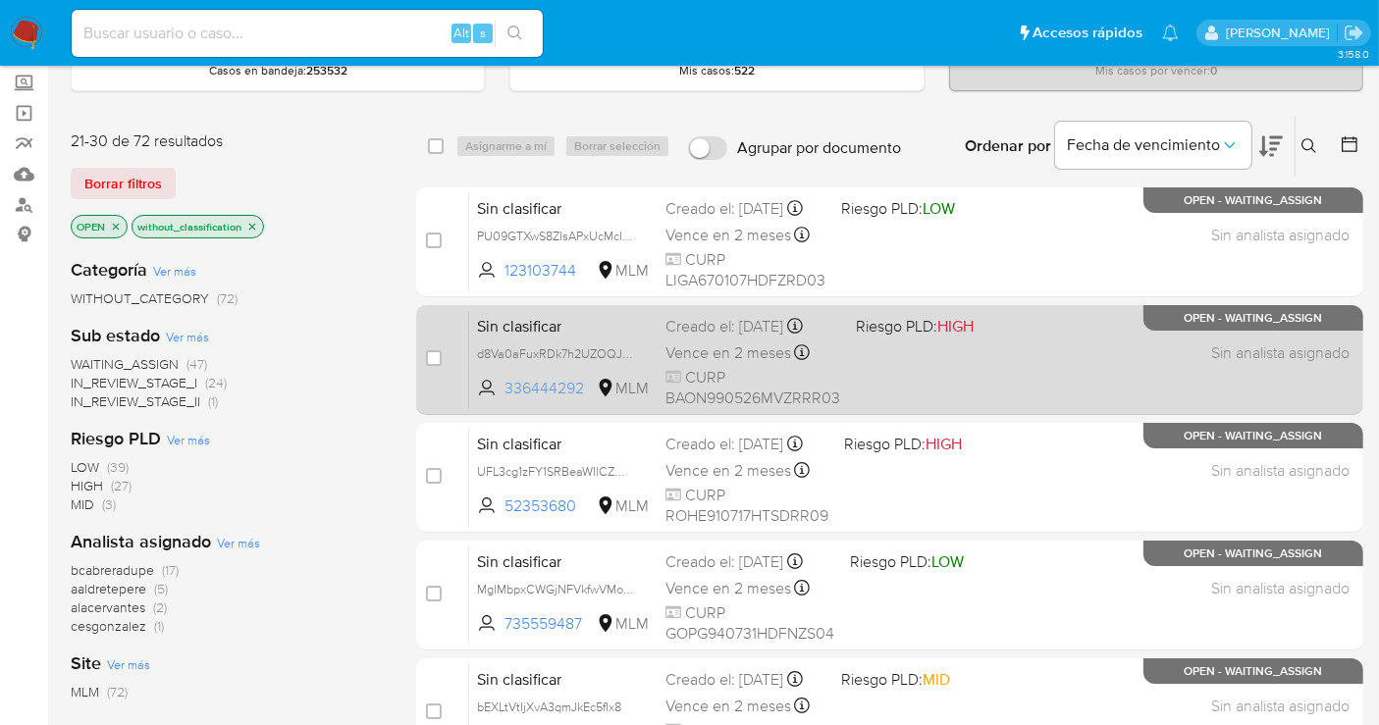
drag, startPoint x: 585, startPoint y: 382, endPoint x: 498, endPoint y: 385, distance: 87.4
click at [498, 385] on span "336444292 MLM" at bounding box center [563, 389] width 173 height 22
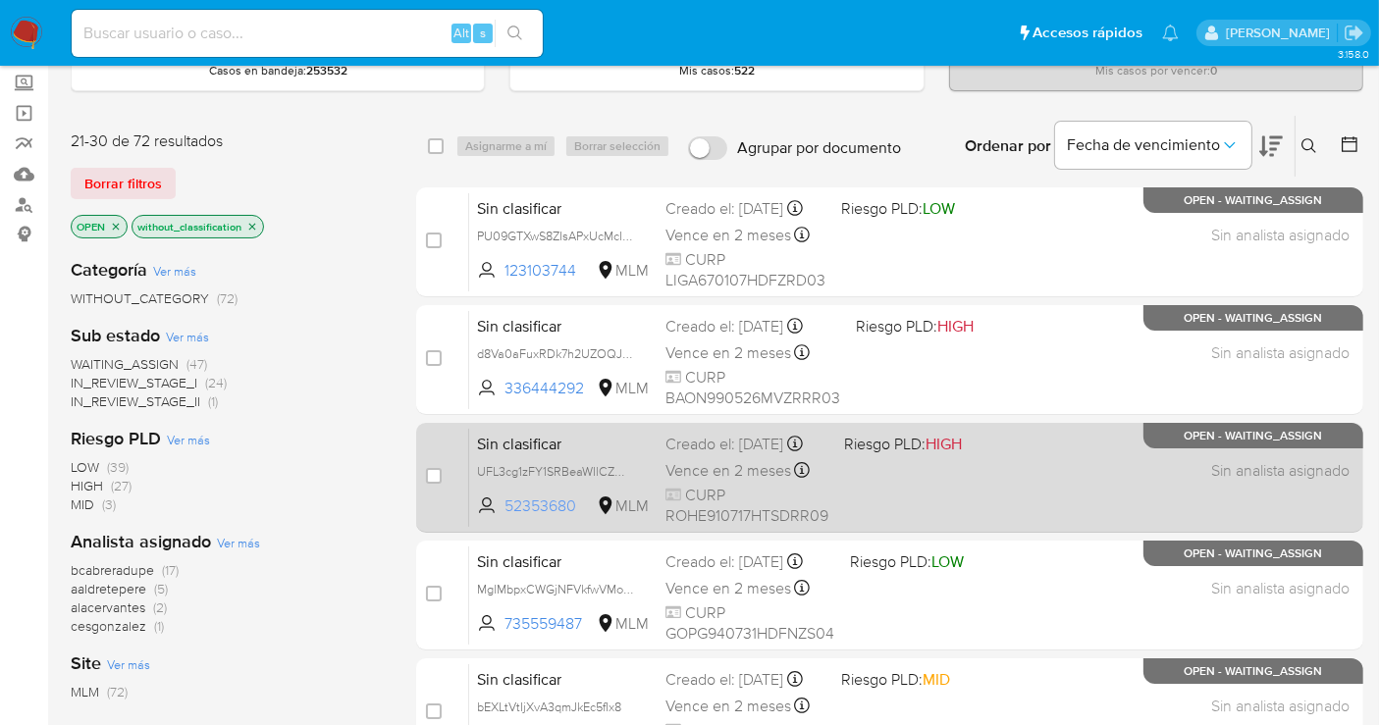
drag, startPoint x: 582, startPoint y: 519, endPoint x: 507, endPoint y: 521, distance: 74.6
click at [507, 517] on span "52353680" at bounding box center [549, 507] width 88 height 22
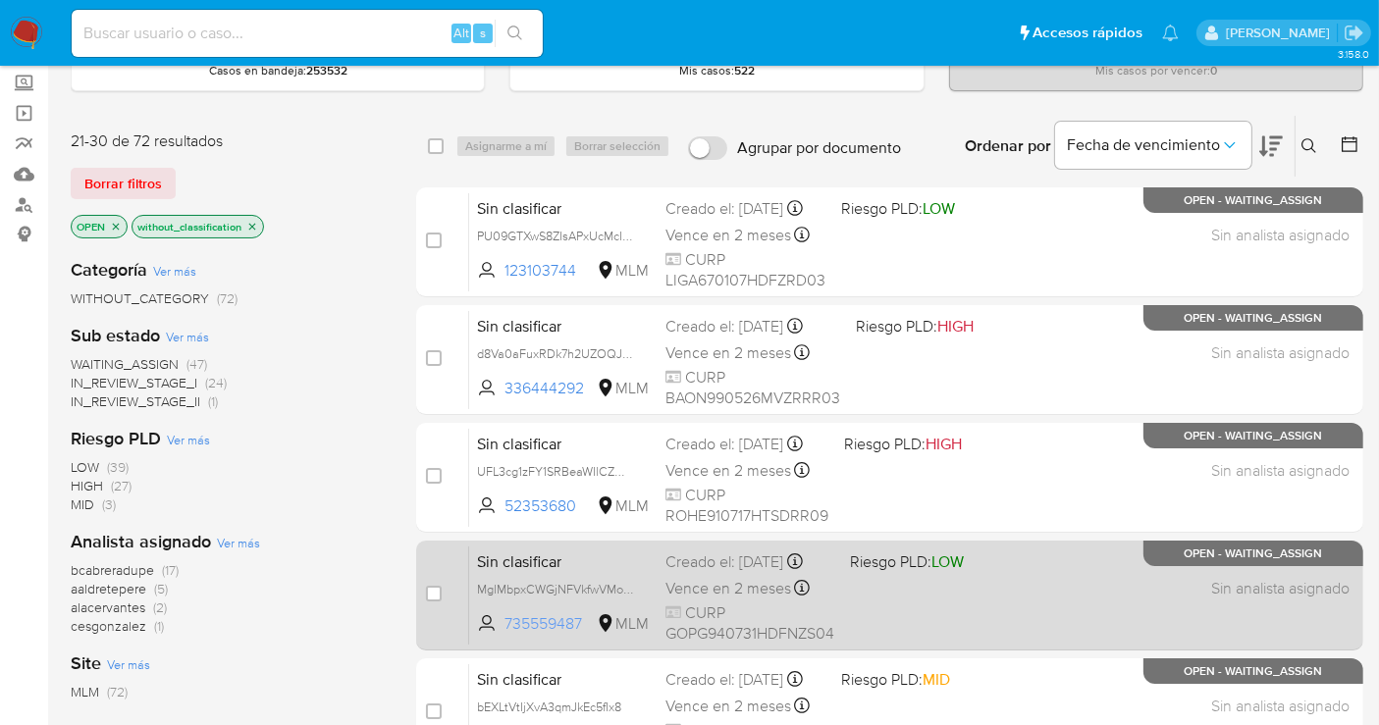
drag, startPoint x: 588, startPoint y: 631, endPoint x: 504, endPoint y: 636, distance: 84.6
click at [504, 635] on span "735559487 MLM" at bounding box center [563, 624] width 173 height 22
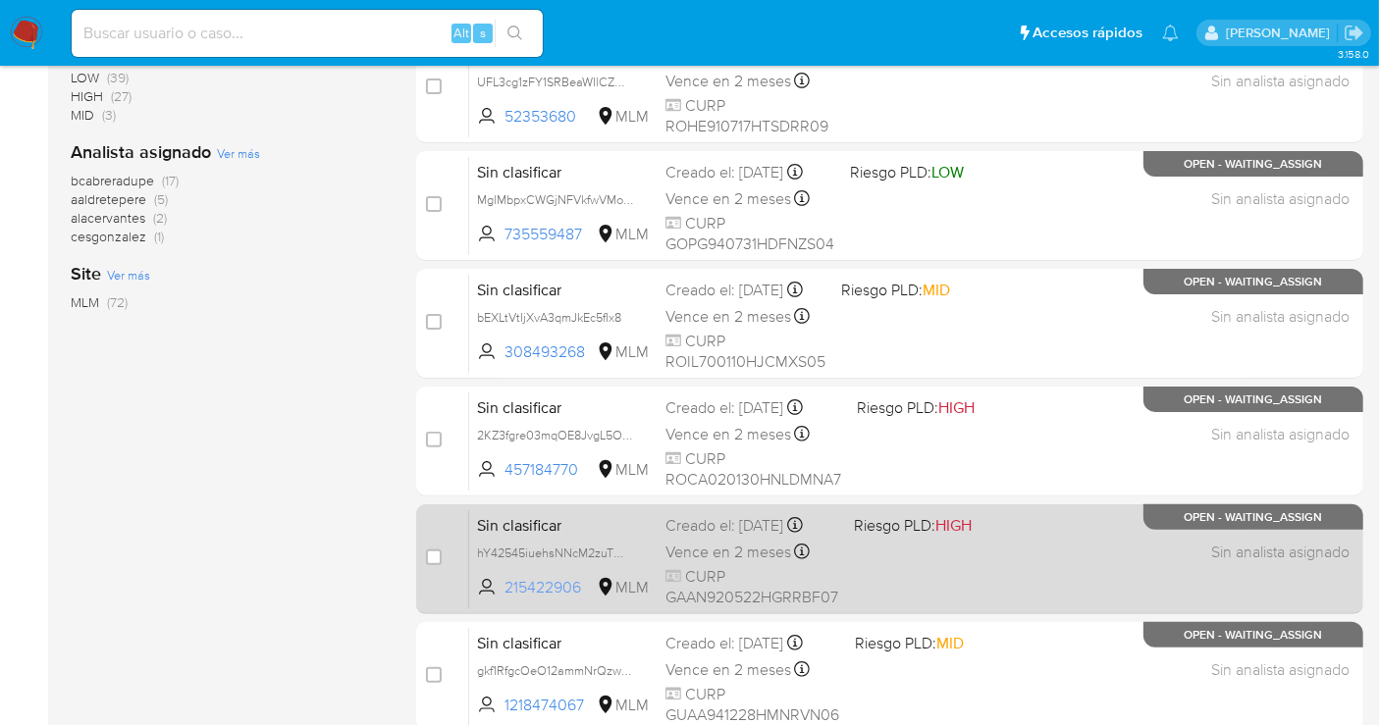
scroll to position [545, 0]
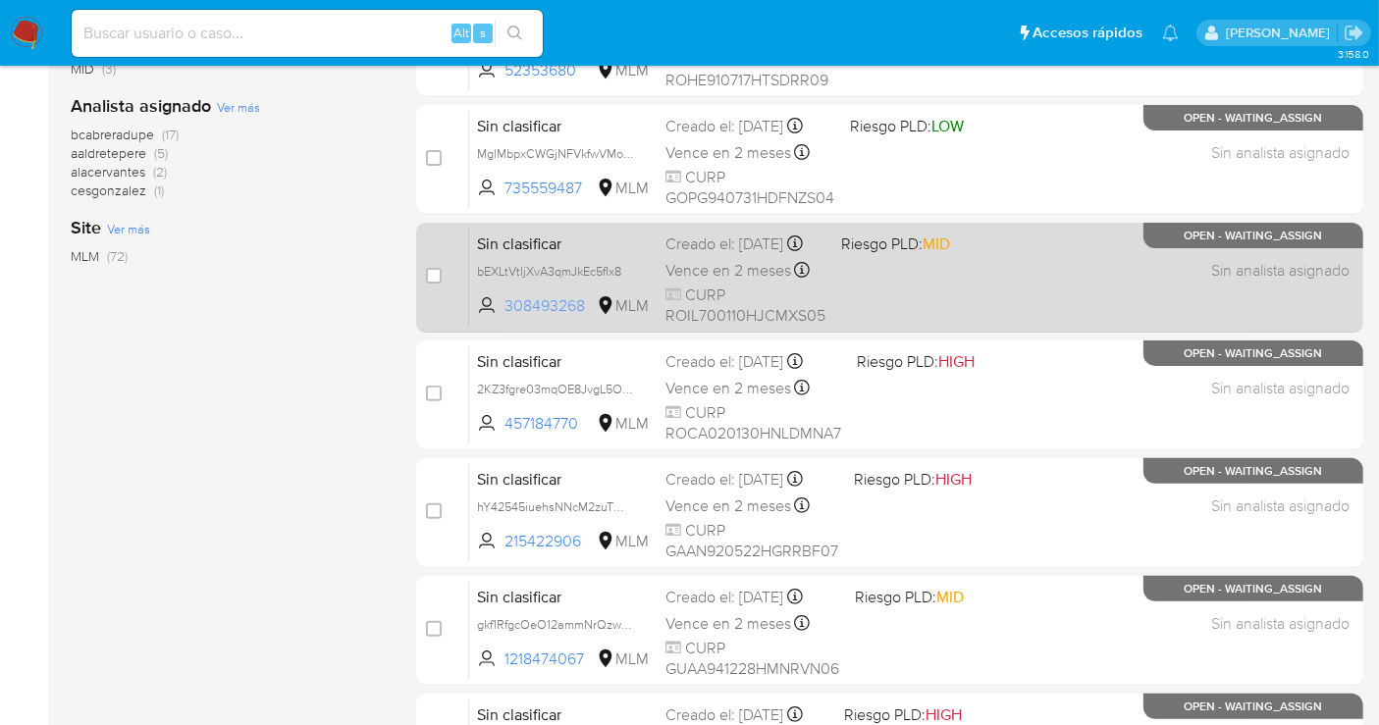
drag, startPoint x: 589, startPoint y: 321, endPoint x: 501, endPoint y: 322, distance: 88.3
click at [501, 317] on span "308493268 MLM" at bounding box center [563, 306] width 173 height 22
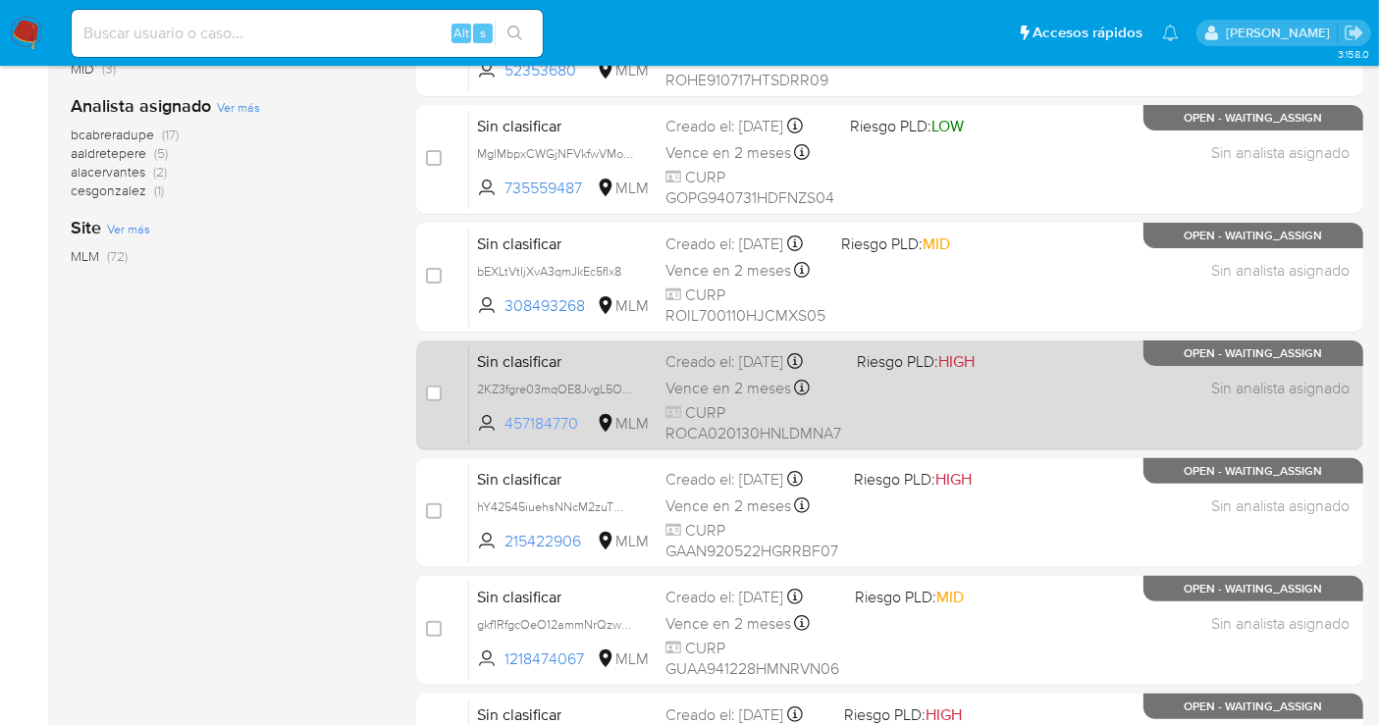
drag, startPoint x: 586, startPoint y: 421, endPoint x: 506, endPoint y: 421, distance: 79.5
click at [506, 421] on span "457184770" at bounding box center [549, 424] width 88 height 22
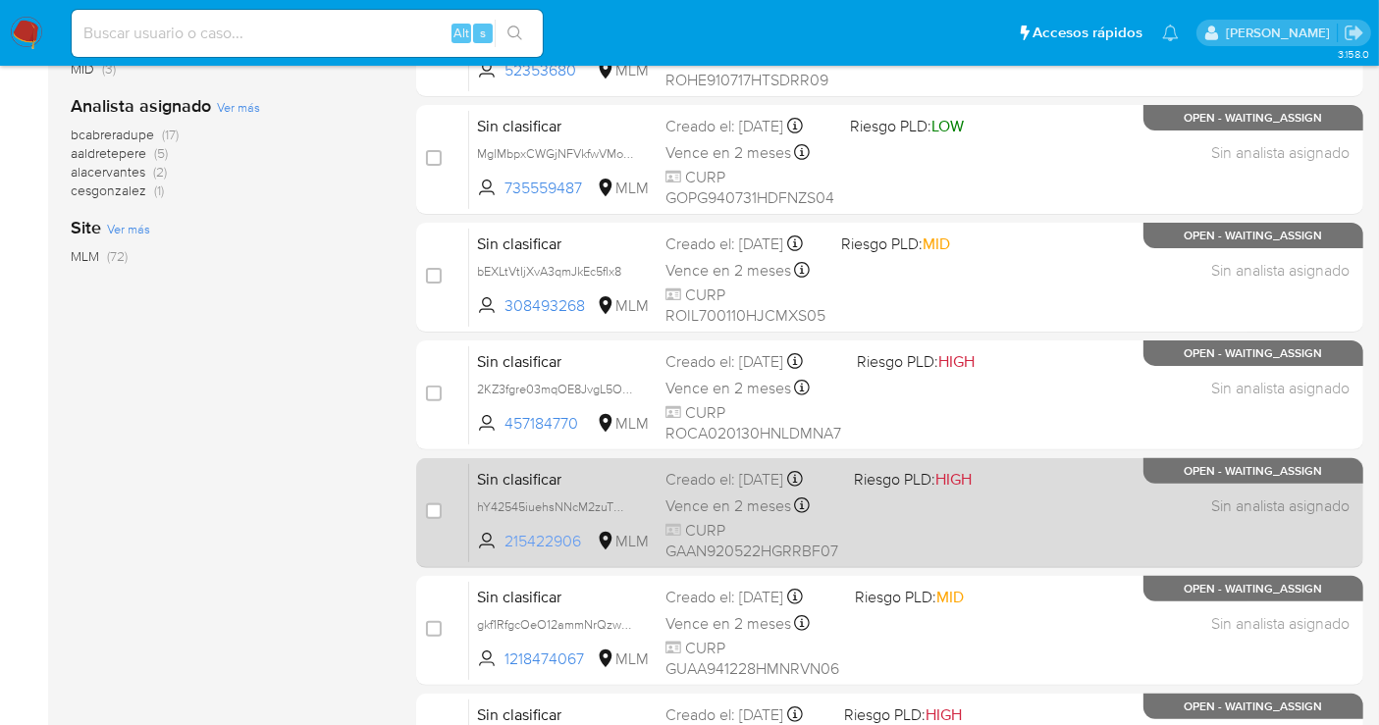
drag, startPoint x: 584, startPoint y: 557, endPoint x: 502, endPoint y: 557, distance: 82.4
click at [502, 553] on span "215422906 MLM" at bounding box center [563, 542] width 173 height 22
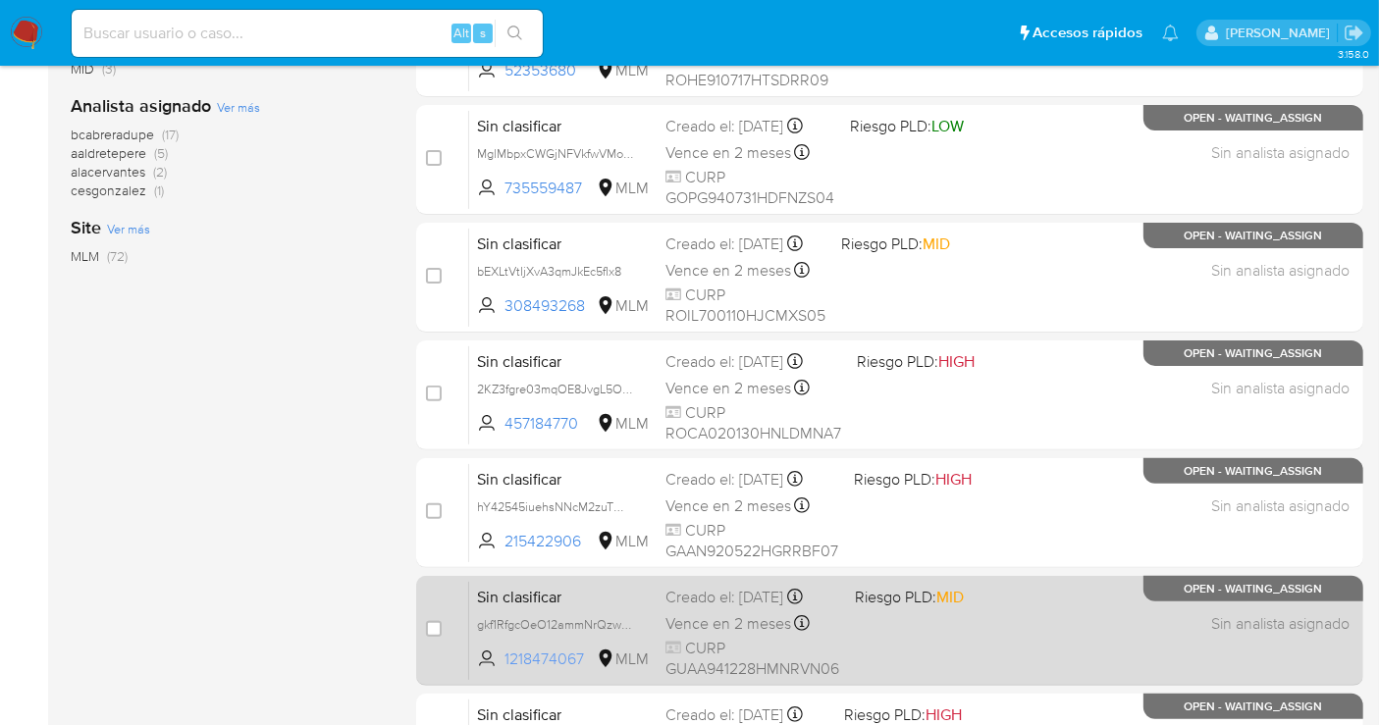
drag, startPoint x: 592, startPoint y: 664, endPoint x: 505, endPoint y: 668, distance: 86.5
click at [505, 668] on span "1218474067" at bounding box center [549, 660] width 88 height 22
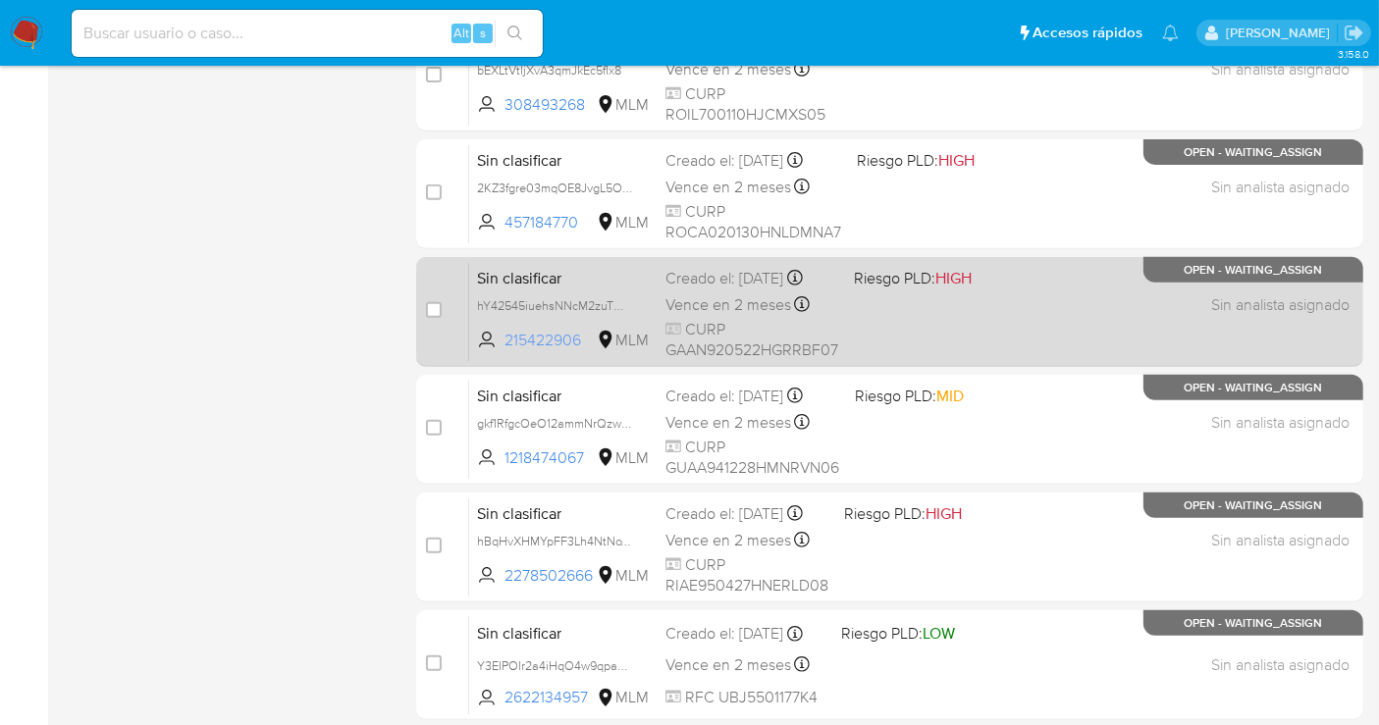
scroll to position [872, 0]
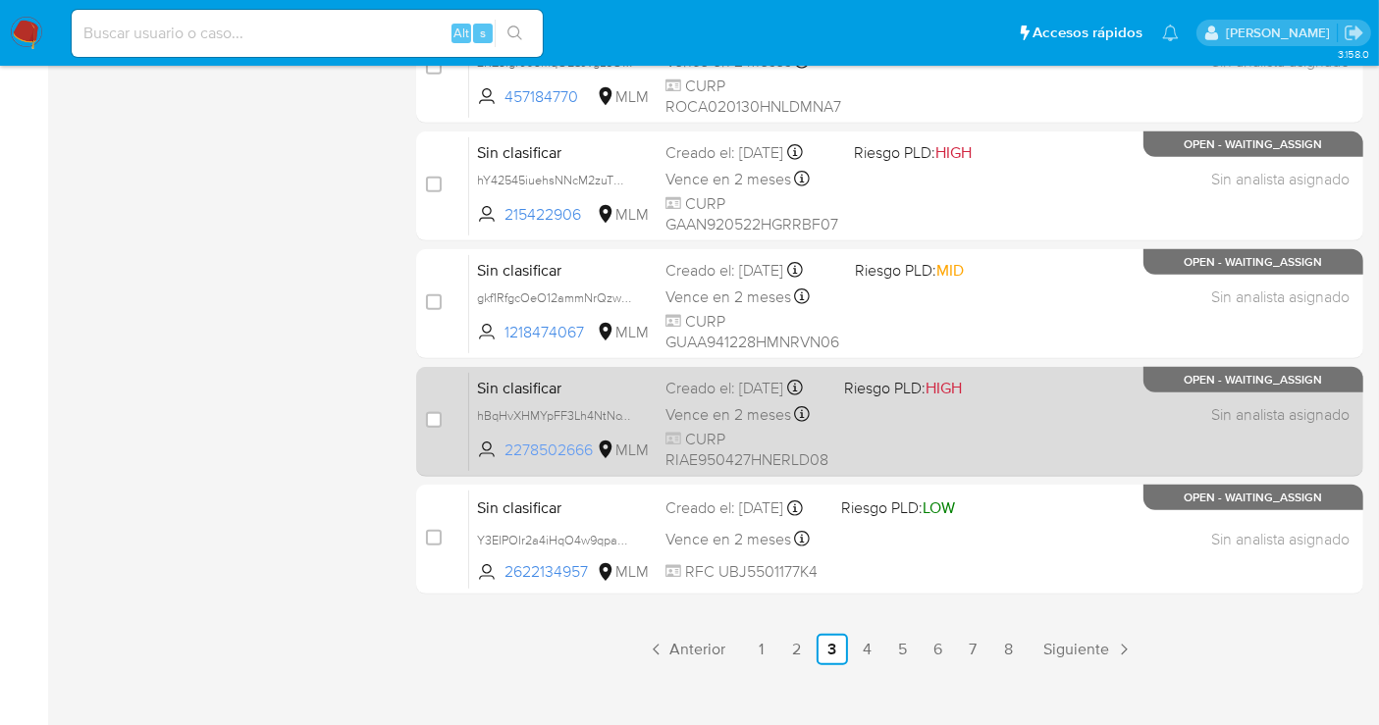
drag, startPoint x: 596, startPoint y: 457, endPoint x: 505, endPoint y: 470, distance: 92.2
click at [505, 461] on span "2278502666 MLM" at bounding box center [563, 451] width 173 height 22
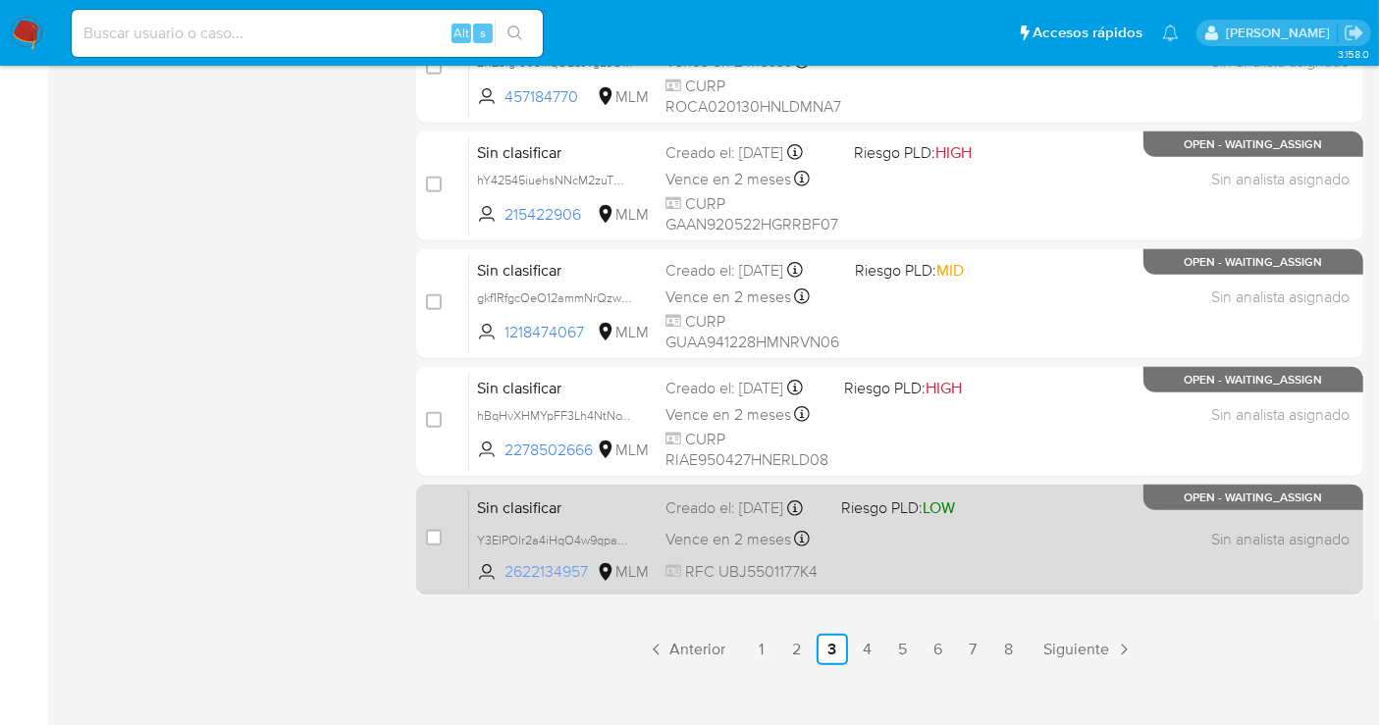
drag, startPoint x: 597, startPoint y: 570, endPoint x: 492, endPoint y: 572, distance: 105.0
click at [492, 572] on span "2622134957 MLM" at bounding box center [563, 572] width 173 height 22
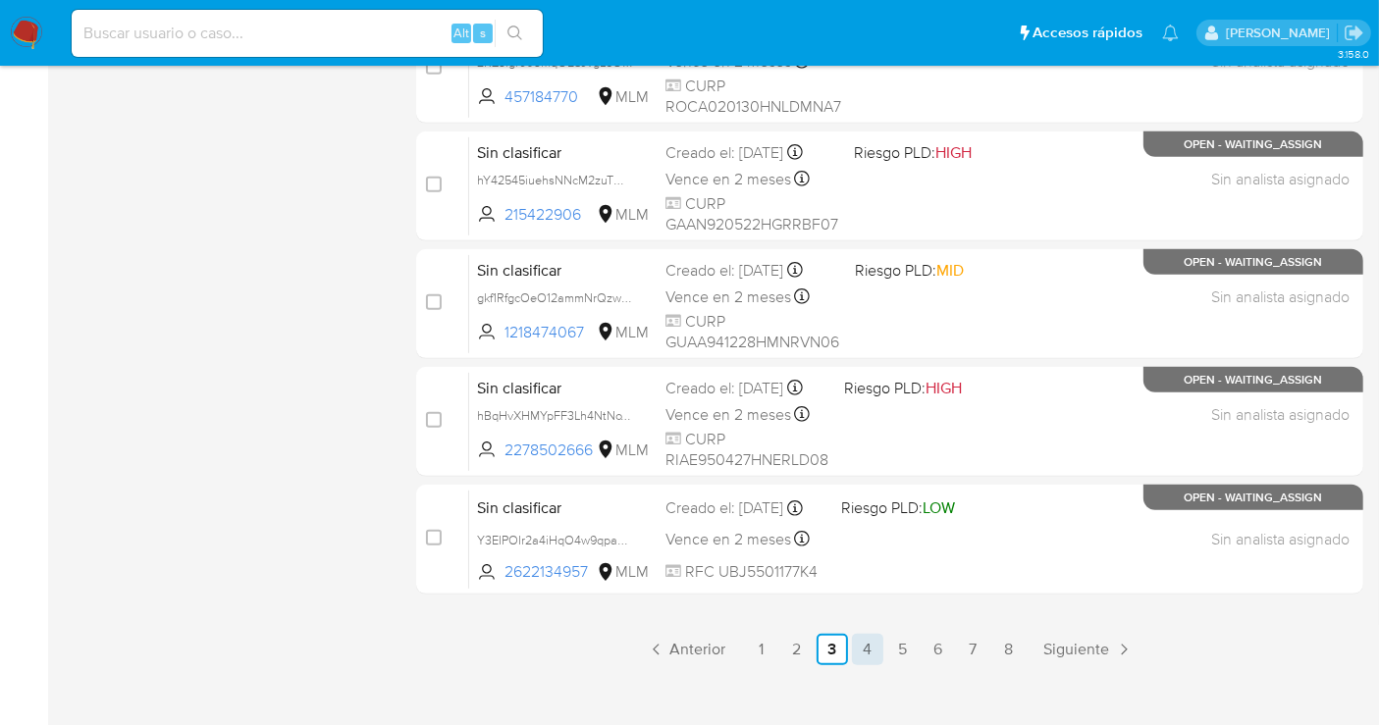
click at [871, 643] on link "4" at bounding box center [867, 649] width 31 height 31
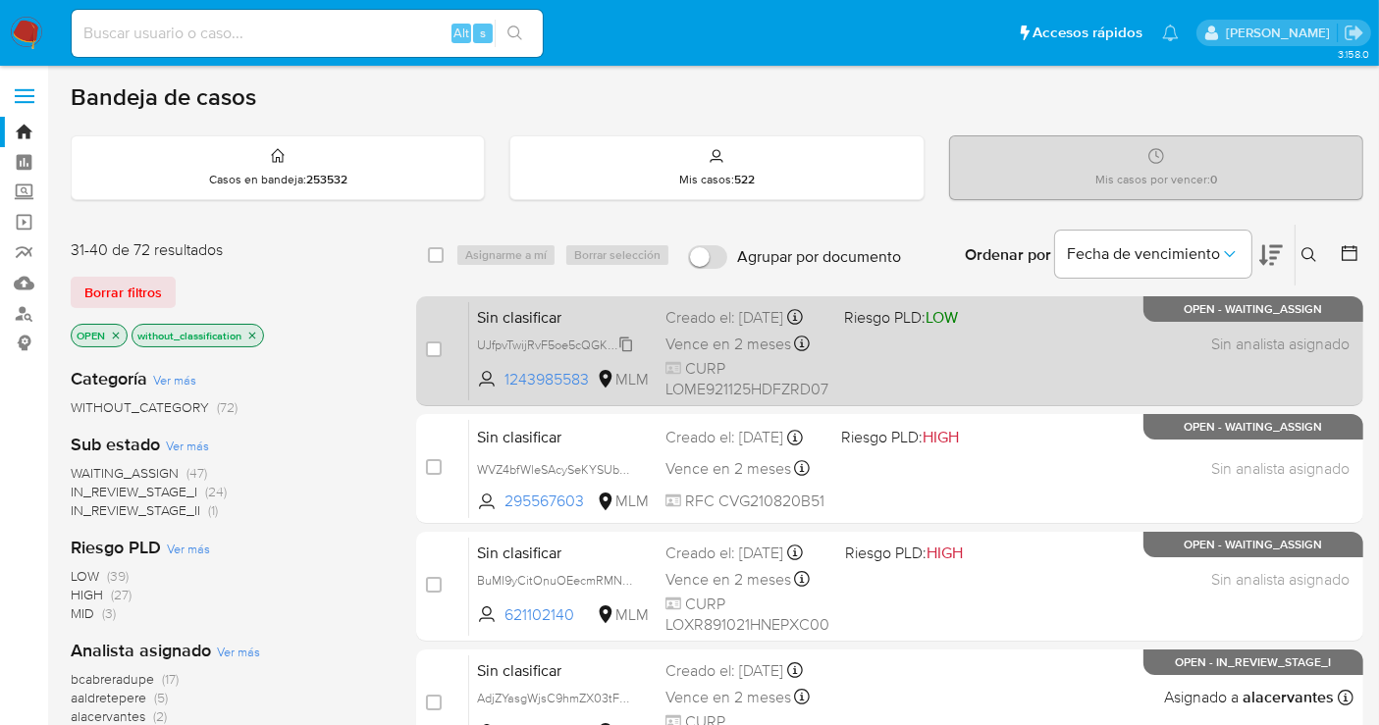
click at [628, 354] on span "UJfpvTwijRvF5oe5cQGKulHu" at bounding box center [555, 344] width 156 height 22
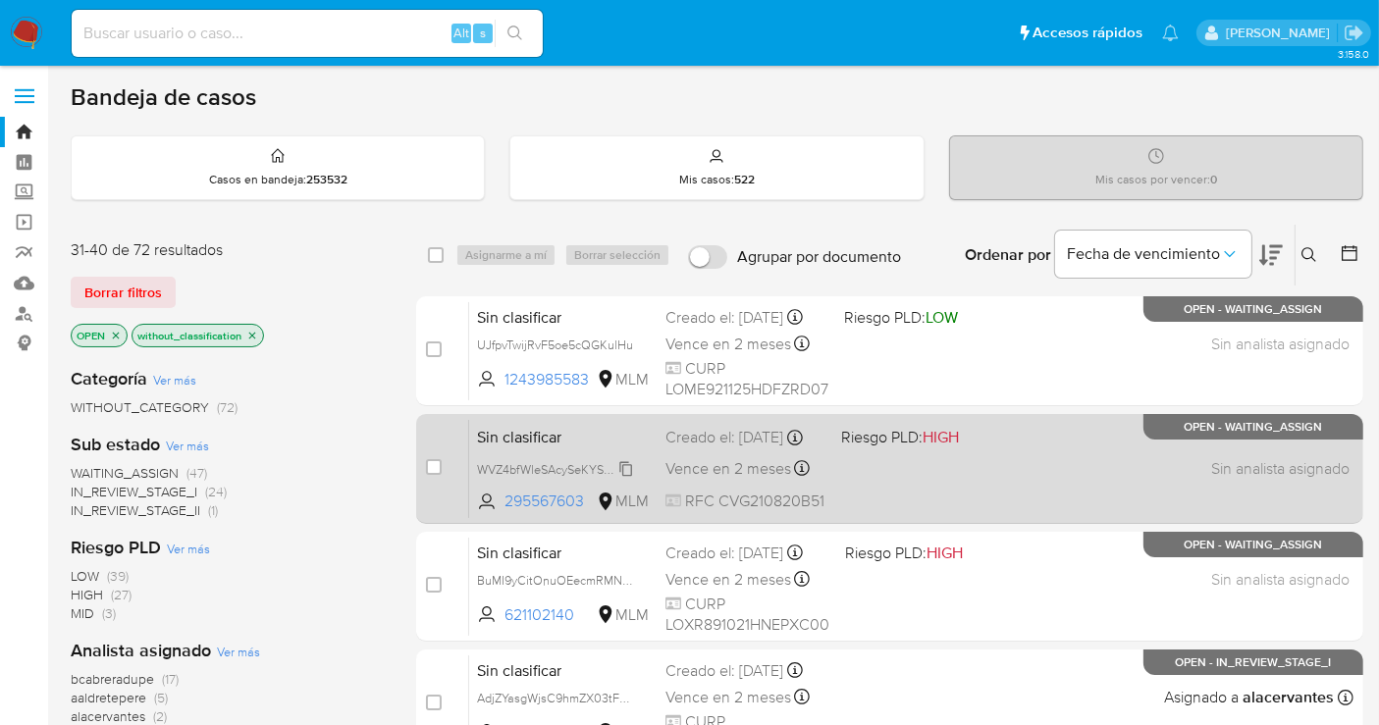
click at [628, 473] on span "WVZ4bfWleSAcySeKYSUbAGjQ" at bounding box center [563, 468] width 172 height 22
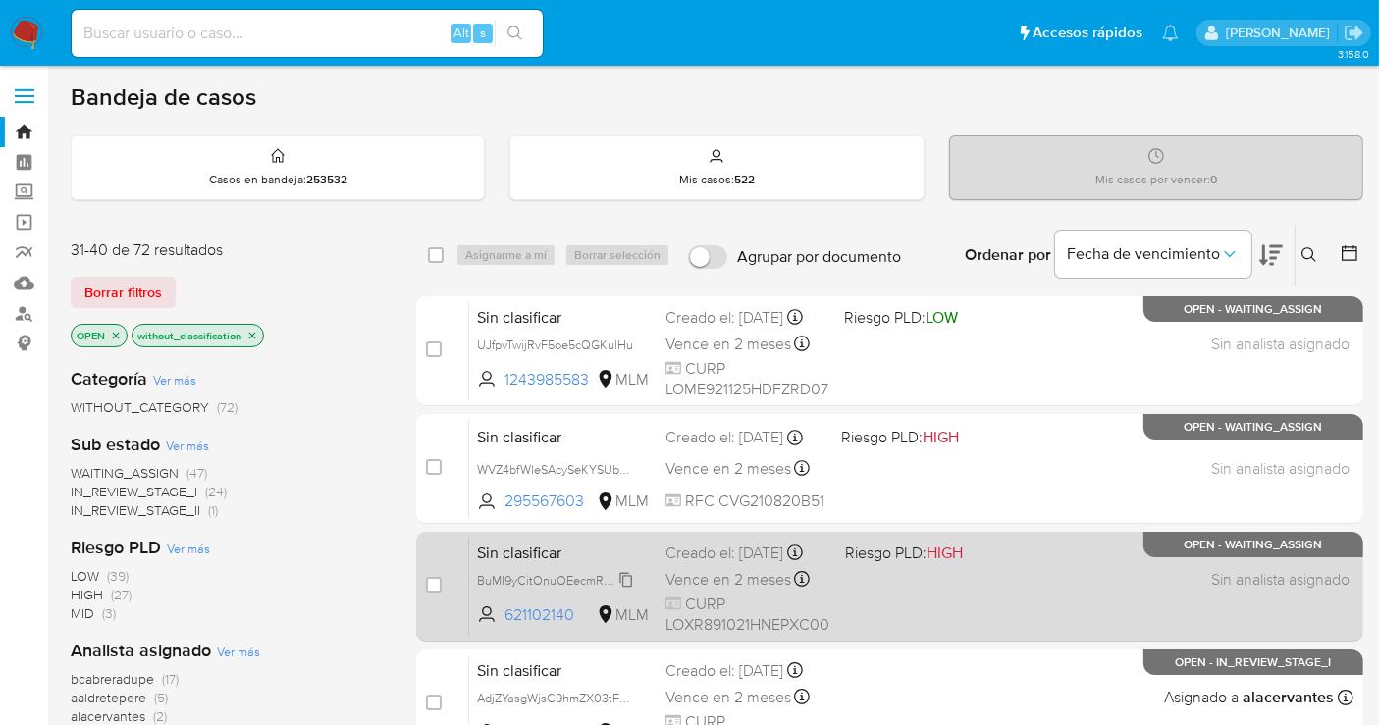
click at [621, 588] on span "BuMI9yCitOnuOEecmRMN7PBg" at bounding box center [563, 579] width 173 height 22
click at [625, 590] on span "BuMI9yCitOnuOEecmRMN7PBg" at bounding box center [563, 579] width 173 height 22
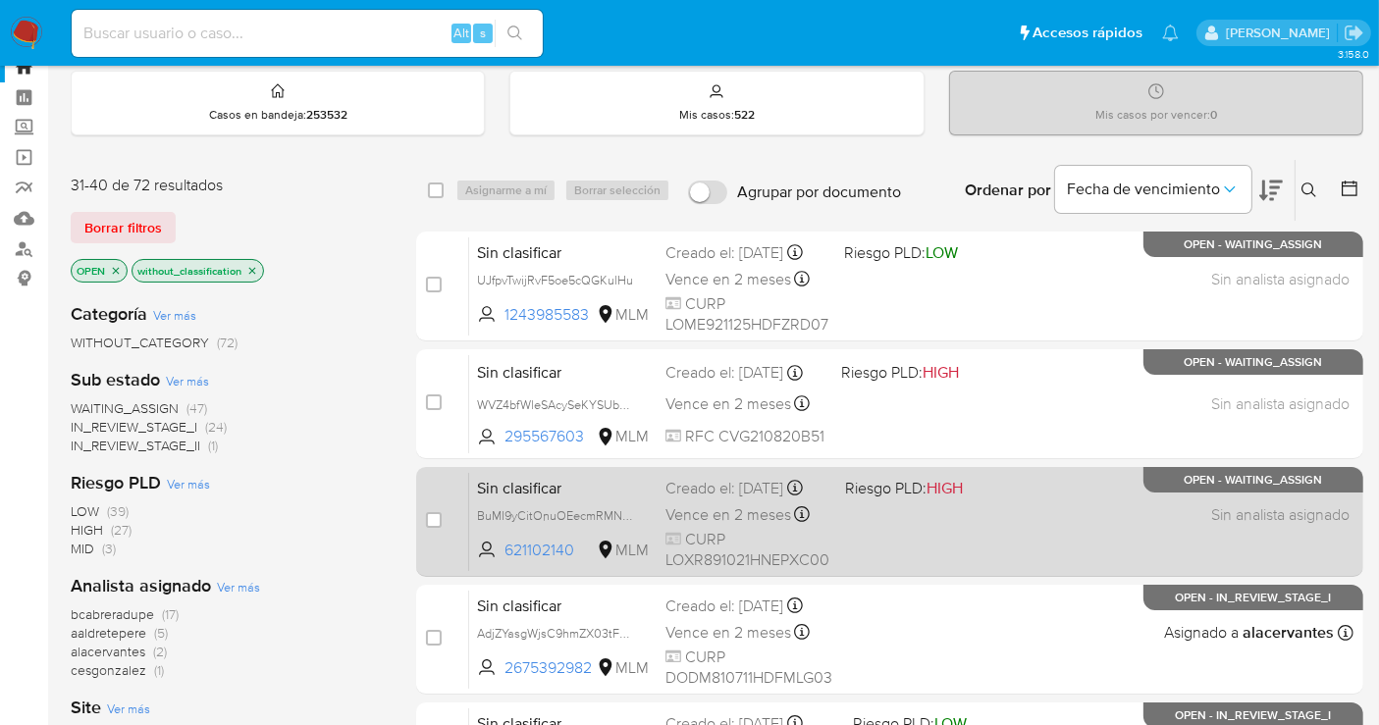
scroll to position [109, 0]
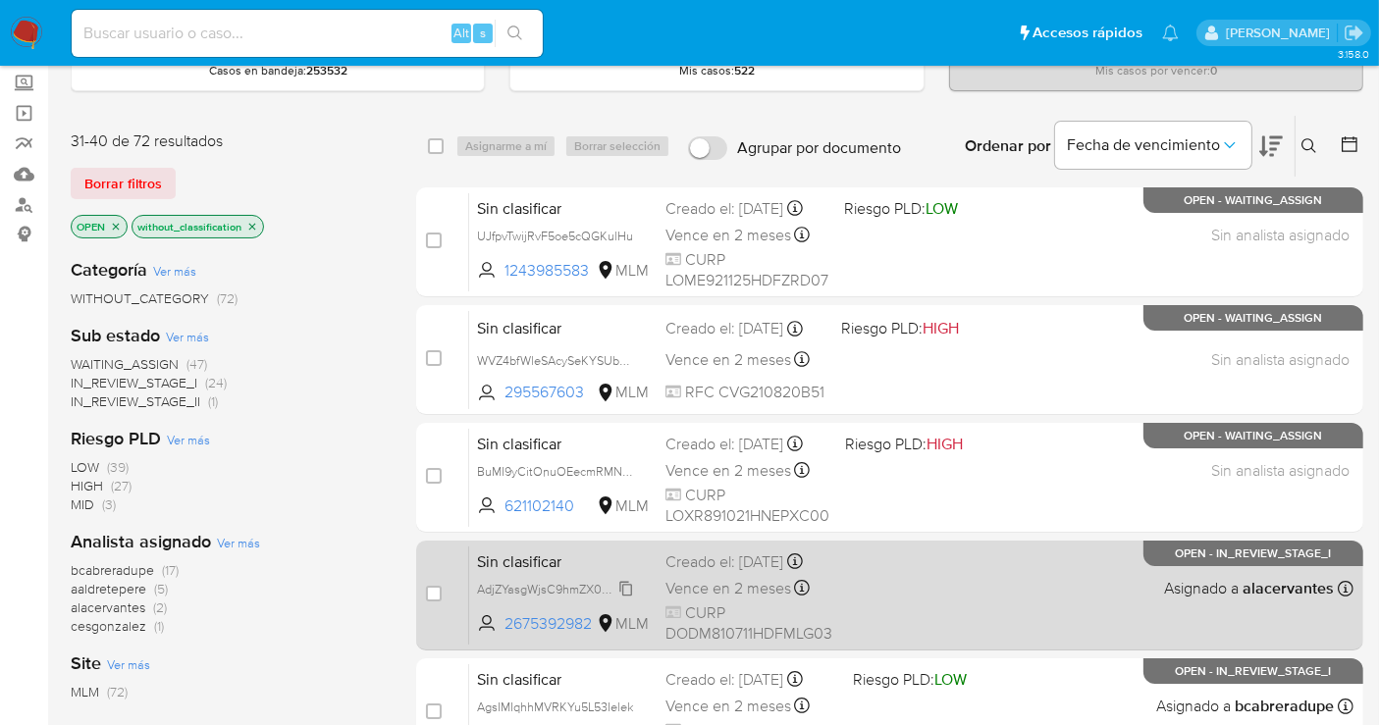
click at [628, 599] on span "AdjZYasgWjsC9hmZX03tFENa" at bounding box center [559, 588] width 165 height 22
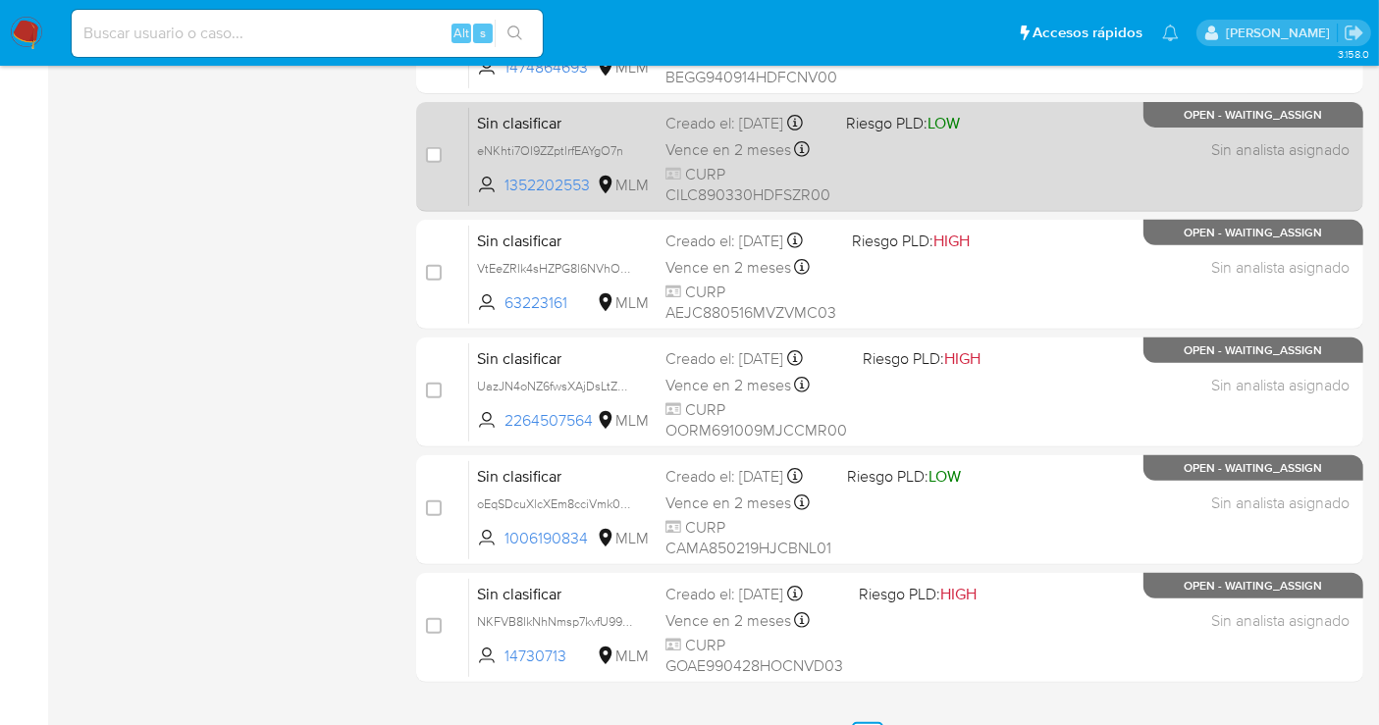
scroll to position [892, 0]
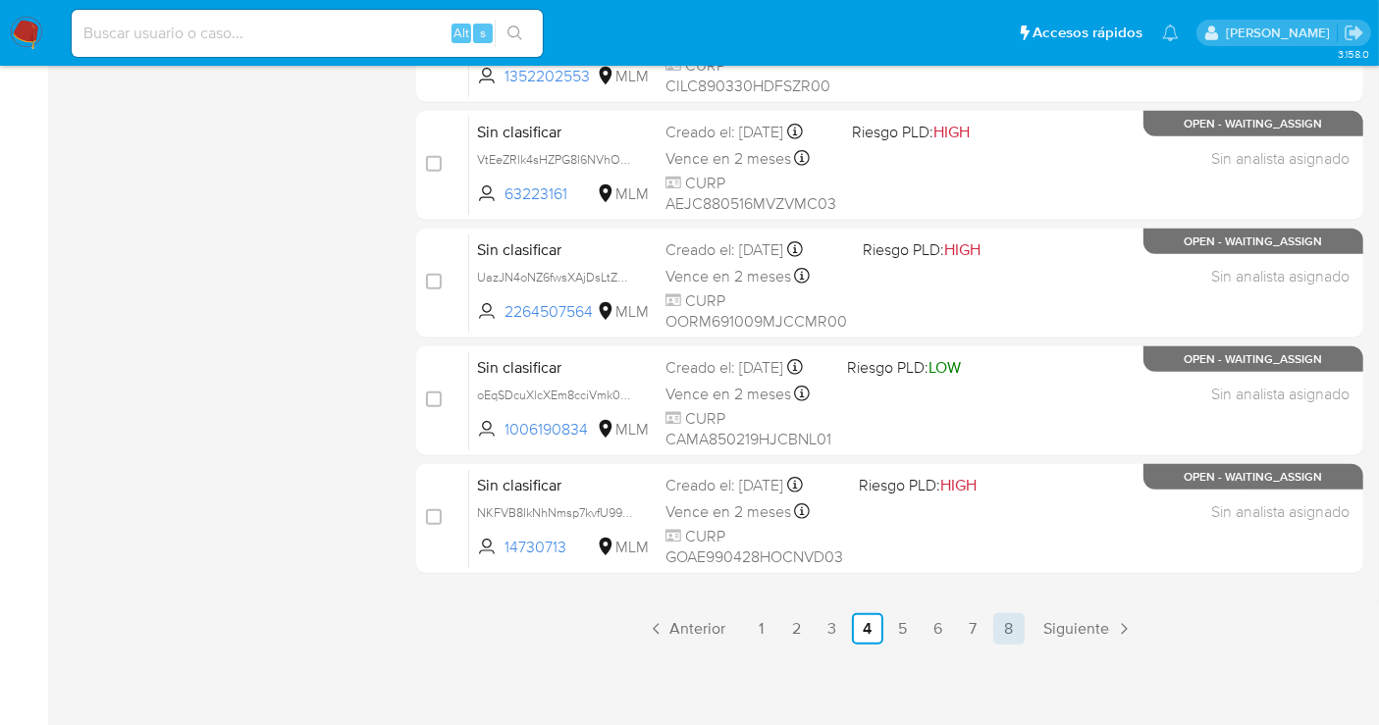
click at [1012, 626] on link "8" at bounding box center [1008, 628] width 31 height 31
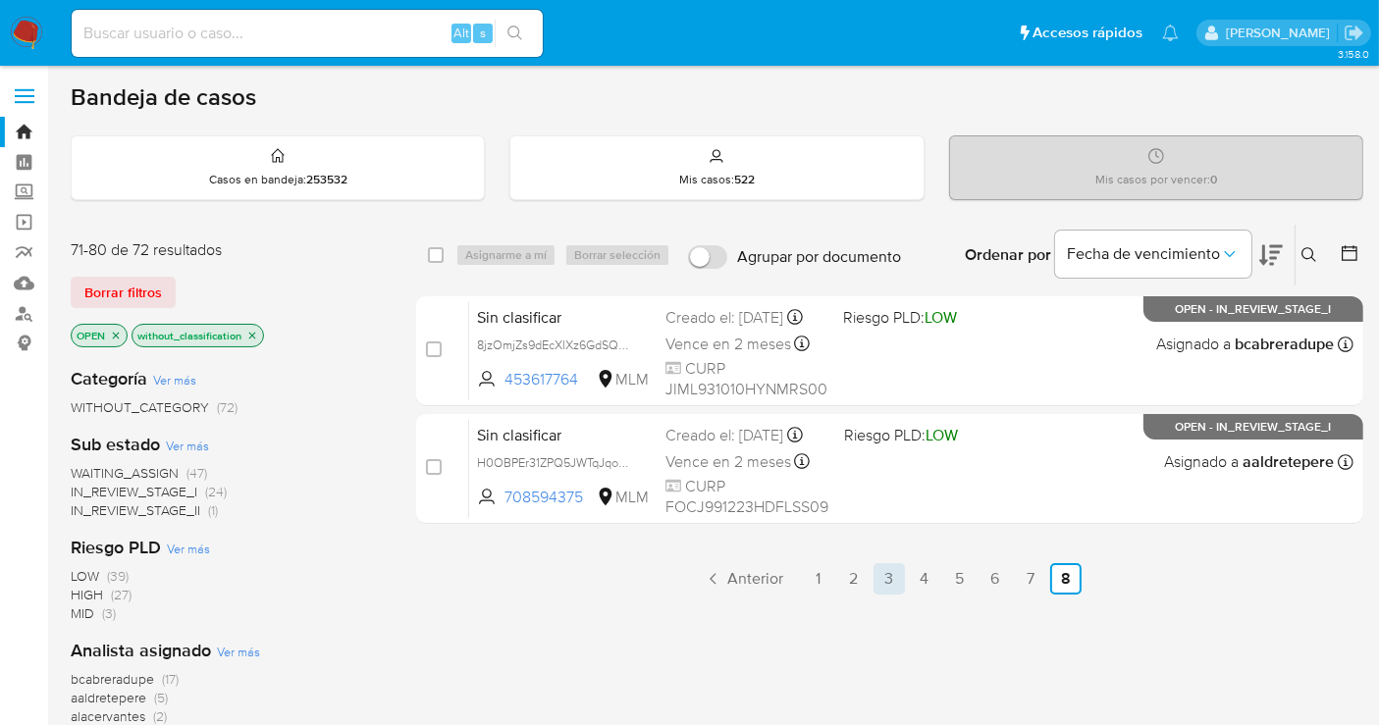
click at [877, 581] on link "3" at bounding box center [889, 578] width 31 height 31
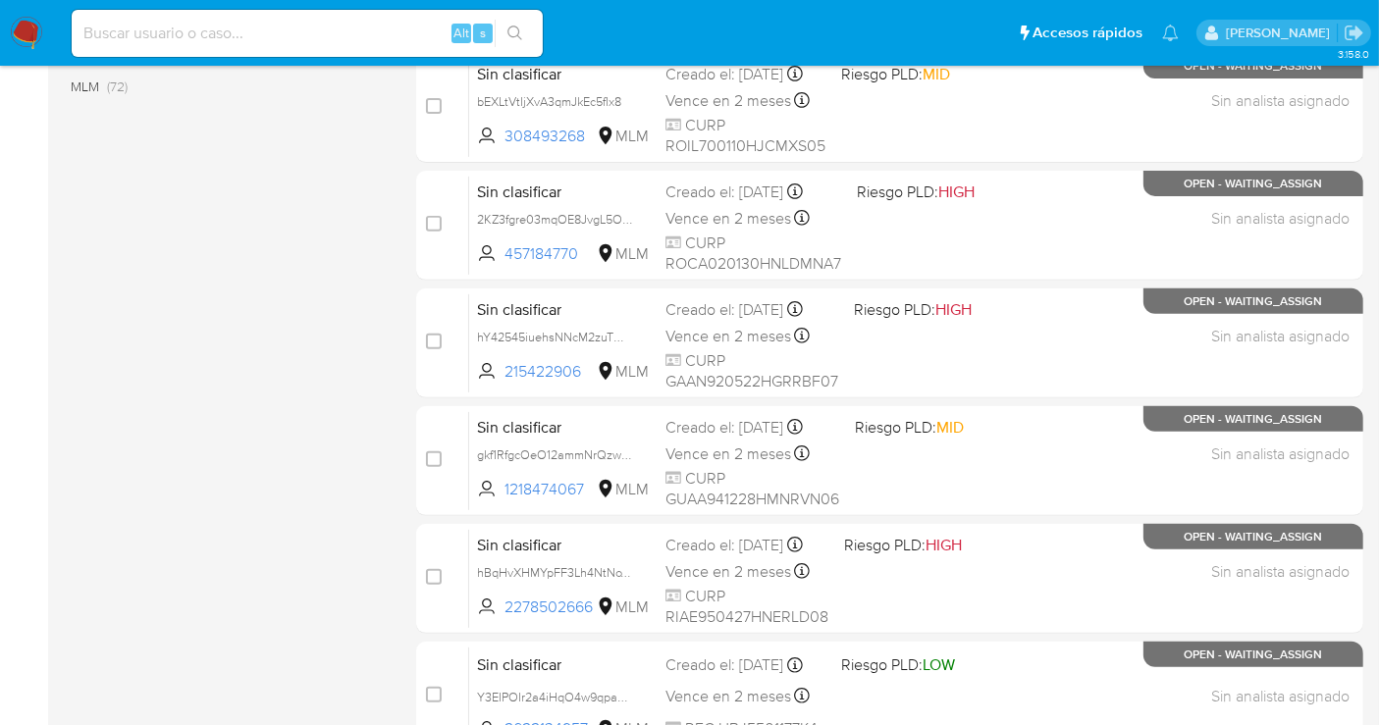
scroll to position [872, 0]
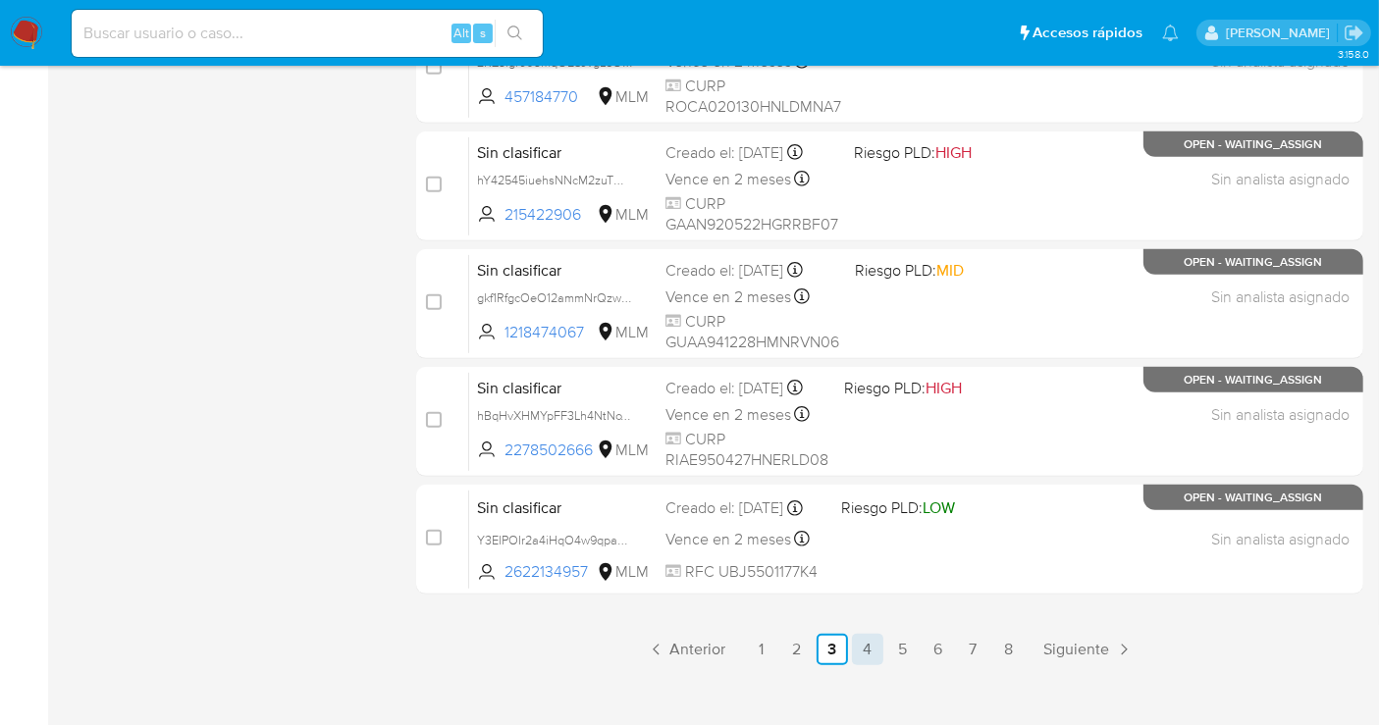
click at [857, 649] on link "4" at bounding box center [867, 649] width 31 height 31
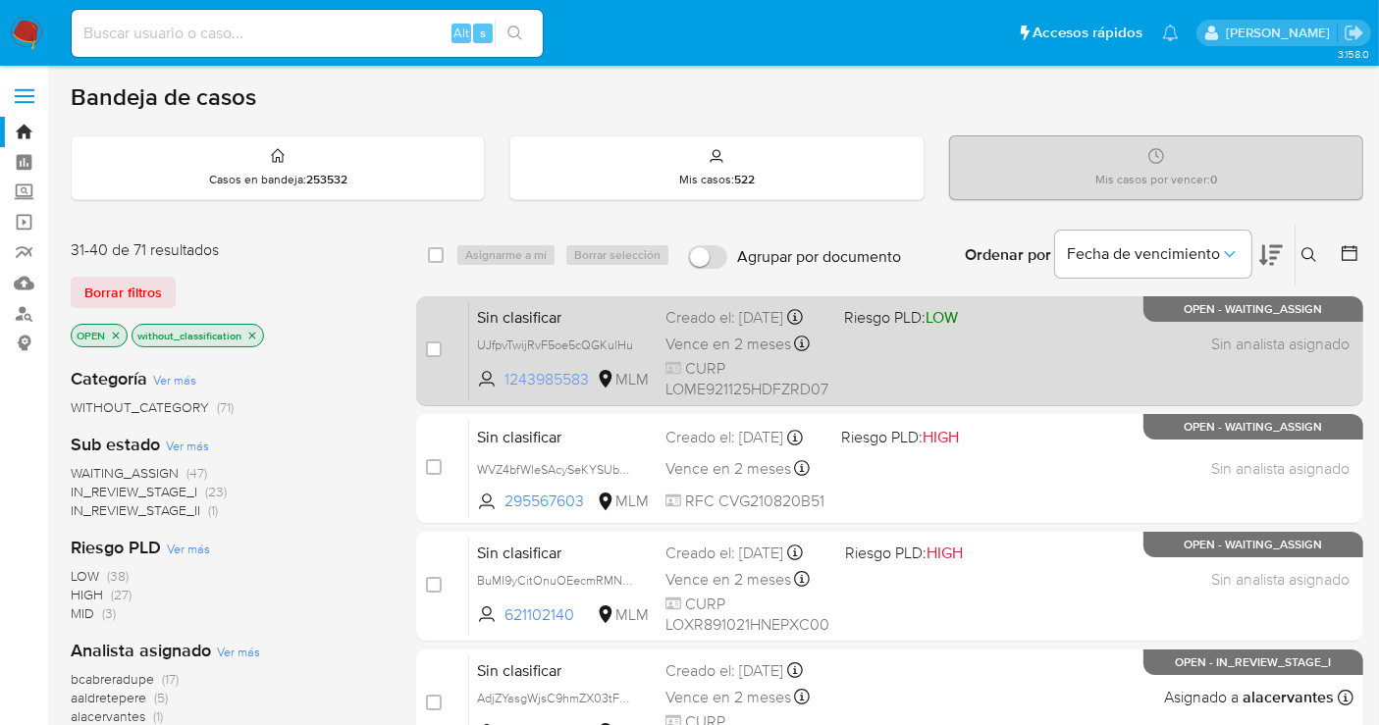
drag, startPoint x: 593, startPoint y: 389, endPoint x: 502, endPoint y: 398, distance: 91.7
click at [502, 391] on span "1243985583 MLM" at bounding box center [563, 380] width 173 height 22
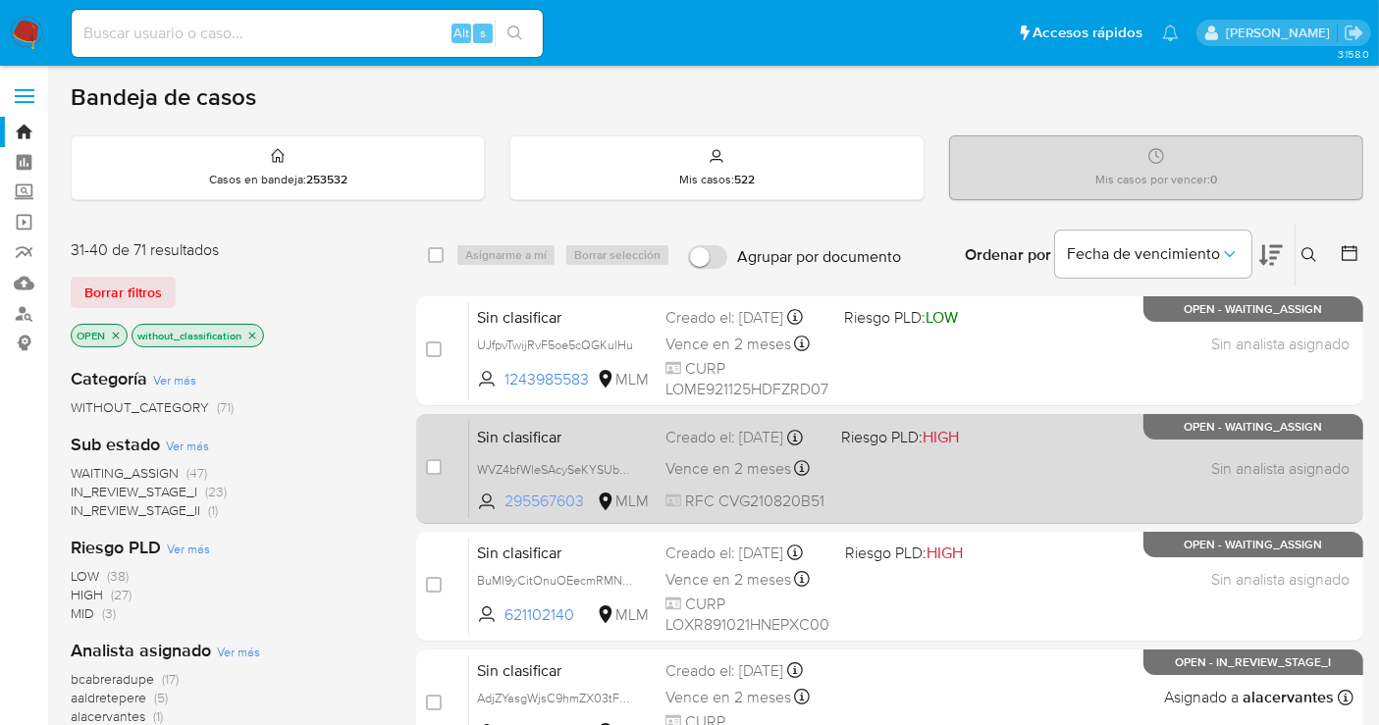
drag, startPoint x: 594, startPoint y: 503, endPoint x: 500, endPoint y: 507, distance: 94.4
click at [500, 507] on span "295567603 MLM" at bounding box center [563, 502] width 173 height 22
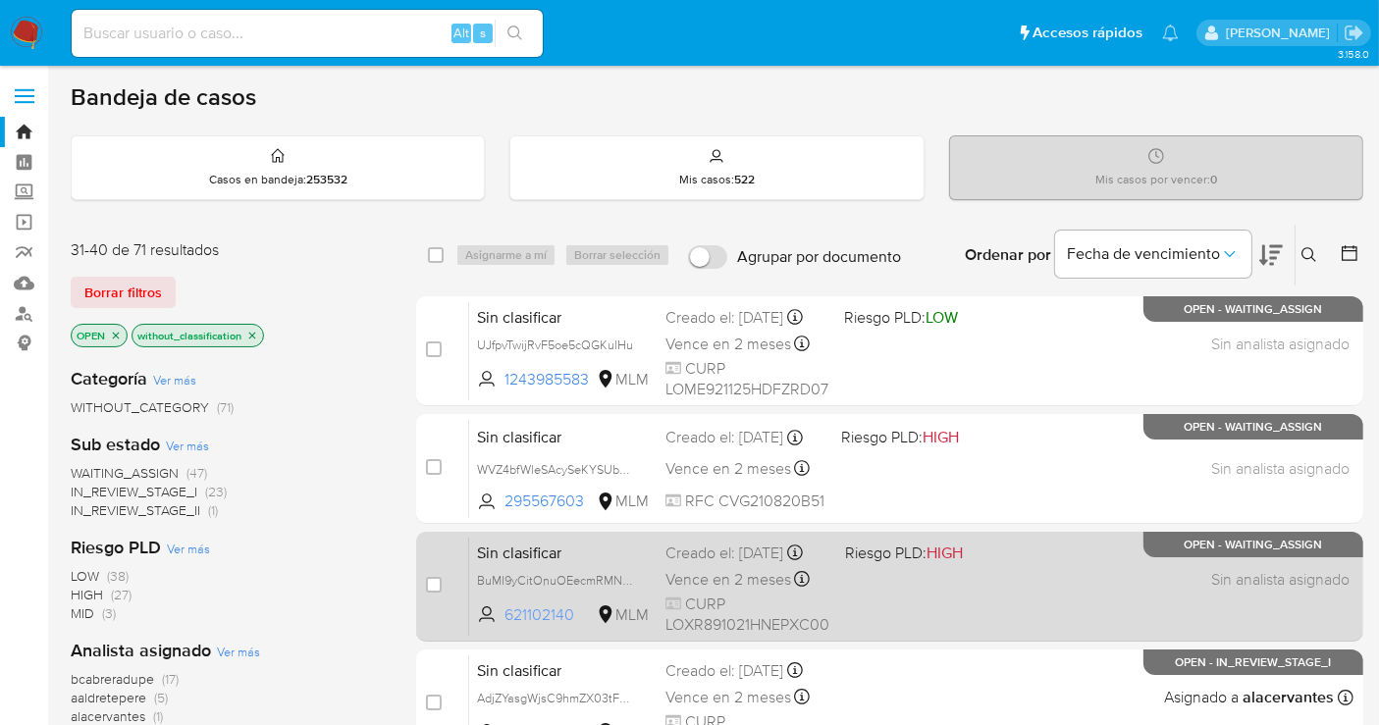
drag, startPoint x: 586, startPoint y: 622, endPoint x: 504, endPoint y: 625, distance: 82.5
click at [504, 625] on span "621102140 MLM" at bounding box center [563, 616] width 173 height 22
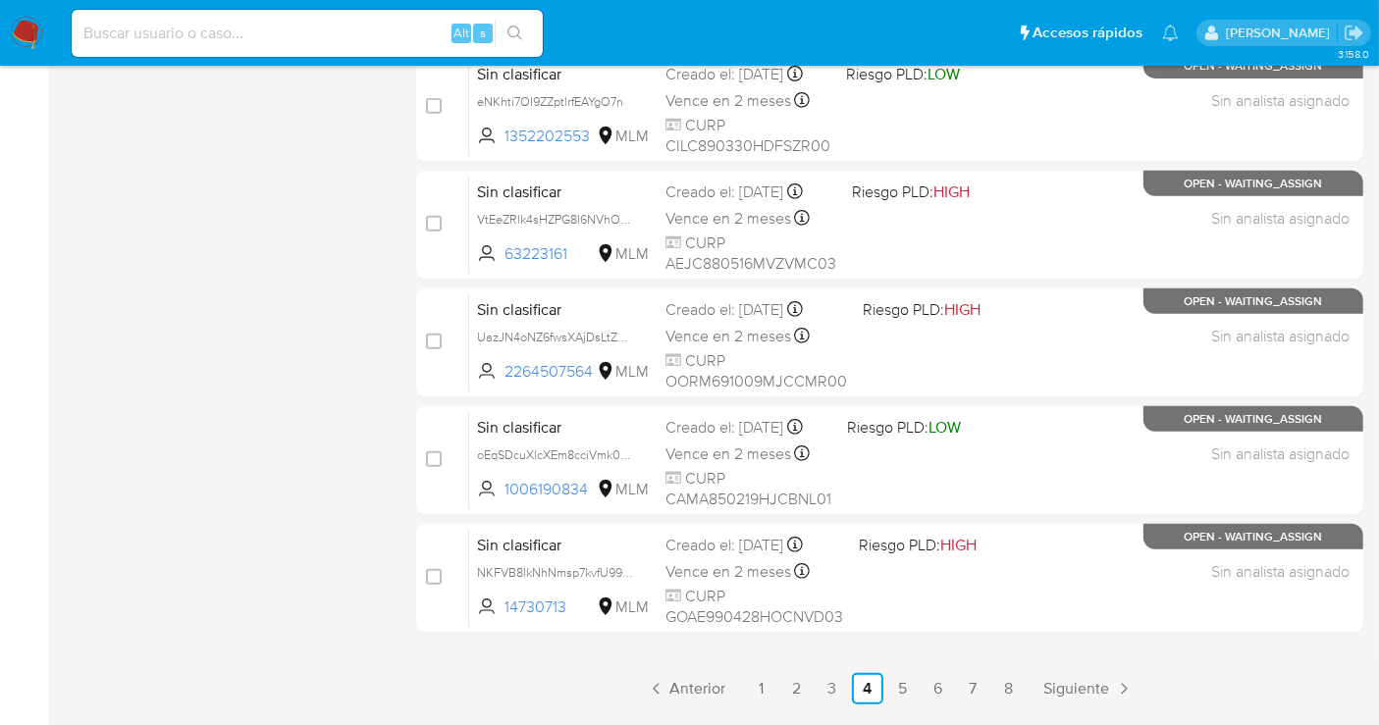
scroll to position [892, 0]
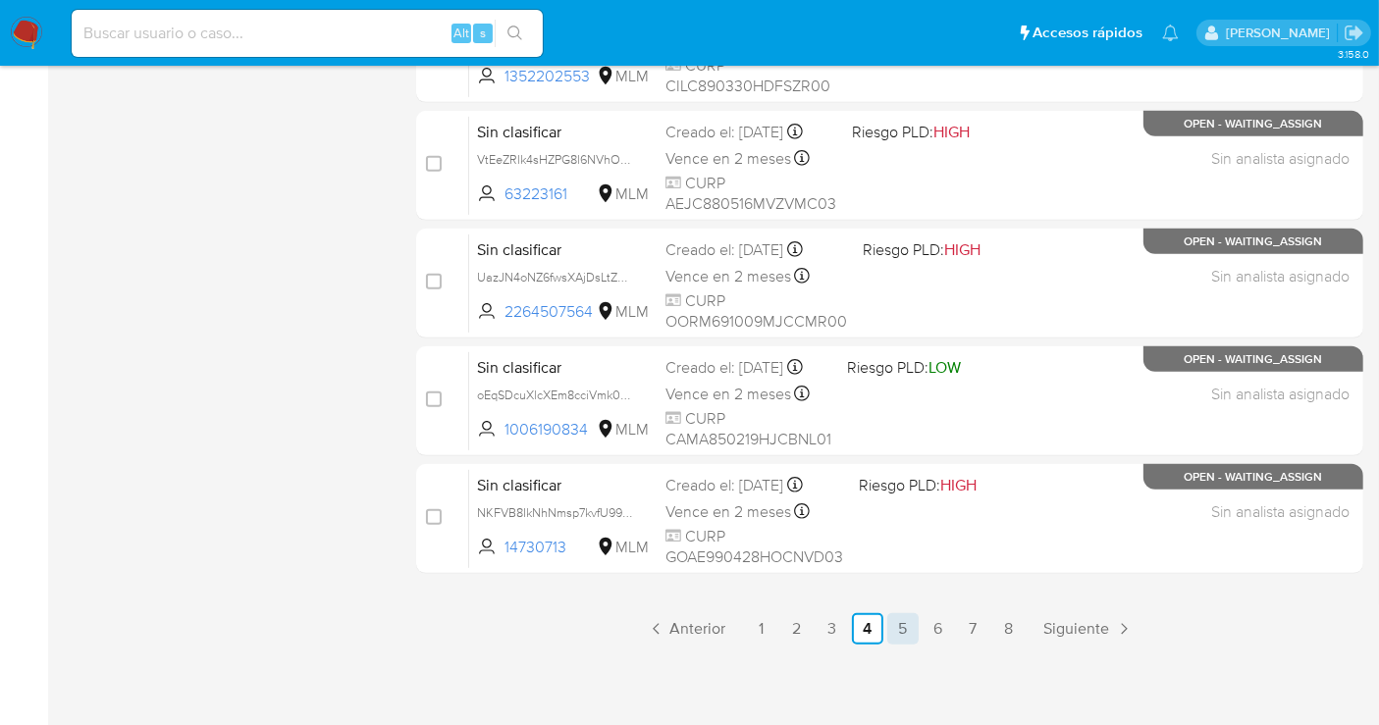
click at [912, 625] on link "5" at bounding box center [902, 628] width 31 height 31
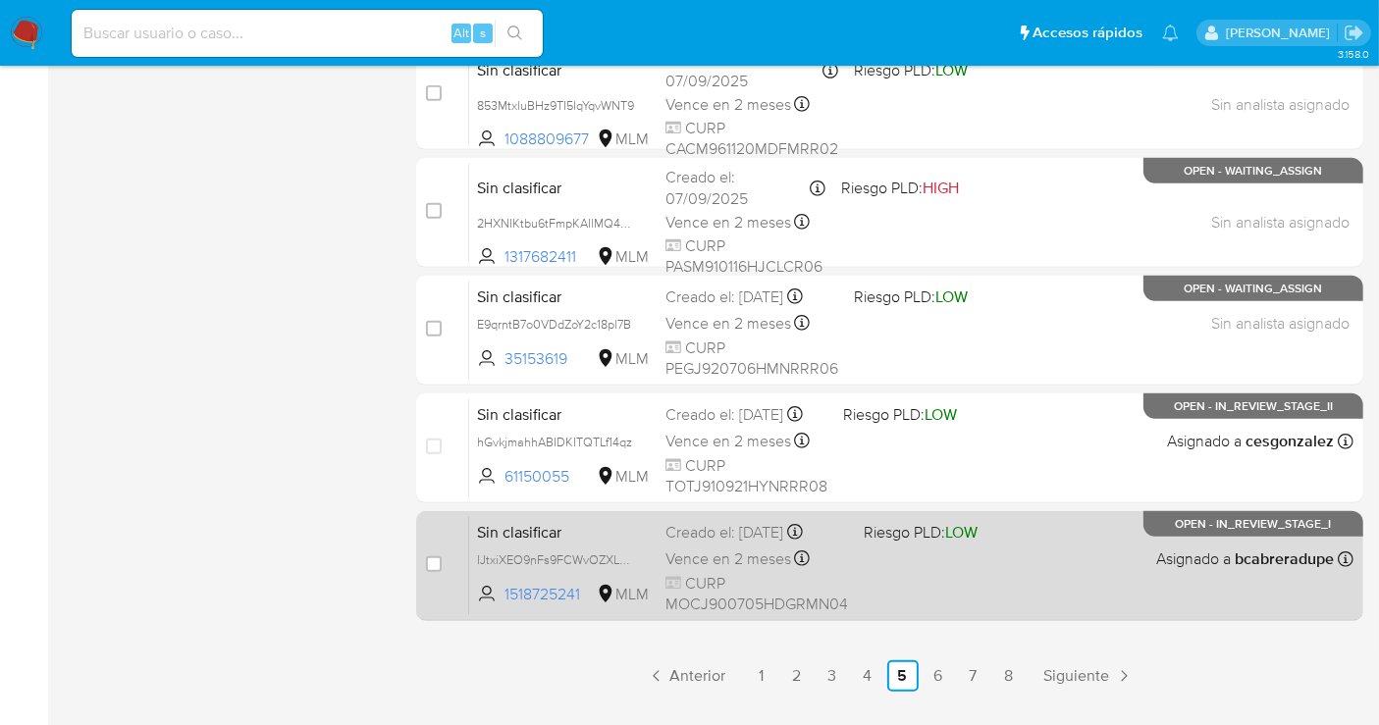
scroll to position [892, 0]
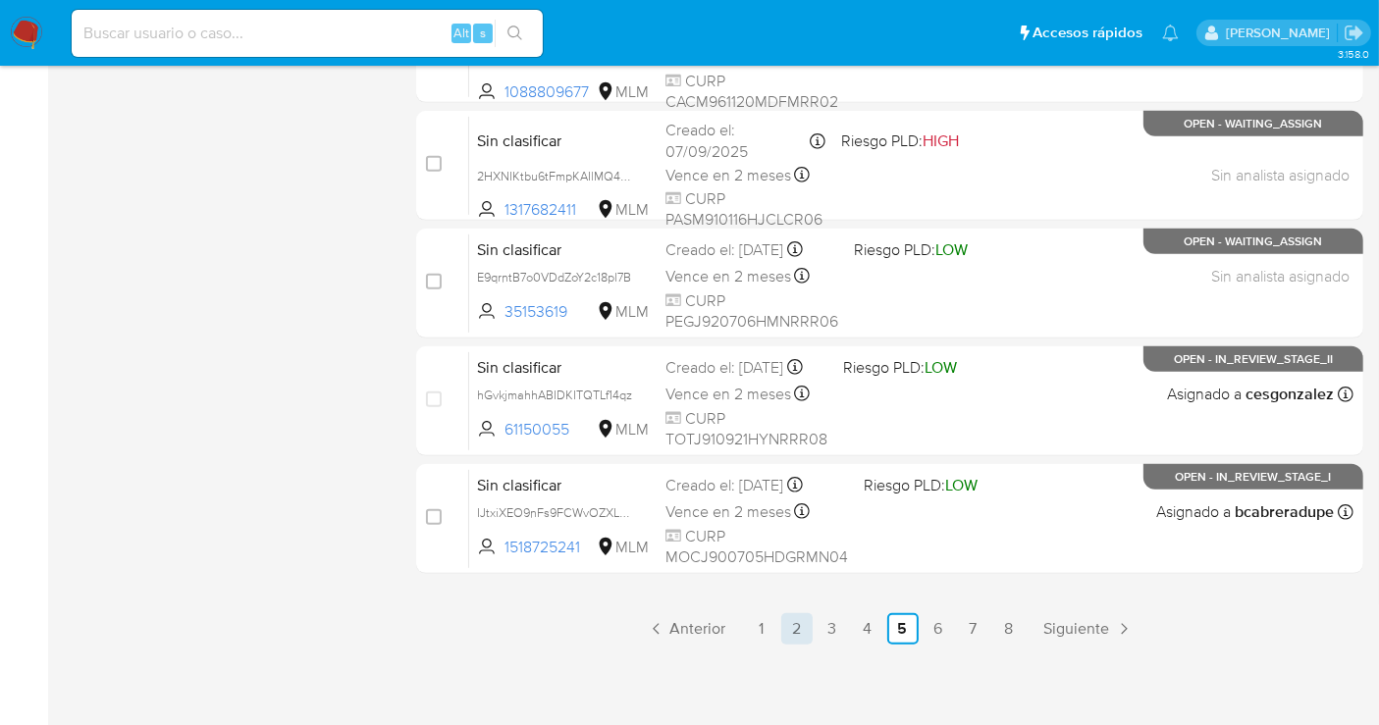
click at [790, 627] on link "2" at bounding box center [796, 628] width 31 height 31
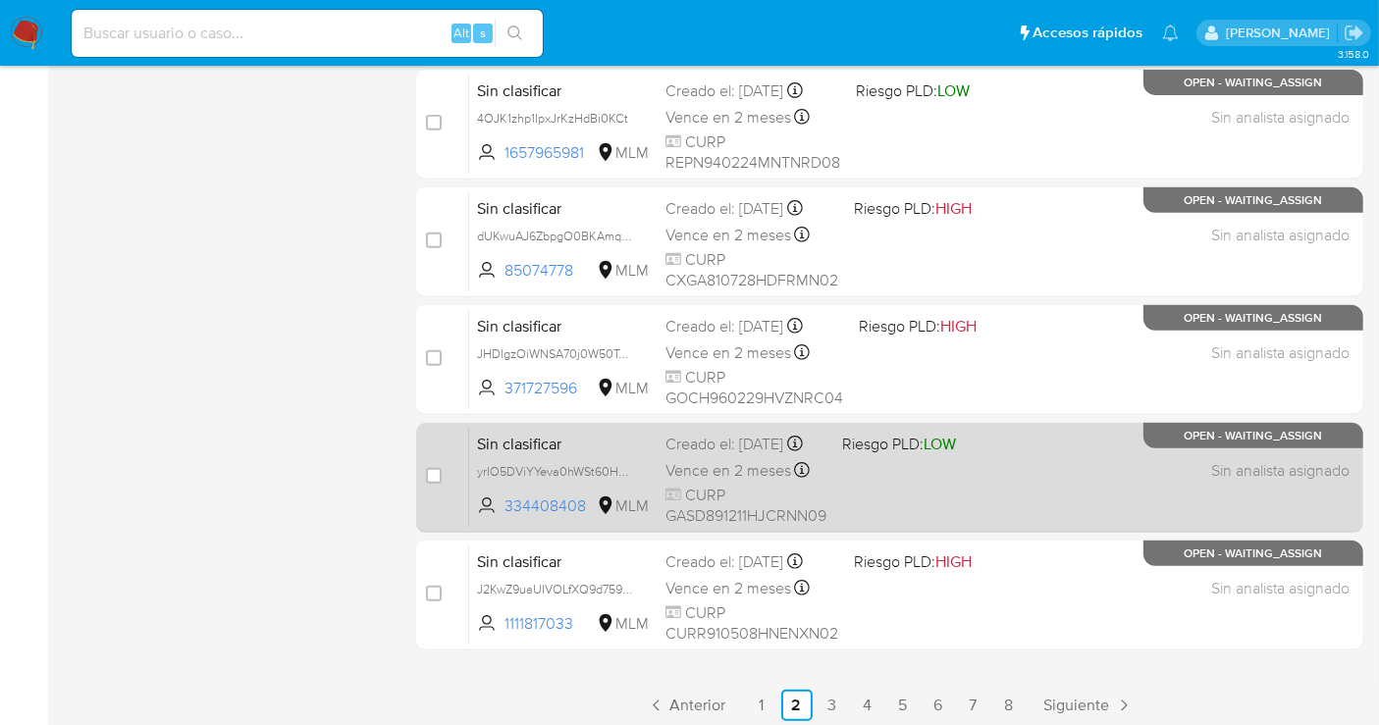
scroll to position [892, 0]
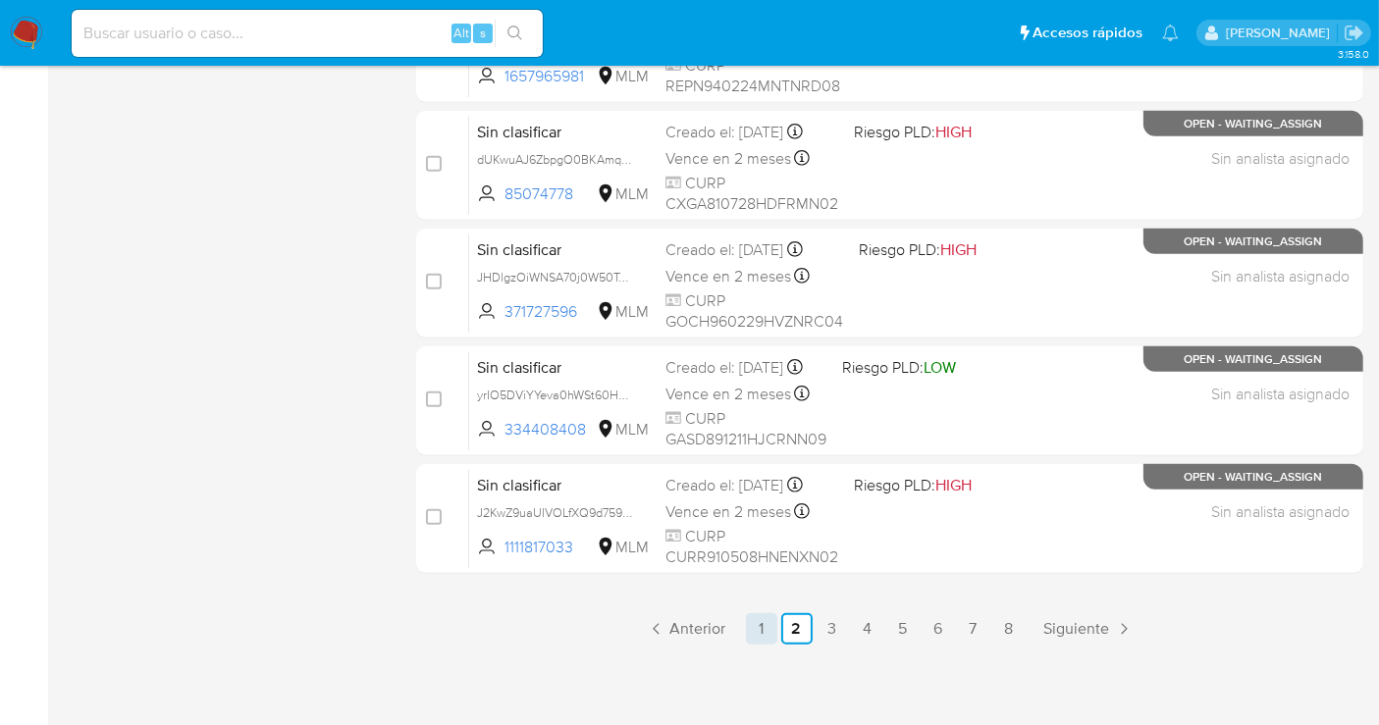
click at [766, 627] on link "1" at bounding box center [761, 628] width 31 height 31
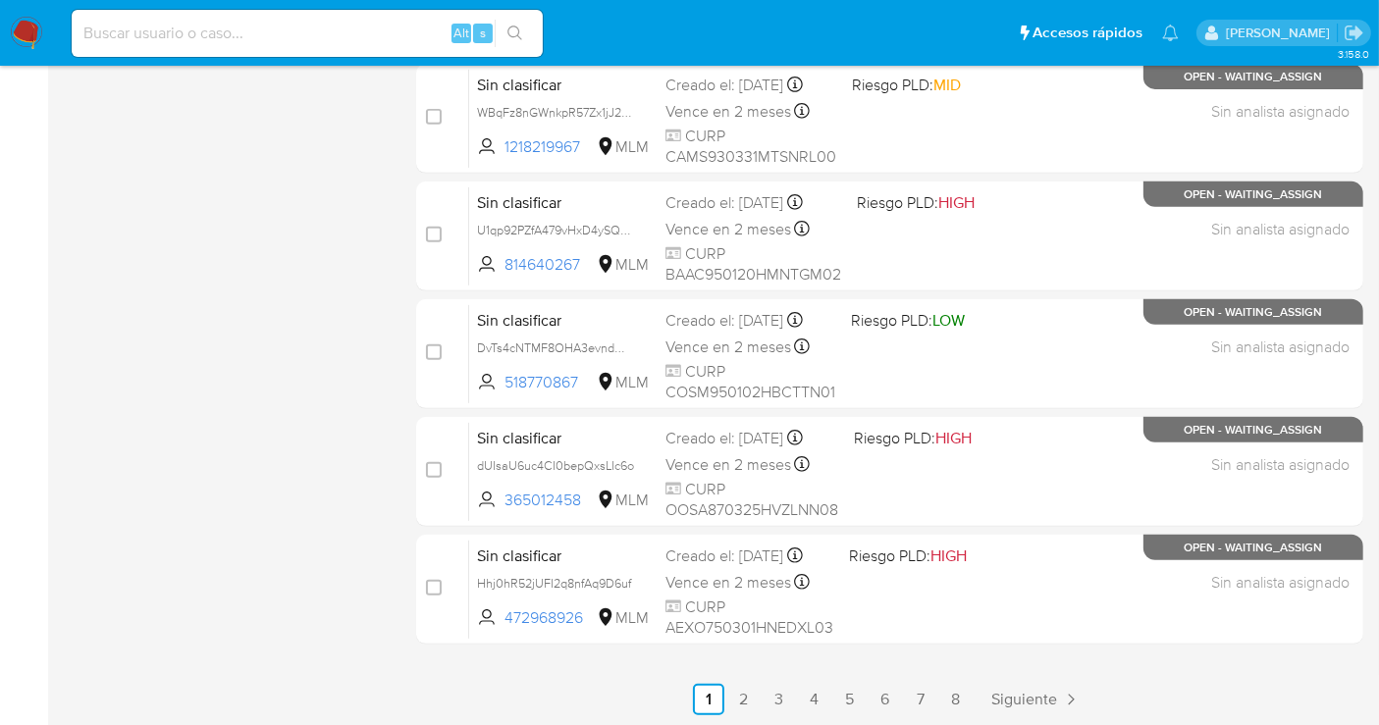
scroll to position [892, 0]
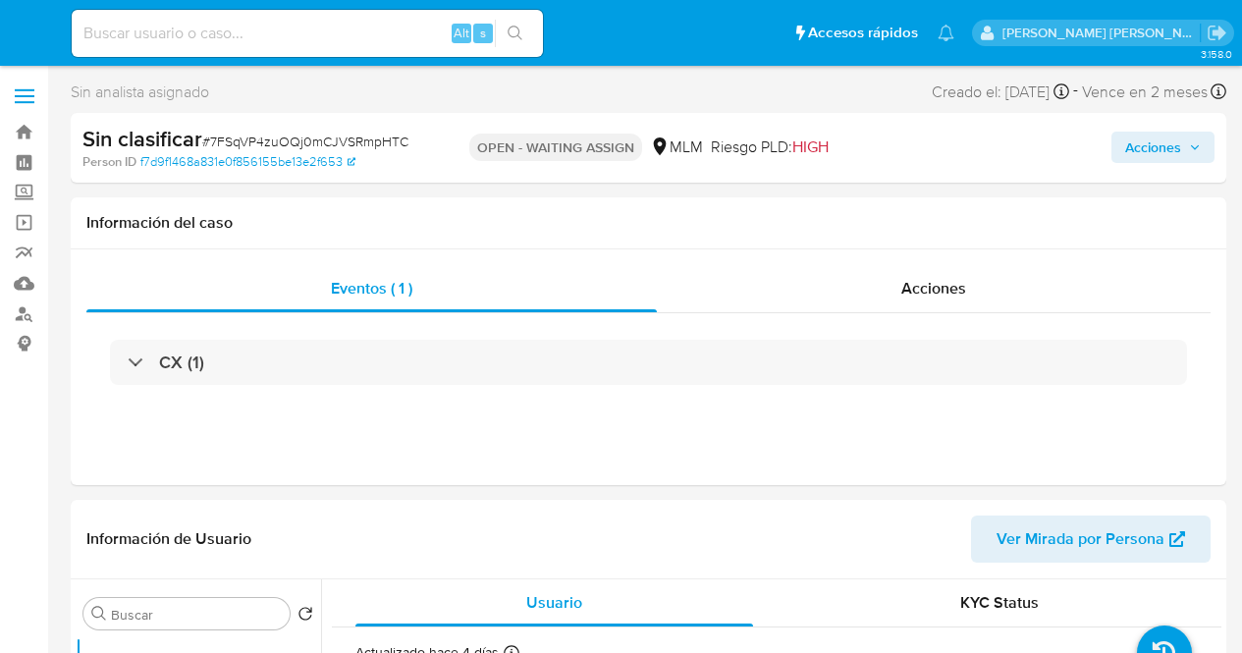
select select "10"
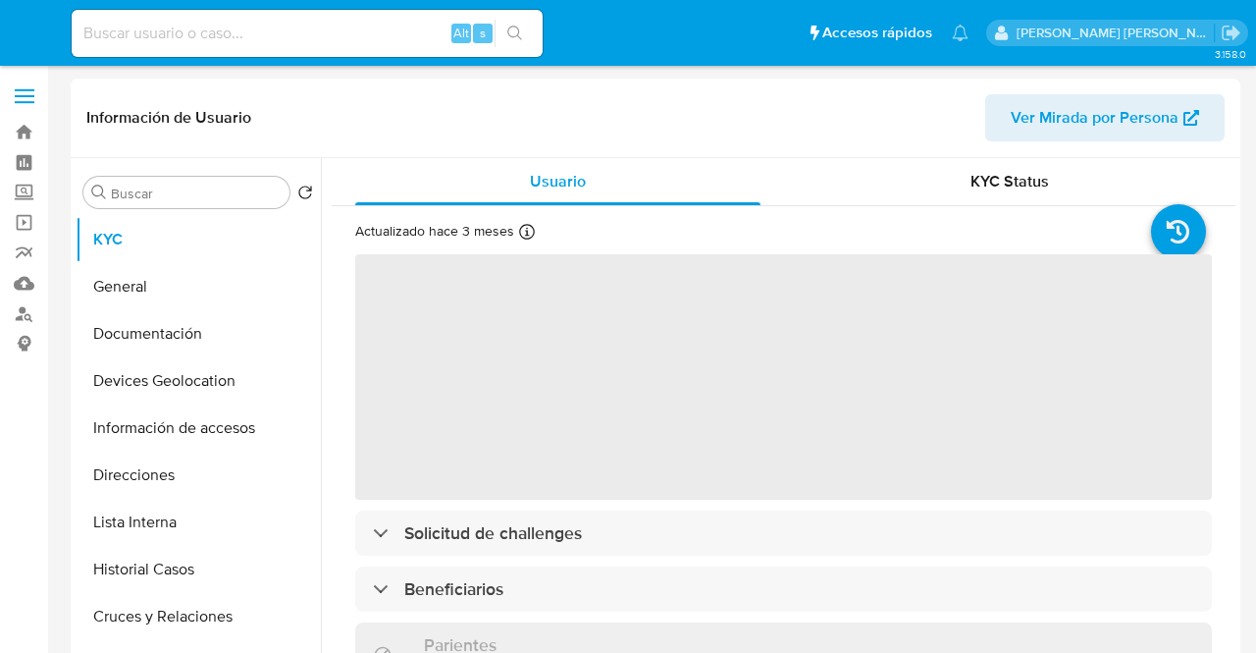
select select "10"
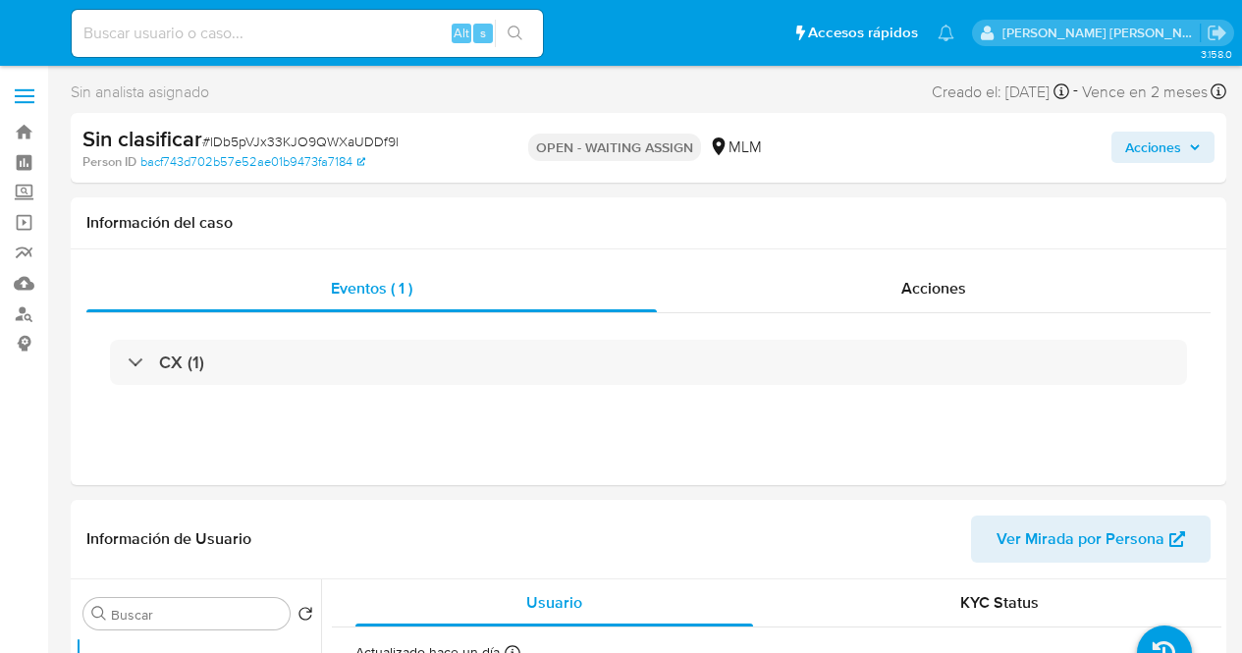
select select "10"
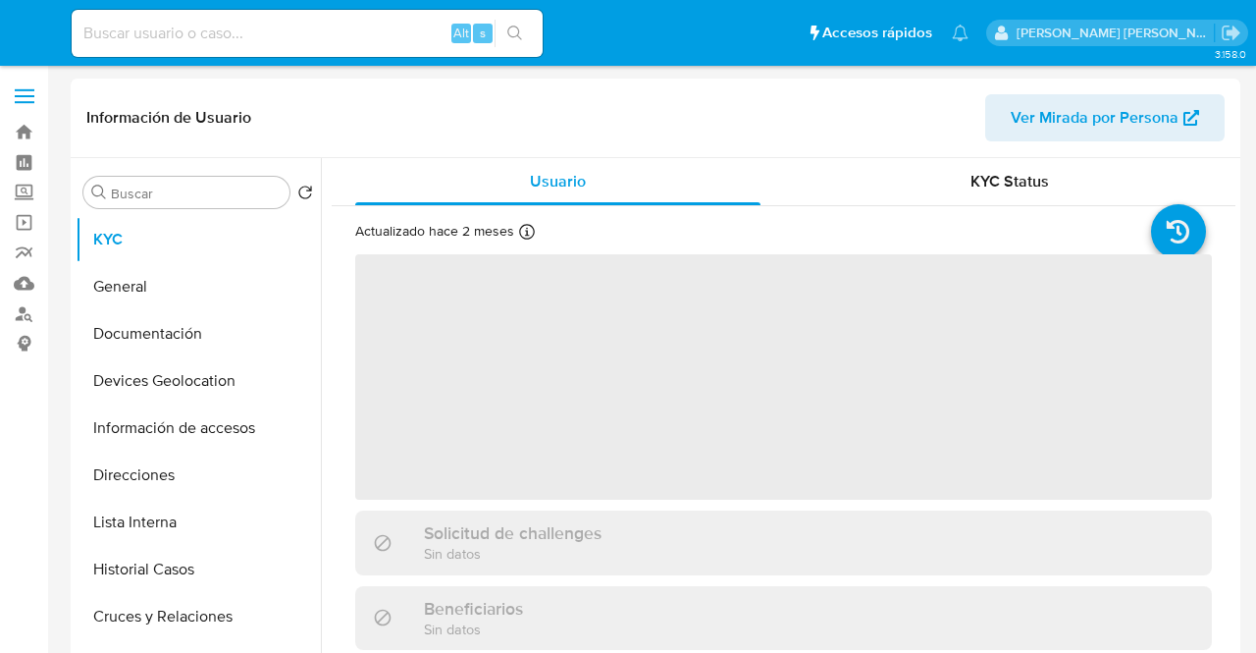
select select "10"
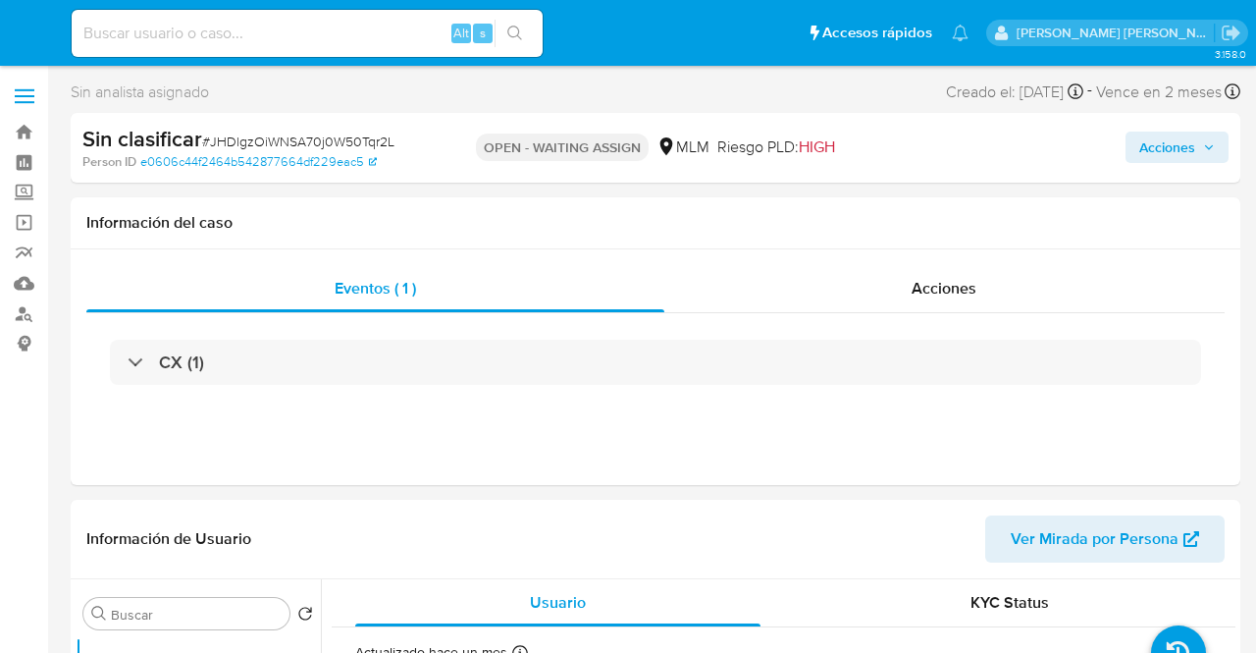
select select "10"
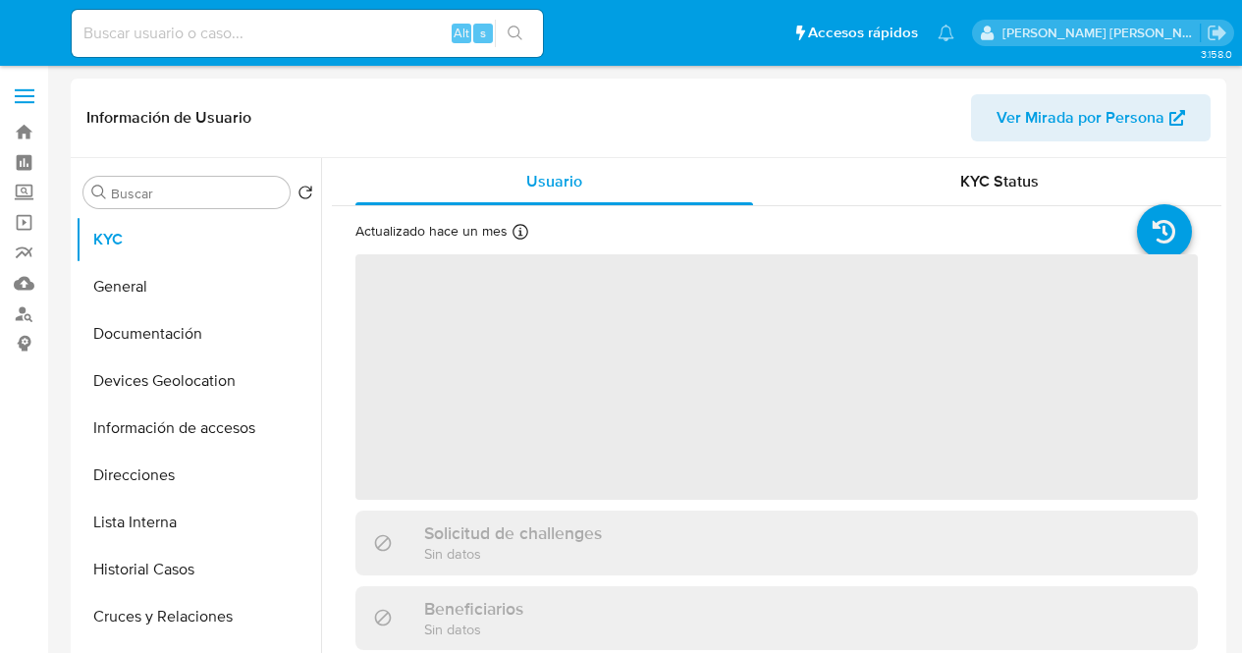
select select "10"
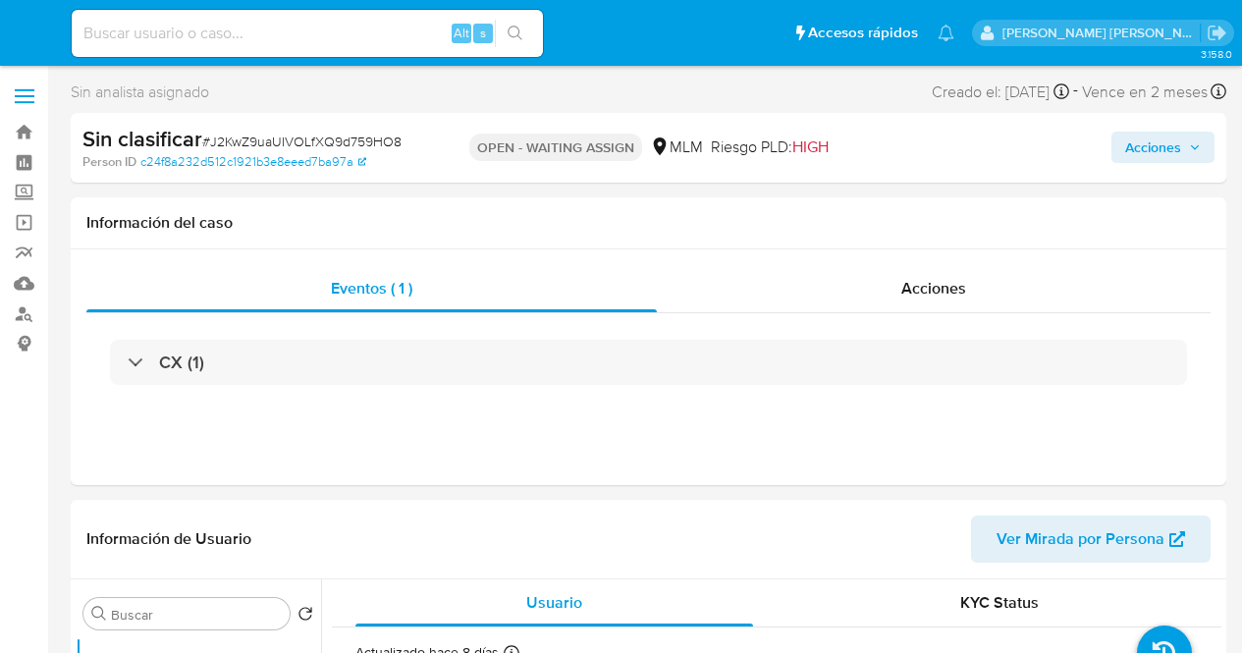
select select "10"
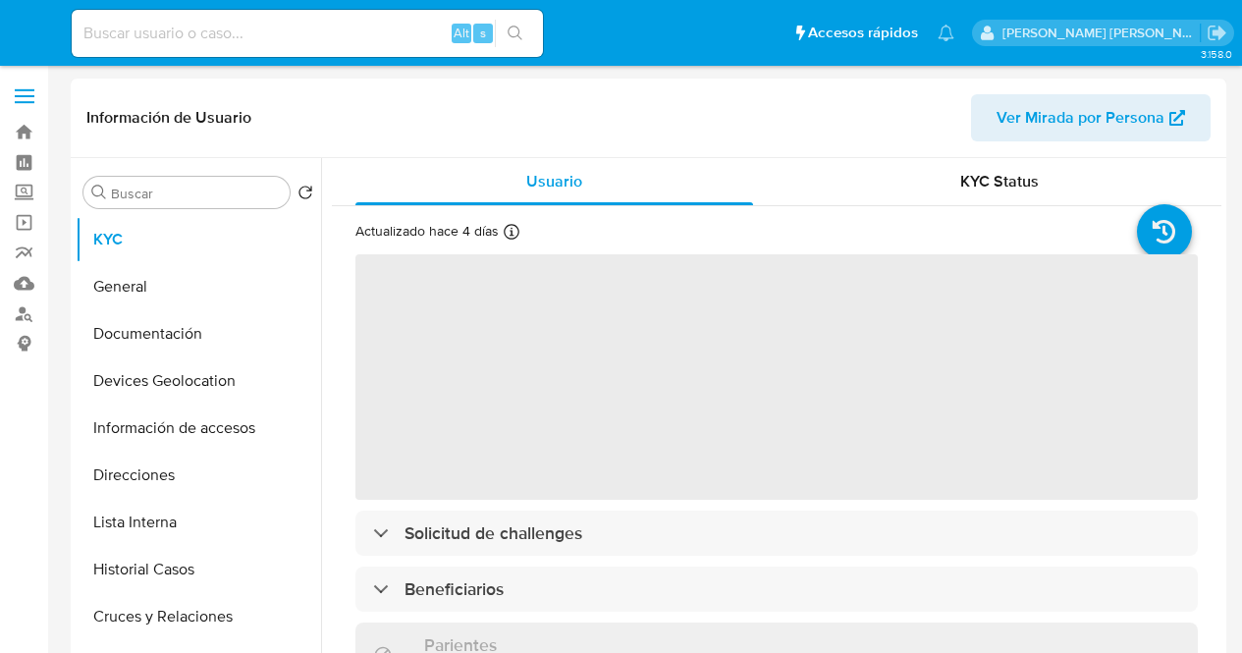
select select "10"
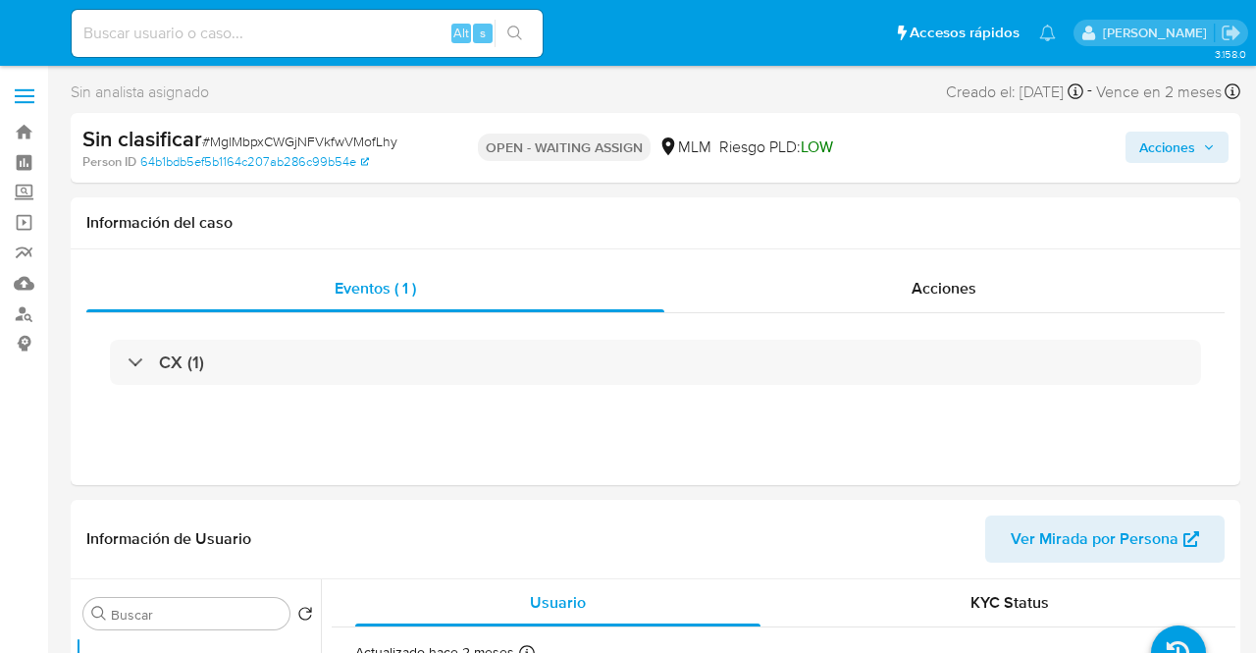
select select "10"
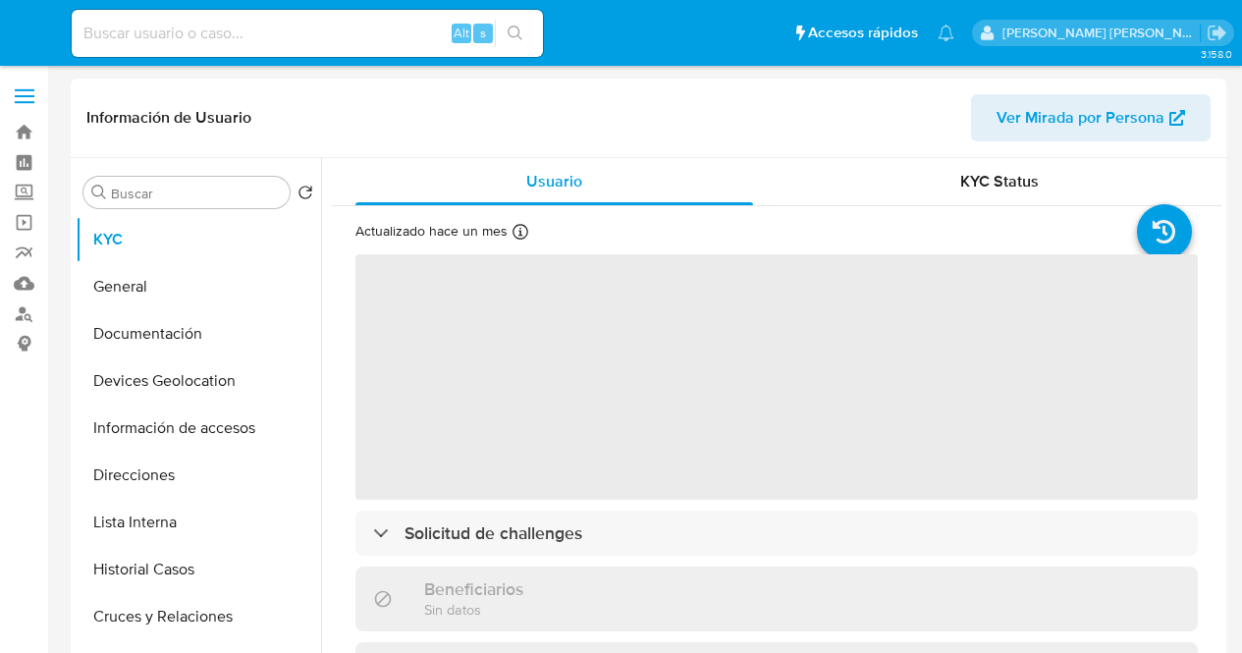
select select "10"
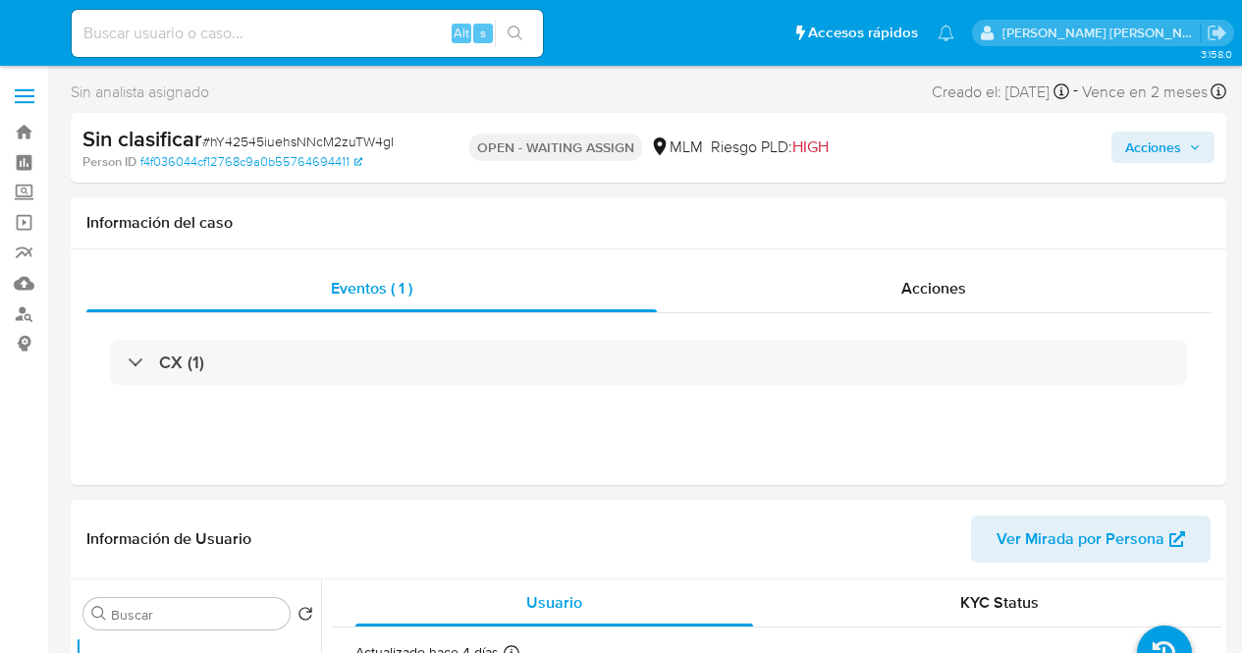
select select "10"
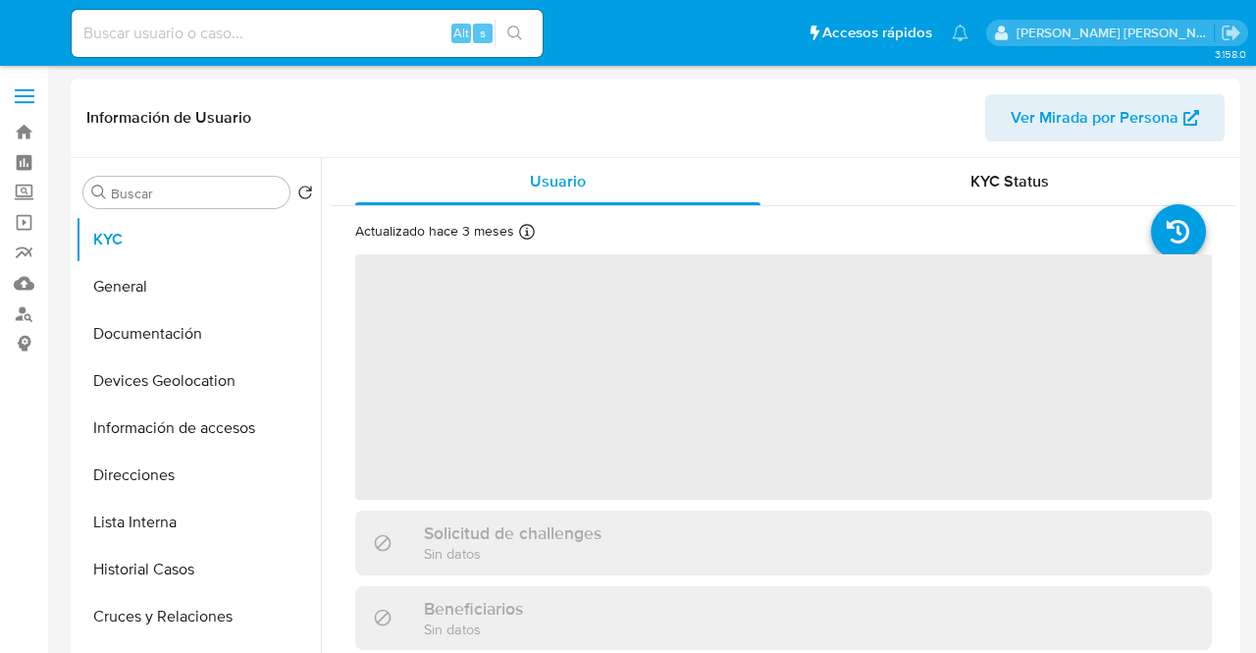
select select "10"
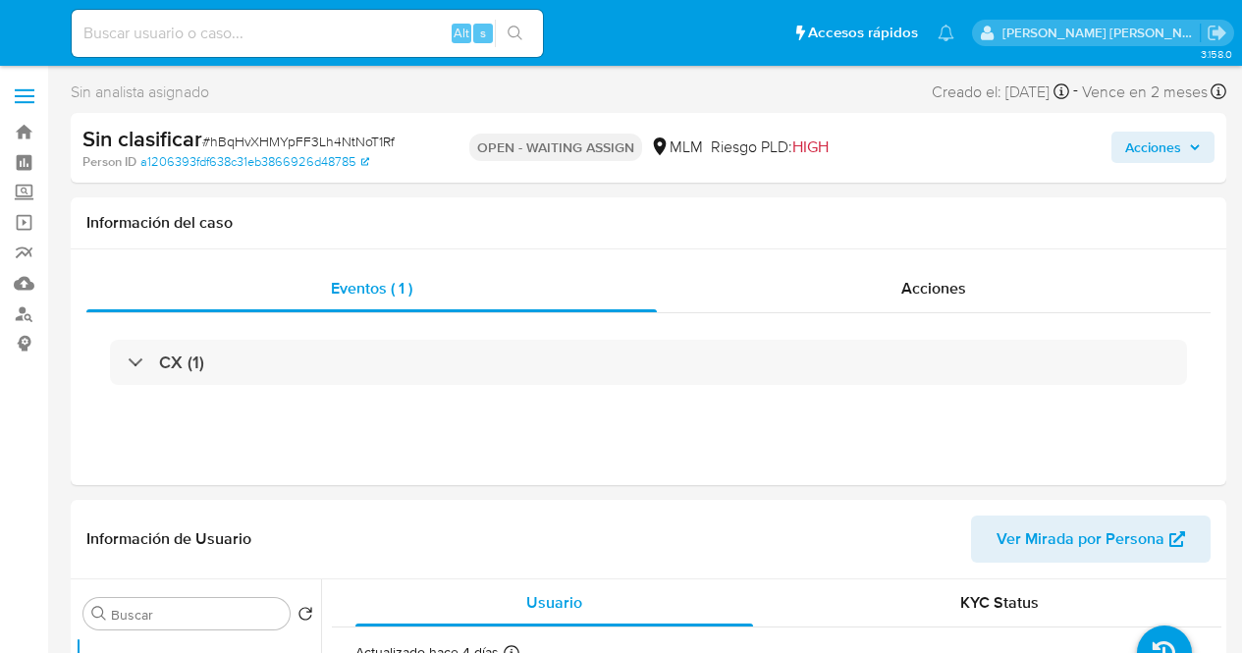
select select "10"
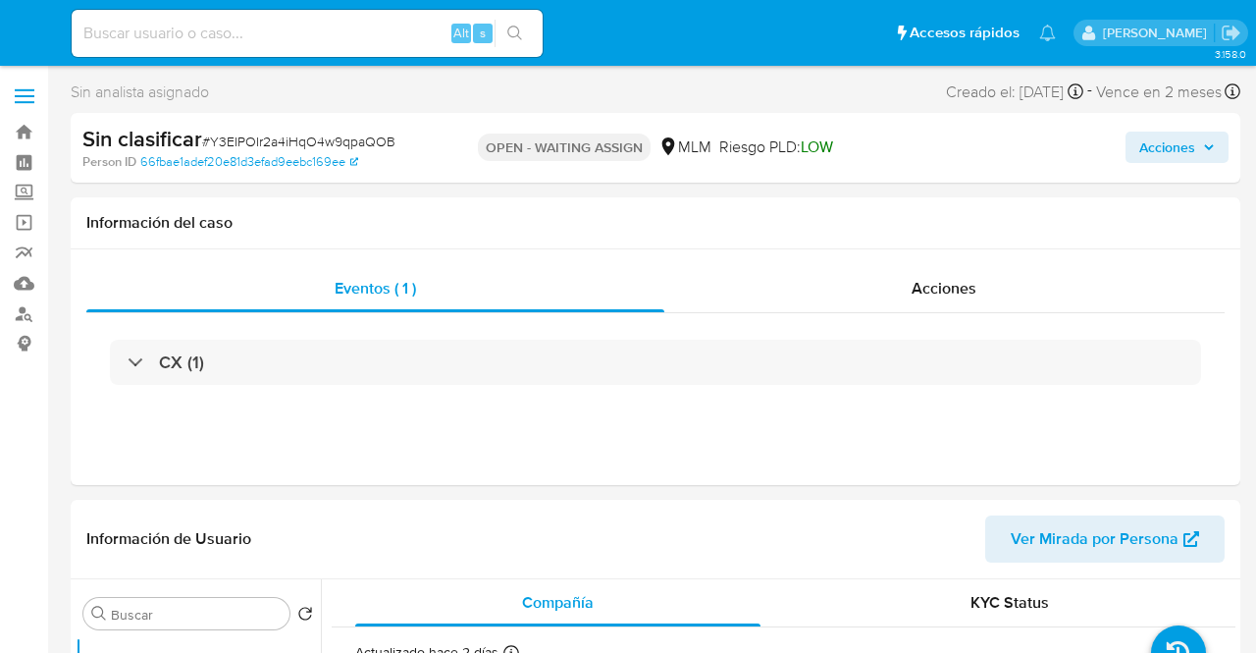
select select "10"
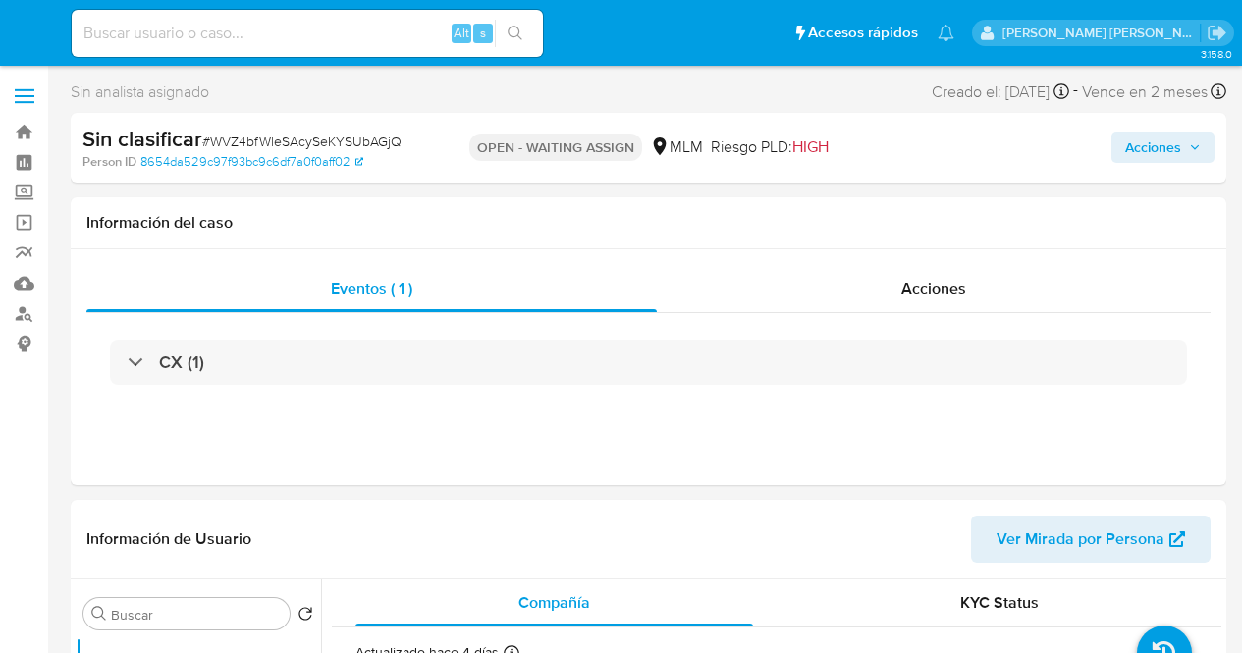
select select "10"
